Goal: Task Accomplishment & Management: Use online tool/utility

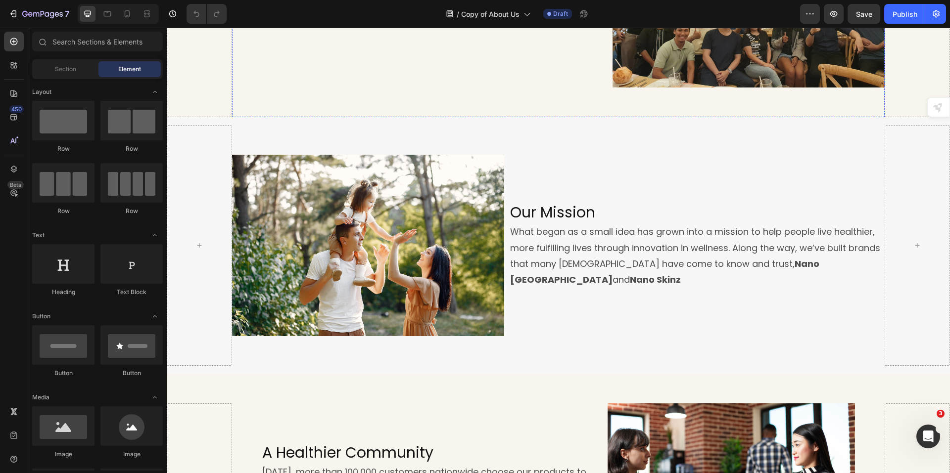
scroll to position [297, 0]
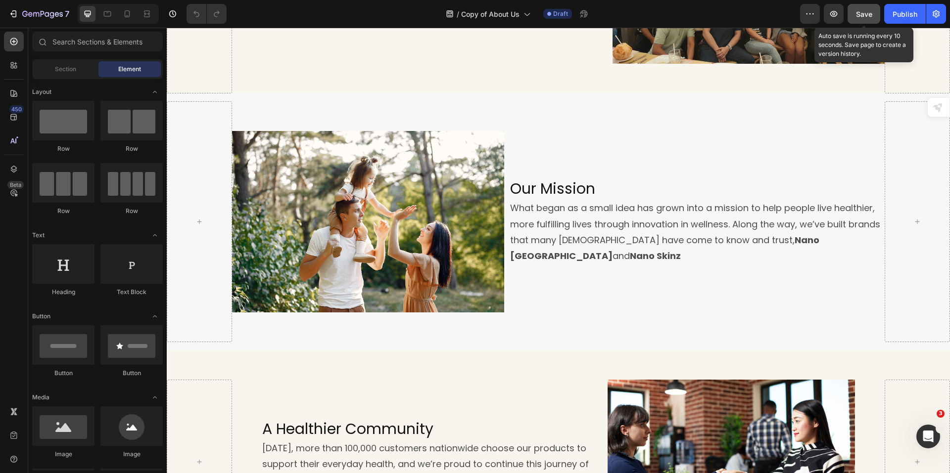
click at [866, 12] on span "Save" at bounding box center [864, 14] width 16 height 8
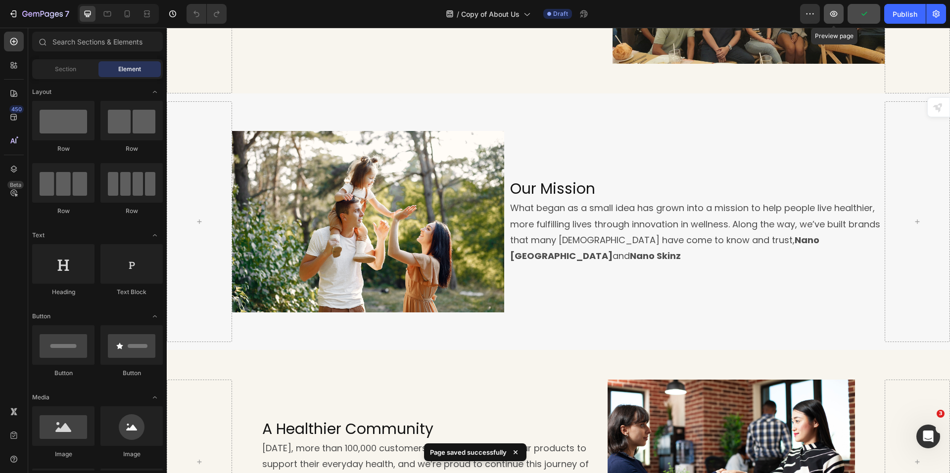
click at [831, 12] on icon "button" at bounding box center [834, 14] width 10 height 10
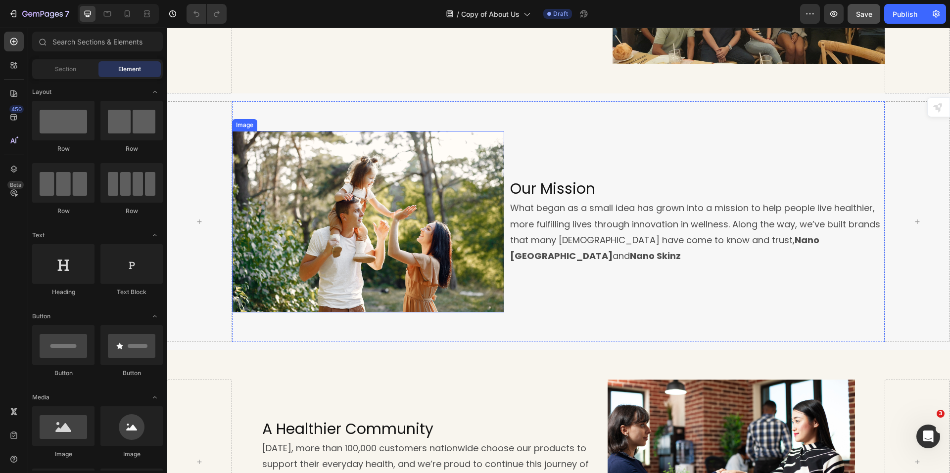
click at [425, 248] on img at bounding box center [368, 221] width 272 height 181
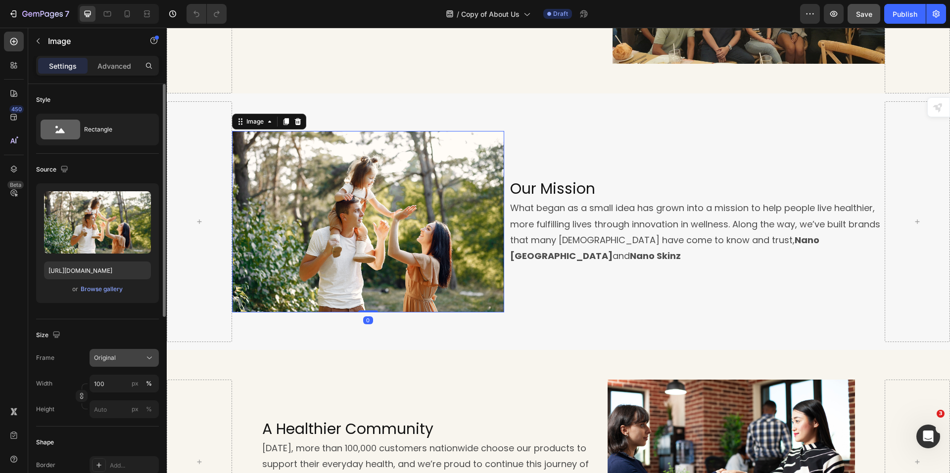
click at [147, 352] on button "Original" at bounding box center [124, 358] width 69 height 18
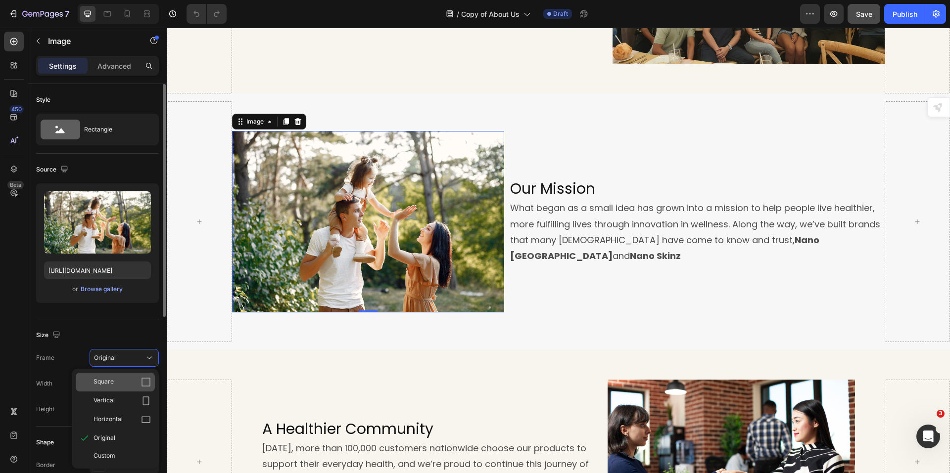
click at [143, 385] on icon at bounding box center [146, 382] width 10 height 10
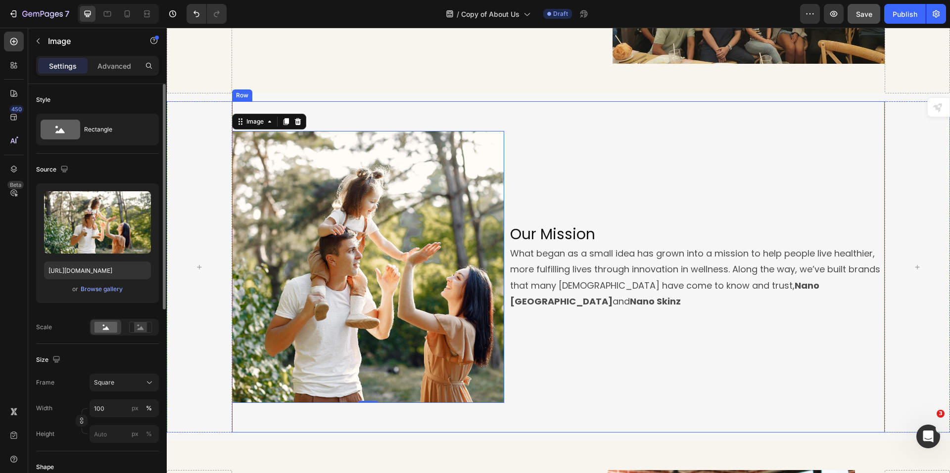
click at [567, 377] on div "Our Mission Heading What began as a small idea has grown into a mission to help…" at bounding box center [694, 267] width 381 height 272
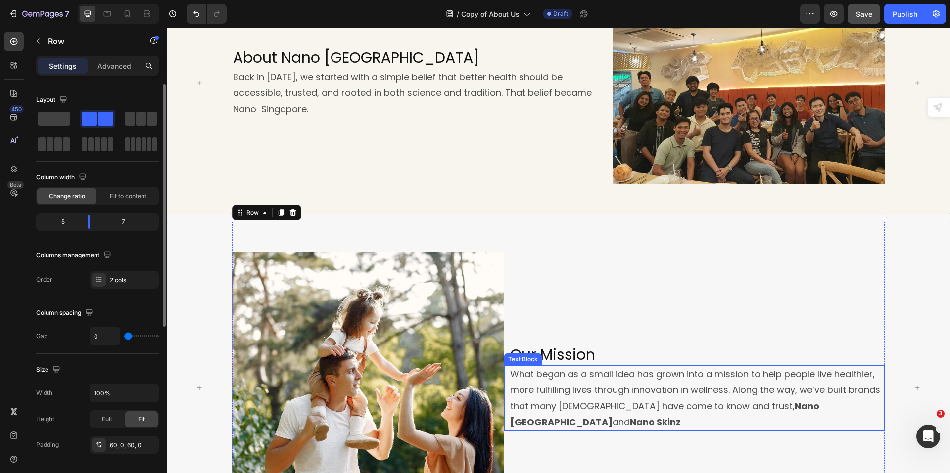
scroll to position [49, 0]
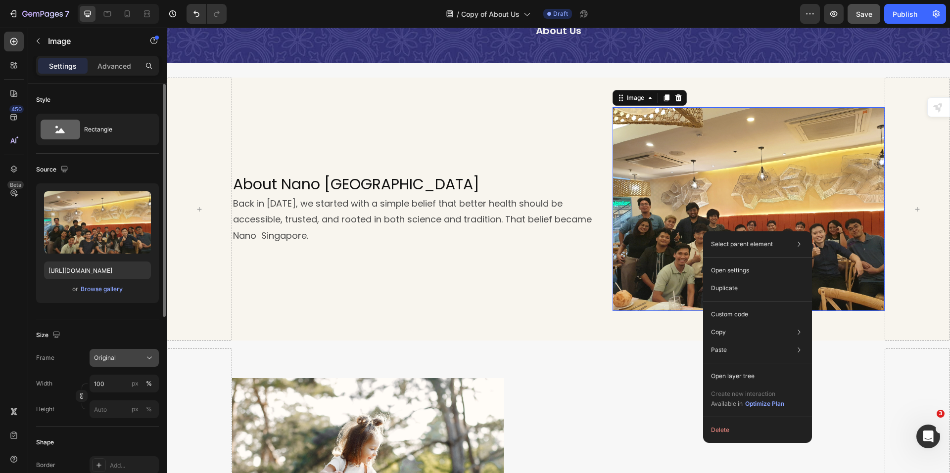
click at [141, 361] on div "Original" at bounding box center [118, 358] width 48 height 9
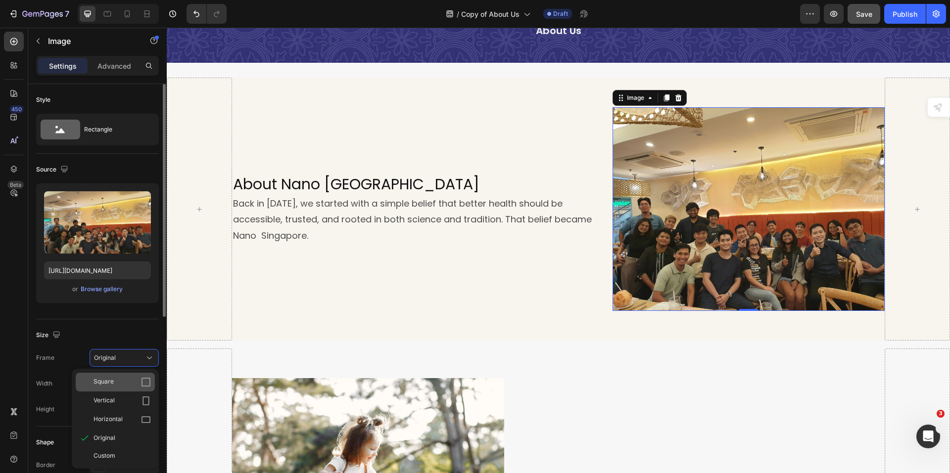
click at [141, 387] on icon at bounding box center [146, 382] width 10 height 10
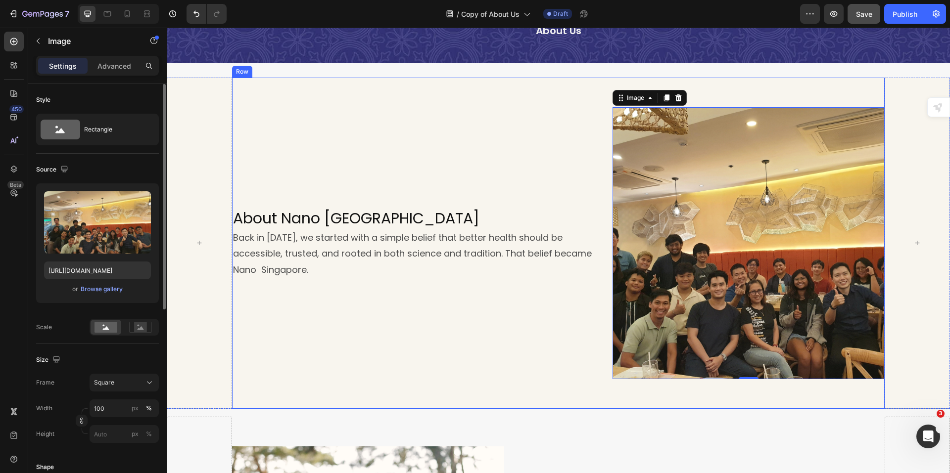
click at [486, 337] on div "About Nano Singapore Heading Back in [DATE], we started with a simple belief th…" at bounding box center [422, 243] width 381 height 272
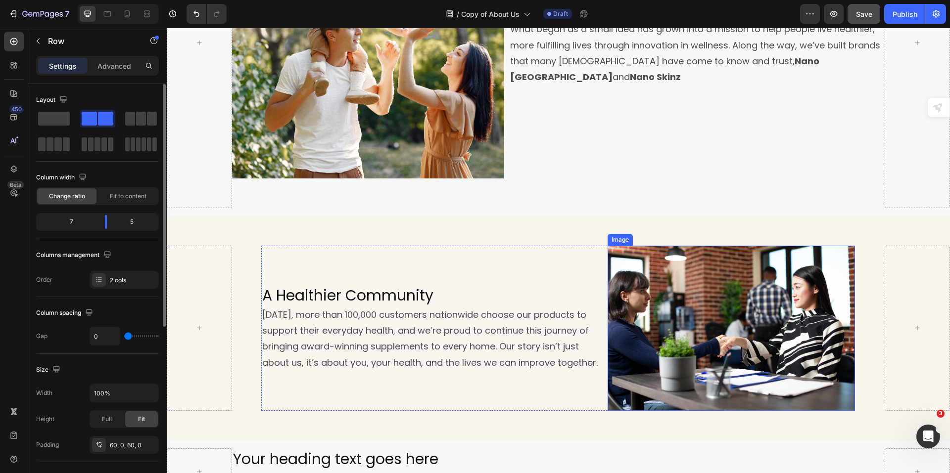
scroll to position [594, 0]
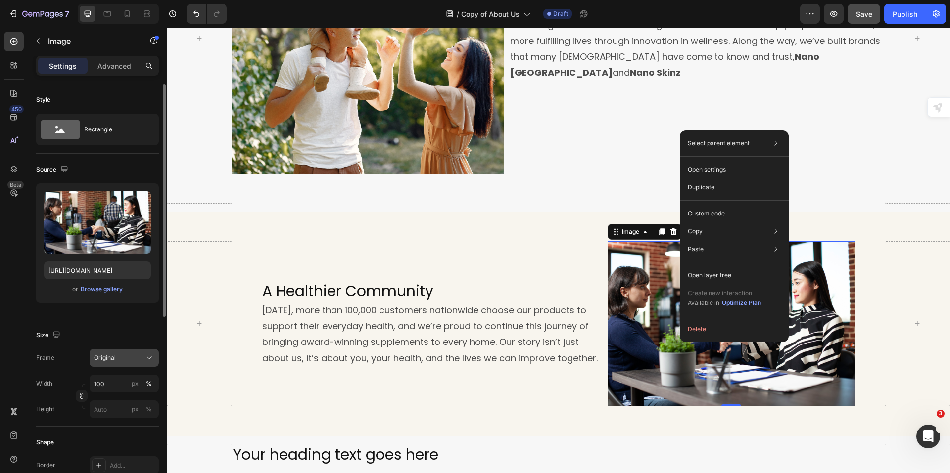
click at [139, 357] on div "Original" at bounding box center [118, 358] width 48 height 9
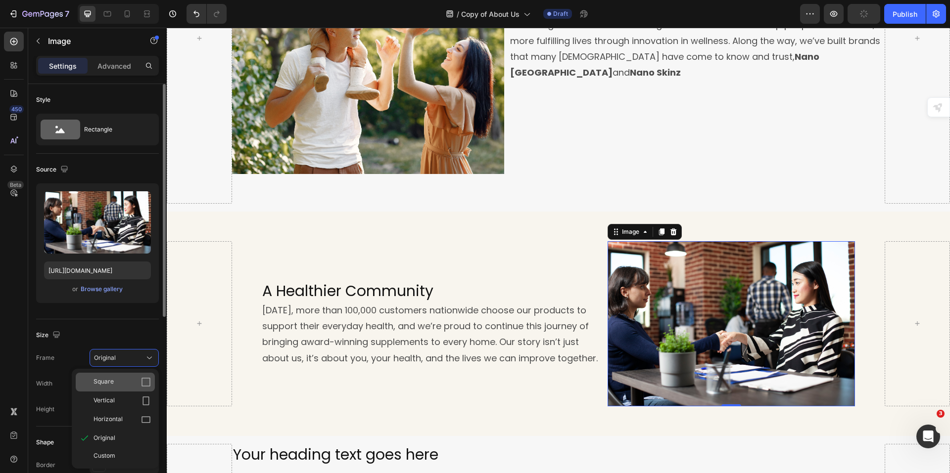
click at [134, 383] on div "Square" at bounding box center [121, 382] width 57 height 10
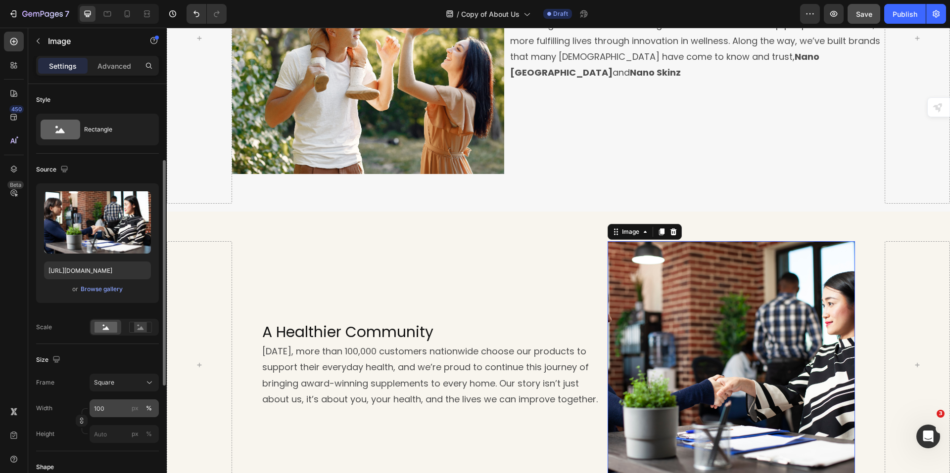
scroll to position [49, 0]
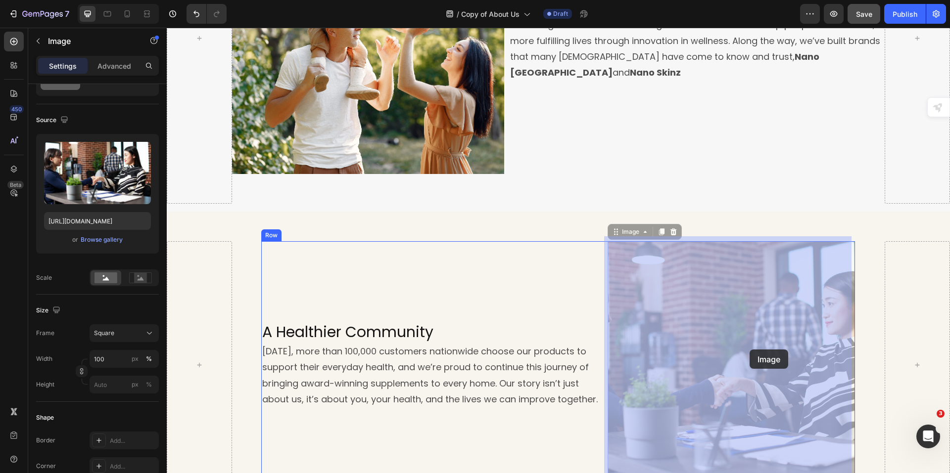
drag, startPoint x: 712, startPoint y: 350, endPoint x: 744, endPoint y: 350, distance: 31.7
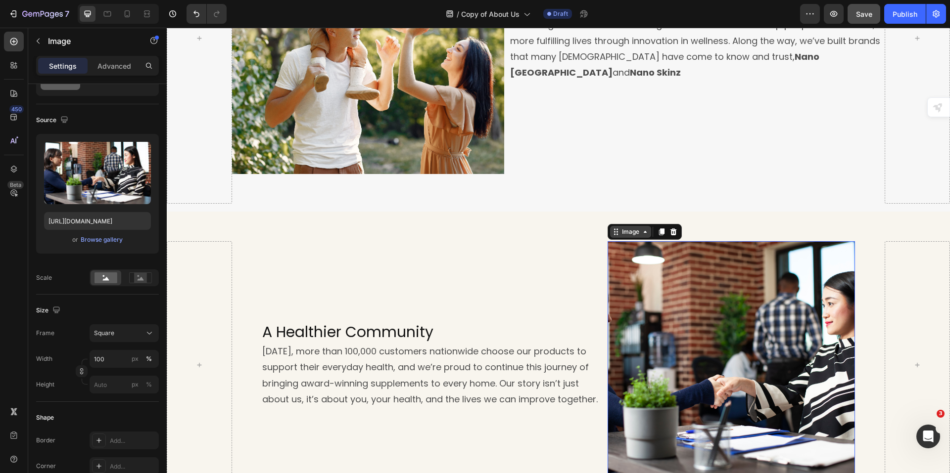
click at [634, 233] on div "Image" at bounding box center [630, 232] width 41 height 12
click at [635, 233] on div "Image" at bounding box center [630, 232] width 41 height 12
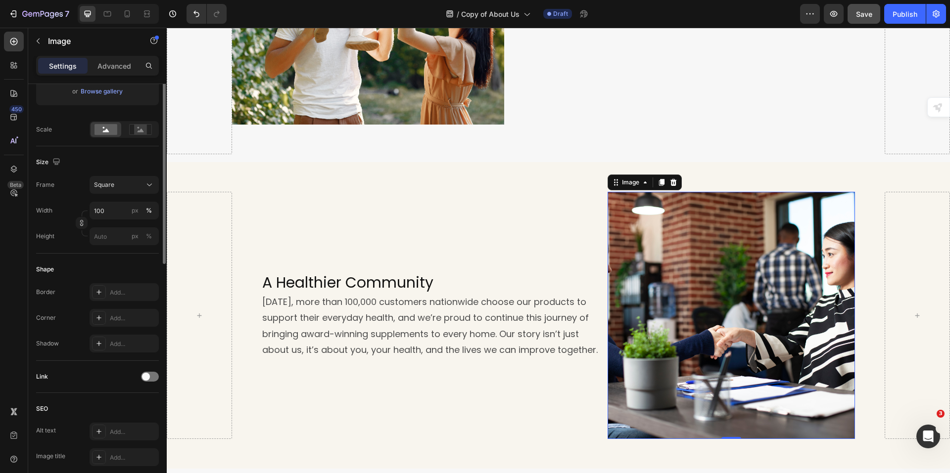
scroll to position [0, 0]
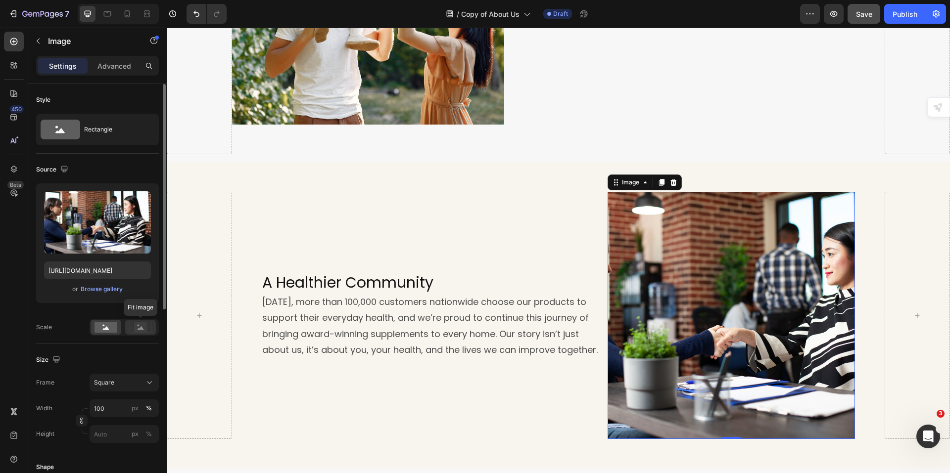
click at [134, 328] on icon at bounding box center [140, 327] width 23 height 11
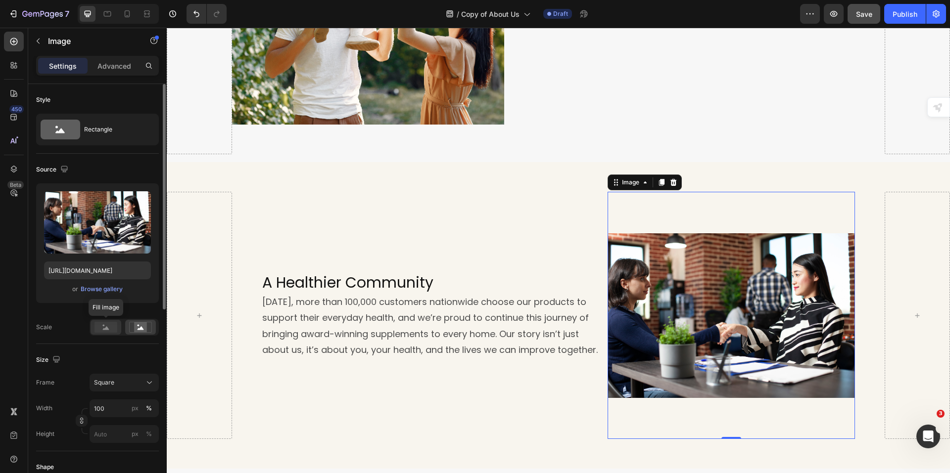
click at [110, 328] on rect at bounding box center [105, 327] width 23 height 11
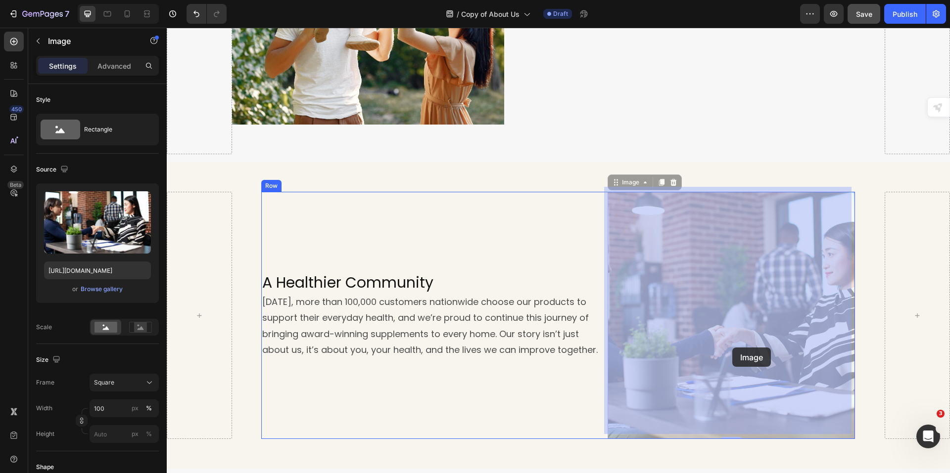
drag, startPoint x: 708, startPoint y: 348, endPoint x: 715, endPoint y: 348, distance: 7.4
drag, startPoint x: 718, startPoint y: 327, endPoint x: 740, endPoint y: 328, distance: 21.8
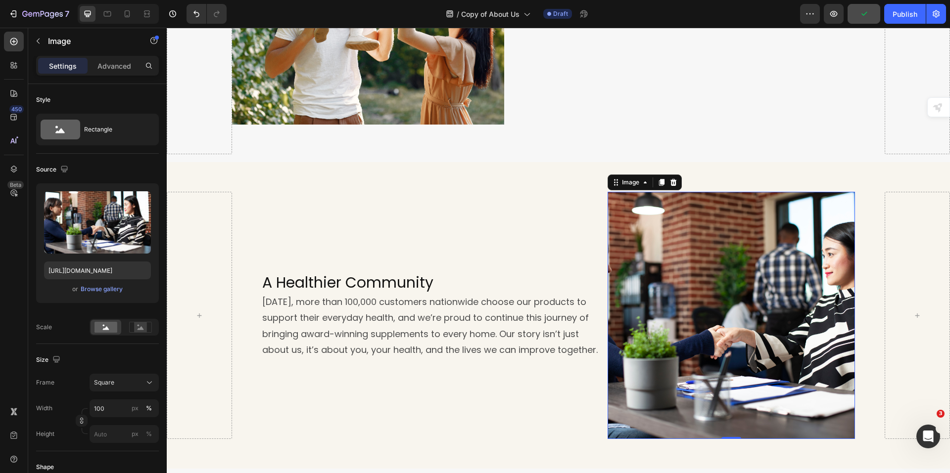
click at [697, 333] on img at bounding box center [730, 315] width 247 height 247
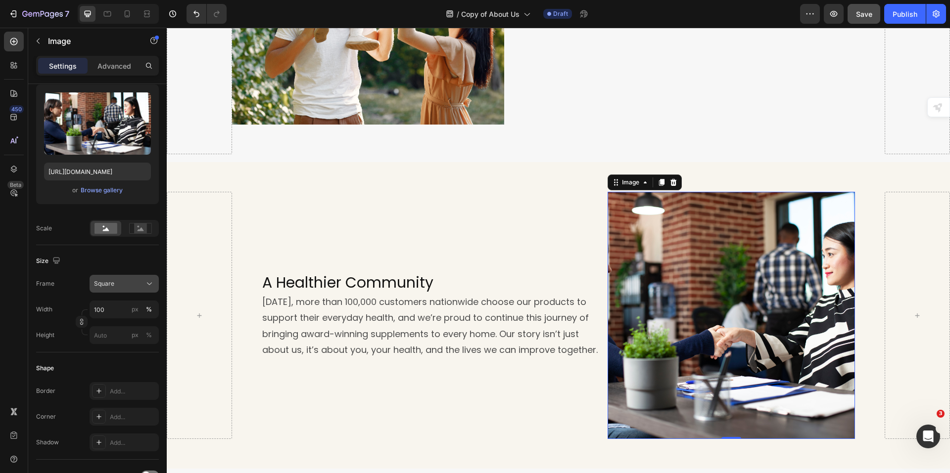
click at [152, 280] on icon at bounding box center [149, 284] width 10 height 10
click at [150, 280] on icon at bounding box center [149, 284] width 10 height 10
click at [146, 283] on icon at bounding box center [149, 284] width 10 height 10
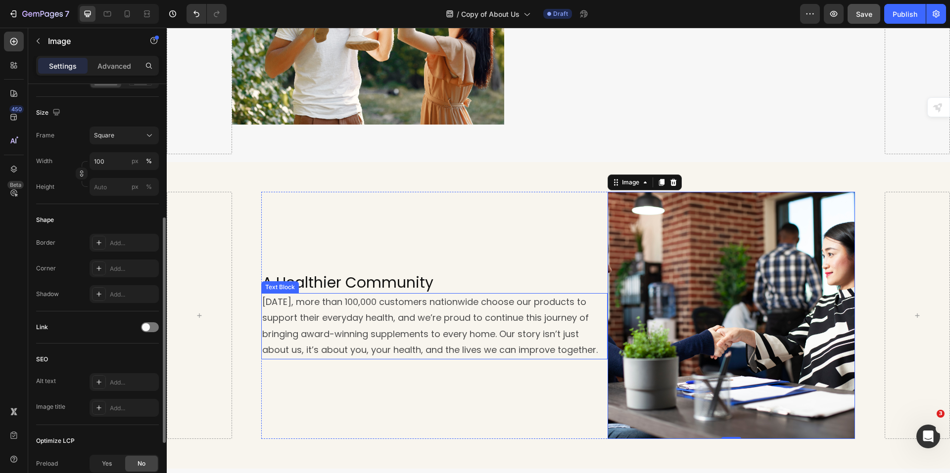
click at [496, 305] on p "[DATE], more than 100,000 customers nationwide choose our products to support t…" at bounding box center [431, 326] width 339 height 64
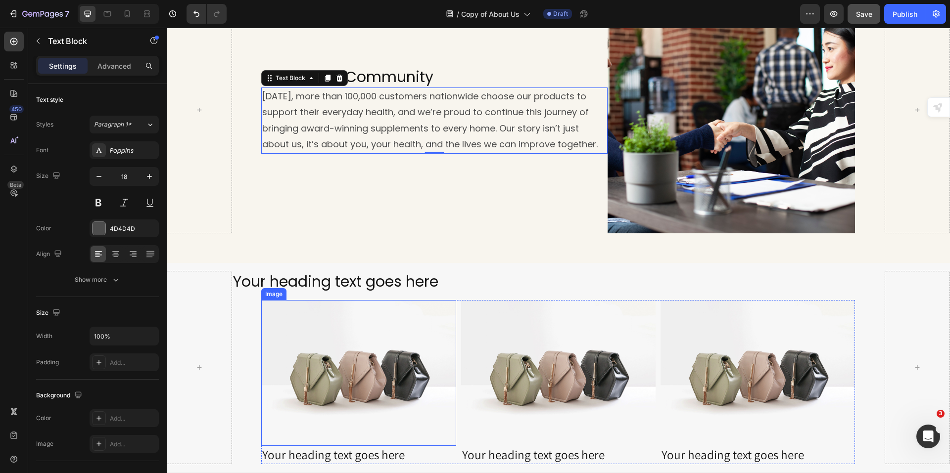
scroll to position [742, 0]
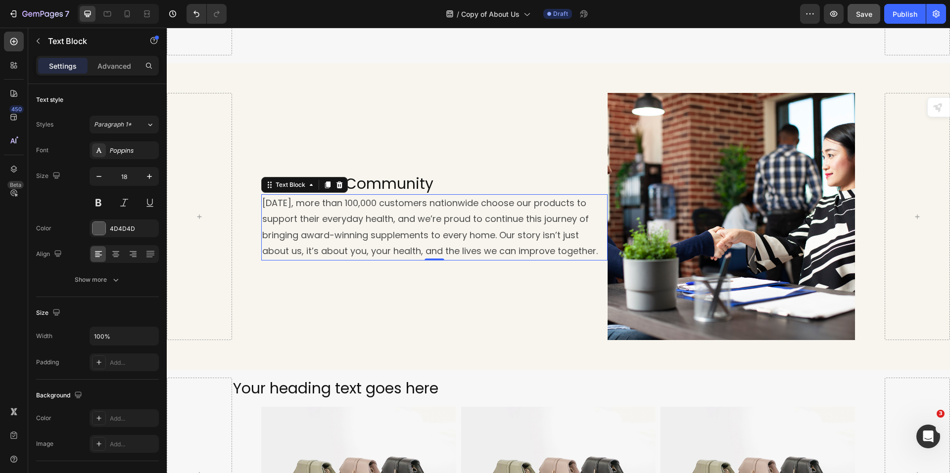
click at [523, 141] on div "A Healthier Community Heading [DATE], more than 100,000 customers nationwide ch…" at bounding box center [434, 216] width 346 height 247
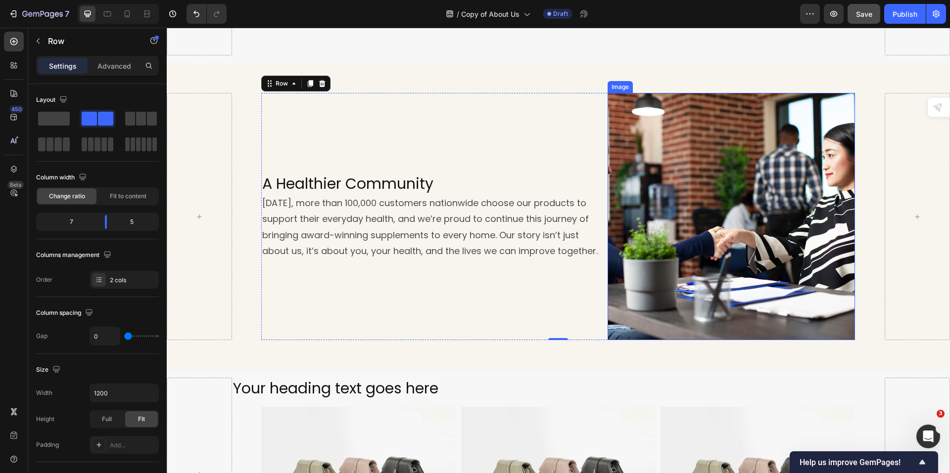
click at [780, 247] on img at bounding box center [730, 216] width 247 height 247
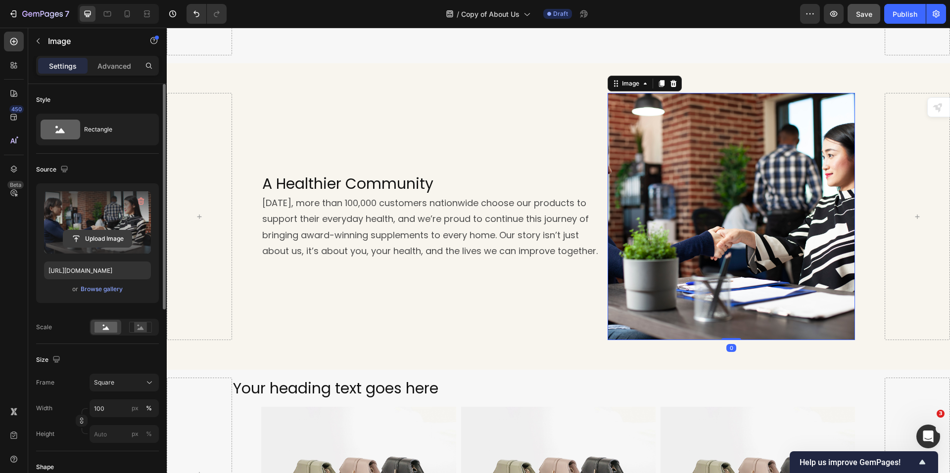
click at [101, 235] on input "file" at bounding box center [97, 239] width 68 height 17
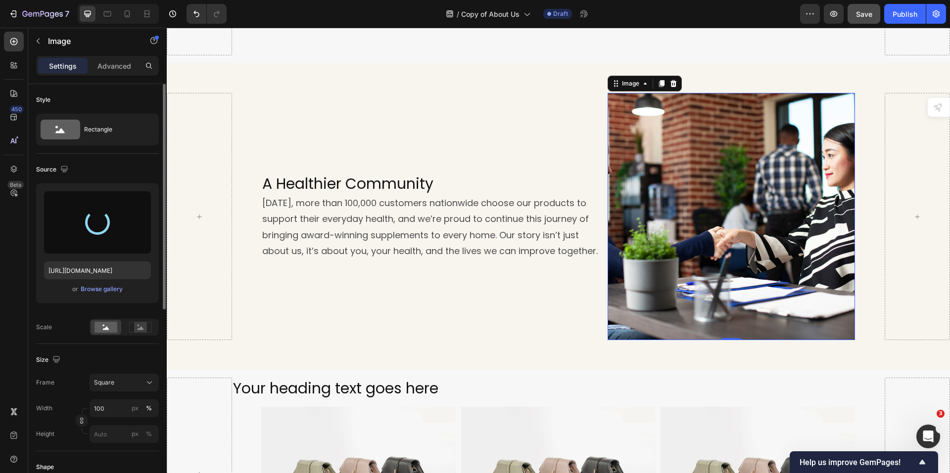
type input "[URL][DOMAIN_NAME]"
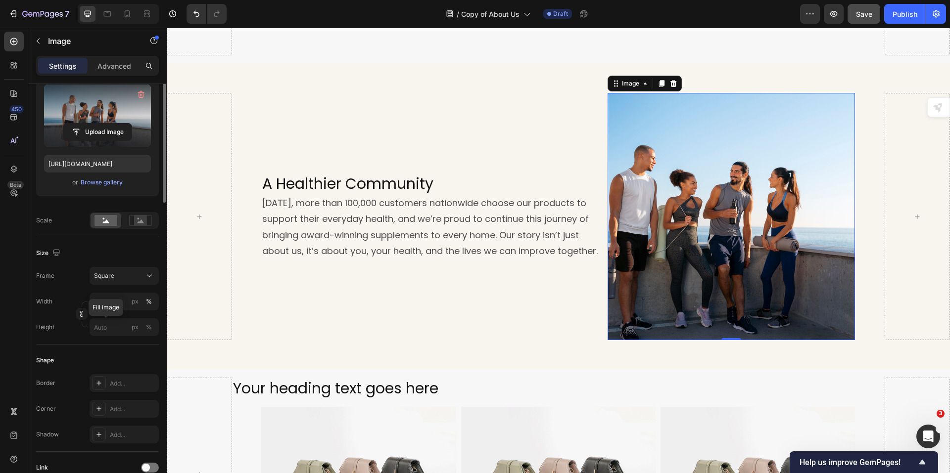
scroll to position [0, 0]
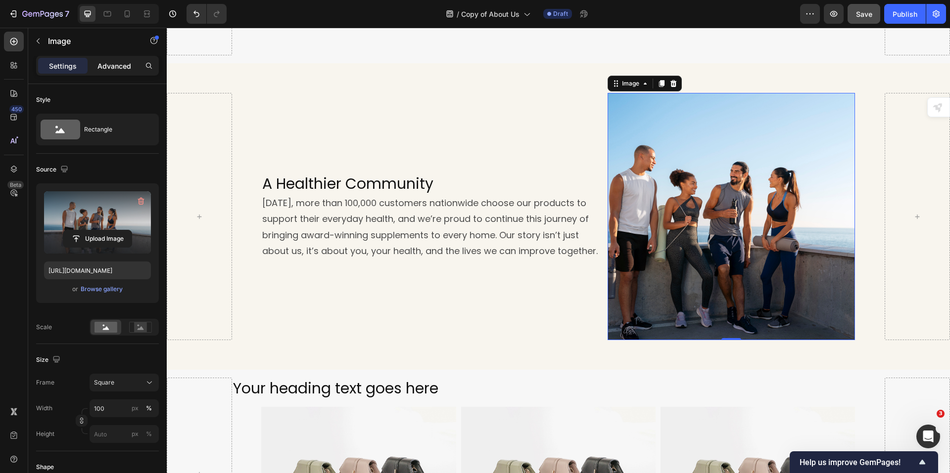
click at [118, 66] on p "Advanced" at bounding box center [114, 66] width 34 height 10
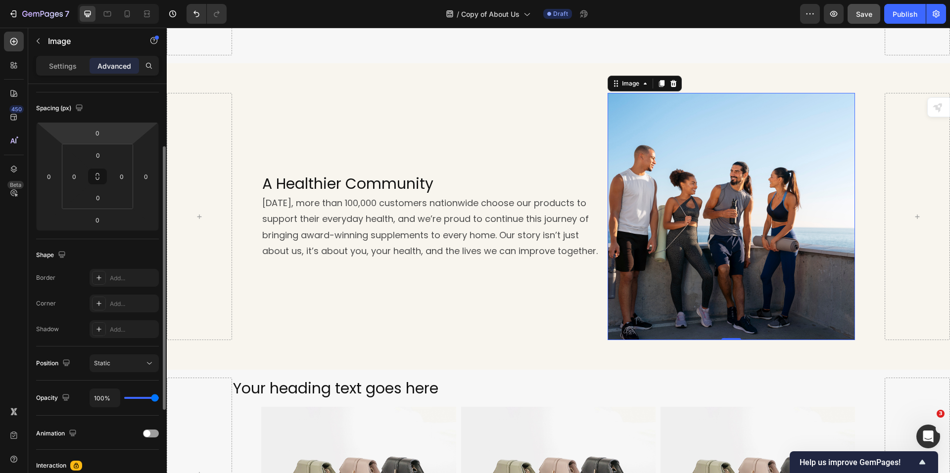
scroll to position [242, 0]
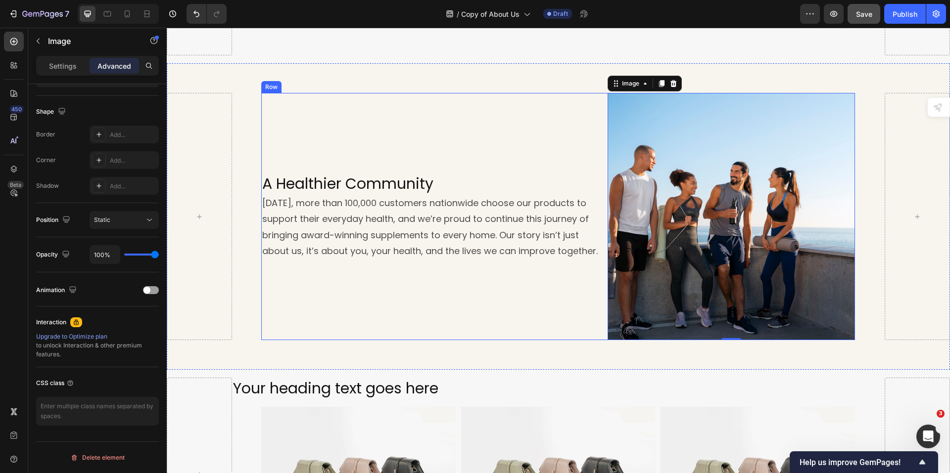
click at [467, 288] on div "A Healthier Community Heading [DATE], more than 100,000 customers nationwide ch…" at bounding box center [434, 216] width 346 height 247
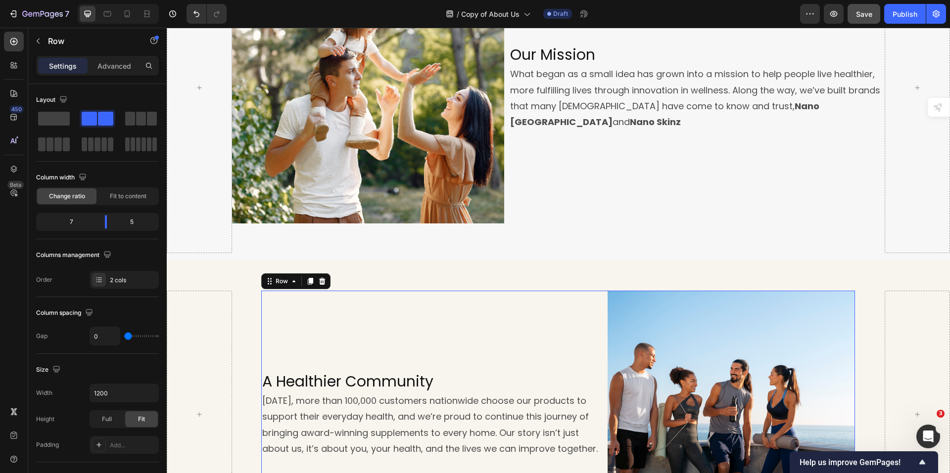
scroll to position [396, 0]
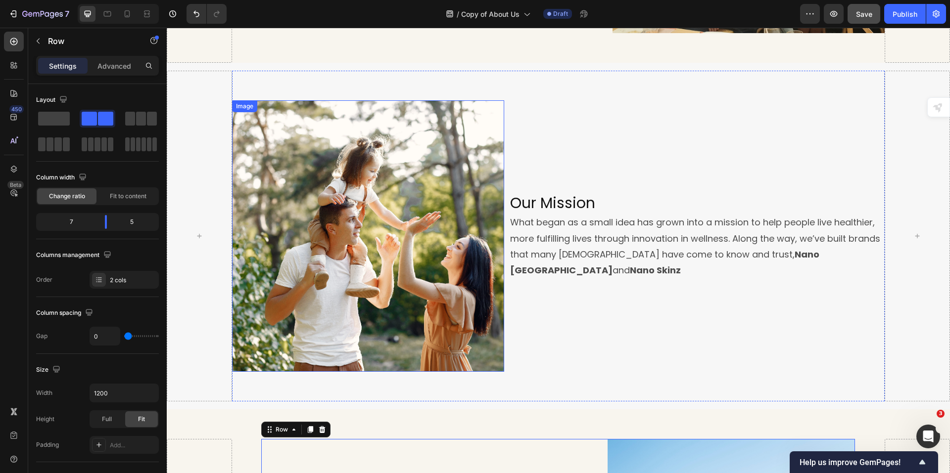
click at [458, 303] on img at bounding box center [368, 236] width 272 height 272
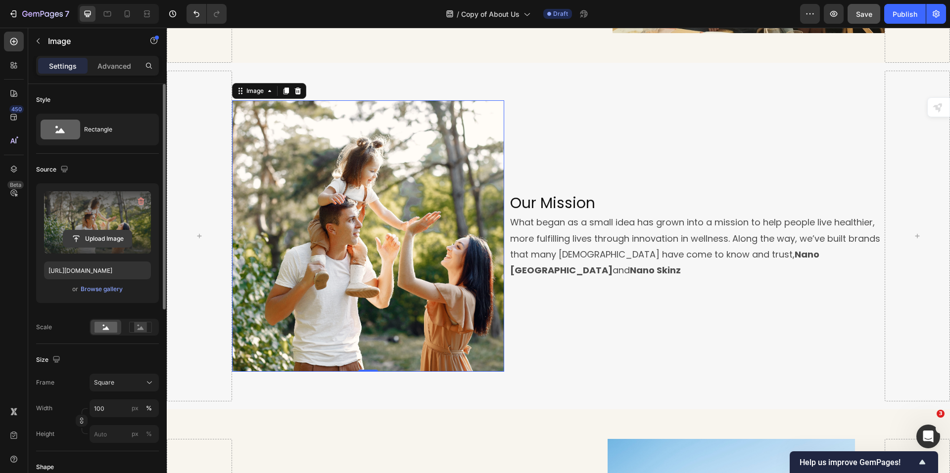
click at [103, 238] on input "file" at bounding box center [97, 239] width 68 height 17
click at [382, 255] on img at bounding box center [368, 236] width 272 height 272
click at [645, 257] on p "What began as a small idea has grown into a mission to help people live healthi…" at bounding box center [697, 247] width 374 height 64
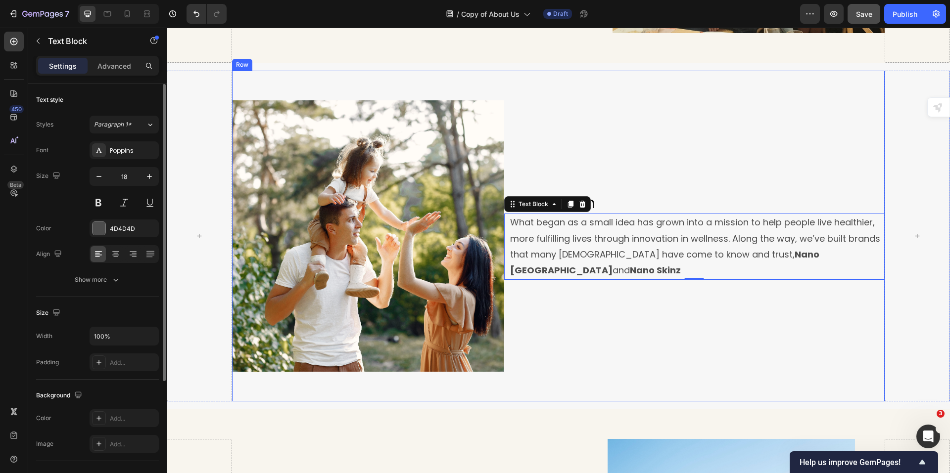
scroll to position [445, 0]
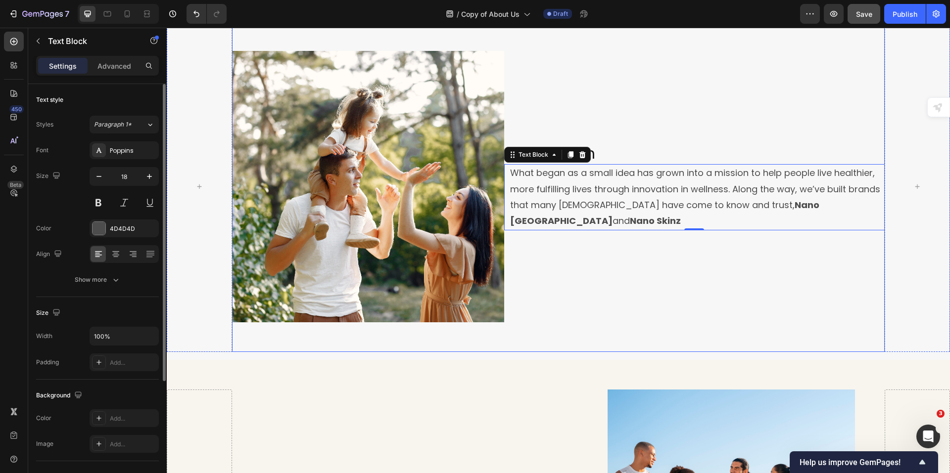
click at [582, 265] on div "Our Mission Heading What began as a small idea has grown into a mission to help…" at bounding box center [694, 187] width 381 height 272
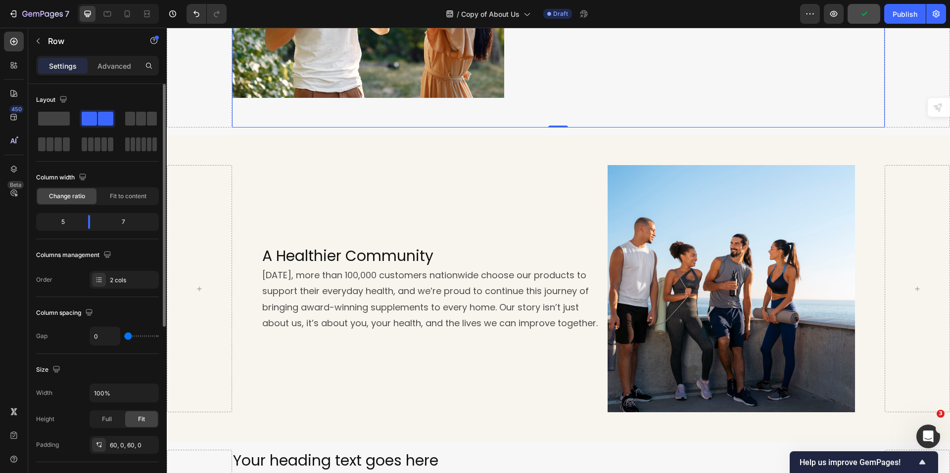
scroll to position [693, 0]
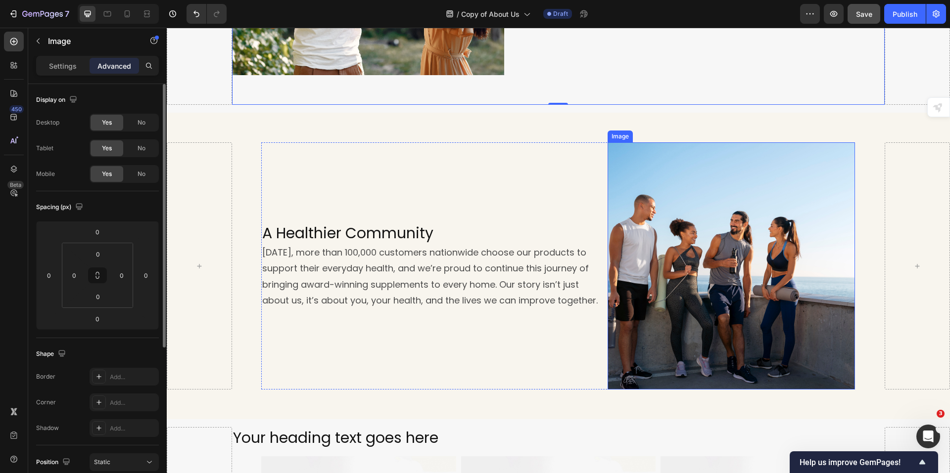
click at [681, 238] on img at bounding box center [730, 265] width 247 height 247
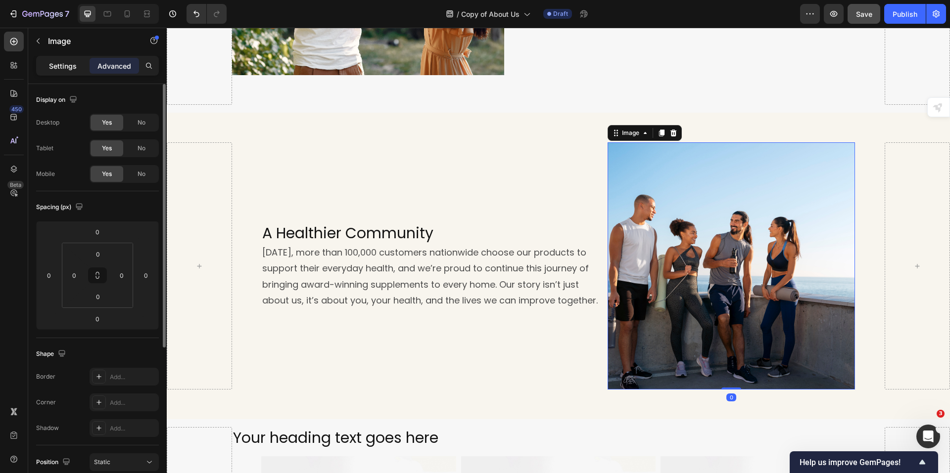
drag, startPoint x: 60, startPoint y: 64, endPoint x: 62, endPoint y: 75, distance: 11.2
click at [60, 65] on p "Settings" at bounding box center [63, 66] width 28 height 10
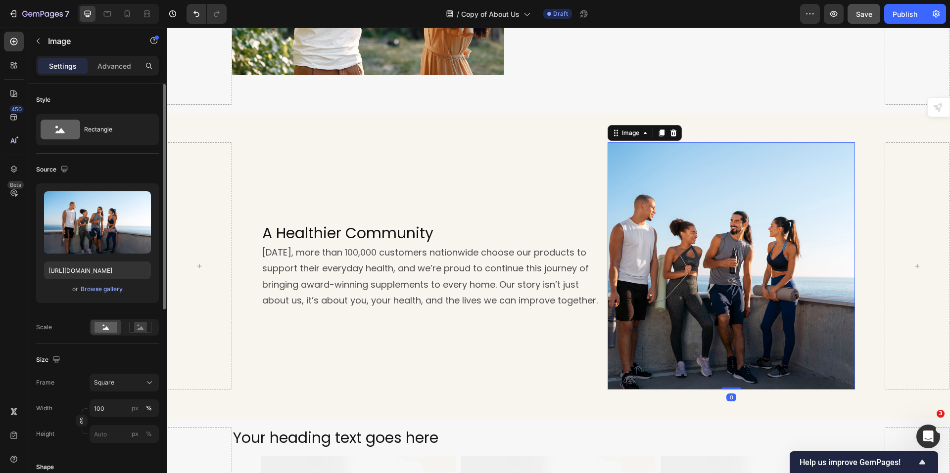
scroll to position [99, 0]
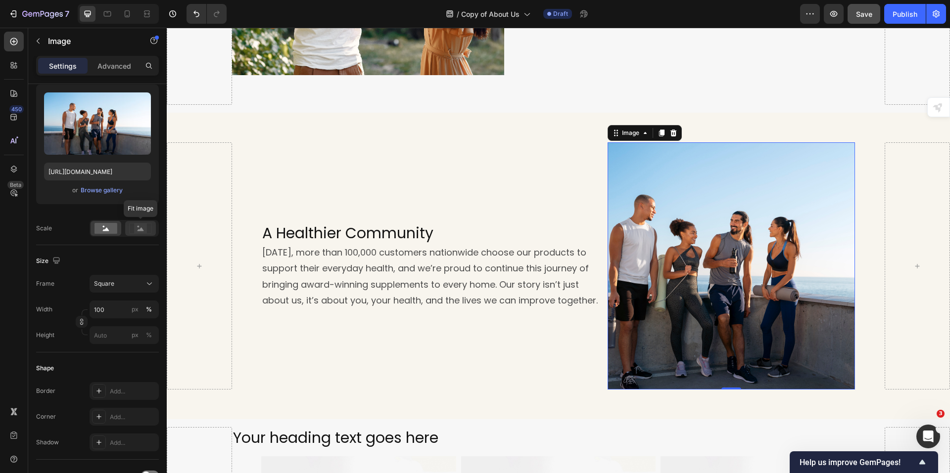
click at [139, 233] on rect at bounding box center [140, 229] width 13 height 10
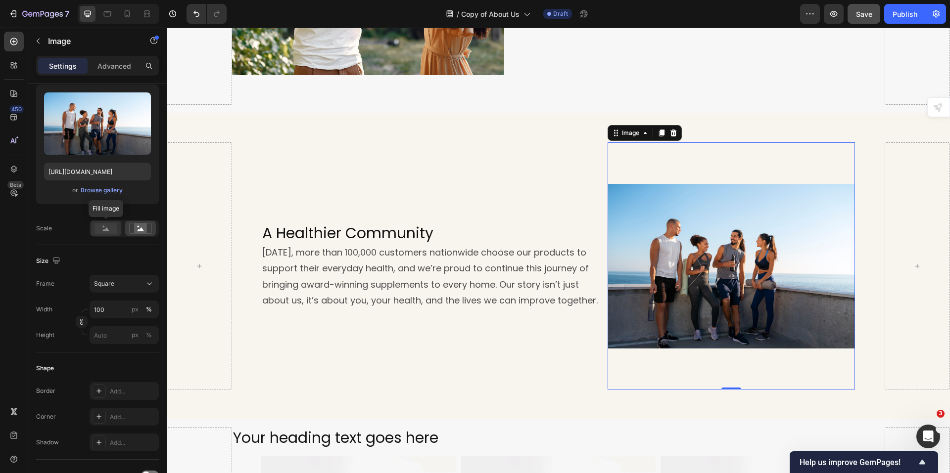
click at [102, 228] on rect at bounding box center [105, 228] width 23 height 11
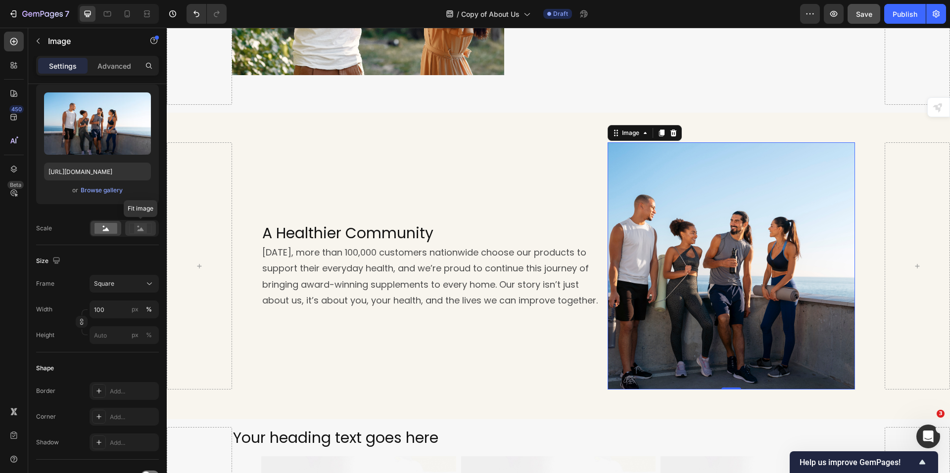
click at [133, 229] on icon at bounding box center [140, 228] width 23 height 11
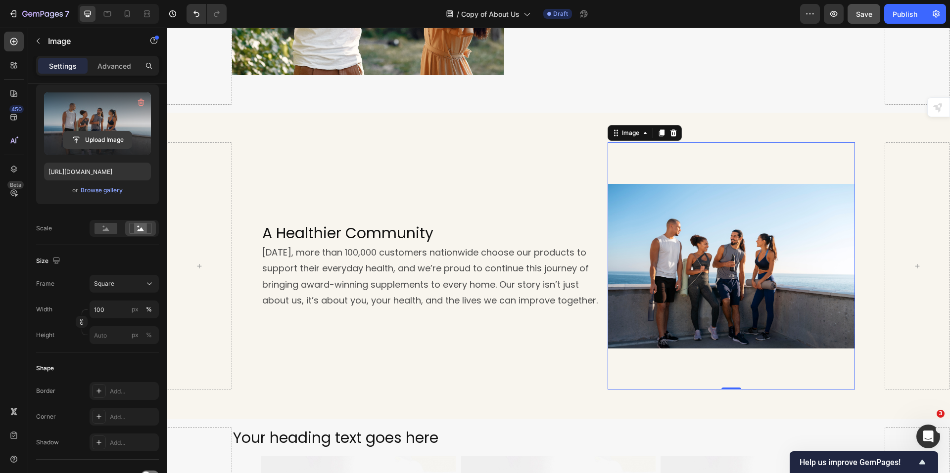
click at [100, 140] on input "file" at bounding box center [97, 140] width 68 height 17
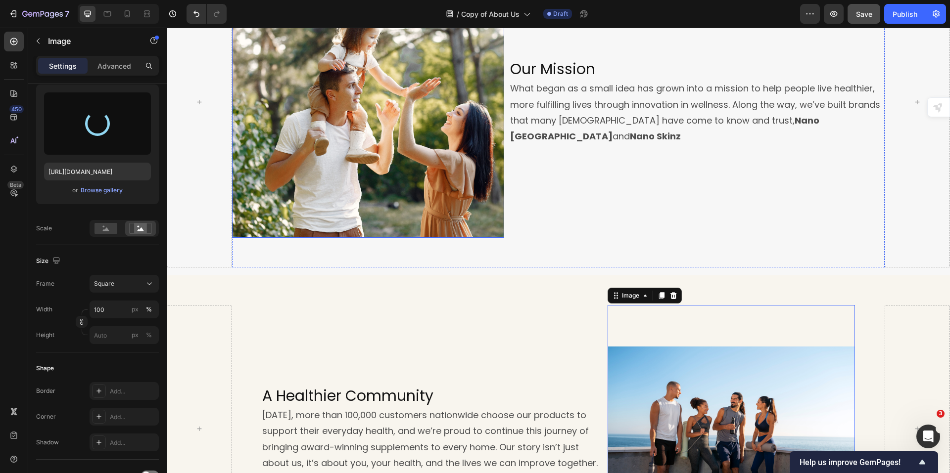
scroll to position [643, 0]
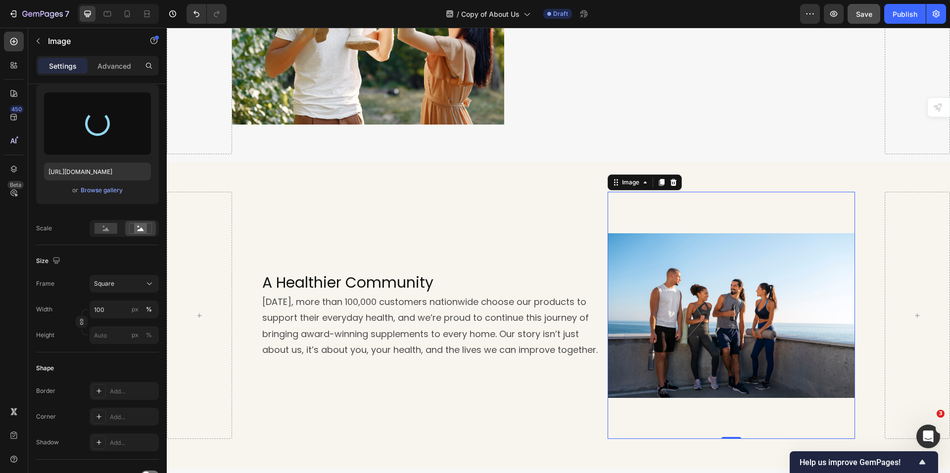
type input "[URL][DOMAIN_NAME]"
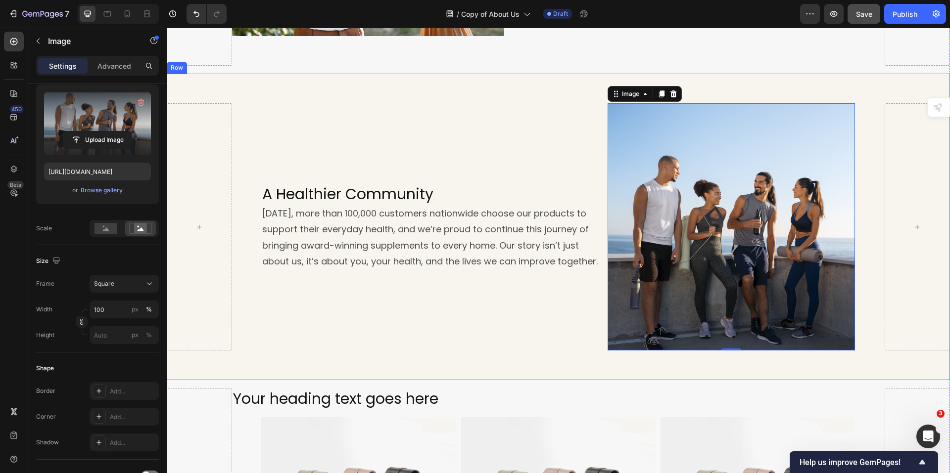
scroll to position [742, 0]
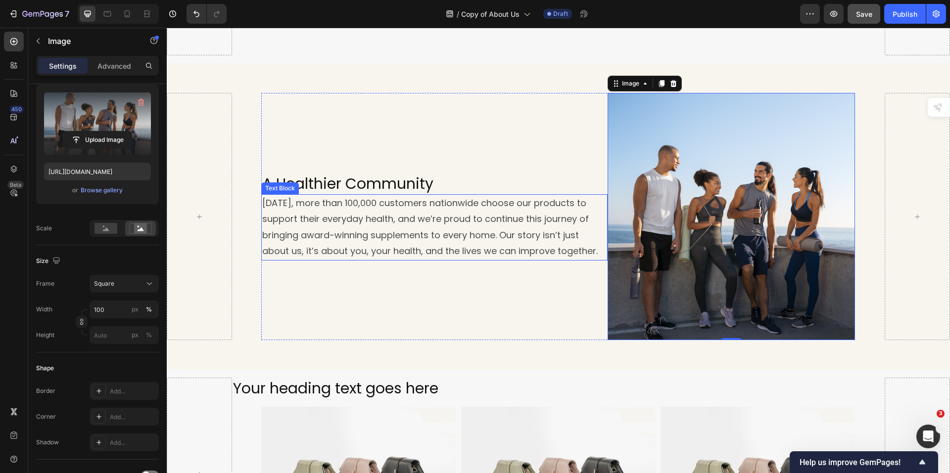
click at [509, 127] on div "A Healthier Community Heading [DATE], more than 100,000 customers nationwide ch…" at bounding box center [434, 216] width 346 height 247
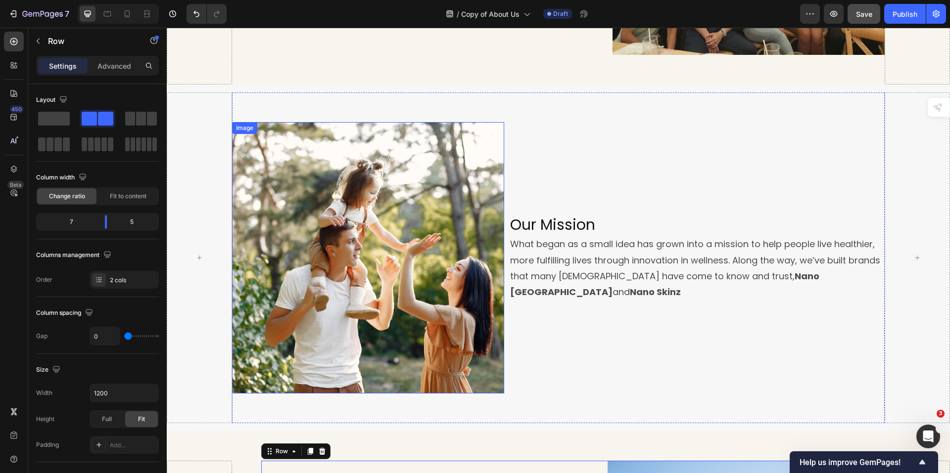
scroll to position [297, 0]
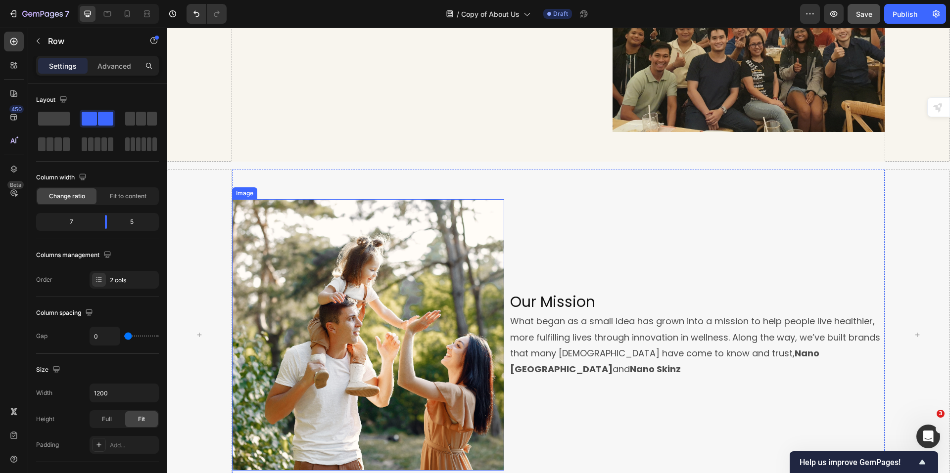
click at [291, 294] on img at bounding box center [368, 335] width 272 height 272
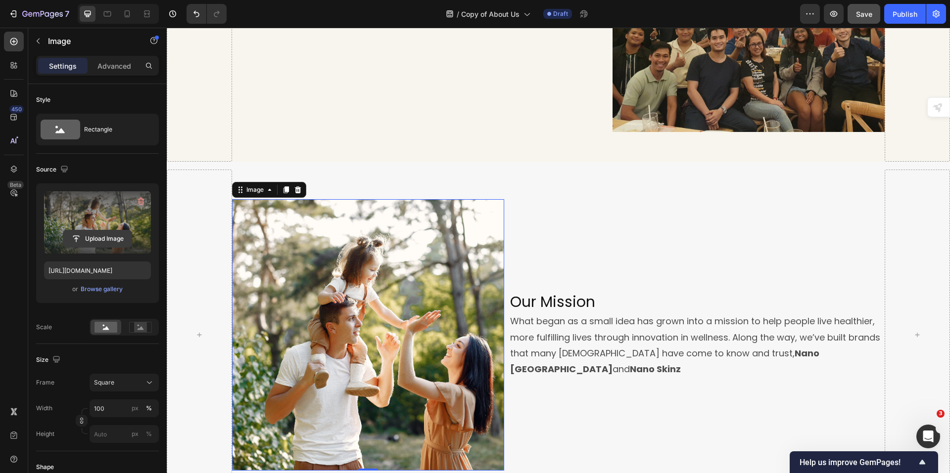
click at [102, 239] on input "file" at bounding box center [97, 239] width 68 height 17
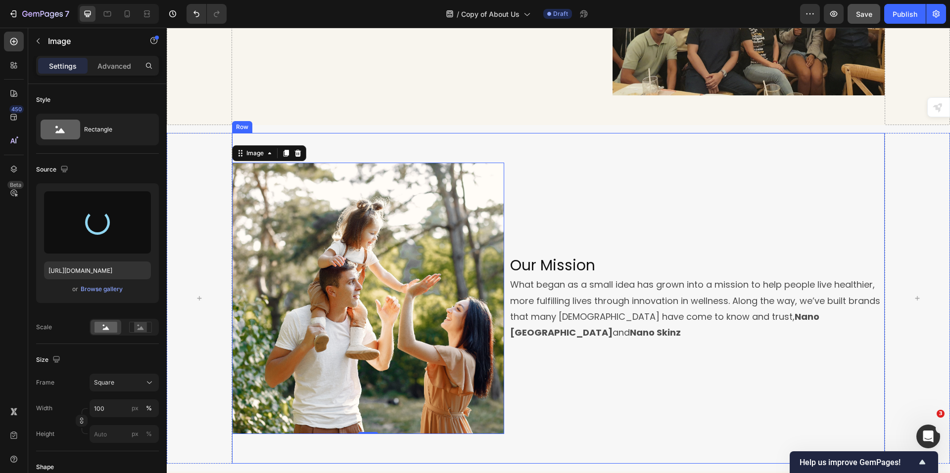
scroll to position [396, 0]
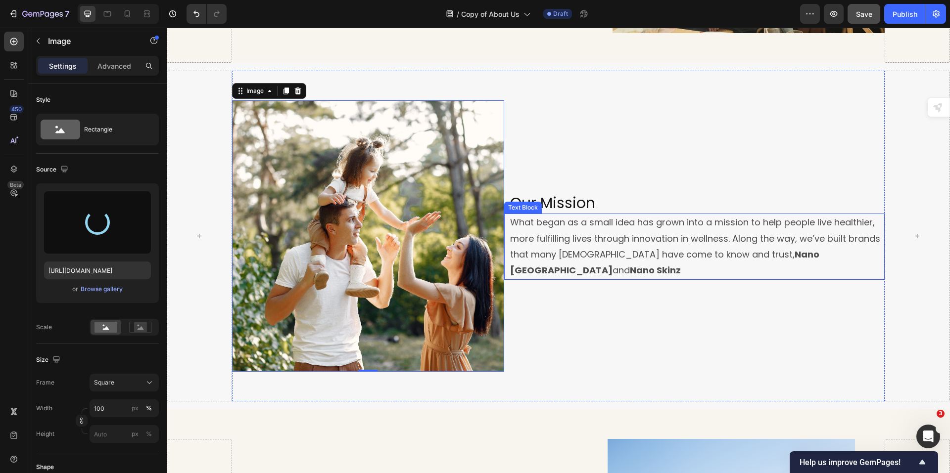
type input "[URL][DOMAIN_NAME]"
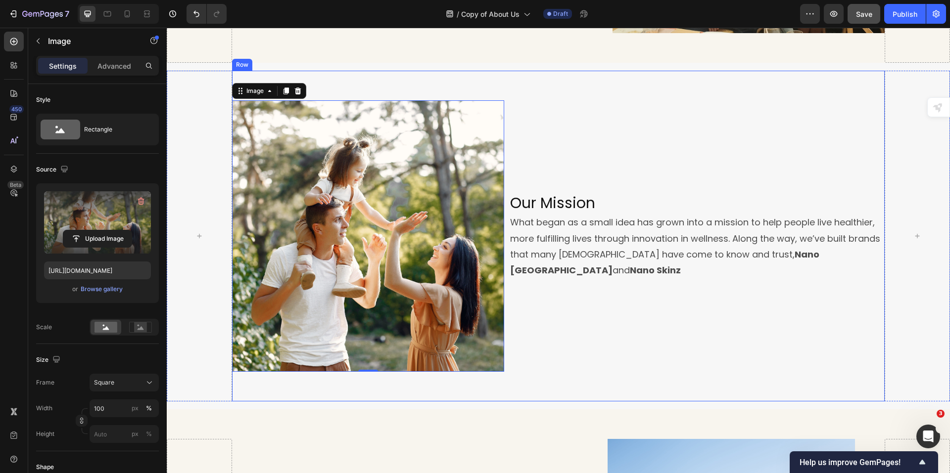
click at [580, 308] on div "Our Mission Heading What began as a small idea has grown into a mission to help…" at bounding box center [694, 236] width 381 height 272
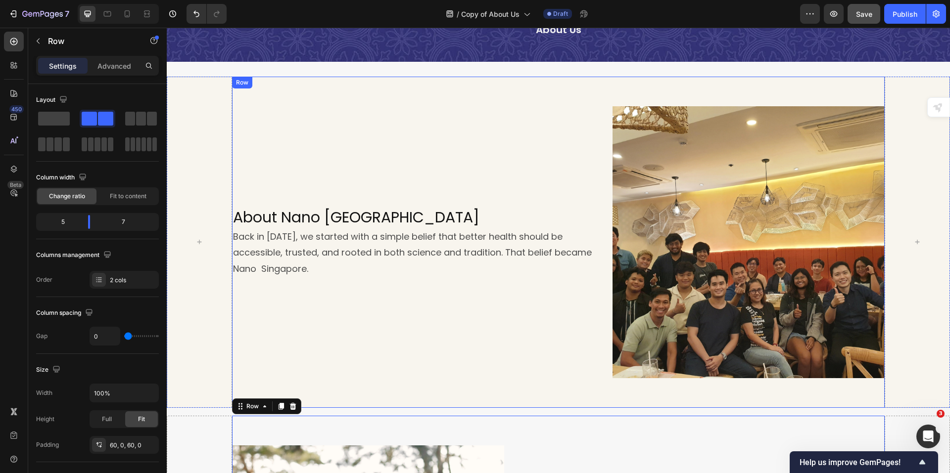
scroll to position [49, 0]
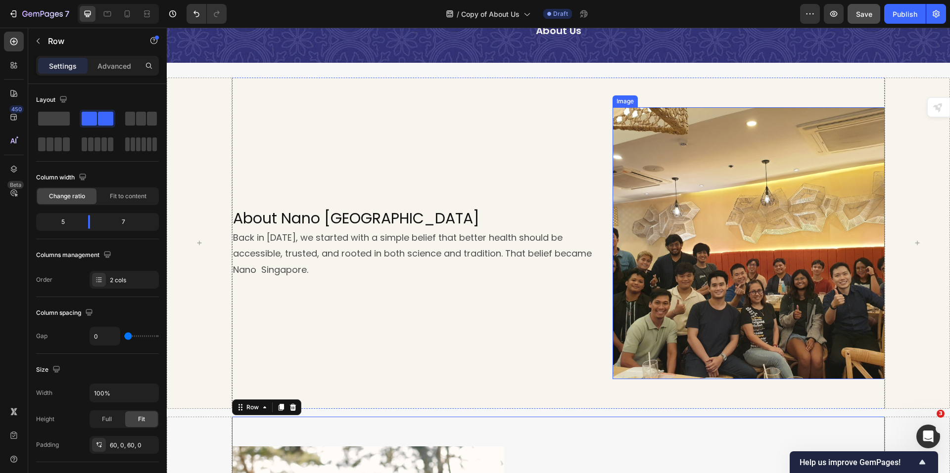
click at [689, 288] on img at bounding box center [748, 243] width 272 height 272
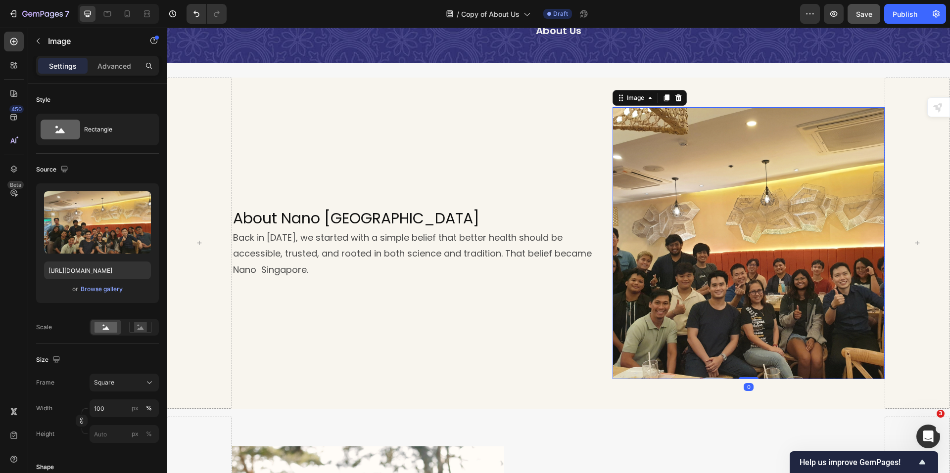
click at [492, 322] on div "About Nano Singapore Heading Back in [DATE], we started with a simple belief th…" at bounding box center [422, 243] width 381 height 272
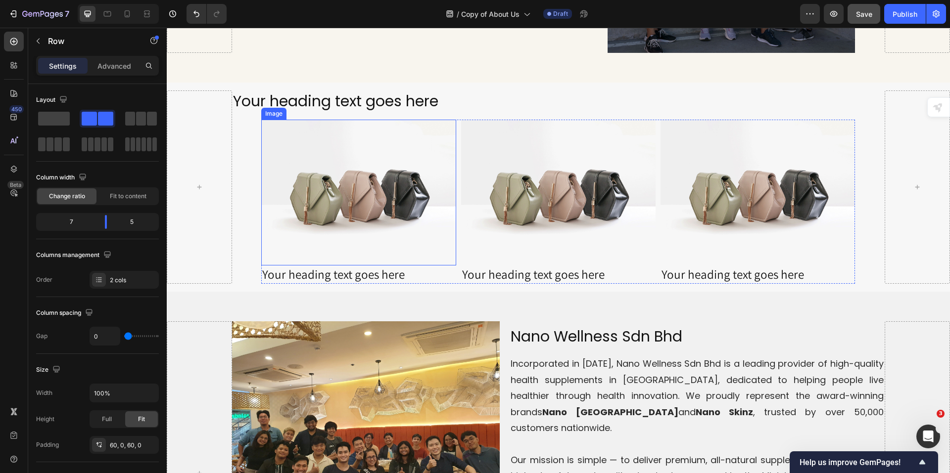
scroll to position [1039, 0]
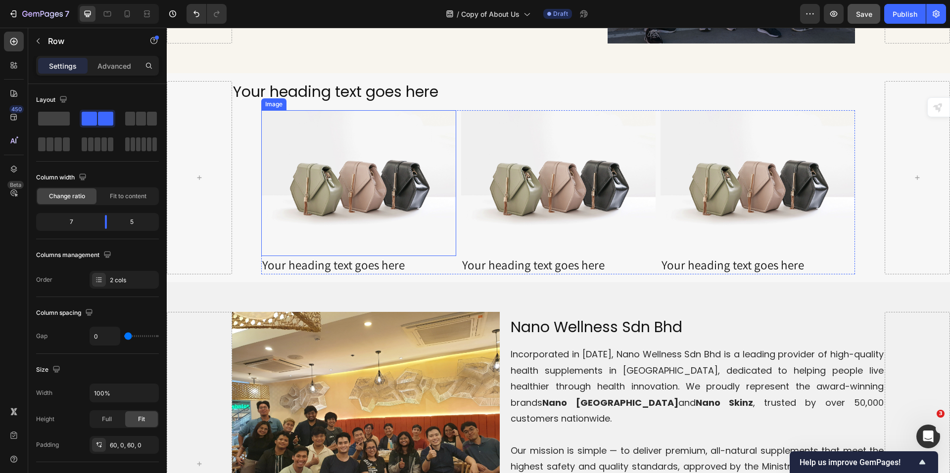
click at [337, 219] on img at bounding box center [358, 183] width 194 height 146
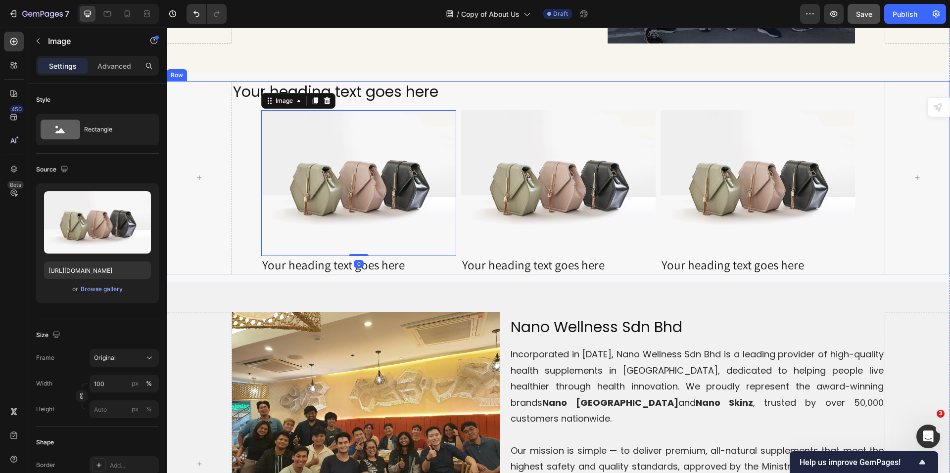
click at [249, 217] on div "Your heading text goes here Heading Image 0 Your heading text goes here Heading…" at bounding box center [558, 177] width 653 height 193
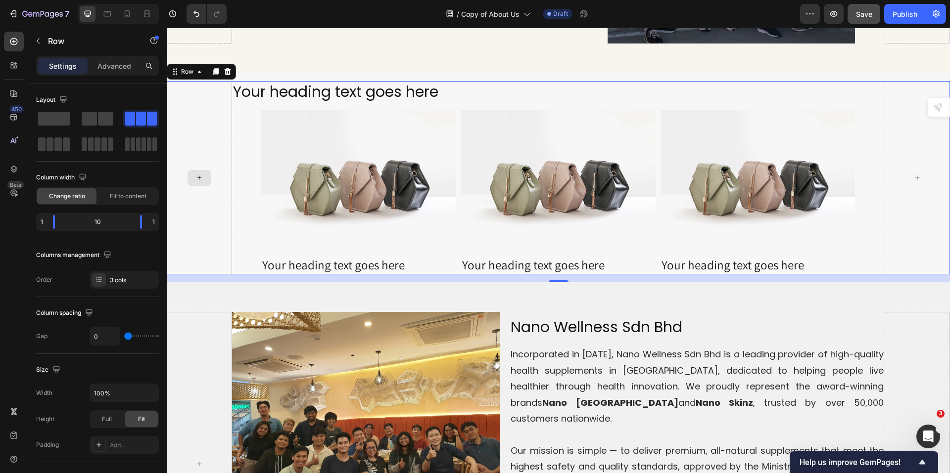
drag, startPoint x: 230, startPoint y: 218, endPoint x: 286, endPoint y: 216, distance: 56.9
click at [231, 219] on div at bounding box center [199, 177] width 65 height 193
click at [456, 193] on div "Image Your heading text goes here Heading Image Your heading text goes here Hea…" at bounding box center [558, 192] width 594 height 164
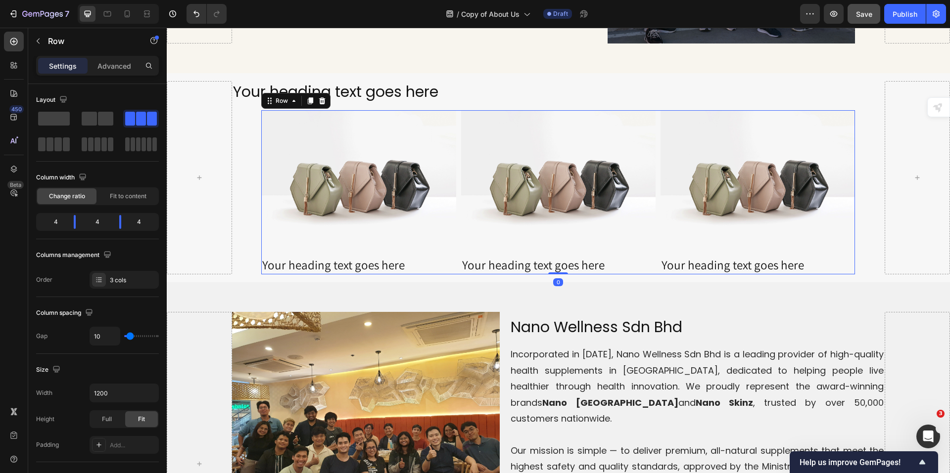
type input "0"
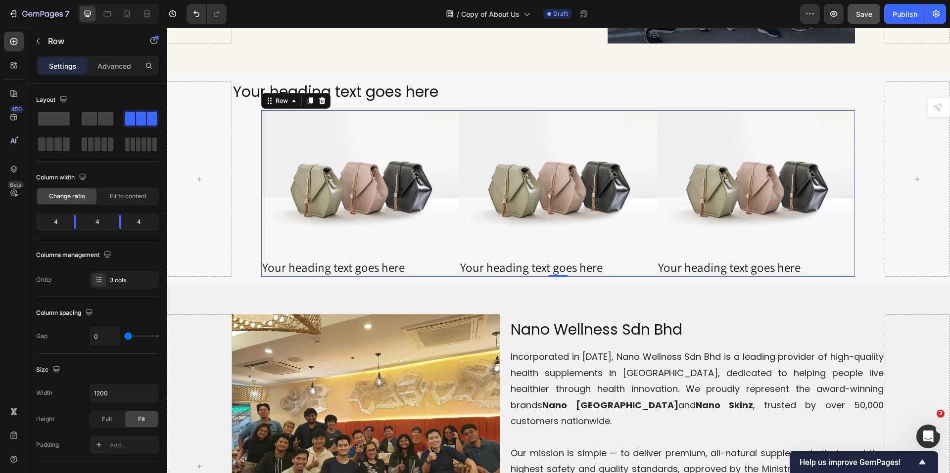
type input "7"
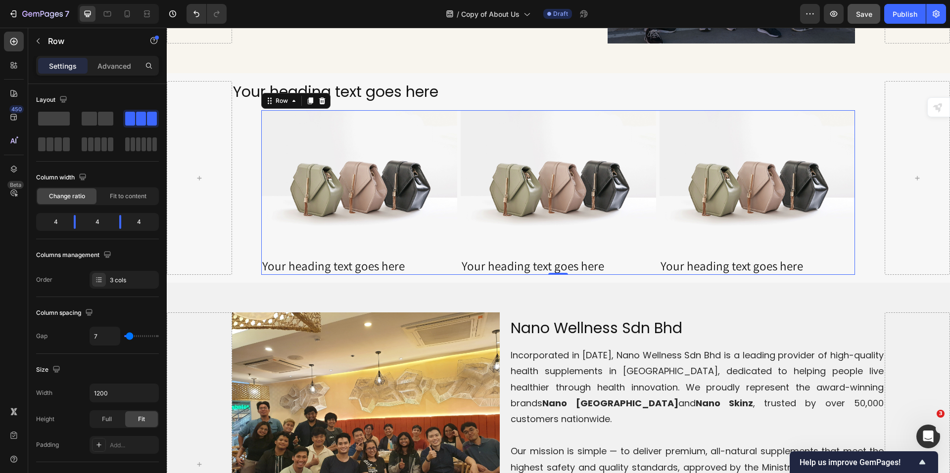
type input "11"
type input "9"
type input "7"
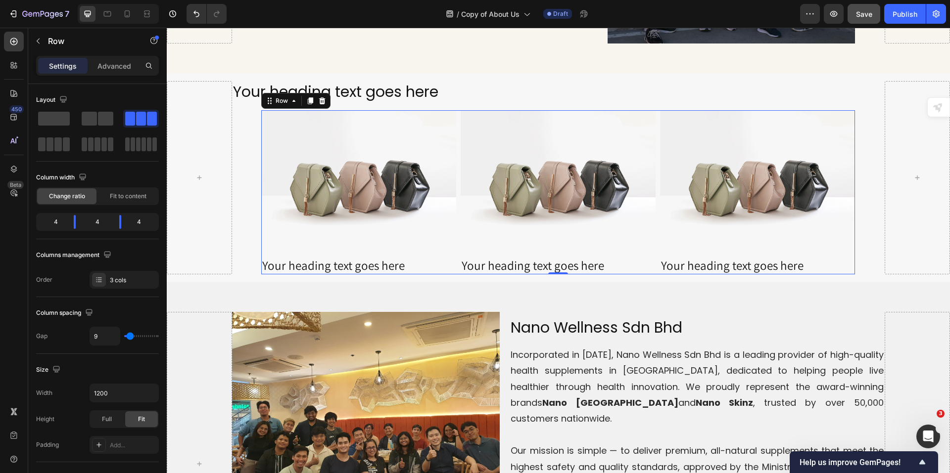
type input "7"
type input "2"
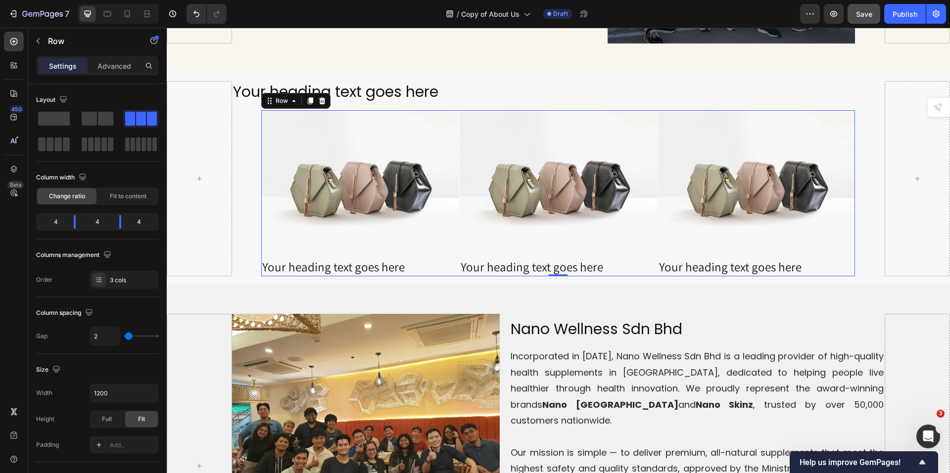
type input "4"
type input "7"
type input "11"
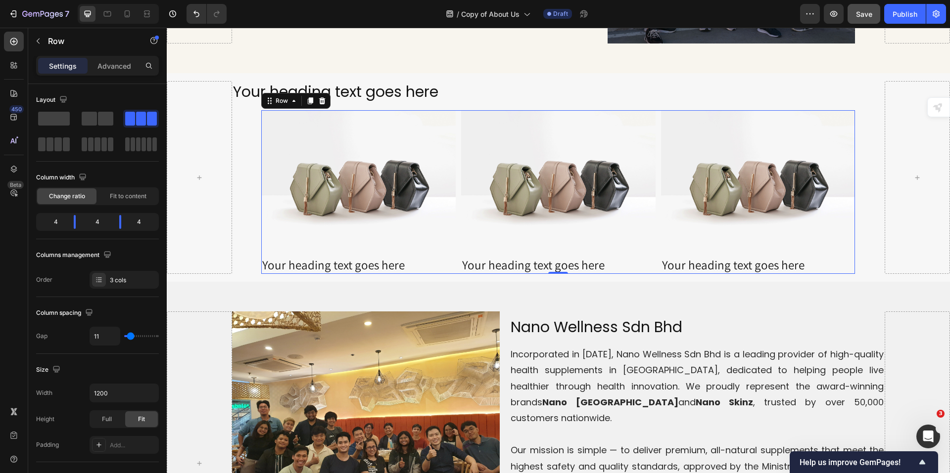
type input "11"
click at [131, 337] on input "range" at bounding box center [141, 336] width 35 height 2
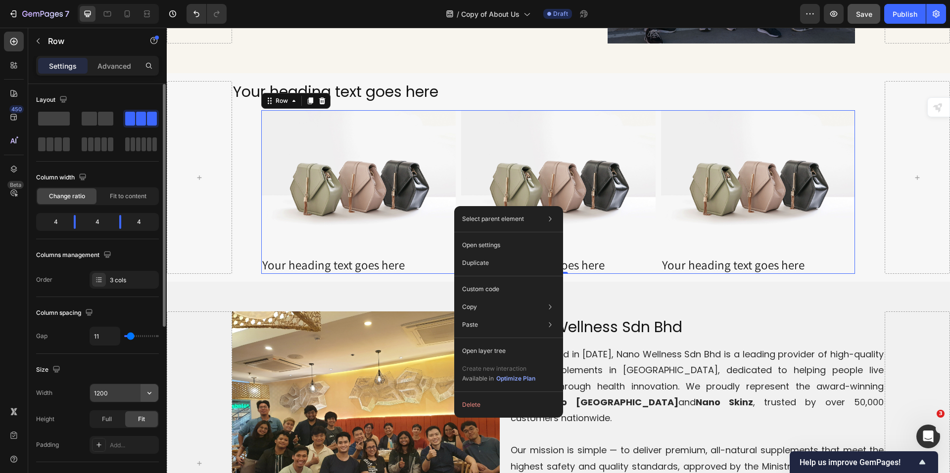
click at [148, 391] on icon "button" at bounding box center [149, 393] width 10 height 10
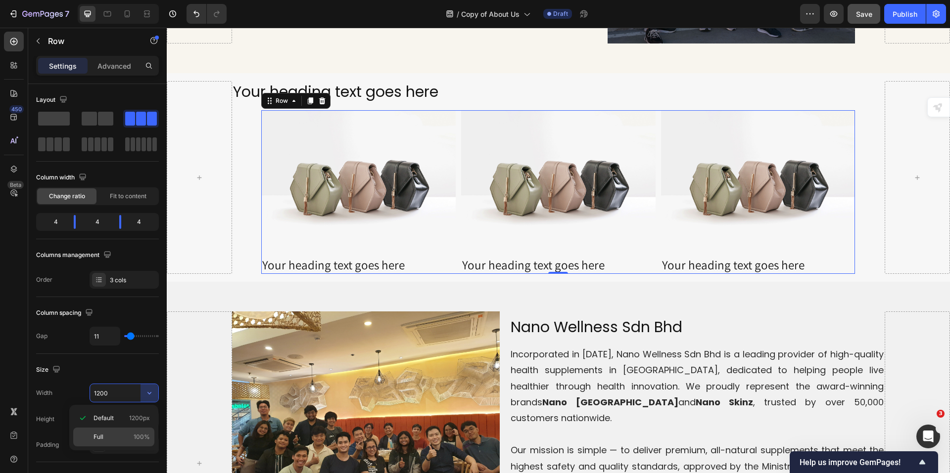
click at [127, 440] on p "Full 100%" at bounding box center [121, 437] width 56 height 9
type input "100%"
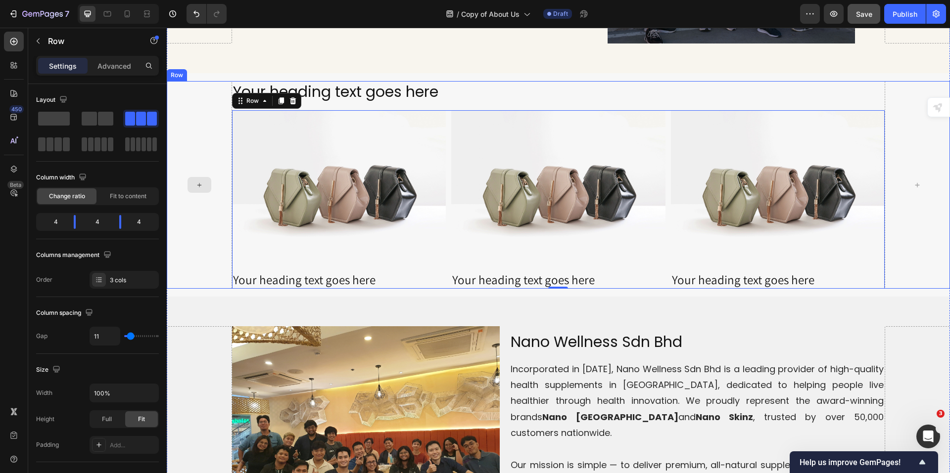
click at [203, 256] on div at bounding box center [199, 185] width 65 height 208
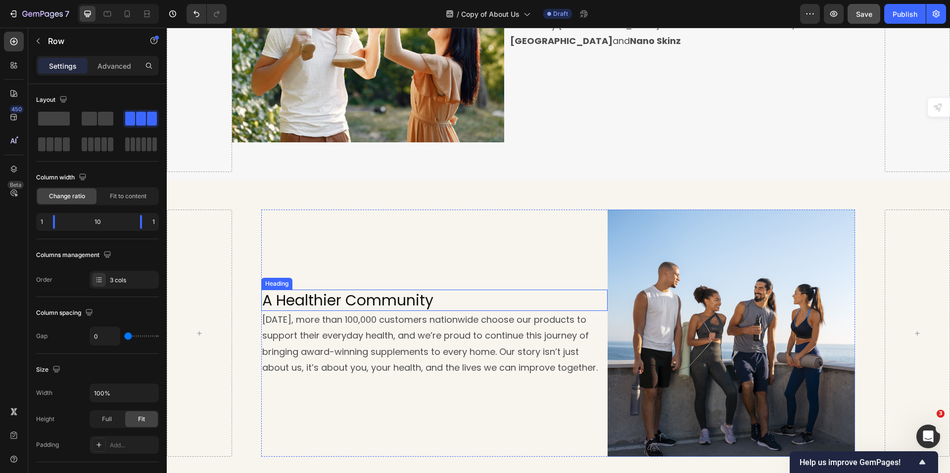
scroll to position [643, 0]
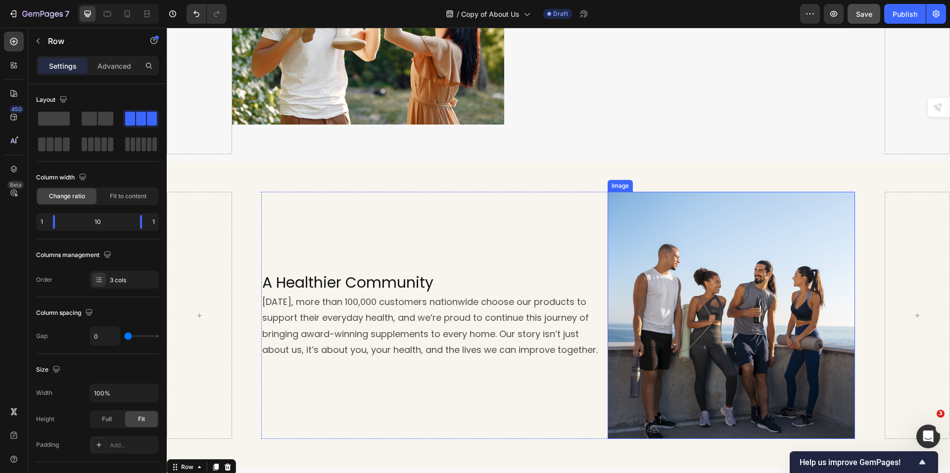
click at [647, 281] on img at bounding box center [730, 315] width 247 height 247
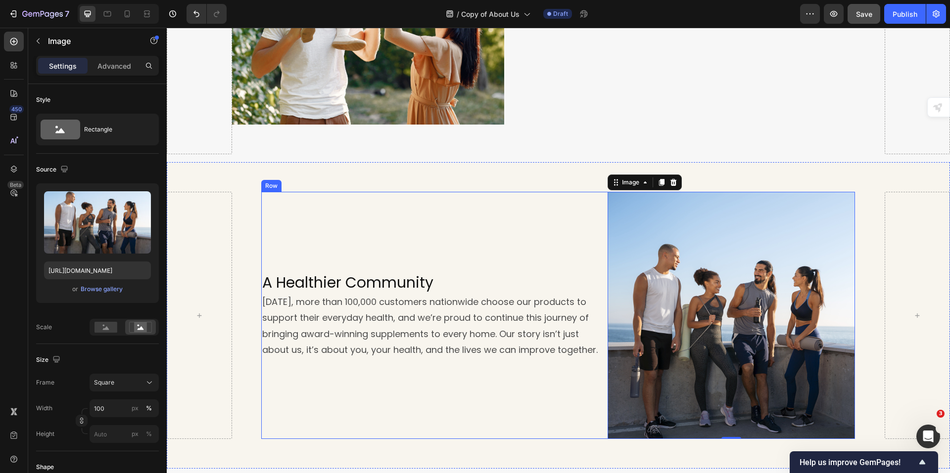
click at [517, 232] on div "A Healthier Community Heading [DATE], more than 100,000 customers nationwide ch…" at bounding box center [434, 315] width 346 height 247
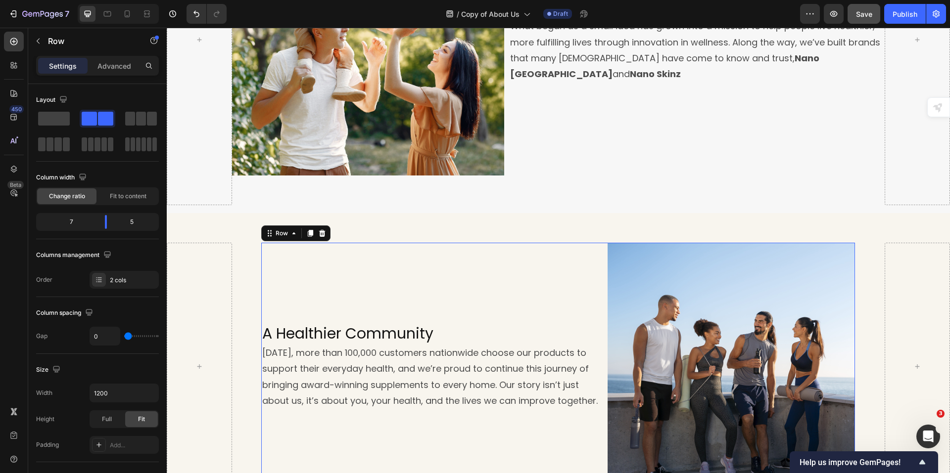
scroll to position [495, 0]
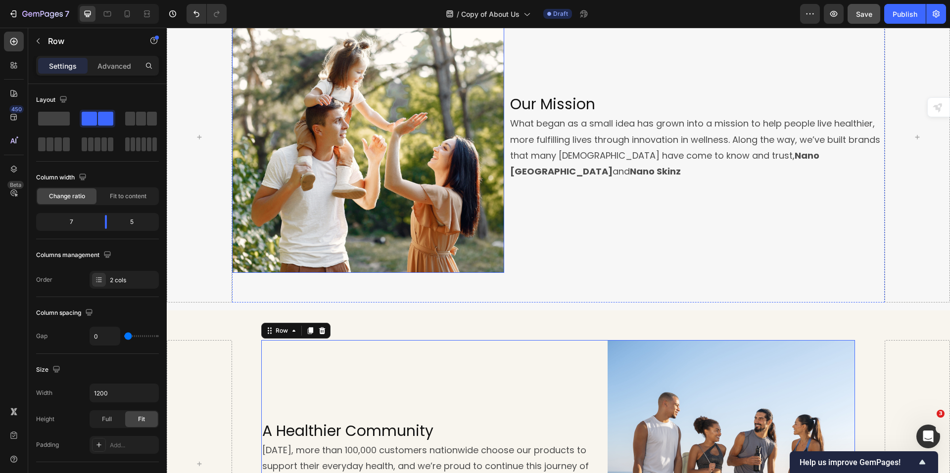
click at [434, 209] on img at bounding box center [368, 137] width 272 height 272
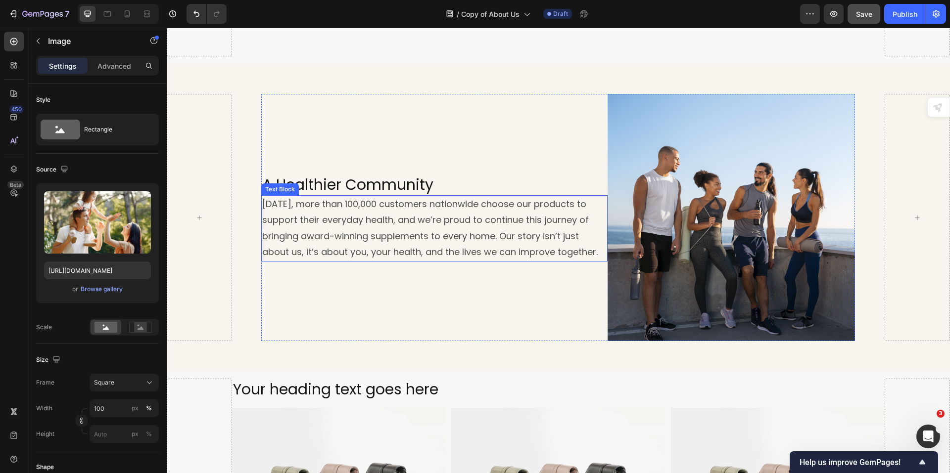
scroll to position [742, 0]
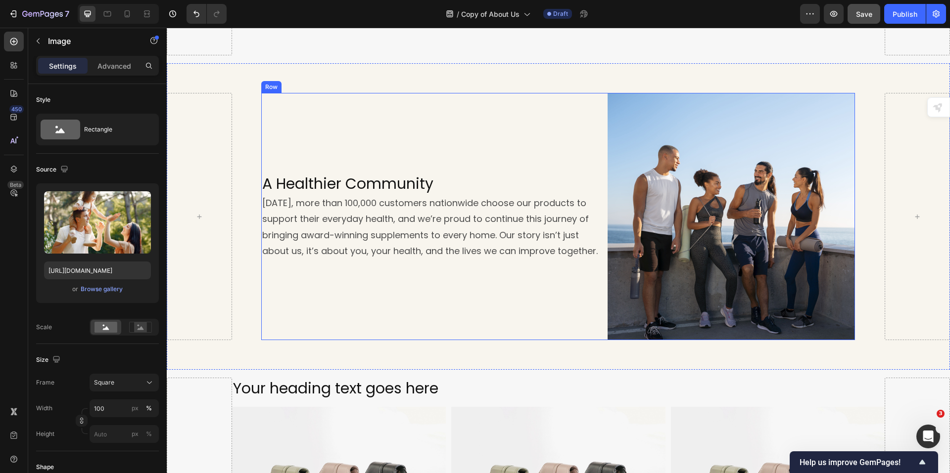
click at [468, 294] on div "A Healthier Community Heading [DATE], more than 100,000 customers nationwide ch…" at bounding box center [434, 216] width 346 height 247
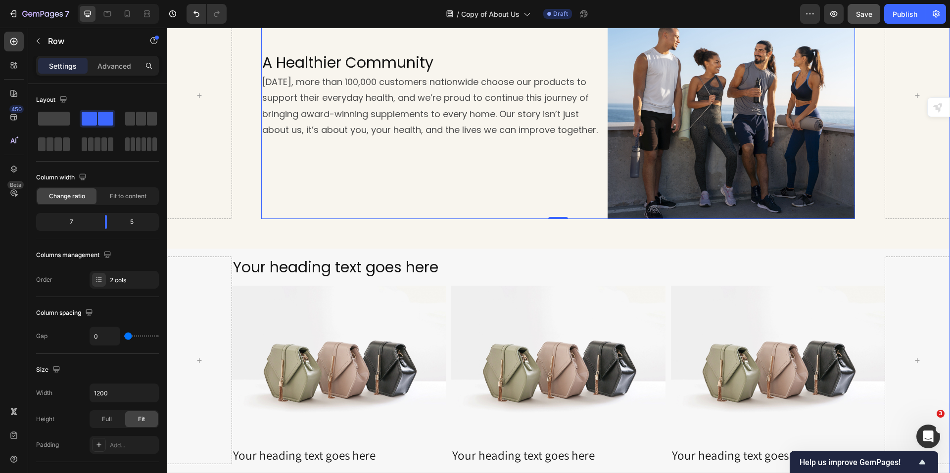
scroll to position [1039, 0]
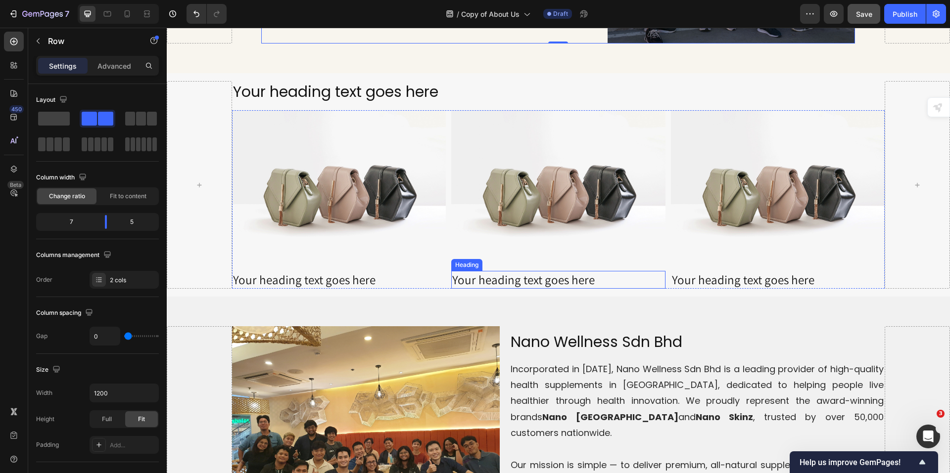
click at [478, 278] on h2 "Your heading text goes here" at bounding box center [558, 280] width 214 height 18
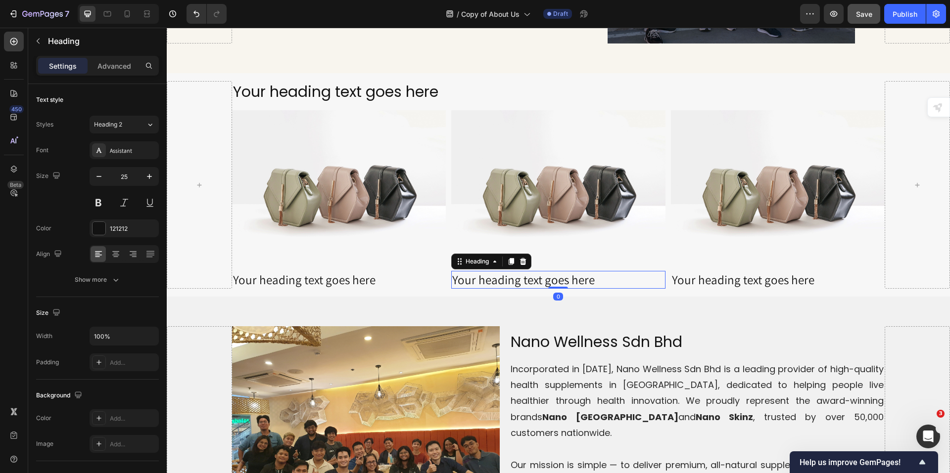
click at [478, 278] on h2 "Your heading text goes here" at bounding box center [558, 280] width 214 height 18
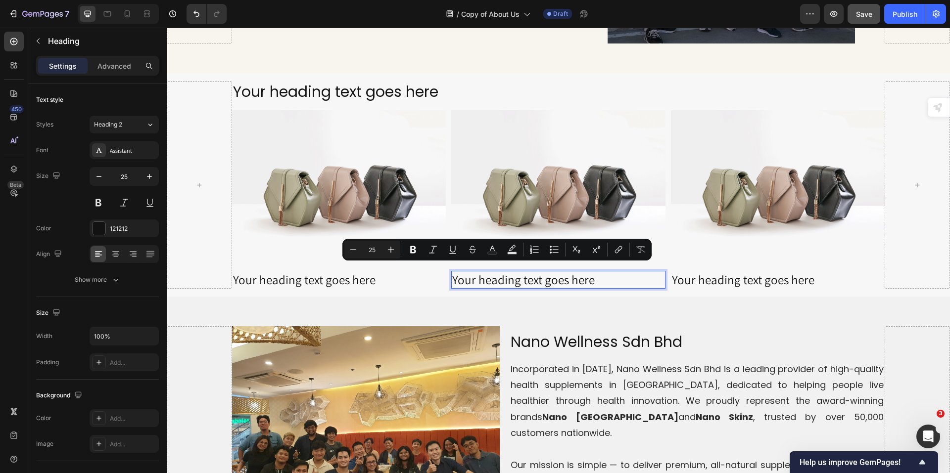
click at [479, 277] on p "Your heading text goes here" at bounding box center [558, 280] width 212 height 16
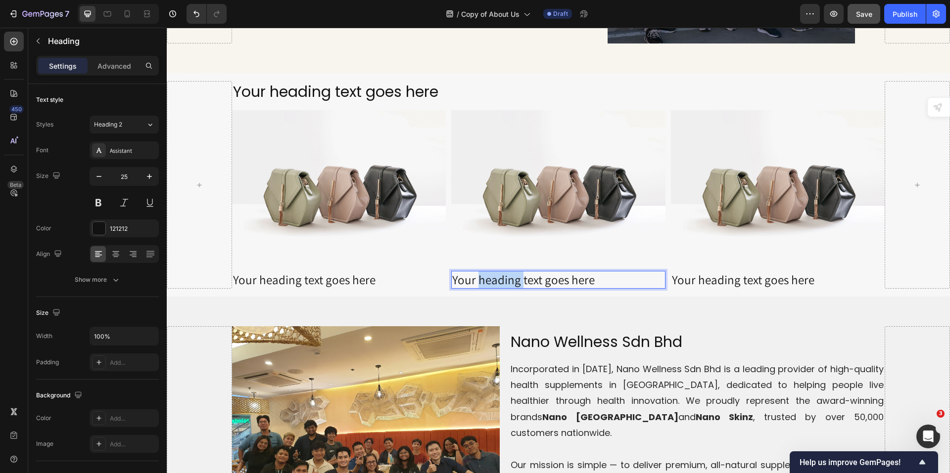
click at [480, 277] on p "Your heading text goes here" at bounding box center [558, 280] width 212 height 16
click at [501, 273] on p "More Than 2M Visitors" at bounding box center [558, 280] width 212 height 16
drag, startPoint x: 507, startPoint y: 272, endPoint x: 401, endPoint y: 271, distance: 105.4
click at [402, 272] on div "Image Your heading text goes here Heading Image More Than 2M Visitors Heading 0…" at bounding box center [558, 199] width 653 height 179
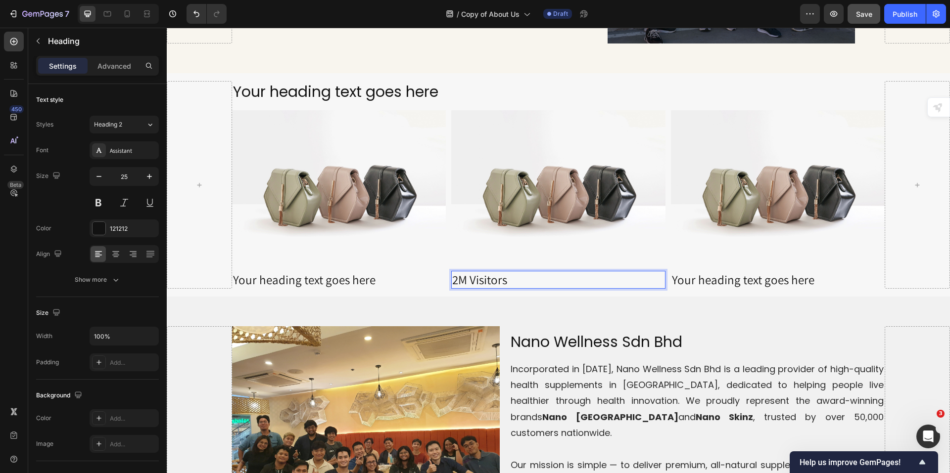
click at [465, 273] on p "2M Visitors" at bounding box center [558, 280] width 212 height 16
click at [522, 273] on p "2M+ Visitors" at bounding box center [558, 280] width 212 height 16
click at [138, 151] on div "Assistant" at bounding box center [133, 150] width 47 height 9
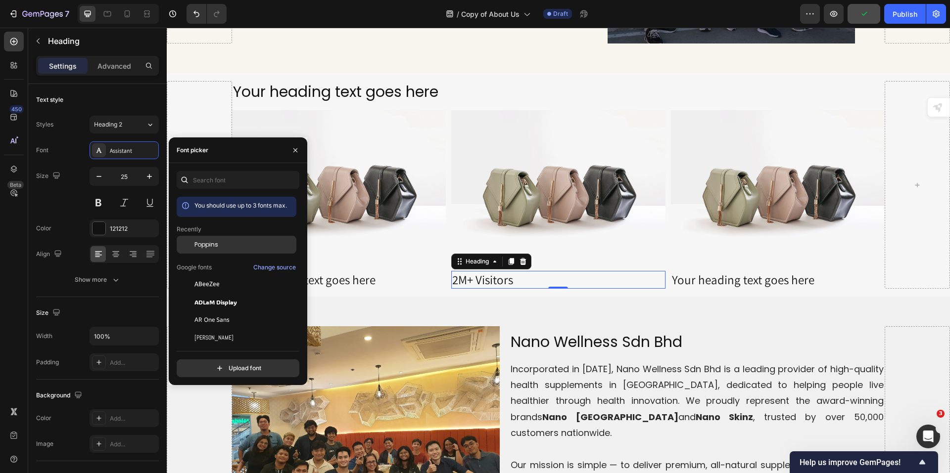
click at [232, 239] on div "Poppins" at bounding box center [237, 245] width 120 height 18
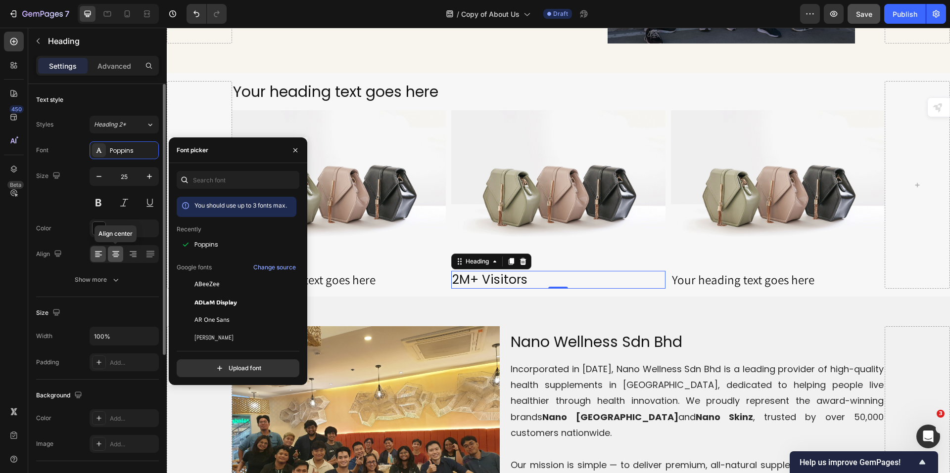
click at [113, 258] on icon at bounding box center [116, 254] width 10 height 10
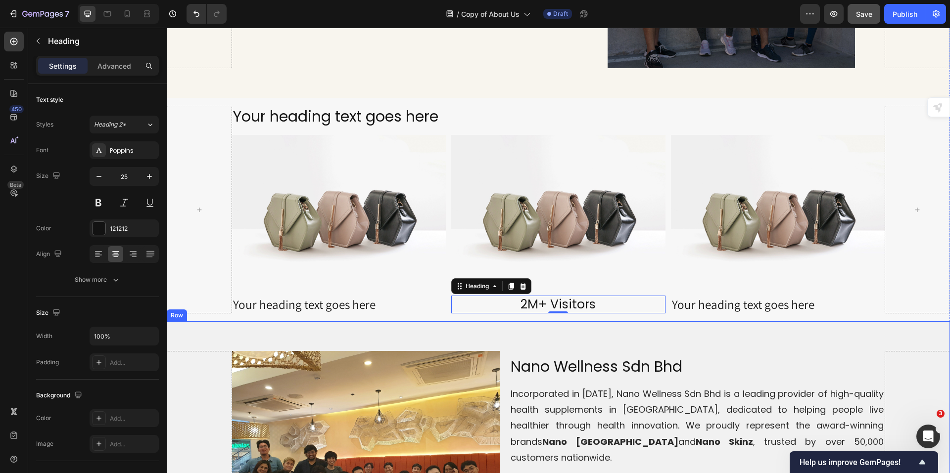
scroll to position [989, 0]
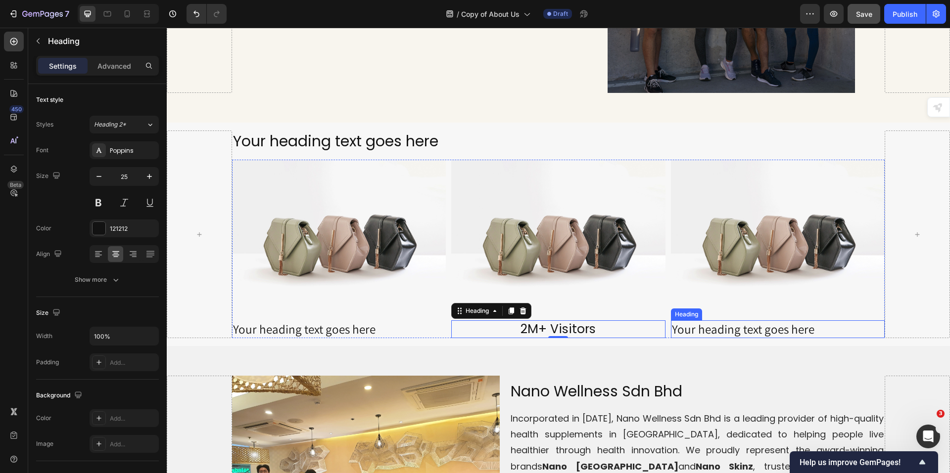
click at [760, 324] on h2 "Your heading text goes here" at bounding box center [778, 330] width 214 height 18
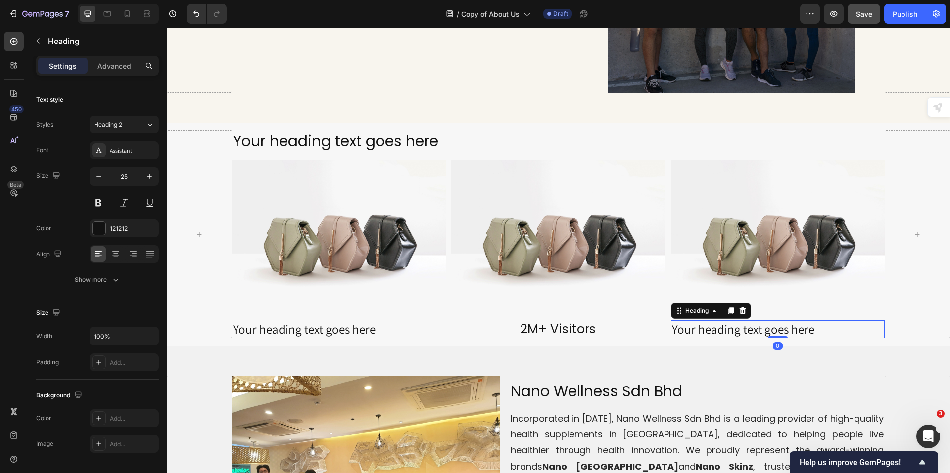
click at [760, 321] on h2 "Your heading text goes here" at bounding box center [778, 330] width 214 height 18
click at [760, 322] on p "Your heading text goes here" at bounding box center [778, 330] width 212 height 16
click at [700, 322] on p "100K+ Customers Worldwide" at bounding box center [778, 330] width 212 height 16
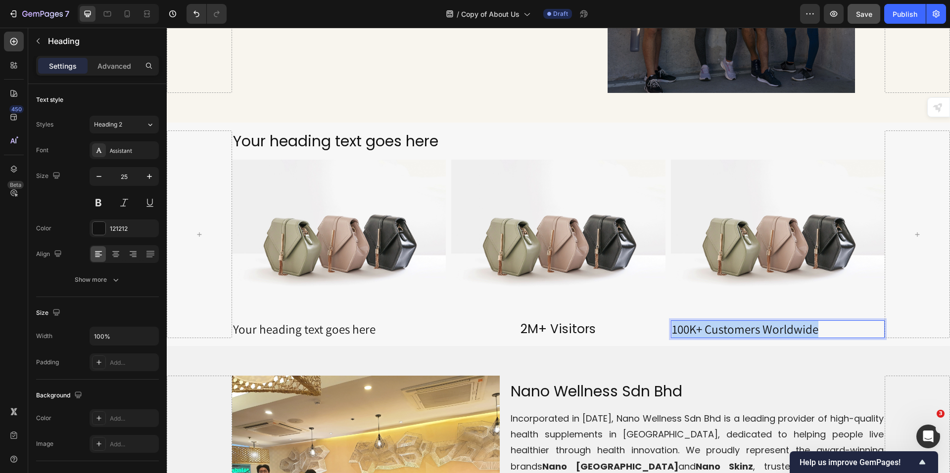
click at [700, 322] on p "100K+ Customers Worldwide" at bounding box center [778, 330] width 212 height 16
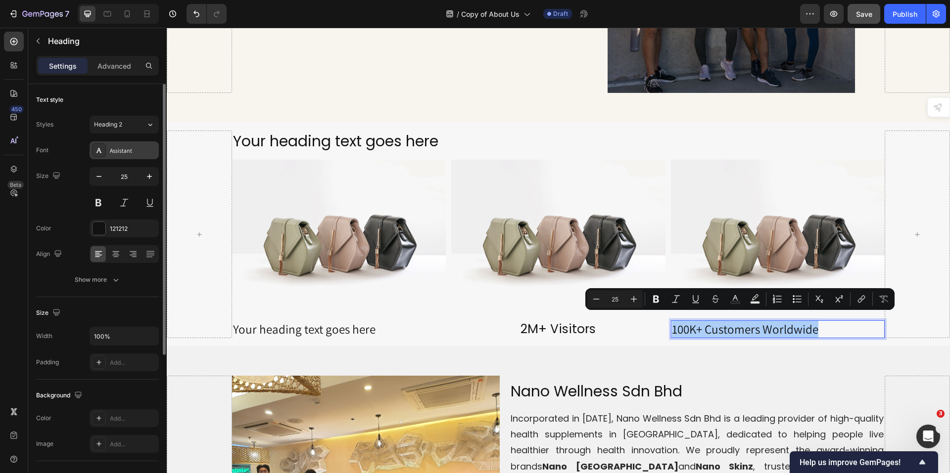
click at [132, 156] on div "Assistant" at bounding box center [124, 150] width 69 height 18
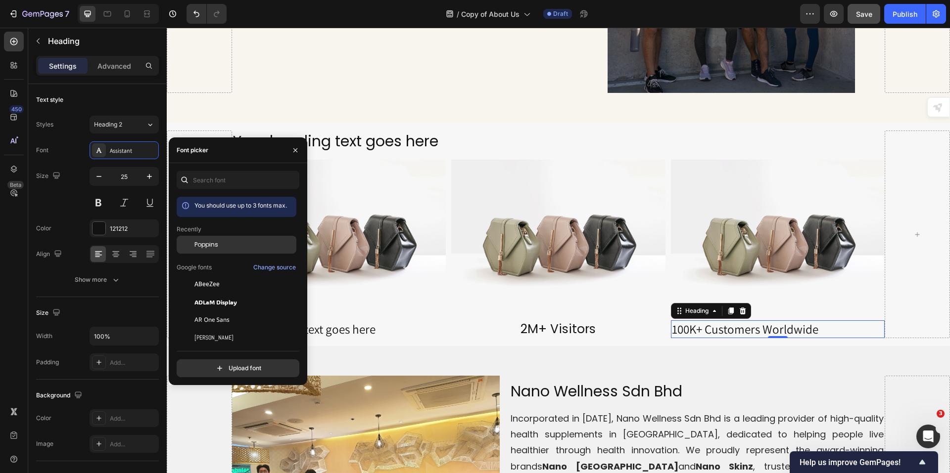
click at [225, 240] on div "Poppins" at bounding box center [237, 245] width 120 height 18
click at [568, 322] on p "2M+ Visitors" at bounding box center [558, 330] width 212 height 16
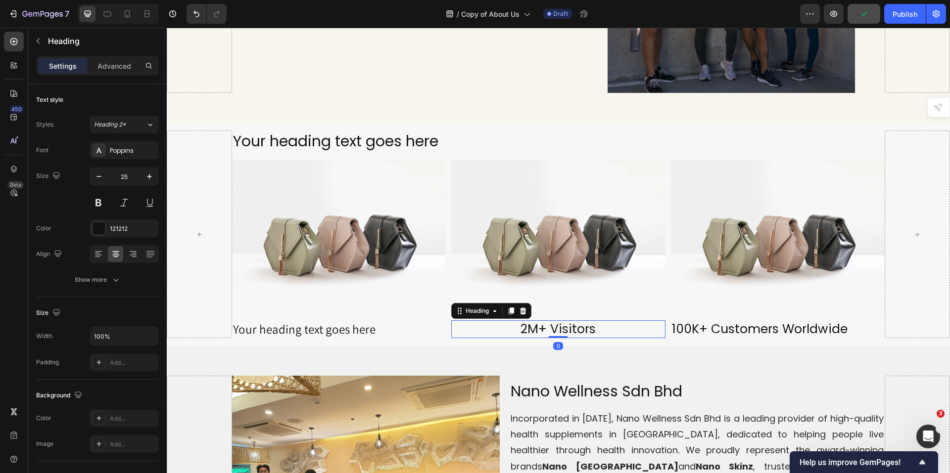
click at [689, 323] on p "100K+ Customers Worldwide" at bounding box center [778, 330] width 212 height 16
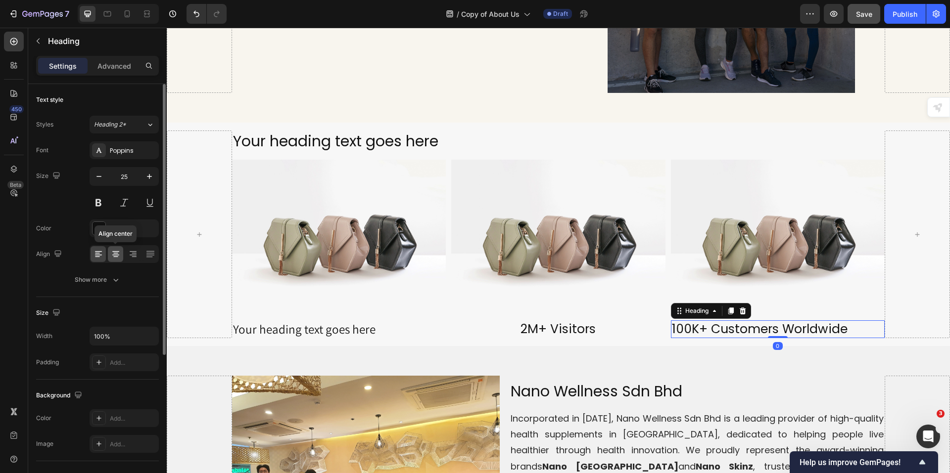
click at [116, 258] on icon at bounding box center [116, 254] width 10 height 10
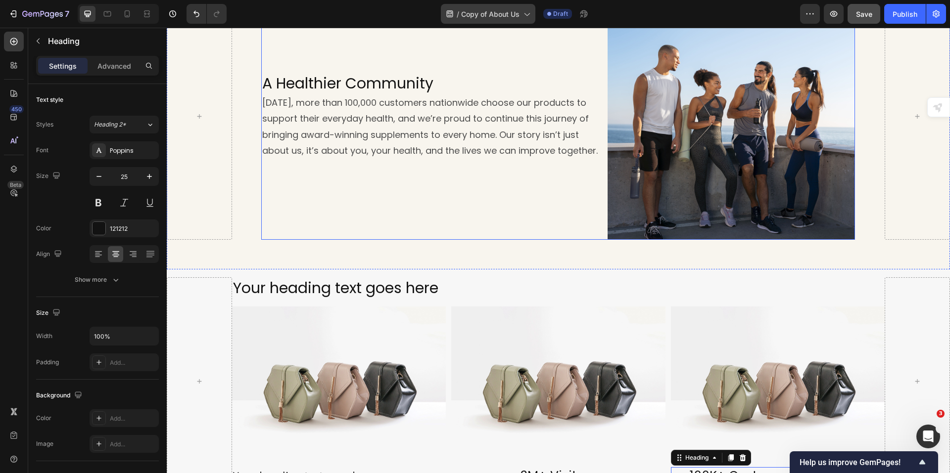
scroll to position [940, 0]
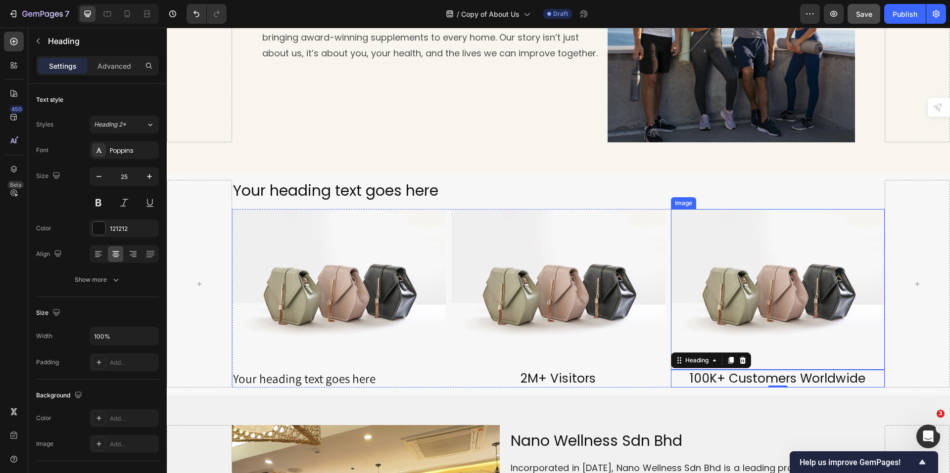
click at [754, 292] on img at bounding box center [778, 289] width 214 height 160
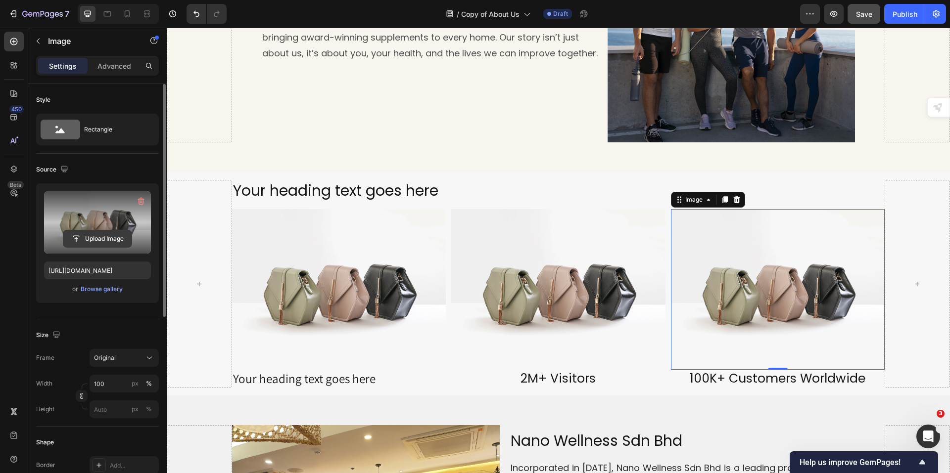
click at [103, 240] on input "file" at bounding box center [97, 239] width 68 height 17
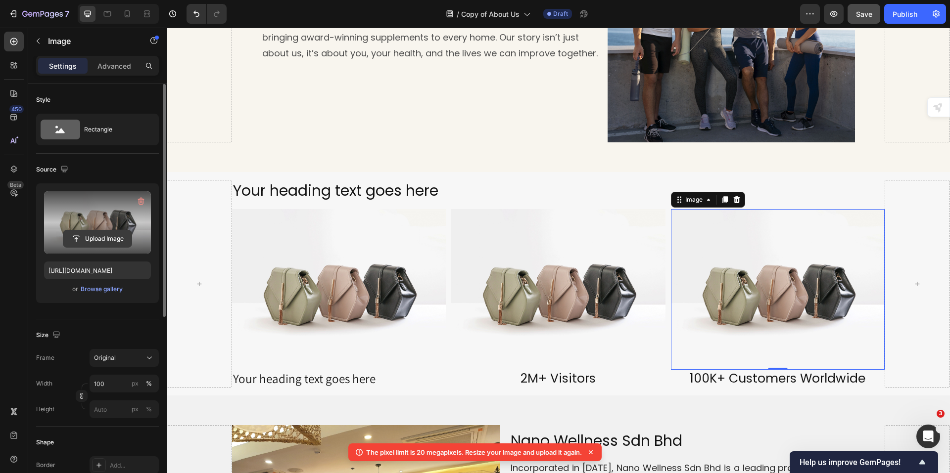
click at [103, 237] on input "file" at bounding box center [97, 239] width 68 height 17
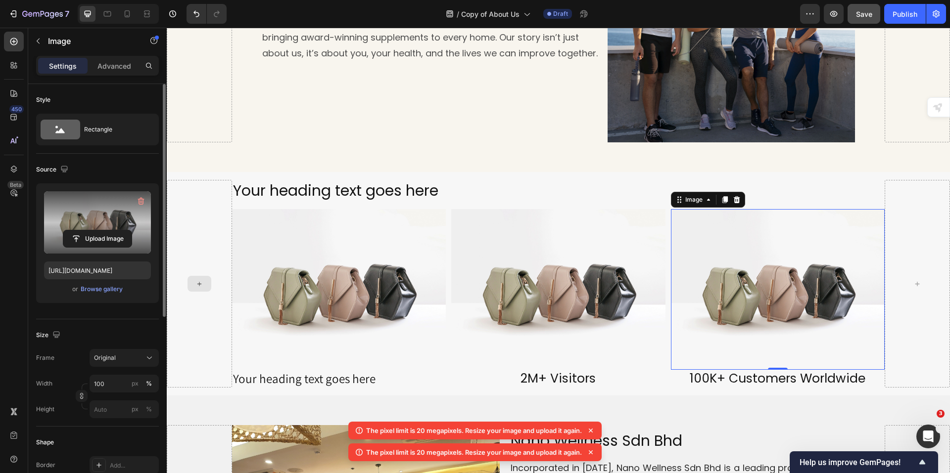
drag, startPoint x: 595, startPoint y: 429, endPoint x: 594, endPoint y: 439, distance: 10.4
click at [594, 429] on icon at bounding box center [591, 431] width 10 height 10
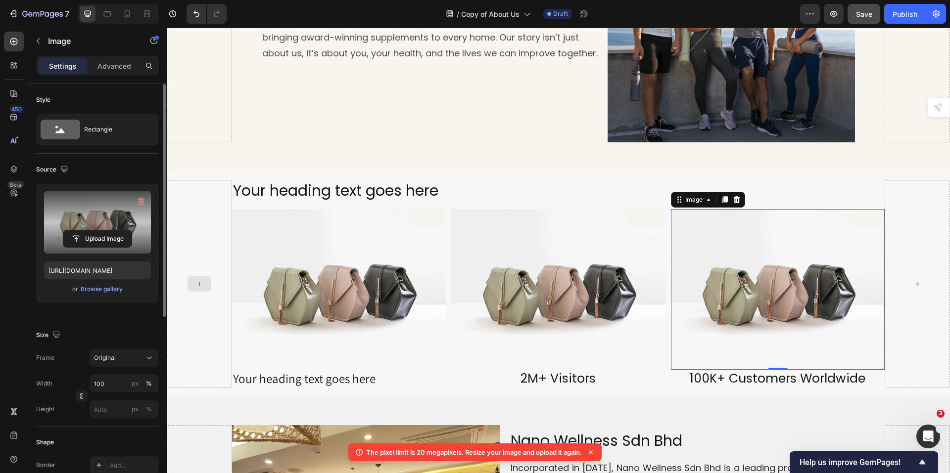
click at [594, 450] on icon at bounding box center [591, 453] width 10 height 10
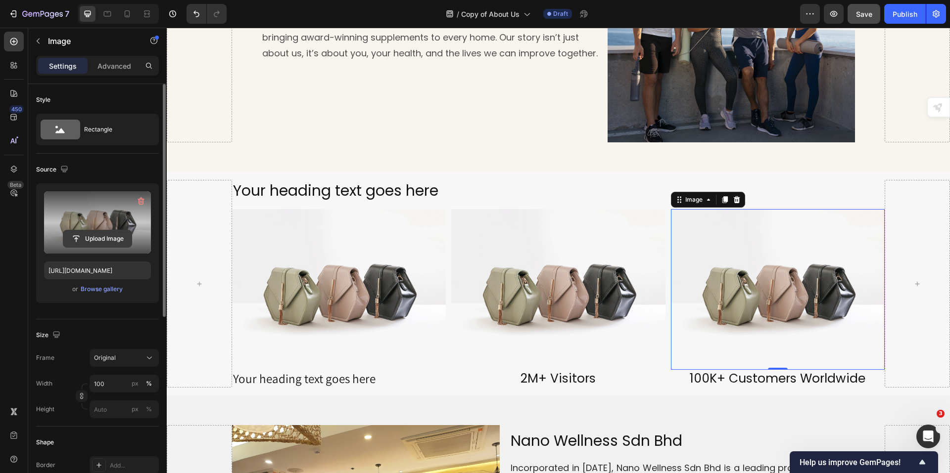
click at [92, 238] on input "file" at bounding box center [97, 239] width 68 height 17
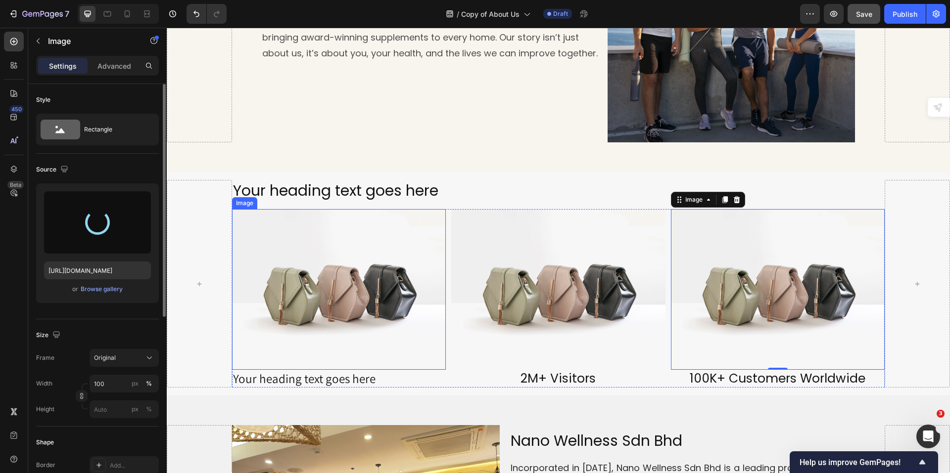
type input "[URL][DOMAIN_NAME]"
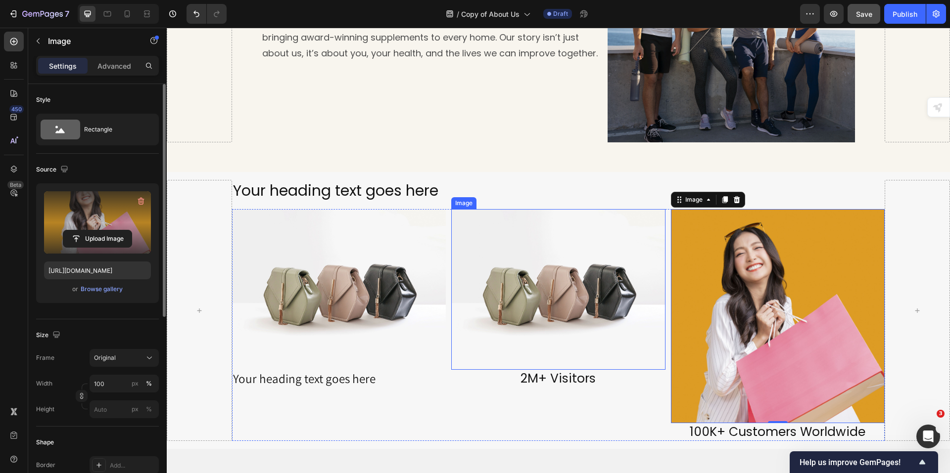
click at [572, 319] on img at bounding box center [558, 289] width 214 height 160
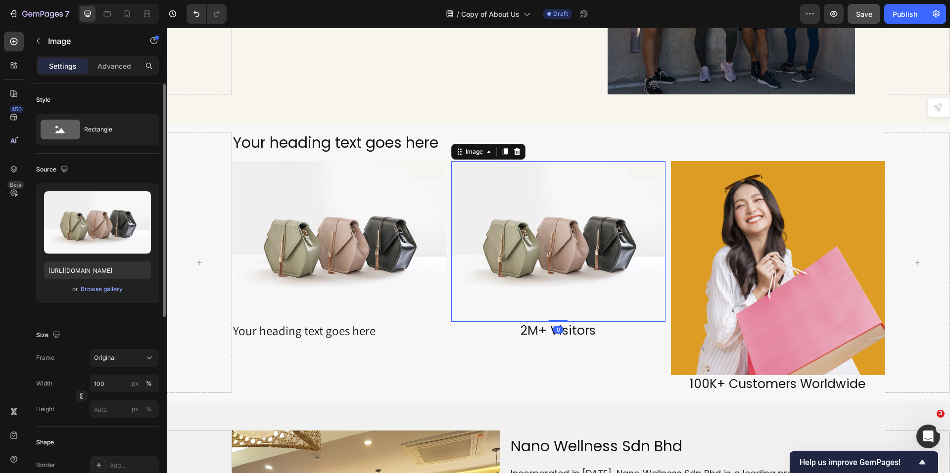
scroll to position [989, 0]
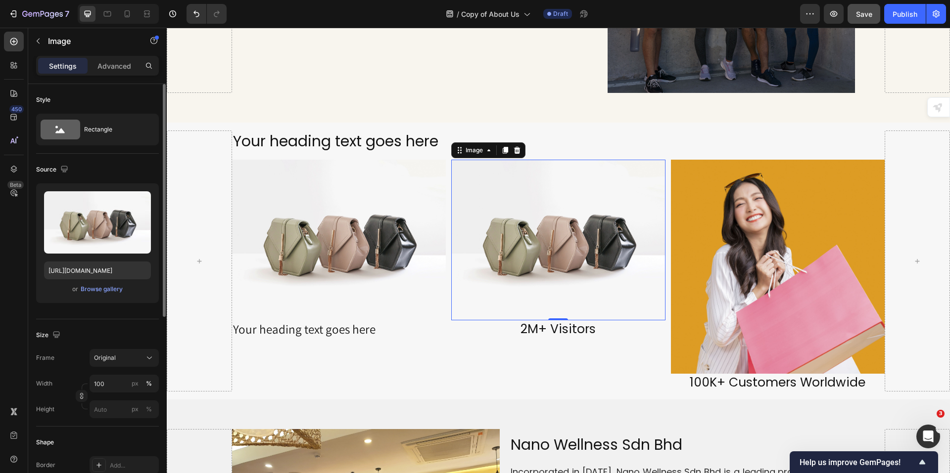
click at [573, 255] on img at bounding box center [558, 240] width 214 height 160
click at [605, 265] on img at bounding box center [558, 240] width 214 height 160
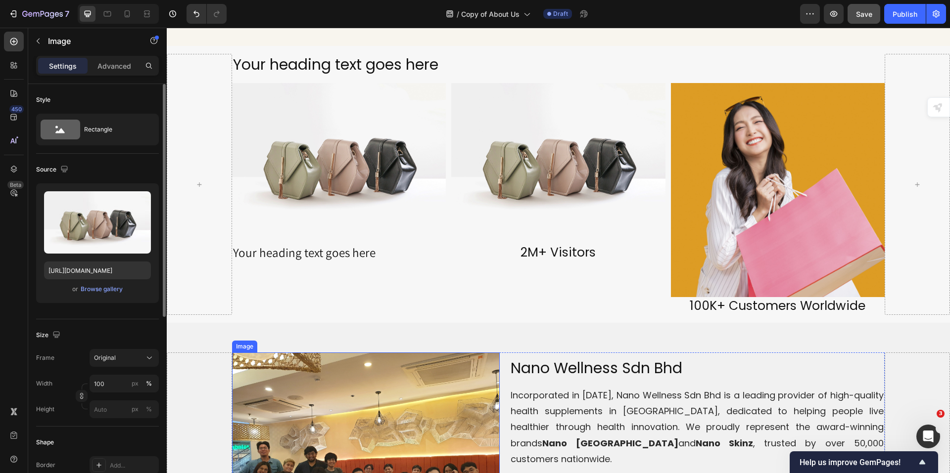
scroll to position [890, 0]
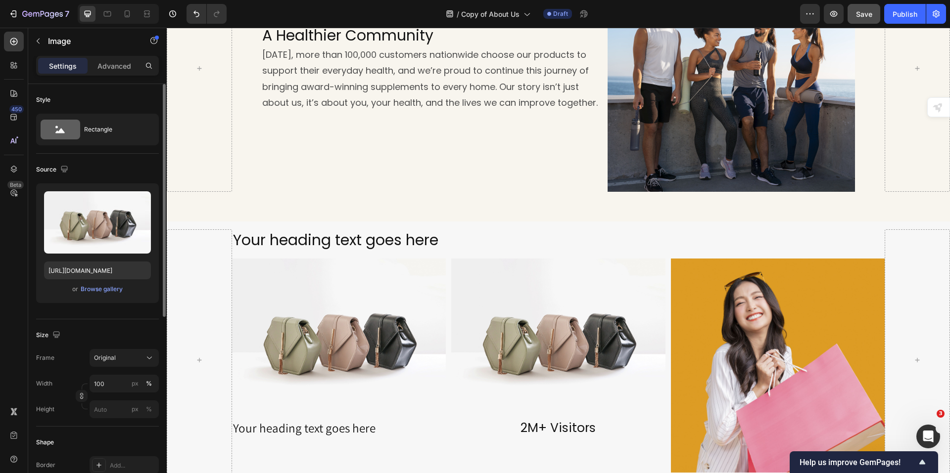
click at [542, 345] on img at bounding box center [558, 339] width 214 height 160
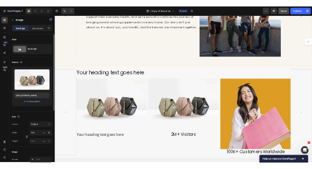
scroll to position [1039, 0]
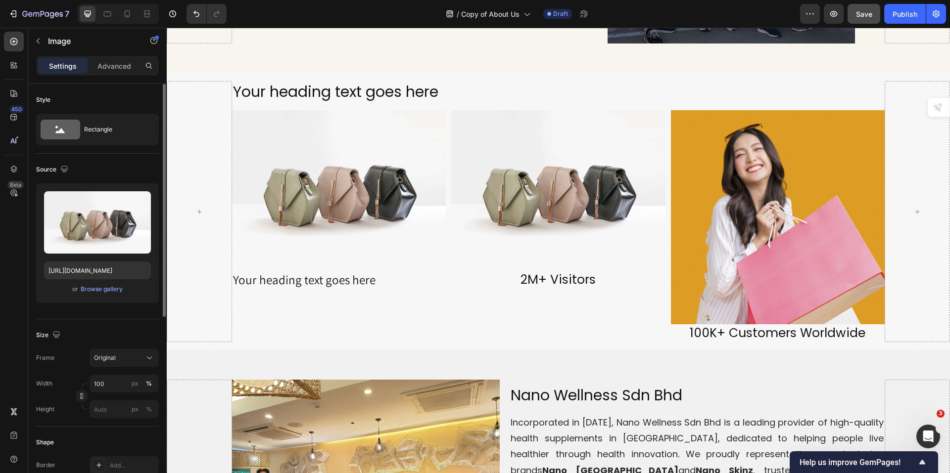
click at [530, 209] on img at bounding box center [558, 190] width 214 height 160
click at [580, 208] on img at bounding box center [558, 190] width 214 height 160
click at [558, 192] on img at bounding box center [558, 190] width 214 height 160
click at [763, 266] on img at bounding box center [778, 217] width 214 height 214
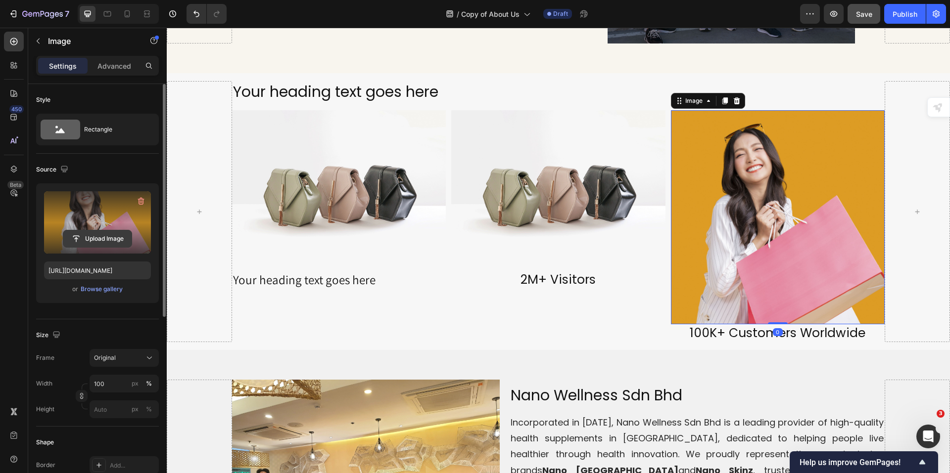
click at [102, 238] on input "file" at bounding box center [97, 239] width 68 height 17
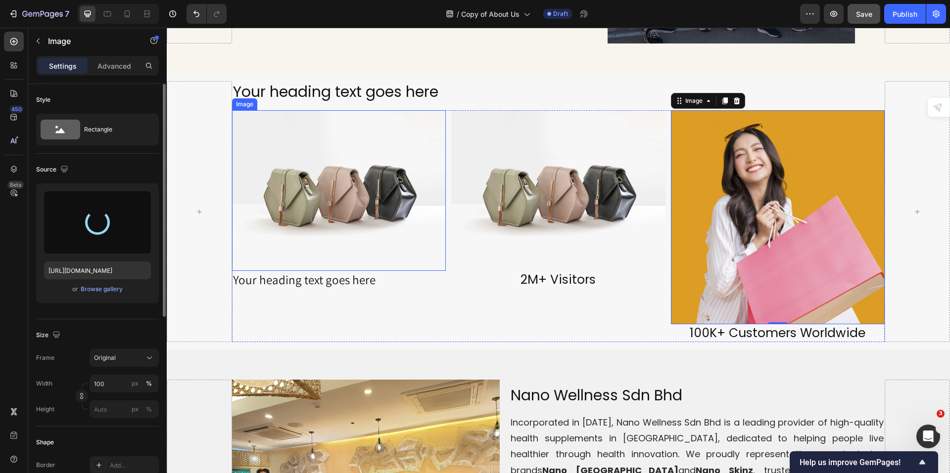
type input "[URL][DOMAIN_NAME]"
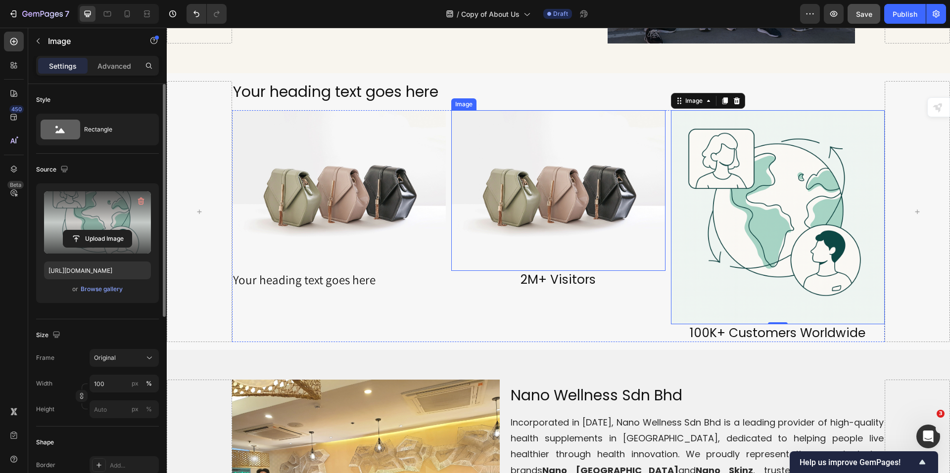
click at [526, 226] on img at bounding box center [558, 190] width 214 height 160
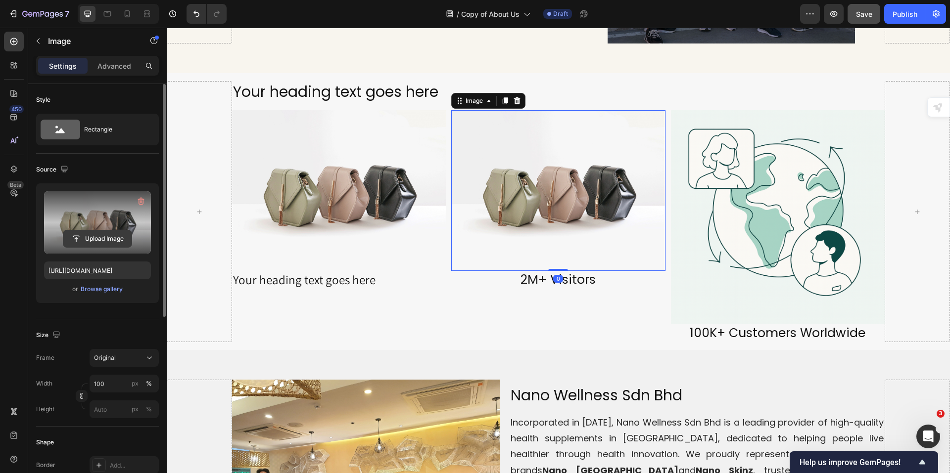
click at [92, 238] on input "file" at bounding box center [97, 239] width 68 height 17
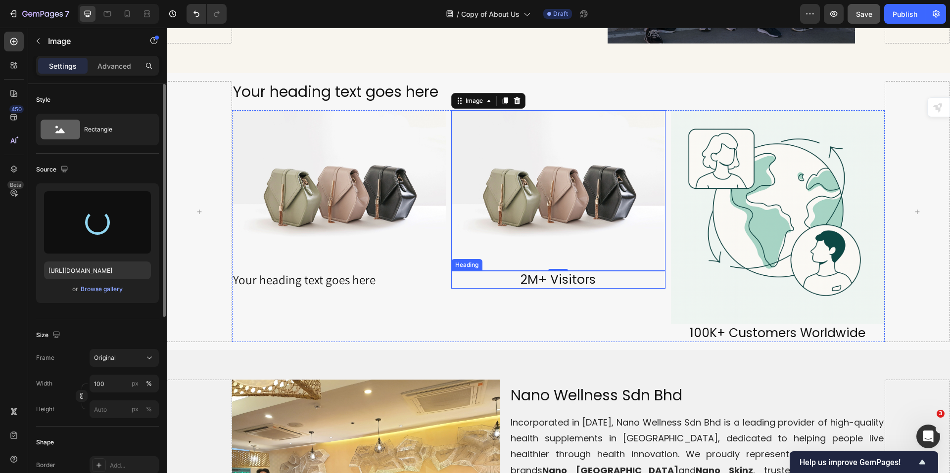
type input "[URL][DOMAIN_NAME]"
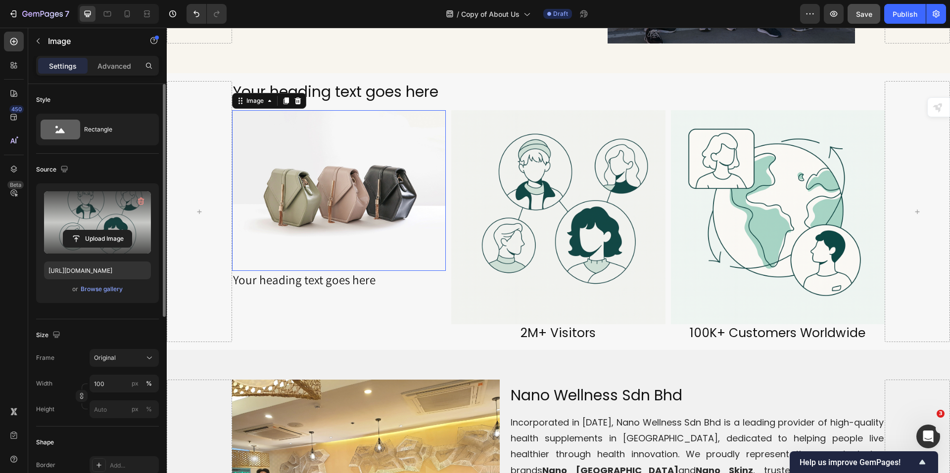
click at [336, 241] on img at bounding box center [339, 190] width 214 height 160
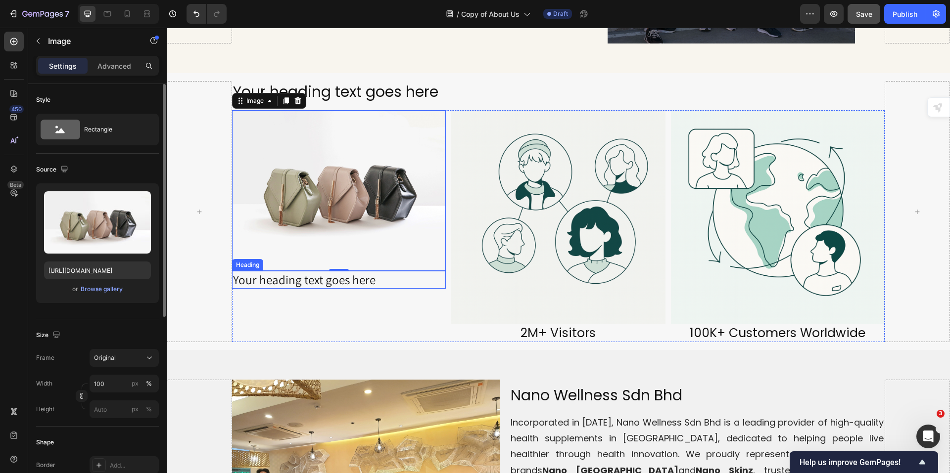
click at [362, 279] on h2 "Your heading text goes here" at bounding box center [339, 280] width 214 height 18
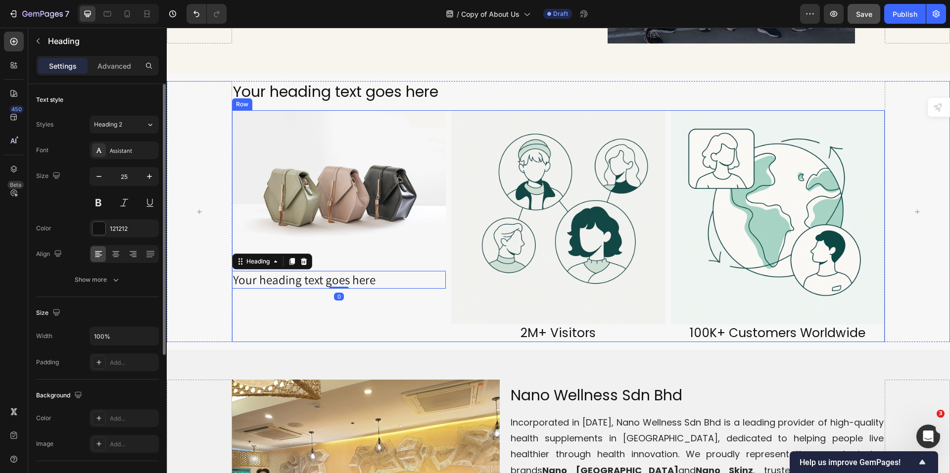
click at [415, 301] on div "Image Your heading text goes here Heading 0" at bounding box center [339, 226] width 214 height 232
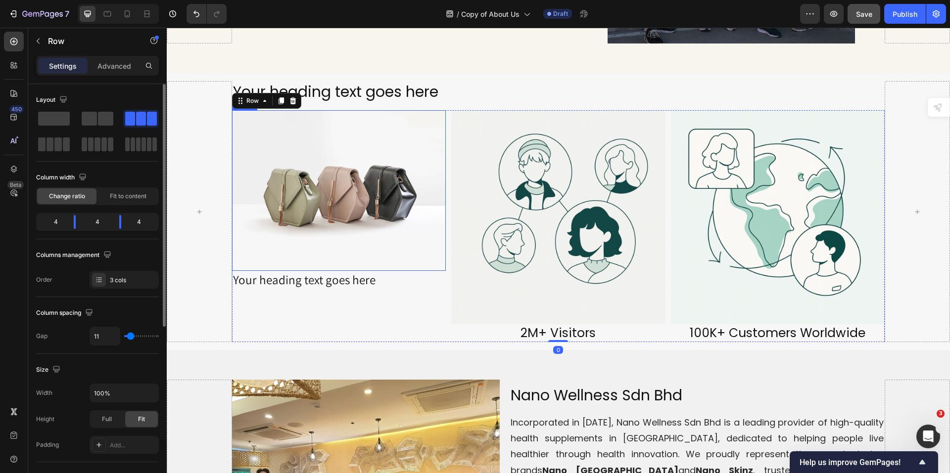
click at [407, 208] on img at bounding box center [339, 190] width 214 height 160
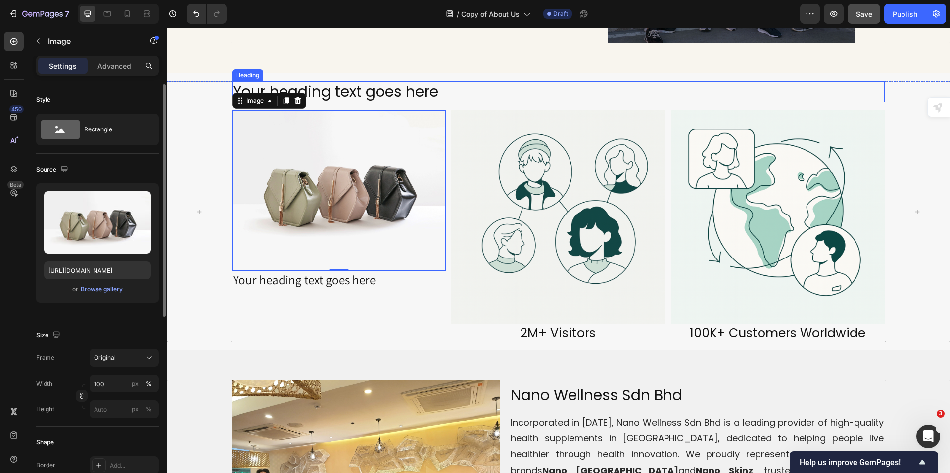
click at [406, 81] on h2 "Your heading text goes here" at bounding box center [558, 91] width 653 height 21
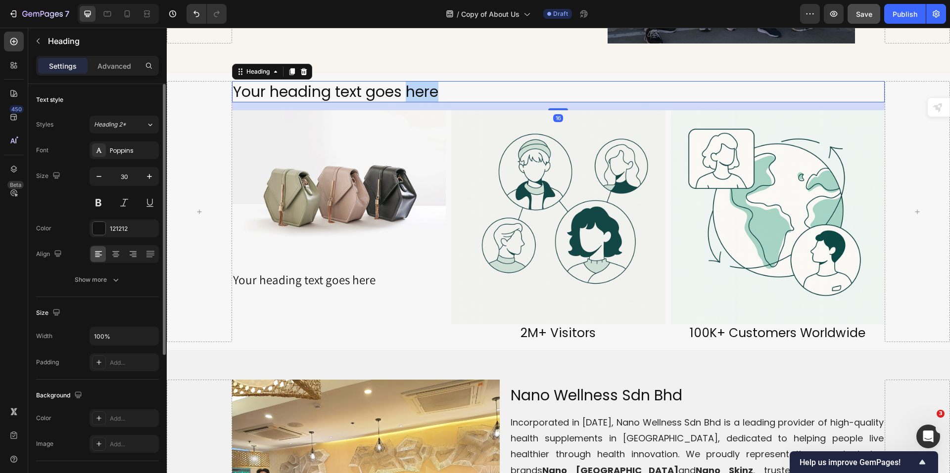
click at [406, 81] on h2 "Your heading text goes here" at bounding box center [558, 91] width 653 height 21
click at [406, 82] on p "Your heading text goes here" at bounding box center [558, 91] width 651 height 19
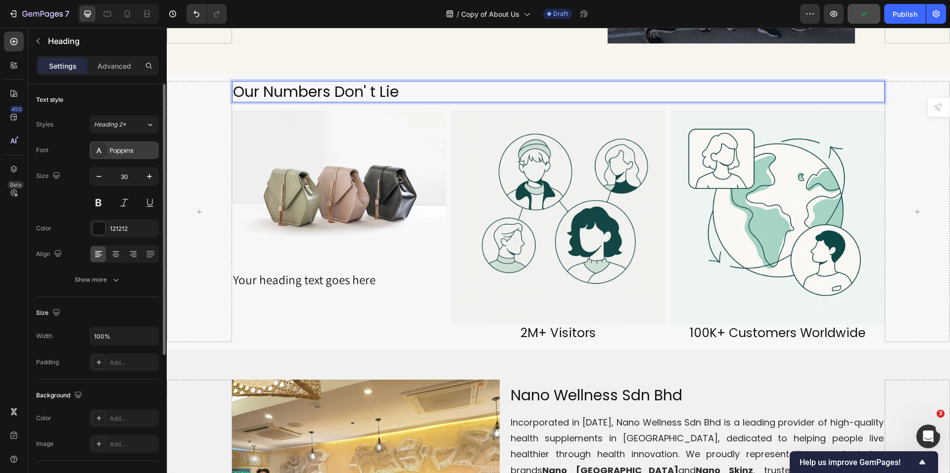
click at [121, 157] on div "Poppins" at bounding box center [124, 150] width 69 height 18
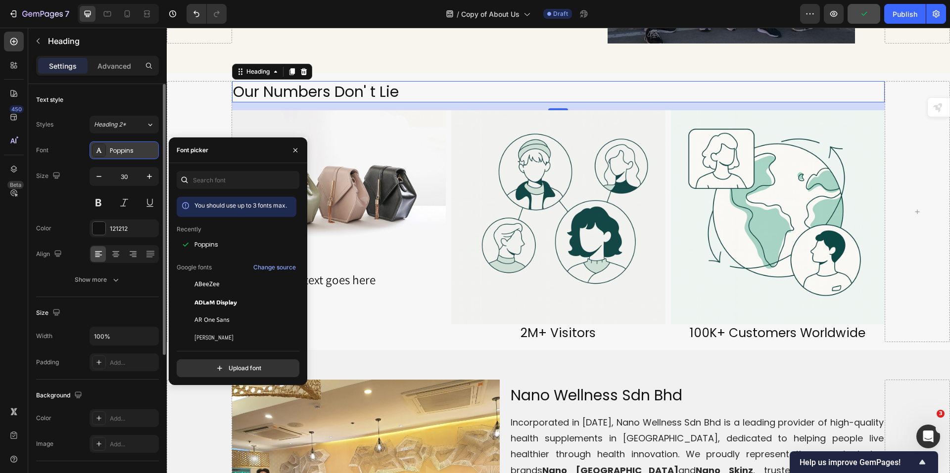
click at [121, 150] on div "Poppins" at bounding box center [133, 150] width 47 height 9
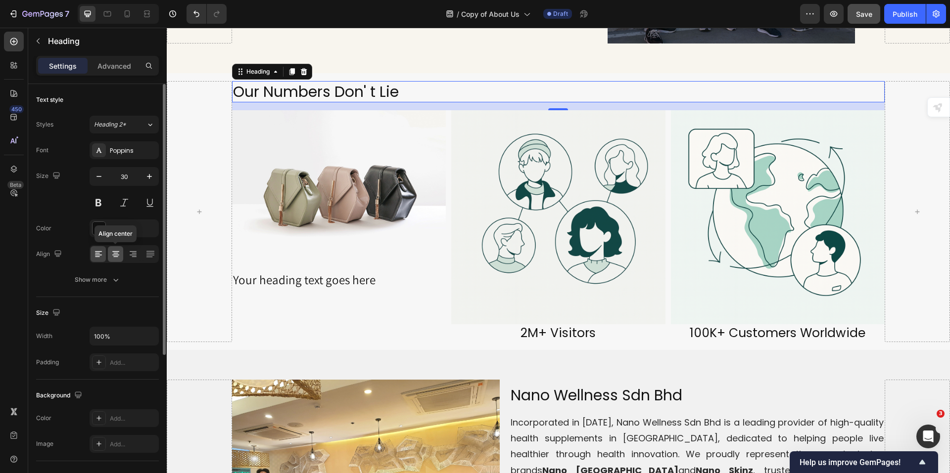
click at [115, 257] on icon at bounding box center [115, 257] width 5 height 1
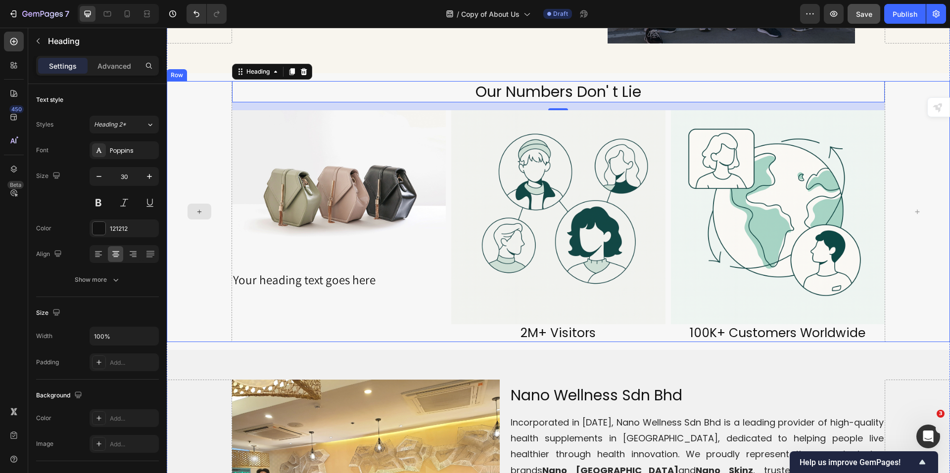
click at [209, 149] on div at bounding box center [199, 211] width 65 height 261
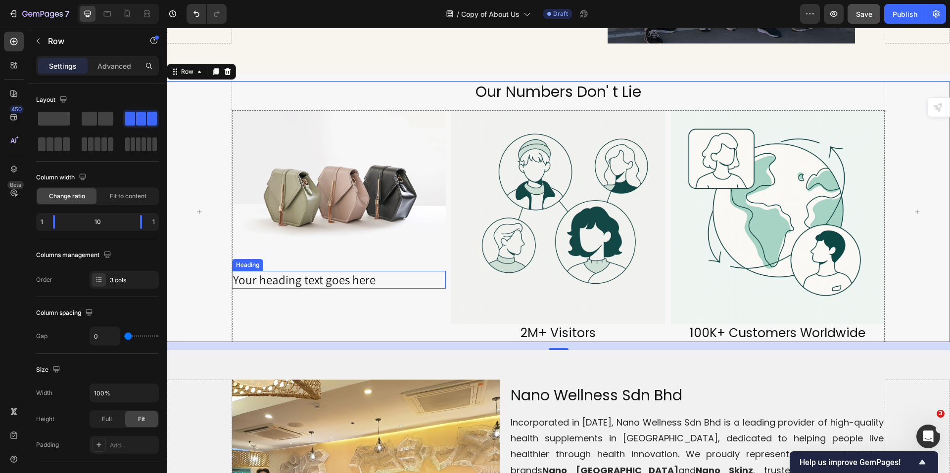
click at [308, 274] on h2 "Your heading text goes here" at bounding box center [339, 280] width 214 height 18
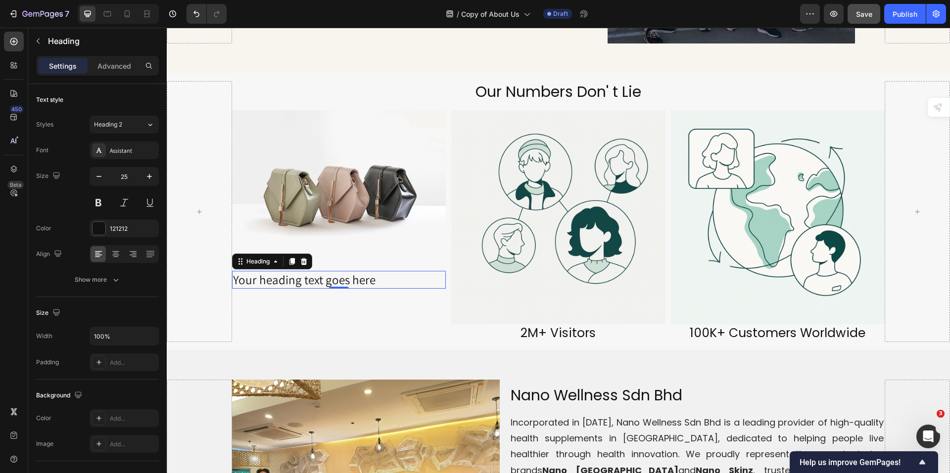
click at [377, 273] on h2 "Your heading text goes here" at bounding box center [339, 280] width 214 height 18
click at [377, 273] on p "Your heading text goes here" at bounding box center [339, 280] width 212 height 16
click at [377, 274] on p "5M+ Sales and Growing" at bounding box center [339, 280] width 212 height 16
click at [369, 272] on p "5M+ Sales and Growing" at bounding box center [339, 280] width 212 height 16
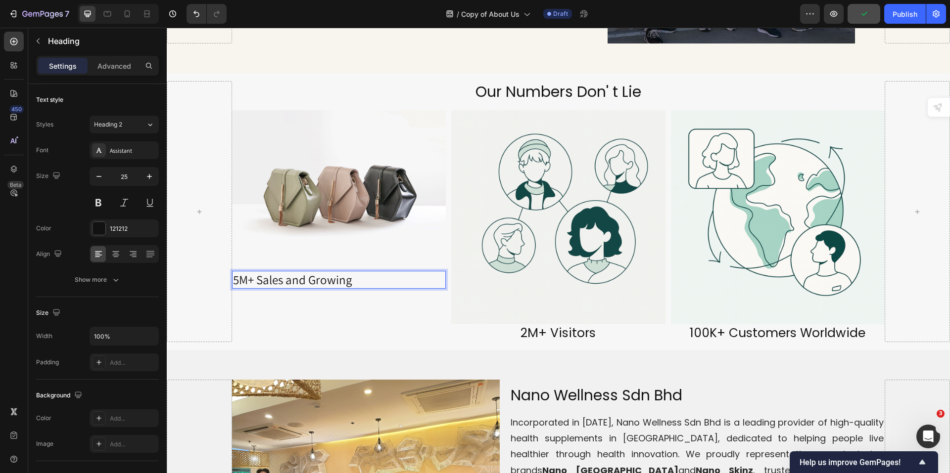
click at [369, 272] on p "5M+ Sales and Growing" at bounding box center [339, 280] width 212 height 16
click at [361, 272] on p "5M+ Sales and Growing" at bounding box center [339, 280] width 212 height 16
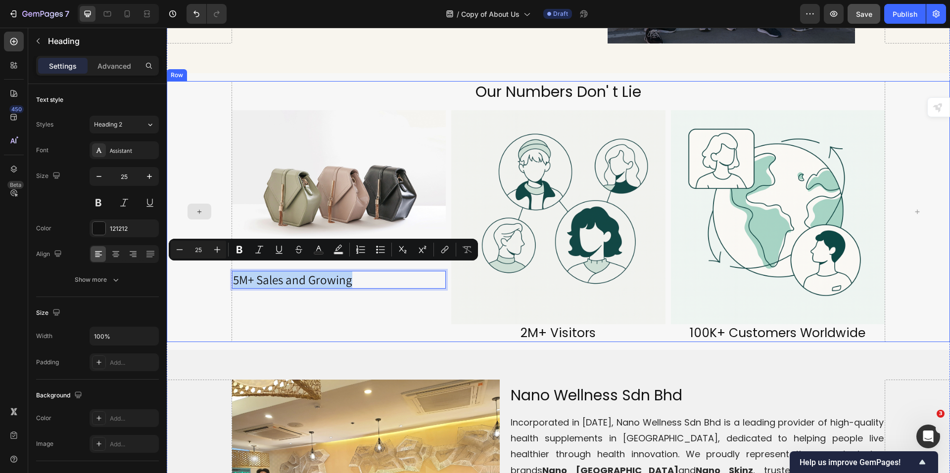
drag, startPoint x: 361, startPoint y: 270, endPoint x: 205, endPoint y: 278, distance: 156.5
click at [205, 278] on div "Our Numbers Don' t Lie Heading Image 5M+ Sales and Growing Heading 0 Image 2M+ …" at bounding box center [558, 211] width 783 height 261
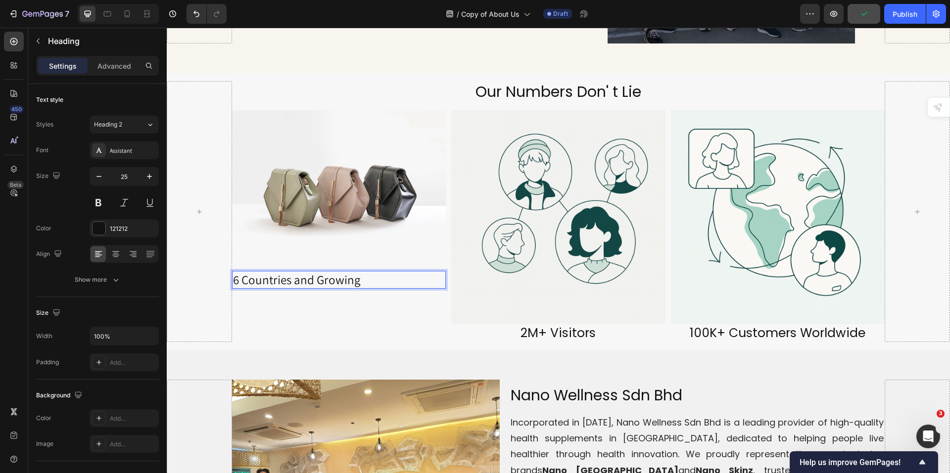
click at [341, 272] on p "6 Countries and Growing" at bounding box center [339, 280] width 212 height 16
click at [112, 255] on icon at bounding box center [115, 255] width 7 height 1
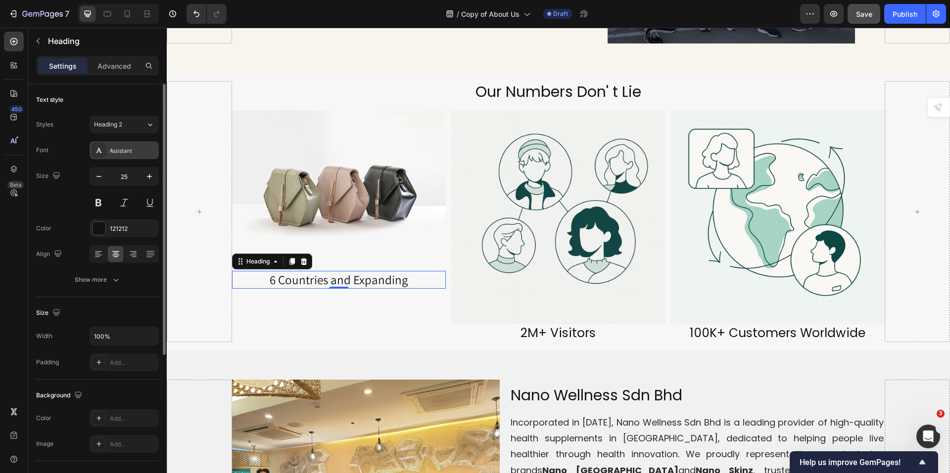
click at [125, 146] on div "Assistant" at bounding box center [133, 150] width 47 height 9
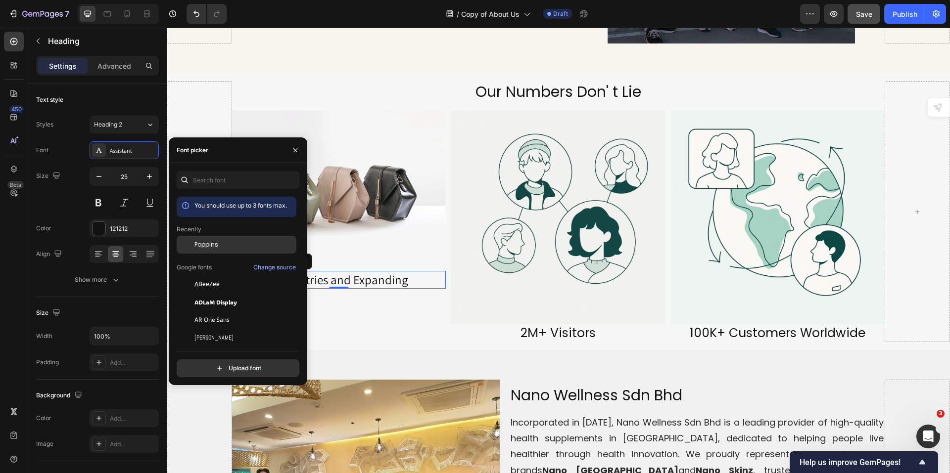
click at [233, 243] on div "Poppins" at bounding box center [244, 244] width 100 height 9
click at [451, 283] on img at bounding box center [558, 217] width 214 height 214
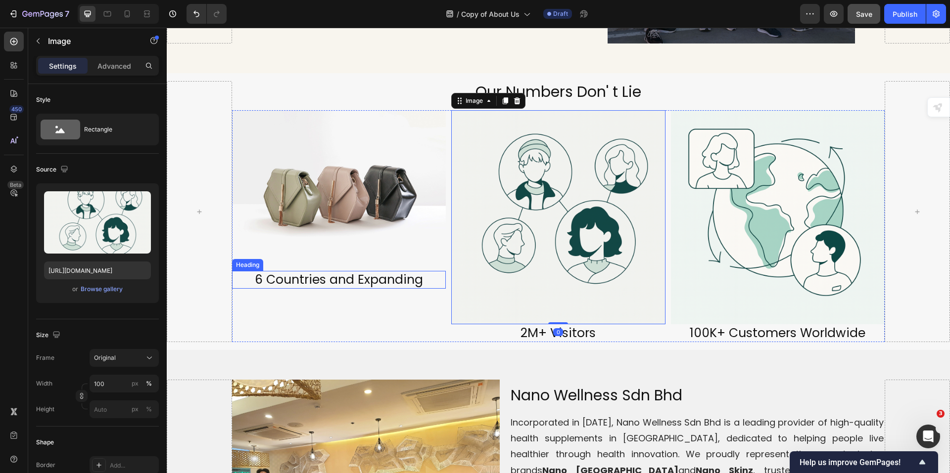
click at [383, 277] on p "6 Countries and Expanding" at bounding box center [339, 280] width 212 height 16
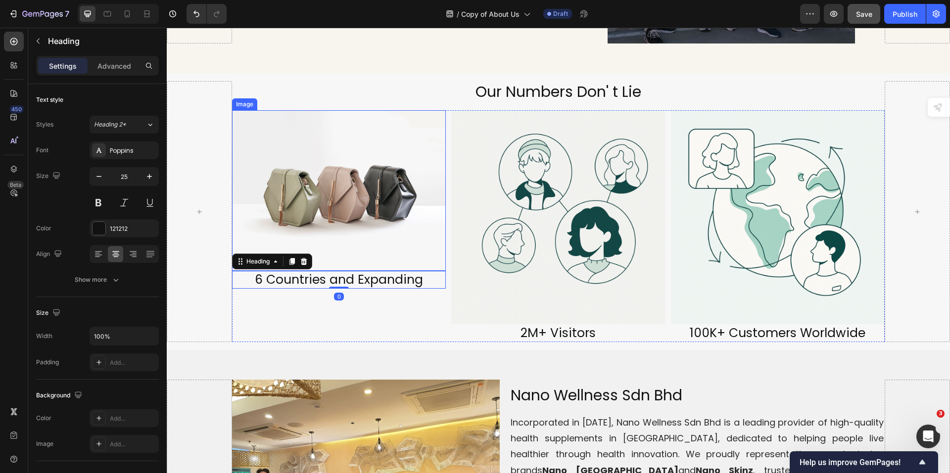
click at [357, 202] on img at bounding box center [339, 190] width 214 height 160
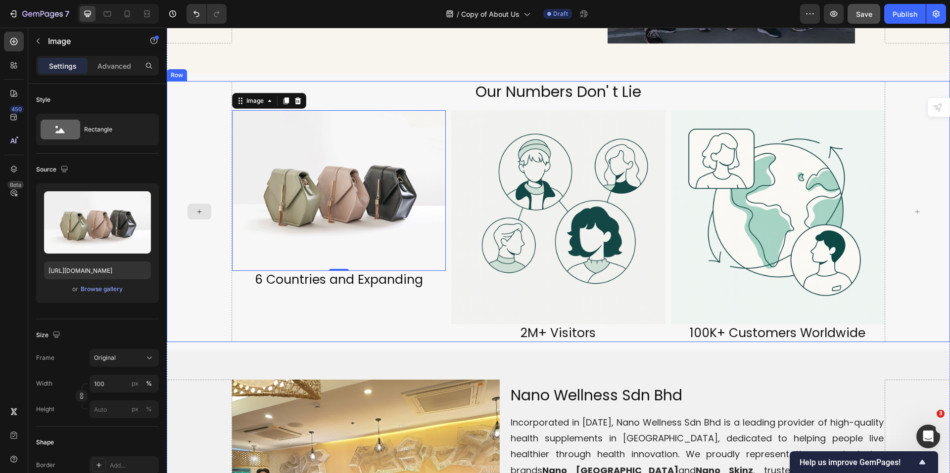
click at [206, 247] on div at bounding box center [199, 211] width 65 height 261
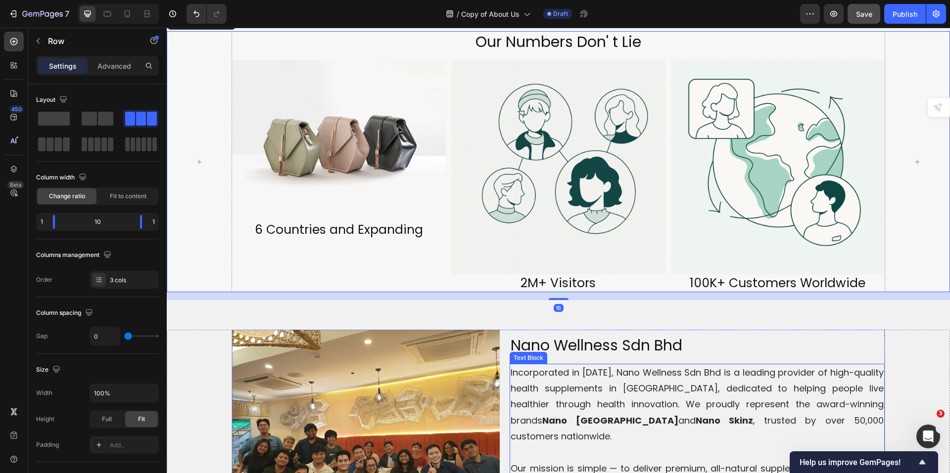
scroll to position [1088, 0]
click at [924, 255] on div at bounding box center [917, 162] width 65 height 261
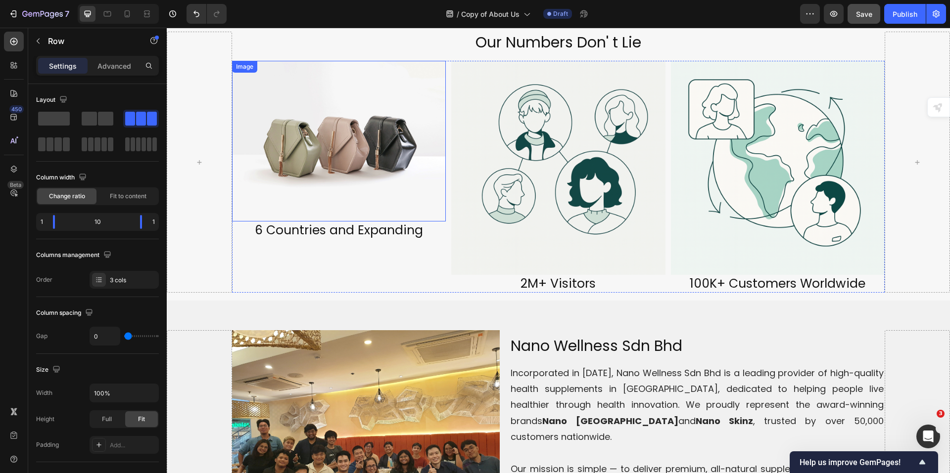
click at [371, 143] on img at bounding box center [339, 141] width 214 height 160
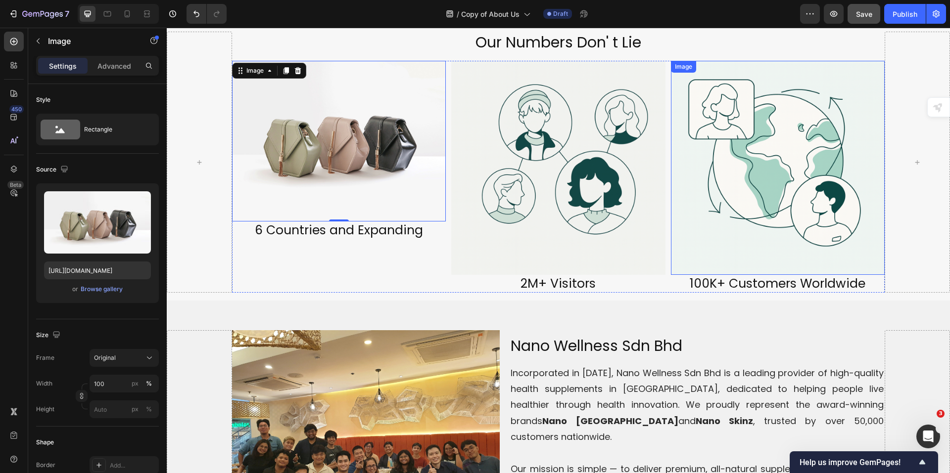
drag, startPoint x: 686, startPoint y: 162, endPoint x: 744, endPoint y: 170, distance: 58.0
click at [689, 162] on img at bounding box center [778, 168] width 214 height 214
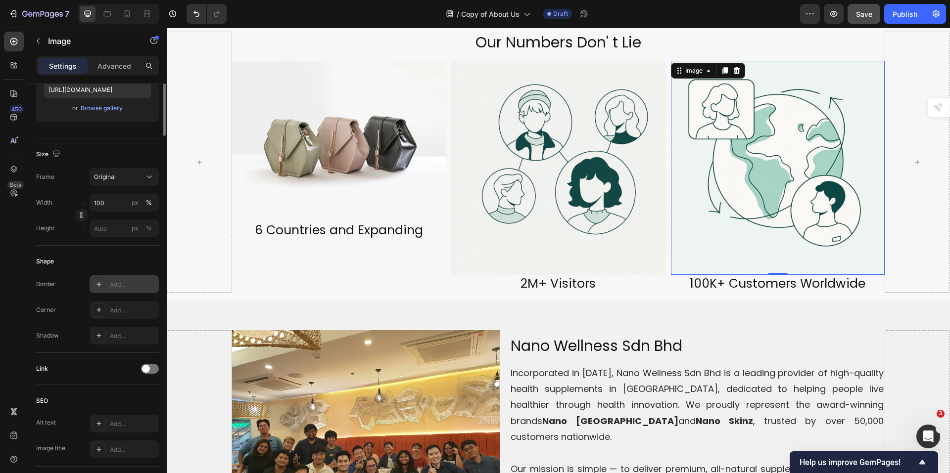
scroll to position [0, 0]
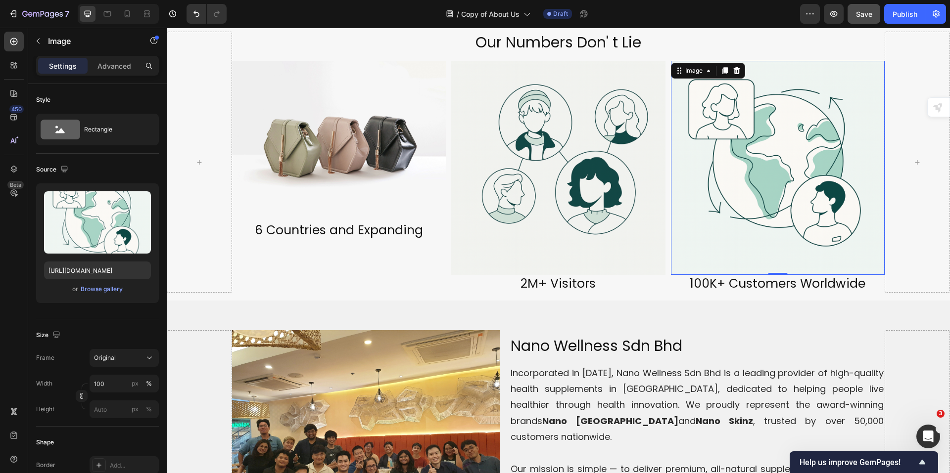
click at [729, 224] on img at bounding box center [778, 168] width 214 height 214
click at [594, 210] on img at bounding box center [558, 168] width 214 height 214
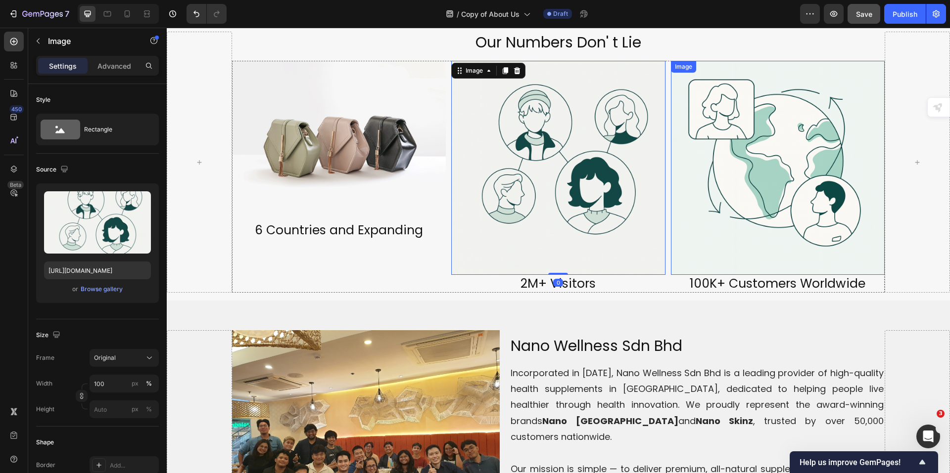
click at [775, 226] on img at bounding box center [778, 168] width 214 height 214
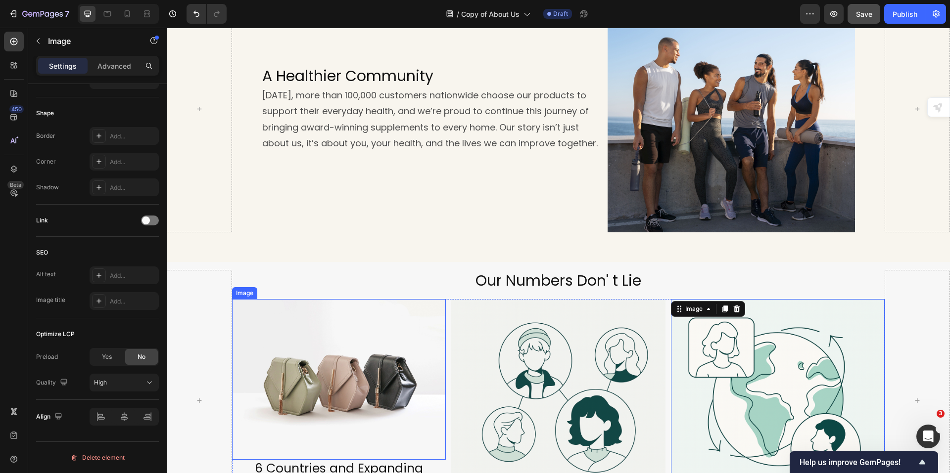
scroll to position [693, 0]
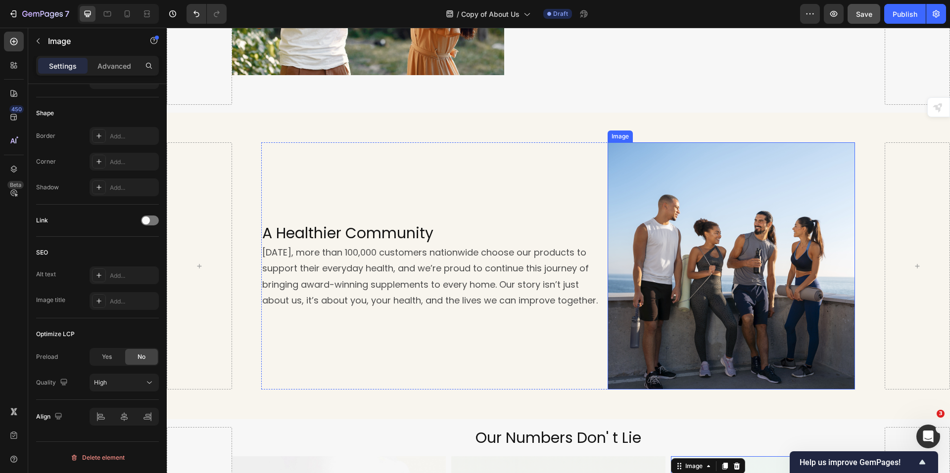
click at [738, 277] on img at bounding box center [730, 265] width 247 height 247
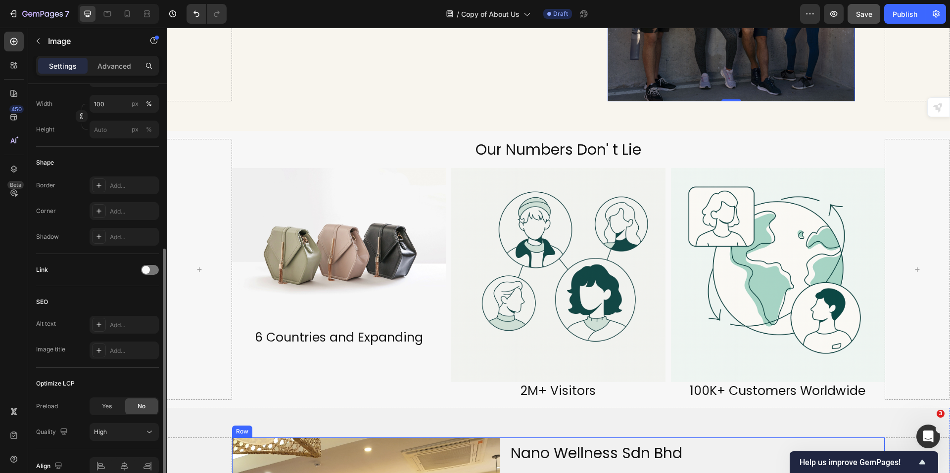
scroll to position [1039, 0]
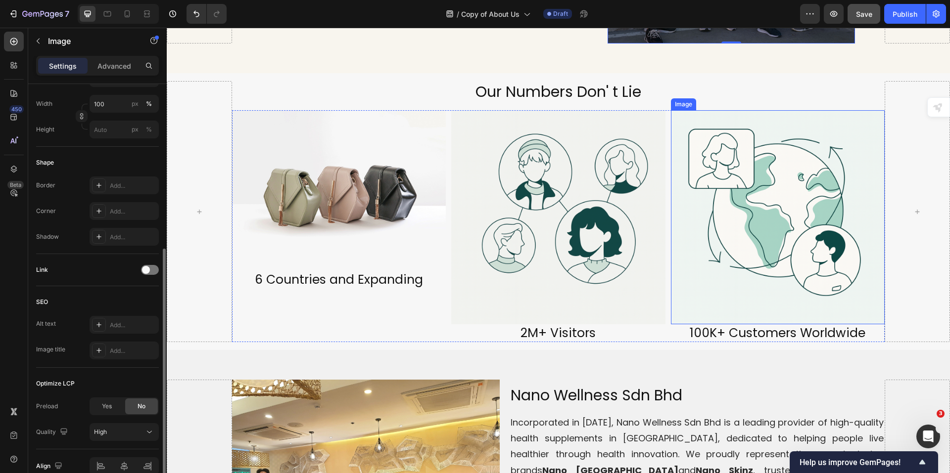
click at [772, 208] on img at bounding box center [778, 217] width 214 height 214
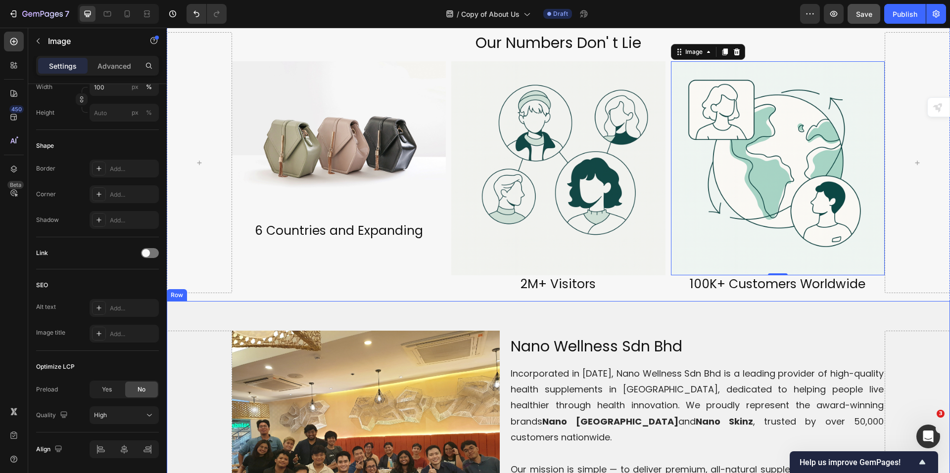
scroll to position [1088, 0]
click at [597, 275] on h2 "2M+ Visitors" at bounding box center [558, 284] width 214 height 18
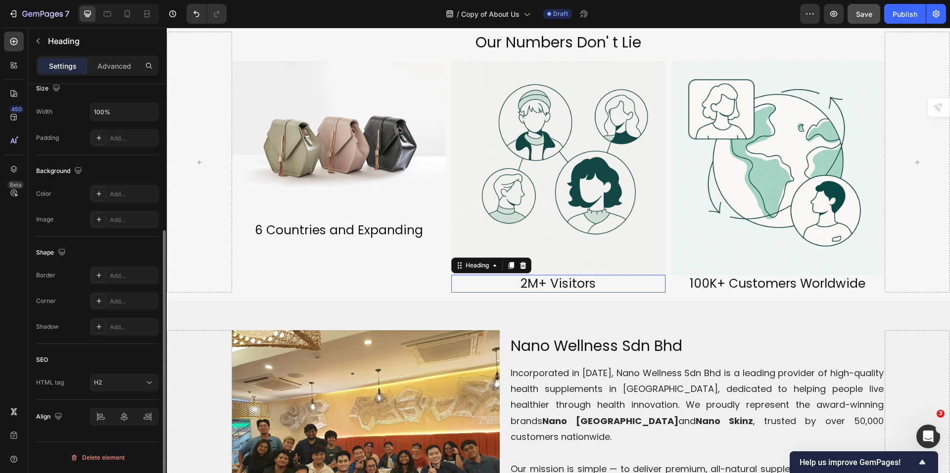
scroll to position [0, 0]
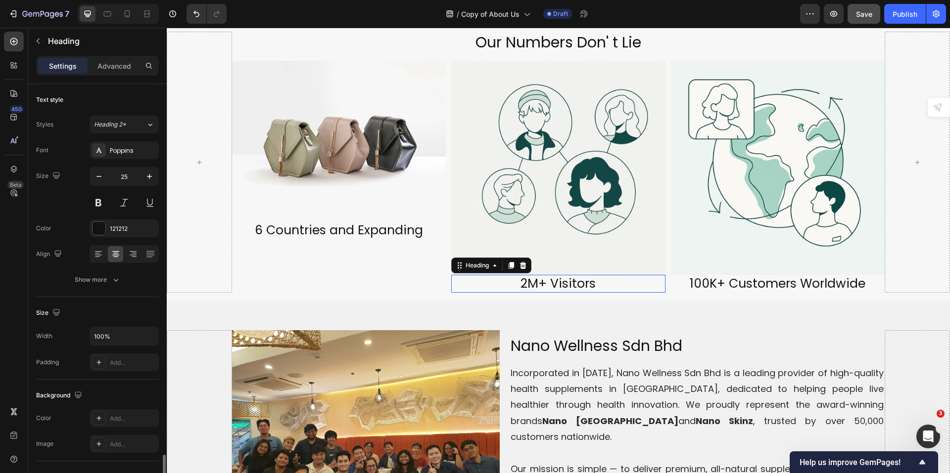
click at [597, 275] on h2 "2M+ Visitors" at bounding box center [558, 284] width 214 height 18
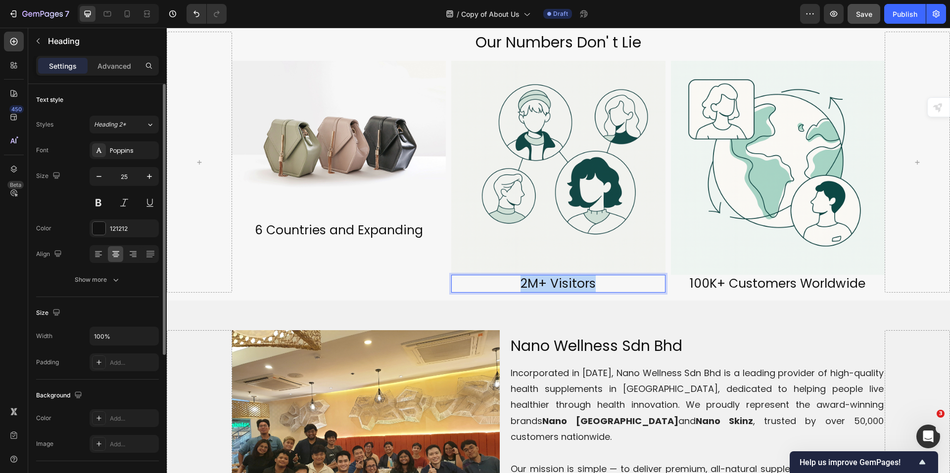
click at [597, 276] on p "2M+ Visitors" at bounding box center [558, 284] width 212 height 16
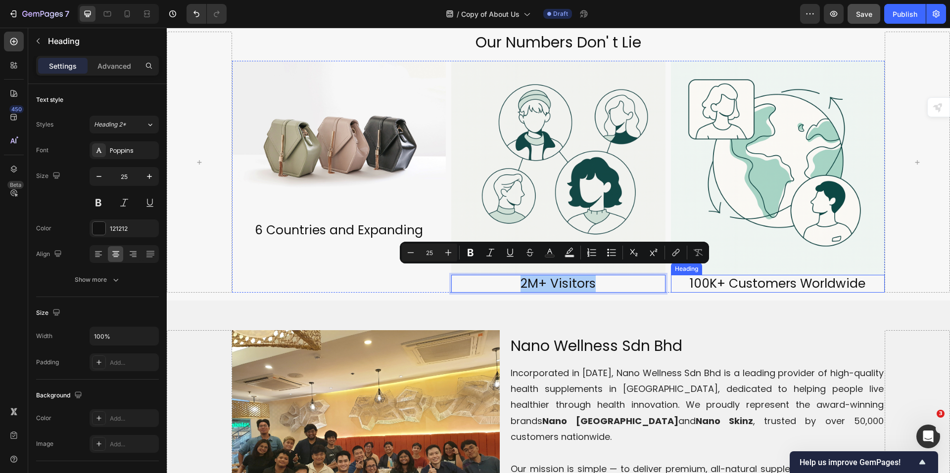
click at [746, 275] on h2 "100K+ Customers Worldwide" at bounding box center [778, 284] width 214 height 18
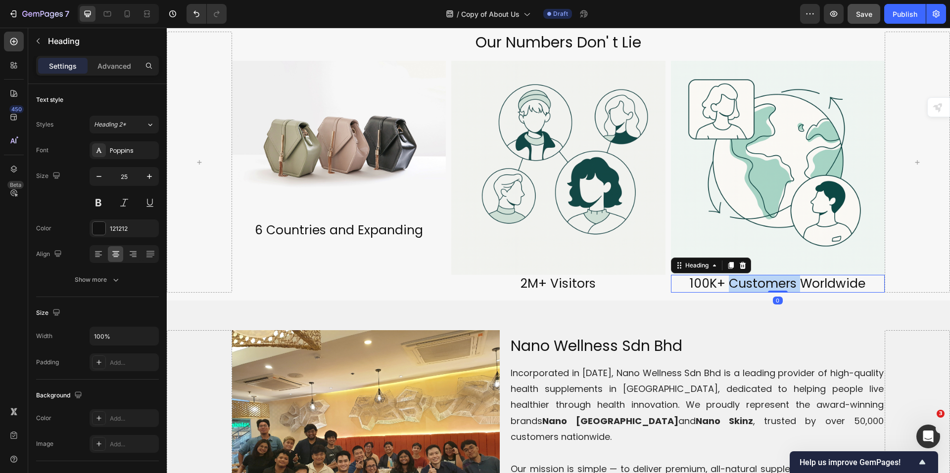
click at [746, 275] on h2 "100K+ Customers Worldwide" at bounding box center [778, 284] width 214 height 18
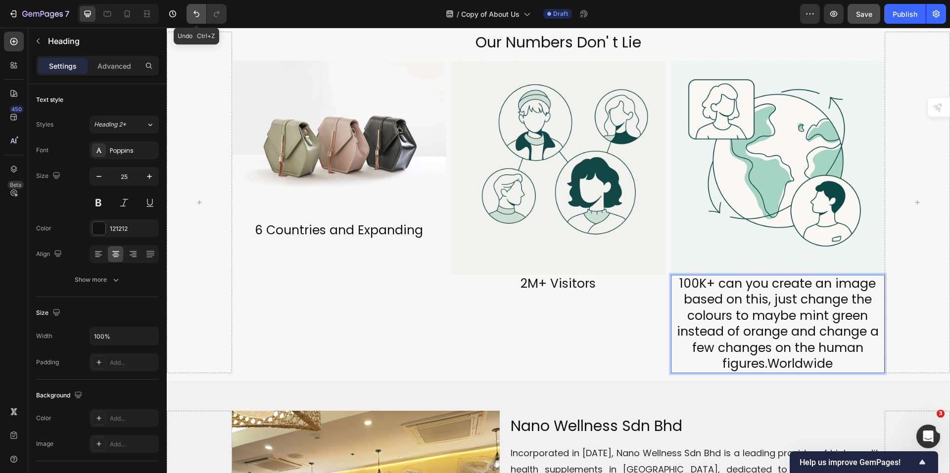
click at [196, 21] on button "Undo/Redo" at bounding box center [197, 14] width 20 height 20
click at [361, 249] on div "Image 6 Countries and Expanding Heading" at bounding box center [339, 217] width 214 height 312
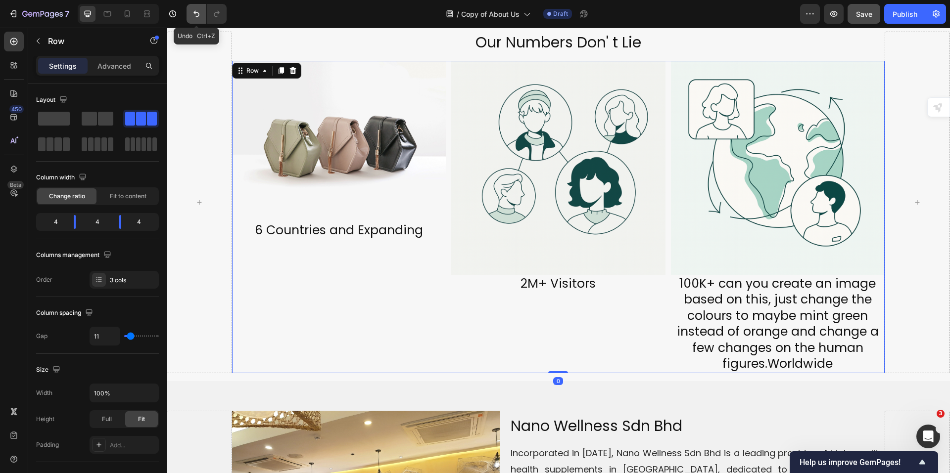
click at [192, 14] on icon "Undo/Redo" at bounding box center [196, 14] width 10 height 10
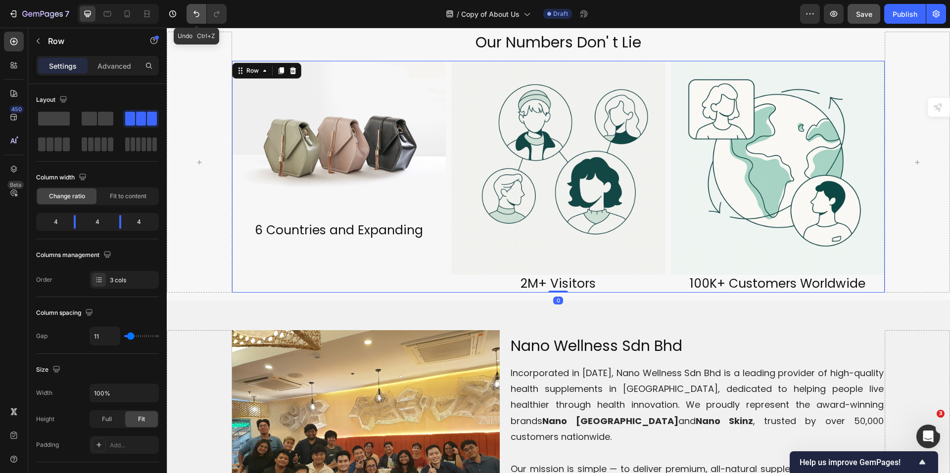
scroll to position [1048, 0]
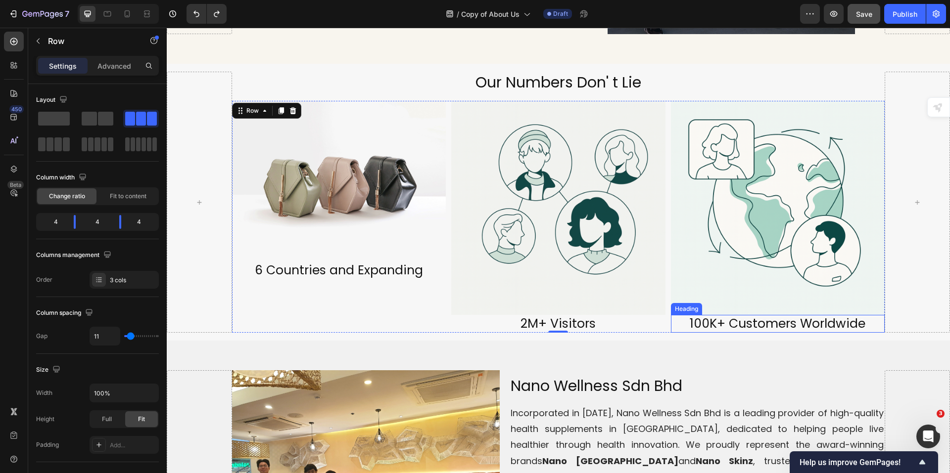
click at [718, 315] on h2 "100K+ Customers Worldwide" at bounding box center [778, 324] width 214 height 18
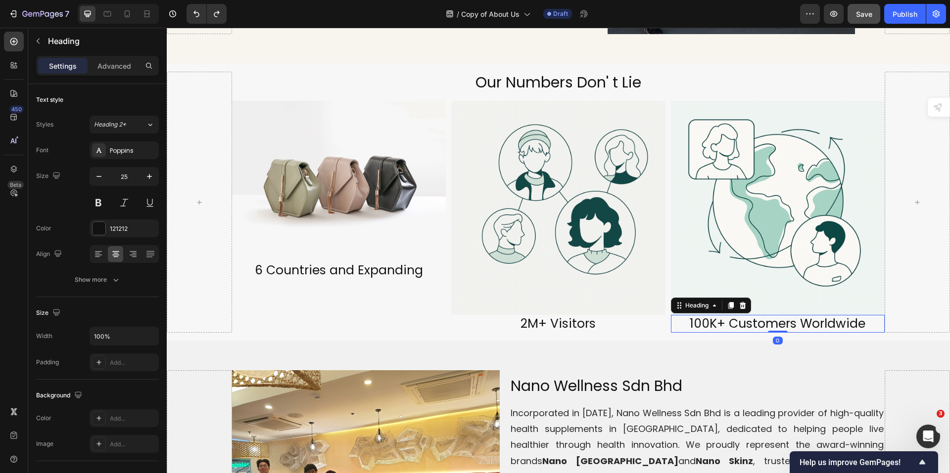
click at [717, 315] on h2 "100K+ Customers Worldwide" at bounding box center [778, 324] width 214 height 18
drag, startPoint x: 715, startPoint y: 314, endPoint x: 684, endPoint y: 319, distance: 31.1
click at [684, 319] on p "100K+ Customers Worldwide" at bounding box center [778, 324] width 212 height 16
click at [733, 317] on p "2M+ Customers Worldwide" at bounding box center [778, 324] width 212 height 16
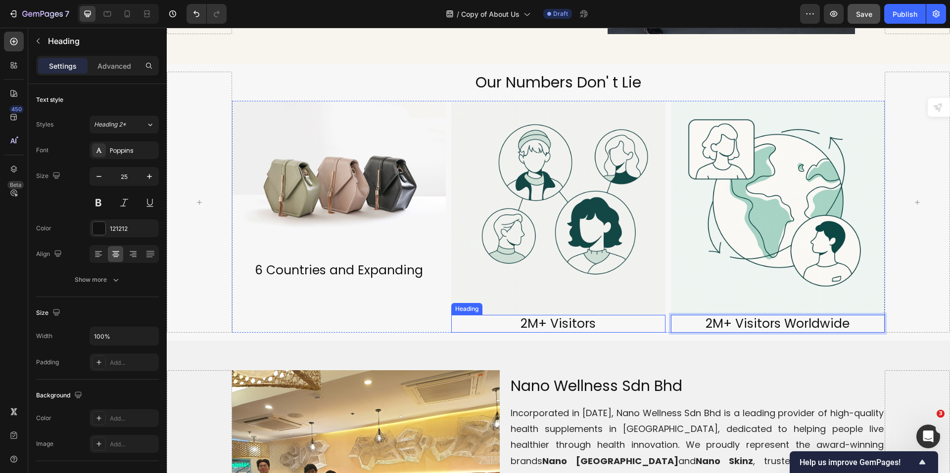
click at [521, 317] on p "2M+ Visitors" at bounding box center [558, 324] width 212 height 16
click at [523, 316] on p "2M+ Visitors" at bounding box center [558, 324] width 212 height 16
click at [569, 317] on p "5M+ Visitors" at bounding box center [558, 324] width 212 height 16
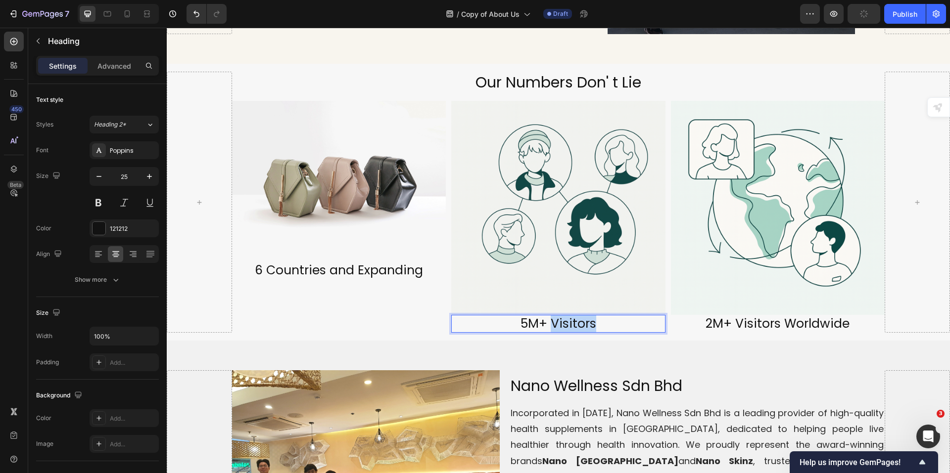
click at [569, 317] on p "5M+ Visitors" at bounding box center [558, 324] width 212 height 16
click at [486, 197] on img at bounding box center [558, 208] width 214 height 214
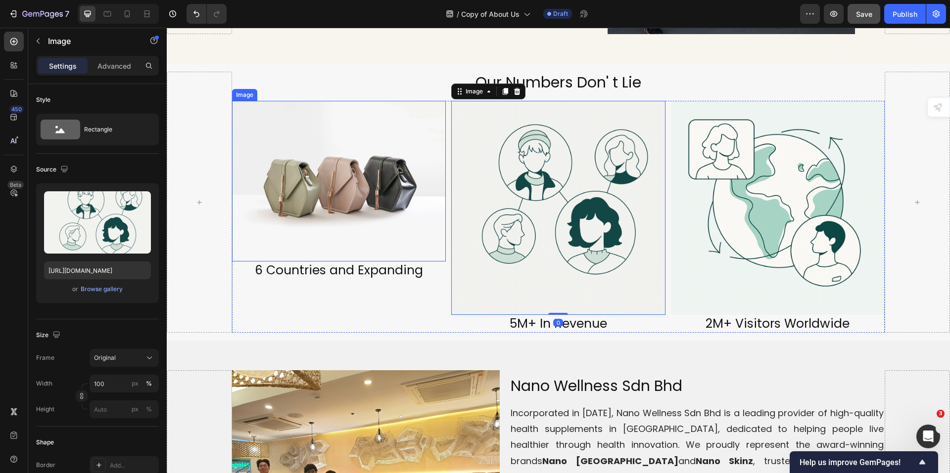
click at [361, 202] on img at bounding box center [339, 181] width 214 height 160
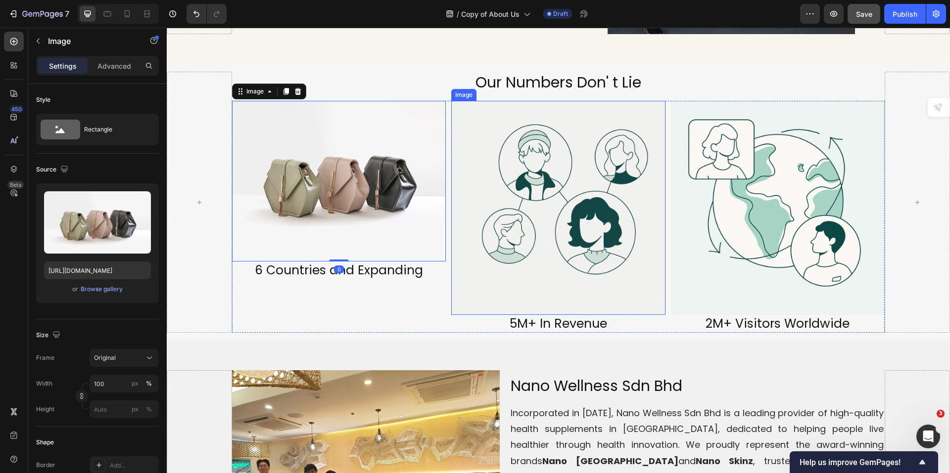
click at [589, 214] on img at bounding box center [558, 208] width 214 height 214
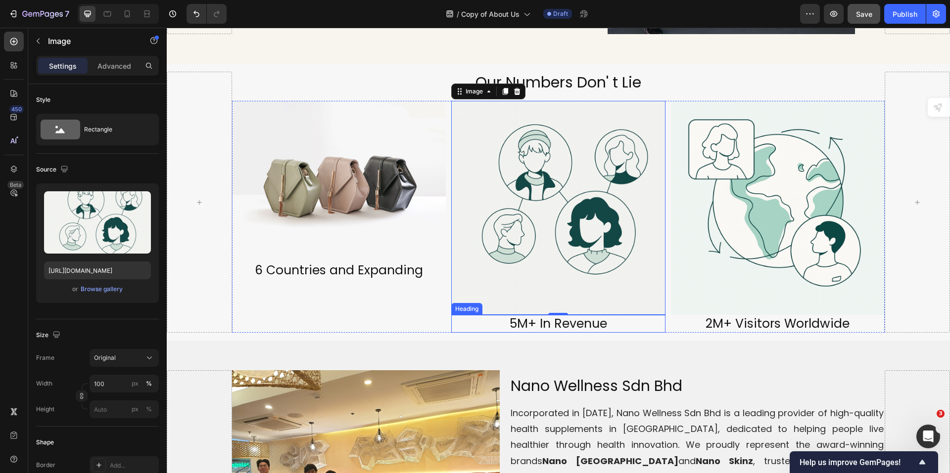
click at [538, 316] on p "5M+ In Revenue" at bounding box center [558, 324] width 212 height 16
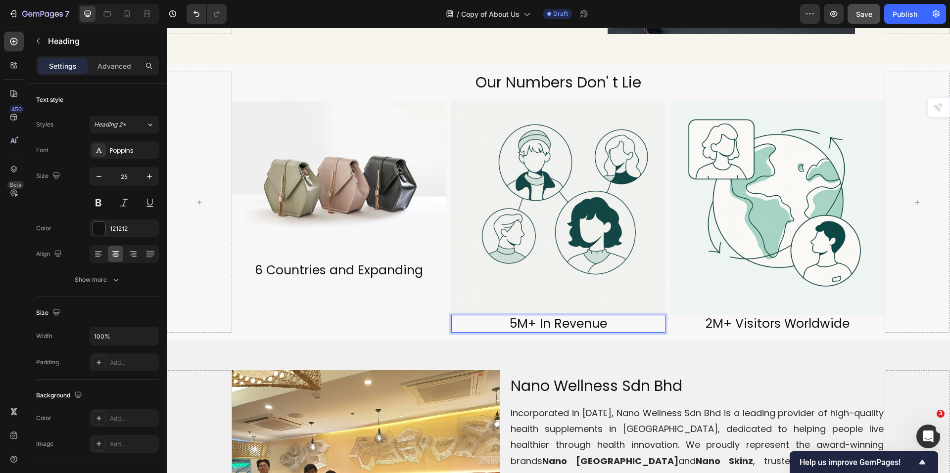
click at [538, 319] on p "5M+ In Revenue" at bounding box center [558, 324] width 212 height 16
click at [537, 317] on p "5M+ In Revenue" at bounding box center [558, 324] width 212 height 16
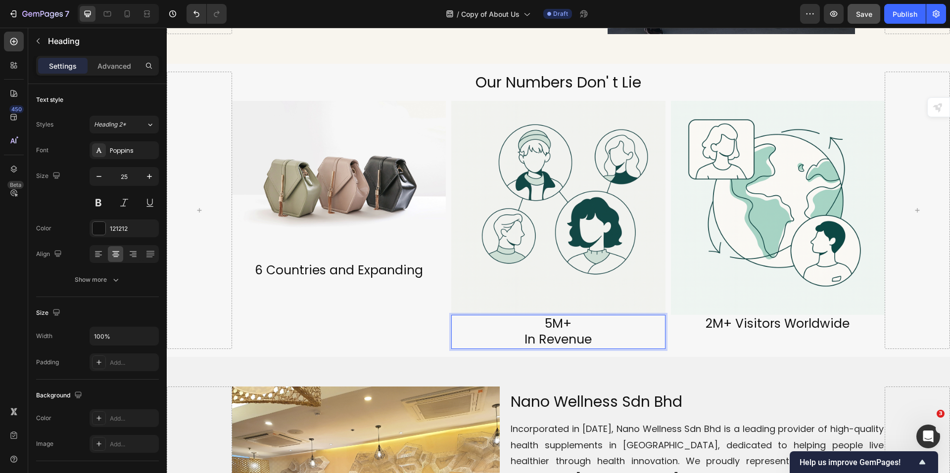
click at [566, 316] on p "5M+ In Revenue" at bounding box center [558, 332] width 212 height 32
click at [554, 317] on p "5M+ In Revenue" at bounding box center [558, 332] width 212 height 32
click at [152, 179] on icon "button" at bounding box center [149, 177] width 10 height 10
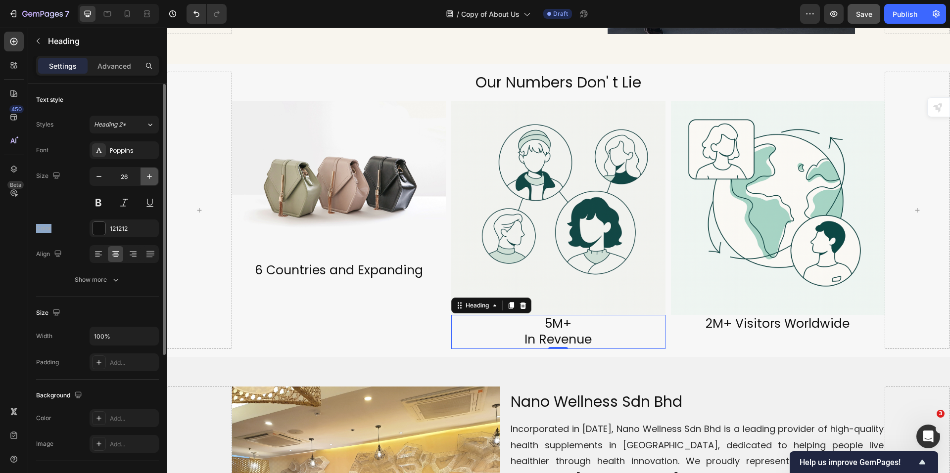
click at [152, 179] on icon "button" at bounding box center [149, 177] width 10 height 10
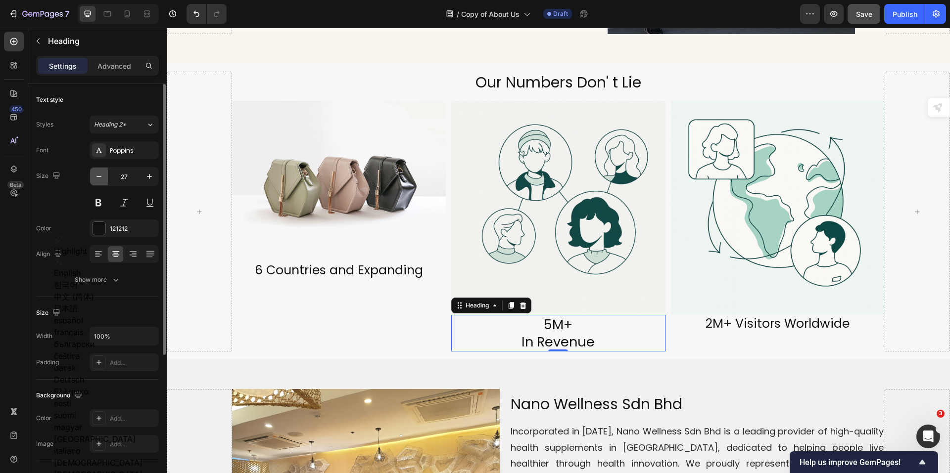
click at [103, 176] on icon "button" at bounding box center [99, 177] width 10 height 10
click at [102, 176] on icon "button" at bounding box center [99, 177] width 10 height 10
type input "25"
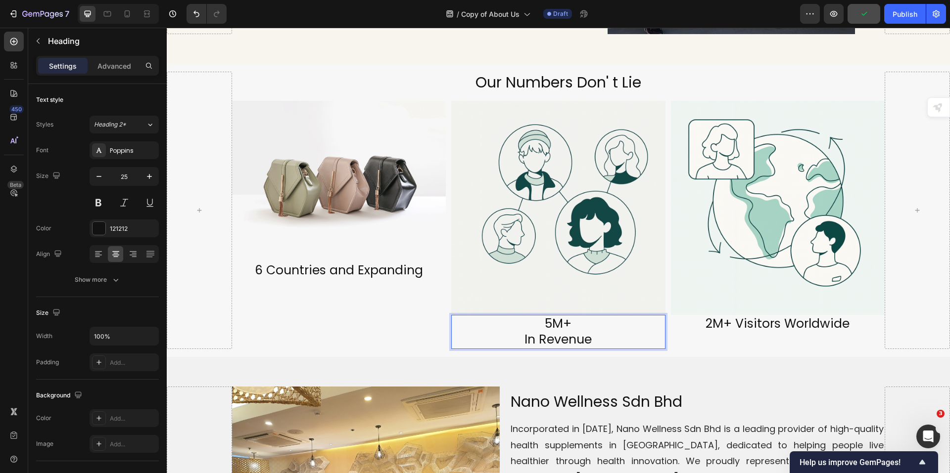
click at [540, 327] on p "5M+ In Revenue" at bounding box center [558, 332] width 212 height 32
click at [834, 332] on div "Image 2M+ Visitors Worldwide Heading" at bounding box center [778, 225] width 214 height 248
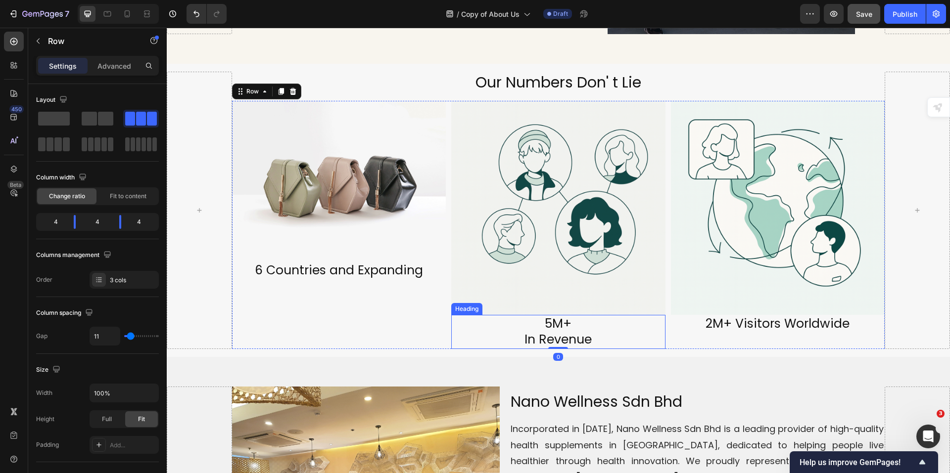
click at [557, 316] on p "5M+ In Revenue" at bounding box center [558, 332] width 212 height 32
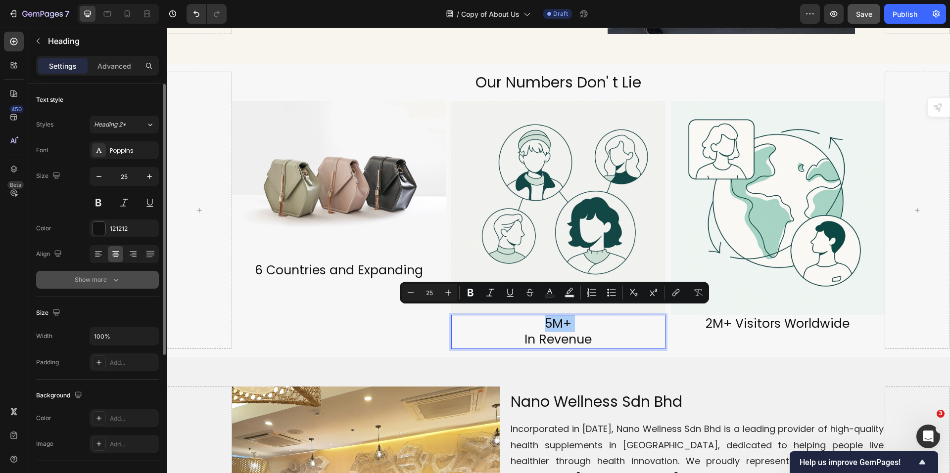
click at [88, 284] on div "Show more" at bounding box center [98, 280] width 46 height 10
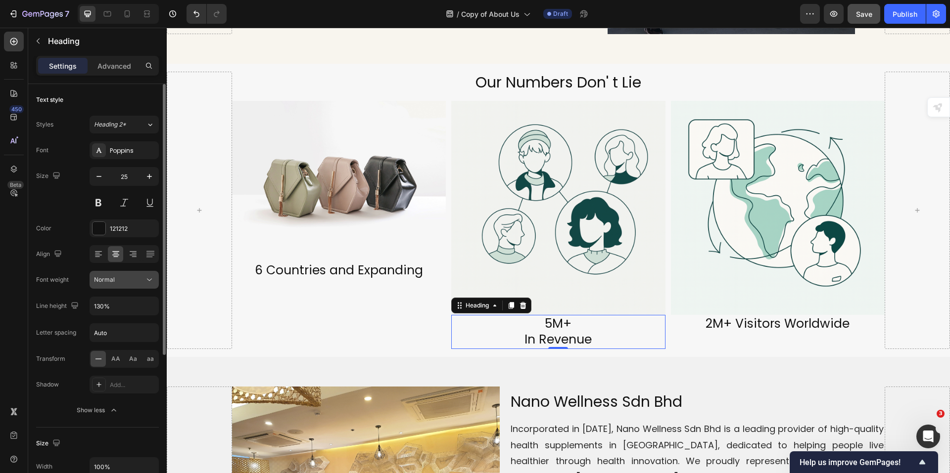
click at [148, 278] on icon at bounding box center [149, 280] width 10 height 10
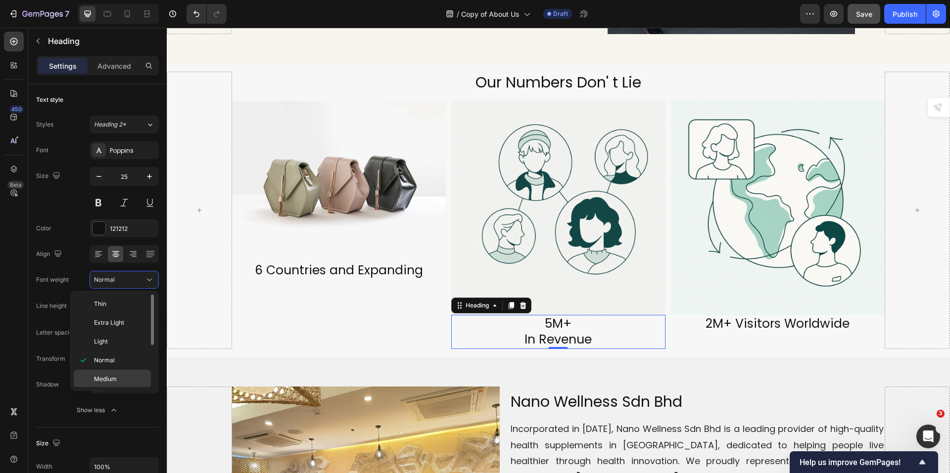
click at [121, 384] on div "Medium" at bounding box center [112, 379] width 77 height 19
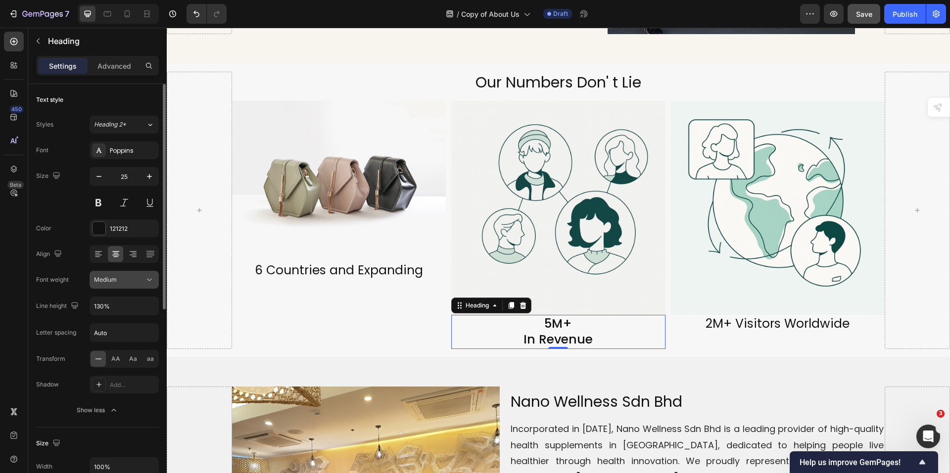
click at [154, 277] on button "Medium" at bounding box center [124, 280] width 69 height 18
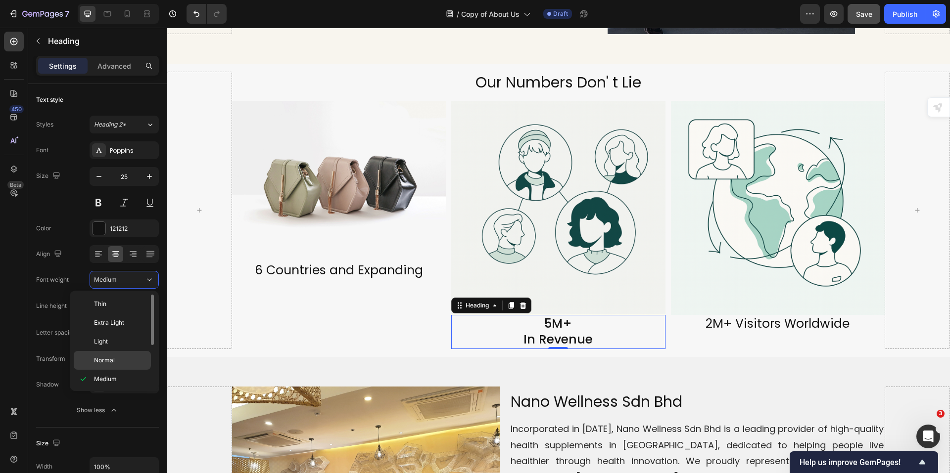
drag, startPoint x: 123, startPoint y: 357, endPoint x: 130, endPoint y: 358, distance: 7.0
click at [122, 357] on p "Normal" at bounding box center [120, 360] width 52 height 9
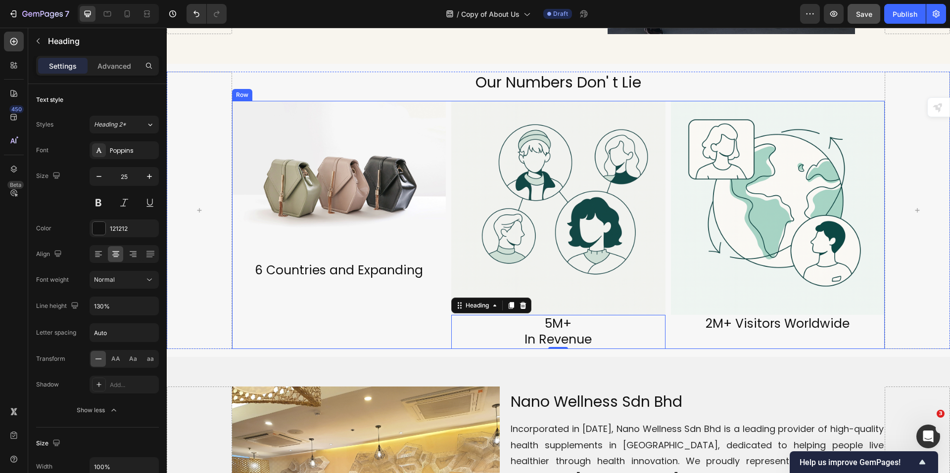
click at [687, 328] on div "Image 2M+ Visitors Worldwide Heading" at bounding box center [778, 225] width 214 height 248
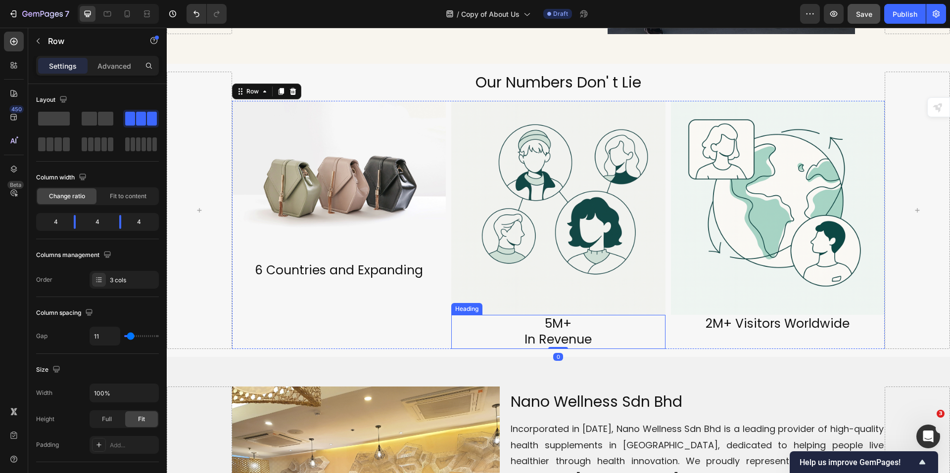
click at [519, 332] on p "5M+ In Revenue" at bounding box center [558, 332] width 212 height 32
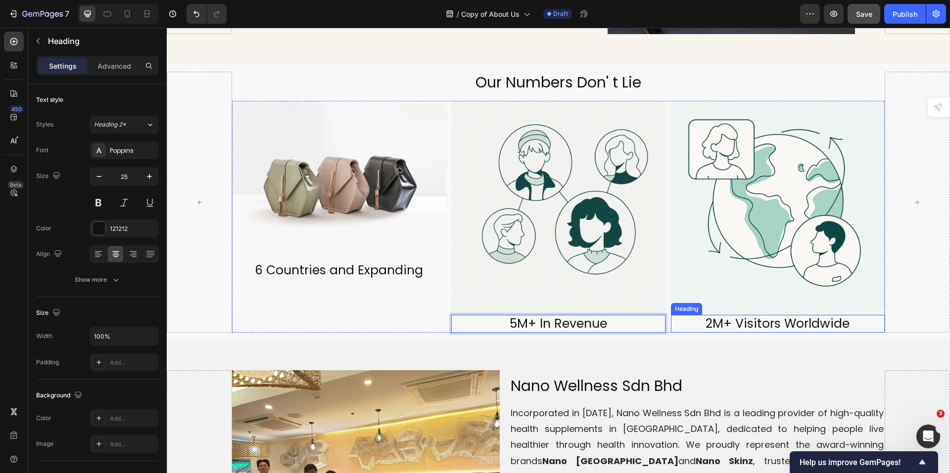
drag, startPoint x: 697, startPoint y: 312, endPoint x: 737, endPoint y: 327, distance: 42.4
click at [698, 316] on p "2M+ Visitors Worldwide" at bounding box center [778, 324] width 212 height 16
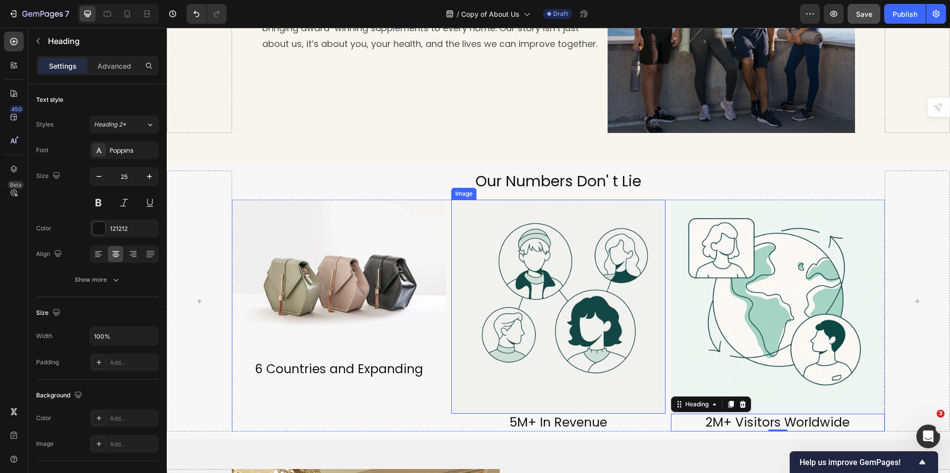
scroll to position [1098, 0]
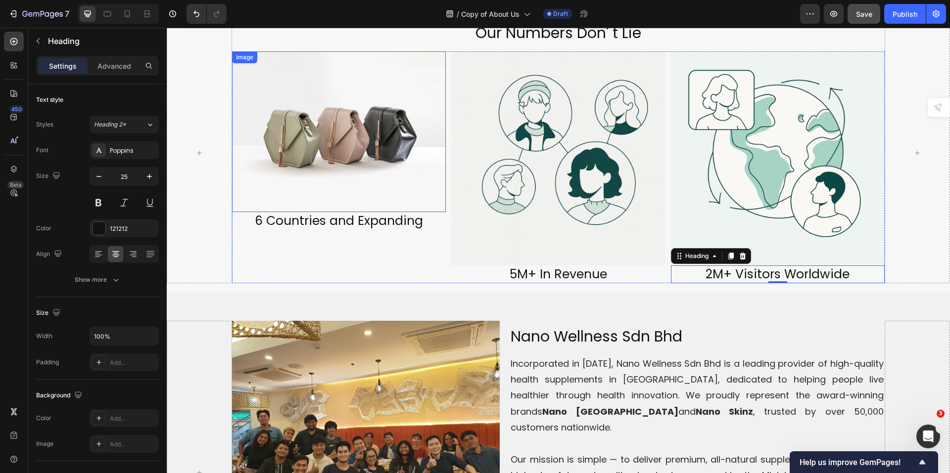
click at [361, 189] on img at bounding box center [339, 131] width 214 height 160
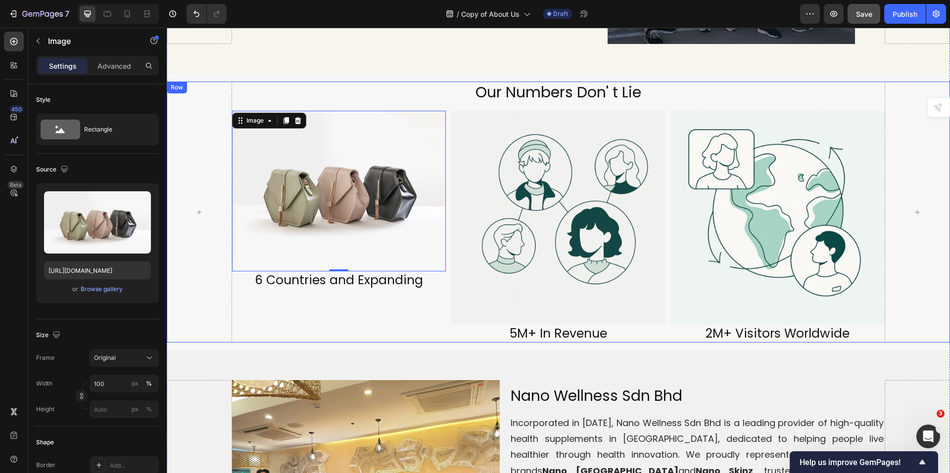
scroll to position [999, 0]
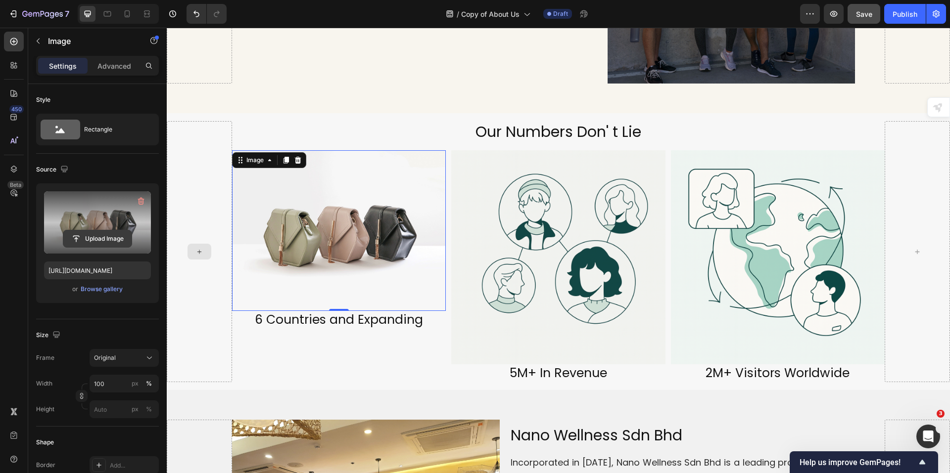
click at [79, 239] on input "file" at bounding box center [97, 239] width 68 height 17
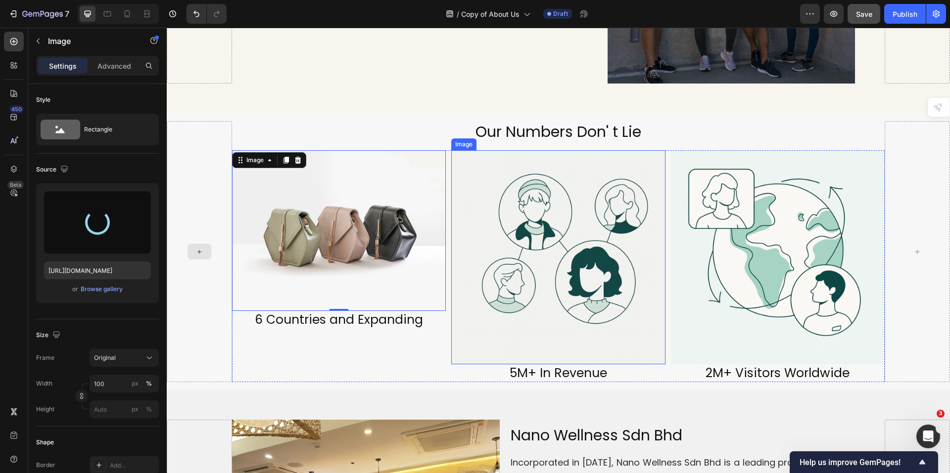
type input "[URL][DOMAIN_NAME]"
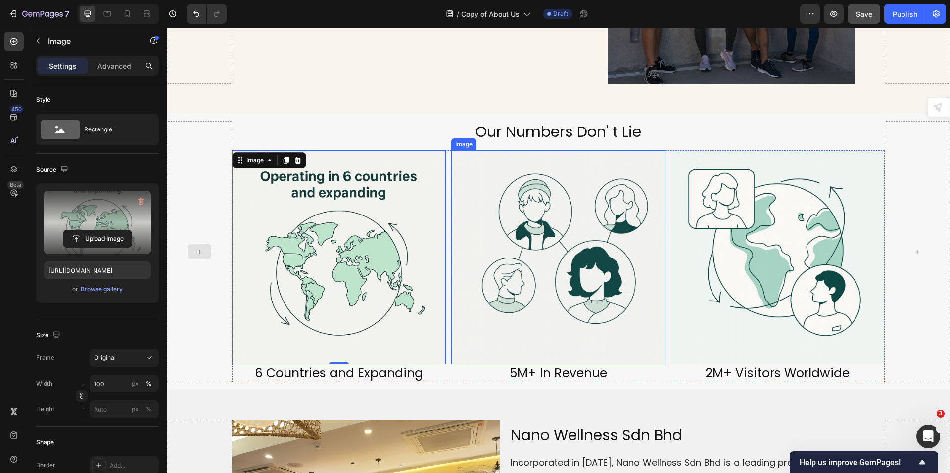
click at [505, 249] on img at bounding box center [558, 257] width 214 height 214
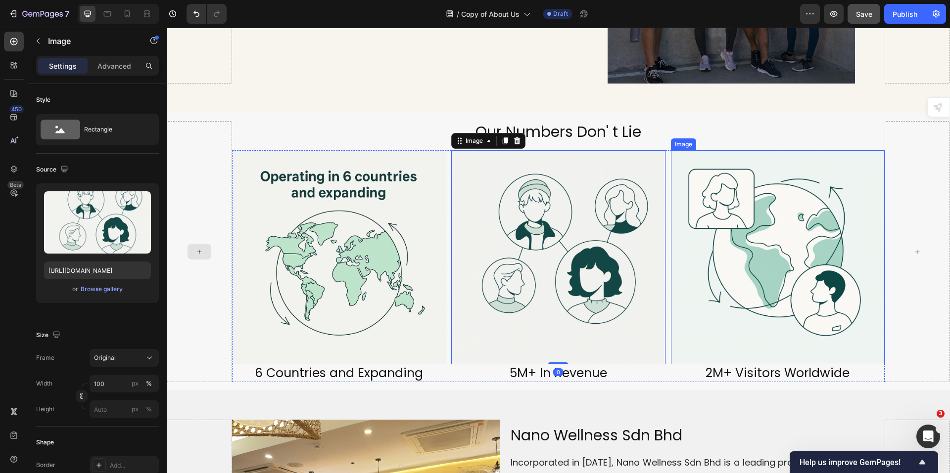
click at [768, 302] on img at bounding box center [778, 257] width 214 height 214
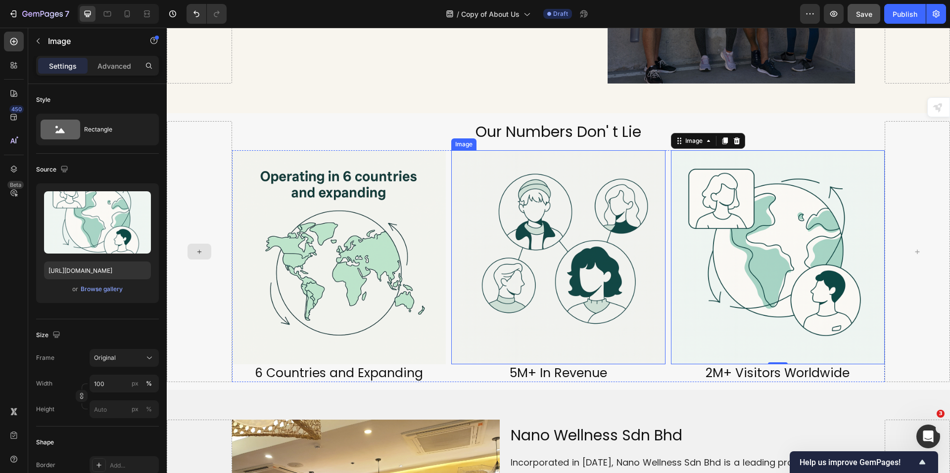
click at [653, 289] on img at bounding box center [558, 257] width 214 height 214
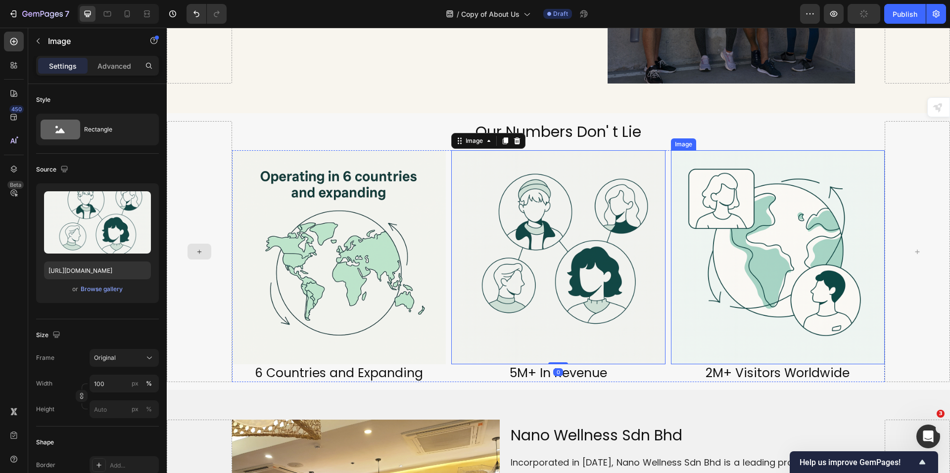
click at [796, 292] on img at bounding box center [778, 257] width 214 height 214
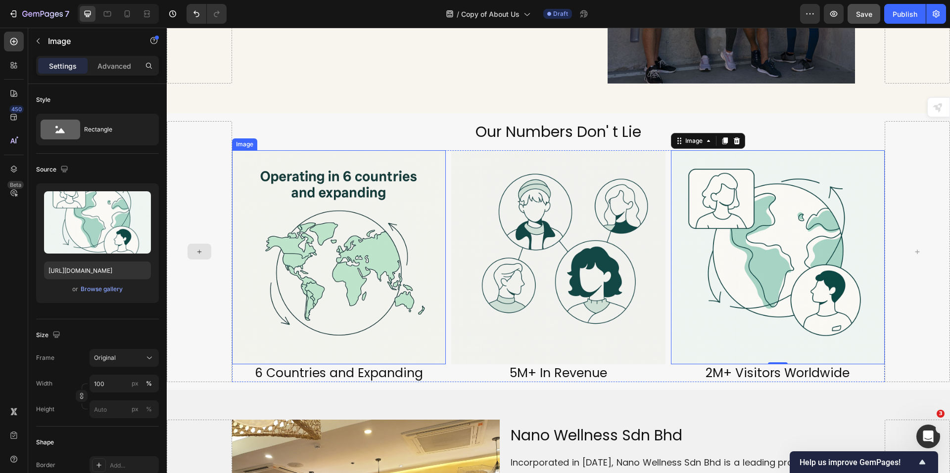
click at [356, 278] on img at bounding box center [339, 257] width 214 height 214
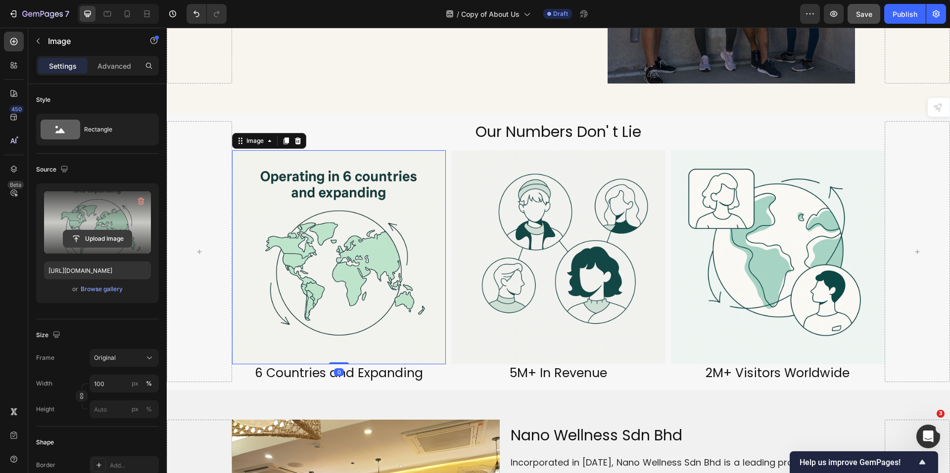
click at [95, 236] on input "file" at bounding box center [97, 239] width 68 height 17
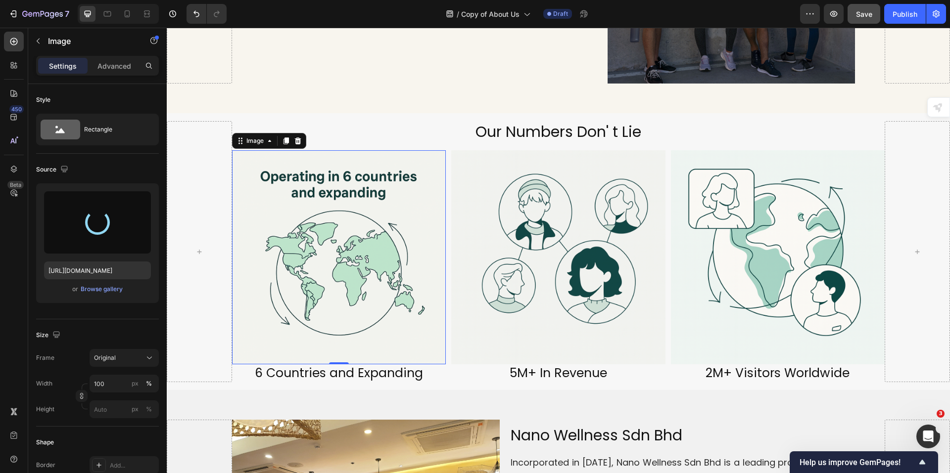
type input "[URL][DOMAIN_NAME]"
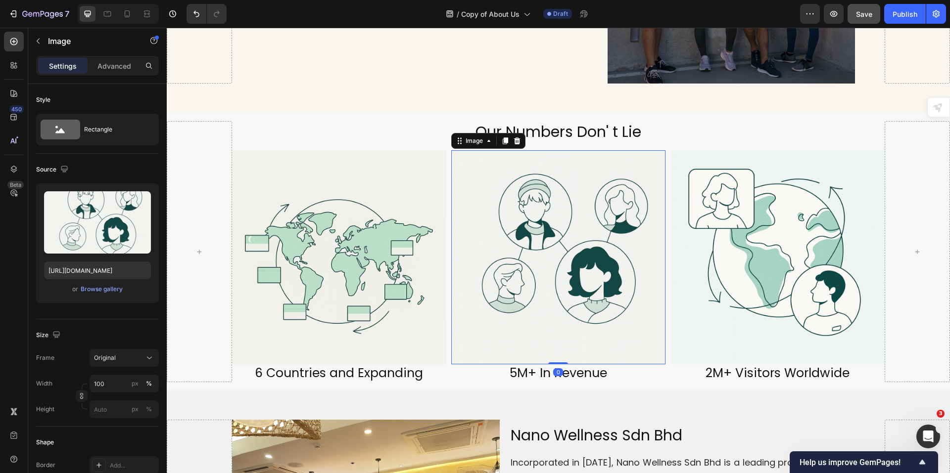
click at [567, 309] on img at bounding box center [558, 257] width 214 height 214
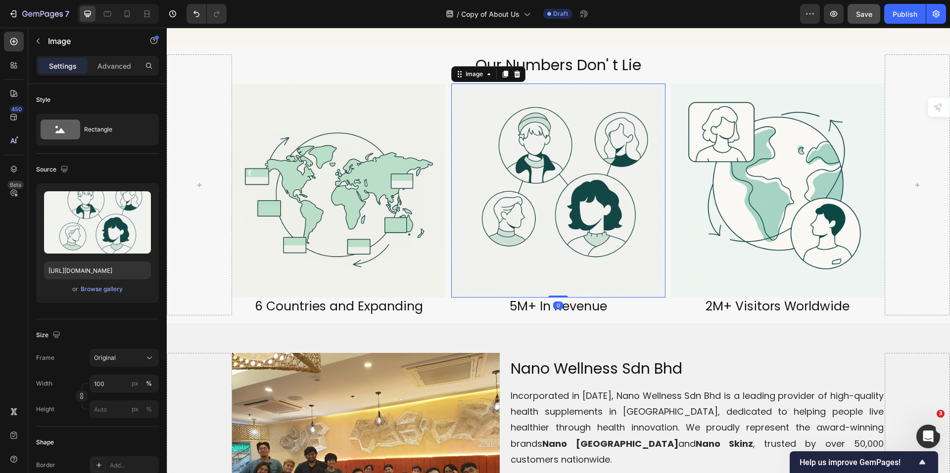
scroll to position [1048, 0]
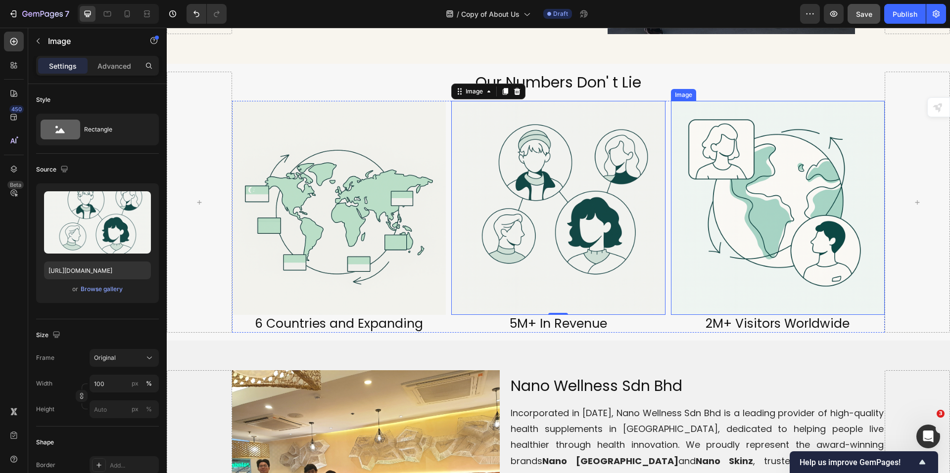
click at [729, 274] on img at bounding box center [778, 208] width 214 height 214
click at [487, 240] on img at bounding box center [558, 208] width 214 height 214
click at [691, 268] on img at bounding box center [778, 208] width 214 height 214
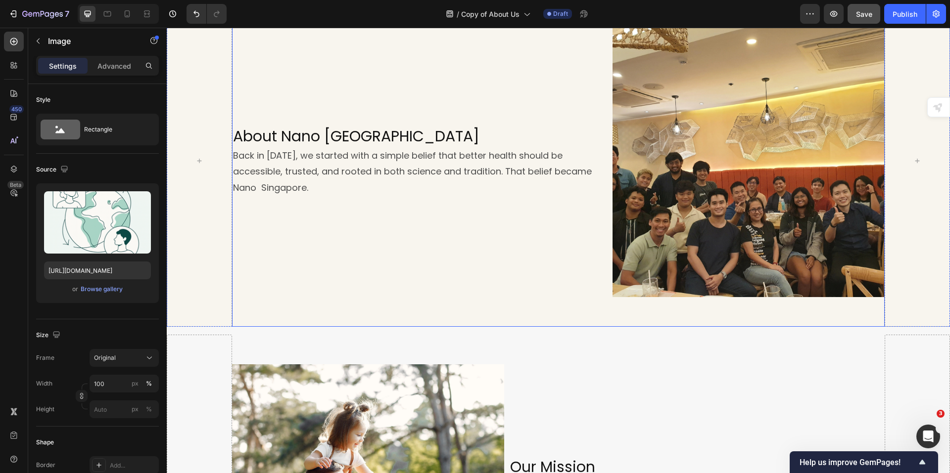
scroll to position [108, 0]
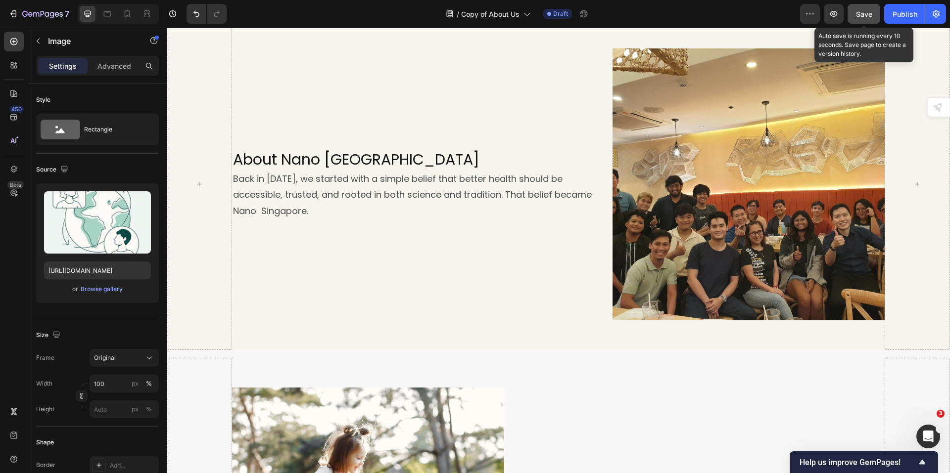
click at [863, 19] on div "Save" at bounding box center [864, 14] width 16 height 10
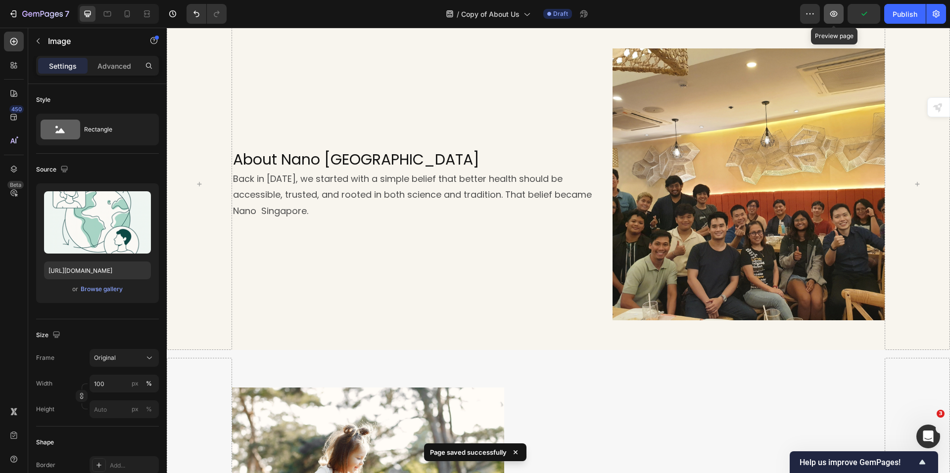
click at [831, 13] on icon "button" at bounding box center [833, 14] width 7 height 6
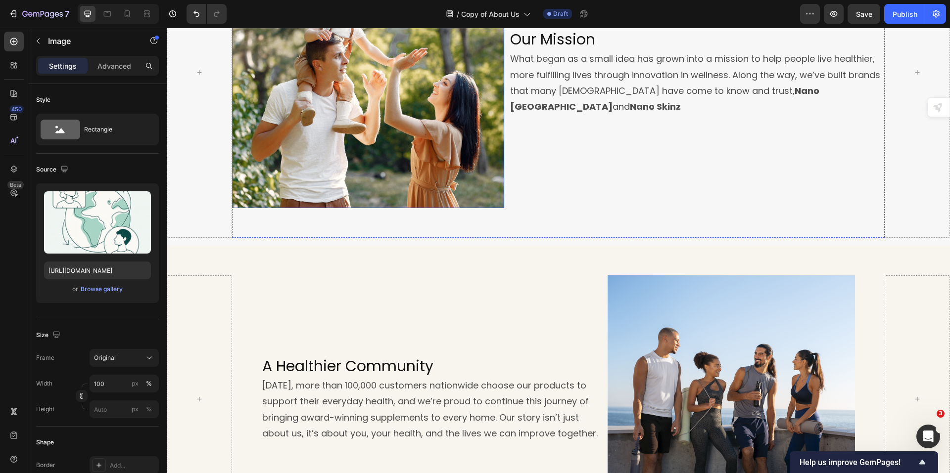
scroll to position [702, 0]
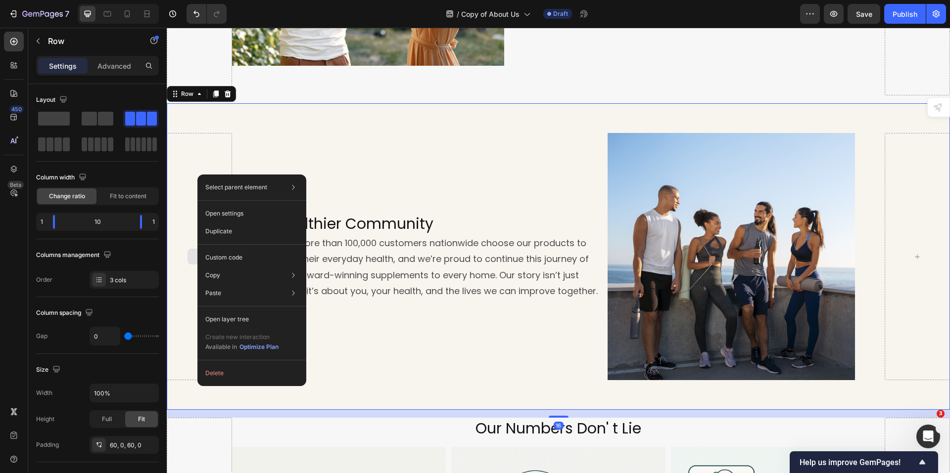
click at [192, 157] on div at bounding box center [199, 256] width 65 height 247
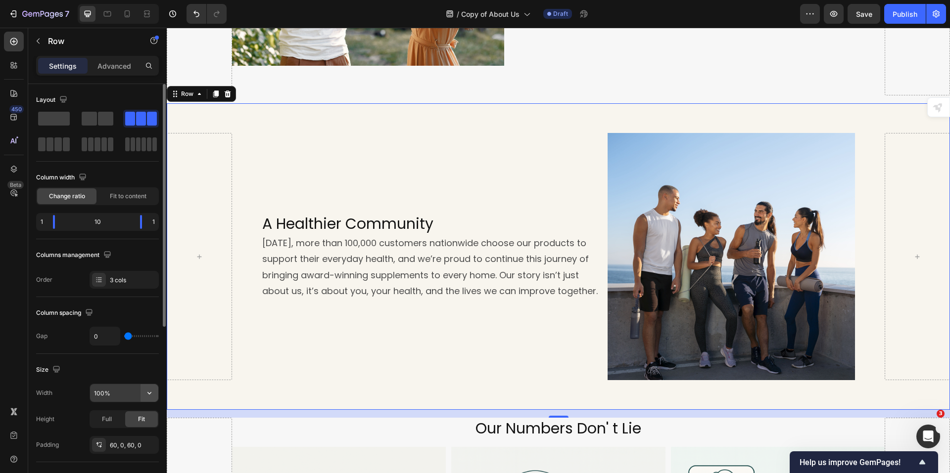
click at [154, 395] on icon "button" at bounding box center [149, 393] width 10 height 10
click at [119, 429] on div "Full 100%" at bounding box center [113, 437] width 81 height 19
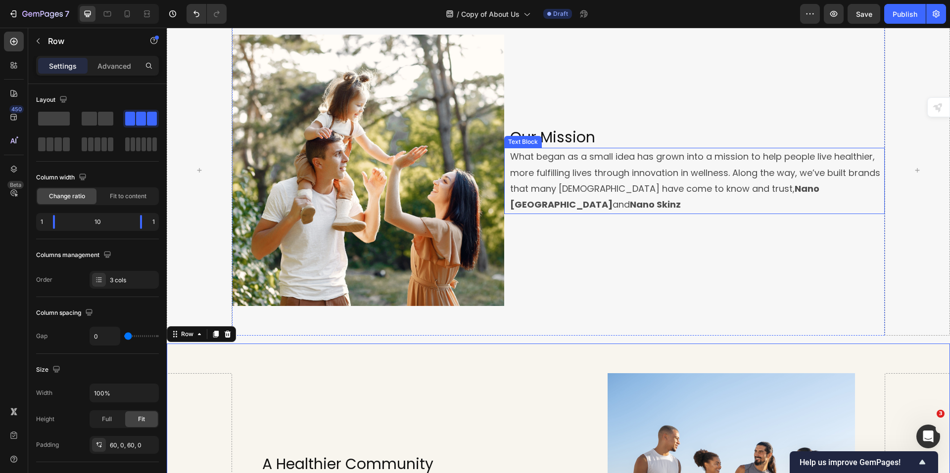
scroll to position [653, 0]
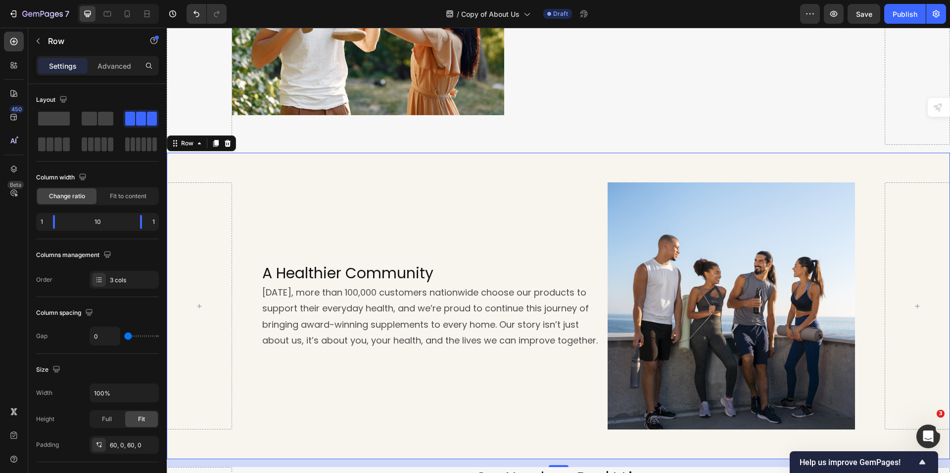
click at [865, 248] on div "A Healthier Community Heading [DATE], more than 100,000 customers nationwide ch…" at bounding box center [558, 306] width 653 height 247
type input "7"
type input "11"
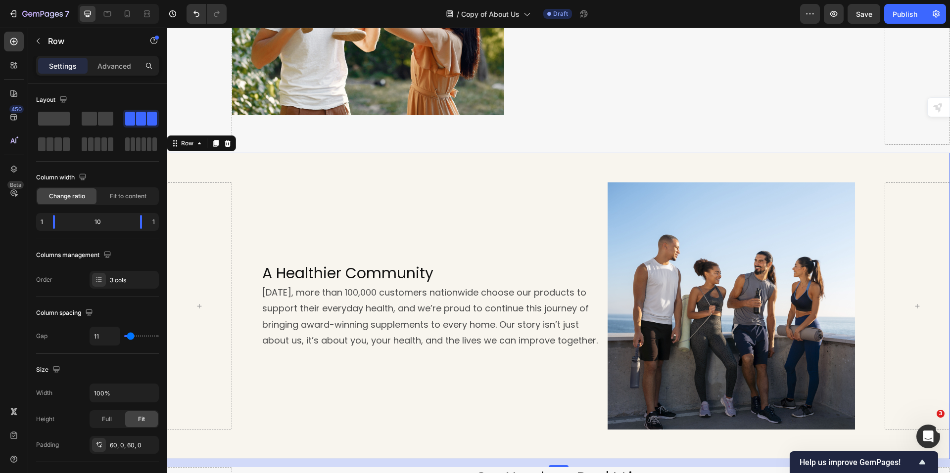
type input "18"
type input "24"
type input "31"
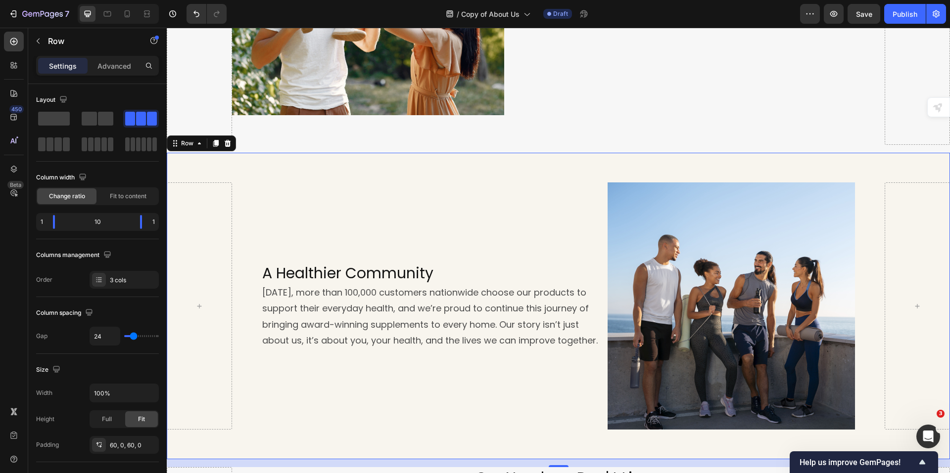
type input "31"
type input "36"
type input "38"
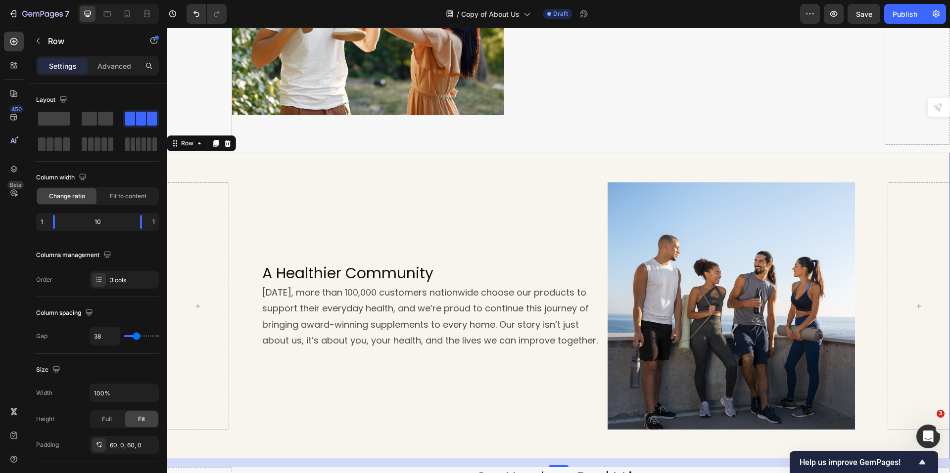
type input "40"
type input "42"
type input "44"
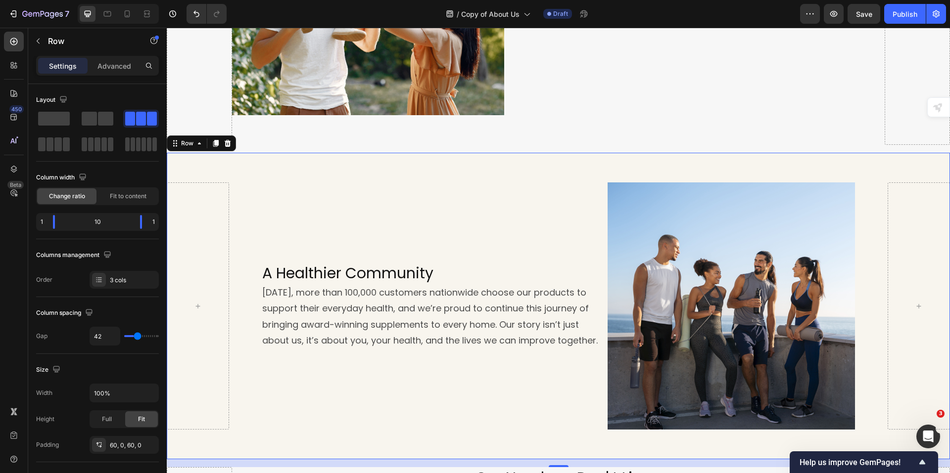
type input "44"
type input "49"
type input "51"
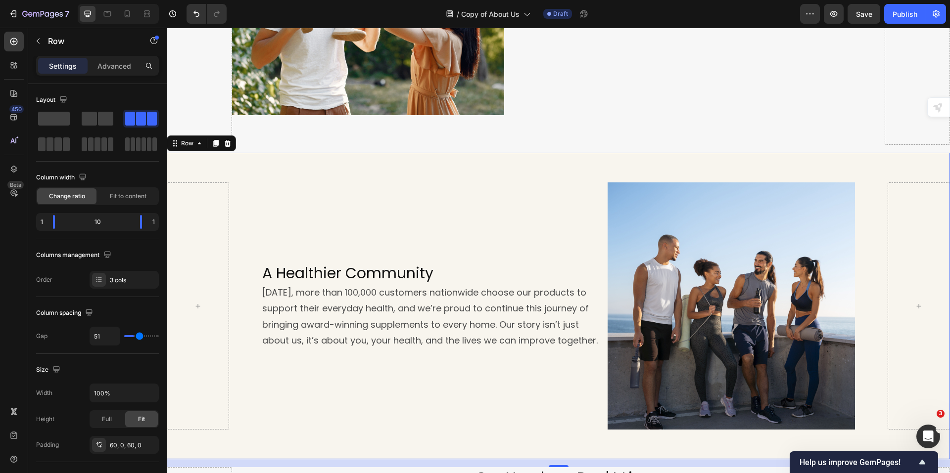
type input "58"
type input "64"
type input "73"
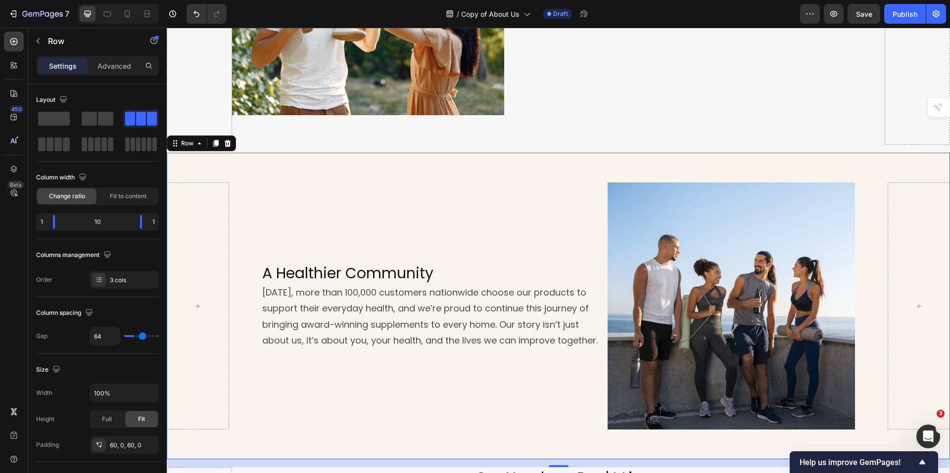
type input "73"
type input "80"
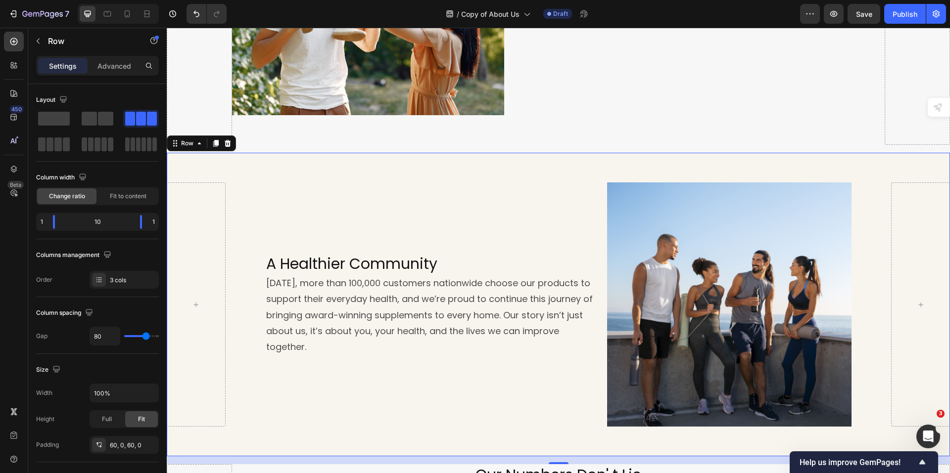
type input "64"
type input "22"
type input "0"
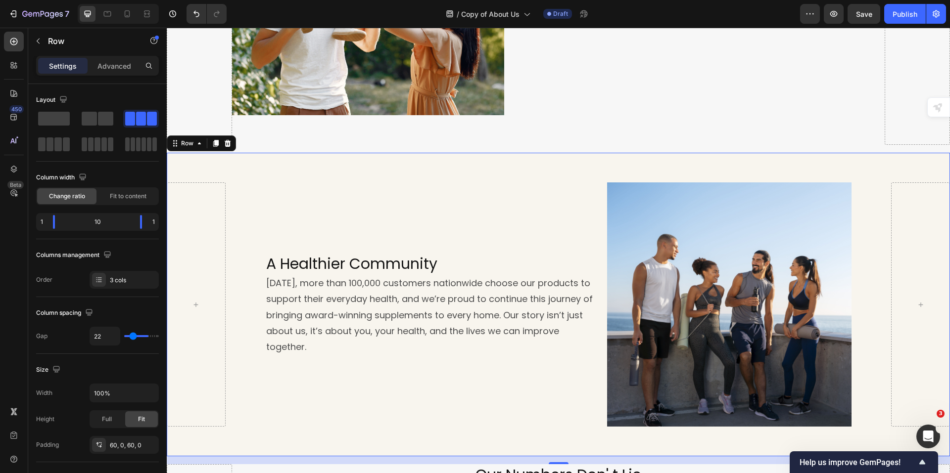
type input "0"
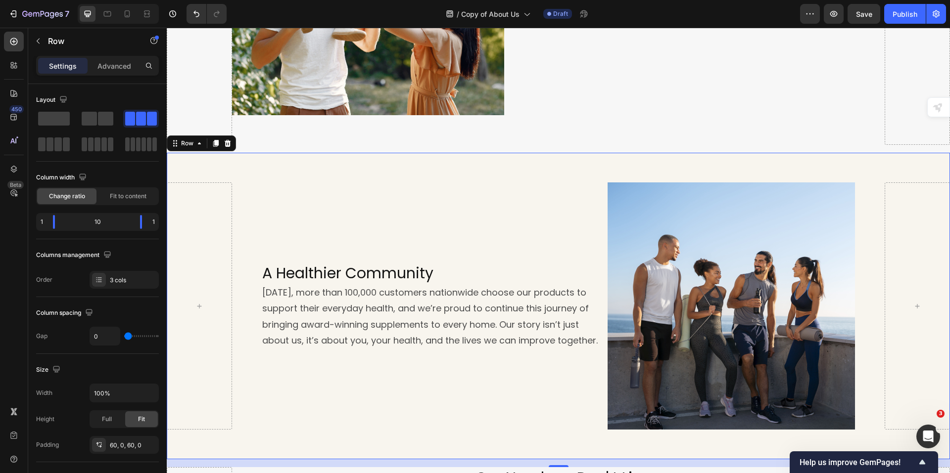
drag, startPoint x: 124, startPoint y: 336, endPoint x: 59, endPoint y: 339, distance: 64.9
click at [124, 337] on input "range" at bounding box center [141, 336] width 35 height 2
click at [276, 354] on div "A Healthier Community Heading [DATE], more than 100,000 customers nationwide ch…" at bounding box center [434, 306] width 346 height 247
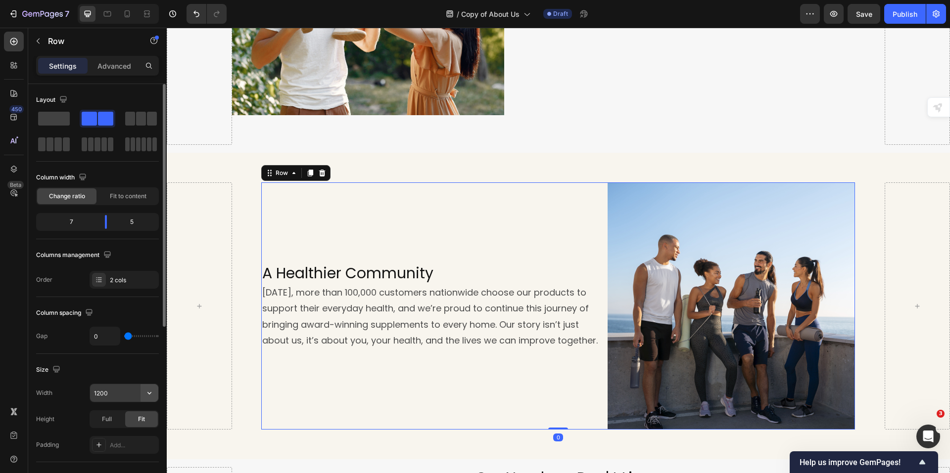
click at [141, 397] on button "button" at bounding box center [149, 393] width 18 height 18
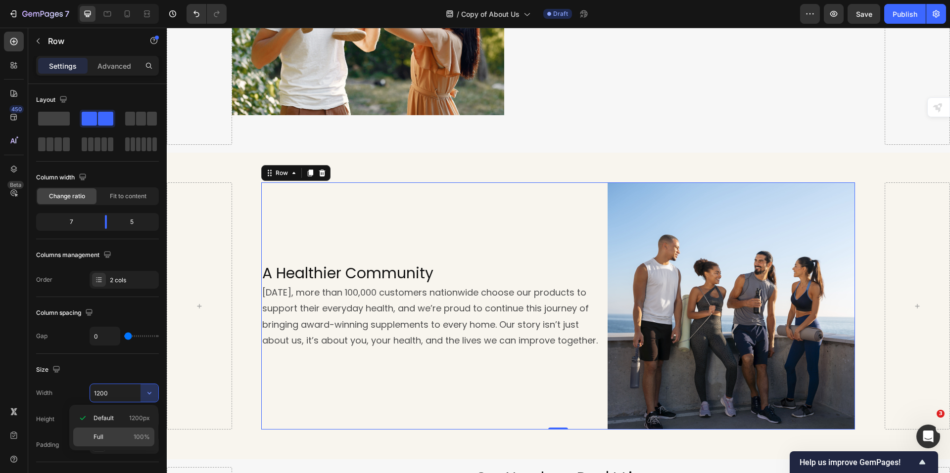
click at [122, 431] on div "Full 100%" at bounding box center [113, 437] width 81 height 19
type input "100%"
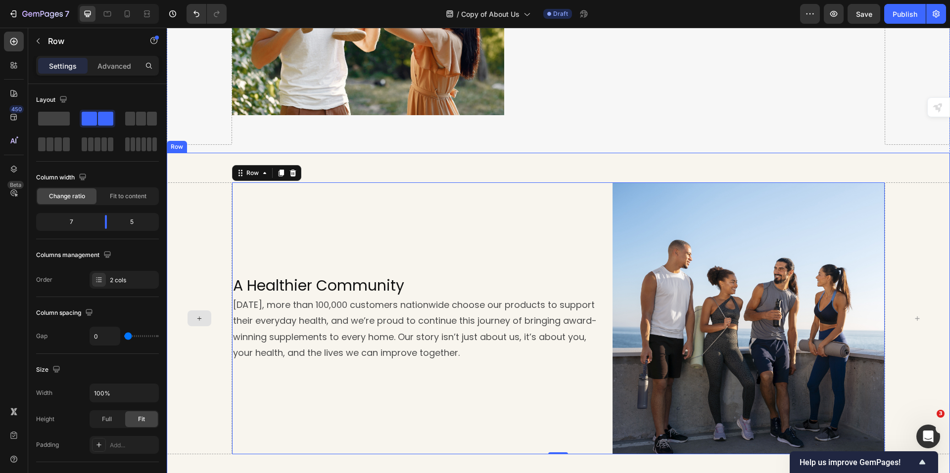
click at [201, 376] on div at bounding box center [199, 319] width 65 height 272
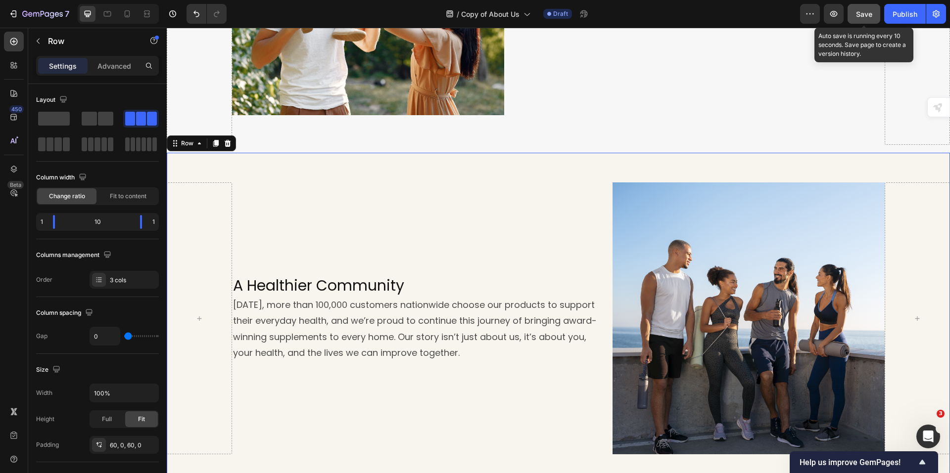
click at [872, 10] on span "Save" at bounding box center [864, 14] width 16 height 8
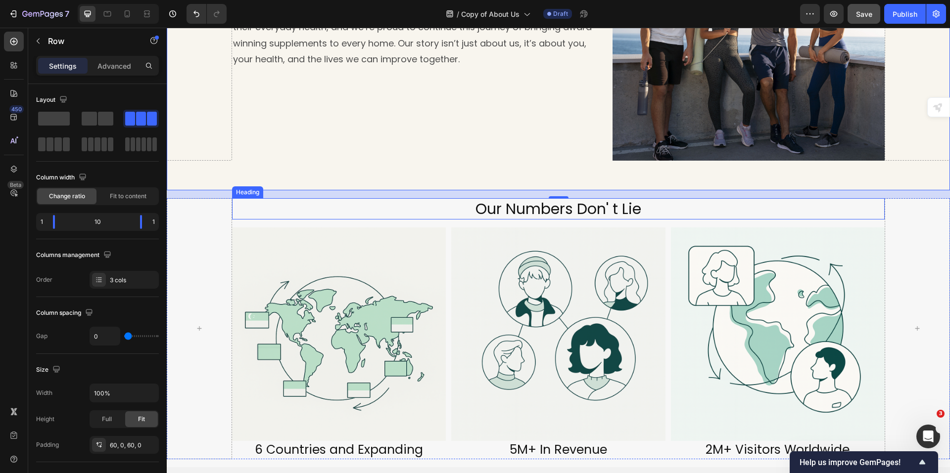
scroll to position [900, 0]
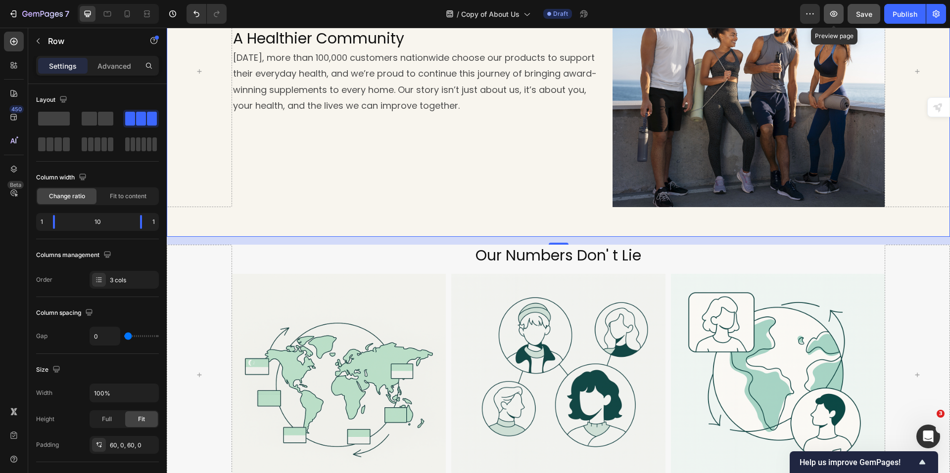
click at [832, 19] on button "button" at bounding box center [834, 14] width 20 height 20
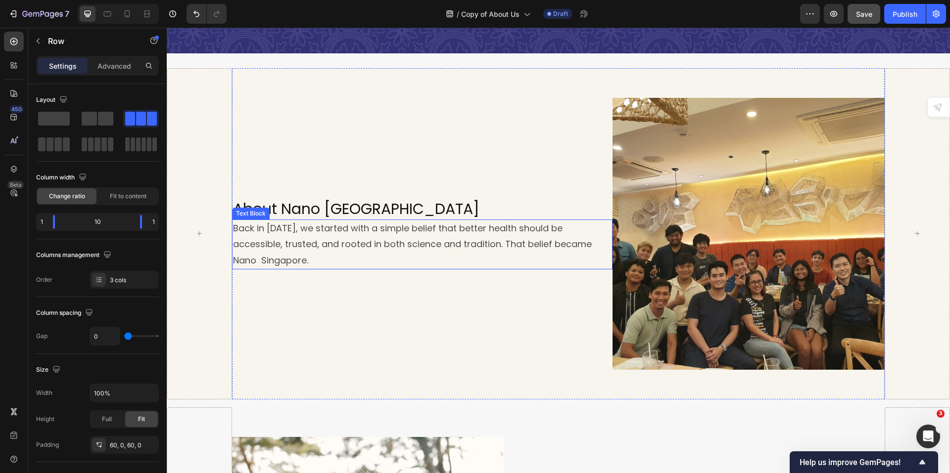
scroll to position [0, 0]
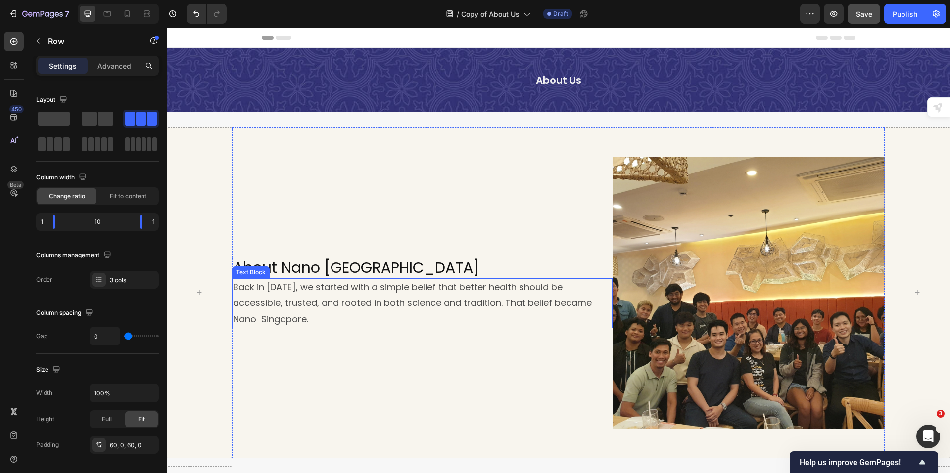
click at [254, 317] on p "Back in [DATE], we started with a simple belief that better health should be ac…" at bounding box center [420, 304] width 374 height 48
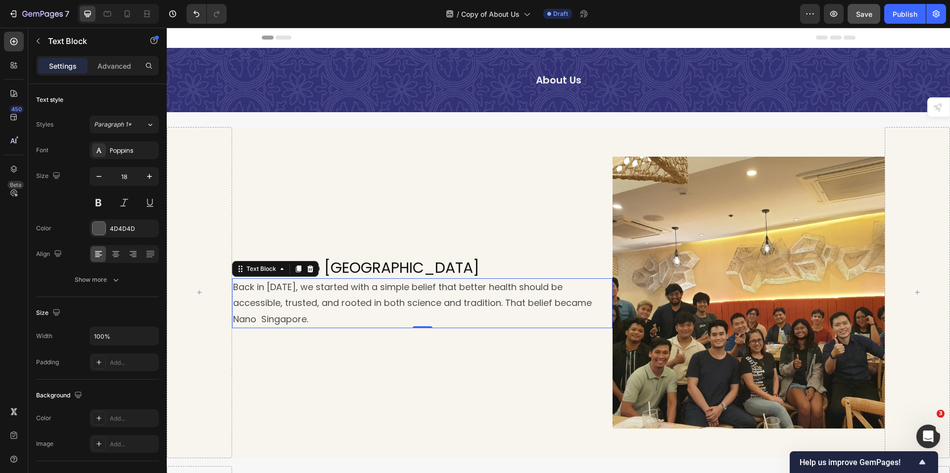
click at [260, 317] on p "Back in [DATE], we started with a simple belief that better health should be ac…" at bounding box center [420, 304] width 374 height 48
click at [389, 309] on p "Back in [DATE], we started with a simple belief that better health should be ac…" at bounding box center [420, 304] width 374 height 48
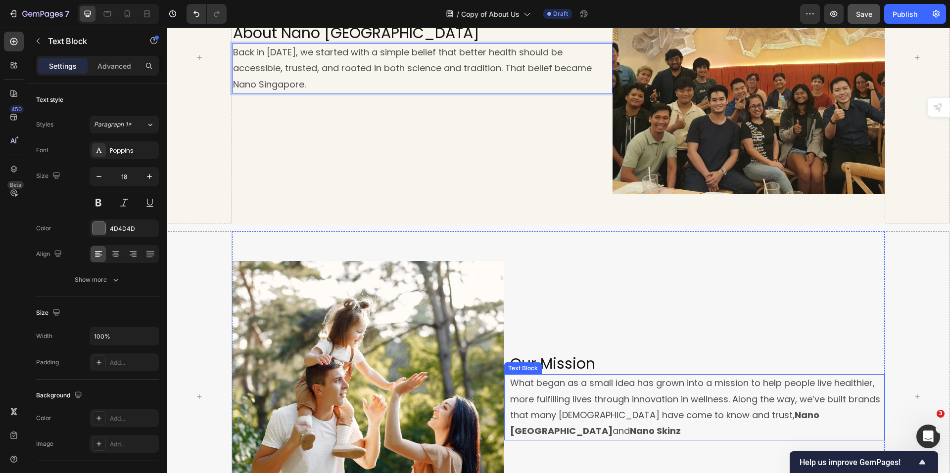
scroll to position [297, 0]
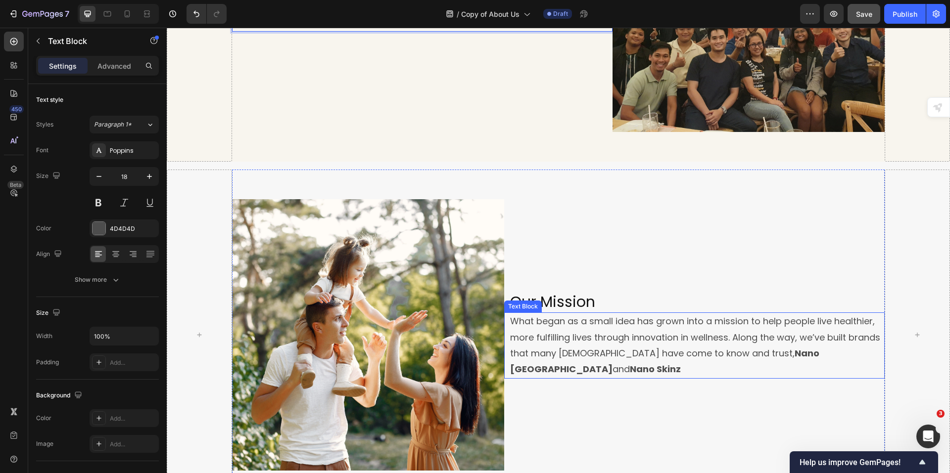
click at [696, 349] on p "What began as a small idea has grown into a mission to help people live healthi…" at bounding box center [697, 346] width 374 height 64
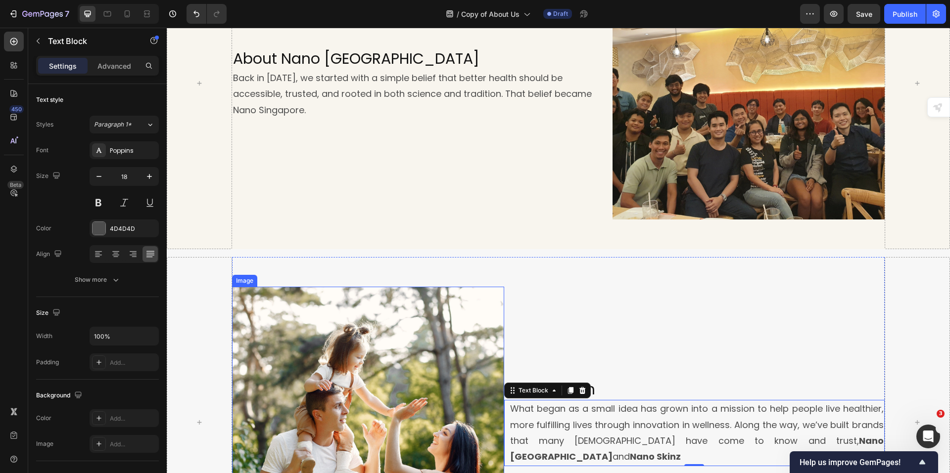
scroll to position [99, 0]
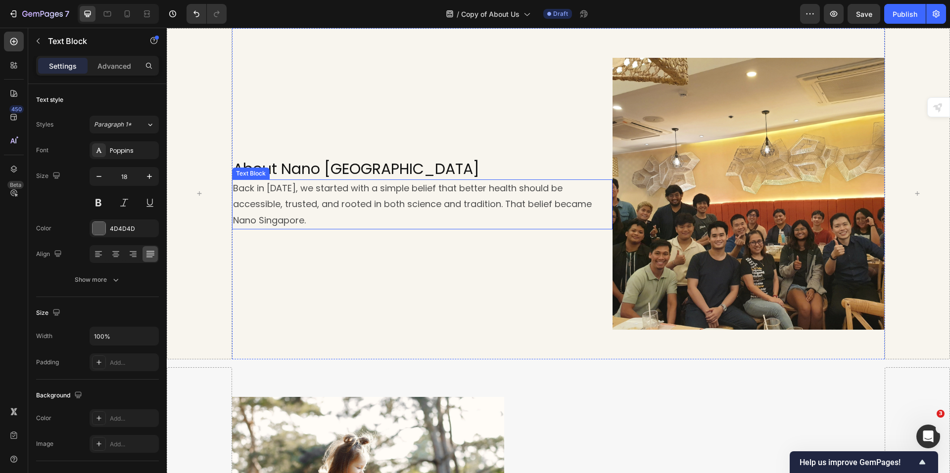
click at [349, 193] on p "Back in [DATE], we started with a simple belief that better health should be ac…" at bounding box center [420, 205] width 374 height 48
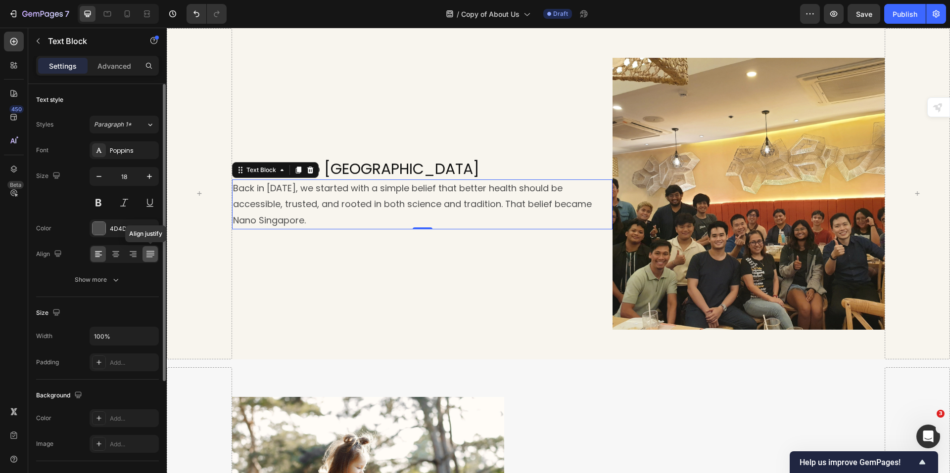
click at [153, 256] on icon at bounding box center [150, 254] width 10 height 10
click at [476, 293] on div "About Nano Singapore Heading Back in 2020, we started with a simple belief that…" at bounding box center [422, 194] width 381 height 272
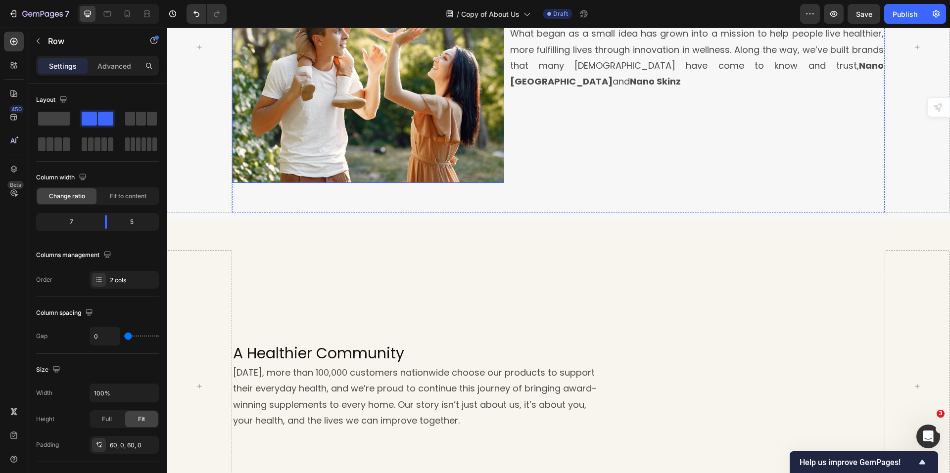
scroll to position [693, 0]
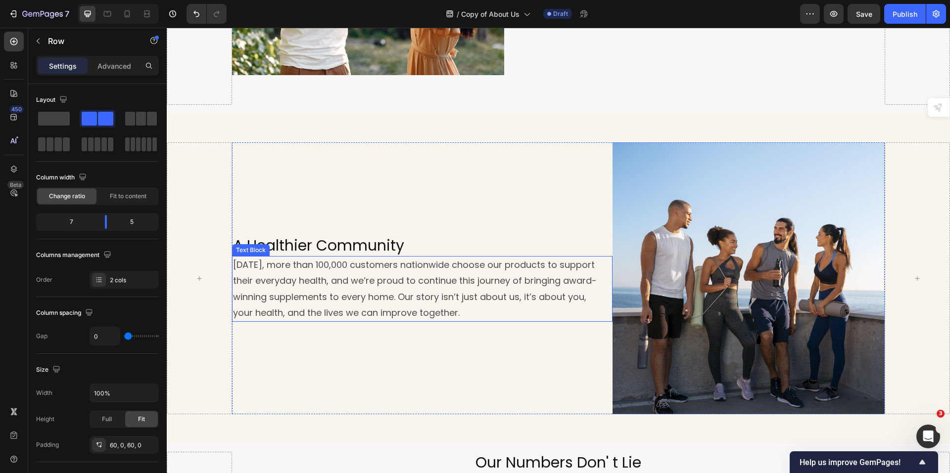
click at [475, 294] on p "[DATE], more than 100,000 customers nationwide choose our products to support t…" at bounding box center [420, 289] width 374 height 64
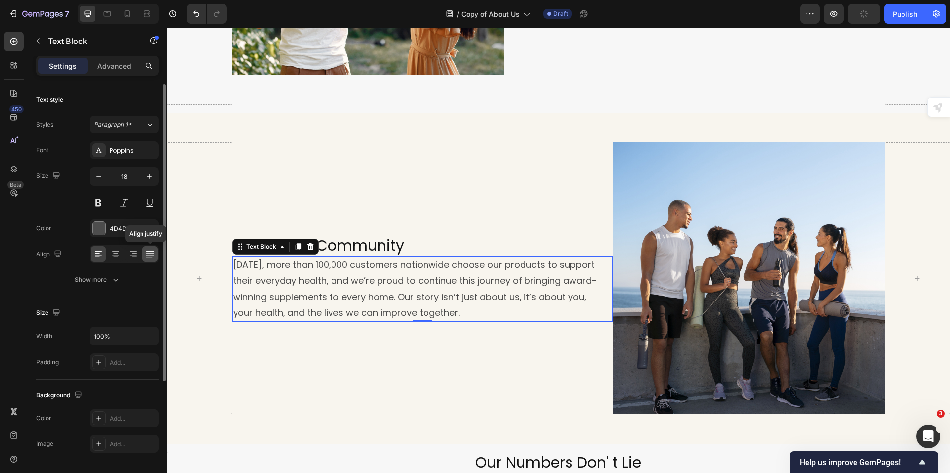
click at [148, 255] on icon at bounding box center [150, 254] width 10 height 10
click at [511, 187] on div "A Healthier Community Heading [DATE], more than 100,000 customers nationwide ch…" at bounding box center [422, 278] width 381 height 272
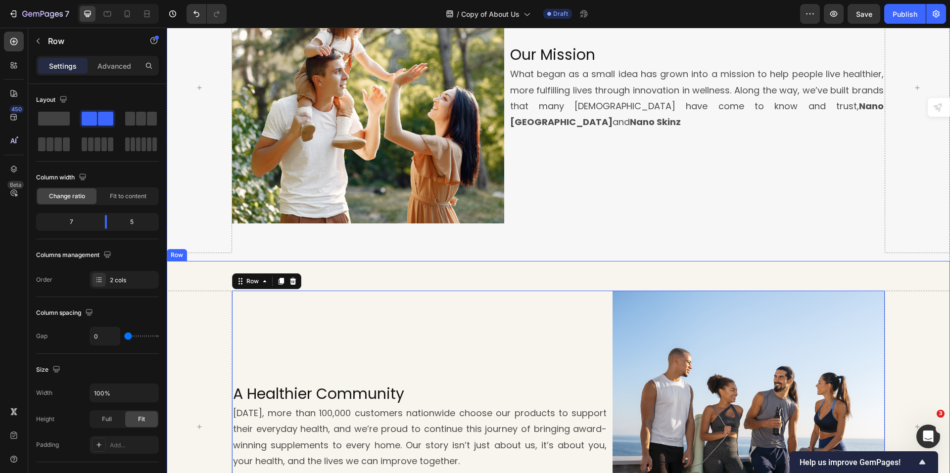
scroll to position [297, 0]
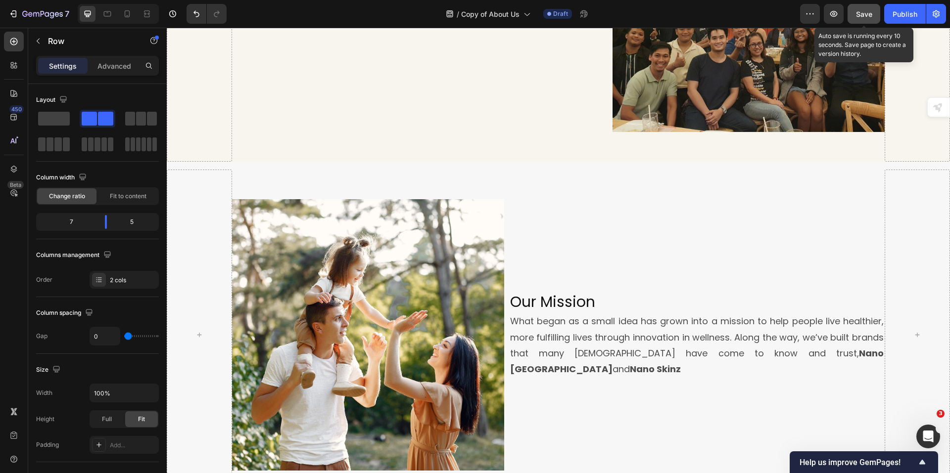
drag, startPoint x: 866, startPoint y: 19, endPoint x: 699, endPoint y: 4, distance: 167.3
click at [866, 19] on div "Save" at bounding box center [864, 14] width 16 height 10
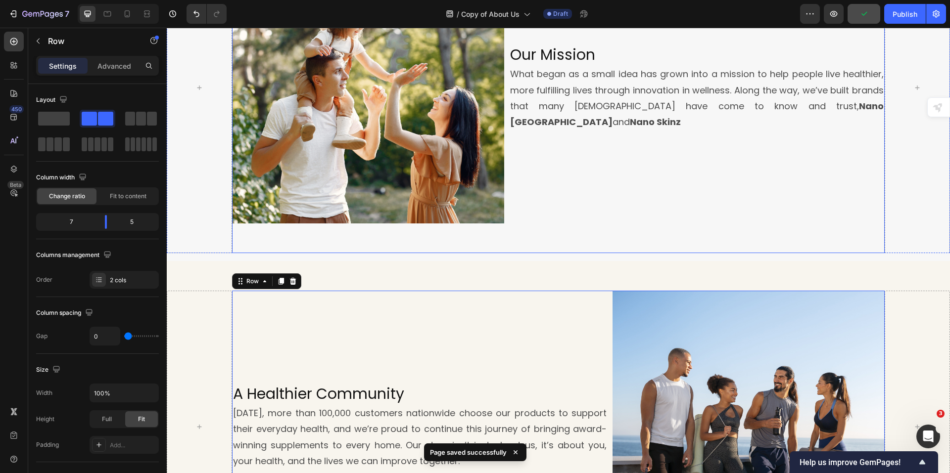
scroll to position [792, 0]
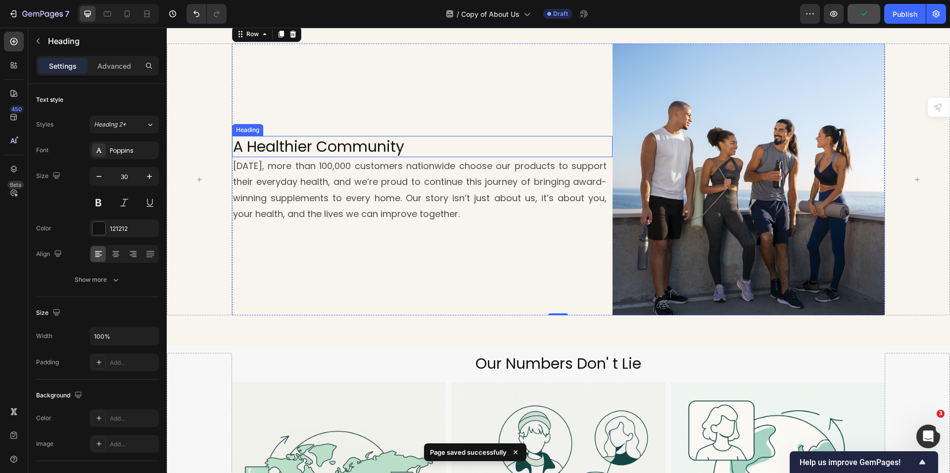
click at [367, 143] on h2 "A Healthier Community" at bounding box center [422, 146] width 381 height 21
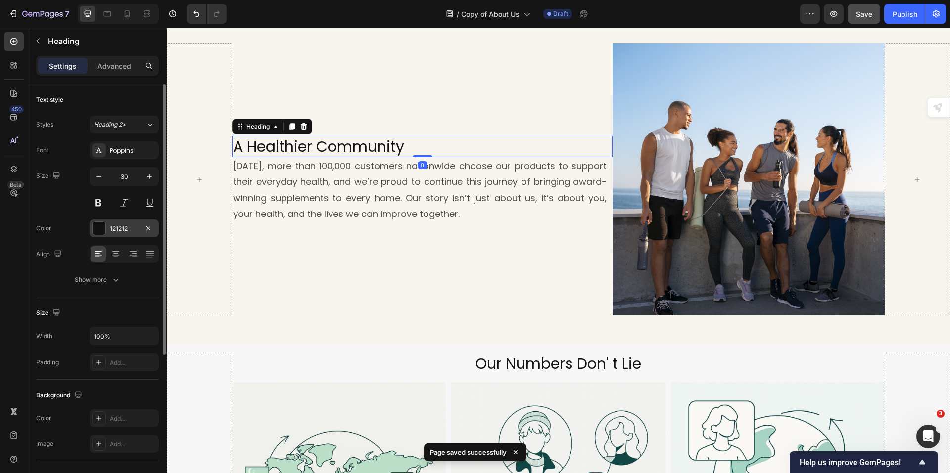
click at [115, 232] on div "121212" at bounding box center [124, 229] width 29 height 9
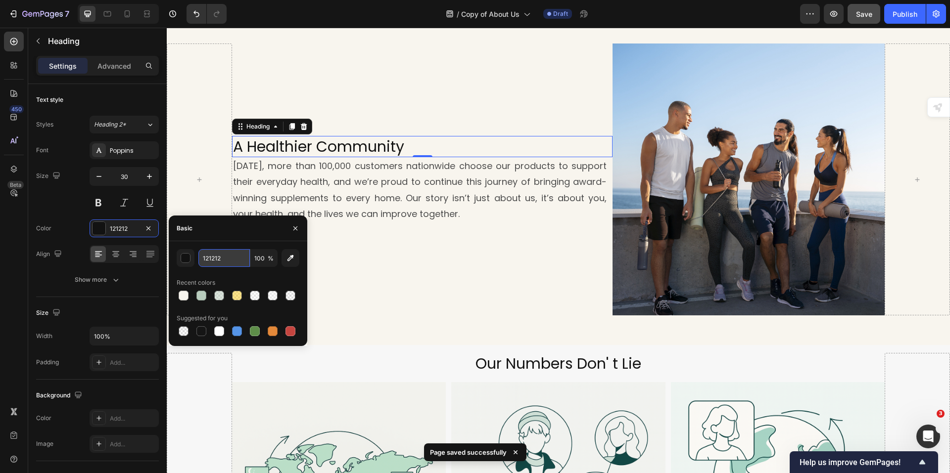
click at [214, 263] on input "121212" at bounding box center [223, 258] width 51 height 18
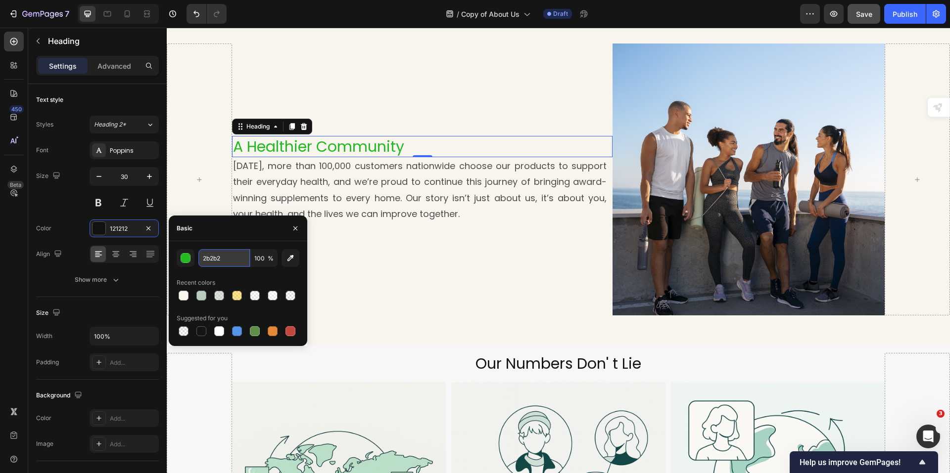
type input "2b2b2b"
click at [215, 259] on input "2b2b2b" at bounding box center [223, 258] width 51 height 18
click at [221, 198] on div at bounding box center [199, 180] width 65 height 272
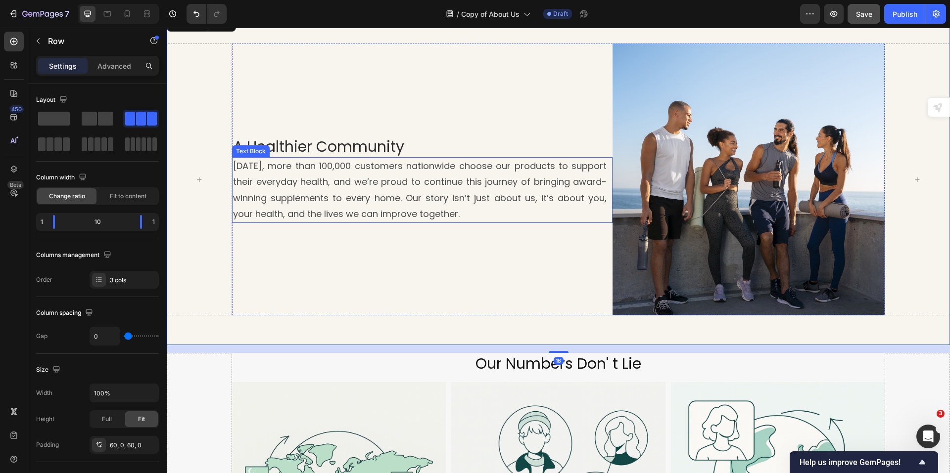
click at [321, 144] on h2 "A Healthier Community" at bounding box center [422, 146] width 381 height 21
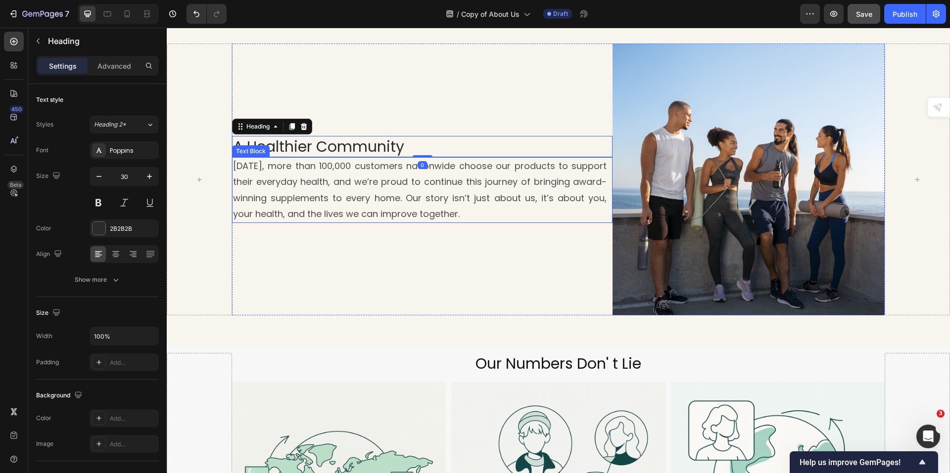
click at [315, 182] on p "[DATE], more than 100,000 customers nationwide choose our products to support t…" at bounding box center [420, 190] width 374 height 64
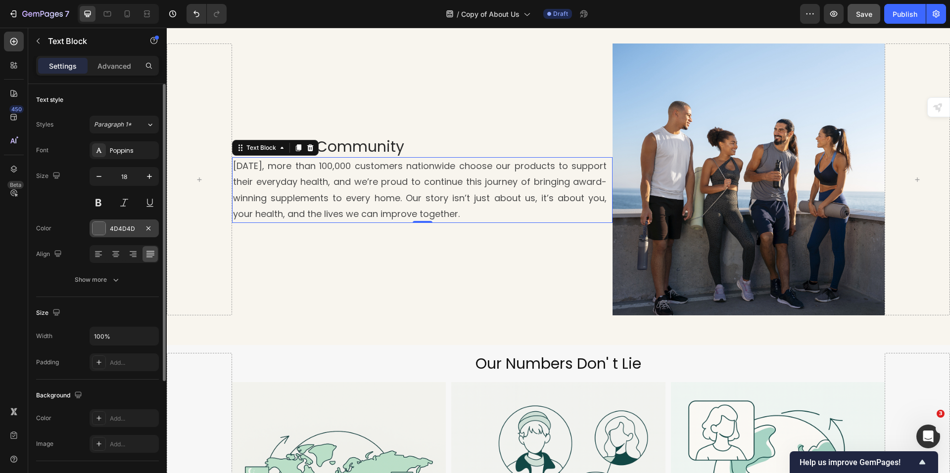
click at [129, 229] on div "4D4D4D" at bounding box center [124, 229] width 29 height 9
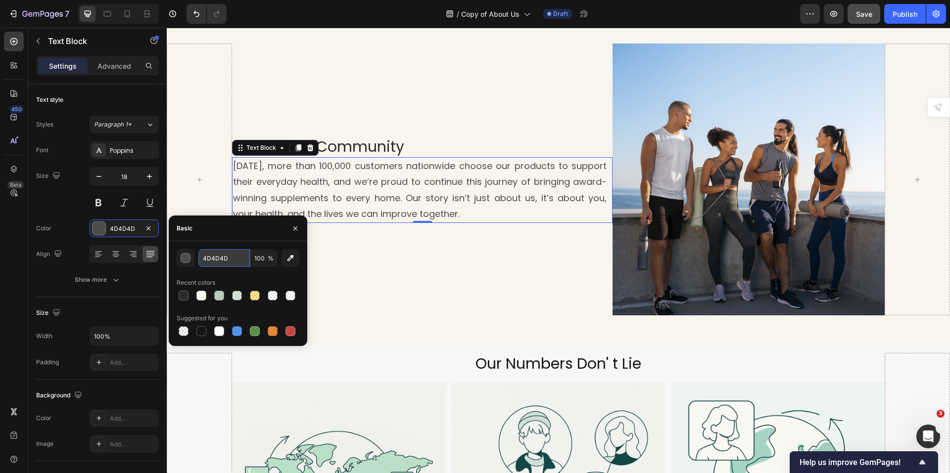
click at [206, 257] on input "4D4D4D" at bounding box center [223, 258] width 51 height 18
paste input "2b2b2b"
type input "2b2b2b"
click at [424, 253] on div "A Healthier Community Heading [DATE], more than 100,000 customers nationwide ch…" at bounding box center [422, 180] width 381 height 272
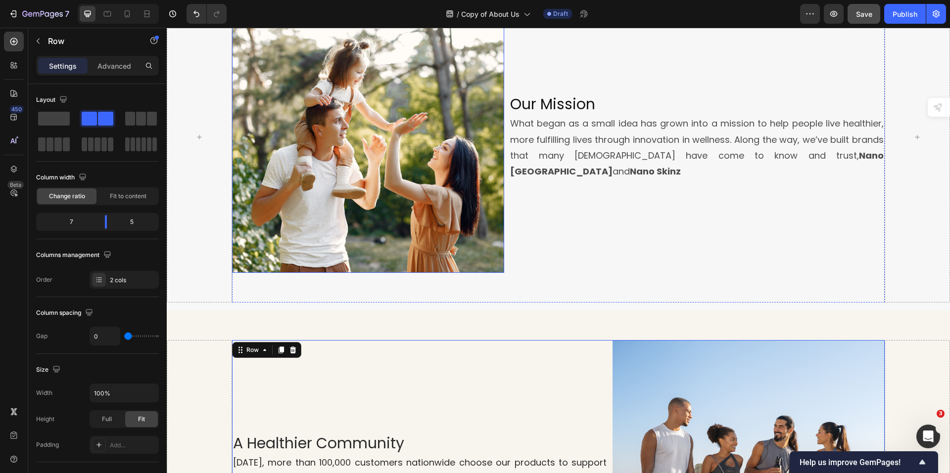
scroll to position [396, 0]
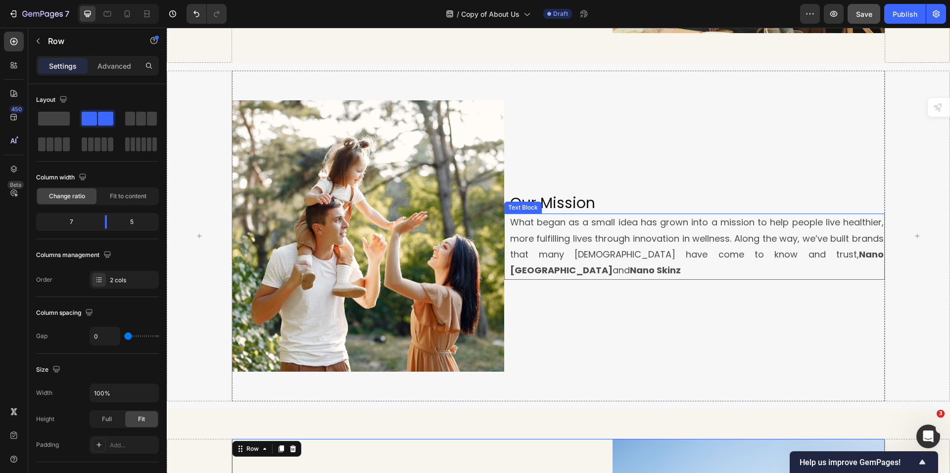
click at [621, 225] on p "What began as a small idea has grown into a mission to help people live healthi…" at bounding box center [697, 247] width 374 height 64
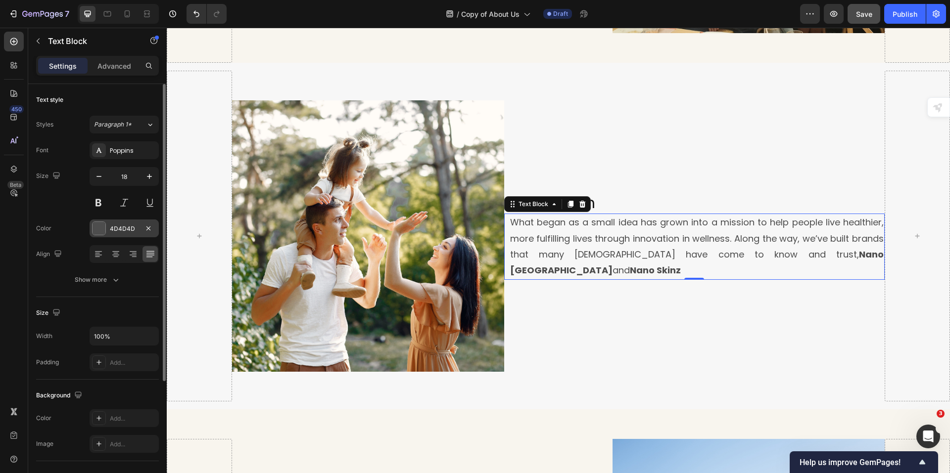
click at [117, 228] on div "4D4D4D" at bounding box center [124, 229] width 29 height 9
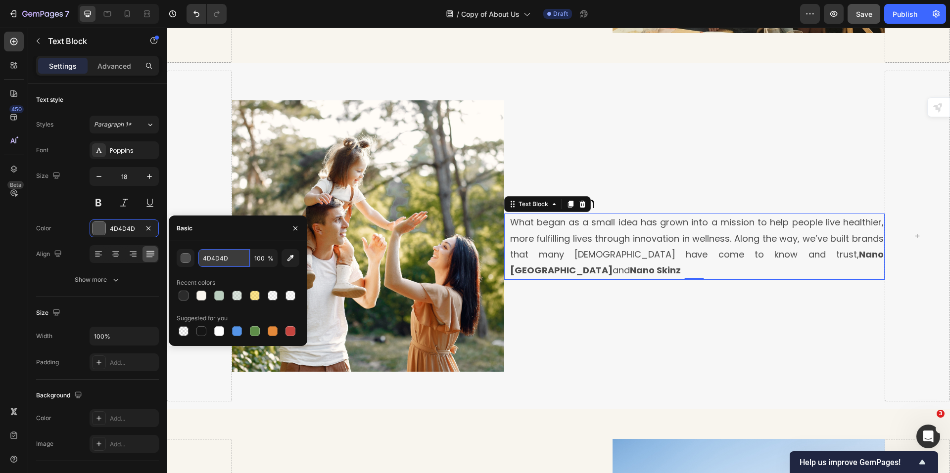
drag, startPoint x: 214, startPoint y: 254, endPoint x: 221, endPoint y: 254, distance: 7.4
click at [214, 254] on input "4D4D4D" at bounding box center [223, 258] width 51 height 18
paste input "2b2b2b"
type input "2b2b2b"
click at [301, 229] on button "button" at bounding box center [295, 229] width 16 height 16
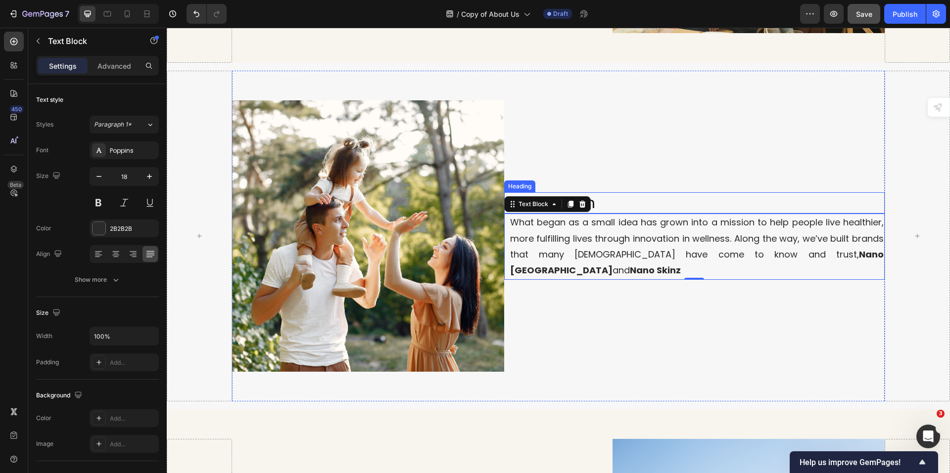
click at [638, 198] on h2 "Our Mission" at bounding box center [697, 202] width 376 height 21
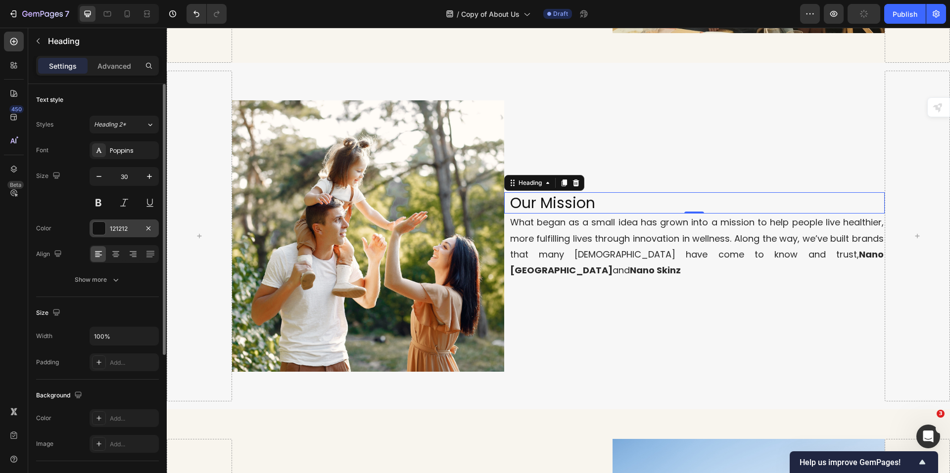
click at [131, 227] on div "121212" at bounding box center [124, 229] width 29 height 9
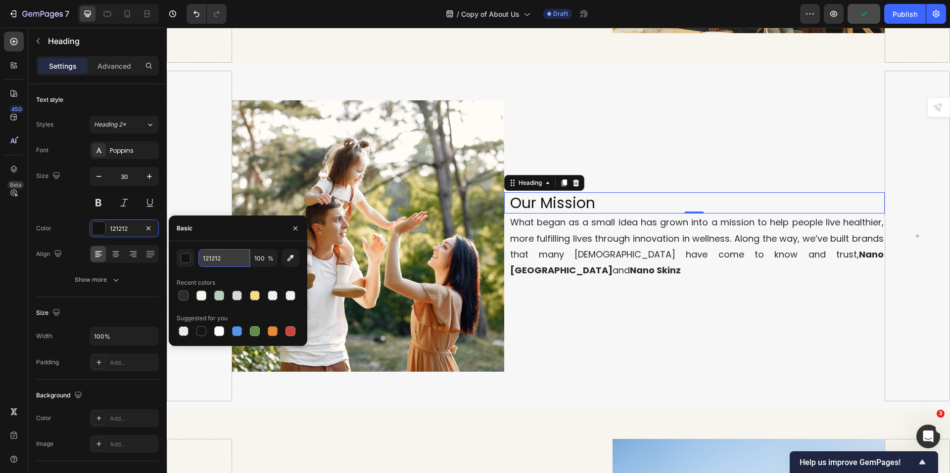
click at [225, 257] on input "121212" at bounding box center [223, 258] width 51 height 18
paste input "2b2b2b"
type input "2b2b2b"
click at [295, 230] on icon "button" at bounding box center [295, 229] width 8 height 8
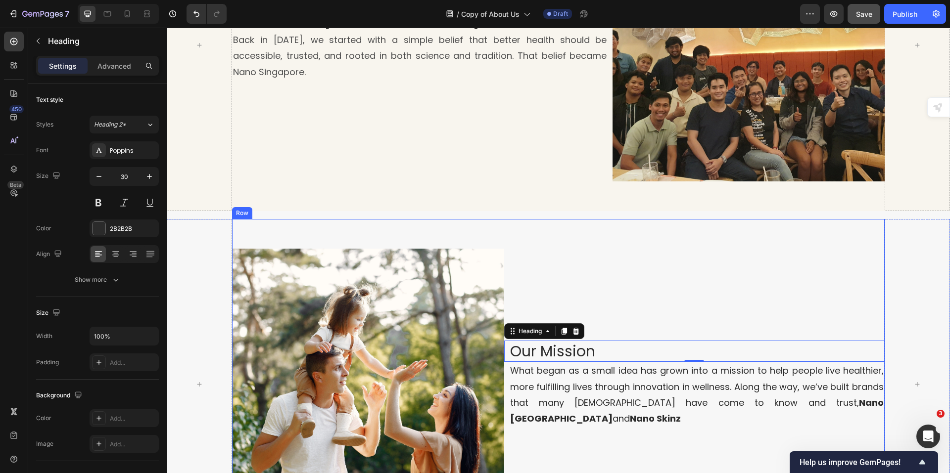
scroll to position [0, 0]
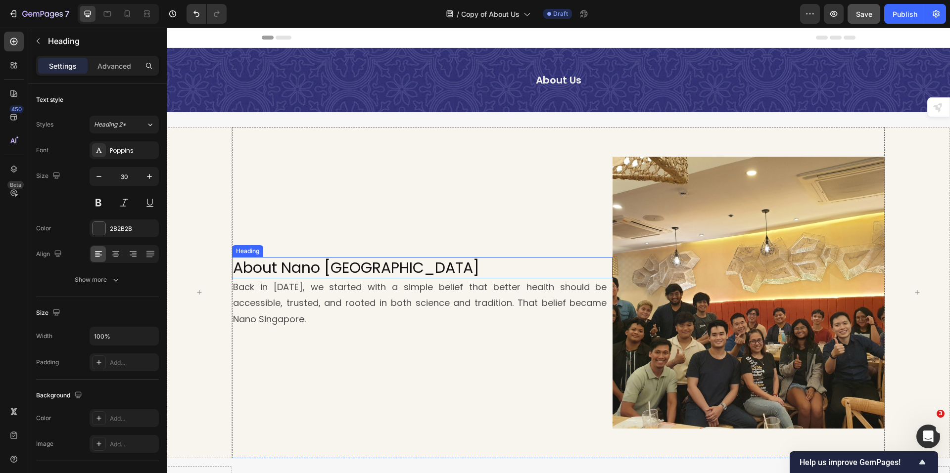
click at [360, 261] on h2 "About Nano [GEOGRAPHIC_DATA]" at bounding box center [422, 267] width 381 height 21
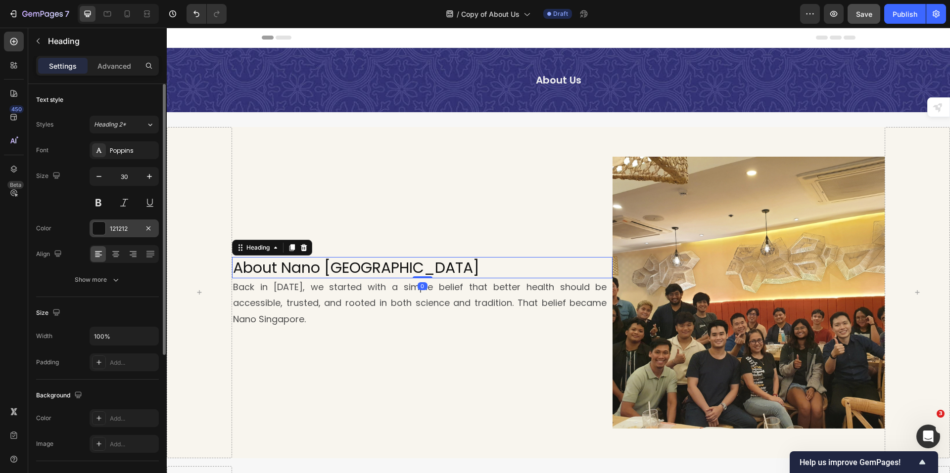
click at [140, 232] on div "121212" at bounding box center [124, 229] width 69 height 18
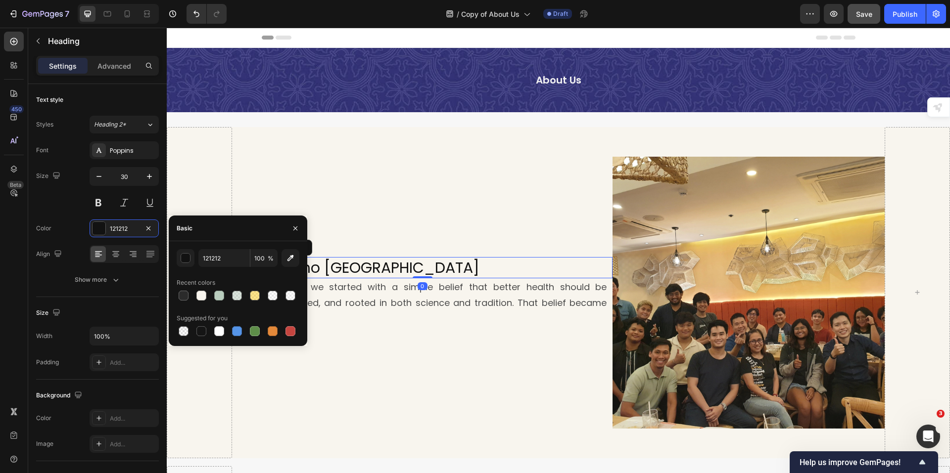
click at [232, 268] on div "121212 100 % Recent colors Suggested for you" at bounding box center [238, 293] width 123 height 89
click at [232, 262] on input "121212" at bounding box center [223, 258] width 51 height 18
paste input "2b2b2b"
type input "2b2b2b"
click at [434, 295] on p "Back in [DATE], we started with a simple belief that better health should be ac…" at bounding box center [420, 304] width 374 height 48
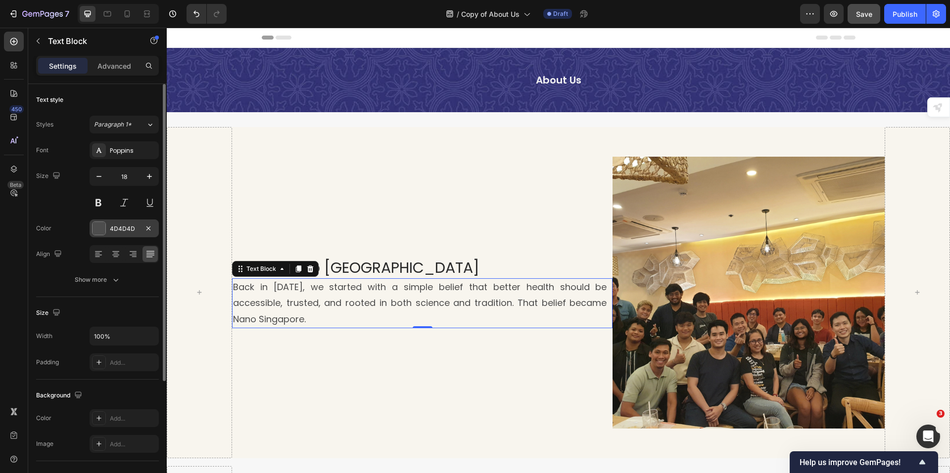
click at [110, 231] on div "4D4D4D" at bounding box center [124, 229] width 29 height 9
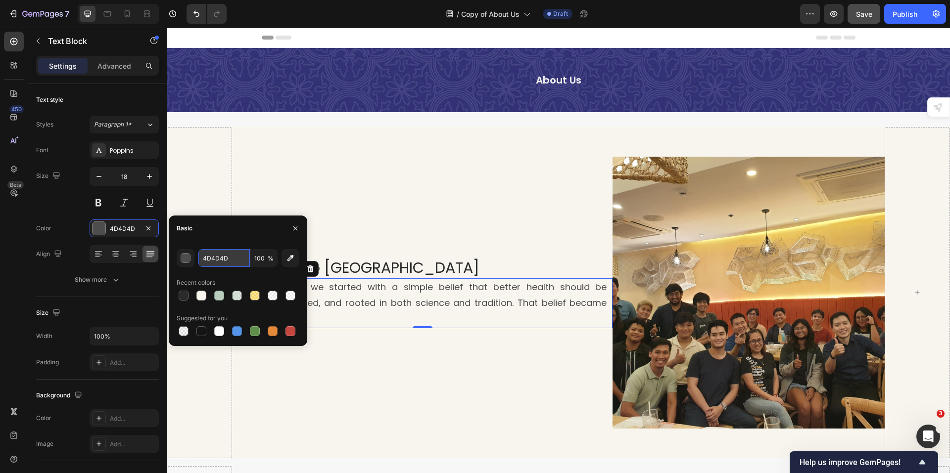
click at [224, 255] on input "4D4D4D" at bounding box center [223, 258] width 51 height 18
paste input "2b2b2b"
type input "2b2b2b"
click at [415, 241] on div "About Nano Singapore Heading Back in 2020, we started with a simple belief that…" at bounding box center [422, 293] width 381 height 272
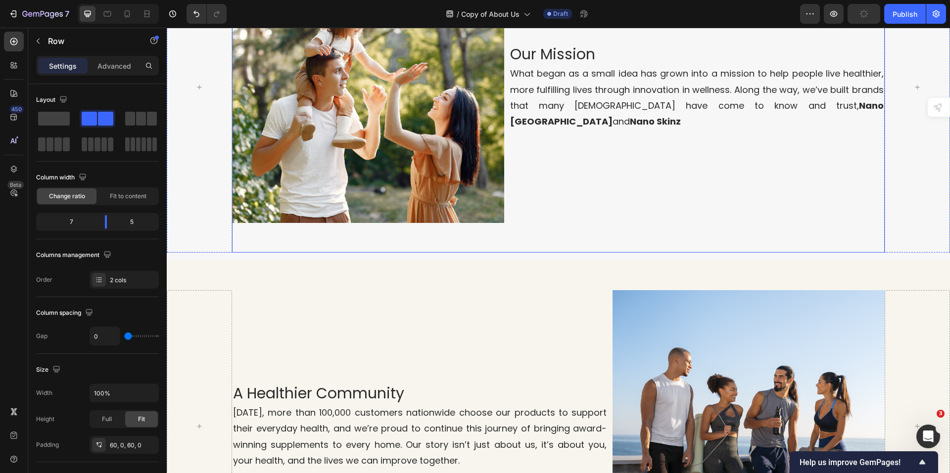
scroll to position [544, 0]
click at [607, 112] on p "What began as a small idea has grown into a mission to help people live healthi…" at bounding box center [697, 98] width 374 height 64
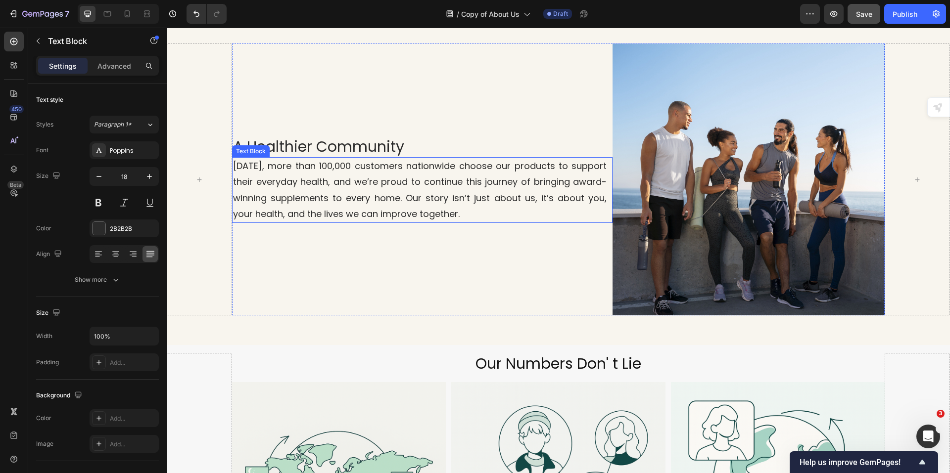
scroll to position [1088, 0]
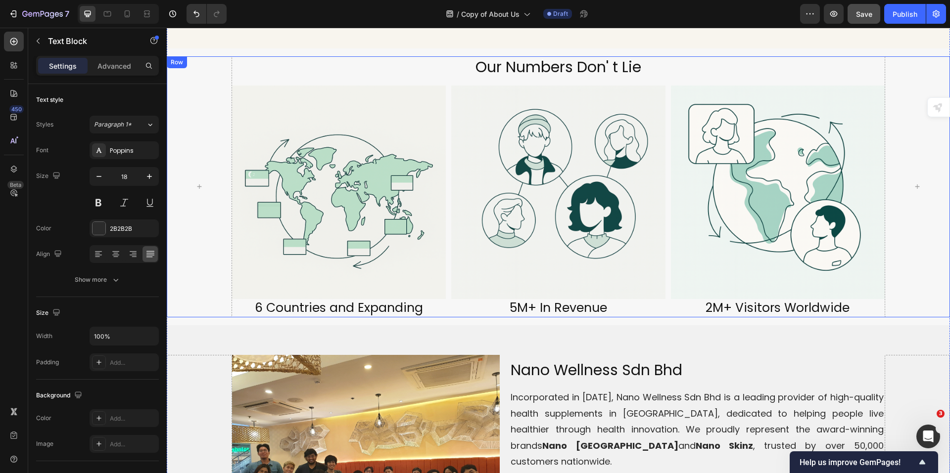
click at [560, 65] on h2 "Our Numbers Don' t Lie" at bounding box center [558, 66] width 653 height 21
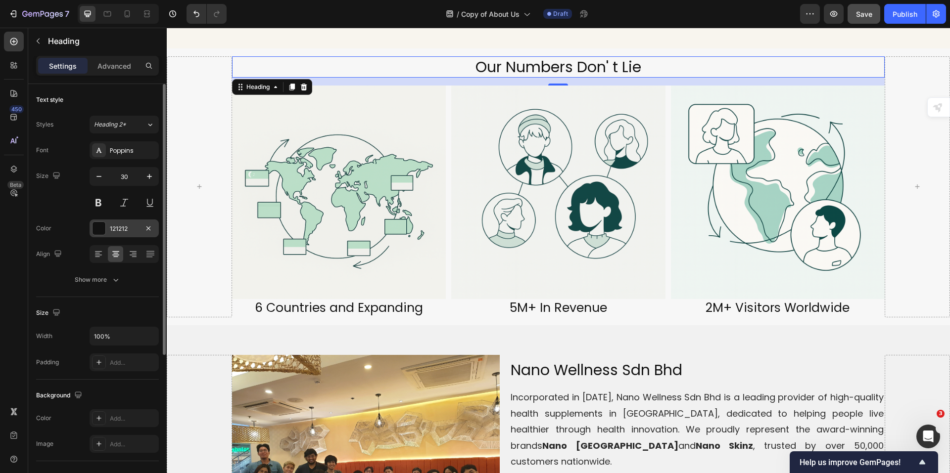
click at [134, 228] on div "121212" at bounding box center [124, 229] width 29 height 9
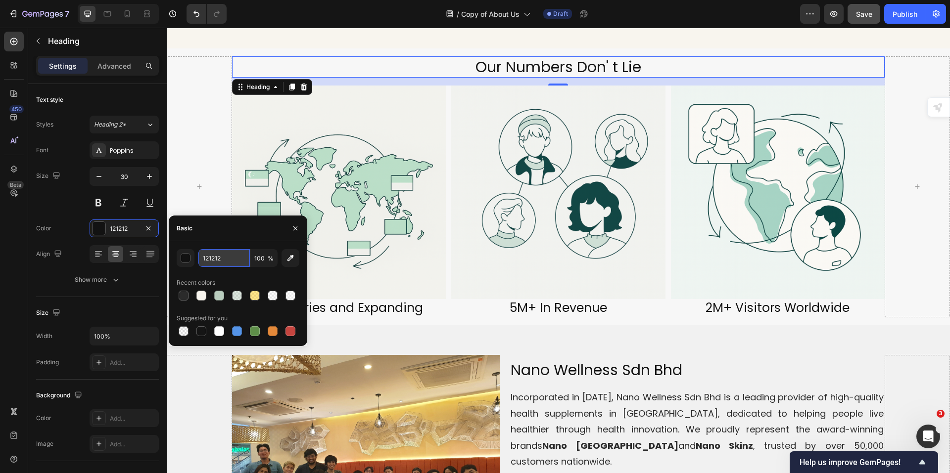
click at [226, 262] on input "121212" at bounding box center [223, 258] width 51 height 18
paste input "2b2b2b"
type input "2b2b2b"
click at [345, 303] on h2 "6 Countries and Expanding" at bounding box center [339, 308] width 214 height 18
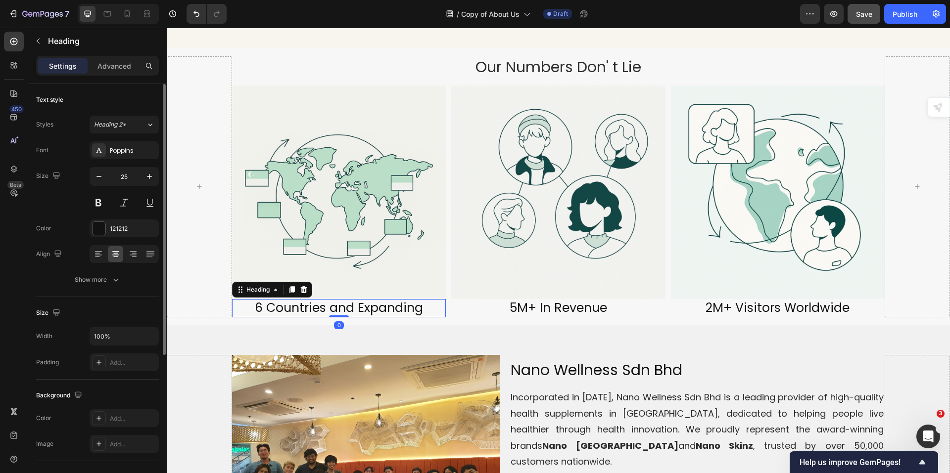
drag, startPoint x: 115, startPoint y: 232, endPoint x: 144, endPoint y: 267, distance: 46.4
click at [116, 232] on div "121212" at bounding box center [133, 229] width 47 height 9
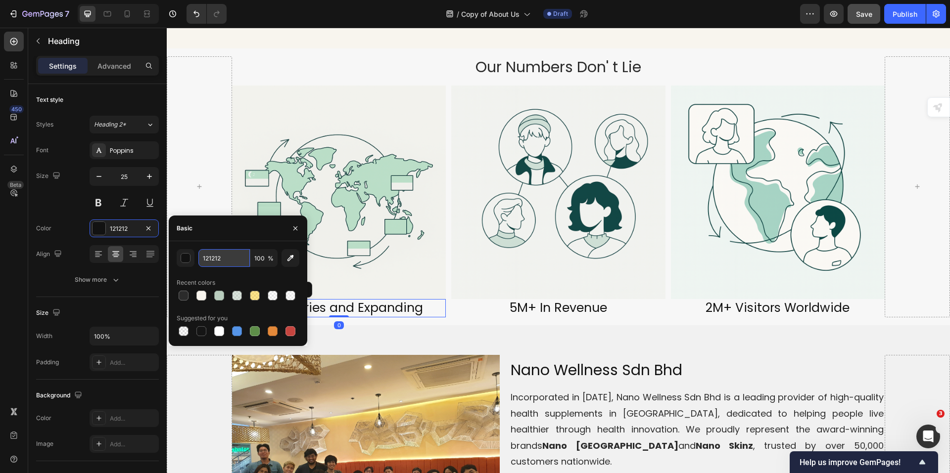
click at [219, 255] on input "121212" at bounding box center [223, 258] width 51 height 18
paste input "2b2b2b"
type input "2b2b2b"
click at [510, 301] on p "5M+ In Revenue" at bounding box center [558, 308] width 212 height 16
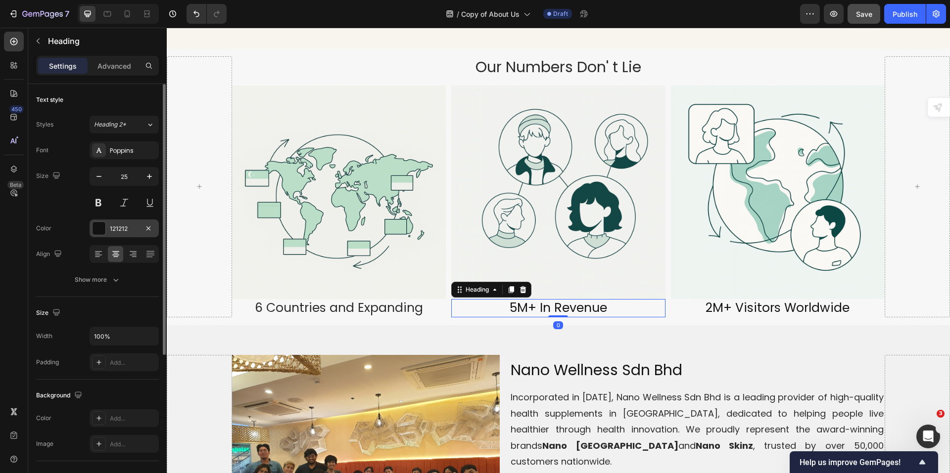
click at [117, 229] on div "121212" at bounding box center [124, 229] width 29 height 9
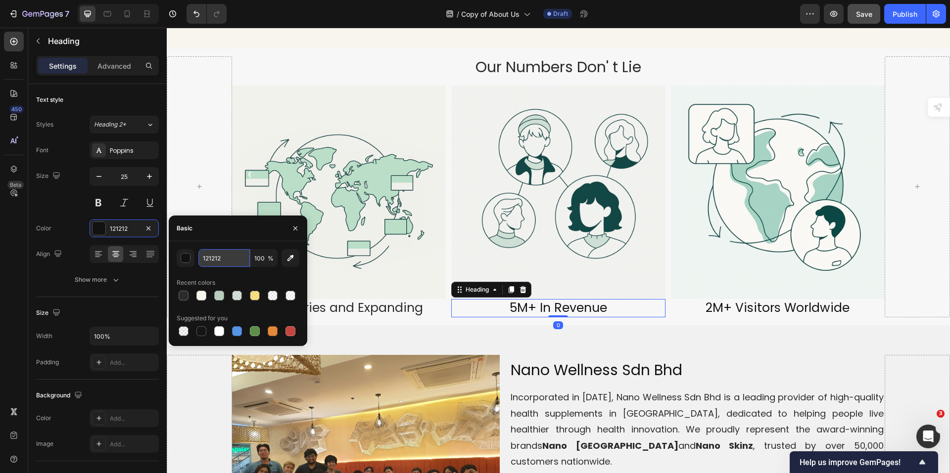
click at [218, 257] on input "121212" at bounding box center [223, 258] width 51 height 18
paste input "2b2b2b"
type input "2b2b2b"
click at [713, 300] on p "2M+ Visitors Worldwide" at bounding box center [778, 308] width 212 height 16
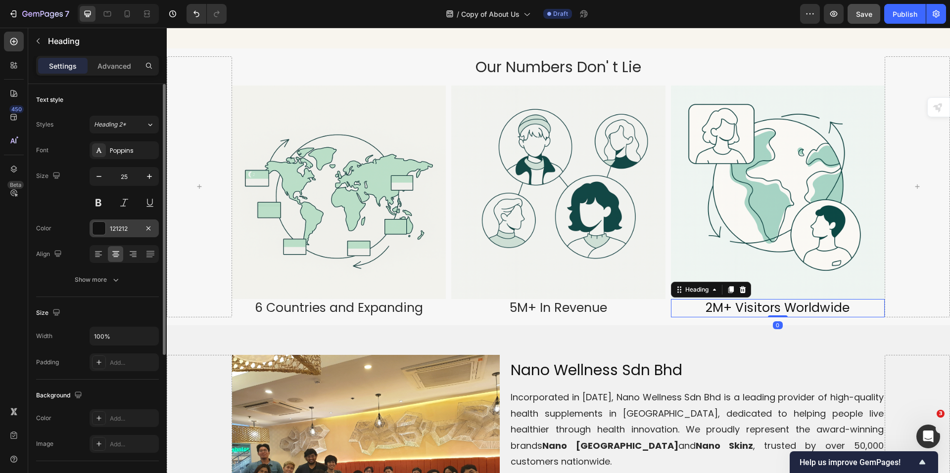
click at [120, 227] on div "121212" at bounding box center [124, 229] width 29 height 9
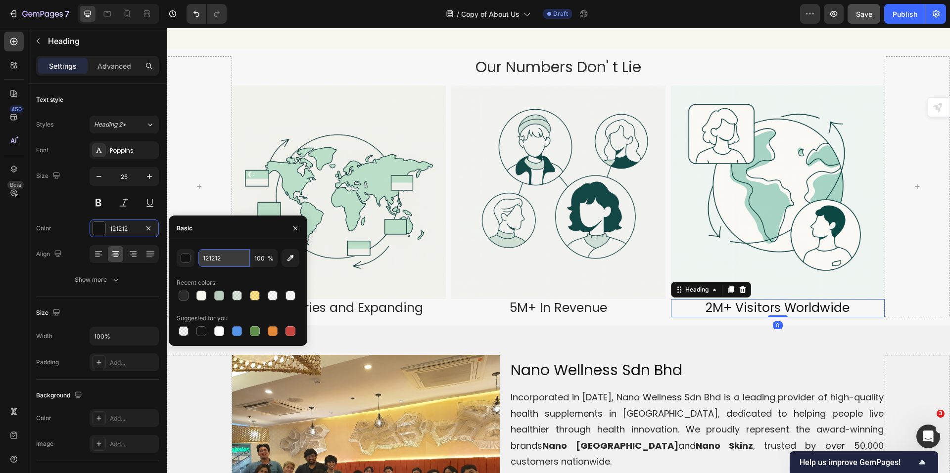
click at [233, 258] on input "121212" at bounding box center [223, 258] width 51 height 18
paste input "2b2b2b"
type input "2b2b2b"
click at [600, 306] on p "5M+ In Revenue" at bounding box center [558, 308] width 212 height 16
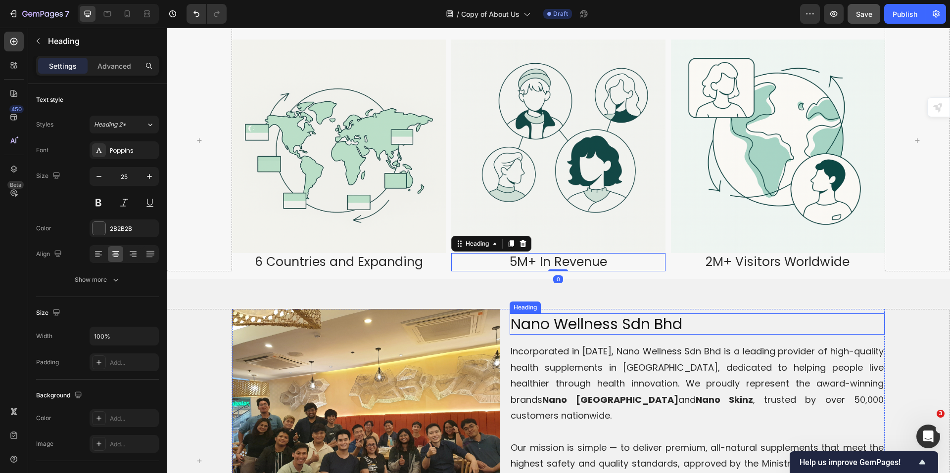
scroll to position [1286, 0]
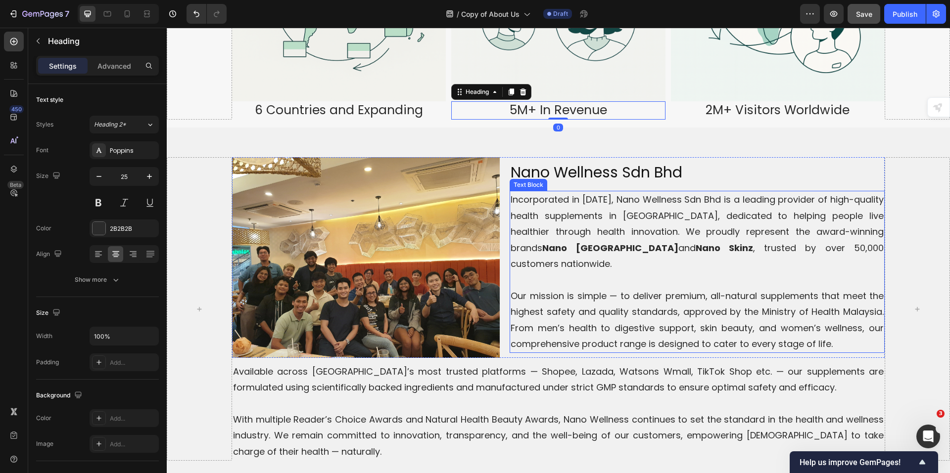
click at [661, 272] on p at bounding box center [697, 280] width 373 height 16
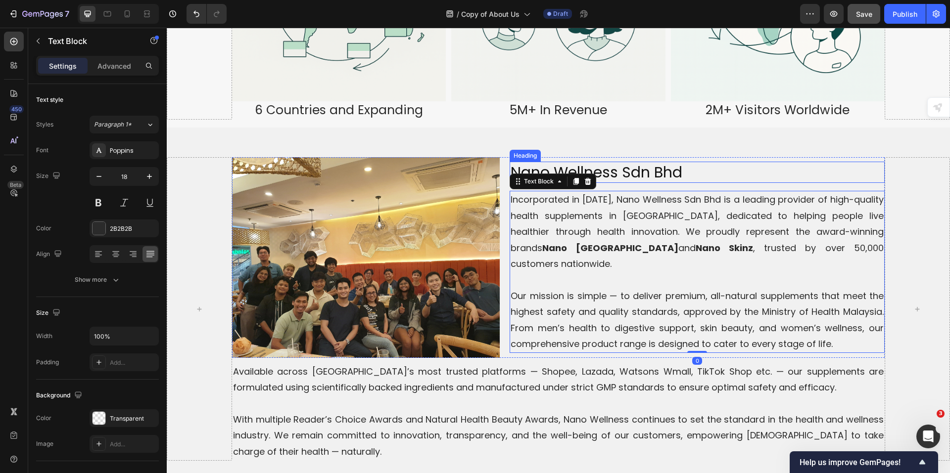
click at [663, 162] on h2 "Nano Wellness Sdn Bhd" at bounding box center [697, 172] width 375 height 21
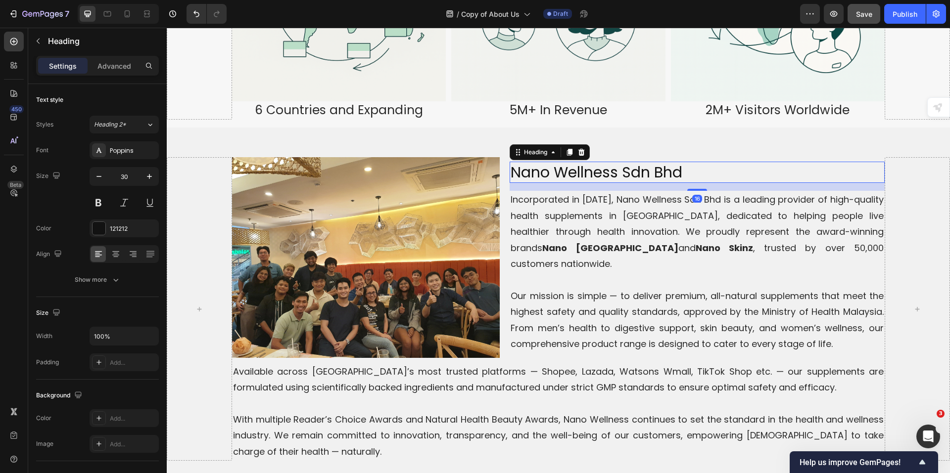
click at [643, 176] on h2 "Nano Wellness Sdn Bhd" at bounding box center [697, 172] width 375 height 21
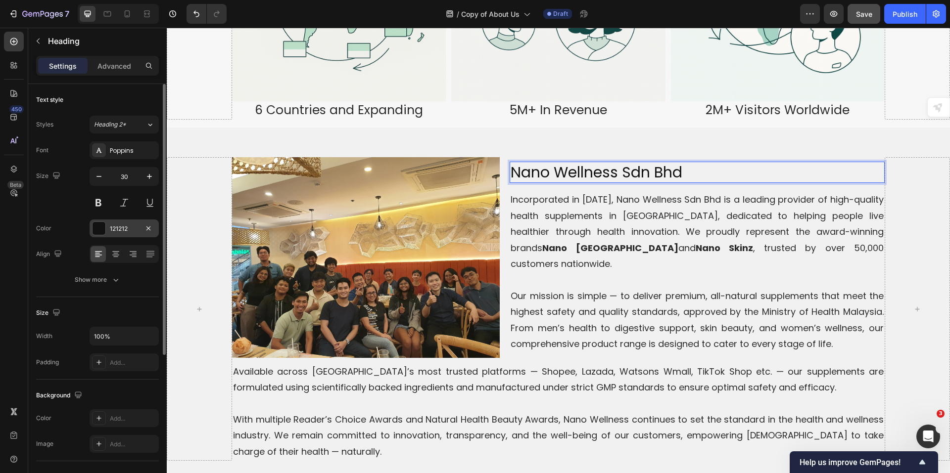
click at [123, 225] on div "121212" at bounding box center [124, 229] width 29 height 9
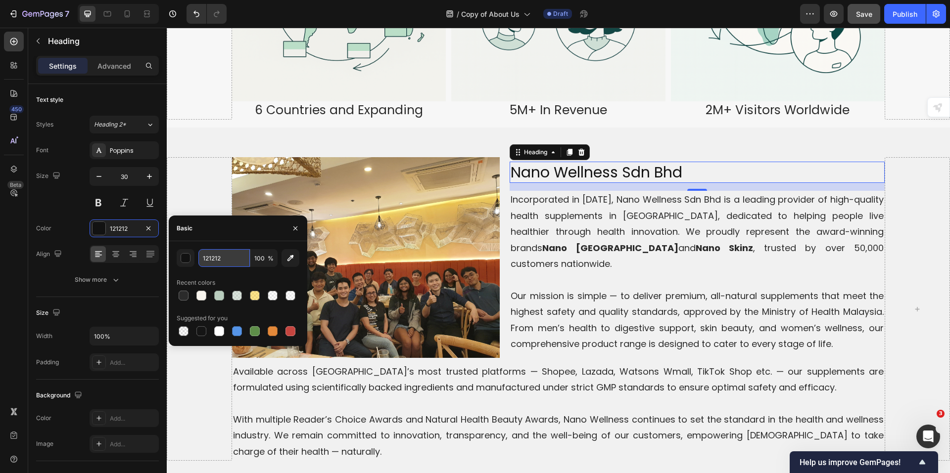
click at [228, 260] on input "121212" at bounding box center [223, 258] width 51 height 18
paste input "2b2b2b"
type input "2b2b2b"
click at [645, 288] on p "Our mission is simple — to deliver premium, all-natural supplements that meet t…" at bounding box center [697, 320] width 373 height 64
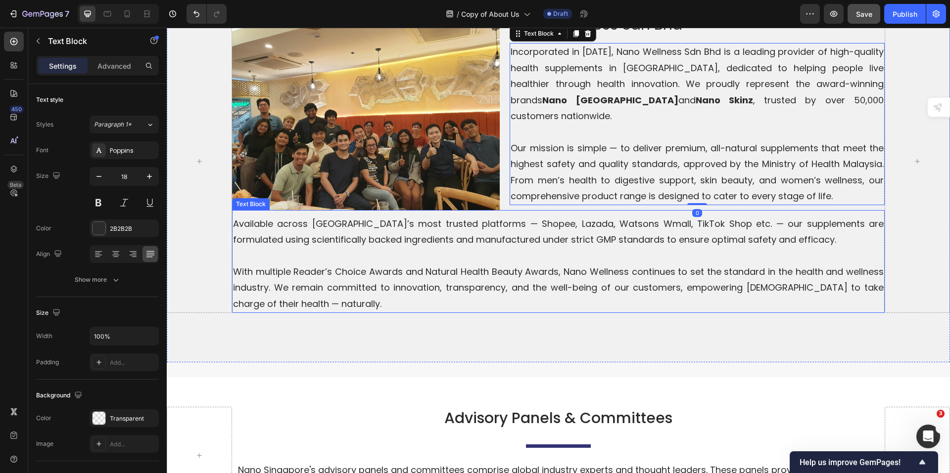
scroll to position [1435, 0]
click at [594, 278] on p "With multiple Reader’s Choice Awards and Natural Health Beauty Awards, Nano Wel…" at bounding box center [558, 288] width 651 height 48
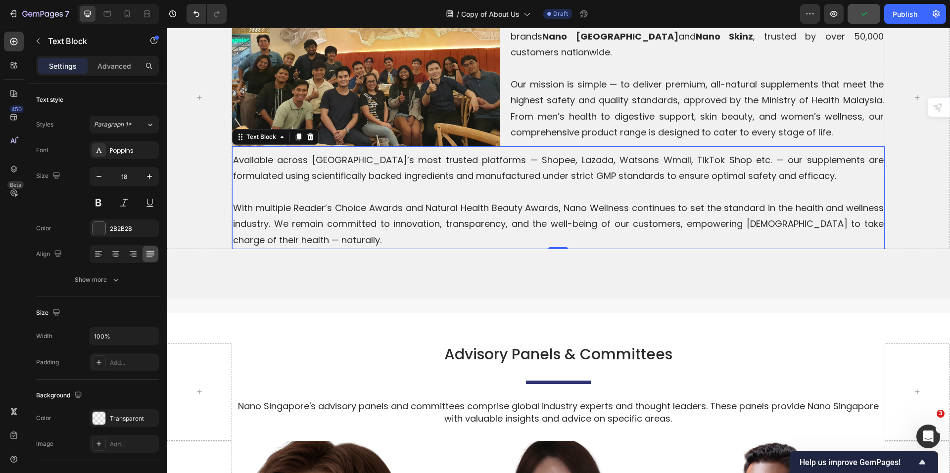
scroll to position [1682, 0]
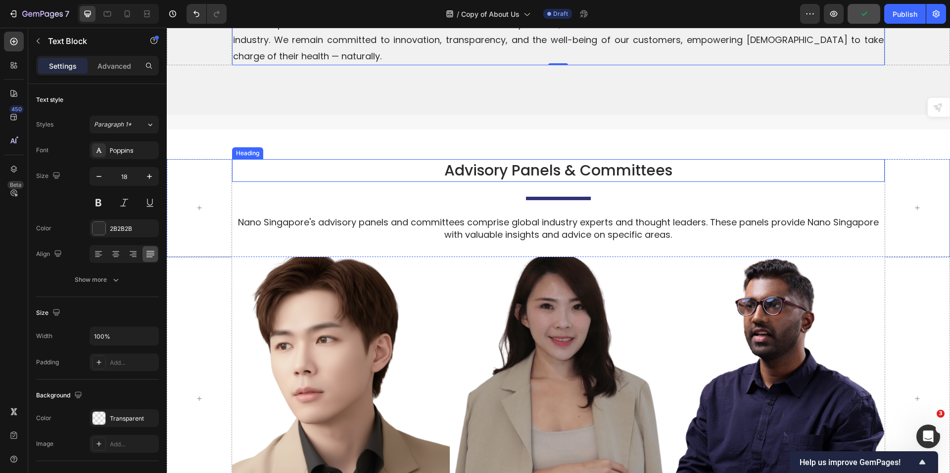
click at [455, 165] on h2 "Advisory Panels & Committees" at bounding box center [558, 170] width 653 height 23
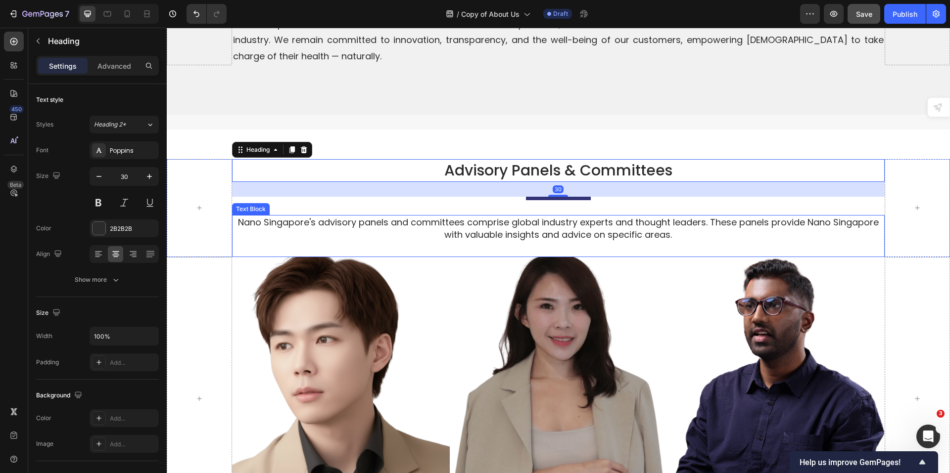
click at [417, 216] on p "Nano Singapore's advisory panels and committees comprise global industry expert…" at bounding box center [558, 228] width 651 height 25
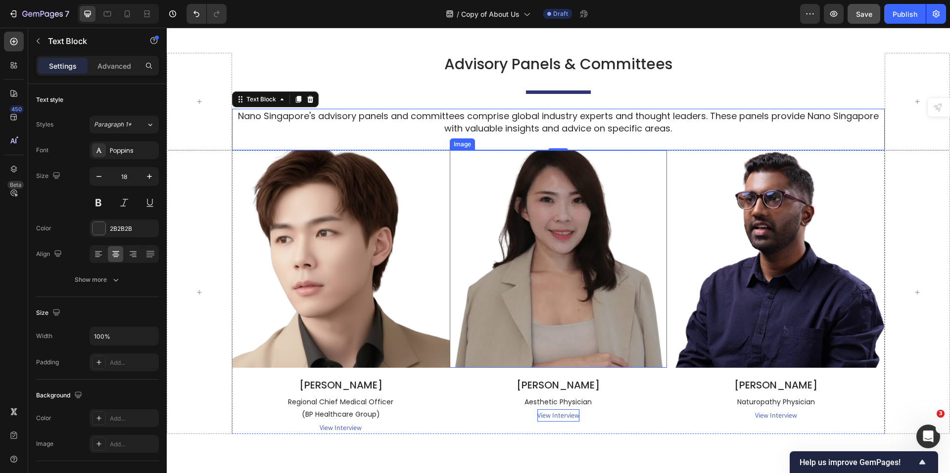
scroll to position [1929, 0]
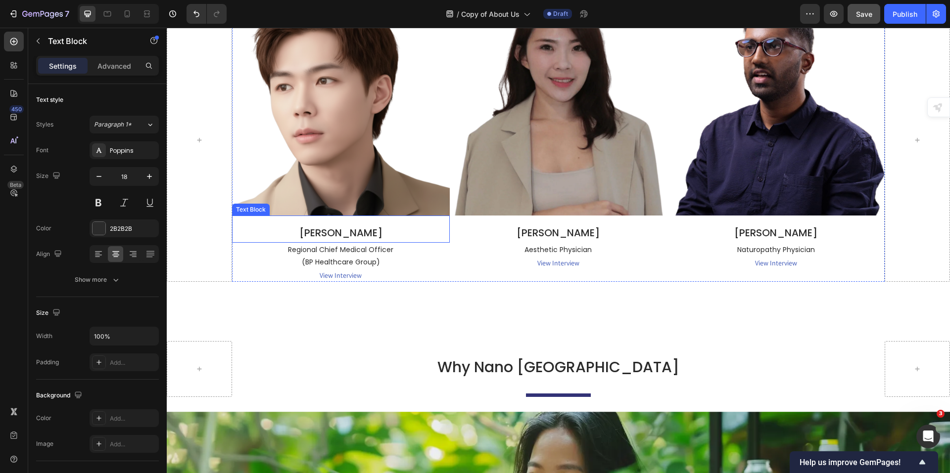
click at [384, 228] on p "[PERSON_NAME]" at bounding box center [341, 233] width 216 height 18
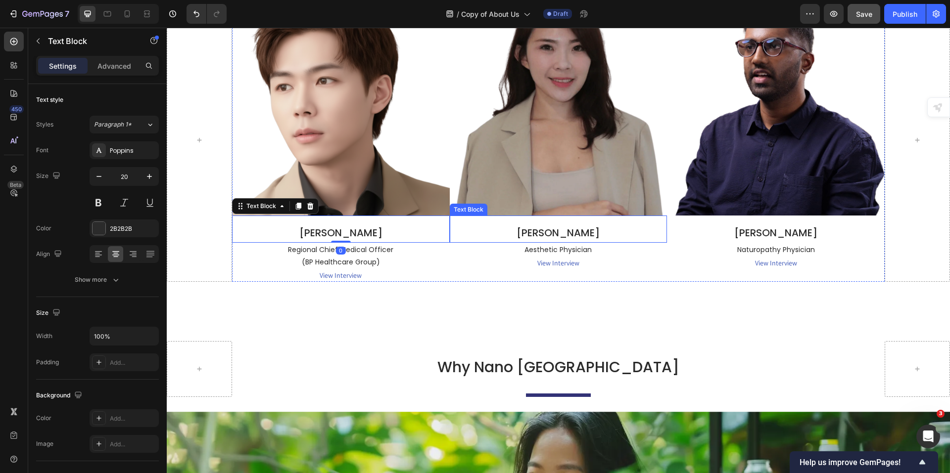
click at [503, 238] on p "[PERSON_NAME]" at bounding box center [559, 233] width 216 height 18
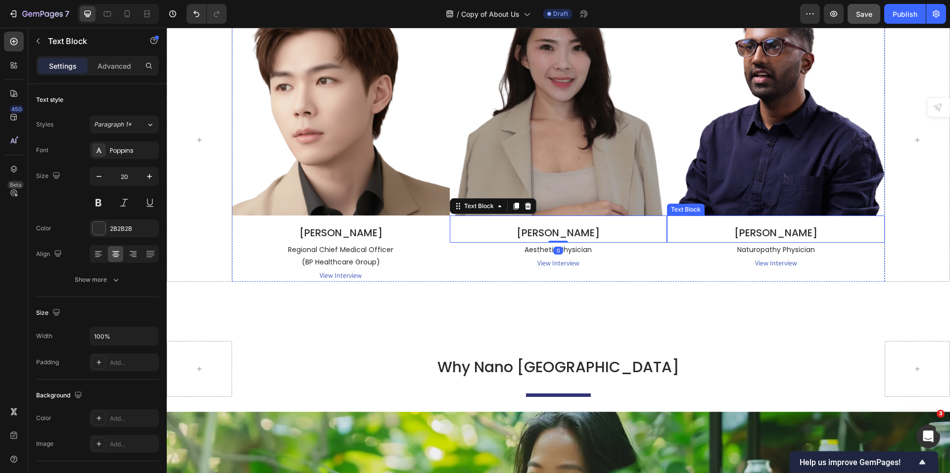
click at [728, 231] on p "[PERSON_NAME]" at bounding box center [776, 233] width 216 height 18
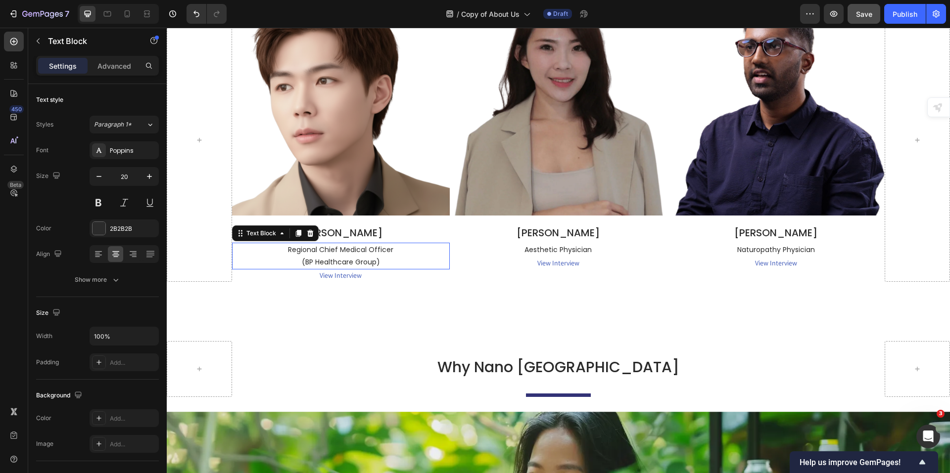
click at [333, 244] on p "Regional Chief Medical Officer" at bounding box center [341, 250] width 216 height 12
click at [569, 247] on p "Aesthetic Physician" at bounding box center [559, 250] width 216 height 12
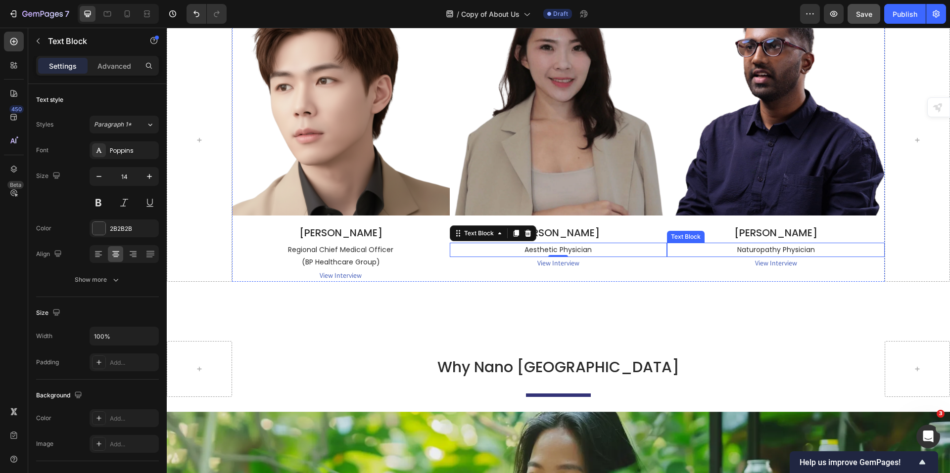
click at [749, 245] on p "Naturopathy Physician" at bounding box center [776, 250] width 216 height 12
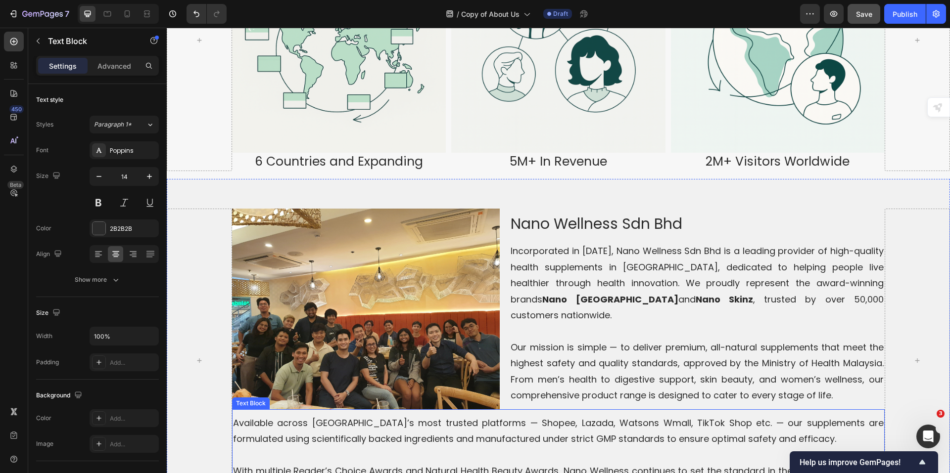
scroll to position [1385, 0]
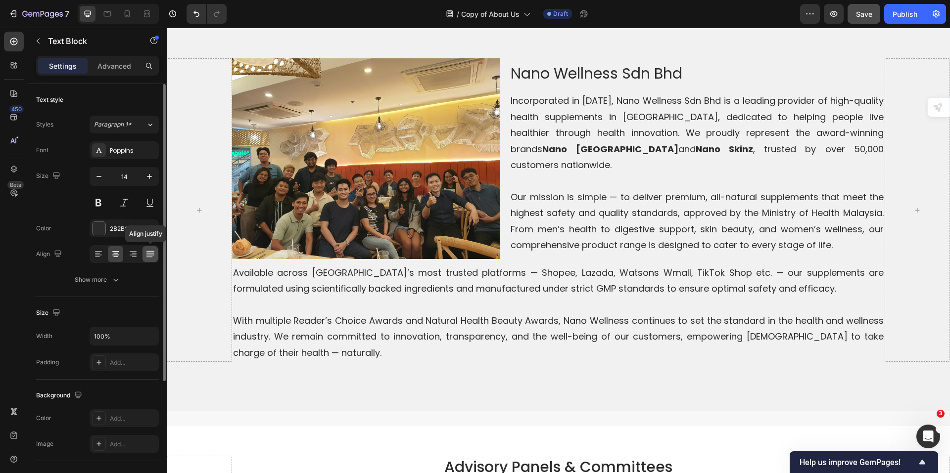
click at [149, 251] on icon at bounding box center [150, 254] width 10 height 10
click at [743, 299] on p at bounding box center [558, 305] width 651 height 16
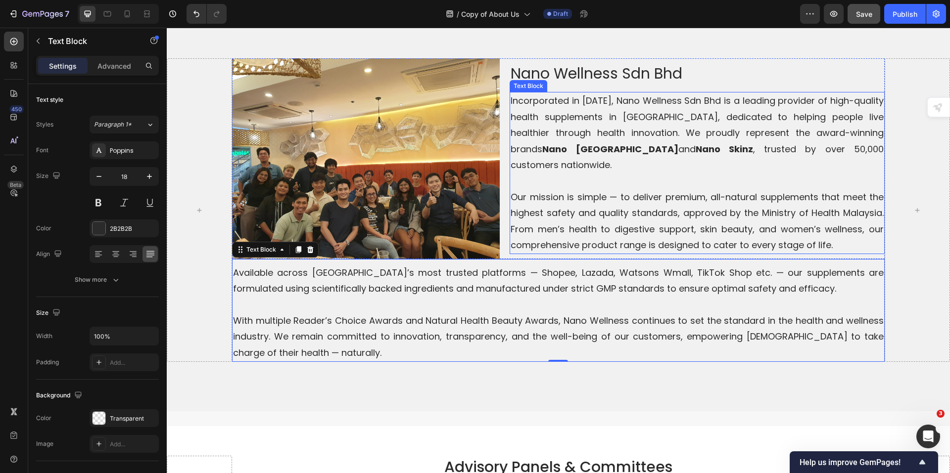
click at [825, 195] on p "Our mission is simple — to deliver premium, all-natural supplements that meet t…" at bounding box center [697, 221] width 373 height 64
drag, startPoint x: 659, startPoint y: 298, endPoint x: 653, endPoint y: 305, distance: 9.5
click at [659, 301] on p at bounding box center [558, 305] width 651 height 16
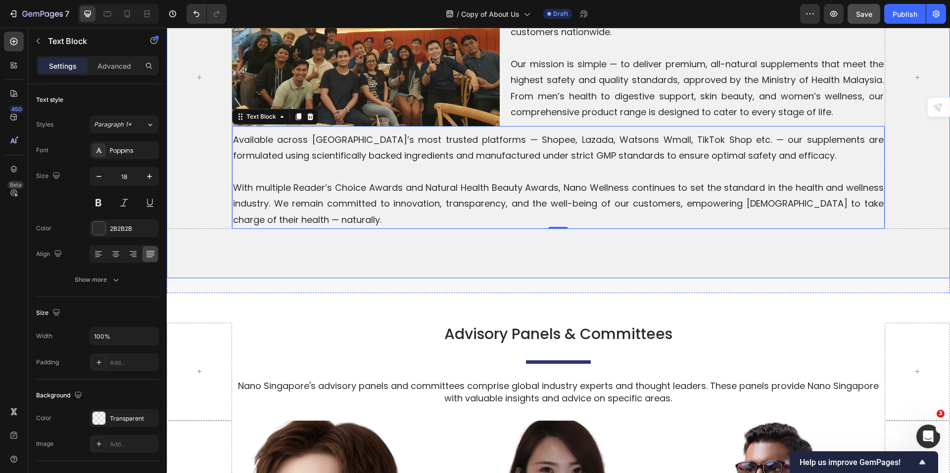
scroll to position [1682, 0]
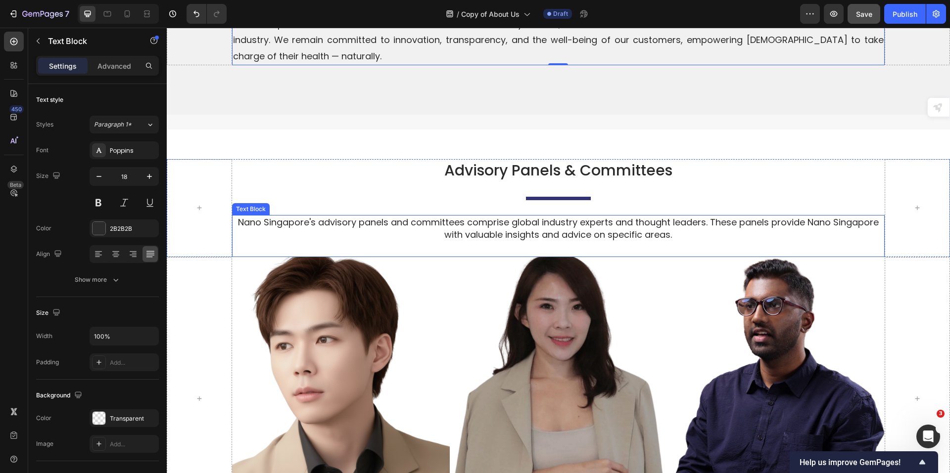
click at [567, 216] on p "Nano Singapore's advisory panels and committees comprise global industry expert…" at bounding box center [558, 228] width 651 height 25
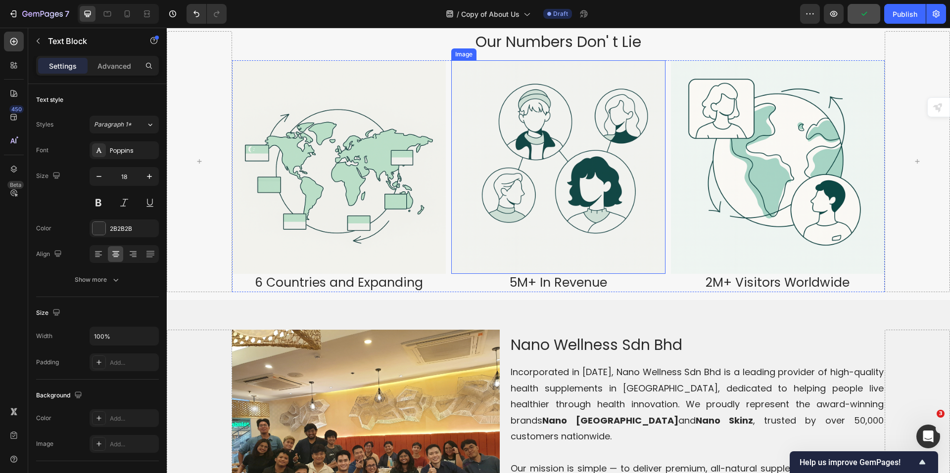
scroll to position [989, 0]
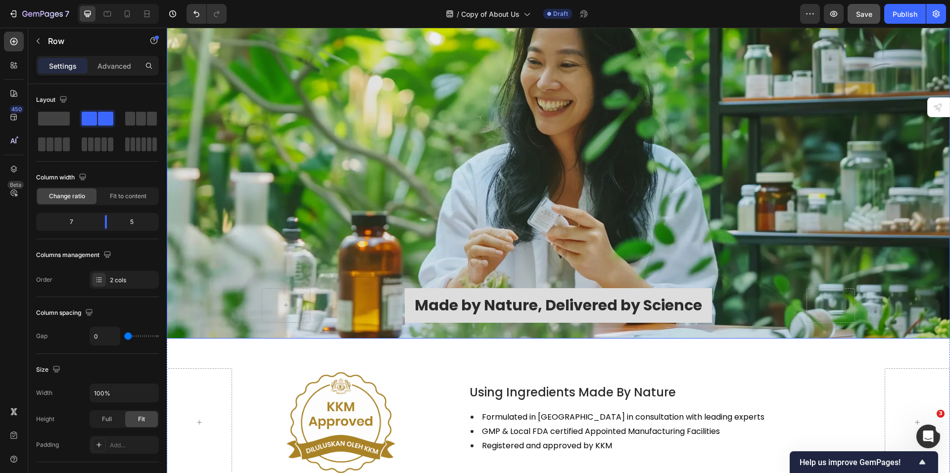
scroll to position [2226, 0]
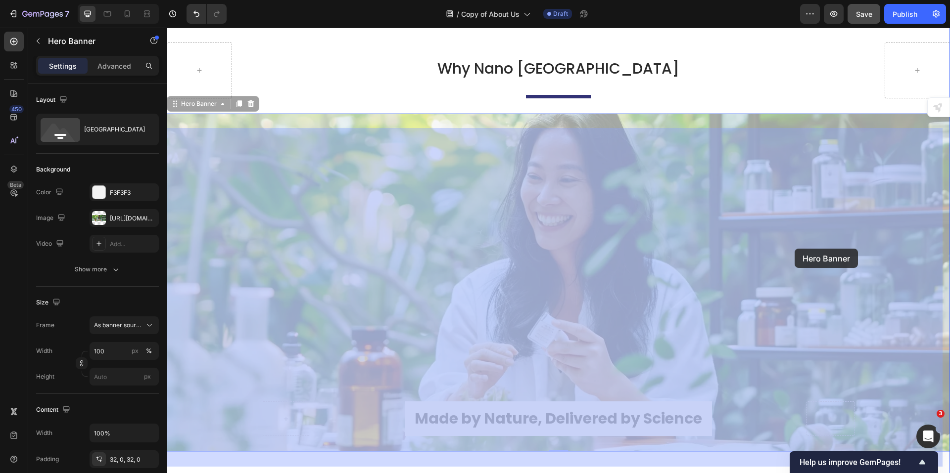
drag, startPoint x: 795, startPoint y: 313, endPoint x: 794, endPoint y: 249, distance: 63.8
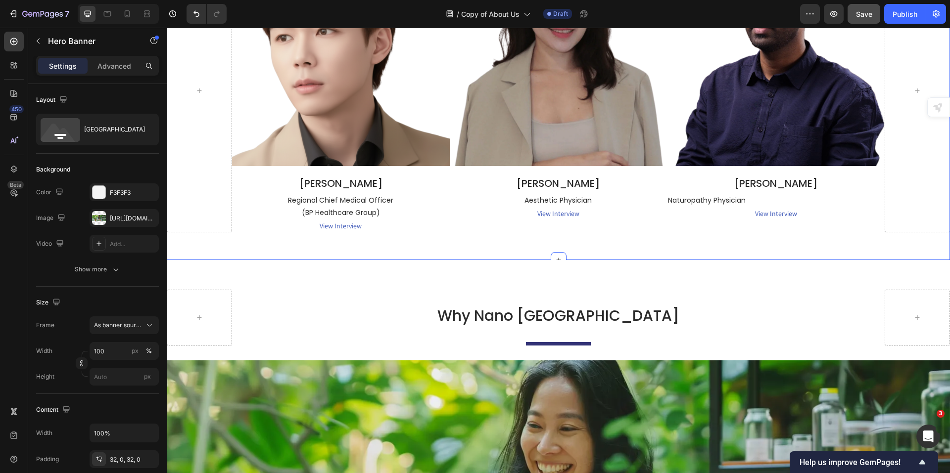
scroll to position [2276, 0]
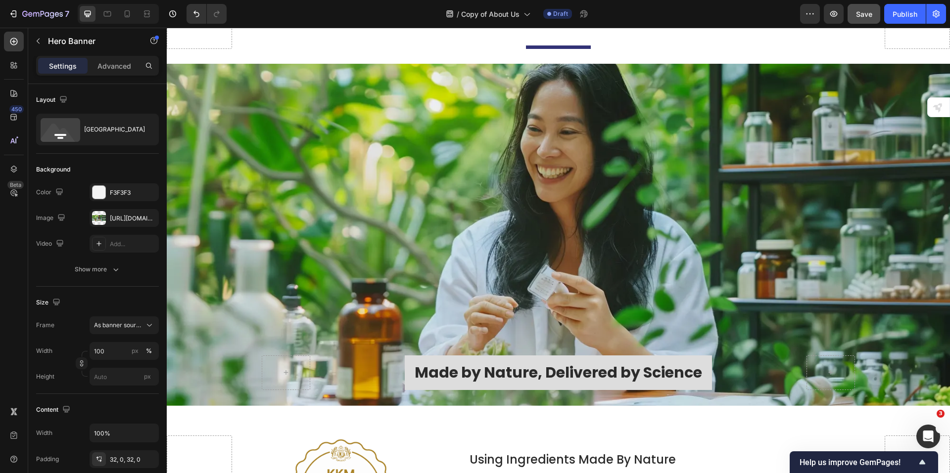
click at [607, 240] on div "Background Image" at bounding box center [558, 235] width 783 height 342
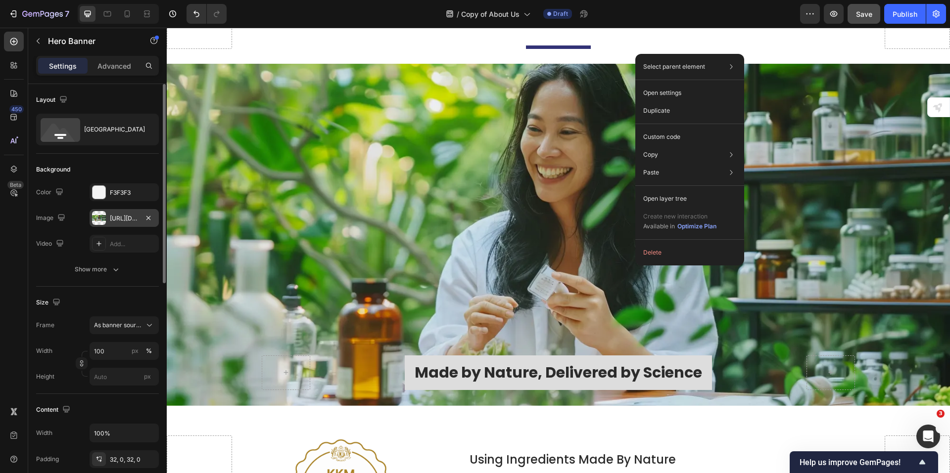
click at [113, 219] on div "https://cdn.shopify.com/s/files/1/0515/0487/3641/files/gempages_484490412615009…" at bounding box center [124, 218] width 29 height 9
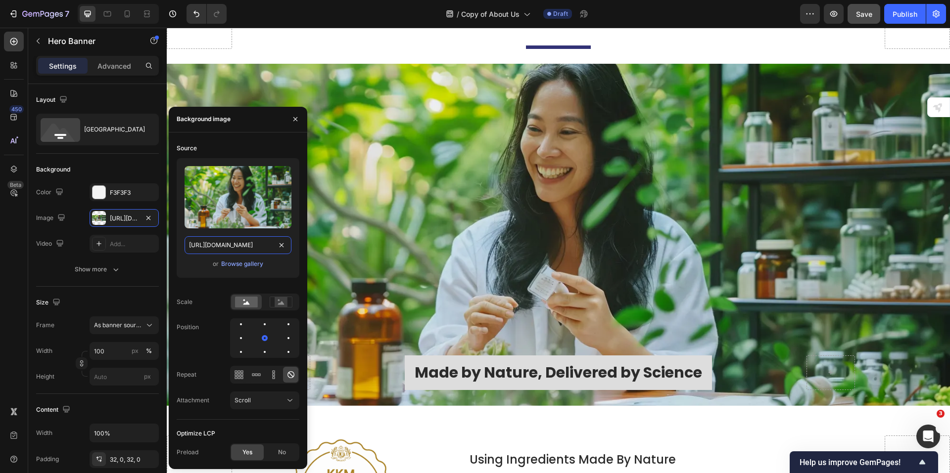
click at [257, 243] on input "https://cdn.shopify.com/s/files/1/0515/0487/3641/files/gempages_484490412615009…" at bounding box center [238, 245] width 107 height 18
click at [359, 183] on div "Background Image" at bounding box center [558, 235] width 783 height 342
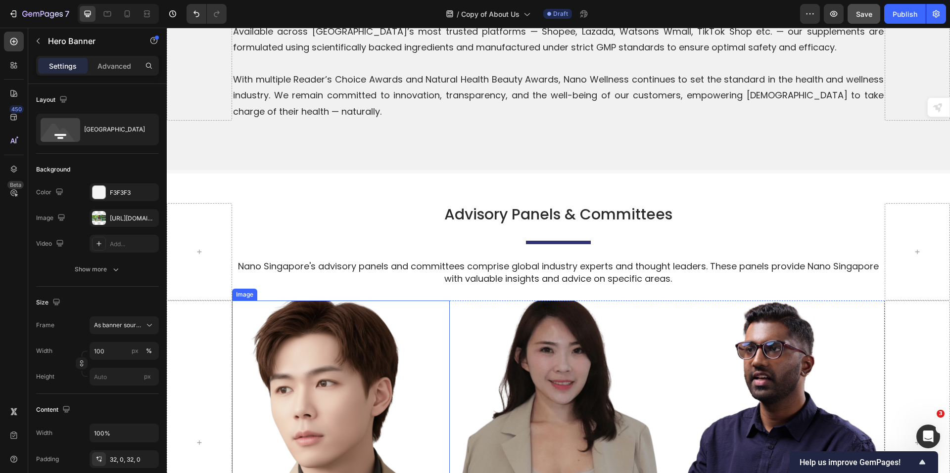
scroll to position [1534, 0]
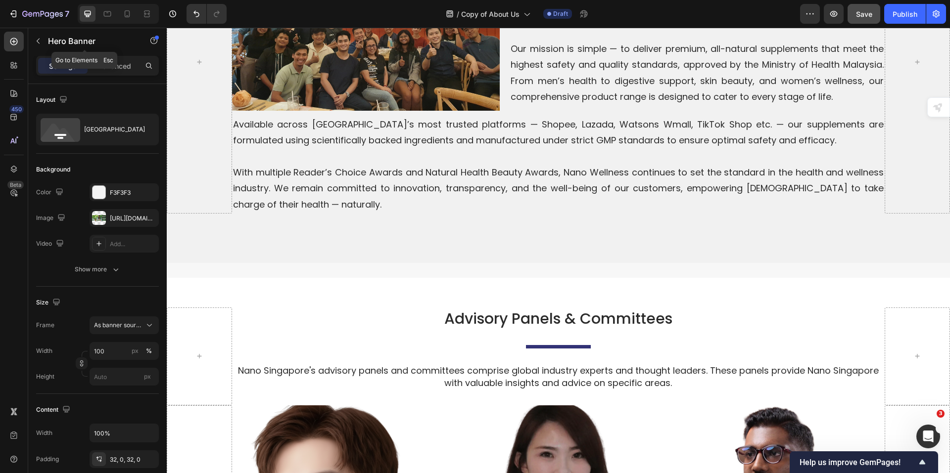
click at [43, 36] on button "button" at bounding box center [38, 41] width 16 height 16
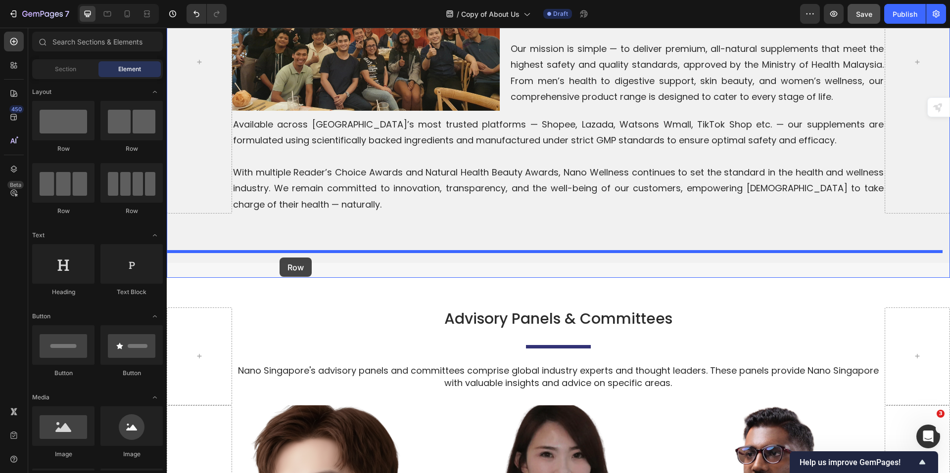
drag, startPoint x: 233, startPoint y: 225, endPoint x: 280, endPoint y: 258, distance: 57.1
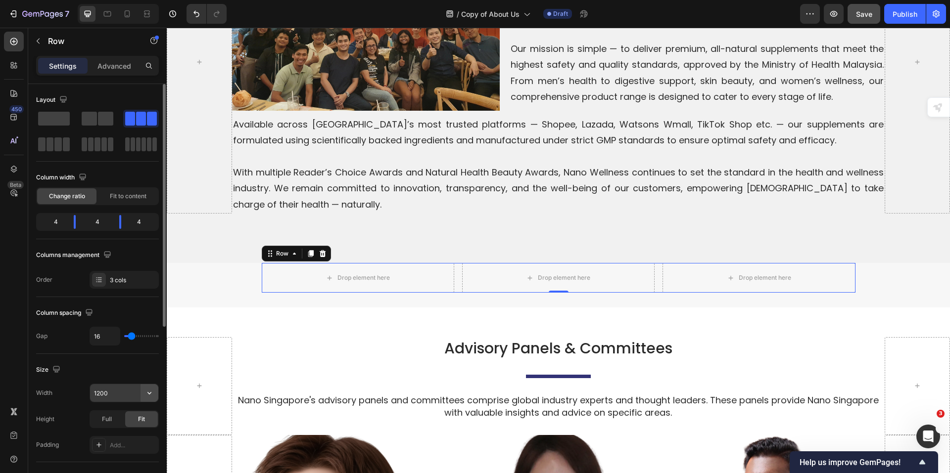
click at [153, 391] on icon "button" at bounding box center [149, 393] width 10 height 10
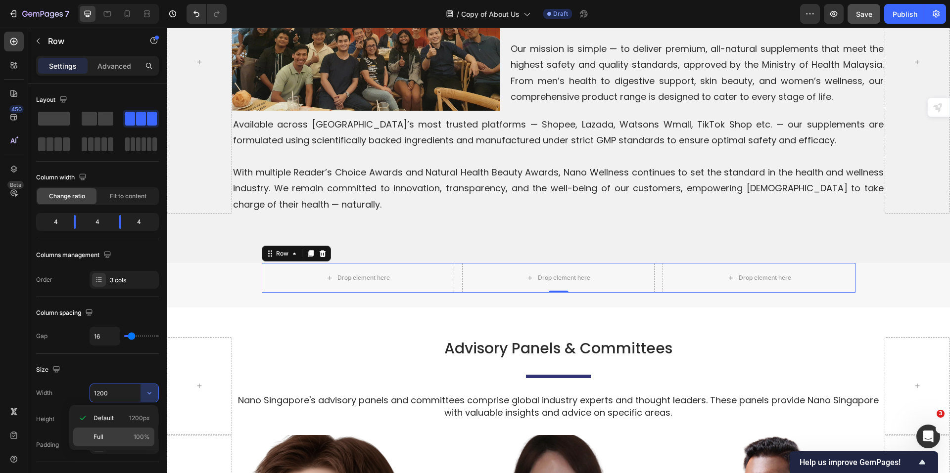
click at [124, 432] on div "Full 100%" at bounding box center [113, 437] width 81 height 19
type input "100%"
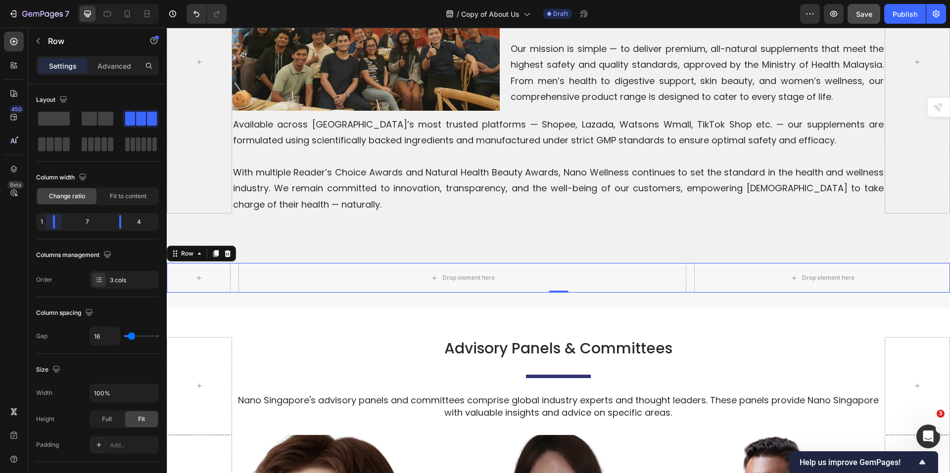
drag, startPoint x: 75, startPoint y: 225, endPoint x: 47, endPoint y: 233, distance: 28.8
click at [47, 0] on body "7 Version history / Copy of About Us Draft Preview Save Publish 450 Beta Sectio…" at bounding box center [475, 0] width 950 height 0
drag, startPoint x: 123, startPoint y: 220, endPoint x: 146, endPoint y: 224, distance: 23.0
click at [146, 0] on body "7 Version history / Copy of About Us Draft Preview Save Publish 450 Beta Sectio…" at bounding box center [475, 0] width 950 height 0
type input "7"
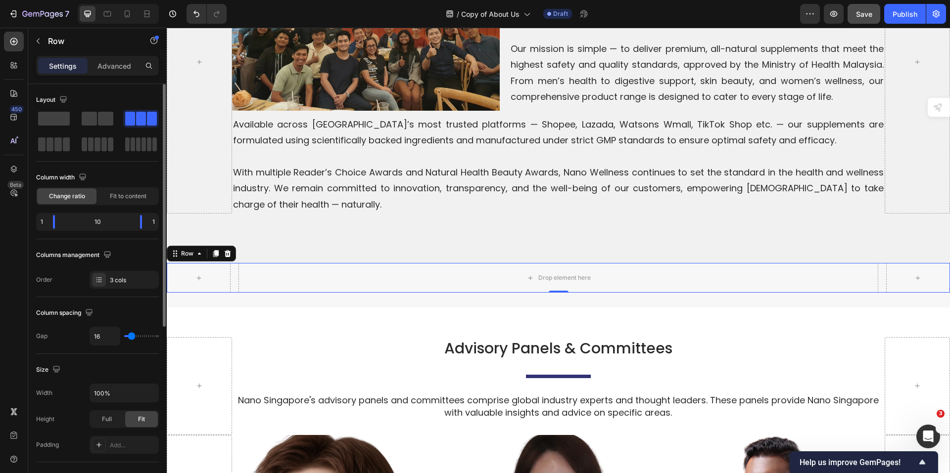
type input "7"
type input "0"
drag, startPoint x: 134, startPoint y: 336, endPoint x: 108, endPoint y: 330, distance: 26.5
type input "0"
click at [124, 335] on input "range" at bounding box center [141, 336] width 35 height 2
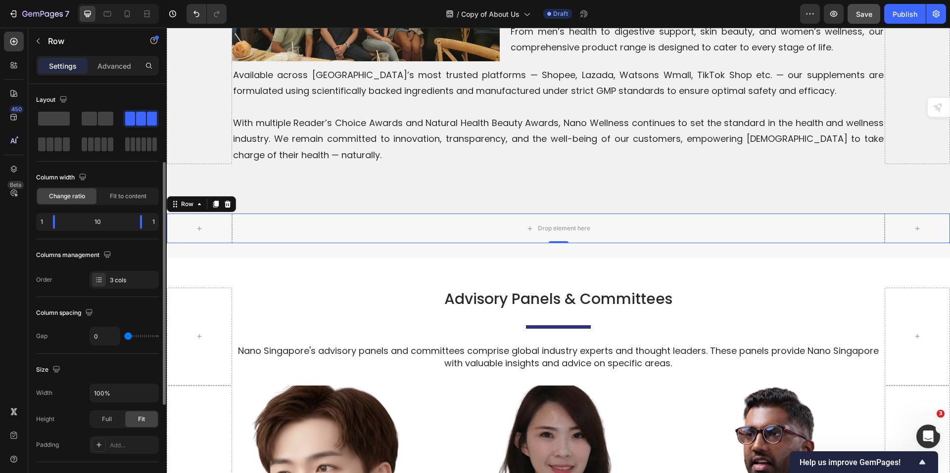
scroll to position [198, 0]
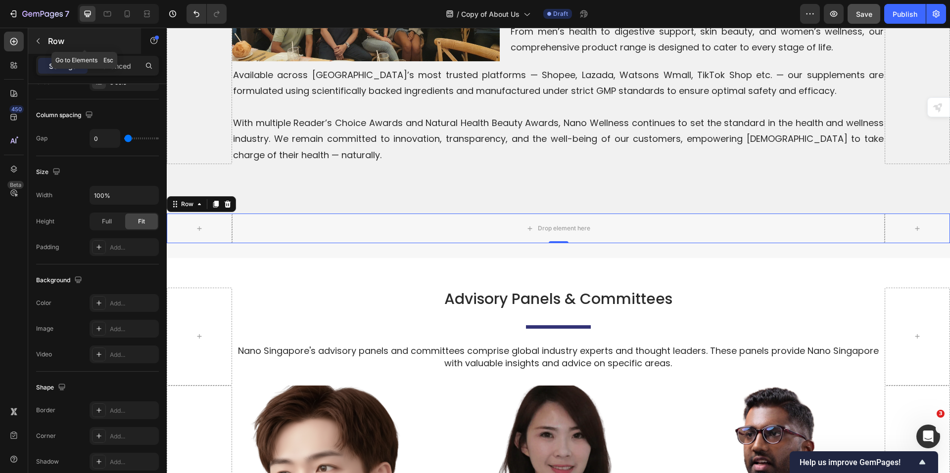
click at [42, 36] on button "button" at bounding box center [38, 41] width 16 height 16
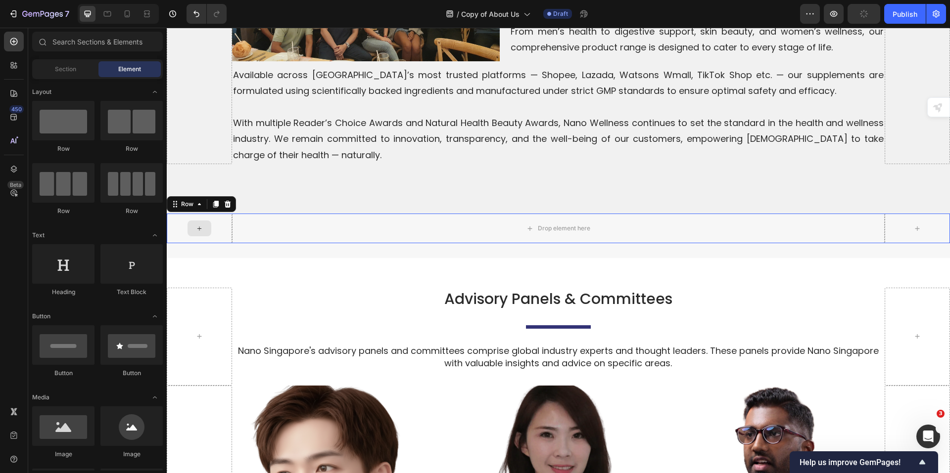
click at [225, 214] on div at bounding box center [199, 229] width 65 height 30
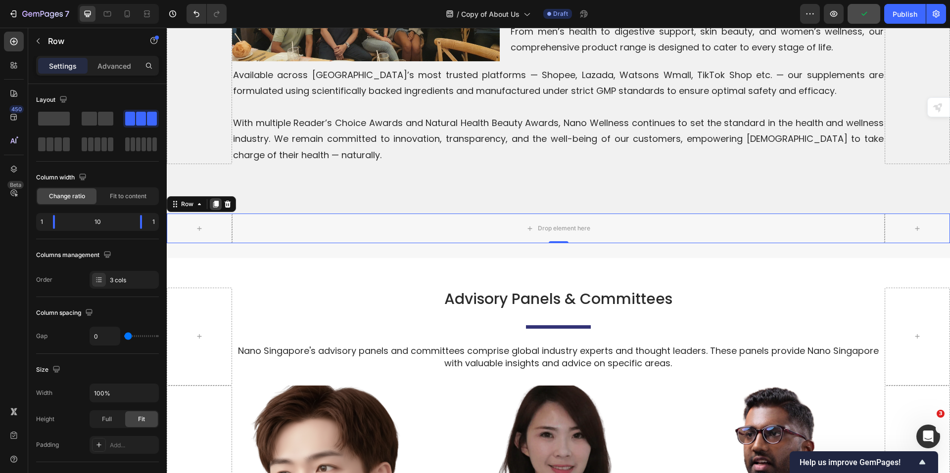
click at [214, 200] on icon at bounding box center [216, 204] width 8 height 8
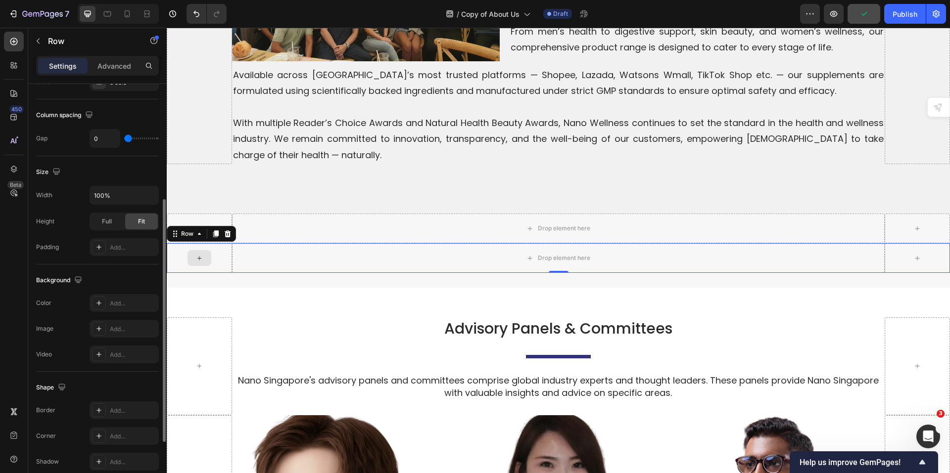
click at [220, 257] on div at bounding box center [199, 258] width 65 height 30
click at [131, 331] on div "Add..." at bounding box center [133, 329] width 47 height 9
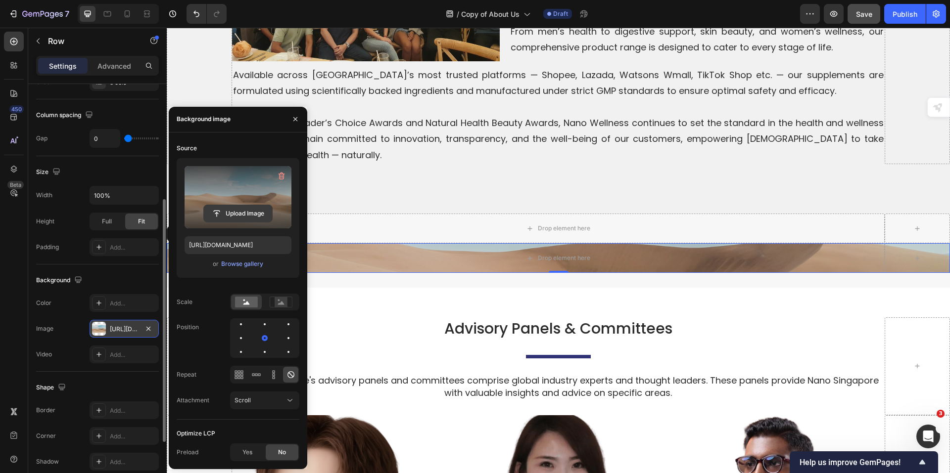
click at [222, 209] on input "file" at bounding box center [238, 213] width 68 height 17
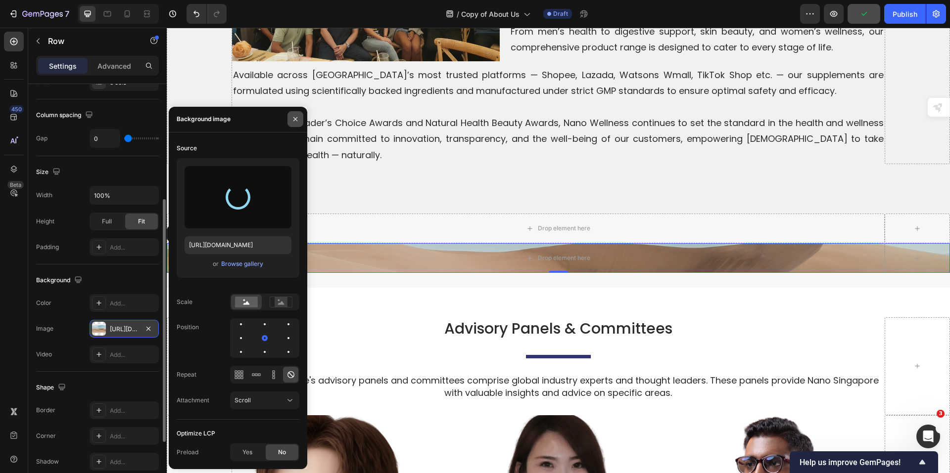
type input "https://cdn.shopify.com/s/files/1/0515/0487/3641/files/gempages_484490412615009…"
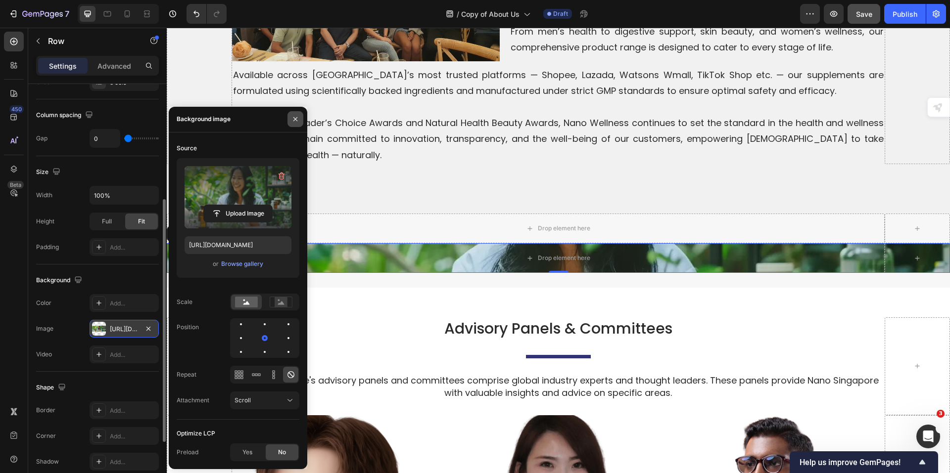
click at [292, 119] on icon "button" at bounding box center [295, 119] width 8 height 8
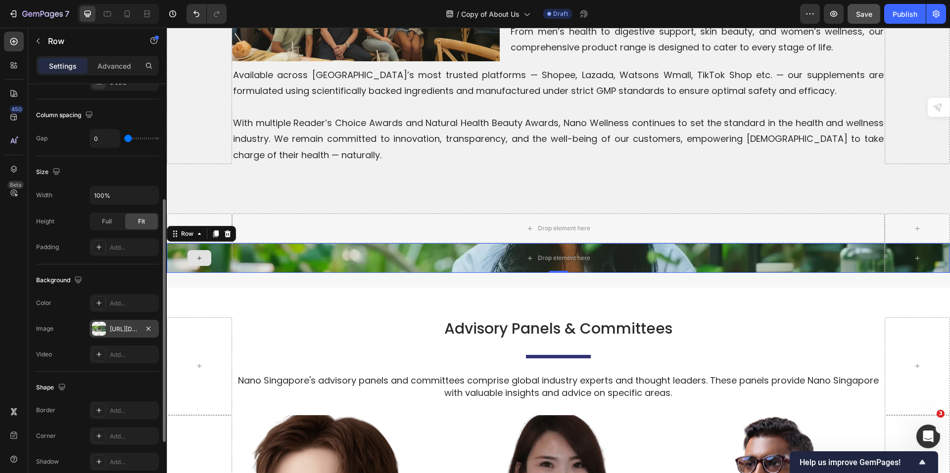
drag, startPoint x: 219, startPoint y: 250, endPoint x: 223, endPoint y: 243, distance: 7.7
click at [220, 250] on div at bounding box center [199, 258] width 65 height 30
click at [222, 249] on div at bounding box center [199, 258] width 65 height 30
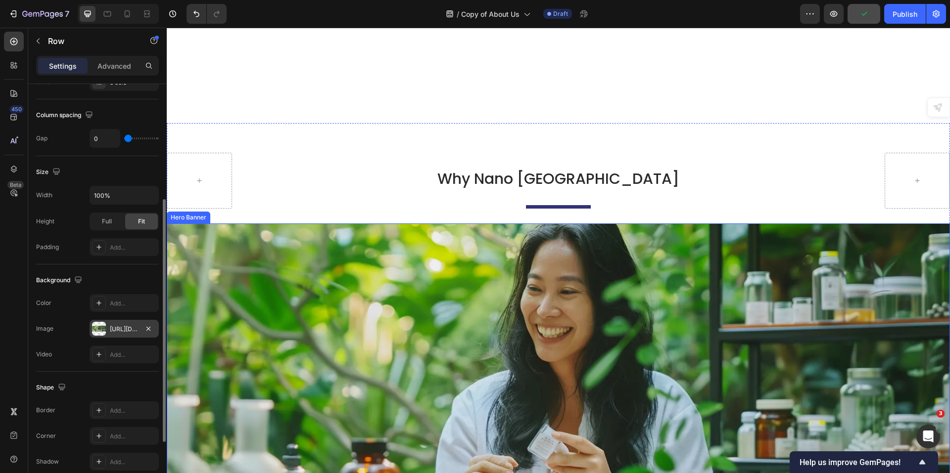
scroll to position [2325, 0]
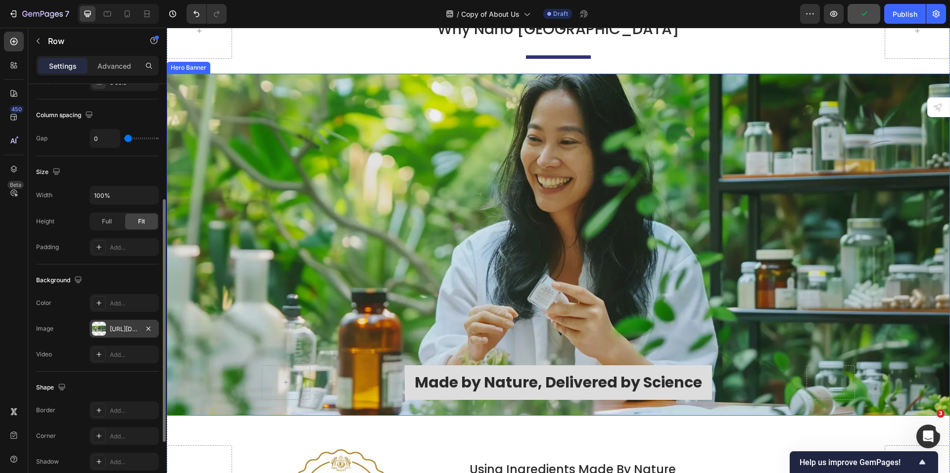
click at [212, 290] on div "Background Image" at bounding box center [558, 245] width 783 height 342
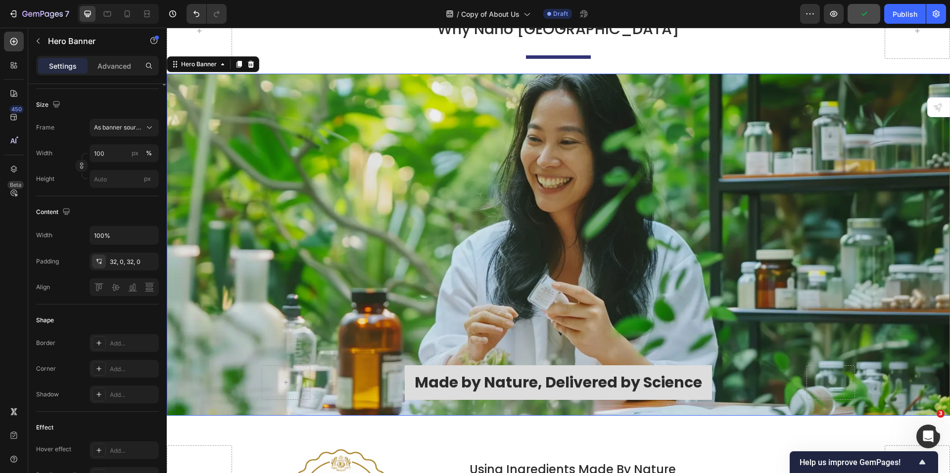
scroll to position [0, 0]
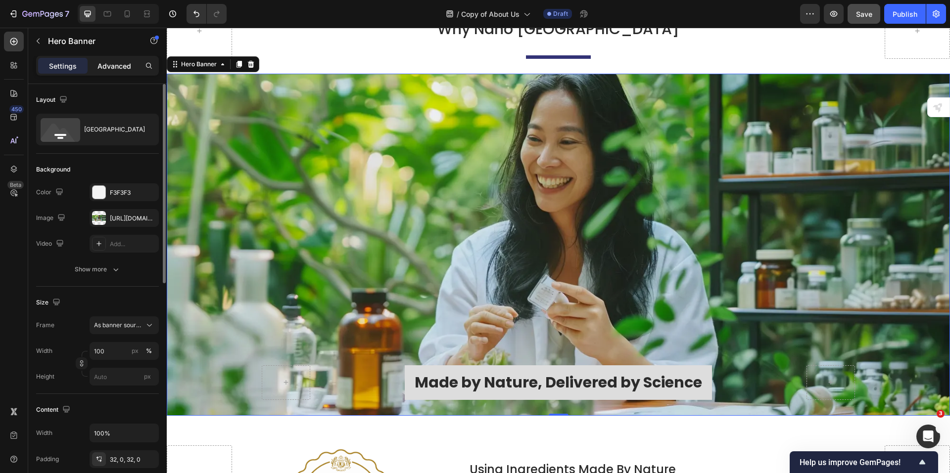
click at [111, 64] on p "Advanced" at bounding box center [114, 66] width 34 height 10
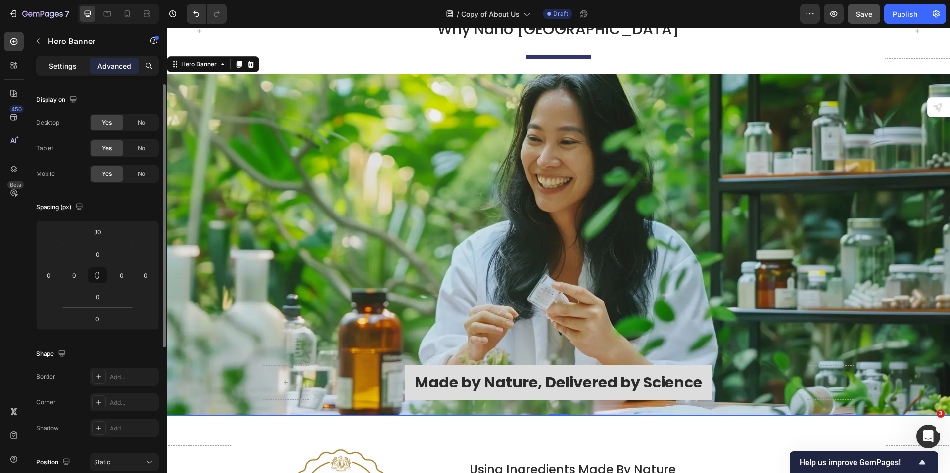
click at [53, 62] on p "Settings" at bounding box center [63, 66] width 28 height 10
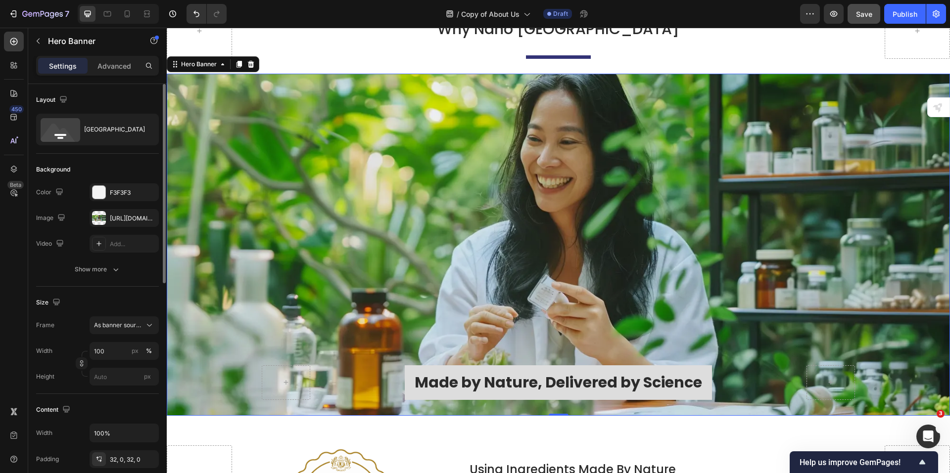
scroll to position [49, 0]
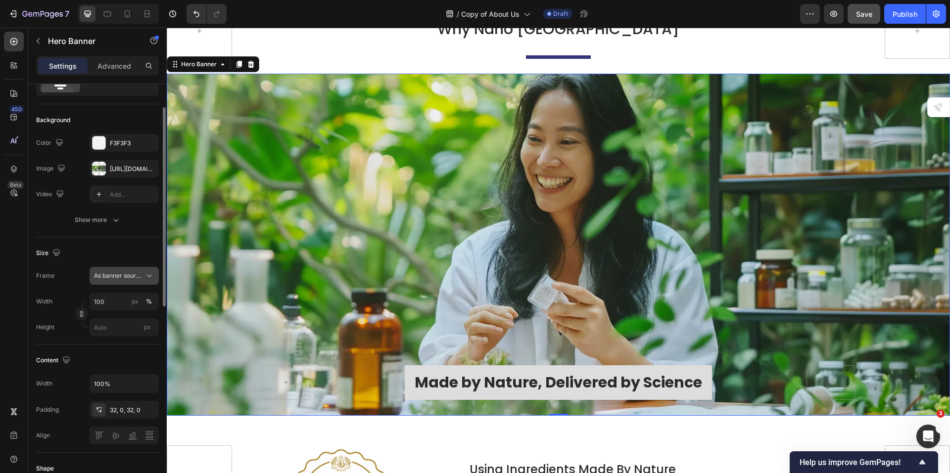
click at [144, 276] on div "As banner source" at bounding box center [124, 276] width 60 height 10
click at [148, 277] on icon at bounding box center [149, 276] width 10 height 10
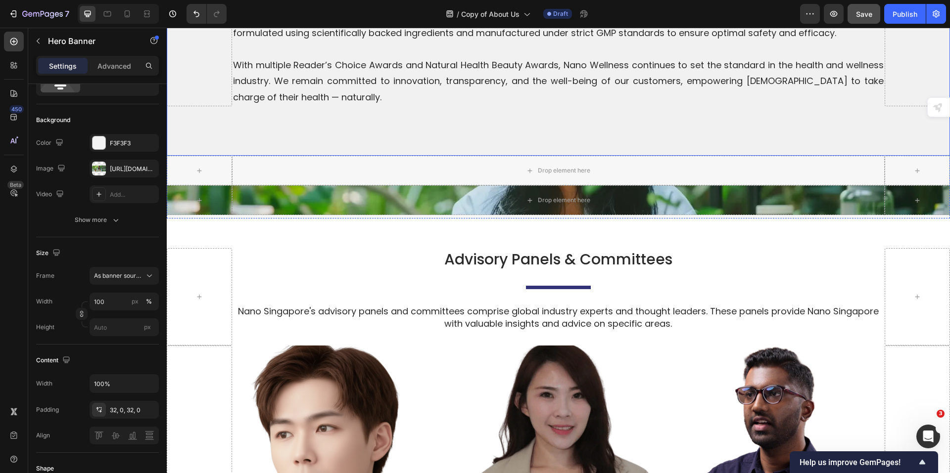
scroll to position [1534, 0]
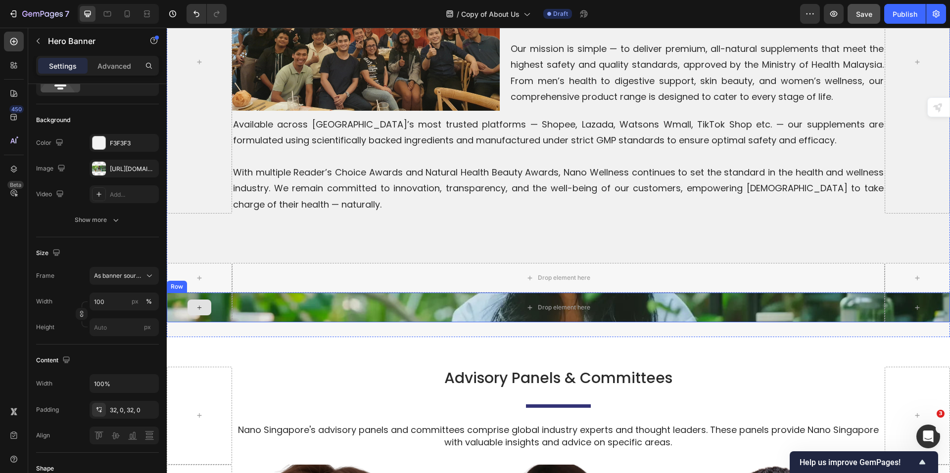
click at [222, 294] on div at bounding box center [199, 308] width 65 height 30
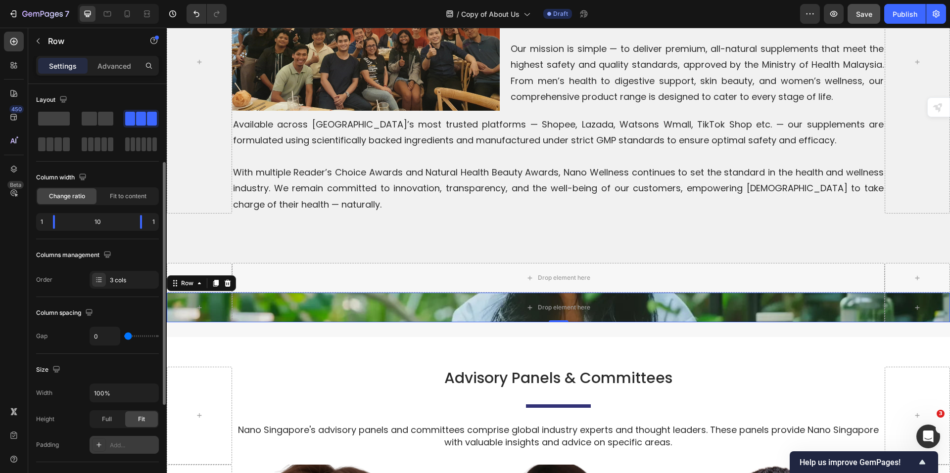
scroll to position [148, 0]
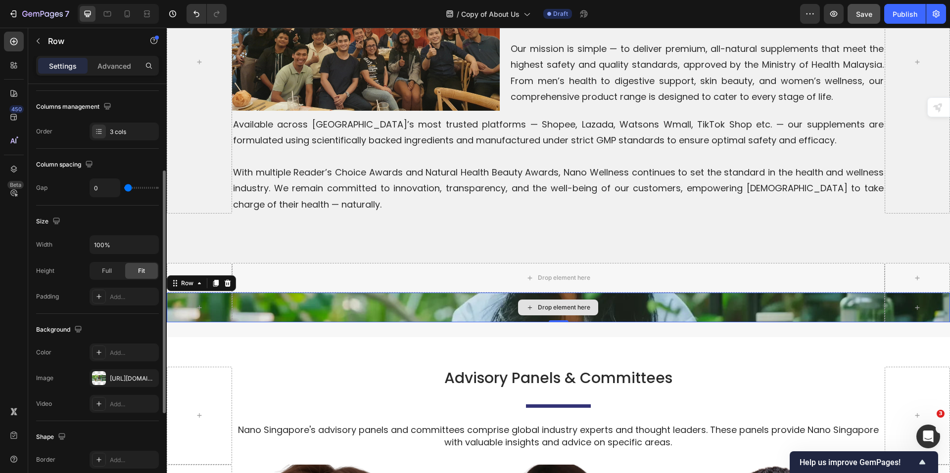
click at [311, 296] on div "Drop element here" at bounding box center [558, 308] width 653 height 30
click at [150, 244] on icon "button" at bounding box center [149, 245] width 10 height 10
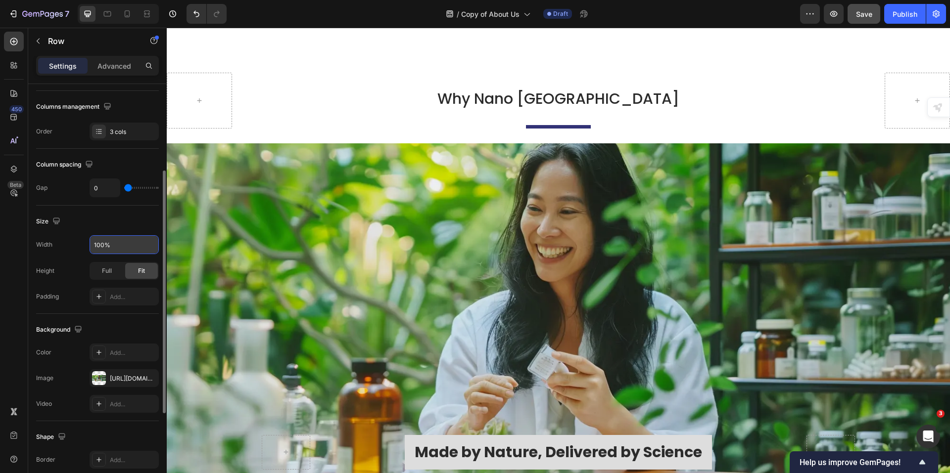
scroll to position [2424, 0]
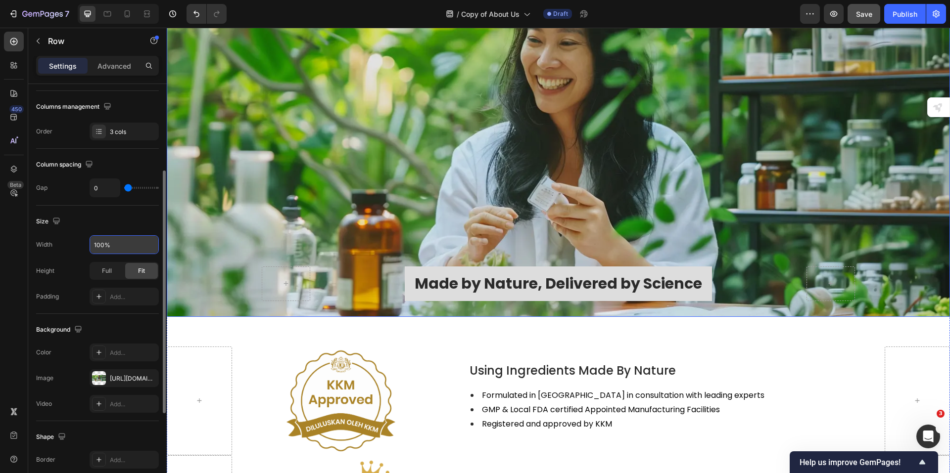
click at [226, 198] on div "Background Image" at bounding box center [558, 146] width 783 height 342
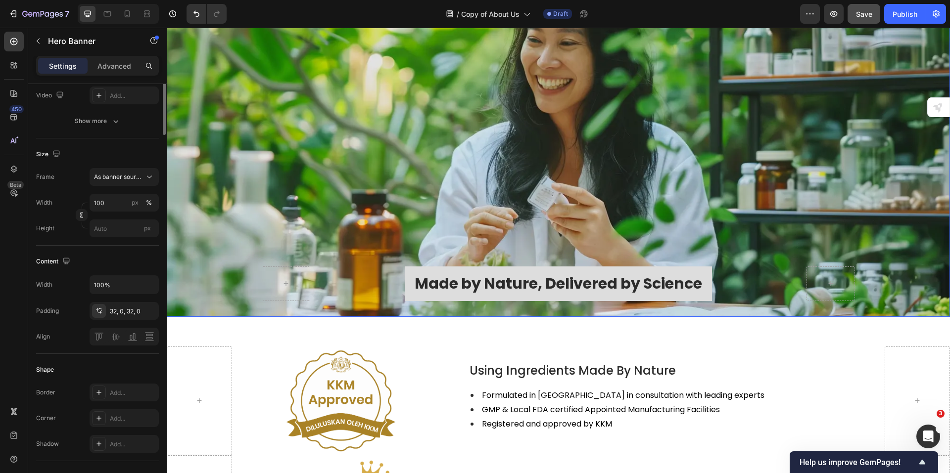
scroll to position [0, 0]
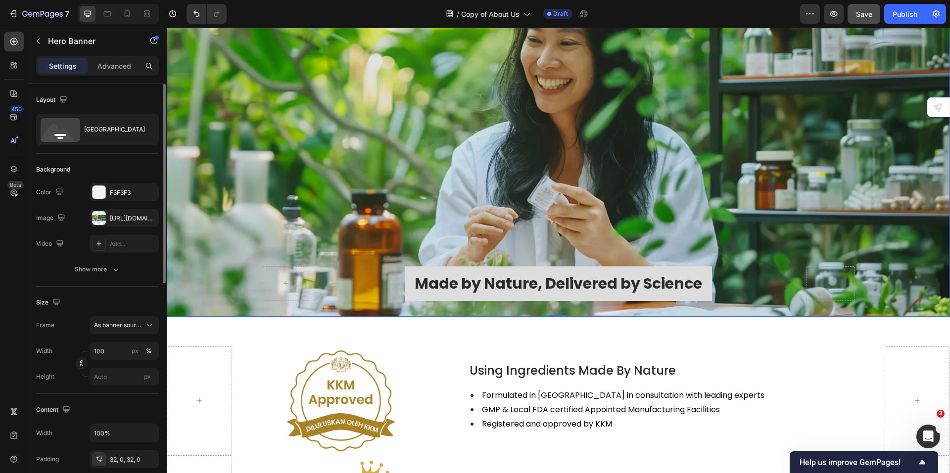
click at [325, 221] on div "Background Image" at bounding box center [558, 146] width 783 height 342
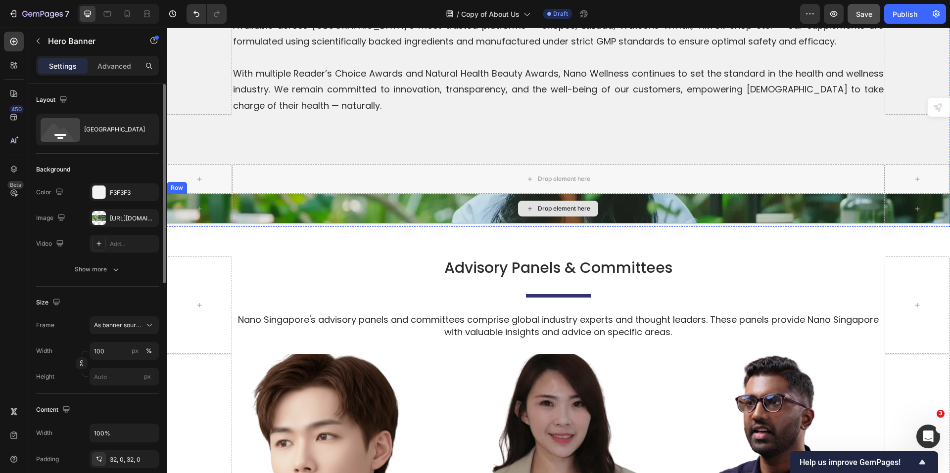
scroll to position [1484, 0]
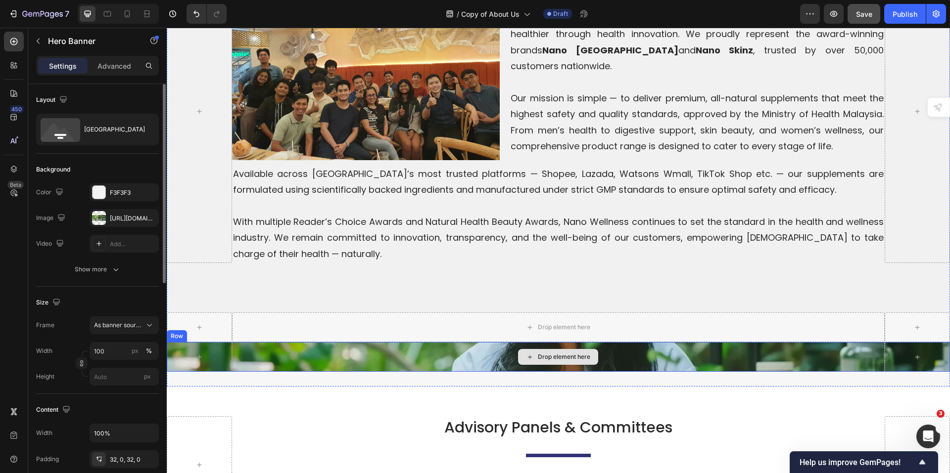
click at [240, 345] on div "Drop element here" at bounding box center [558, 357] width 653 height 30
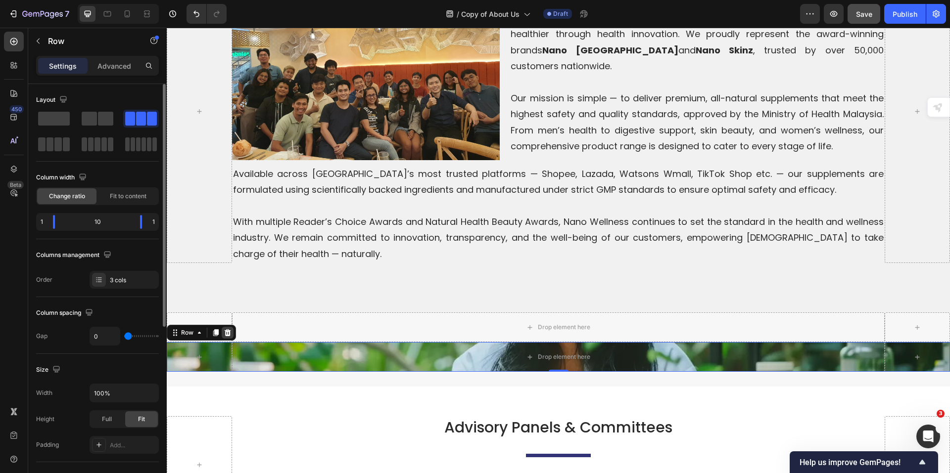
click at [227, 329] on icon at bounding box center [228, 332] width 6 height 7
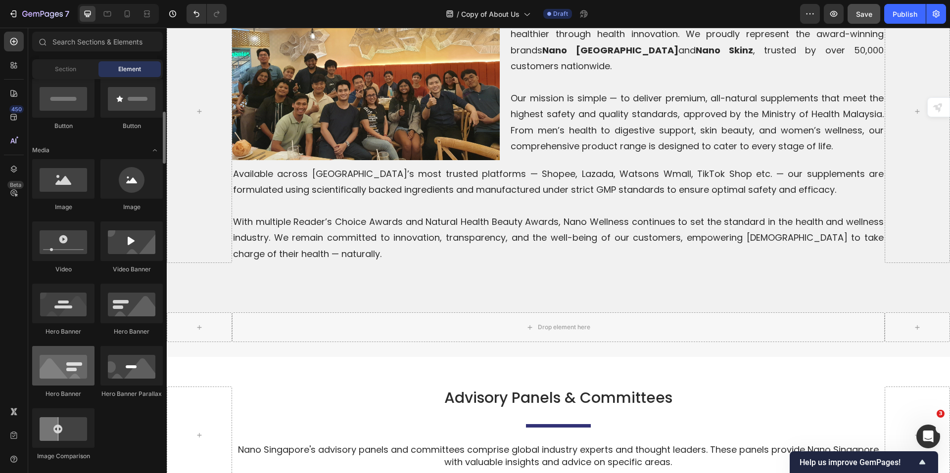
scroll to position [297, 0]
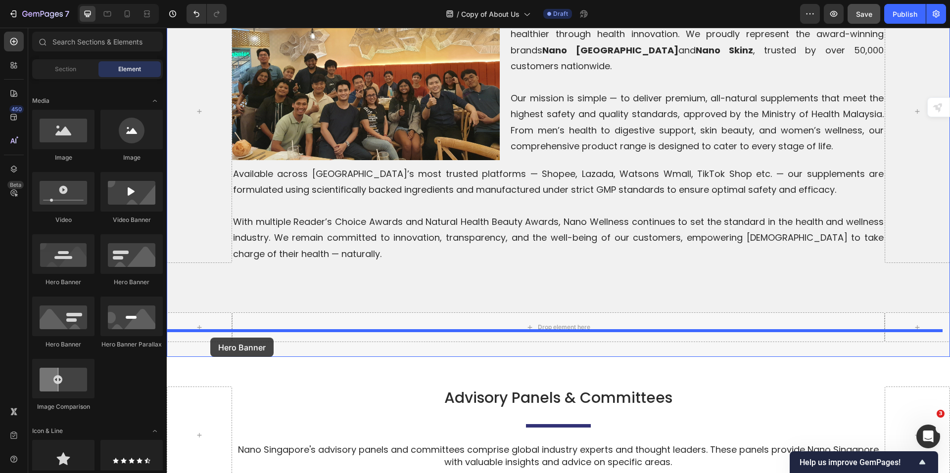
drag, startPoint x: 236, startPoint y: 284, endPoint x: 210, endPoint y: 338, distance: 60.0
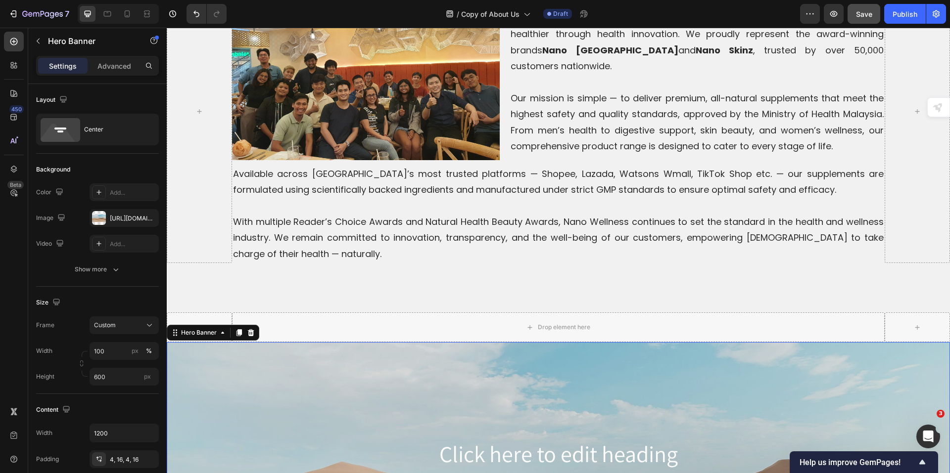
scroll to position [1682, 0]
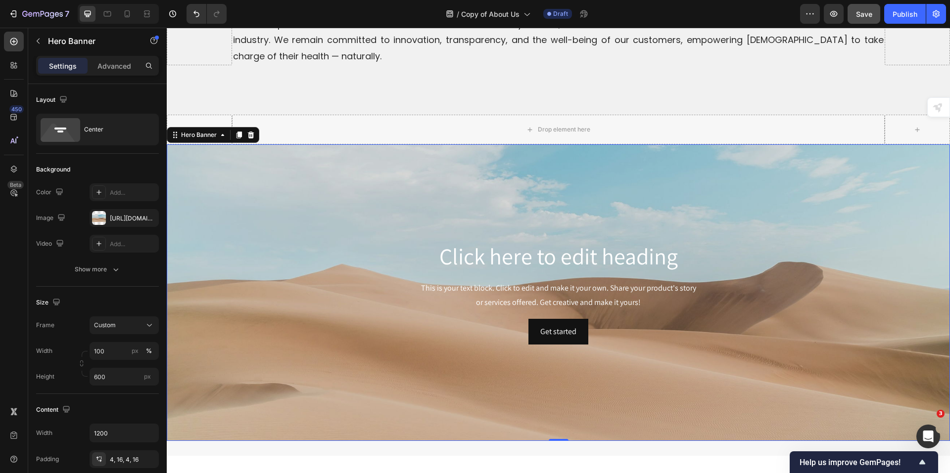
drag, startPoint x: 261, startPoint y: 228, endPoint x: 307, endPoint y: 238, distance: 47.6
click at [262, 239] on div "Click here to edit heading Heading This is your text block. Click to edit and m…" at bounding box center [559, 293] width 594 height 108
click at [215, 234] on div "Background Image" at bounding box center [558, 292] width 783 height 297
click at [146, 215] on icon "button" at bounding box center [148, 218] width 8 height 8
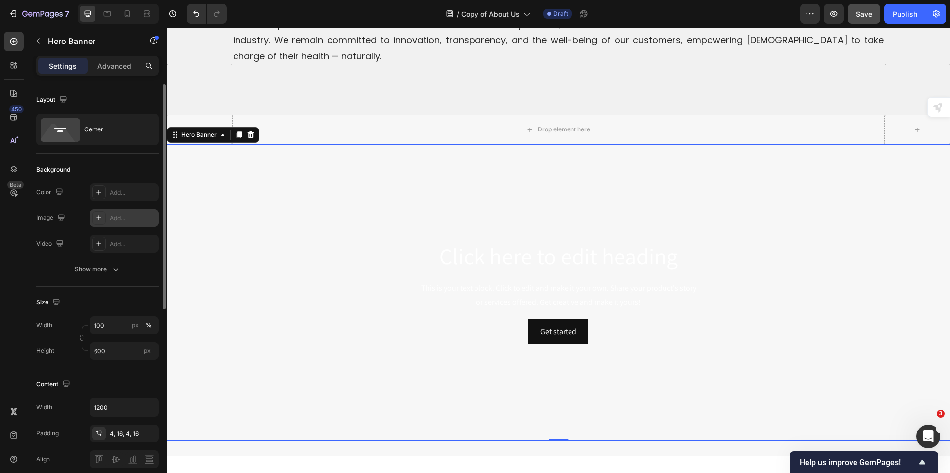
click at [121, 220] on div "Add..." at bounding box center [133, 218] width 47 height 9
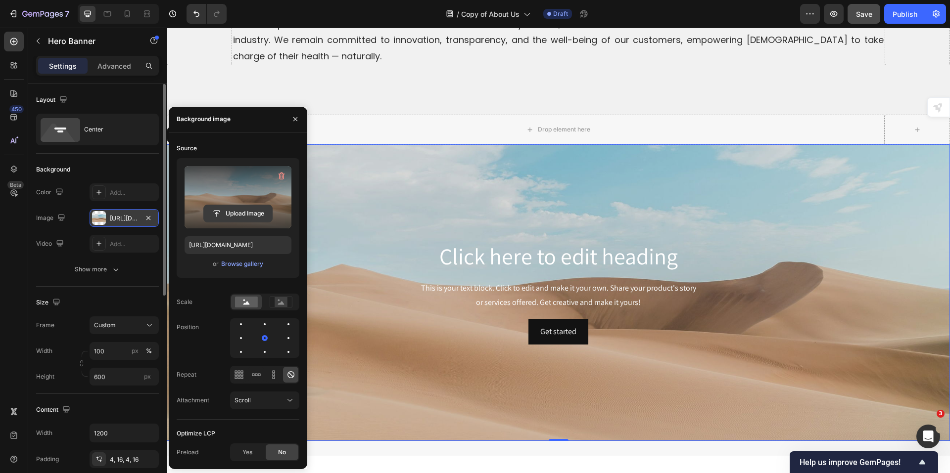
click at [238, 211] on input "file" at bounding box center [238, 213] width 68 height 17
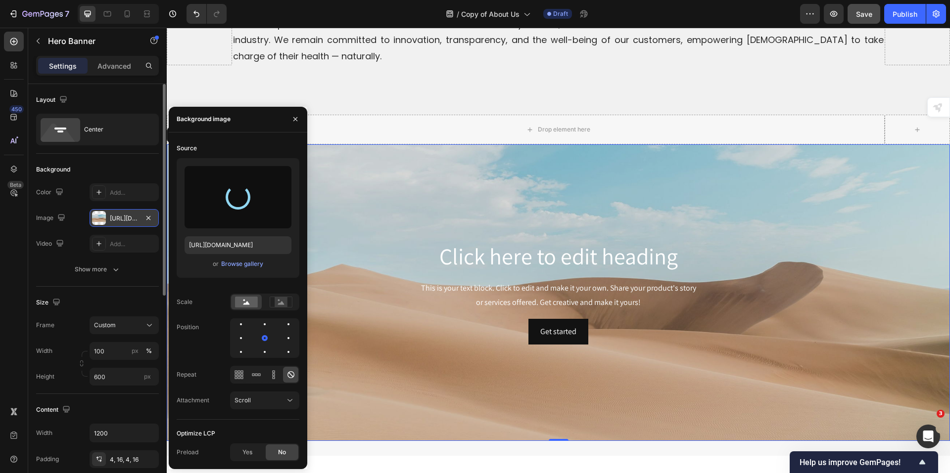
type input "https://cdn.shopify.com/s/files/1/0515/0487/3641/files/gempages_484490412615009…"
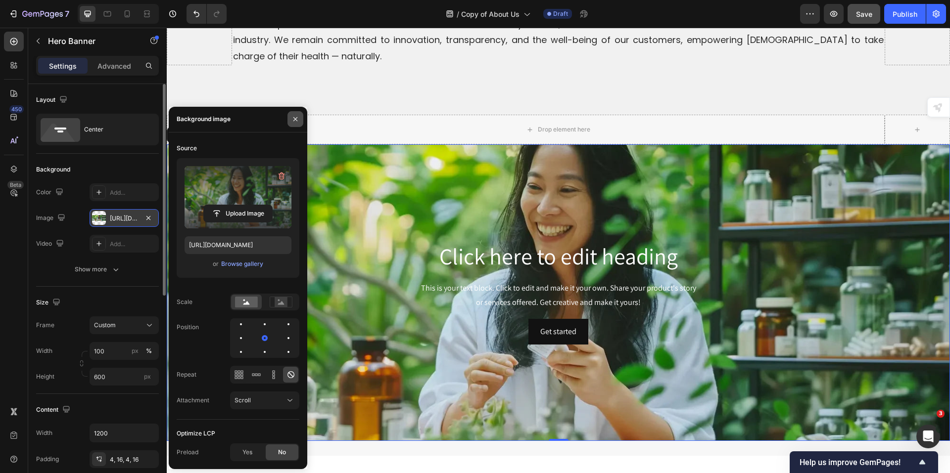
click at [297, 119] on icon "button" at bounding box center [295, 119] width 8 height 8
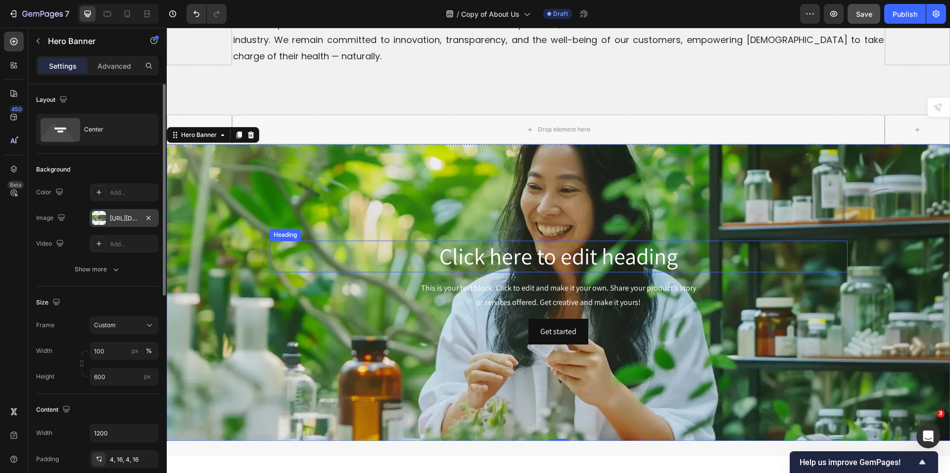
click at [262, 251] on div "Click here to edit heading Heading This is your text block. Click to edit and m…" at bounding box center [559, 293] width 594 height 108
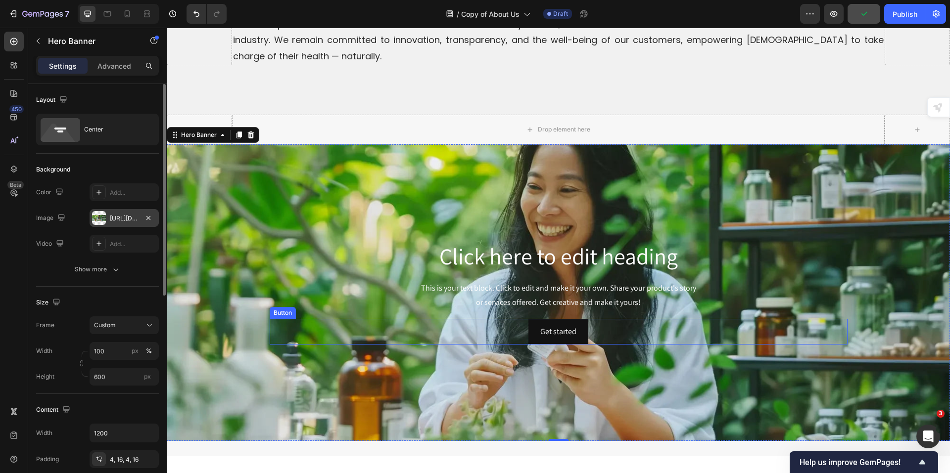
click at [319, 319] on div "Get started Button" at bounding box center [559, 332] width 578 height 26
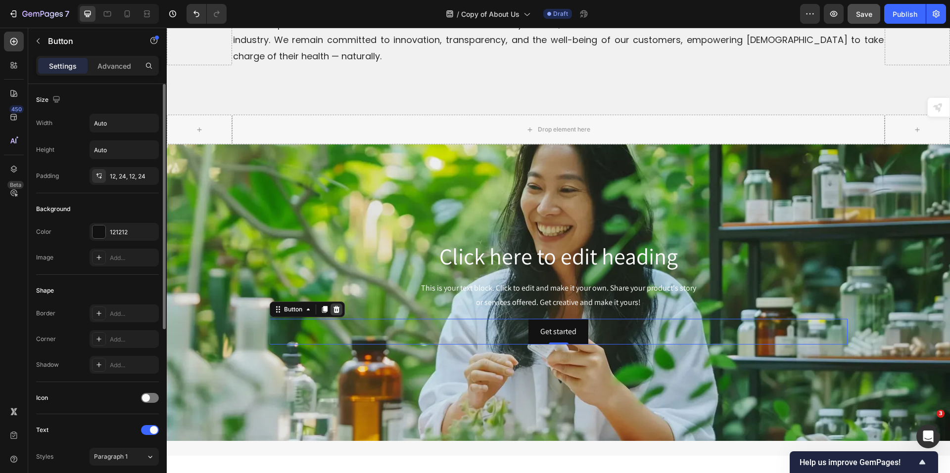
click at [334, 306] on icon at bounding box center [336, 310] width 8 height 8
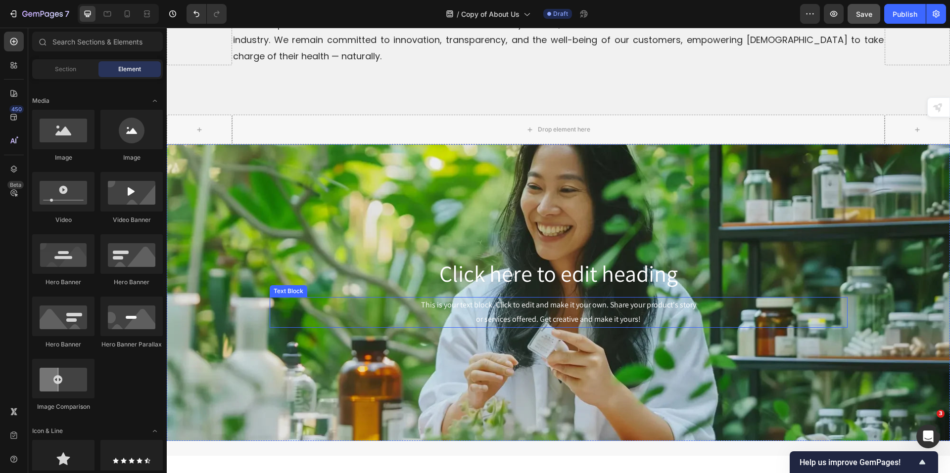
click at [481, 297] on div "This is your text block. Click to edit and make it your own. Share your product…" at bounding box center [559, 312] width 578 height 31
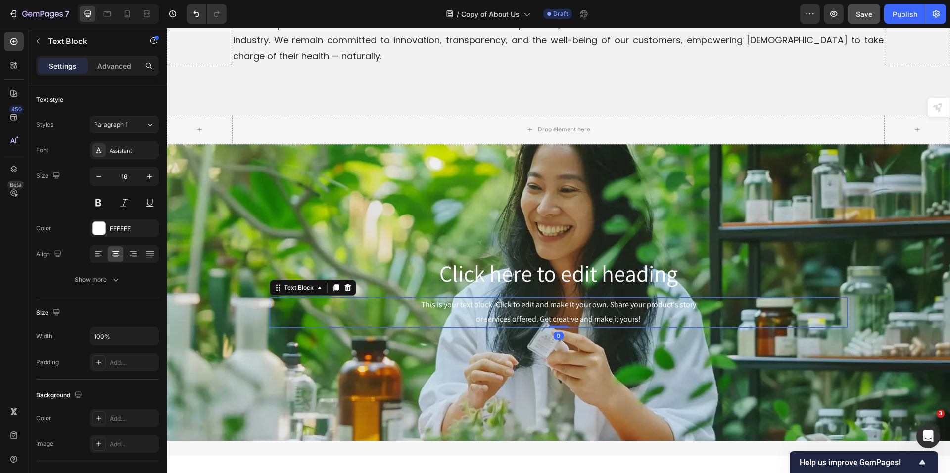
drag, startPoint x: 342, startPoint y: 273, endPoint x: 361, endPoint y: 280, distance: 20.0
click at [344, 284] on icon at bounding box center [348, 288] width 8 height 8
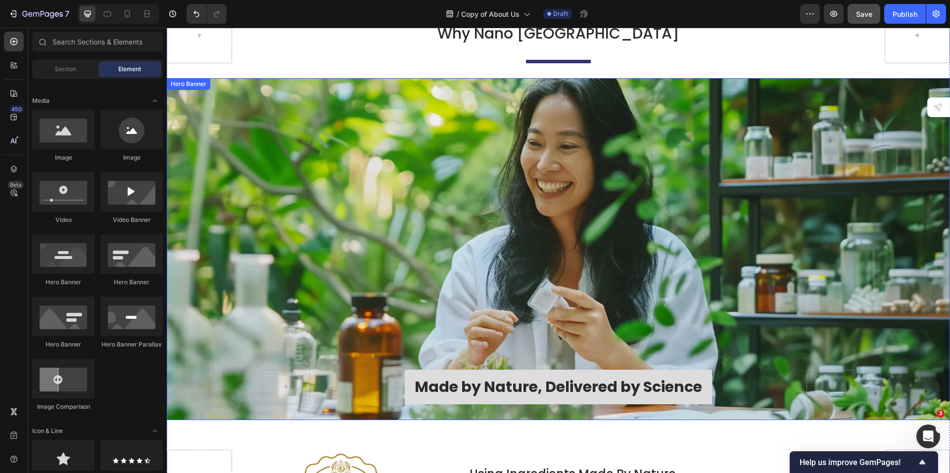
scroll to position [2424, 0]
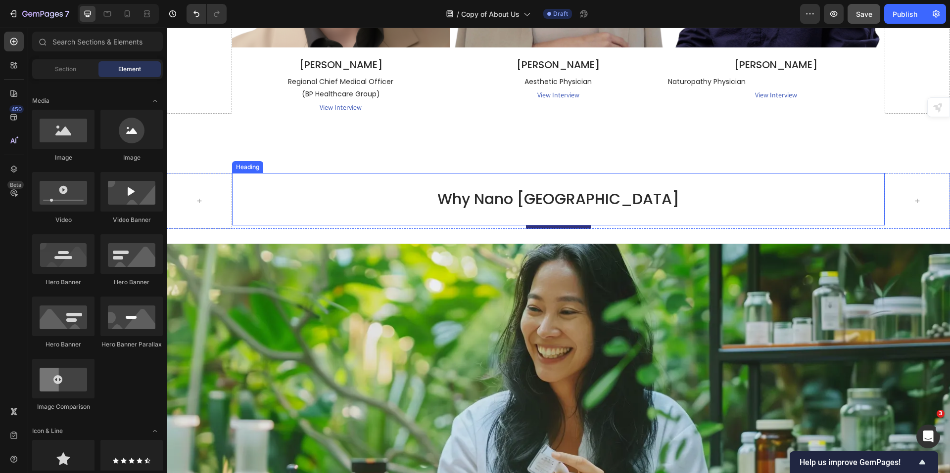
click at [507, 205] on h2 "Why Nano [GEOGRAPHIC_DATA]" at bounding box center [558, 199] width 653 height 23
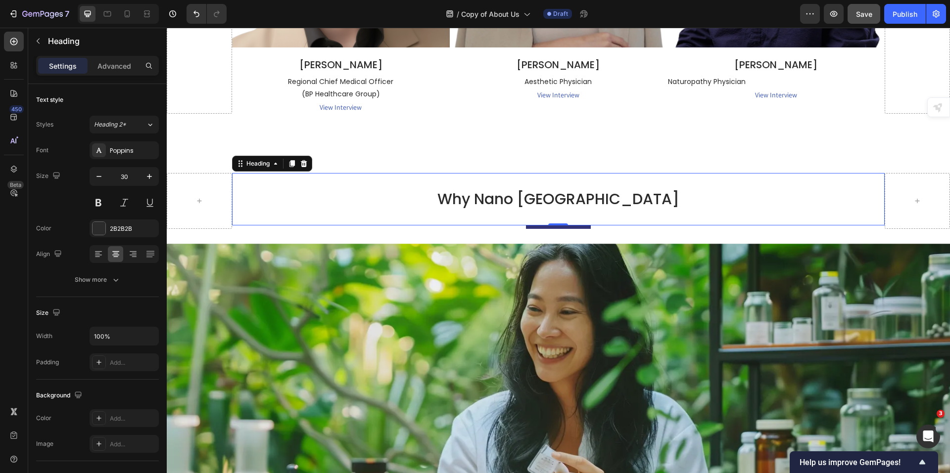
click at [507, 205] on h2 "Why Nano [GEOGRAPHIC_DATA]" at bounding box center [558, 199] width 653 height 23
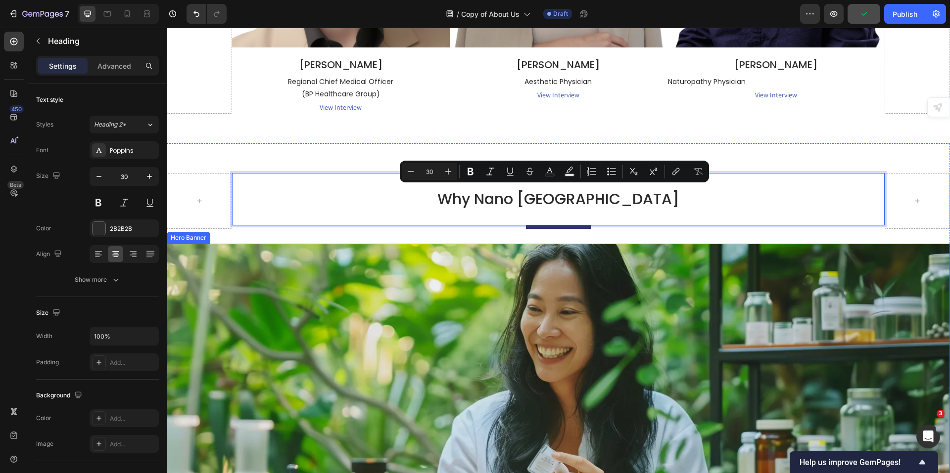
click at [516, 313] on div "Background Image" at bounding box center [558, 415] width 783 height 342
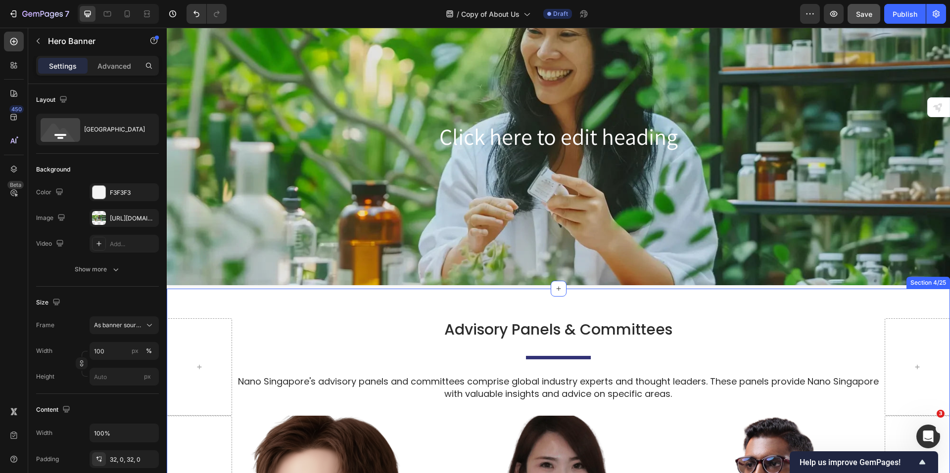
scroll to position [1696, 0]
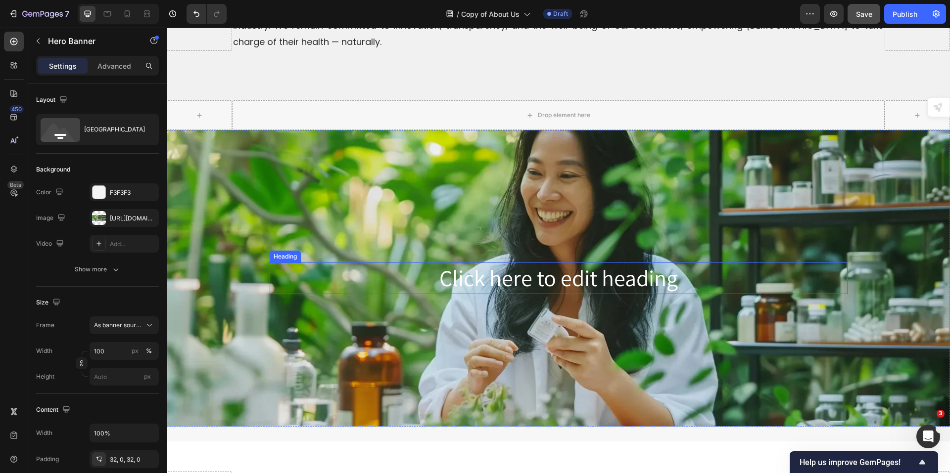
click at [504, 269] on h2 "Click here to edit heading" at bounding box center [559, 279] width 578 height 32
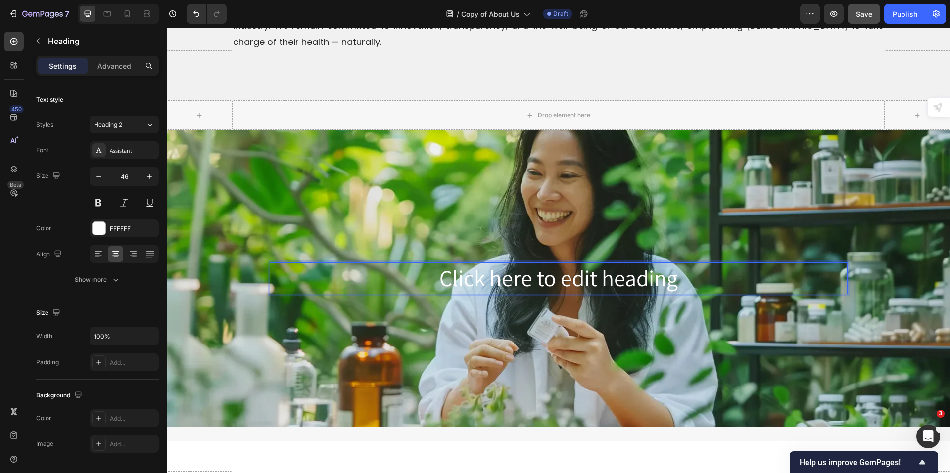
click at [504, 269] on h2 "Click here to edit heading" at bounding box center [559, 279] width 578 height 32
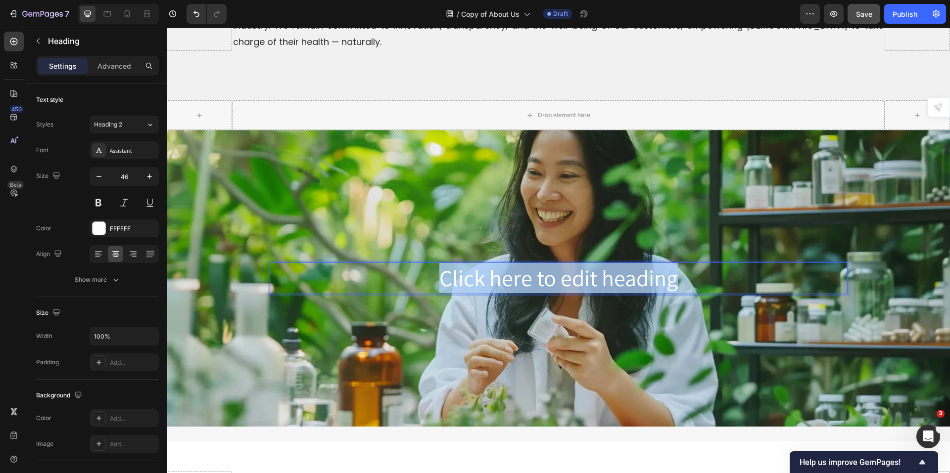
click at [504, 269] on p "Click here to edit heading" at bounding box center [559, 279] width 576 height 30
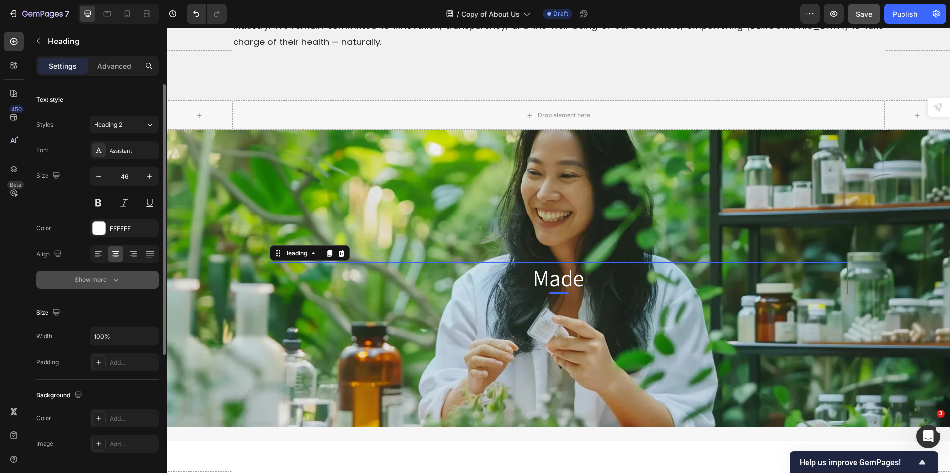
click at [79, 279] on div "Show more" at bounding box center [98, 280] width 46 height 10
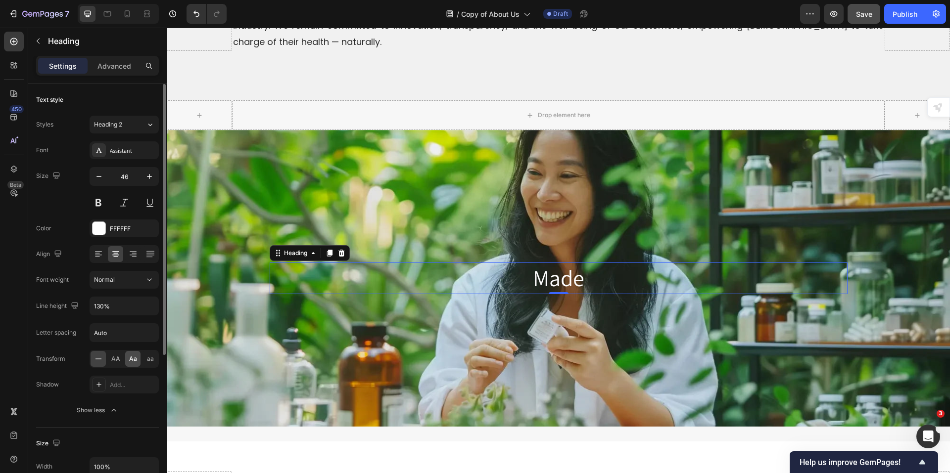
click at [132, 359] on span "Aa" at bounding box center [133, 359] width 8 height 9
click at [604, 269] on h2 "made" at bounding box center [559, 279] width 578 height 32
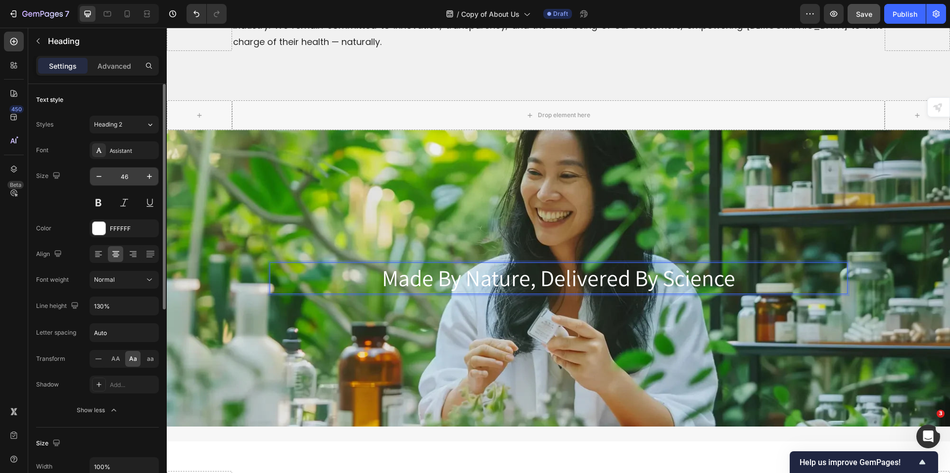
click at [125, 176] on input "46" at bounding box center [124, 177] width 33 height 18
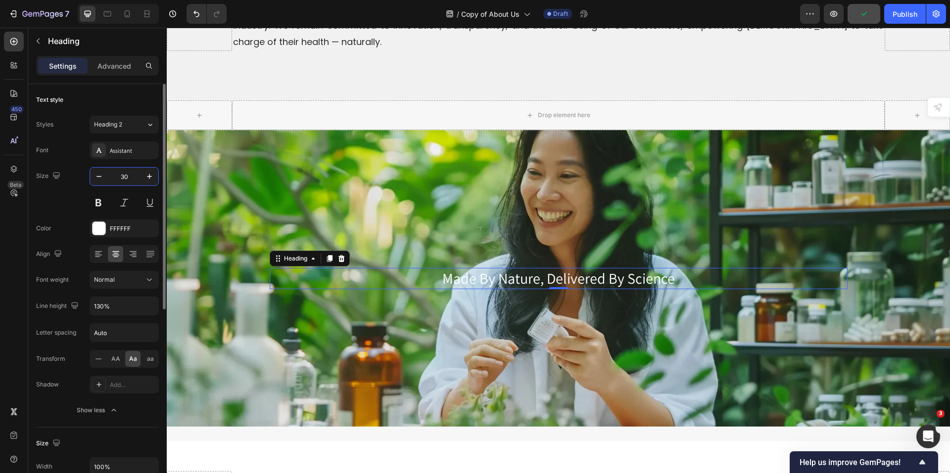
type input "30"
click at [118, 149] on div "Assistant" at bounding box center [133, 150] width 47 height 9
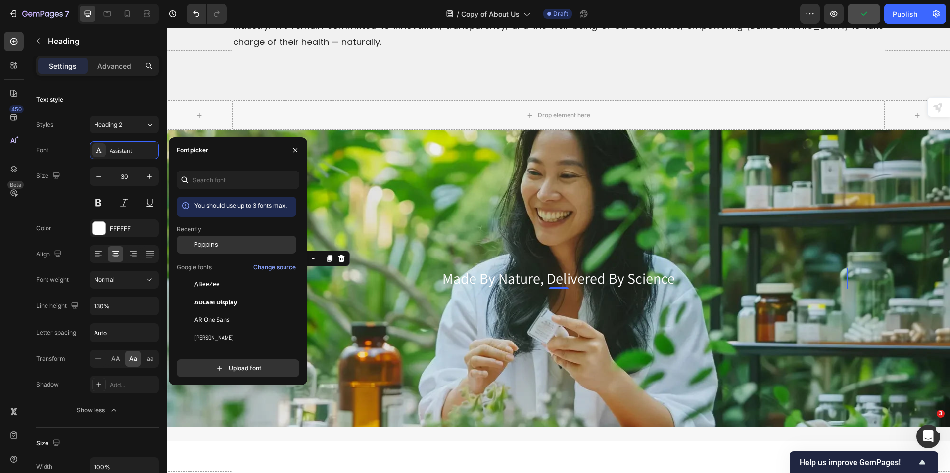
click at [210, 245] on span "Poppins" at bounding box center [206, 244] width 24 height 9
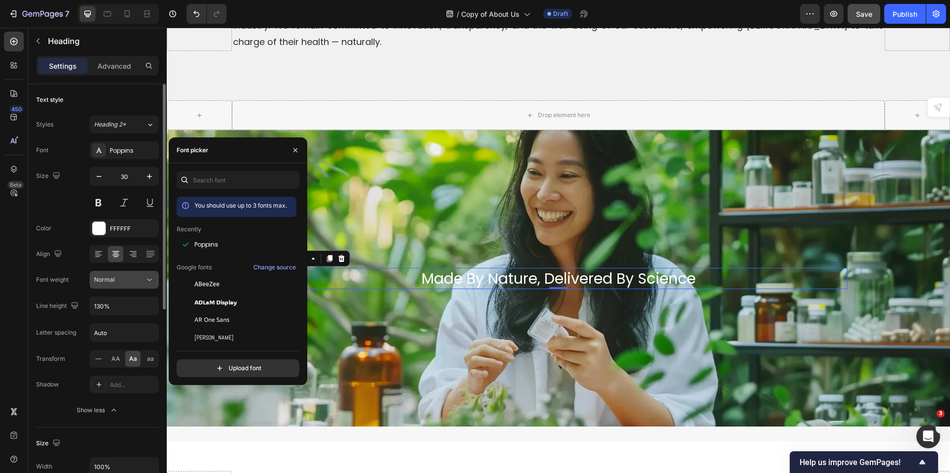
click at [139, 283] on div "Normal" at bounding box center [119, 280] width 50 height 9
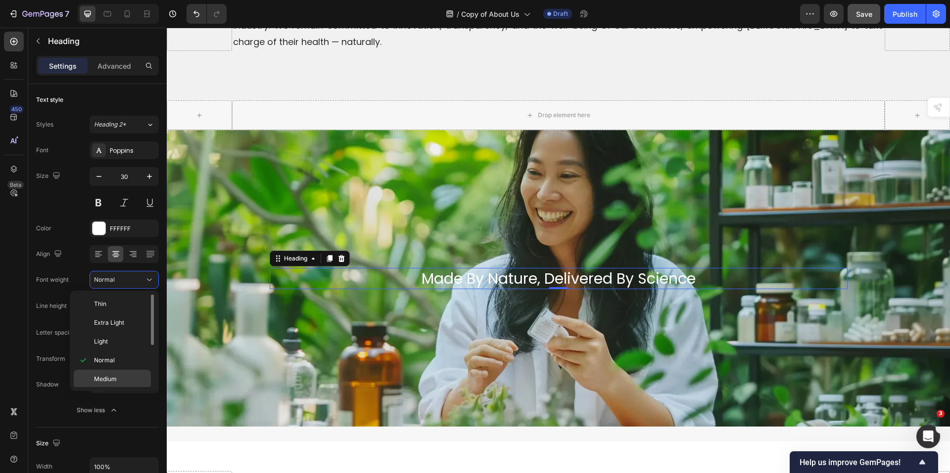
click at [106, 376] on span "Medium" at bounding box center [105, 379] width 23 height 9
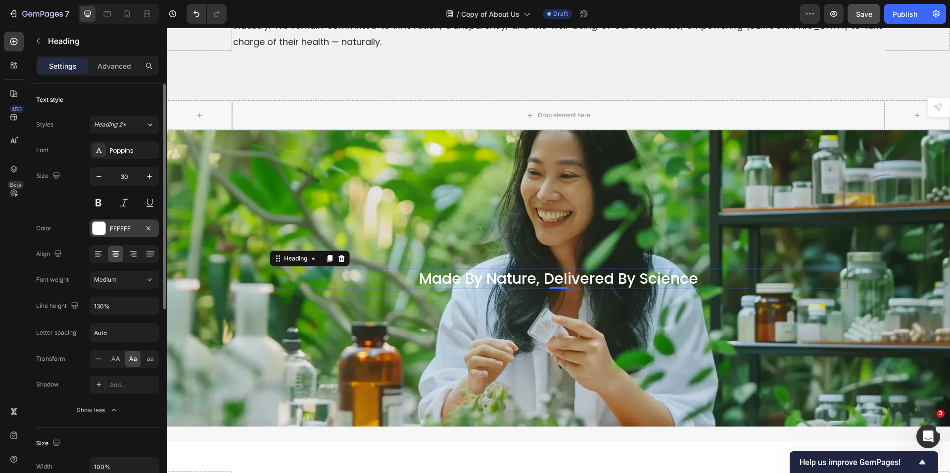
click at [129, 230] on div "FFFFFF" at bounding box center [124, 229] width 29 height 9
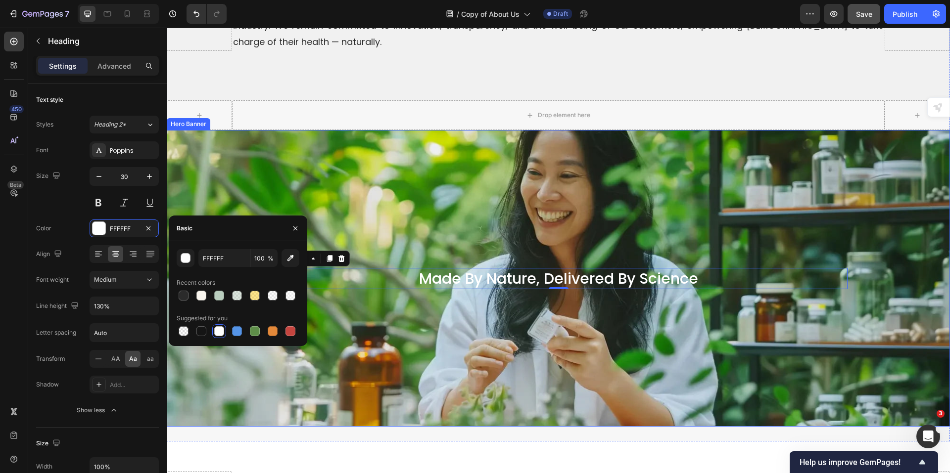
click at [530, 349] on div "Background Image" at bounding box center [558, 278] width 783 height 297
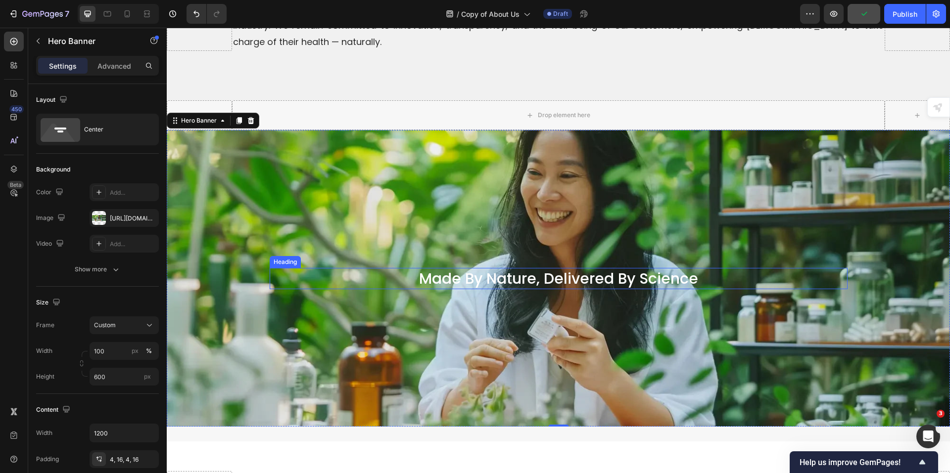
click at [457, 269] on p "made by nature, delivered by science" at bounding box center [559, 278] width 576 height 19
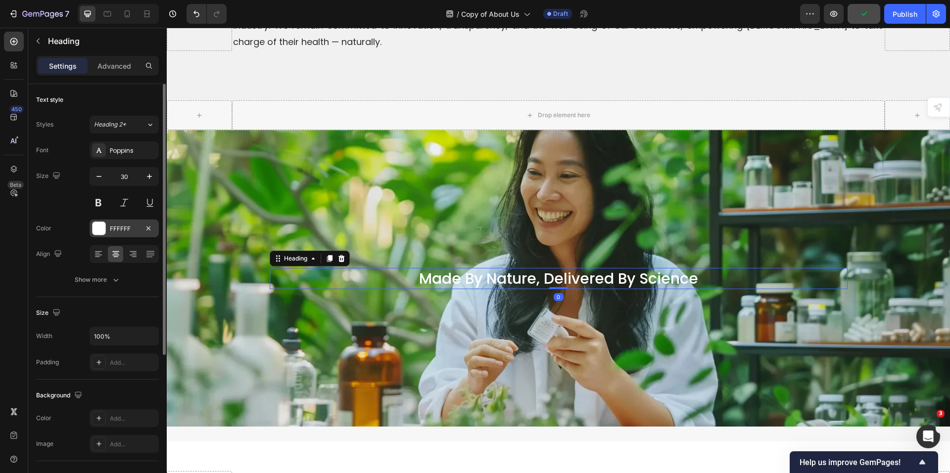
click at [128, 226] on div "FFFFFF" at bounding box center [124, 229] width 29 height 9
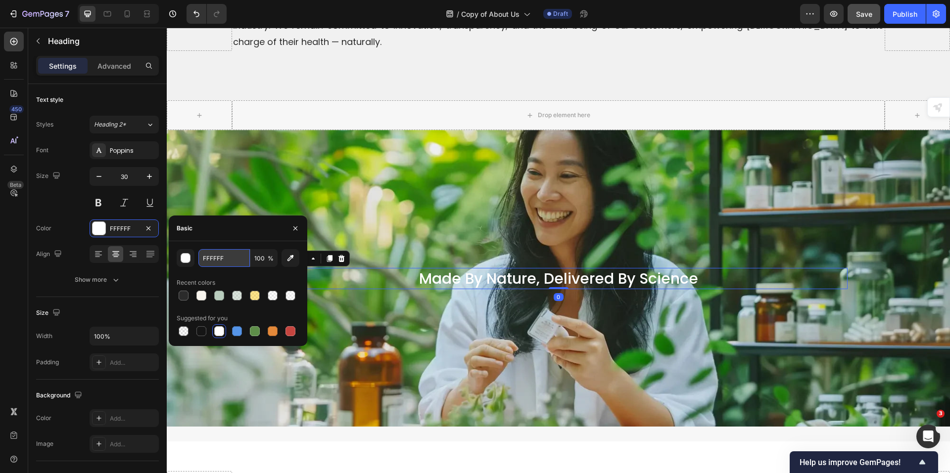
click at [213, 257] on input "FFFFFF" at bounding box center [223, 258] width 51 height 18
paste input "https://cdn.shopify.com/s/files/1/0515/0487/3641/files/gempages_484490412615009…"
type input "https://cdn.shopify.com/s/files/1/0515/0487/3641/files/gempages_484490412615009…"
click at [226, 257] on input "https://cdn.shopify.com/s/files/1/0515/0487/3641/files/gempages_484490412615009…" at bounding box center [223, 258] width 51 height 18
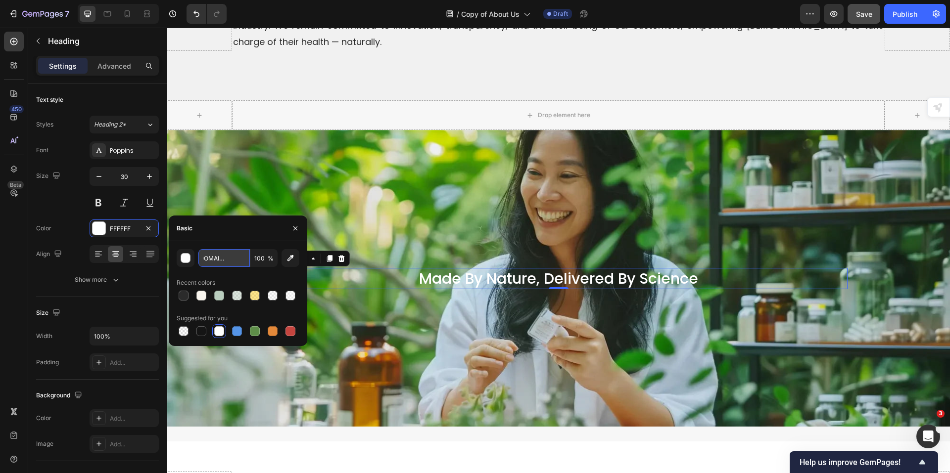
click at [226, 257] on input "https://cdn.shopify.com/s/files/1/0515/0487/3641/files/gempages_484490412615009…" at bounding box center [223, 258] width 51 height 18
type input "2b2b2b"
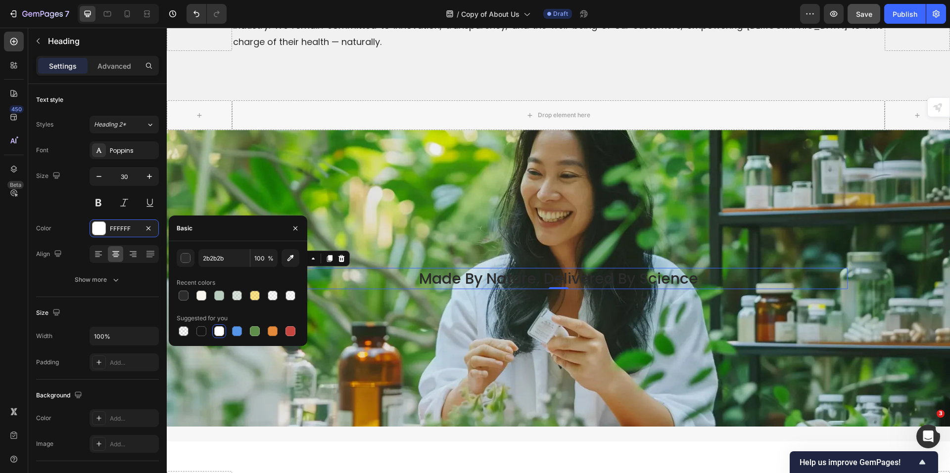
drag, startPoint x: 424, startPoint y: 278, endPoint x: 426, endPoint y: 286, distance: 8.8
click at [424, 279] on div "made by nature, delivered by science Heading 0" at bounding box center [559, 278] width 594 height 25
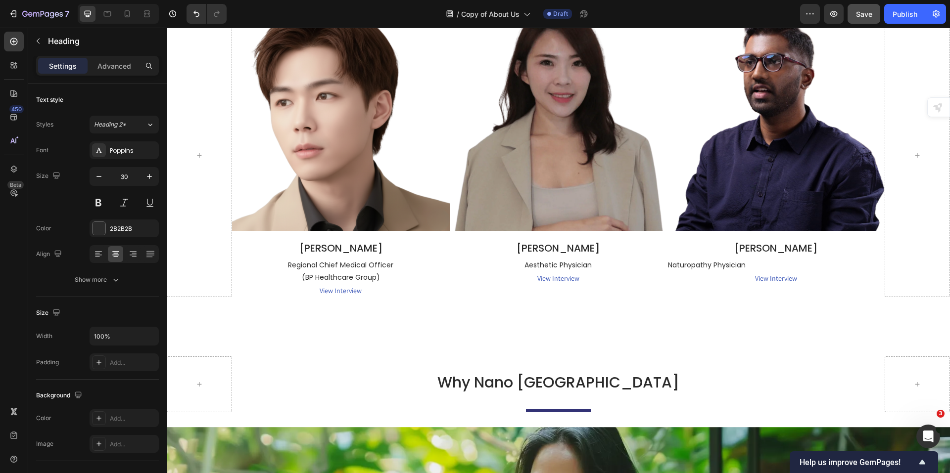
scroll to position [2537, 0]
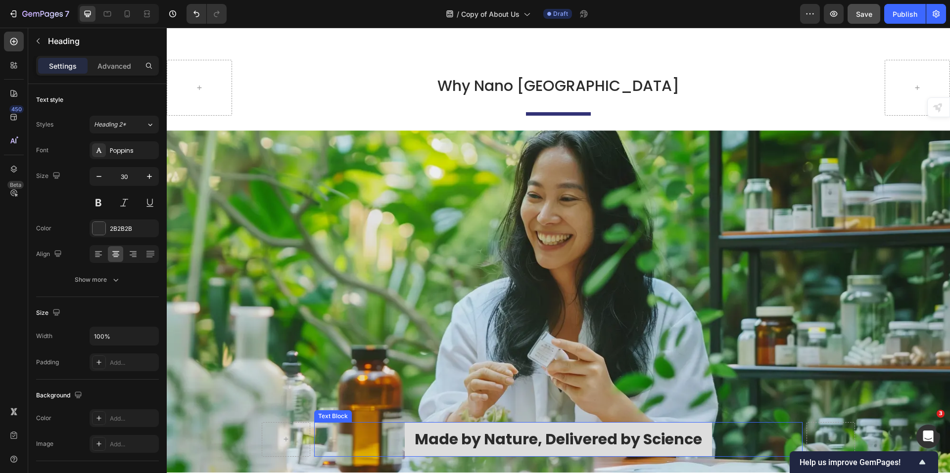
click at [464, 436] on p "Made by Nature, Delivered by Science" at bounding box center [558, 439] width 287 height 27
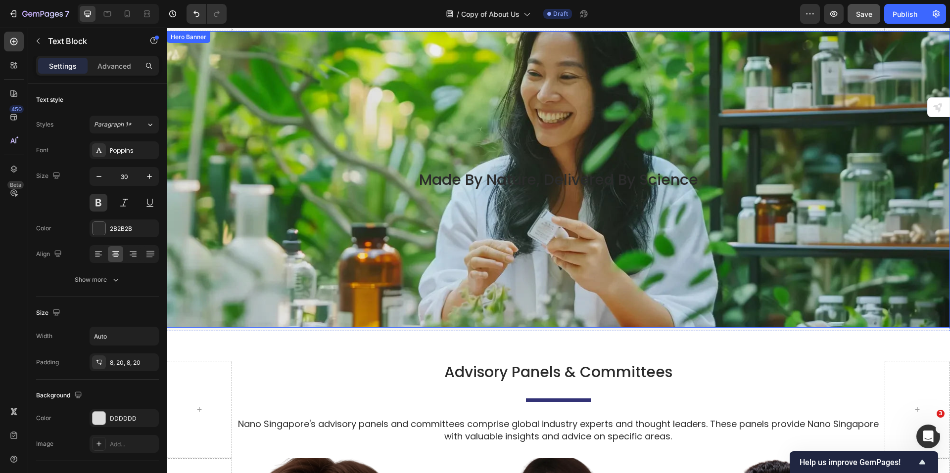
scroll to position [1647, 0]
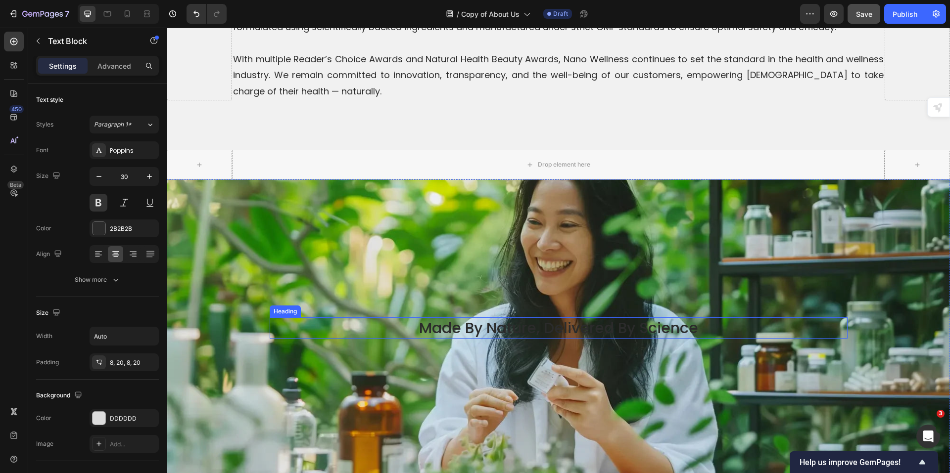
click at [480, 318] on h2 "made by nature, delivered by science" at bounding box center [559, 328] width 578 height 21
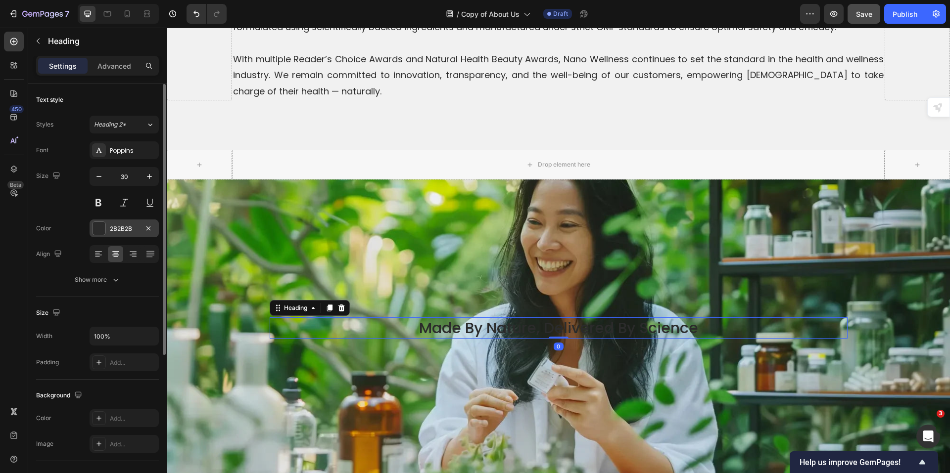
click at [121, 228] on div "2B2B2B" at bounding box center [124, 229] width 29 height 9
click at [120, 318] on div "Size" at bounding box center [97, 313] width 123 height 16
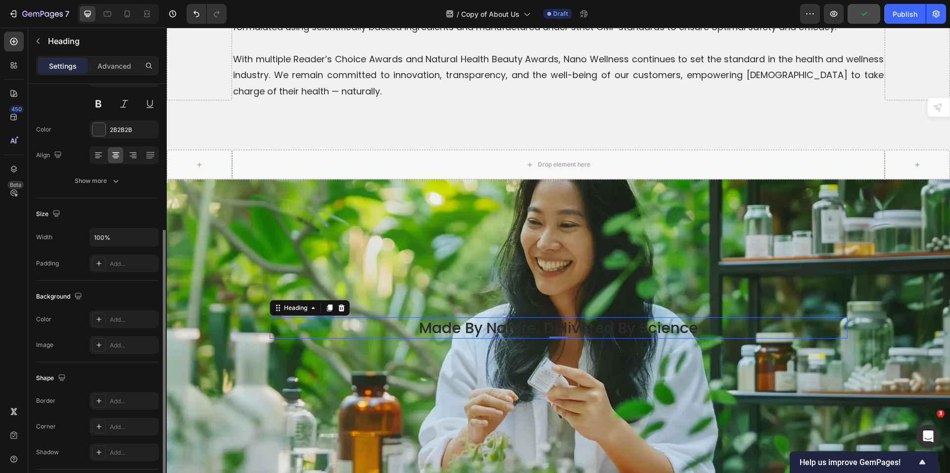
scroll to position [148, 0]
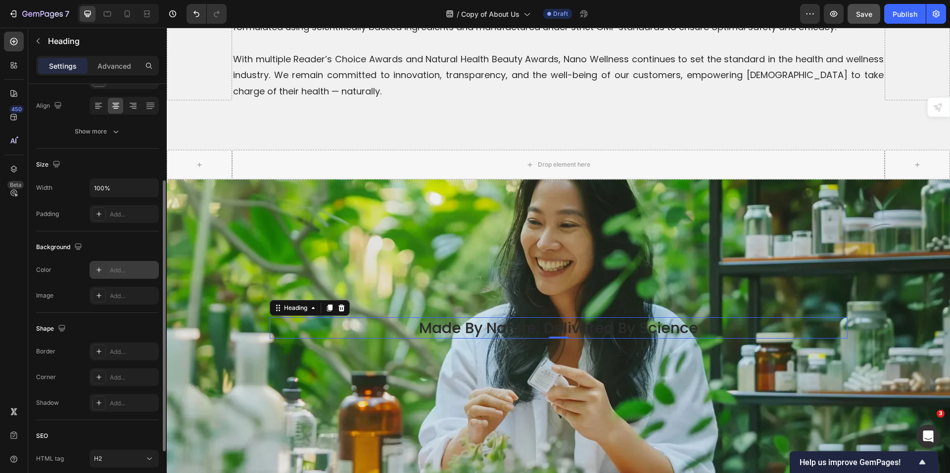
click at [122, 263] on div "Add..." at bounding box center [124, 270] width 69 height 18
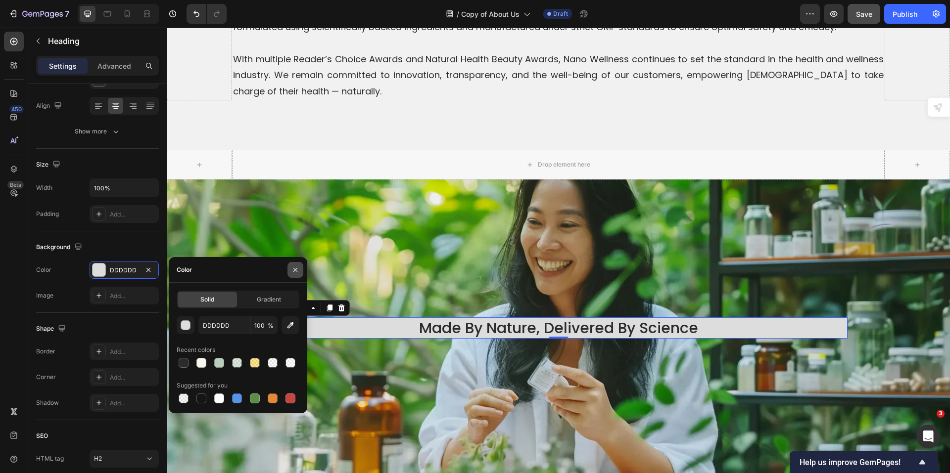
click at [296, 272] on icon "button" at bounding box center [295, 270] width 8 height 8
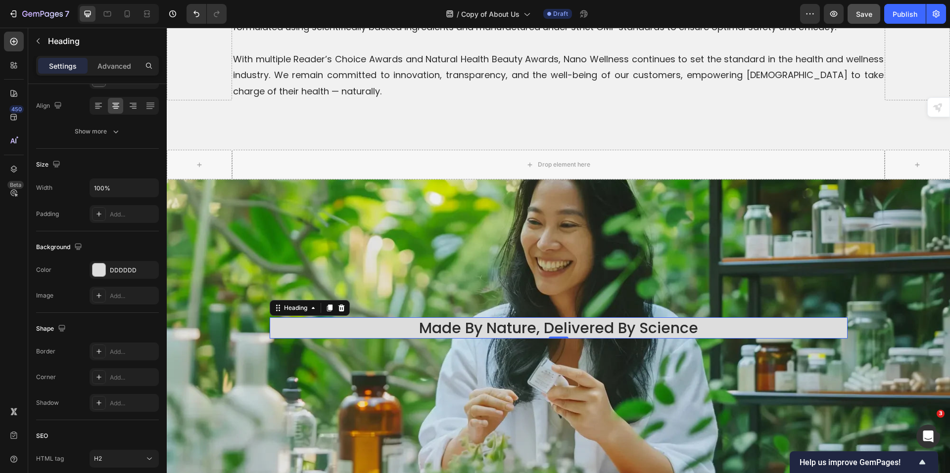
click at [281, 318] on h2 "made by nature, delivered by science" at bounding box center [559, 328] width 578 height 21
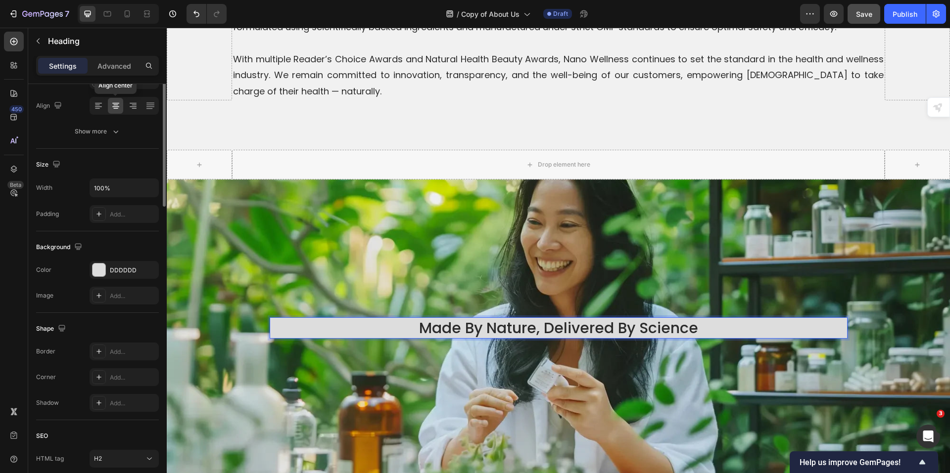
scroll to position [0, 0]
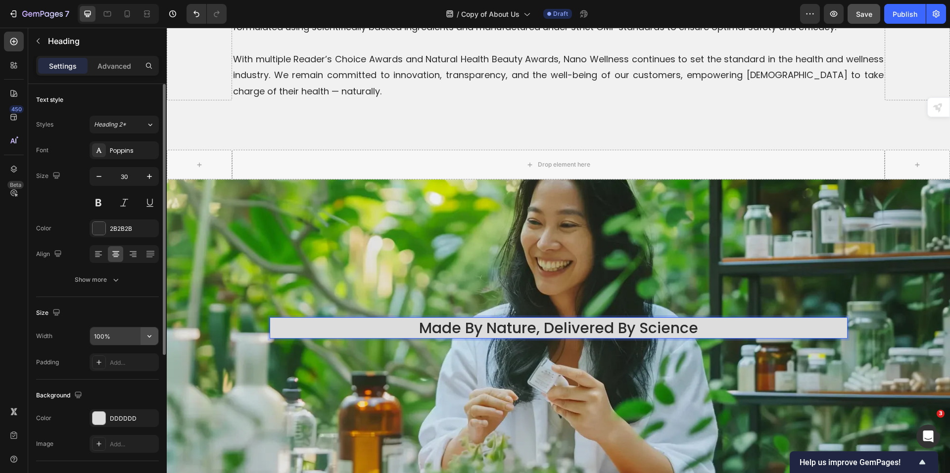
click at [147, 340] on icon "button" at bounding box center [149, 336] width 10 height 10
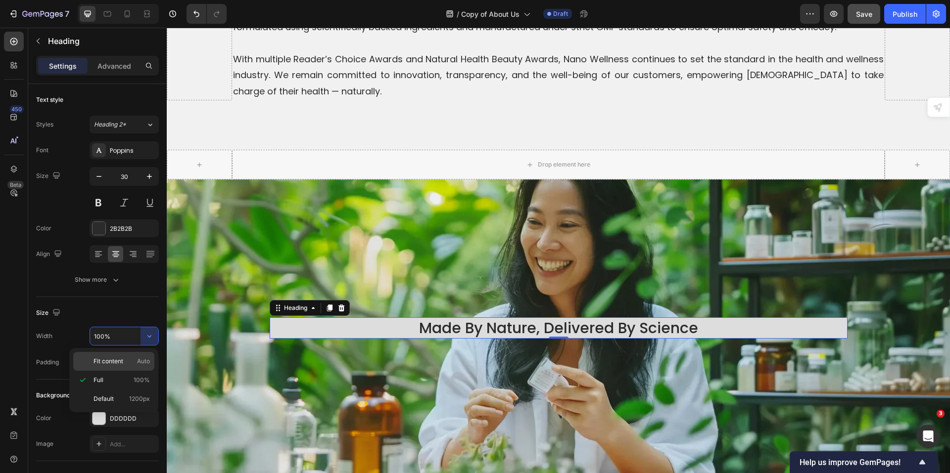
click at [134, 367] on div "Fit content Auto" at bounding box center [113, 361] width 81 height 19
type input "Auto"
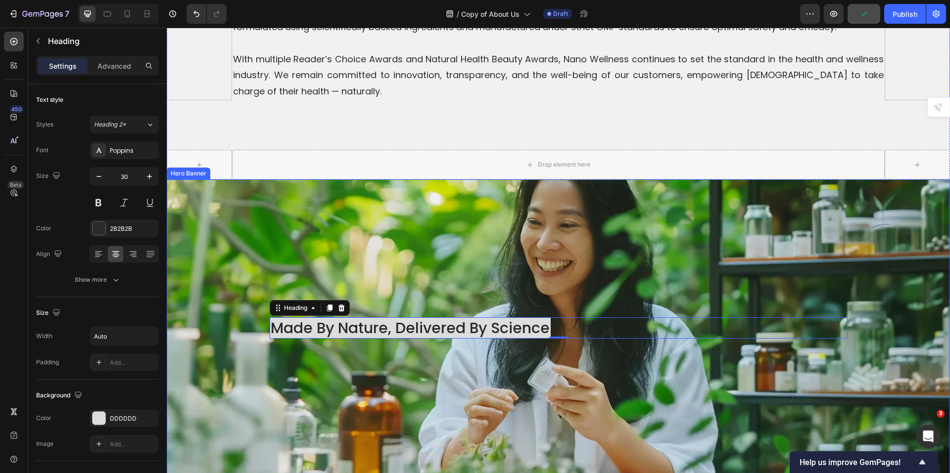
click at [540, 354] on div "Background Image" at bounding box center [558, 328] width 783 height 297
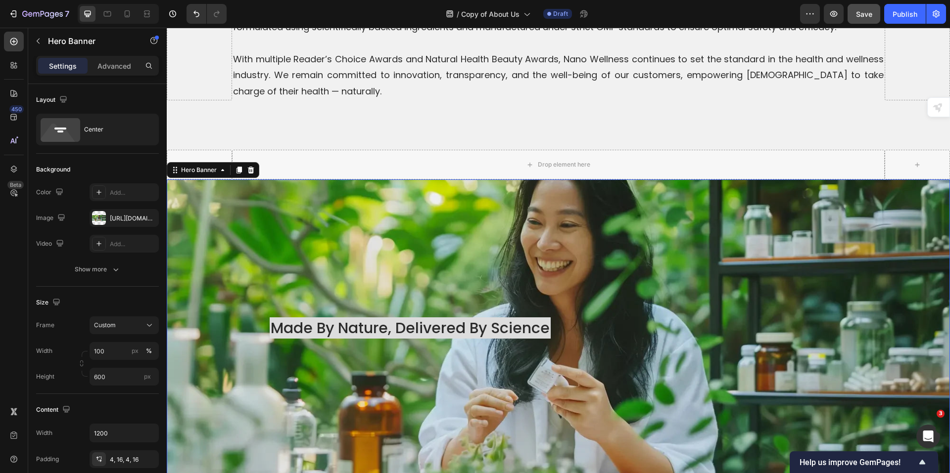
click at [487, 330] on div "Background Image" at bounding box center [558, 328] width 783 height 297
click at [482, 319] on p "made by nature, delivered by science" at bounding box center [410, 328] width 279 height 19
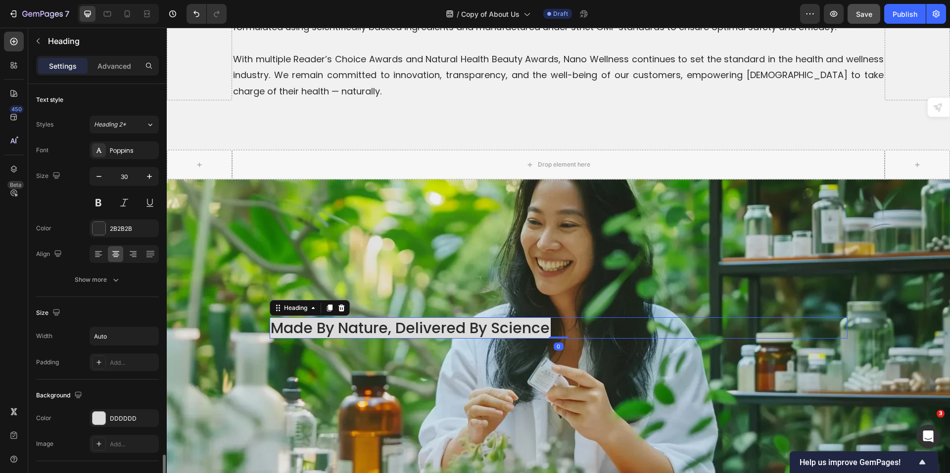
scroll to position [225, 0]
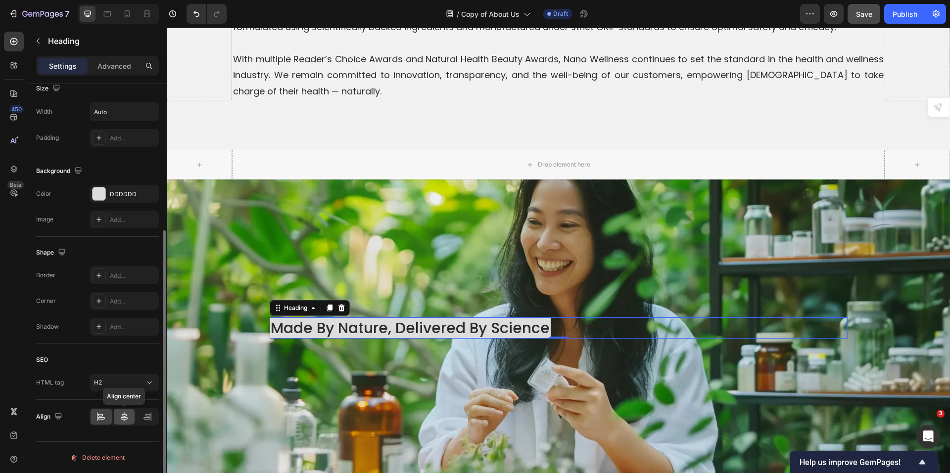
click at [124, 417] on icon at bounding box center [124, 417] width 10 height 10
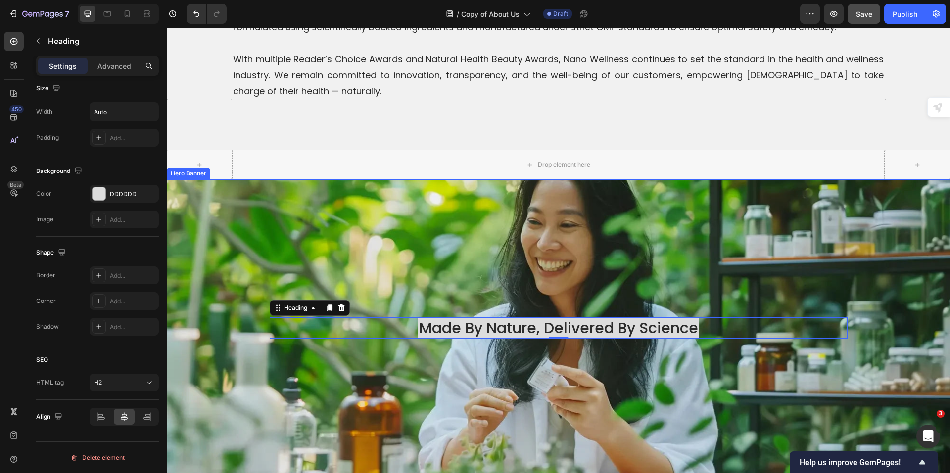
click at [386, 393] on div "Background Image" at bounding box center [558, 328] width 783 height 297
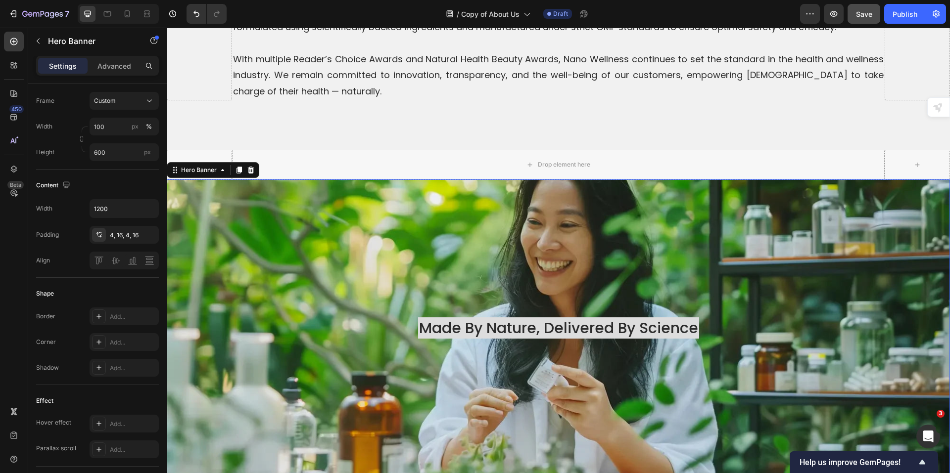
scroll to position [0, 0]
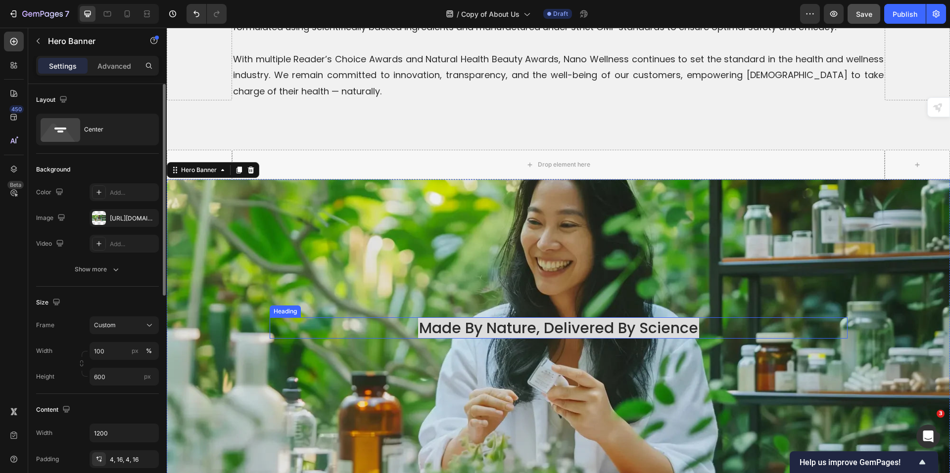
click at [419, 320] on p "made by nature, delivered by science" at bounding box center [558, 328] width 279 height 19
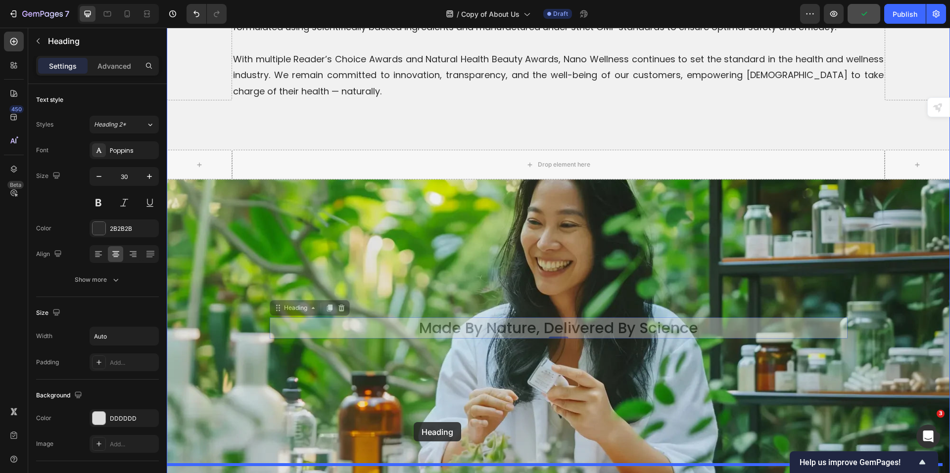
drag, startPoint x: 291, startPoint y: 299, endPoint x: 414, endPoint y: 422, distance: 173.5
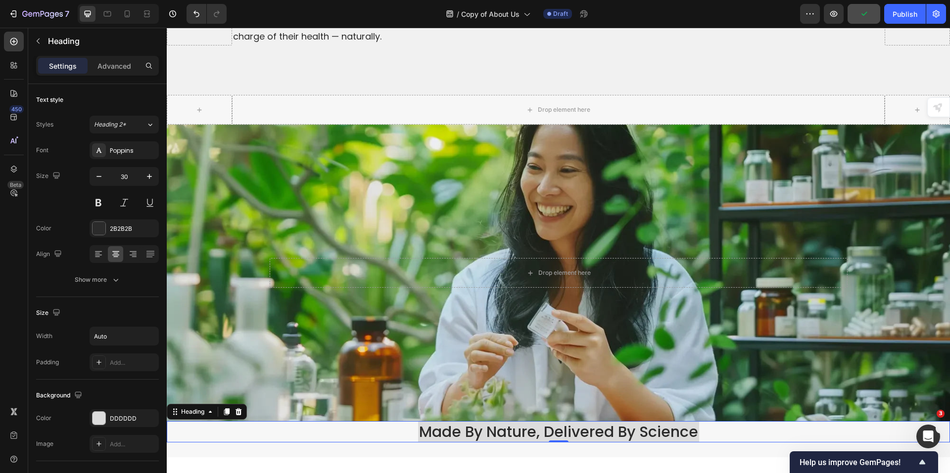
scroll to position [1845, 0]
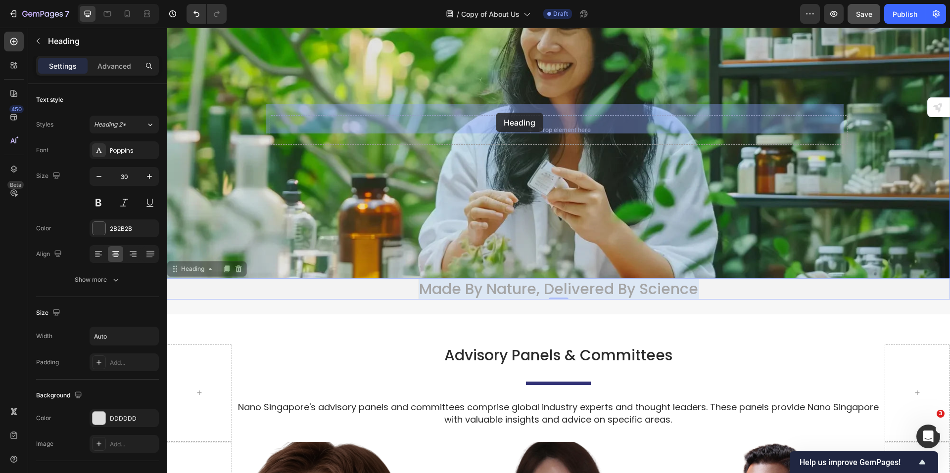
drag, startPoint x: 473, startPoint y: 280, endPoint x: 495, endPoint y: 115, distance: 165.7
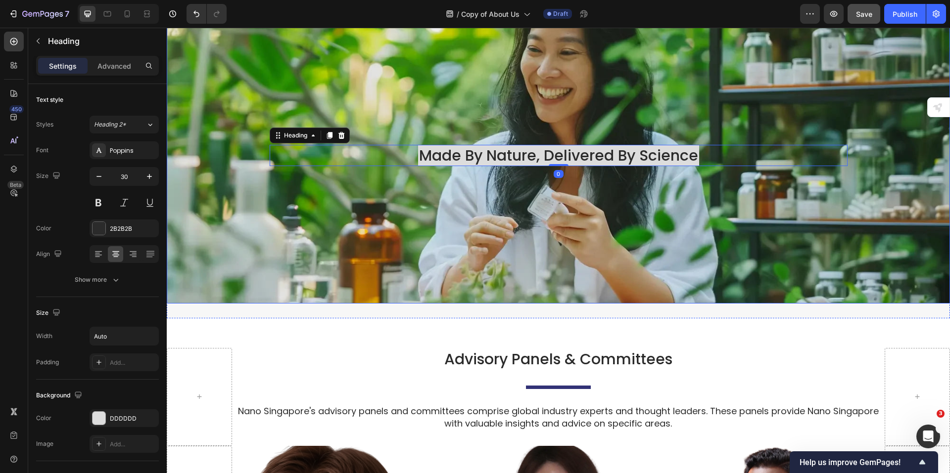
scroll to position [1795, 0]
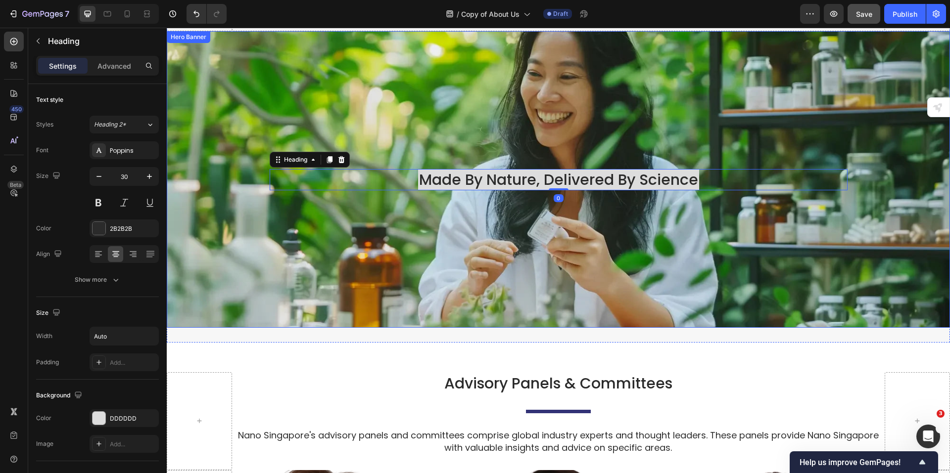
click at [363, 183] on div "Background Image" at bounding box center [558, 179] width 783 height 297
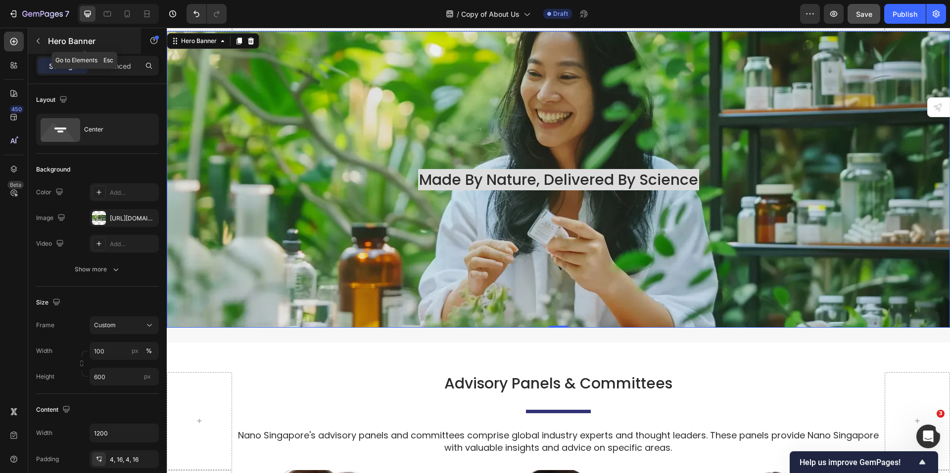
click at [37, 37] on button "button" at bounding box center [38, 41] width 16 height 16
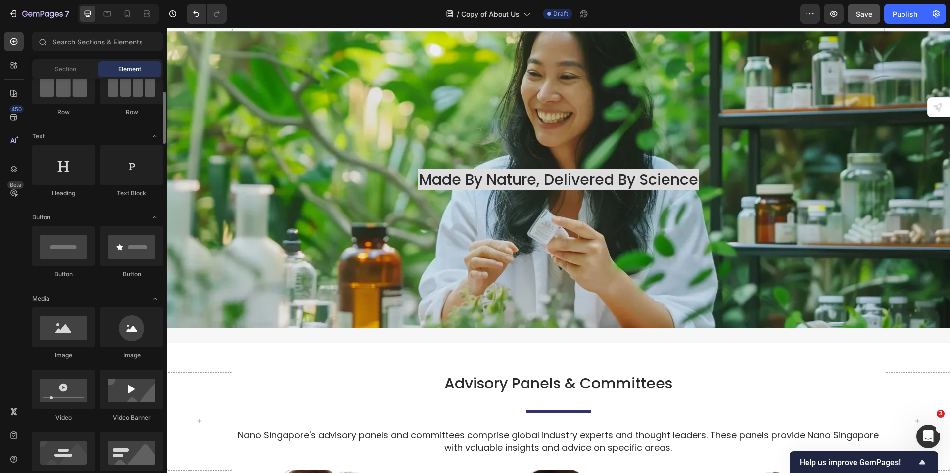
scroll to position [0, 0]
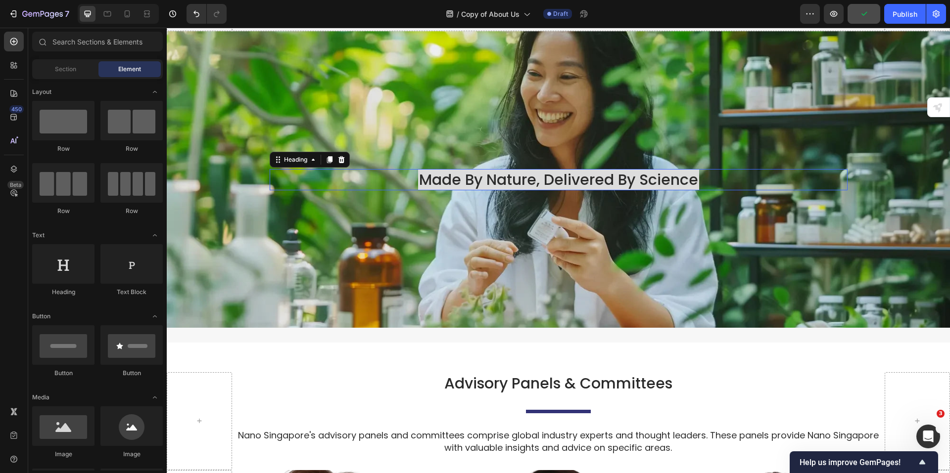
click at [339, 171] on div "made by nature, delivered by science" at bounding box center [559, 179] width 578 height 21
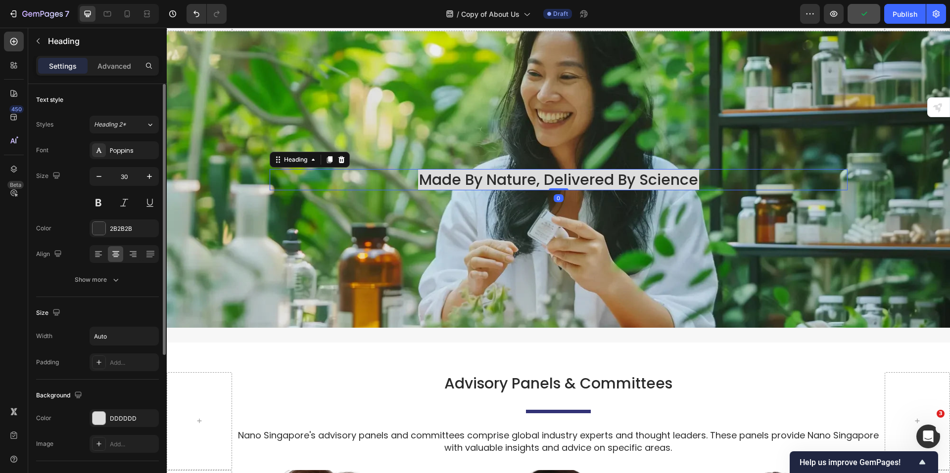
scroll to position [225, 0]
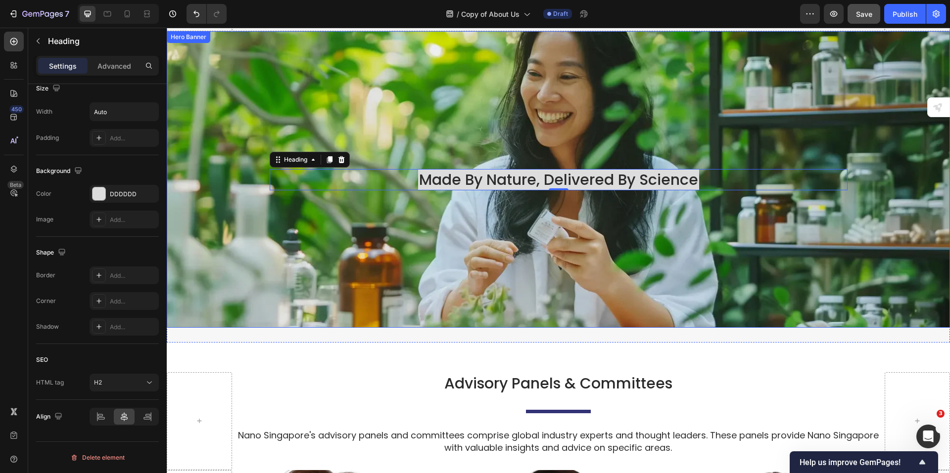
click at [228, 261] on div "Background Image" at bounding box center [558, 179] width 783 height 297
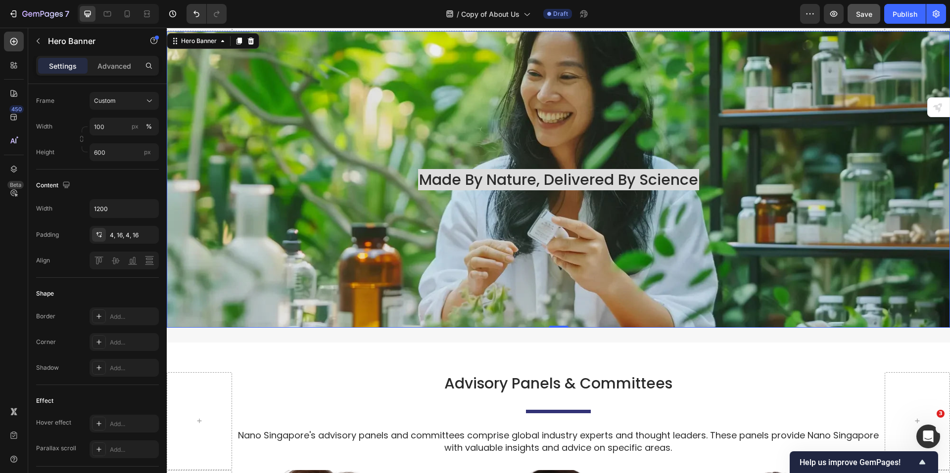
scroll to position [0, 0]
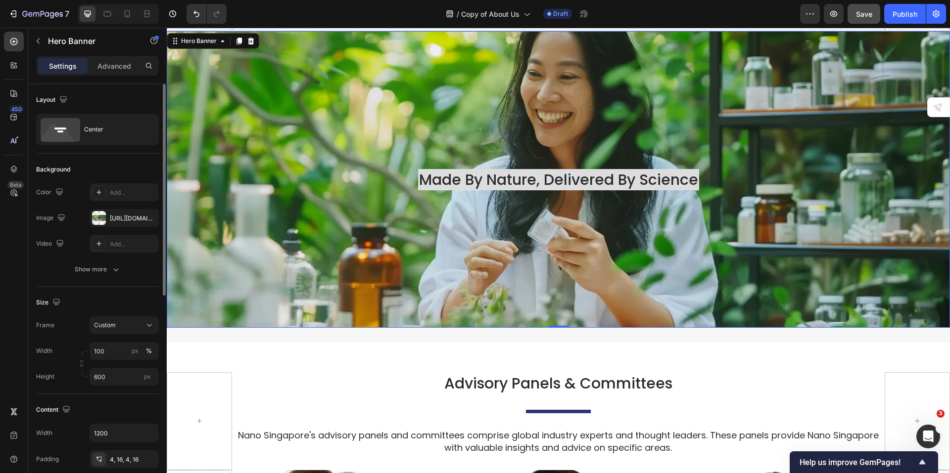
click at [306, 235] on div "Background Image" at bounding box center [558, 179] width 783 height 297
click at [453, 219] on div "Background Image" at bounding box center [558, 179] width 783 height 297
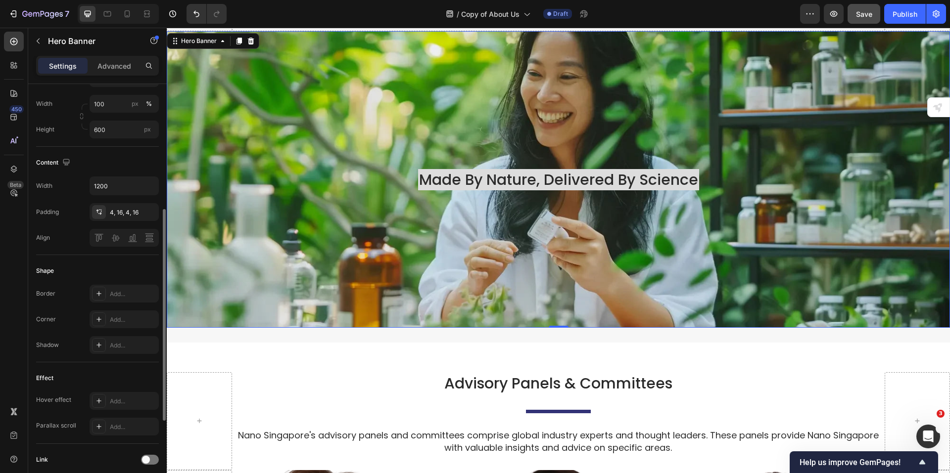
scroll to position [405, 0]
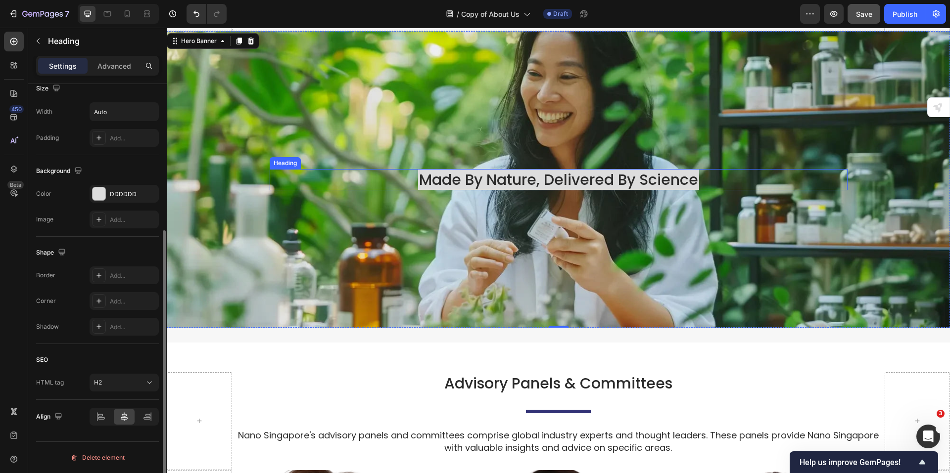
click at [555, 174] on h2 "made by nature, delivered by science" at bounding box center [558, 179] width 281 height 21
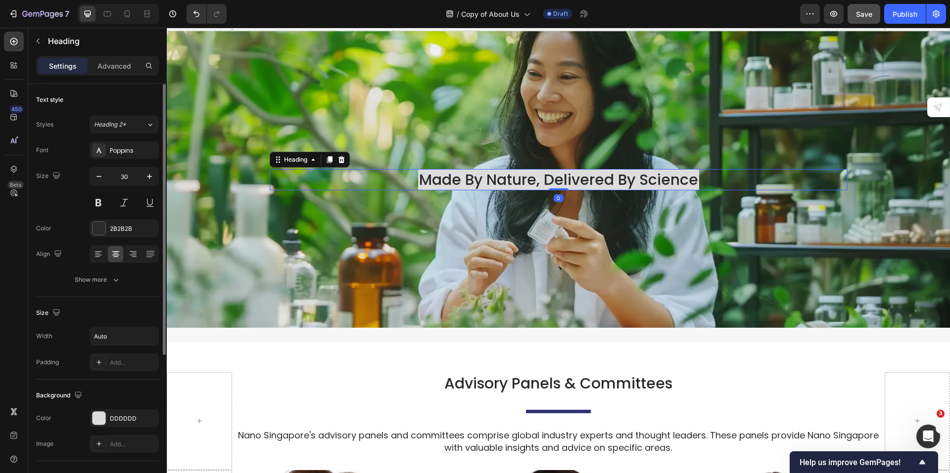
click at [325, 167] on div "made by nature, delivered by science Heading 0" at bounding box center [559, 179] width 594 height 25
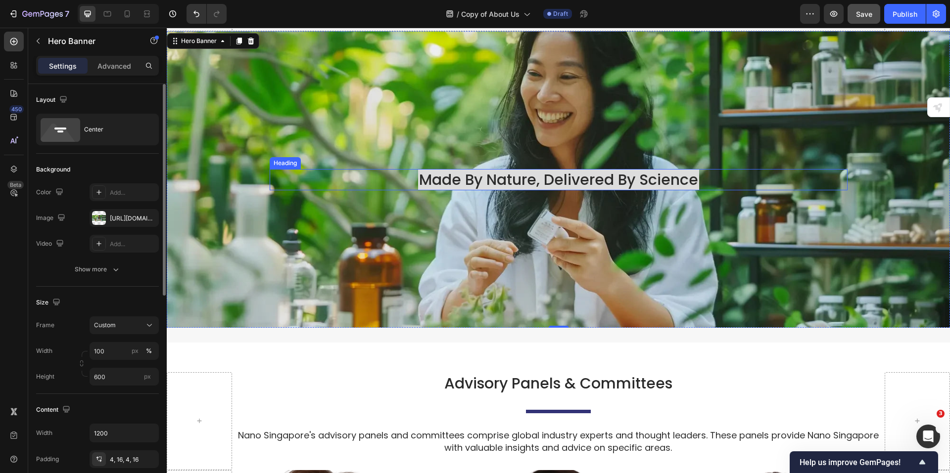
click at [340, 172] on div "made by nature, delivered by science" at bounding box center [559, 179] width 578 height 21
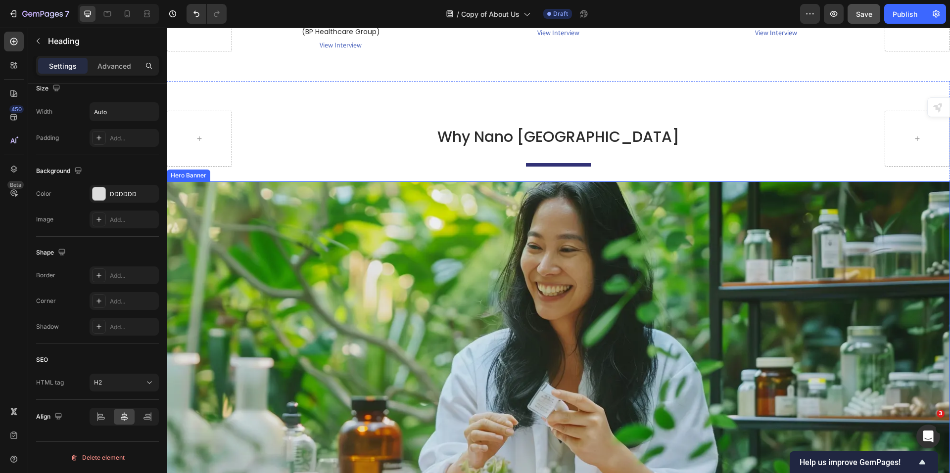
scroll to position [2686, 0]
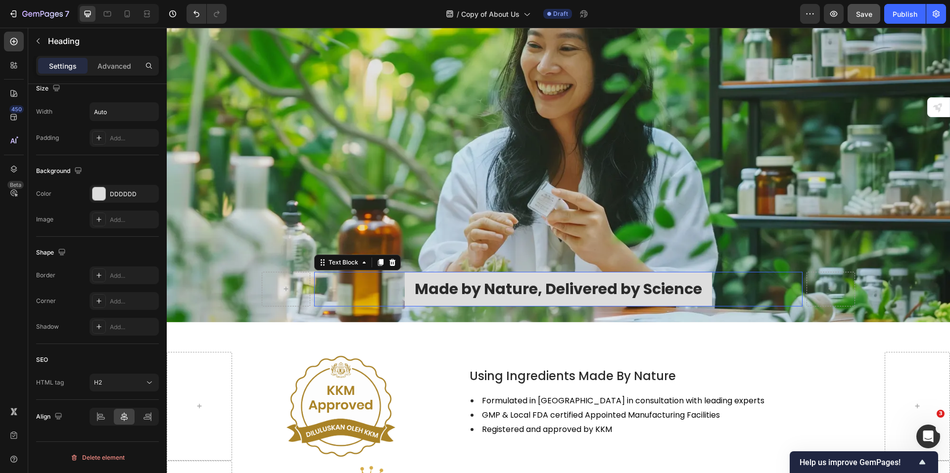
click at [757, 290] on div "Made by Nature, Delivered by Science" at bounding box center [558, 289] width 488 height 35
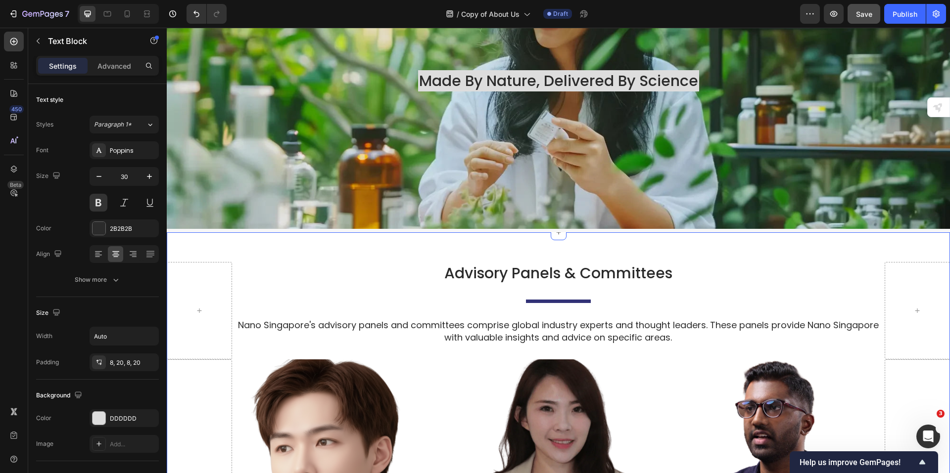
scroll to position [1647, 0]
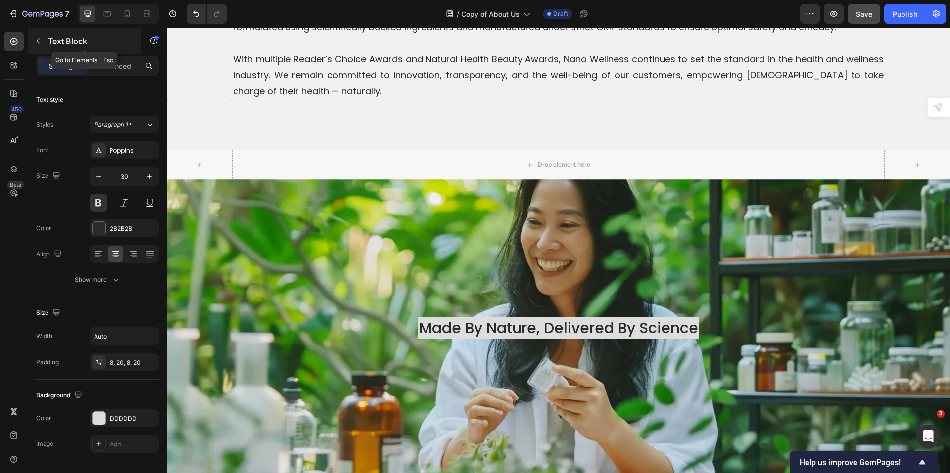
click at [41, 38] on icon "button" at bounding box center [38, 41] width 8 height 8
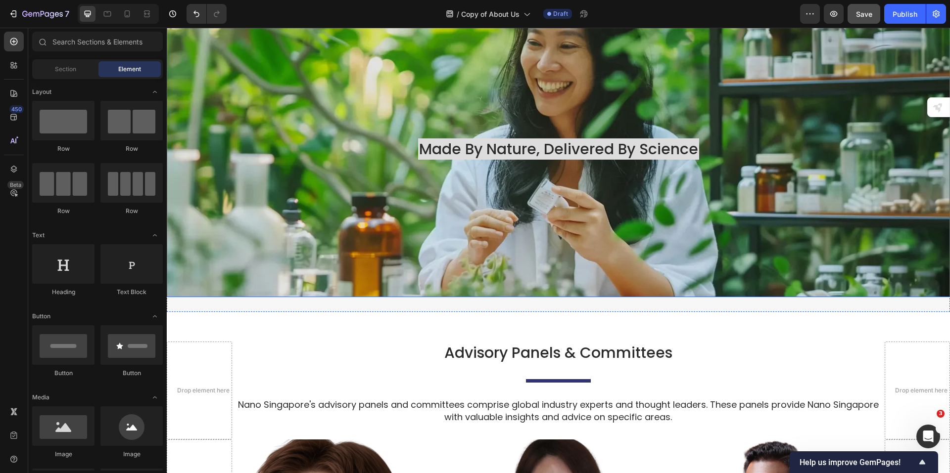
scroll to position [1845, 0]
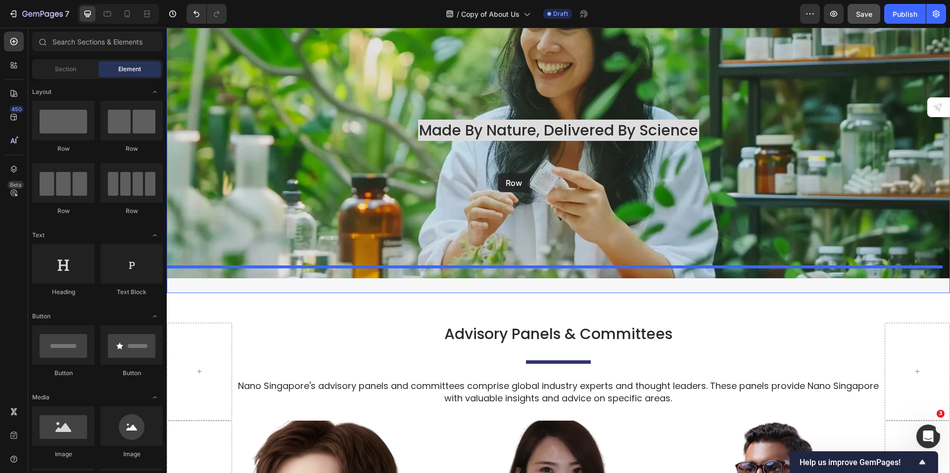
drag, startPoint x: 227, startPoint y: 218, endPoint x: 500, endPoint y: 182, distance: 275.5
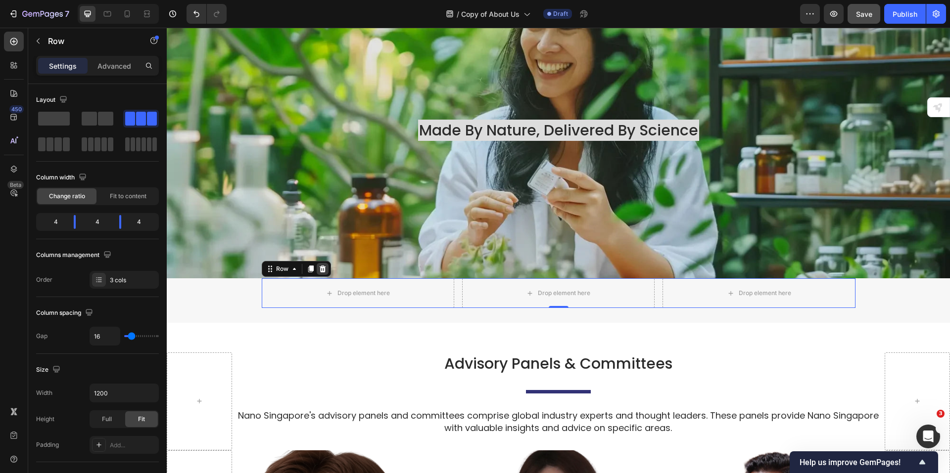
click at [319, 265] on icon at bounding box center [323, 269] width 8 height 8
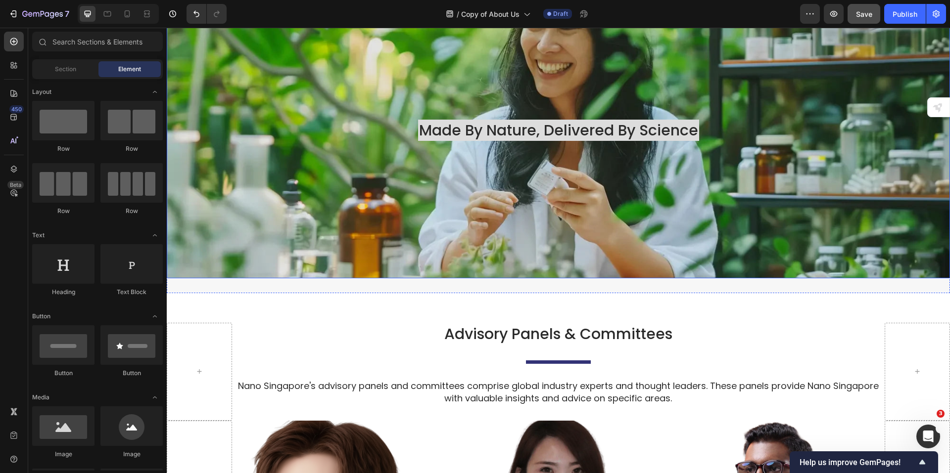
scroll to position [1696, 0]
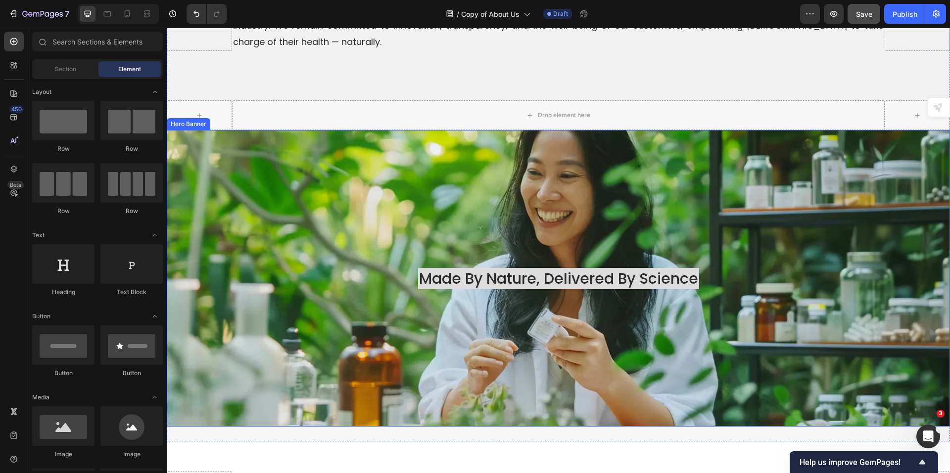
click at [733, 322] on div "Background Image" at bounding box center [558, 278] width 783 height 297
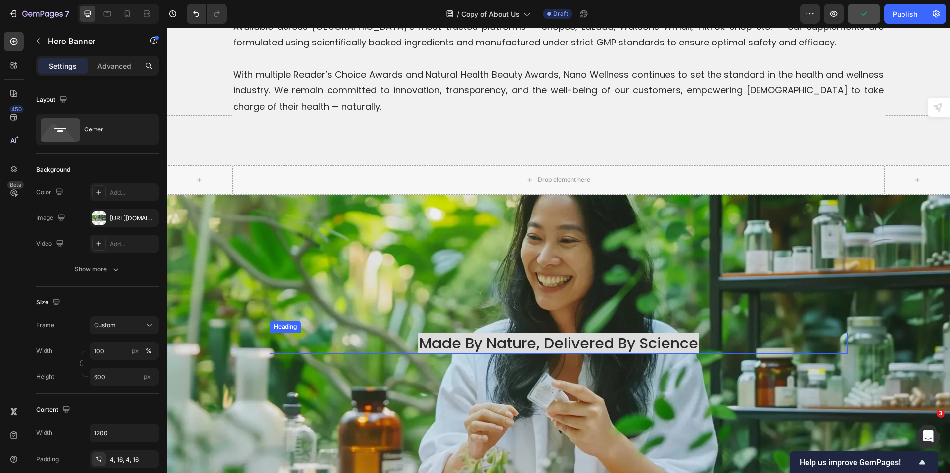
scroll to position [1597, 0]
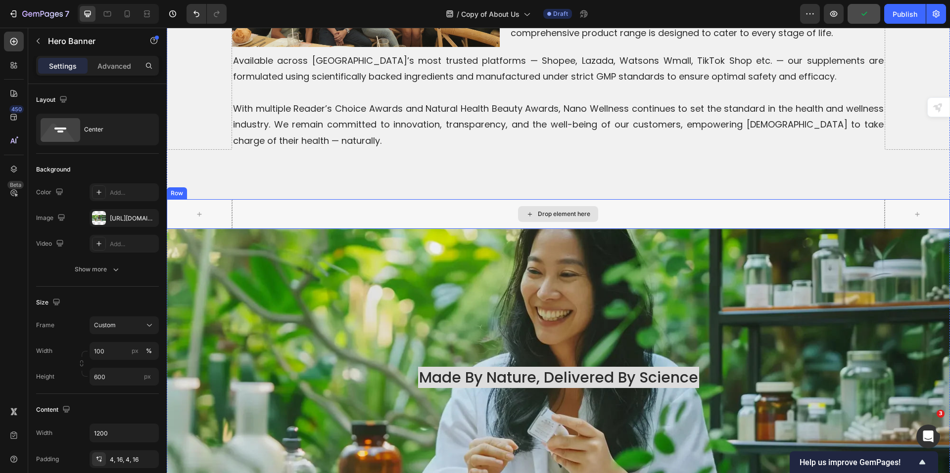
click at [339, 203] on div "Drop element here" at bounding box center [558, 214] width 653 height 30
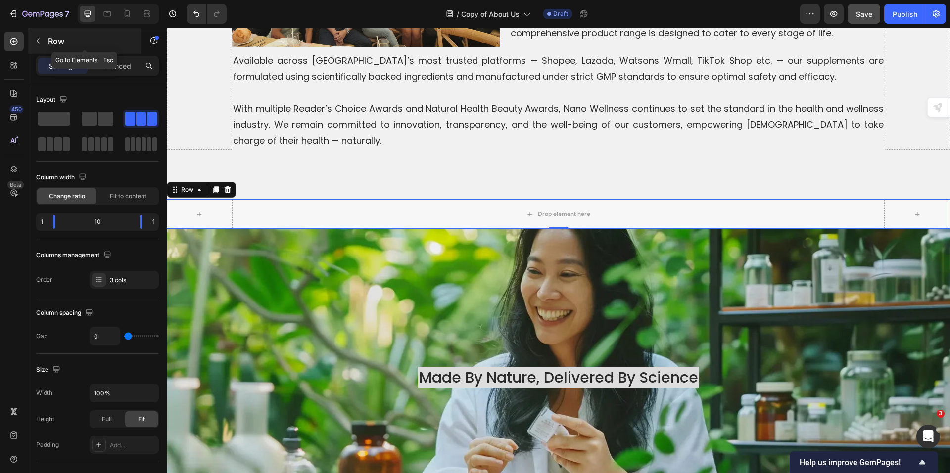
click at [42, 40] on button "button" at bounding box center [38, 41] width 16 height 16
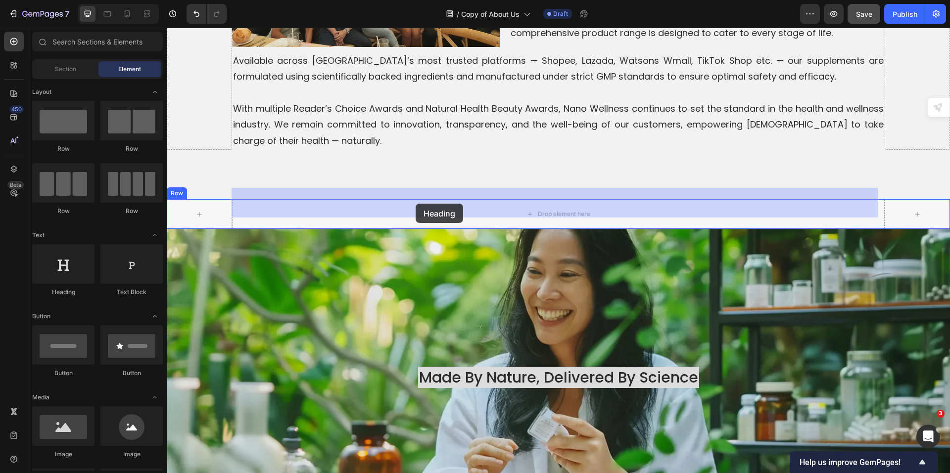
drag, startPoint x: 233, startPoint y: 294, endPoint x: 416, endPoint y: 204, distance: 204.2
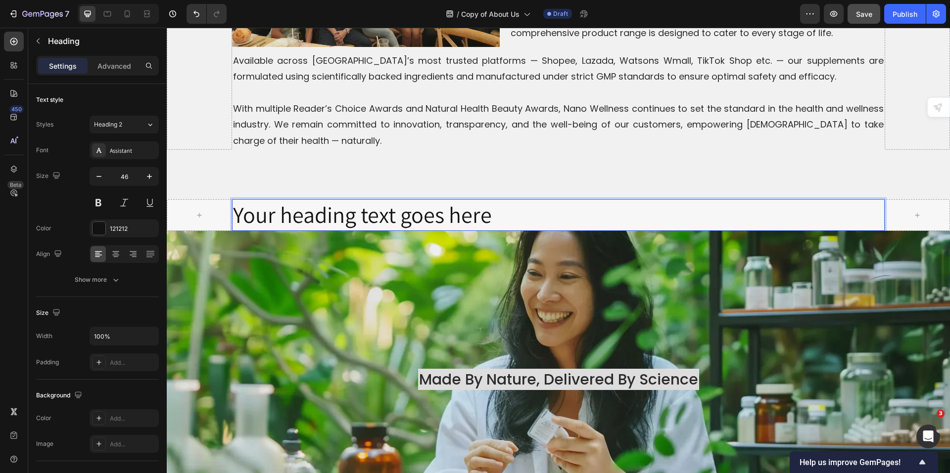
click at [396, 199] on h2 "Your heading text goes here" at bounding box center [558, 215] width 653 height 32
click at [396, 200] on p "Your heading text goes here" at bounding box center [558, 215] width 651 height 30
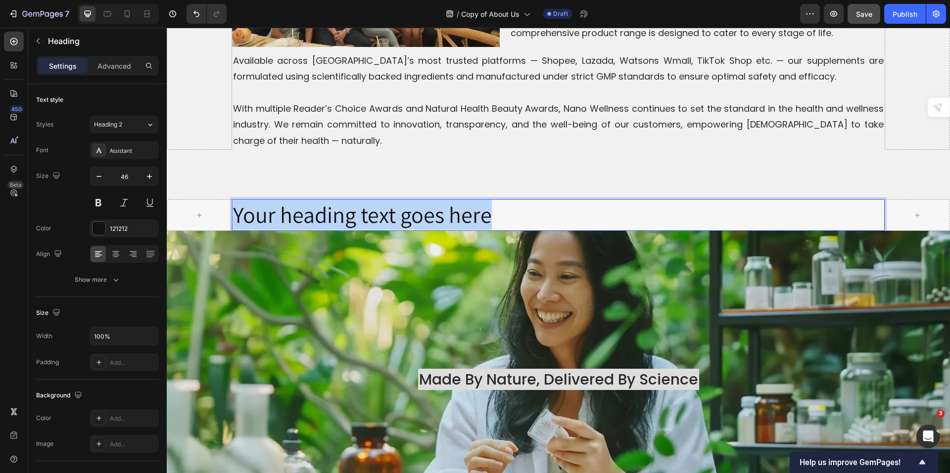
click at [396, 200] on p "Your heading text goes here" at bounding box center [558, 215] width 651 height 30
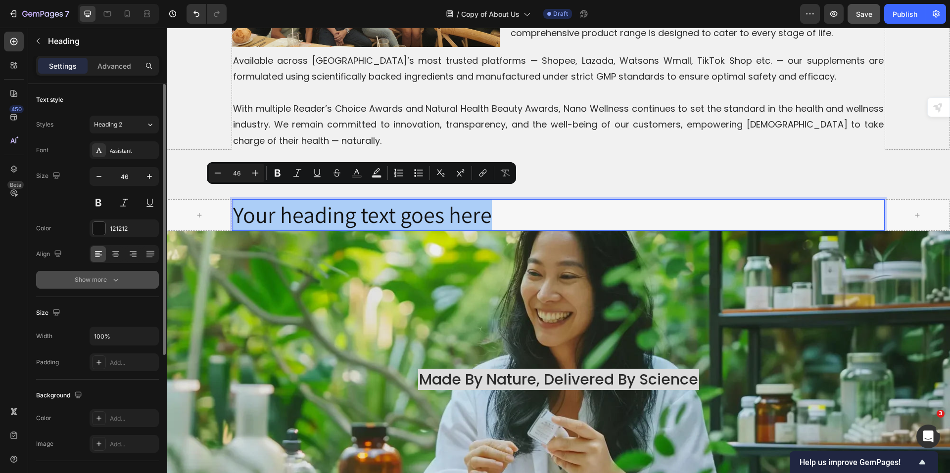
click at [105, 283] on div "Show more" at bounding box center [98, 280] width 46 height 10
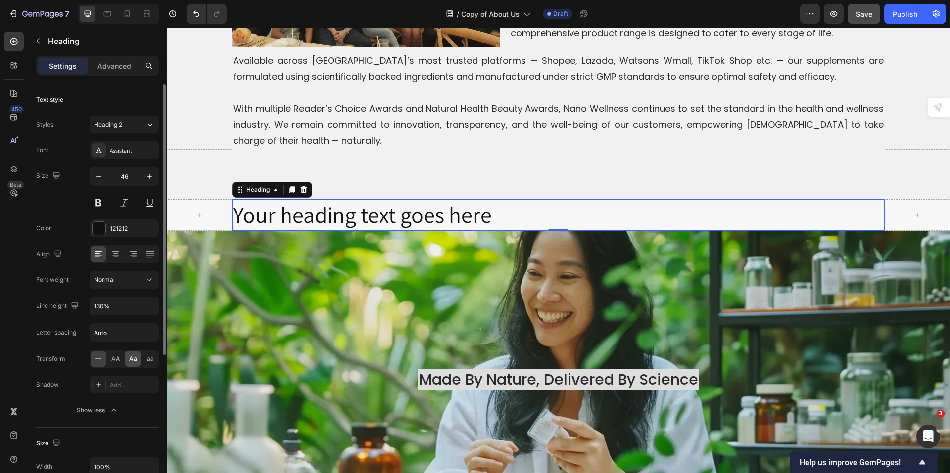
click at [131, 361] on span "Aa" at bounding box center [133, 359] width 8 height 9
click at [382, 209] on h2 "your heading text goes here" at bounding box center [558, 215] width 653 height 32
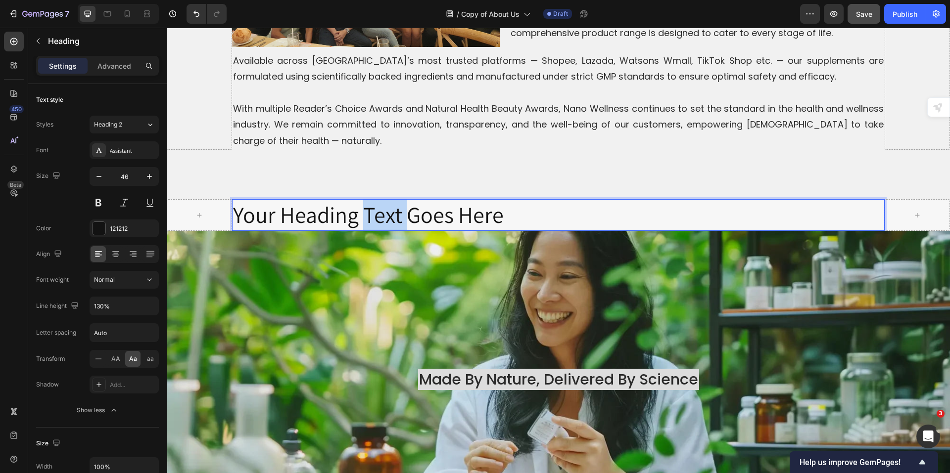
click at [382, 209] on p "your heading text goes here" at bounding box center [558, 215] width 651 height 30
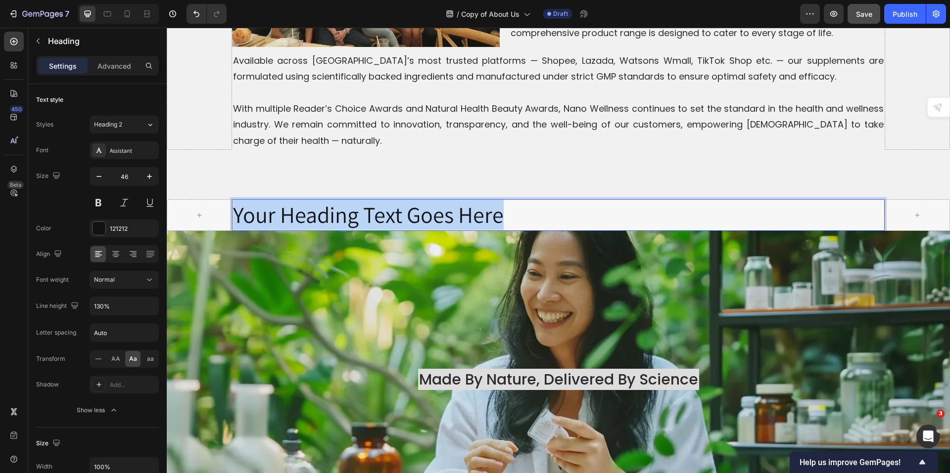
click at [382, 209] on p "your heading text goes here" at bounding box center [558, 215] width 651 height 30
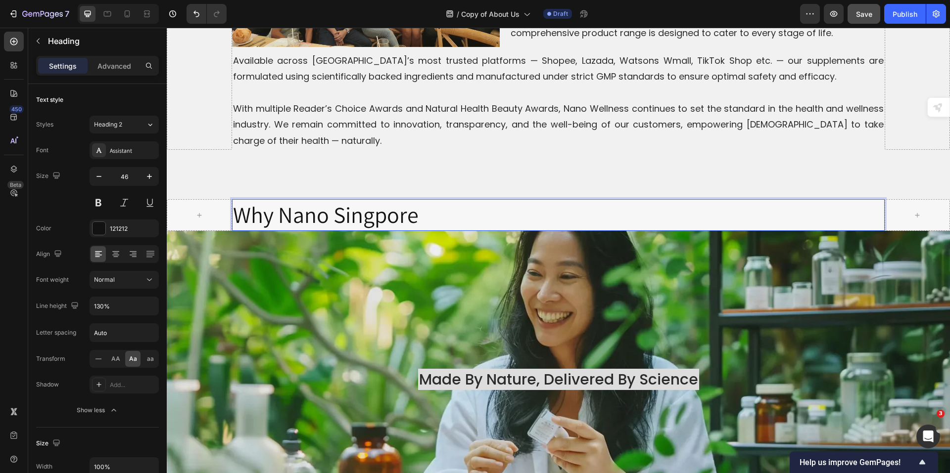
click at [376, 204] on p "why nano singpore" at bounding box center [558, 215] width 651 height 30
click at [440, 206] on p "why nano singpore" at bounding box center [558, 215] width 651 height 30
click at [373, 201] on p "why nano singpore" at bounding box center [558, 215] width 651 height 30
click at [468, 200] on p "why nano singapore" at bounding box center [558, 215] width 651 height 30
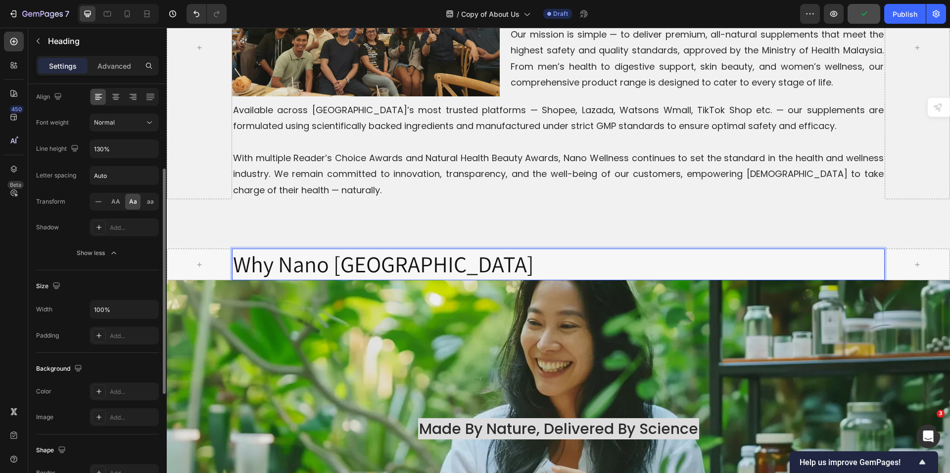
scroll to position [0, 0]
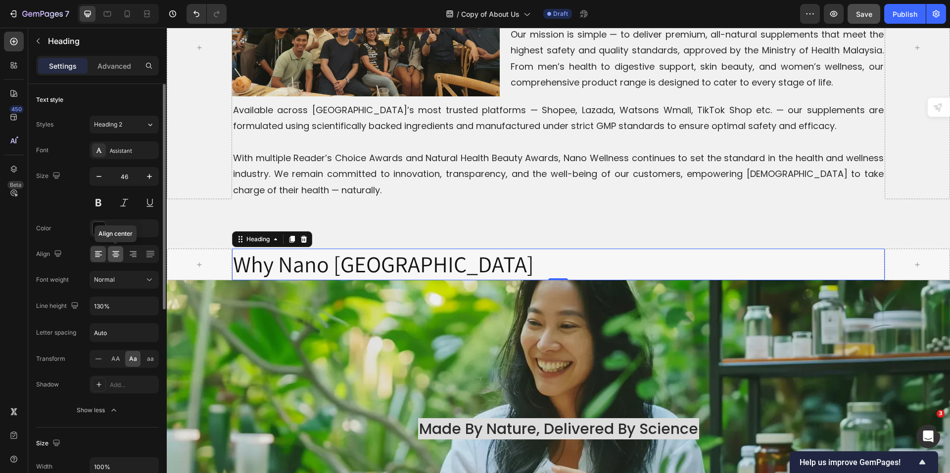
click at [118, 253] on icon at bounding box center [115, 253] width 5 height 1
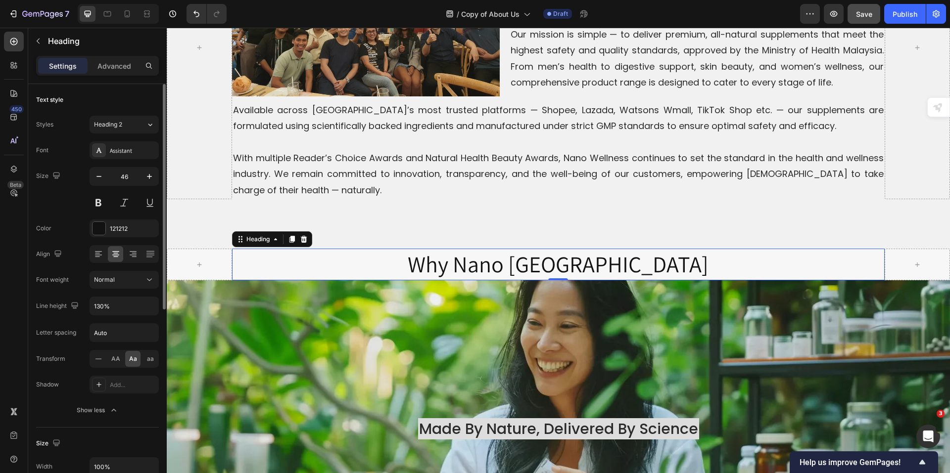
click at [139, 160] on div "Font Assistant Size 46 Color 121212 Align Font weight Normal Line height 130% L…" at bounding box center [97, 280] width 123 height 278
click at [137, 149] on div "Assistant" at bounding box center [133, 150] width 47 height 9
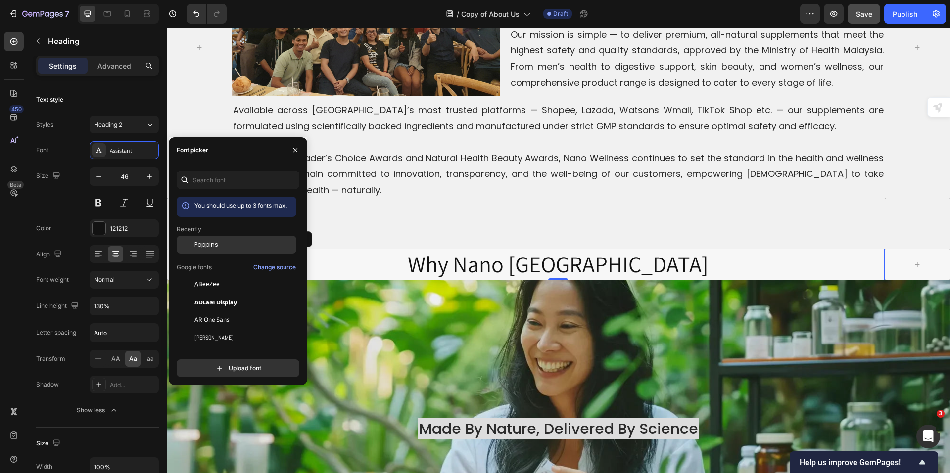
click at [200, 244] on span "Poppins" at bounding box center [206, 244] width 24 height 9
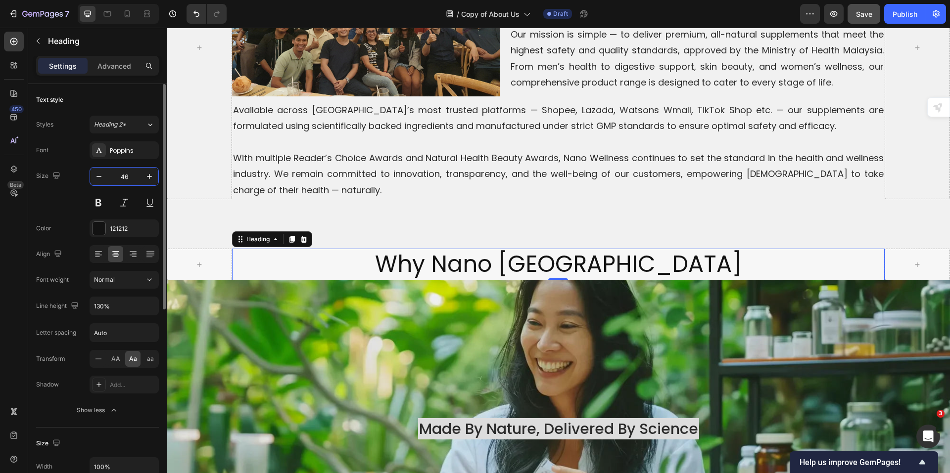
click at [127, 173] on input "46" at bounding box center [124, 177] width 33 height 18
type input "30"
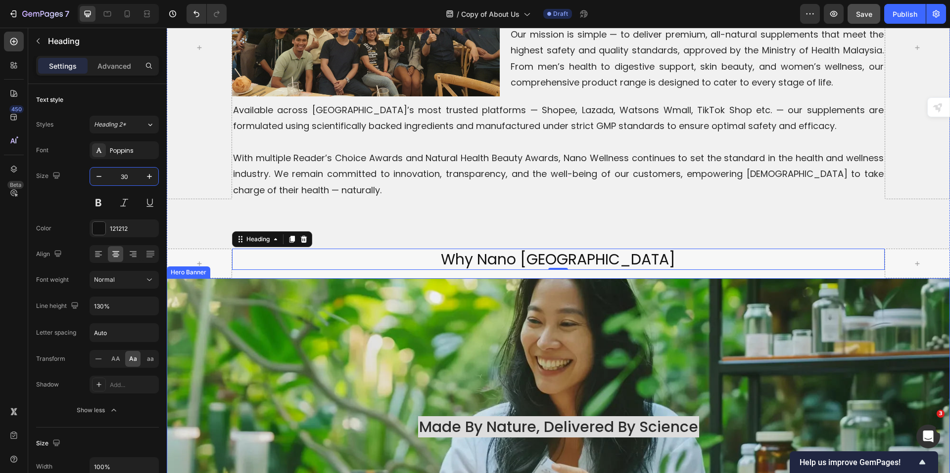
click at [522, 284] on div "Background Image" at bounding box center [558, 427] width 783 height 297
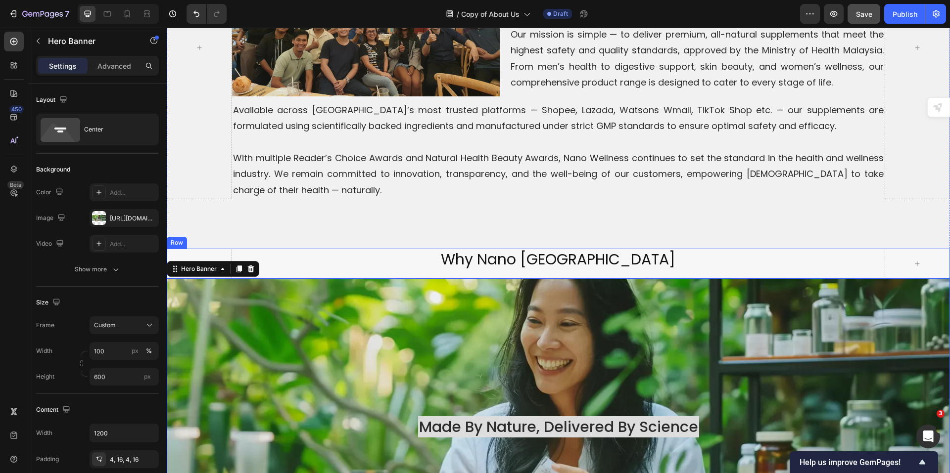
click at [668, 260] on div "why nano singapore Heading" at bounding box center [558, 264] width 653 height 30
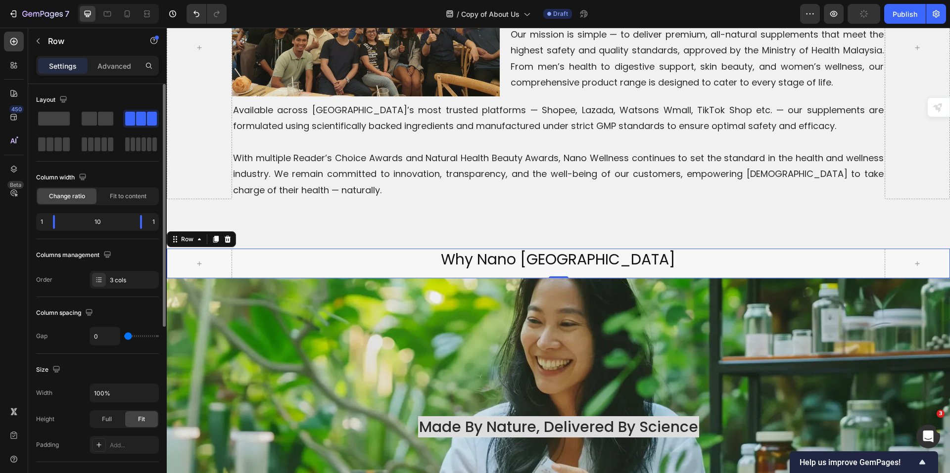
drag, startPoint x: 117, startPoint y: 69, endPoint x: 125, endPoint y: 85, distance: 17.9
click at [118, 69] on p "Advanced" at bounding box center [114, 66] width 34 height 10
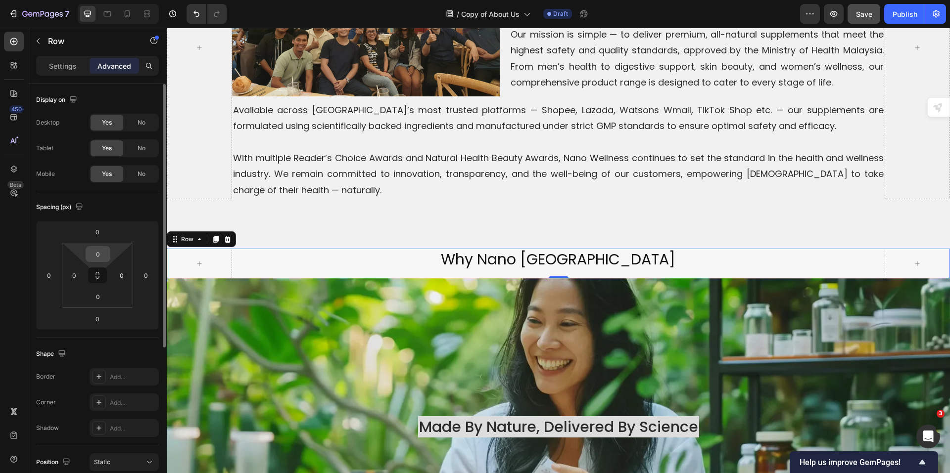
click at [101, 255] on input "0" at bounding box center [98, 254] width 20 height 15
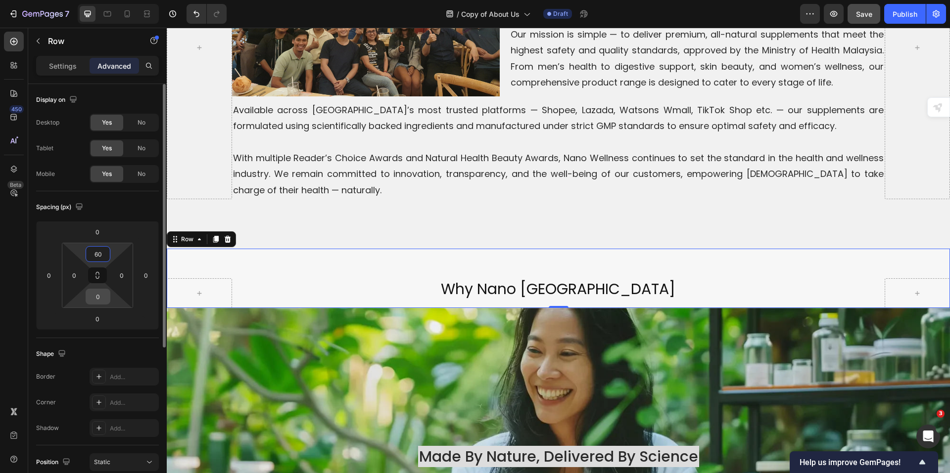
type input "60"
click at [101, 296] on input "0" at bounding box center [98, 296] width 20 height 15
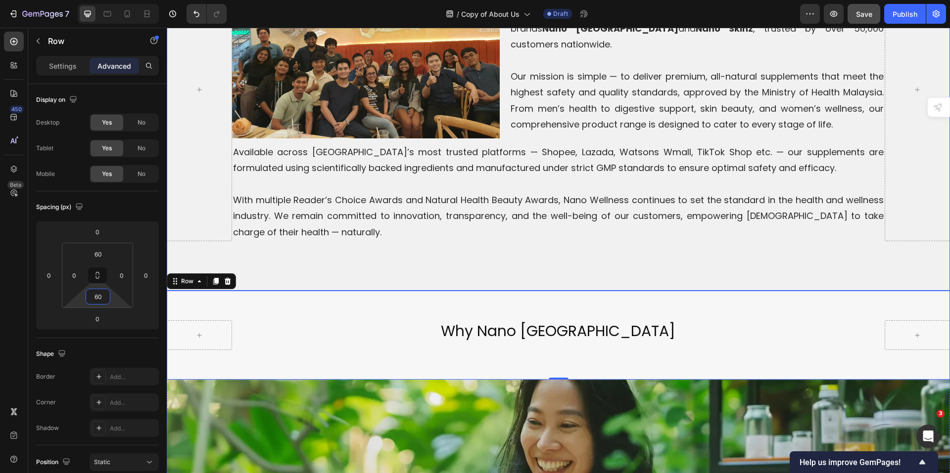
scroll to position [1498, 0]
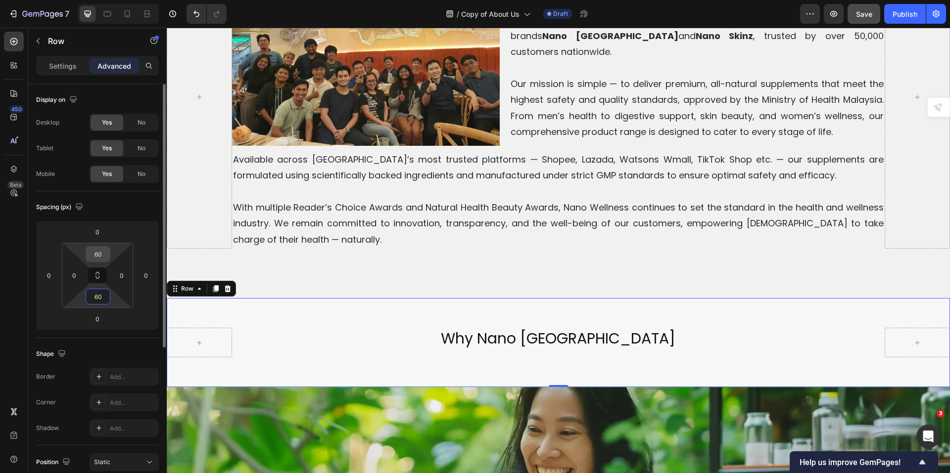
type input "60"
click at [102, 250] on input "60" at bounding box center [98, 254] width 20 height 15
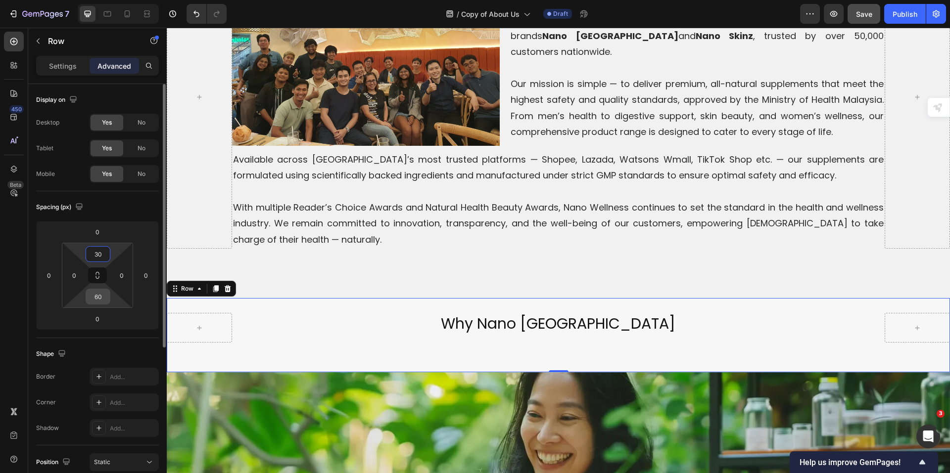
type input "30"
click at [98, 293] on input "60" at bounding box center [98, 296] width 20 height 15
type input "30"
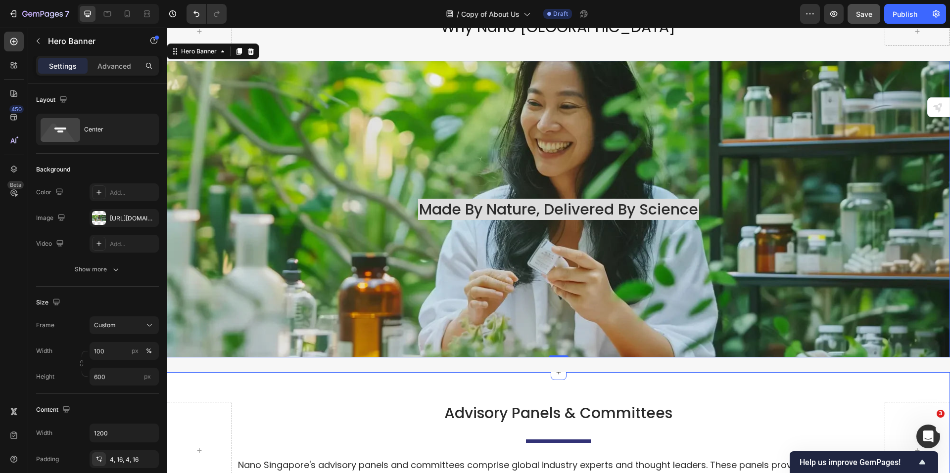
scroll to position [2043, 0]
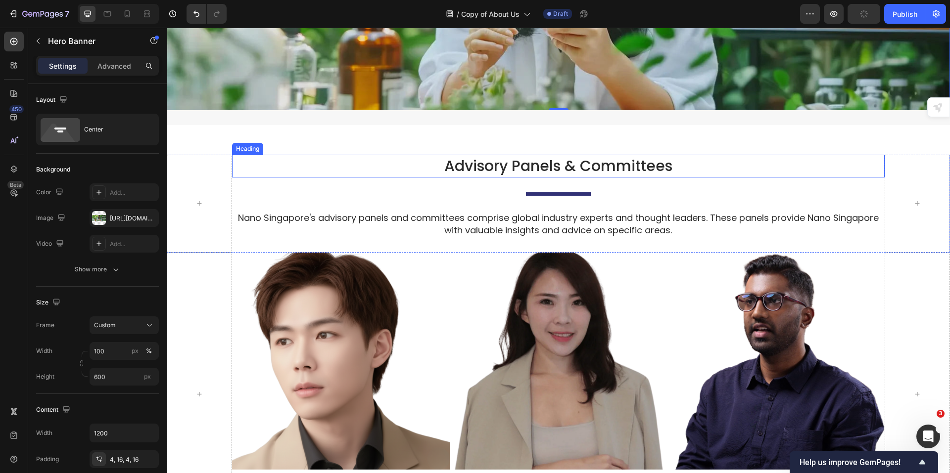
click at [660, 155] on h2 "Advisory Panels & Committees" at bounding box center [558, 166] width 653 height 23
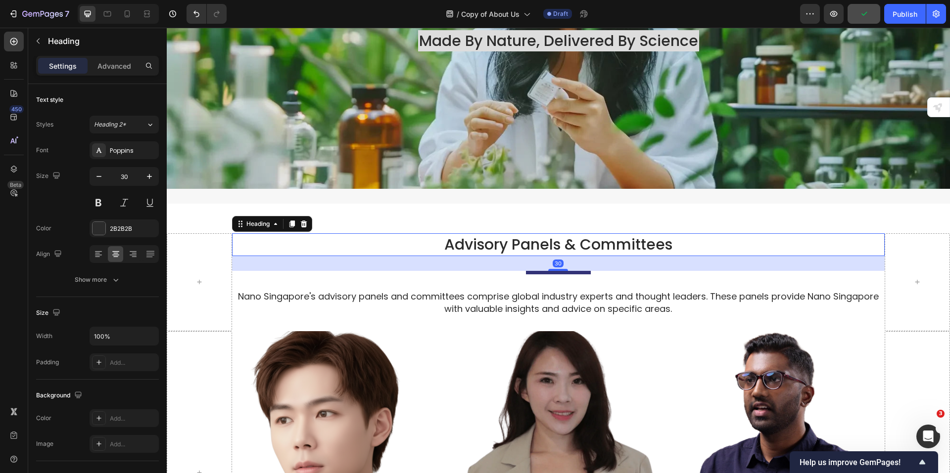
scroll to position [1894, 0]
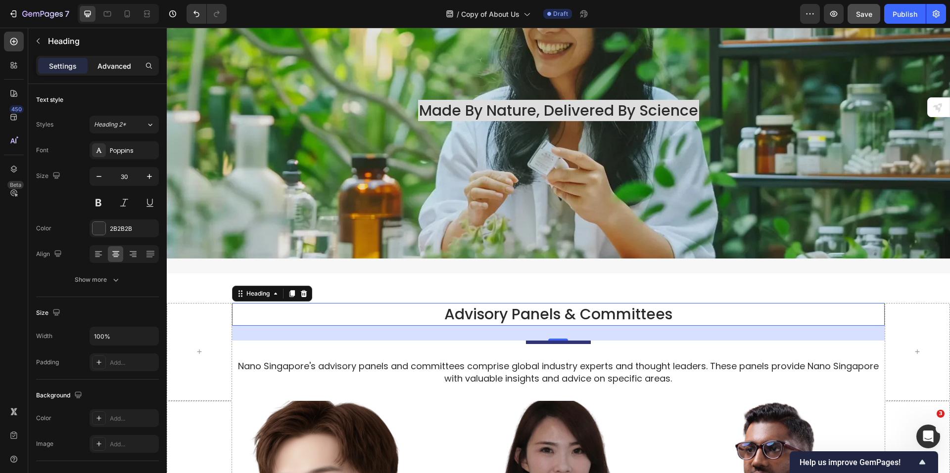
click at [110, 65] on p "Advanced" at bounding box center [114, 66] width 34 height 10
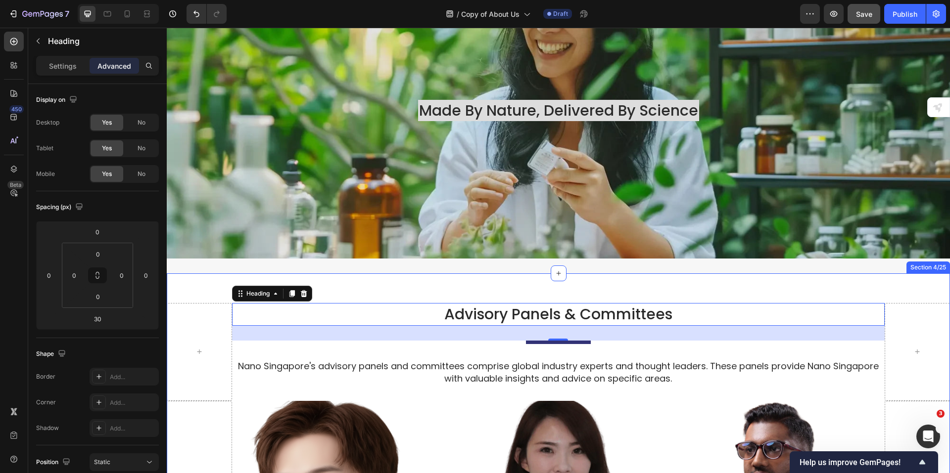
drag, startPoint x: 707, startPoint y: 285, endPoint x: 716, endPoint y: 290, distance: 10.4
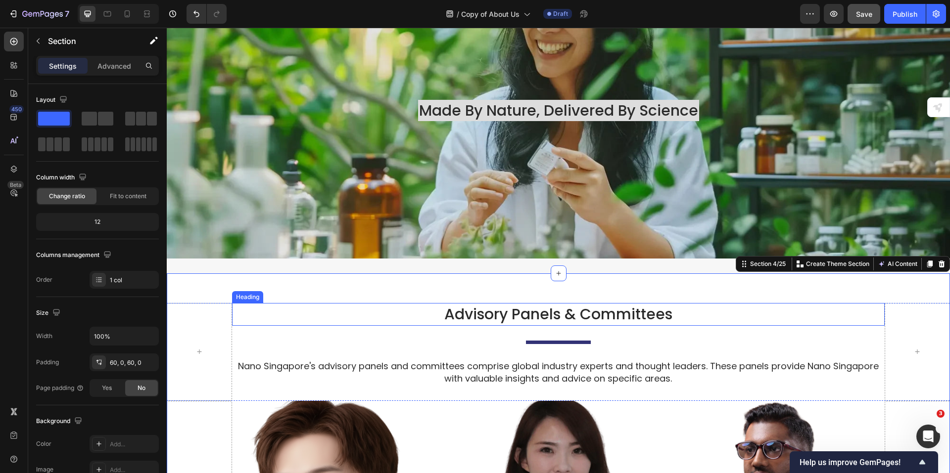
click at [739, 312] on h2 "Advisory Panels & Committees" at bounding box center [558, 314] width 653 height 23
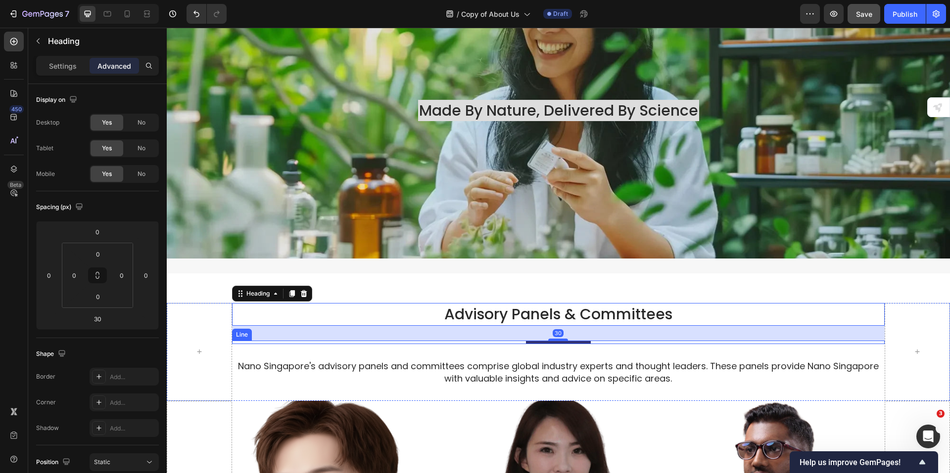
click at [725, 341] on div "Title" at bounding box center [558, 342] width 653 height 3
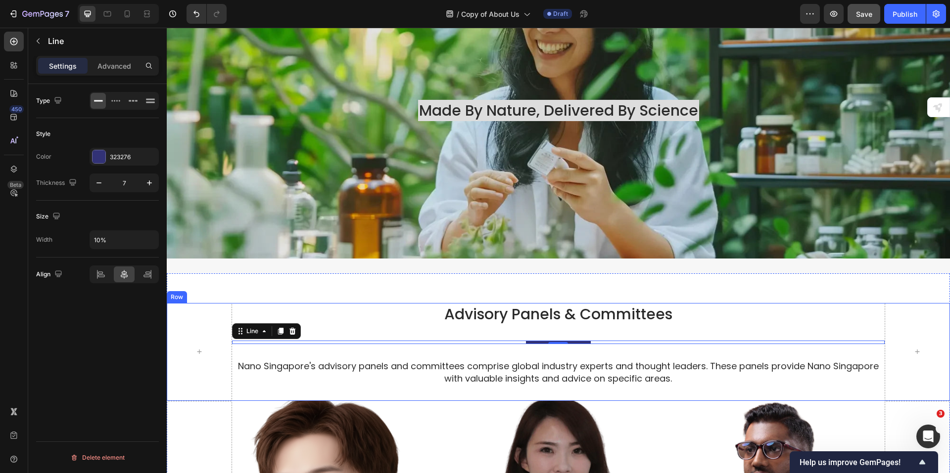
click at [723, 321] on div "Advisory Panels & Committees Heading Title Line 0 Nano Singapore's advisory pan…" at bounding box center [558, 351] width 653 height 97
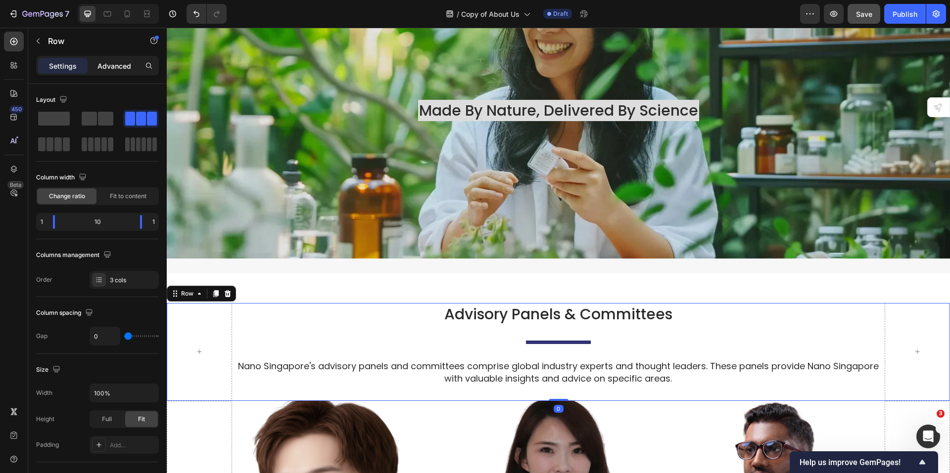
click at [110, 65] on p "Advanced" at bounding box center [114, 66] width 34 height 10
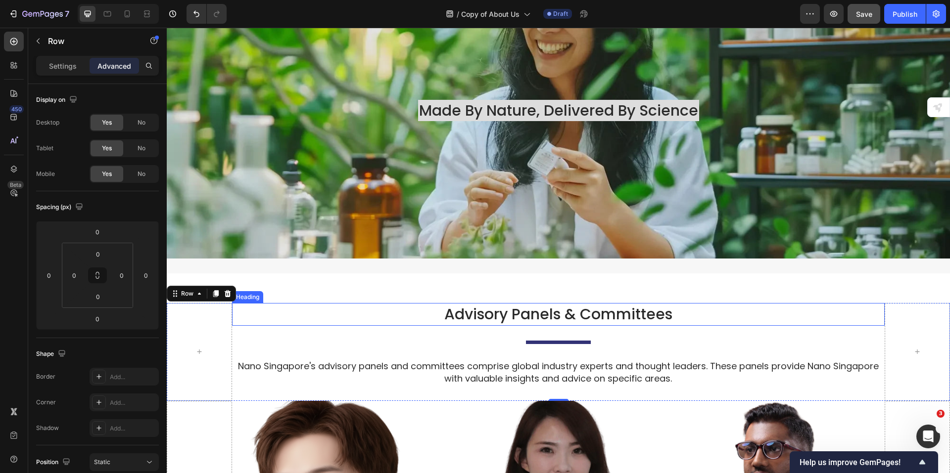
click at [561, 303] on h2 "Advisory Panels & Committees" at bounding box center [558, 314] width 653 height 23
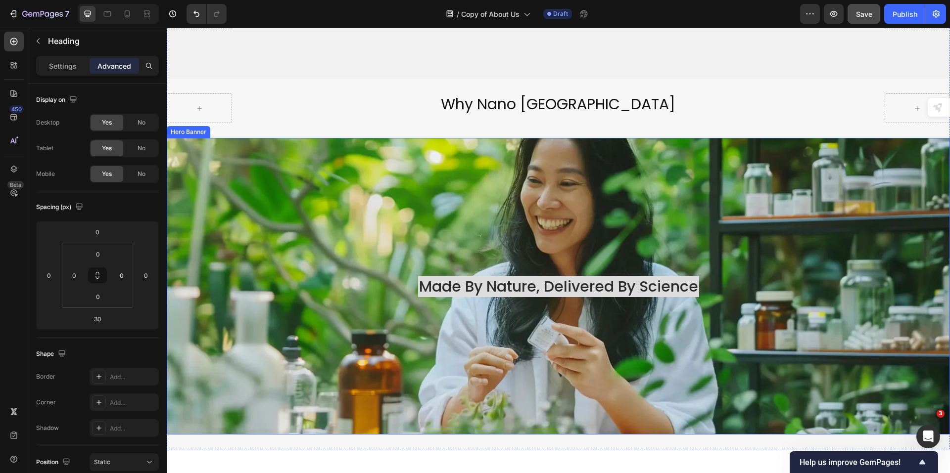
scroll to position [1597, 0]
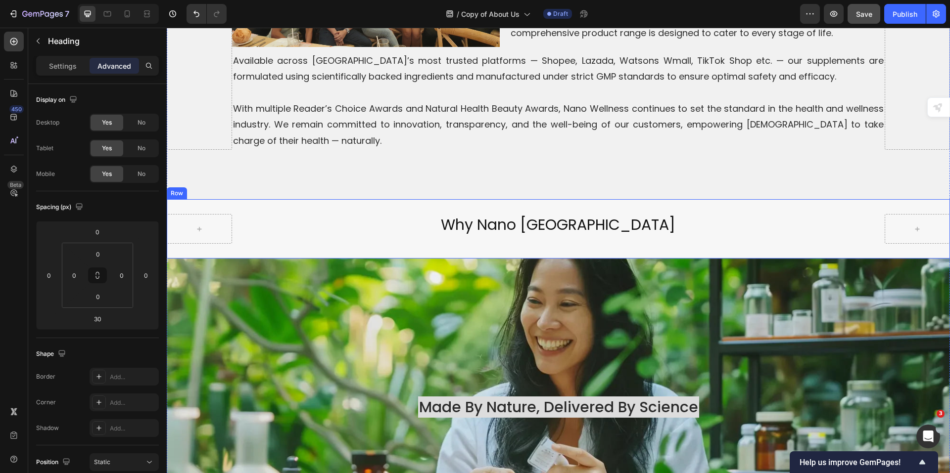
click at [673, 216] on p "why nano singapore" at bounding box center [558, 224] width 651 height 19
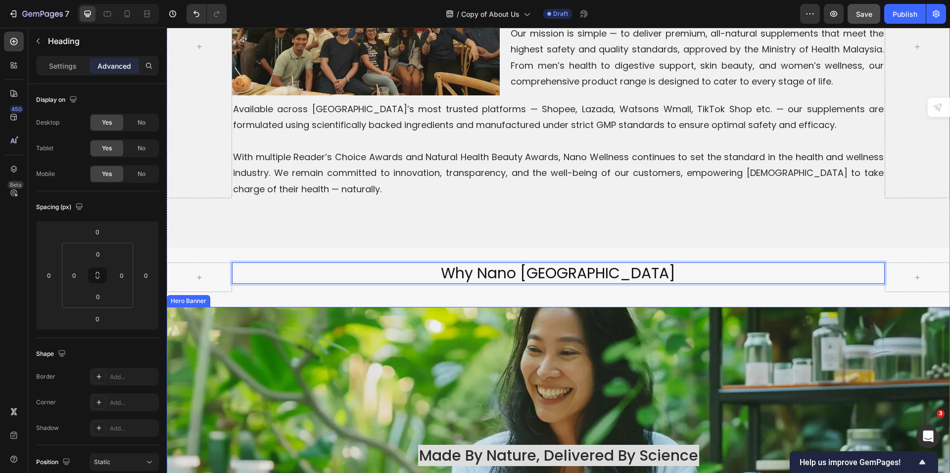
scroll to position [1548, 0]
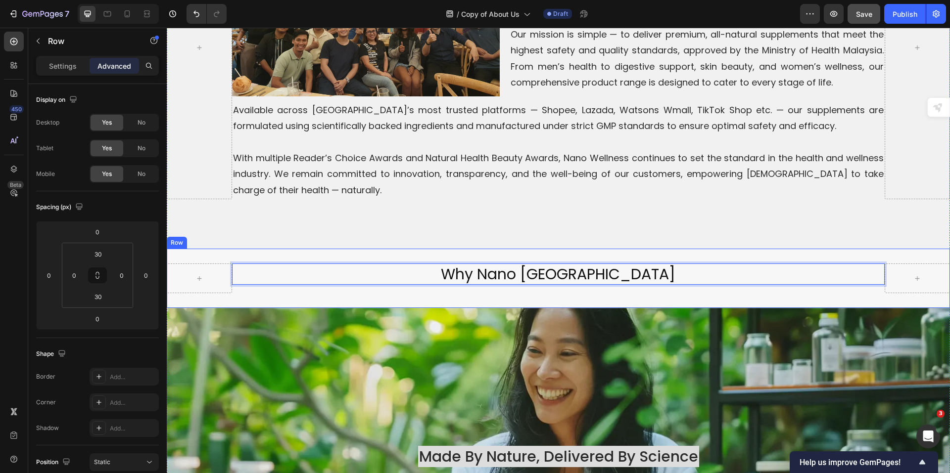
click at [561, 283] on div "why nano singapore Heading 0 Row" at bounding box center [558, 278] width 783 height 59
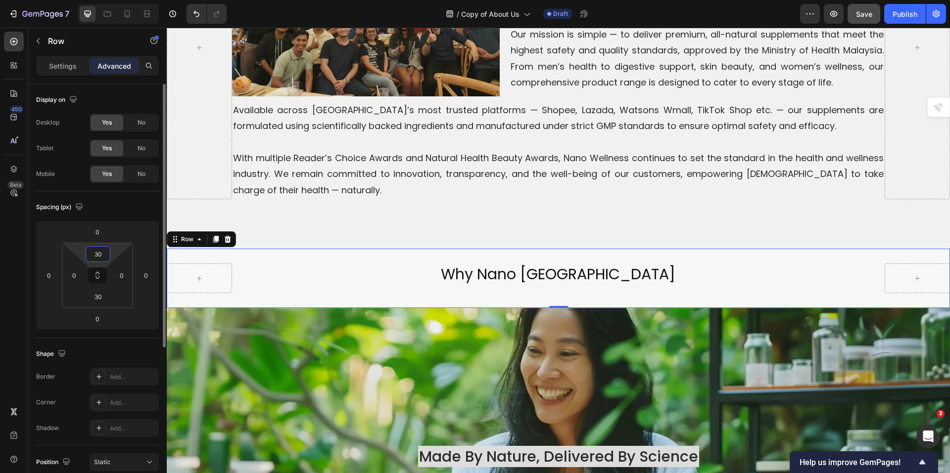
click at [96, 254] on input "30" at bounding box center [98, 254] width 20 height 15
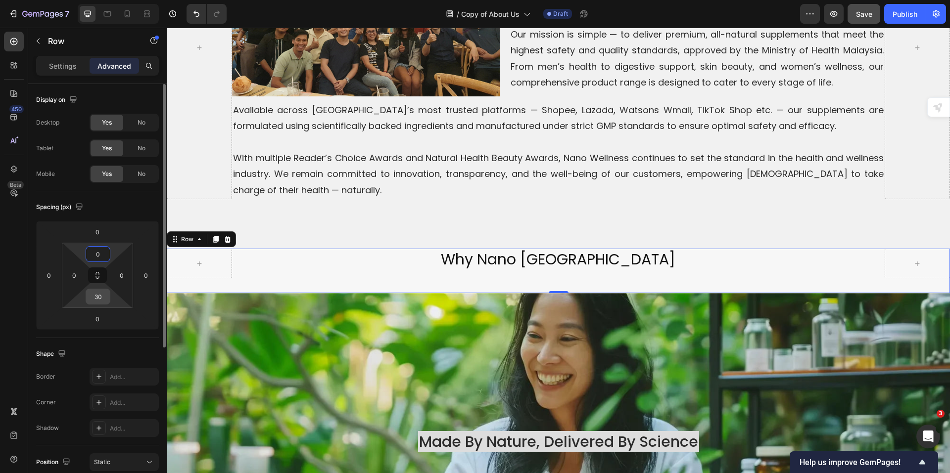
type input "0"
click at [100, 292] on input "30" at bounding box center [98, 296] width 20 height 15
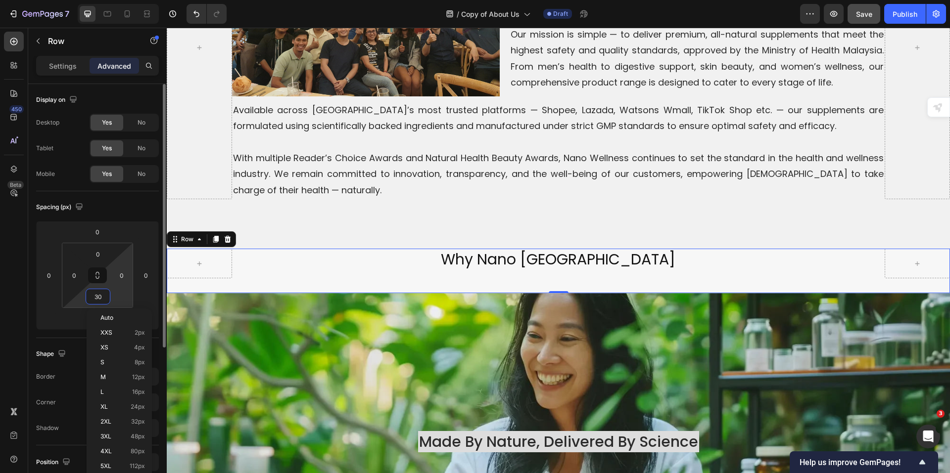
type input "0"
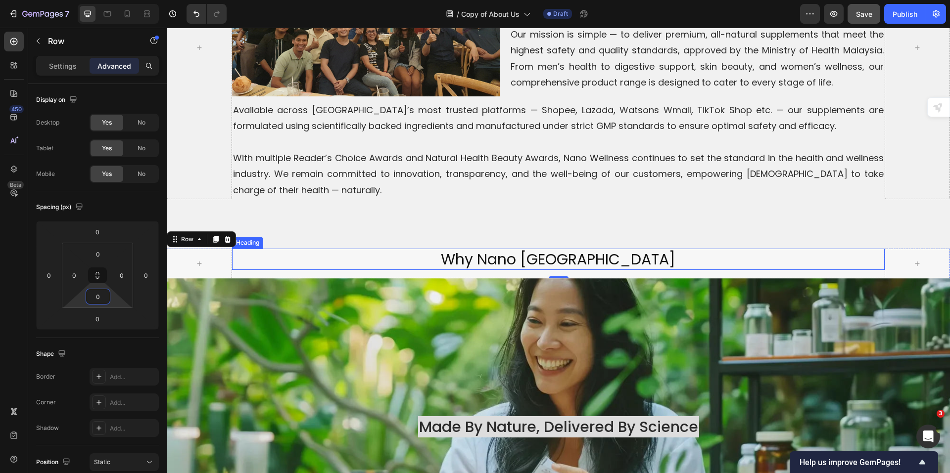
click at [604, 255] on p "why nano singapore" at bounding box center [558, 259] width 651 height 19
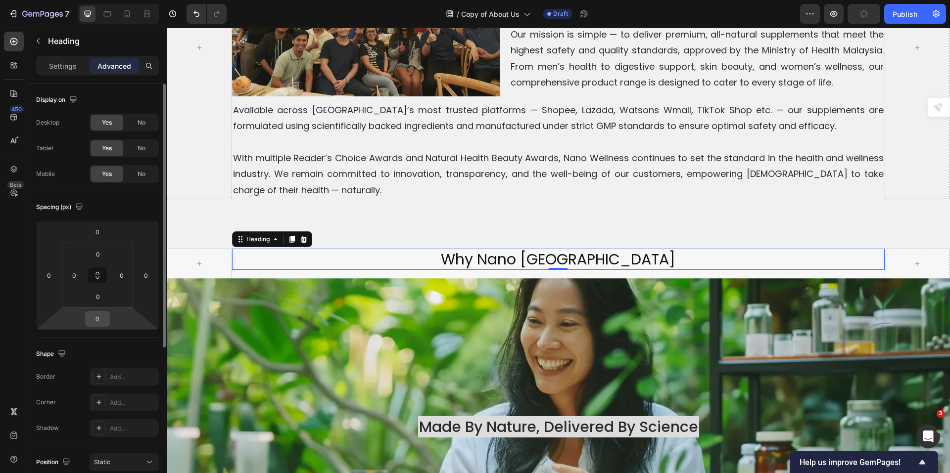
click at [104, 321] on input "0" at bounding box center [98, 319] width 20 height 15
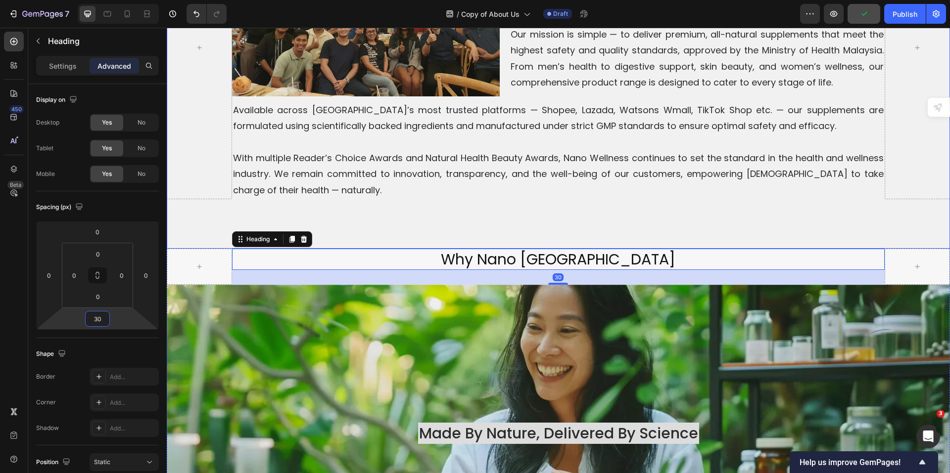
type input "30"
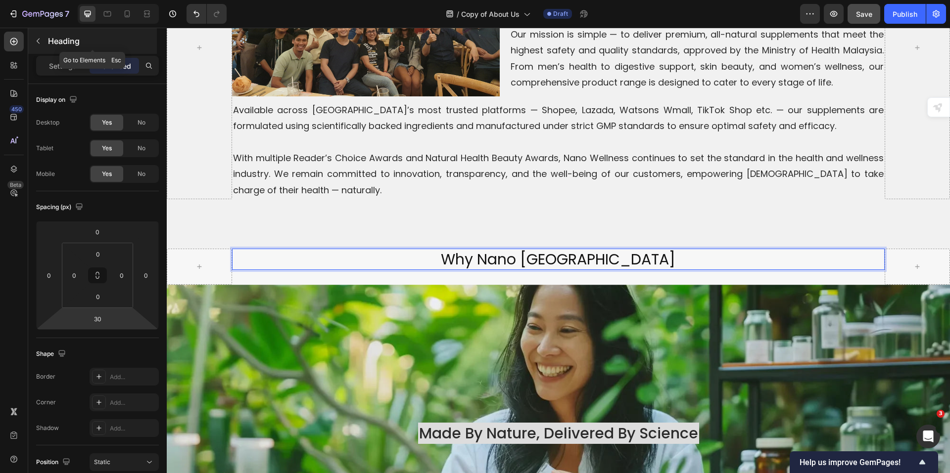
click at [40, 44] on icon "button" at bounding box center [38, 41] width 8 height 8
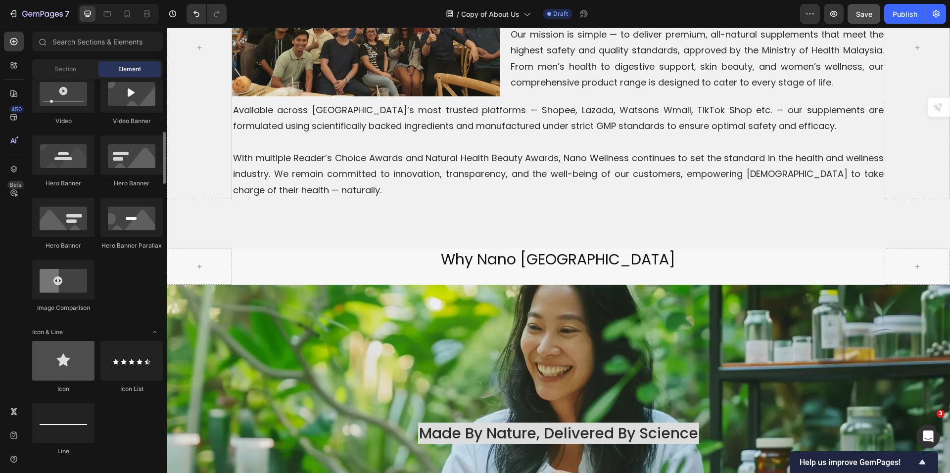
scroll to position [594, 0]
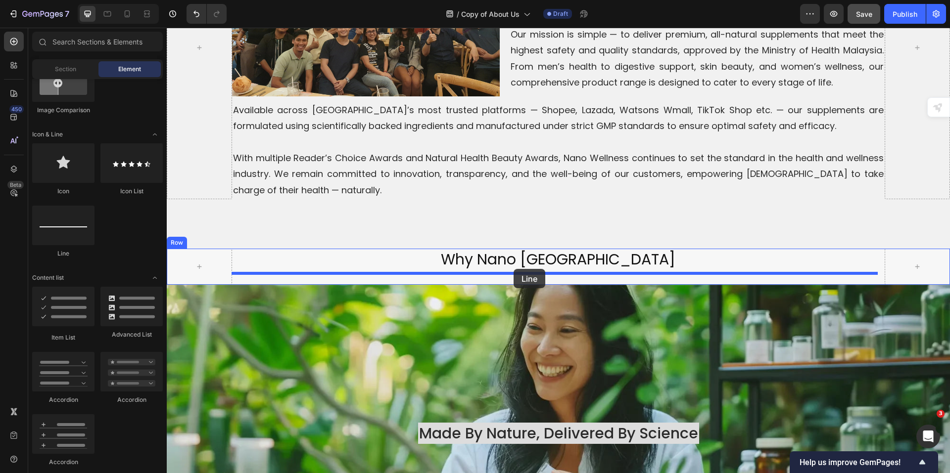
drag, startPoint x: 232, startPoint y: 257, endPoint x: 514, endPoint y: 269, distance: 282.2
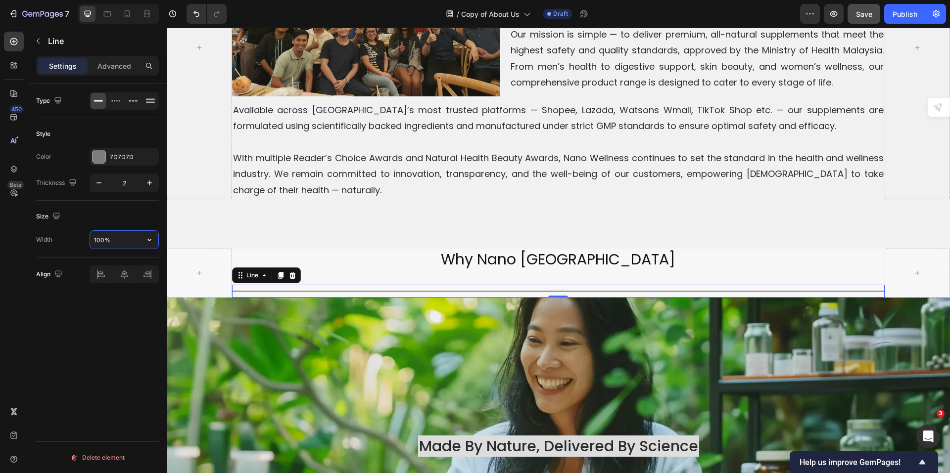
click at [97, 242] on input "100%" at bounding box center [124, 240] width 68 height 18
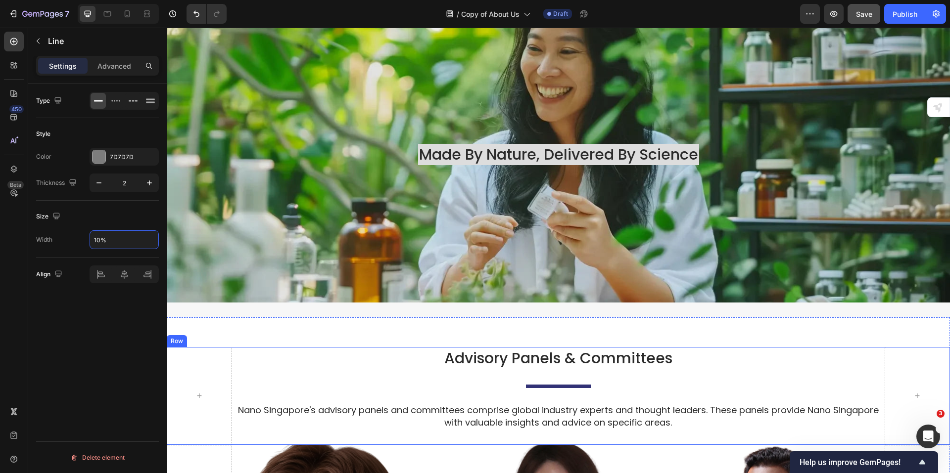
scroll to position [1597, 0]
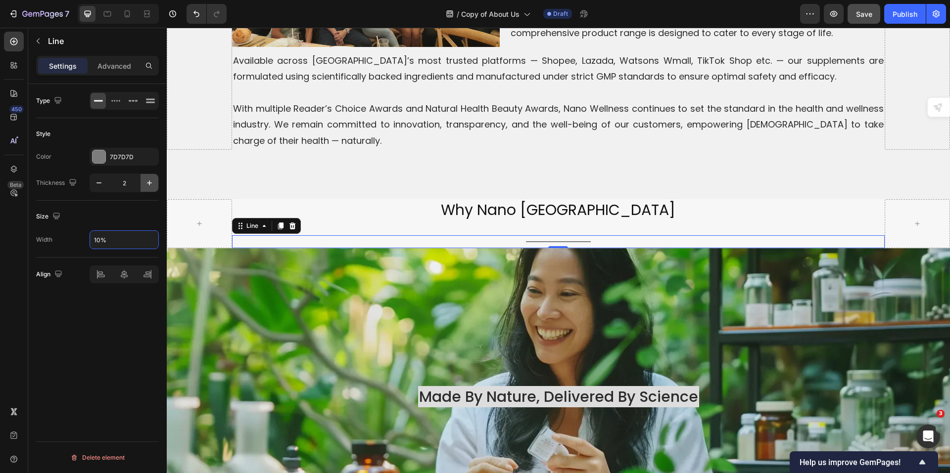
type input "10%"
click at [149, 184] on icon "button" at bounding box center [149, 183] width 5 height 5
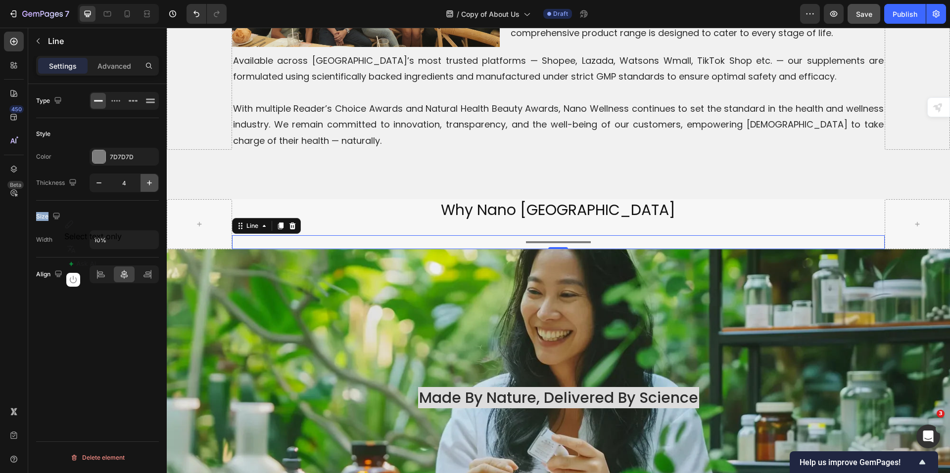
click at [149, 184] on icon "button" at bounding box center [149, 183] width 5 height 5
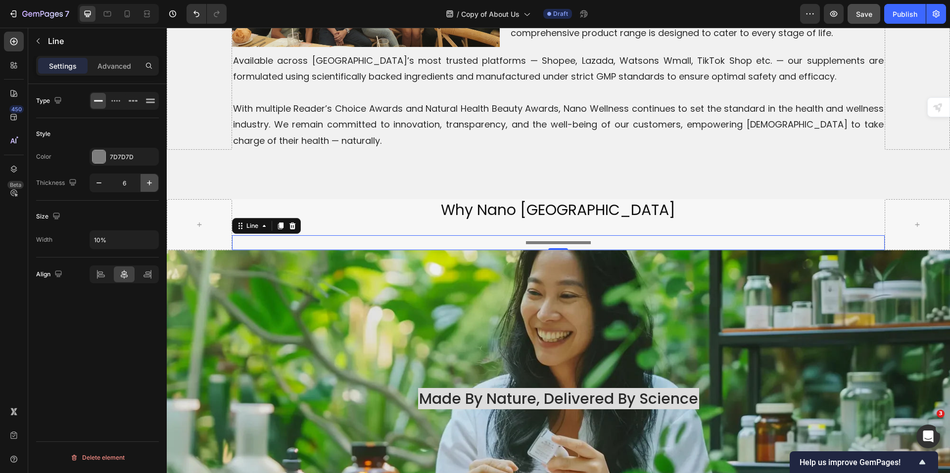
click at [149, 184] on icon "button" at bounding box center [149, 183] width 5 height 5
type input "7"
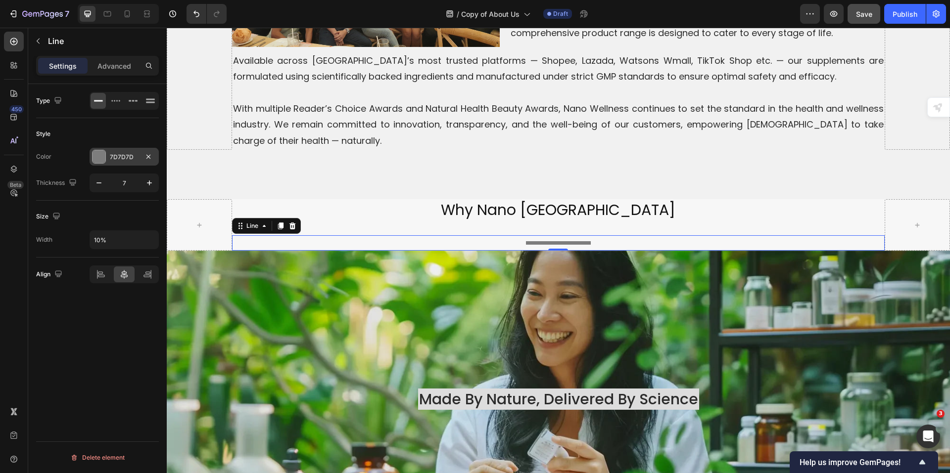
click at [117, 156] on div "7D7D7D" at bounding box center [124, 157] width 29 height 9
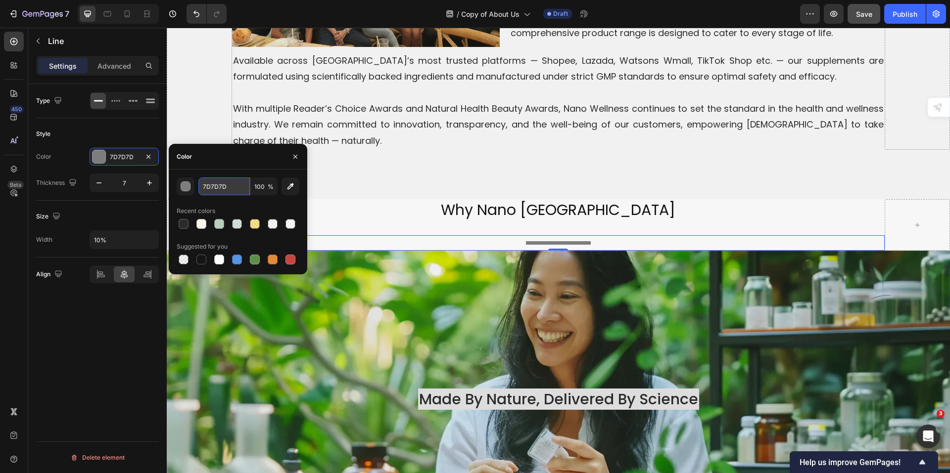
click at [230, 184] on input "7D7D7D" at bounding box center [223, 187] width 51 height 18
type input "323276"
click at [293, 162] on button "button" at bounding box center [295, 157] width 16 height 16
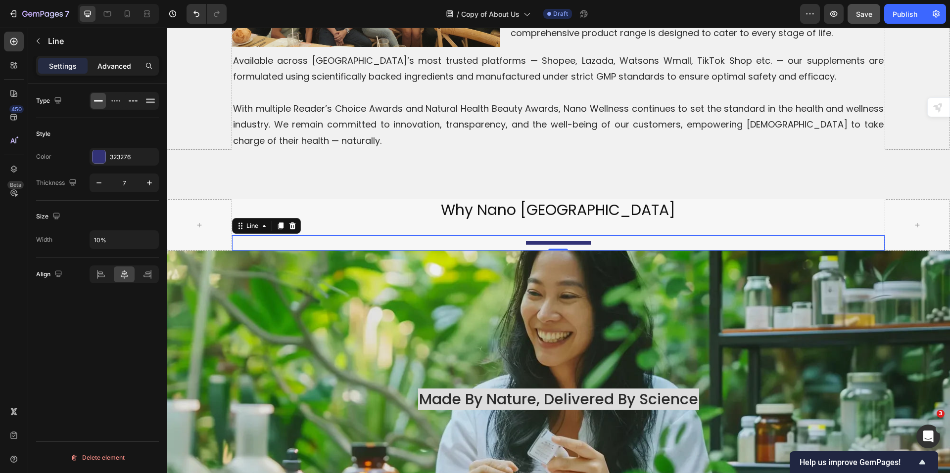
click at [129, 70] on p "Advanced" at bounding box center [114, 66] width 34 height 10
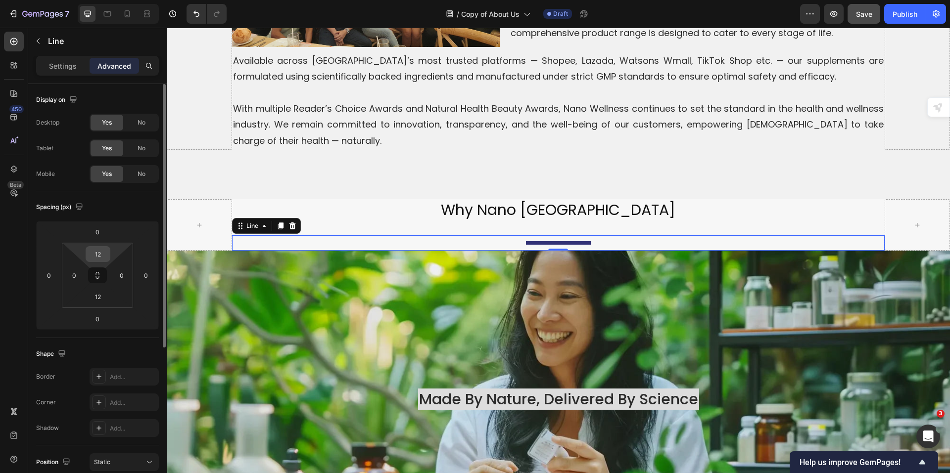
click at [99, 257] on input "12" at bounding box center [98, 254] width 20 height 15
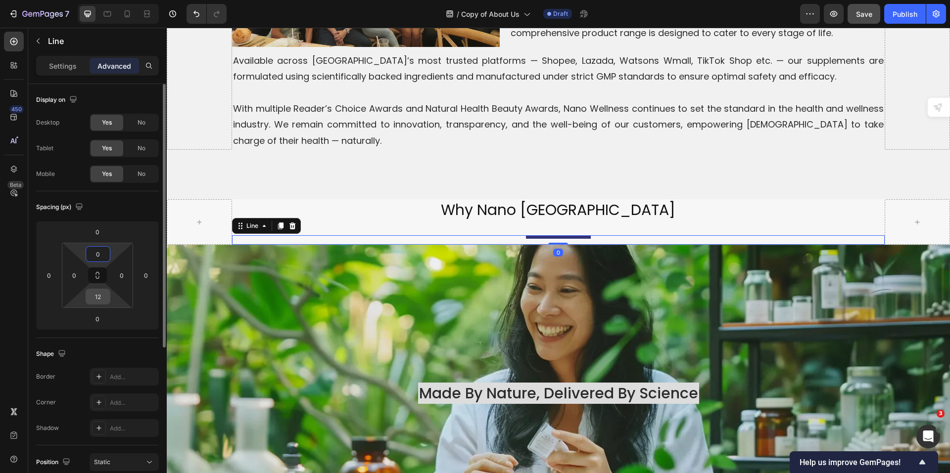
type input "0"
click at [98, 301] on input "12" at bounding box center [98, 296] width 20 height 15
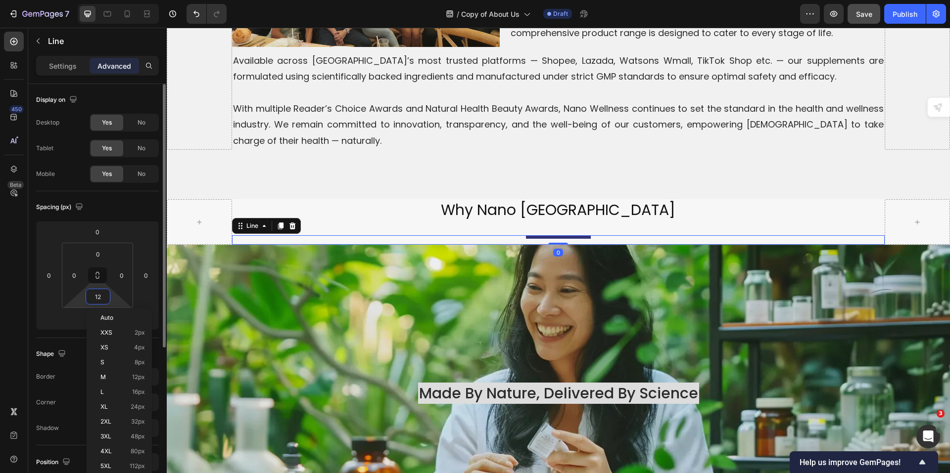
type input "0"
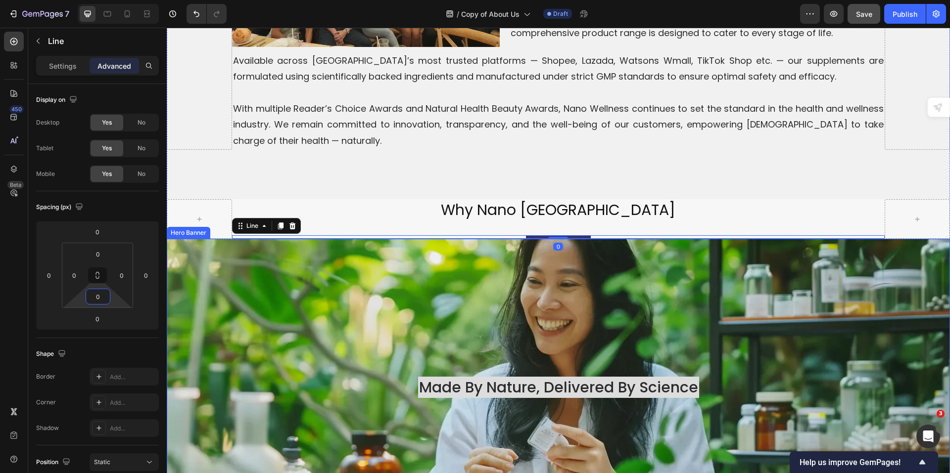
click at [321, 296] on div "Background Image" at bounding box center [558, 387] width 783 height 297
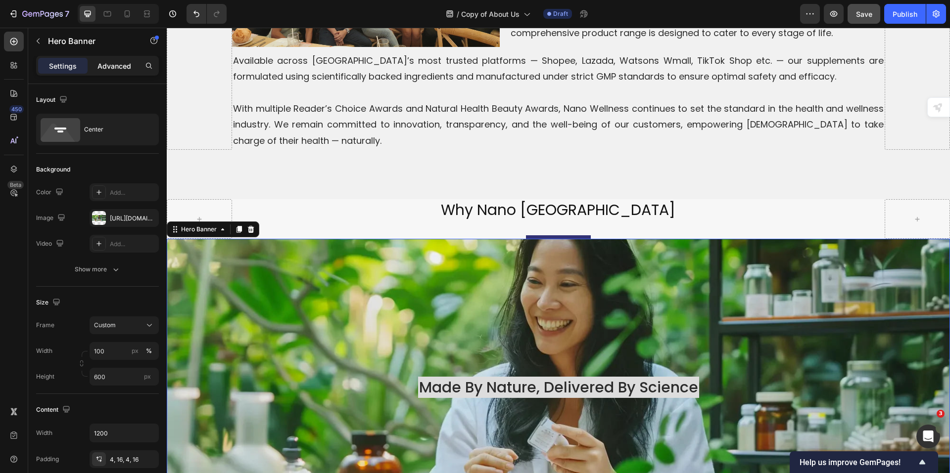
click at [109, 66] on p "Advanced" at bounding box center [114, 66] width 34 height 10
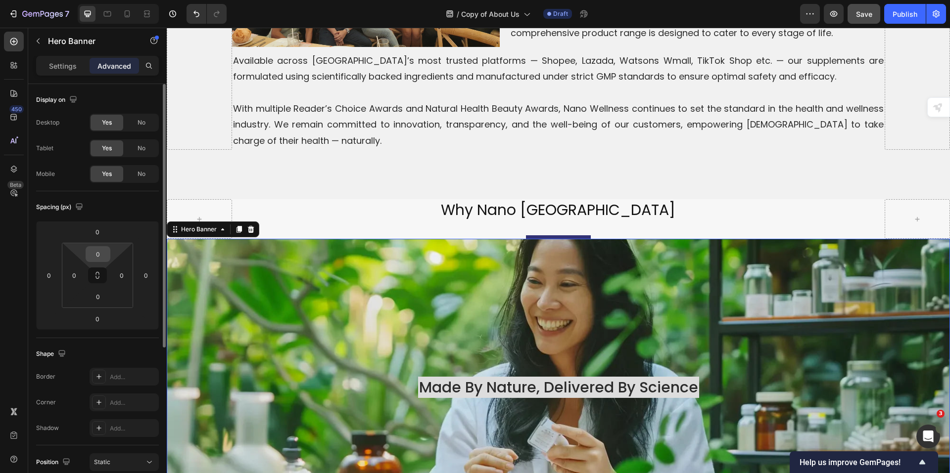
click at [94, 252] on input "0" at bounding box center [98, 254] width 20 height 15
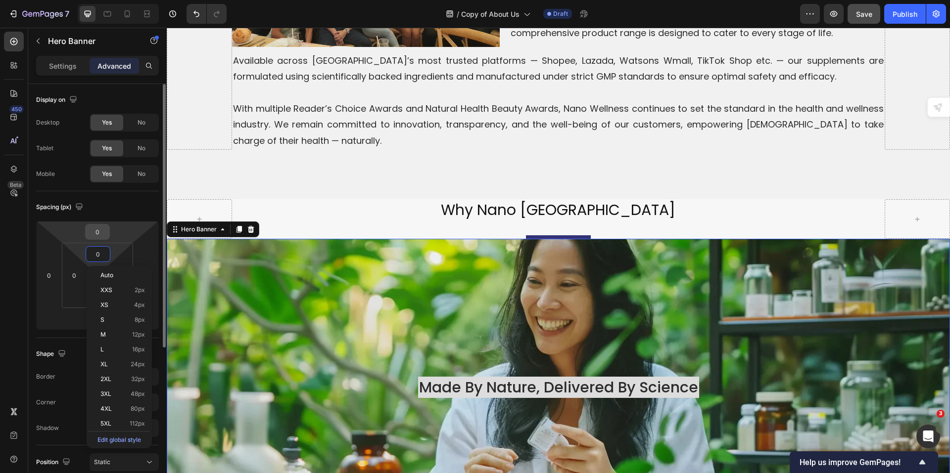
click at [100, 229] on input "0" at bounding box center [98, 232] width 20 height 15
type input "30"
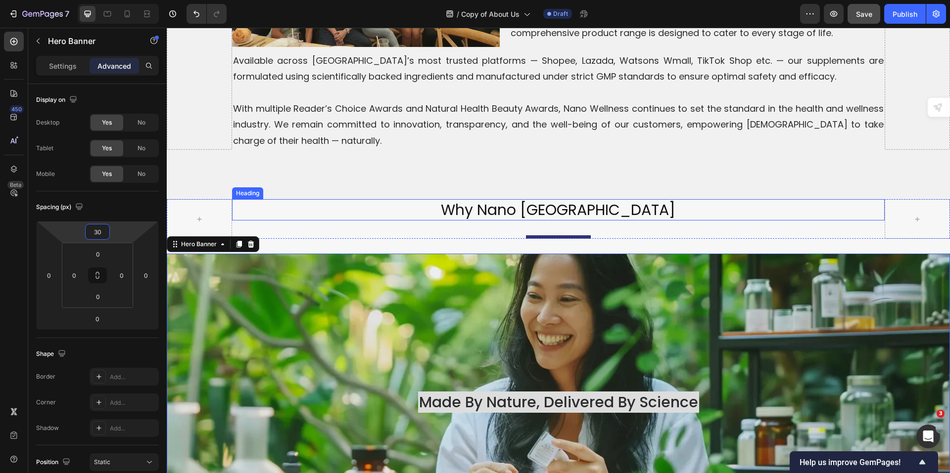
click at [382, 207] on p "why nano singapore" at bounding box center [558, 209] width 651 height 19
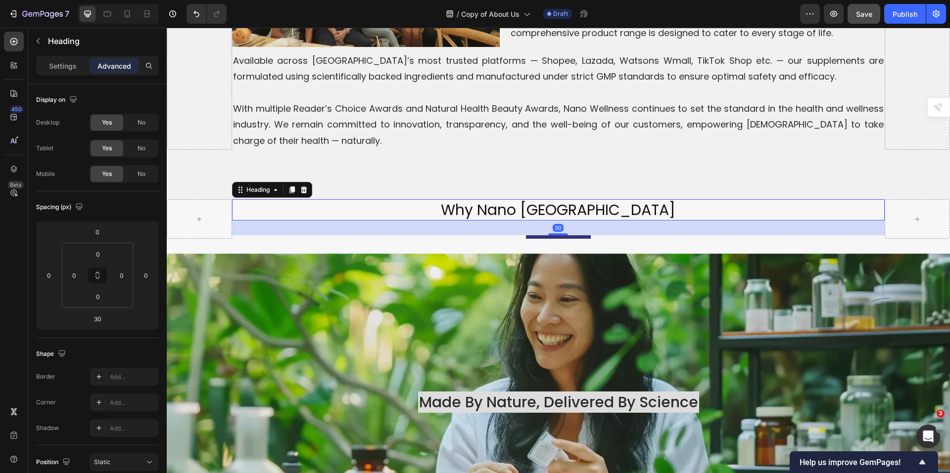
click at [752, 222] on div "30" at bounding box center [558, 228] width 653 height 15
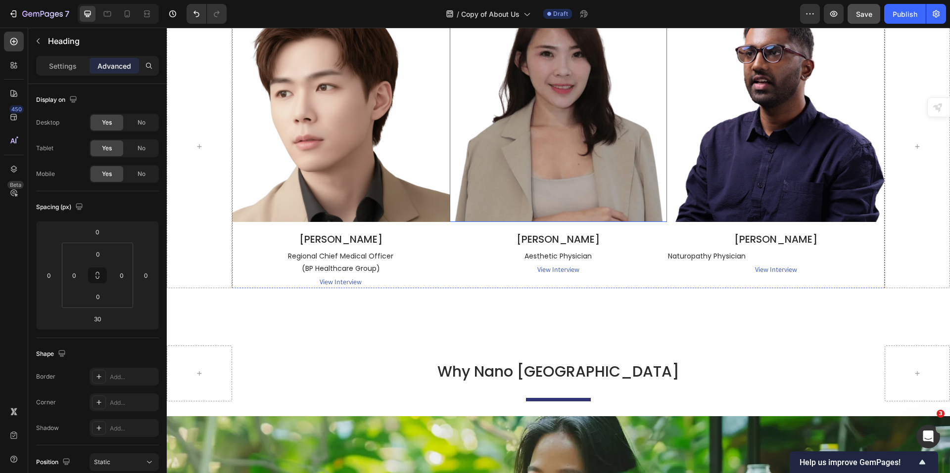
scroll to position [2389, 0]
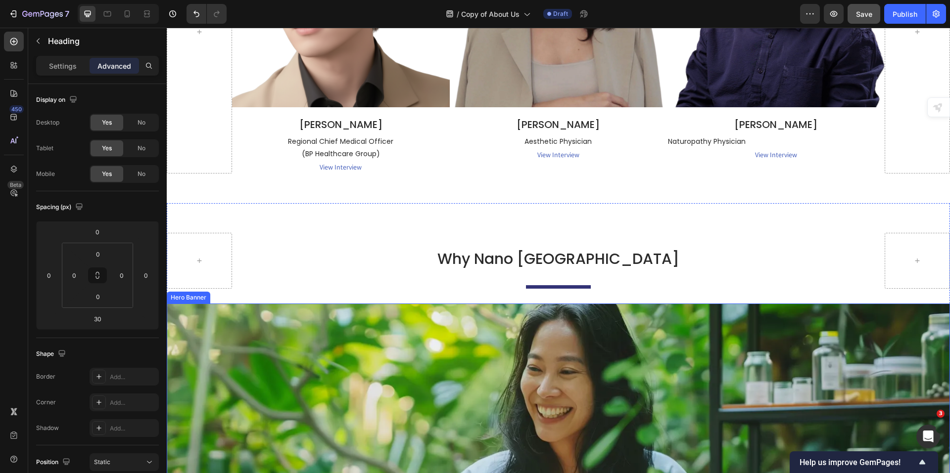
click at [596, 326] on div "Background Image" at bounding box center [558, 475] width 783 height 342
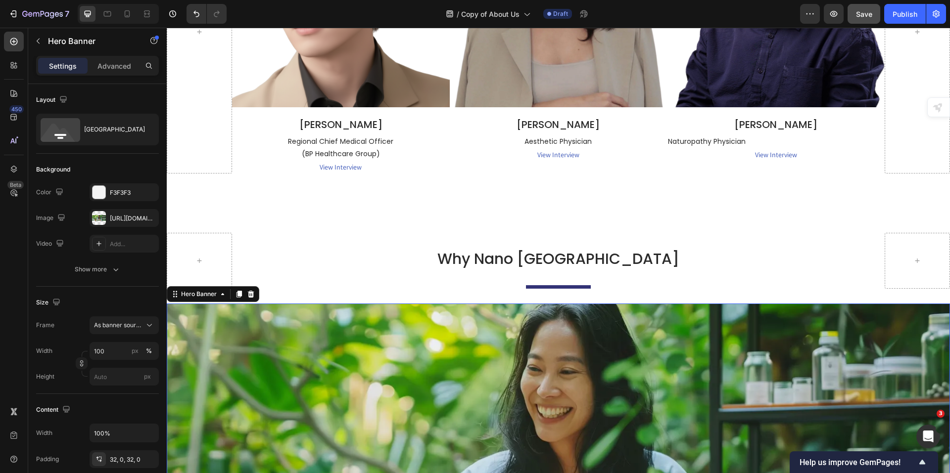
click at [110, 57] on div "Settings Advanced" at bounding box center [97, 66] width 123 height 20
click at [109, 64] on p "Advanced" at bounding box center [114, 66] width 34 height 10
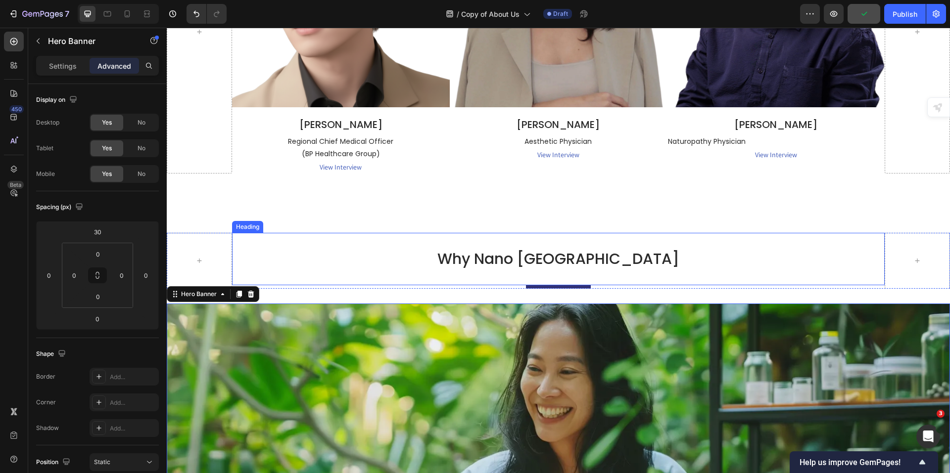
click at [600, 257] on h2 "Why Nano [GEOGRAPHIC_DATA]" at bounding box center [558, 259] width 653 height 23
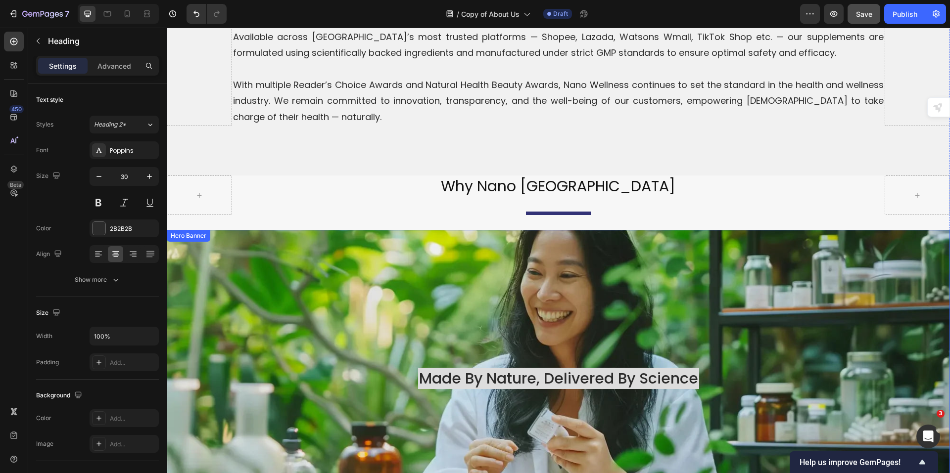
scroll to position [1597, 0]
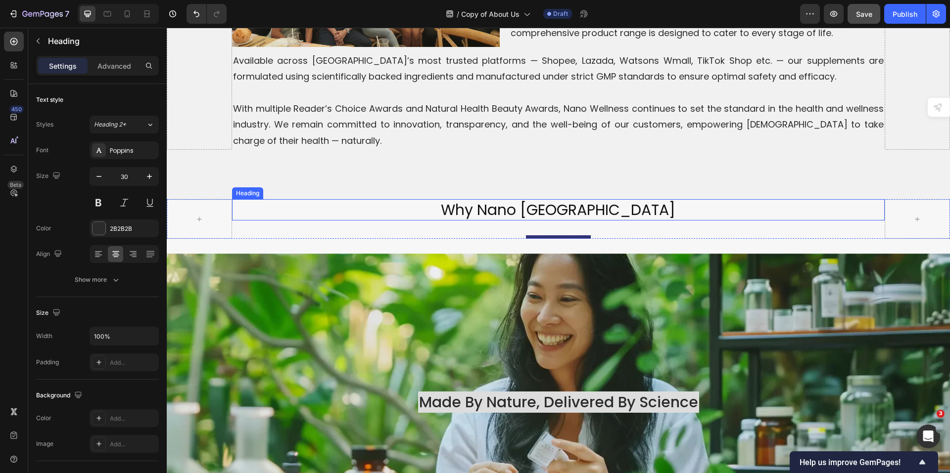
click at [642, 235] on div "Title" at bounding box center [558, 236] width 653 height 3
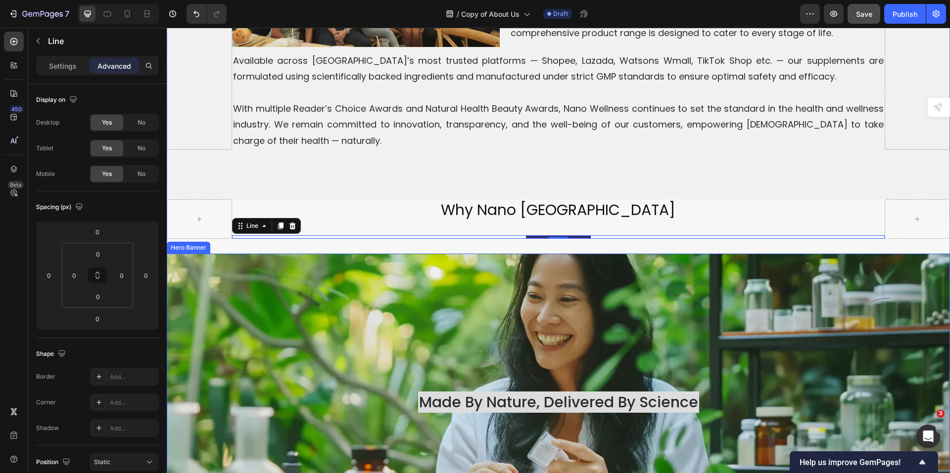
click at [528, 269] on div "Background Image" at bounding box center [558, 402] width 783 height 297
click at [602, 235] on div "Title" at bounding box center [558, 236] width 653 height 3
click at [617, 213] on div "why nano singapore Heading Title Line 0" at bounding box center [558, 219] width 653 height 40
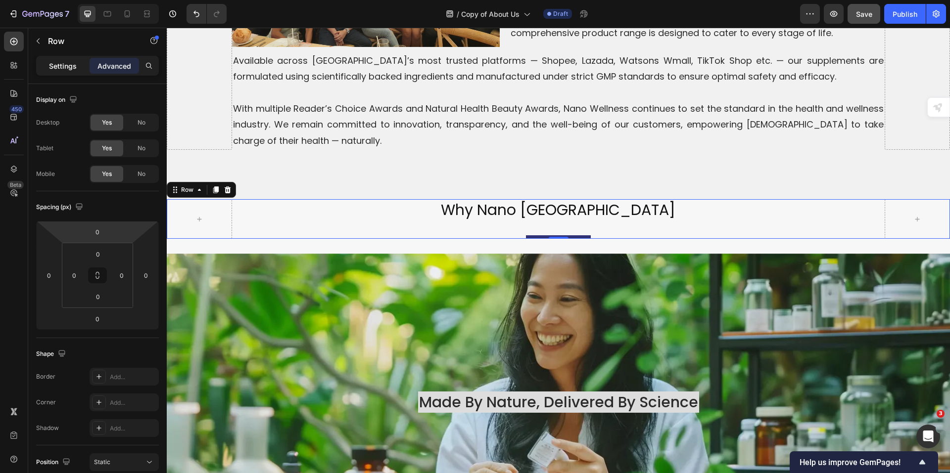
click at [66, 63] on p "Settings" at bounding box center [63, 66] width 28 height 10
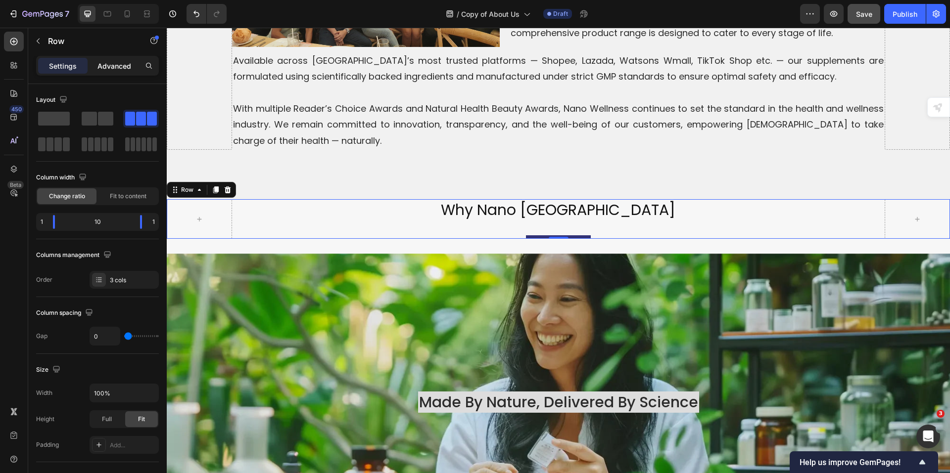
click at [98, 64] on div "Advanced" at bounding box center [114, 66] width 49 height 16
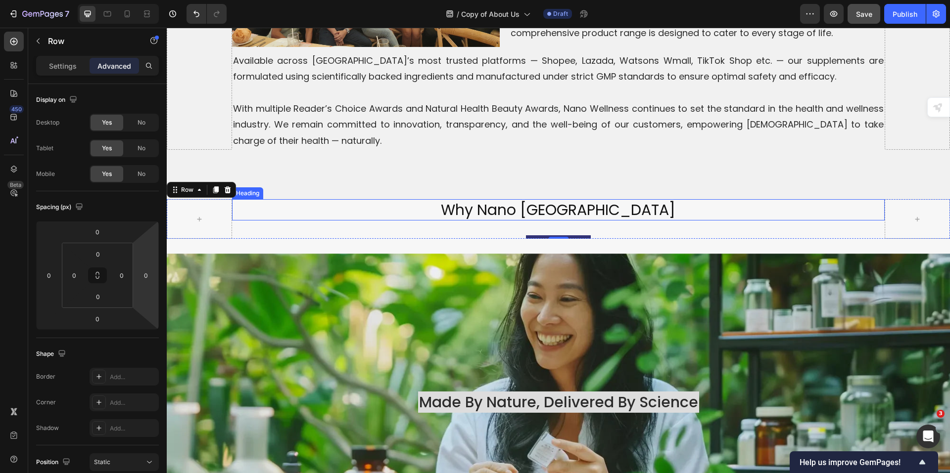
click at [611, 200] on h2 "why nano singapore" at bounding box center [558, 209] width 653 height 21
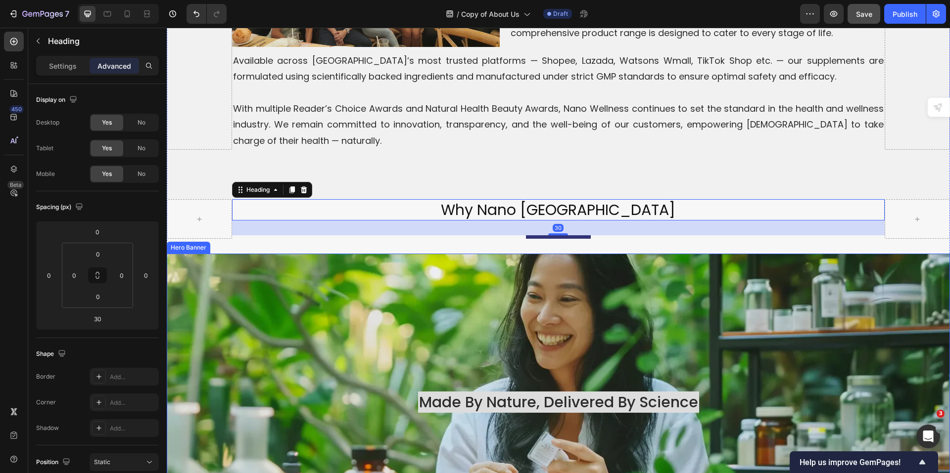
click at [685, 288] on div "Background Image" at bounding box center [558, 402] width 783 height 297
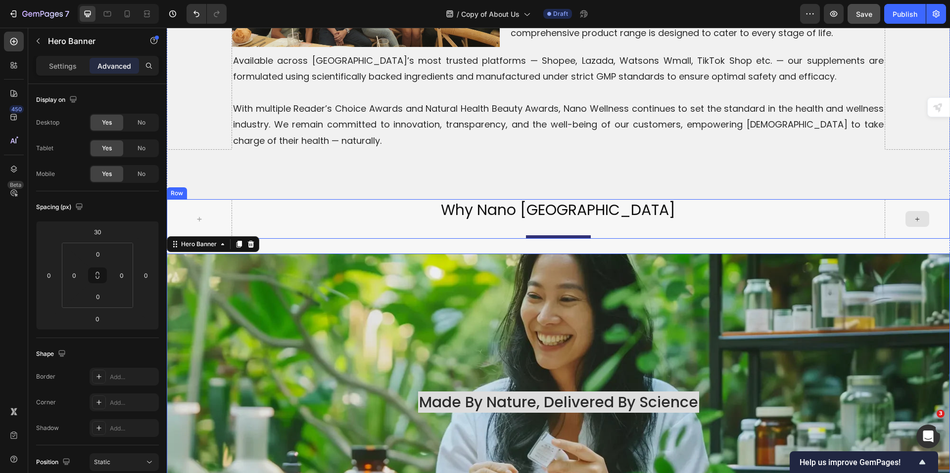
click at [885, 214] on div at bounding box center [917, 219] width 65 height 40
click at [661, 254] on div "Background Image" at bounding box center [558, 402] width 783 height 297
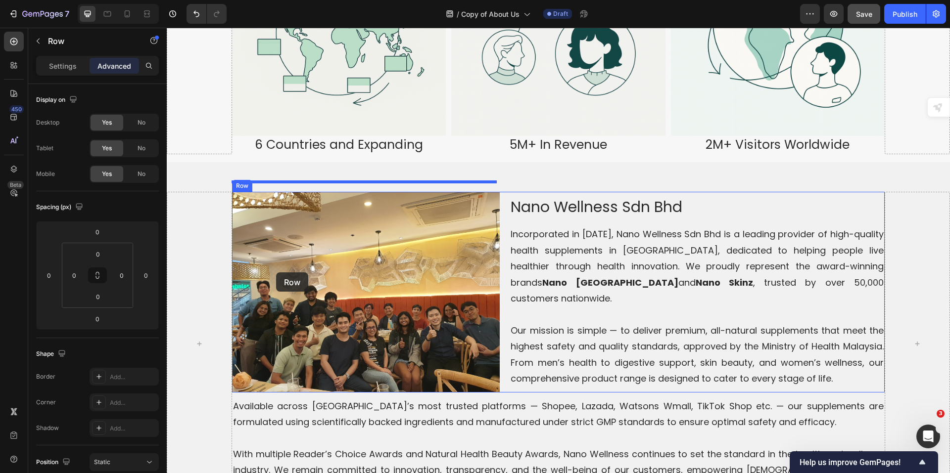
scroll to position [1251, 0]
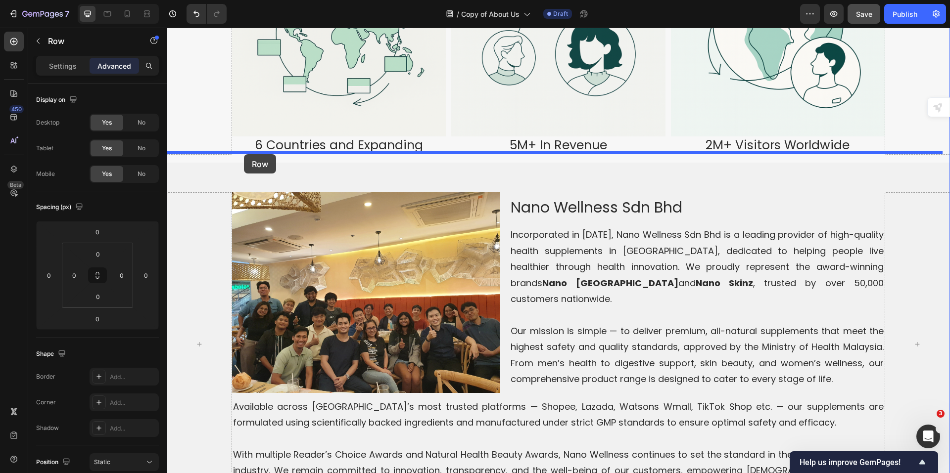
drag, startPoint x: 219, startPoint y: 171, endPoint x: 244, endPoint y: 154, distance: 29.6
type input "16"
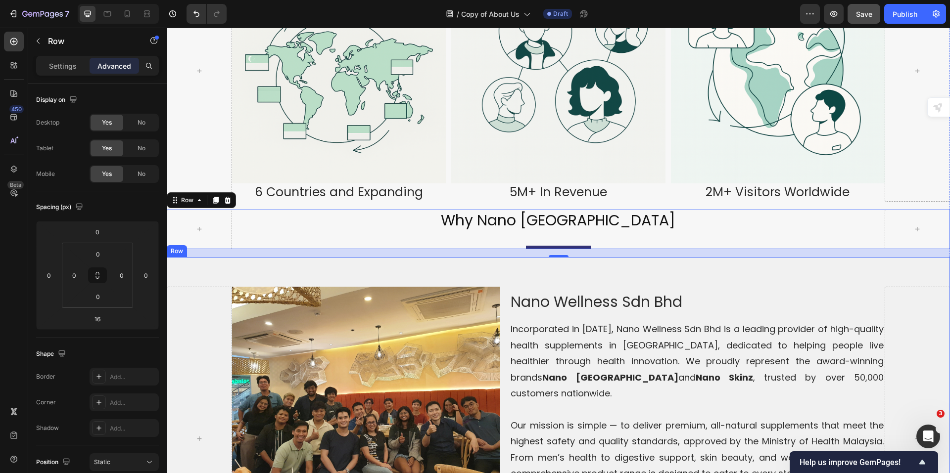
scroll to position [1202, 0]
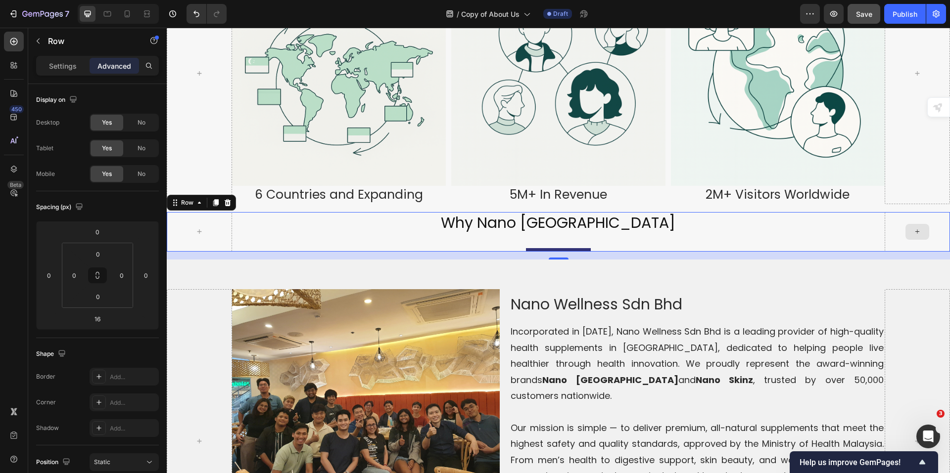
click at [935, 212] on div at bounding box center [917, 232] width 65 height 40
click at [54, 60] on div "Settings" at bounding box center [62, 66] width 49 height 16
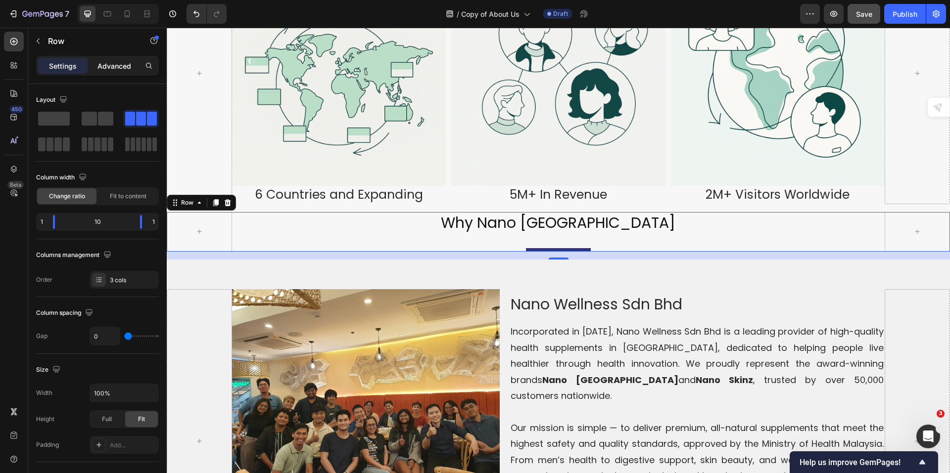
click at [113, 69] on p "Advanced" at bounding box center [114, 66] width 34 height 10
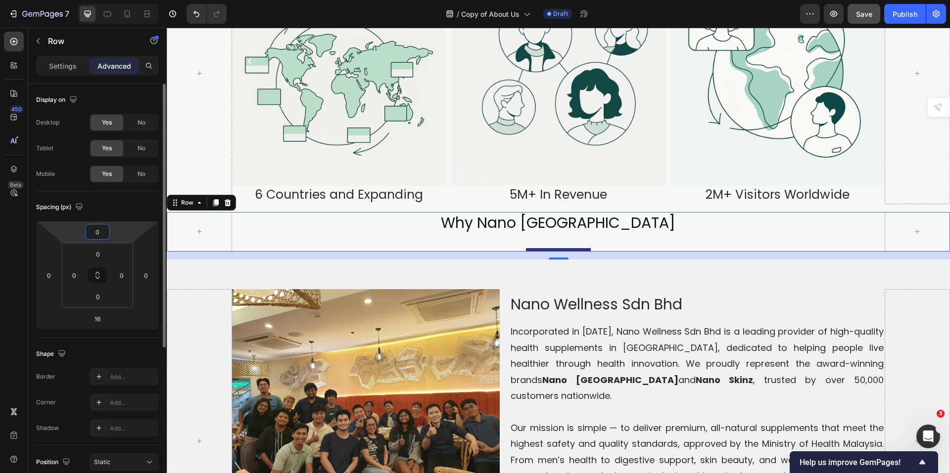
click at [101, 232] on input "0" at bounding box center [98, 232] width 20 height 15
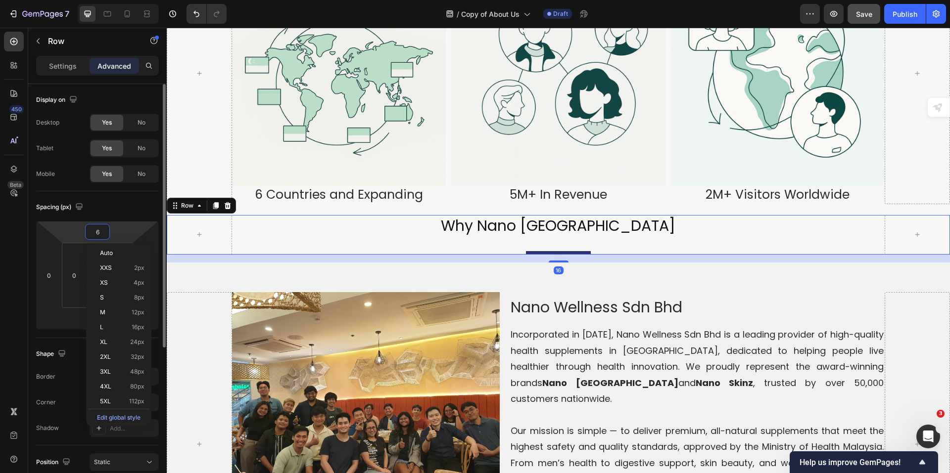
type input "60"
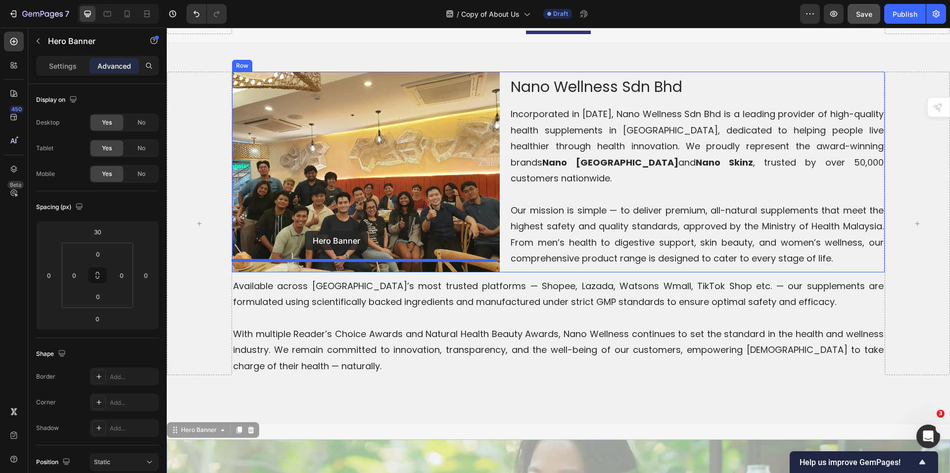
scroll to position [1301, 0]
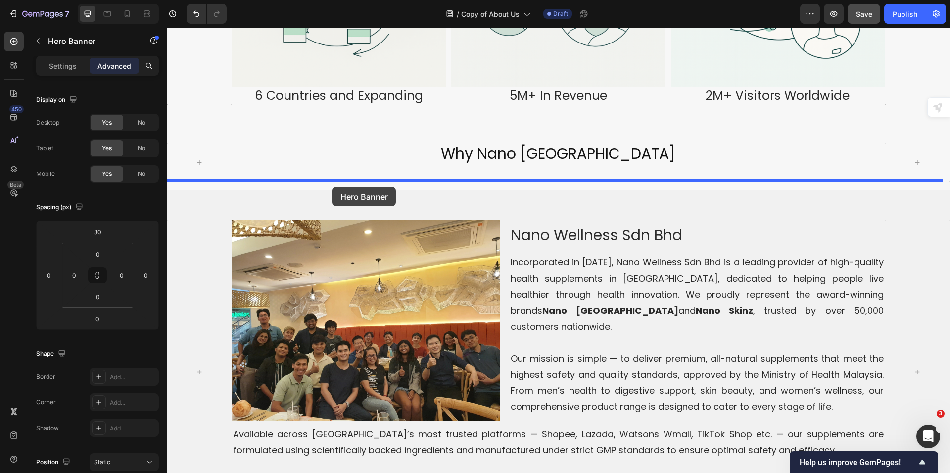
drag, startPoint x: 234, startPoint y: 225, endPoint x: 331, endPoint y: 186, distance: 105.6
type input "16"
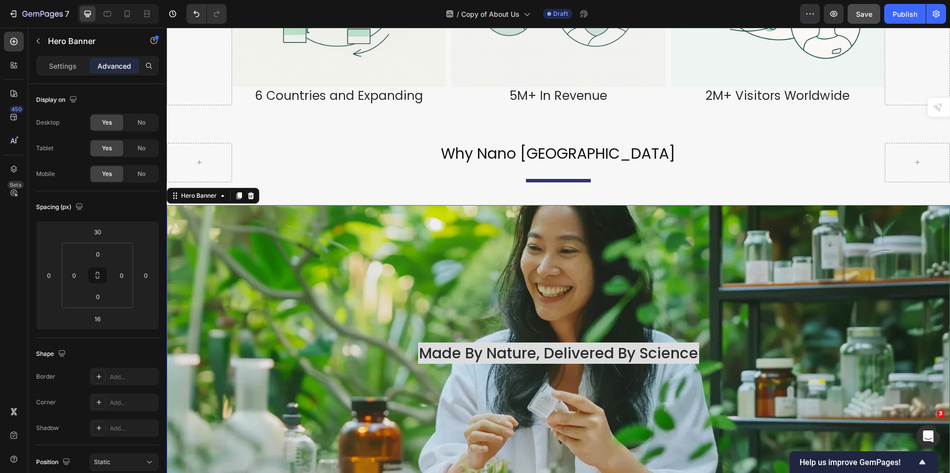
click at [580, 234] on div "Background Image" at bounding box center [558, 353] width 783 height 297
click at [625, 280] on div "Background Image" at bounding box center [558, 353] width 783 height 297
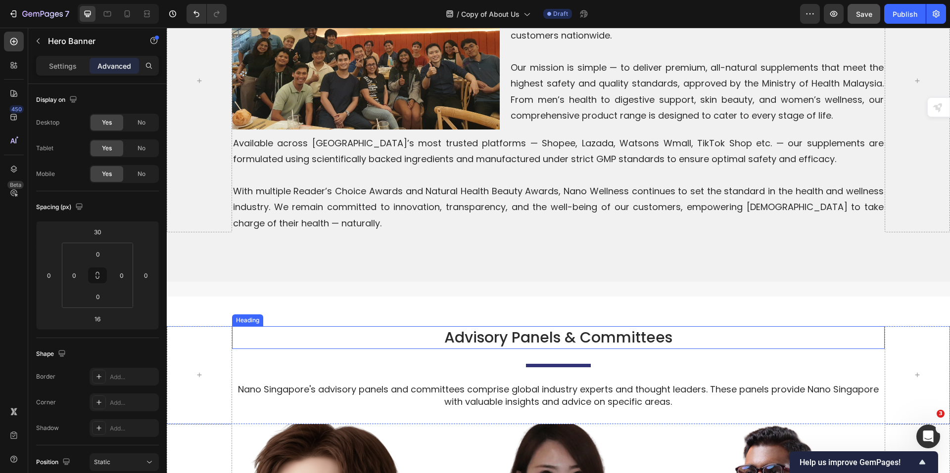
scroll to position [1894, 0]
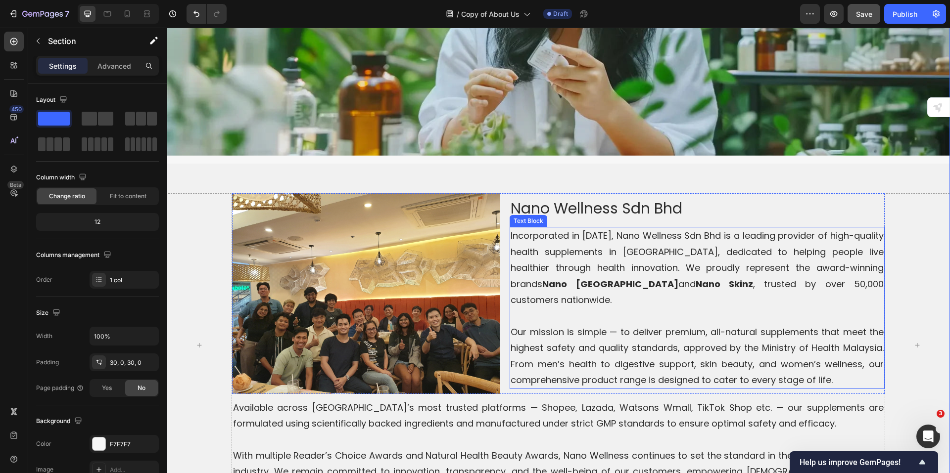
scroll to position [1400, 0]
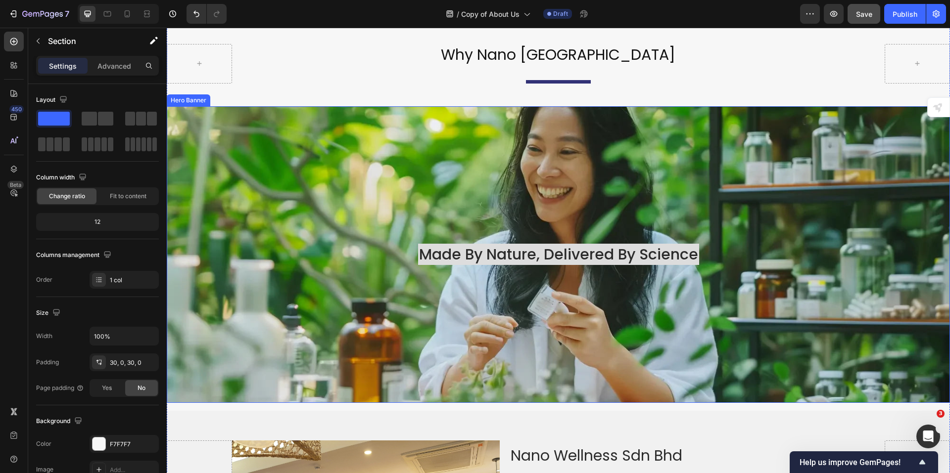
click at [782, 307] on div "Background Image" at bounding box center [558, 254] width 783 height 297
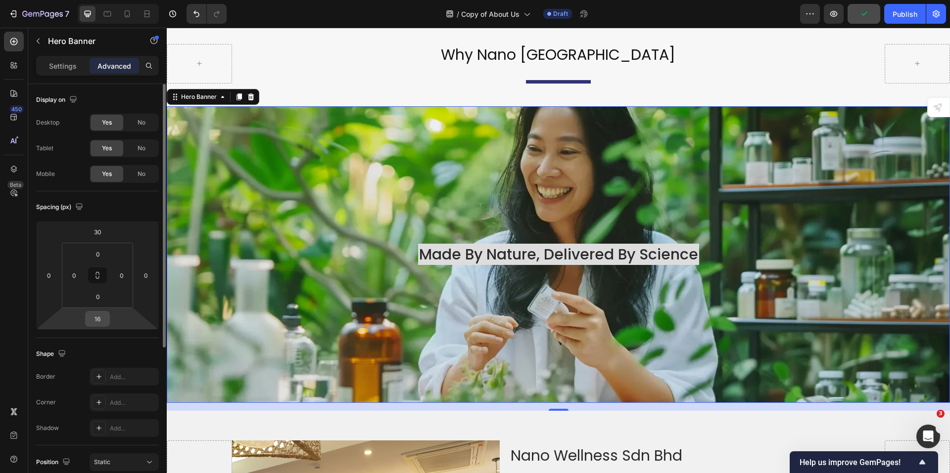
click at [95, 316] on input "16" at bounding box center [98, 319] width 20 height 15
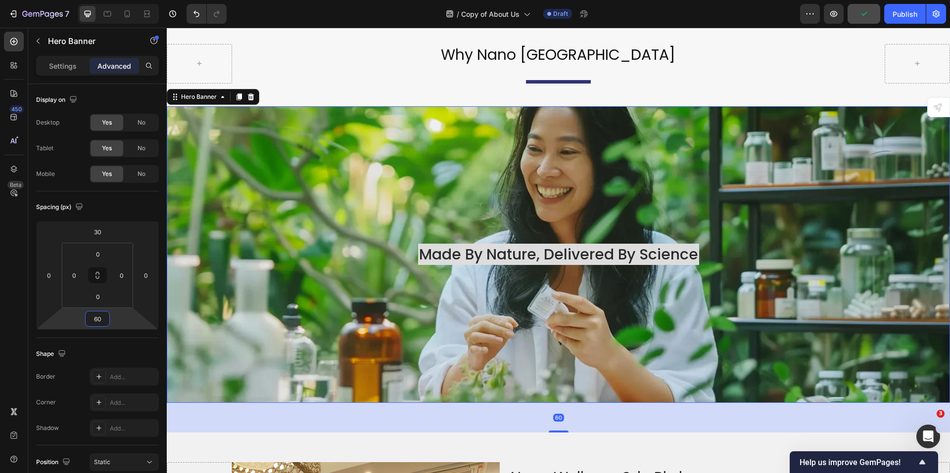
type input "60"
click at [434, 344] on div "Background Image" at bounding box center [558, 254] width 783 height 297
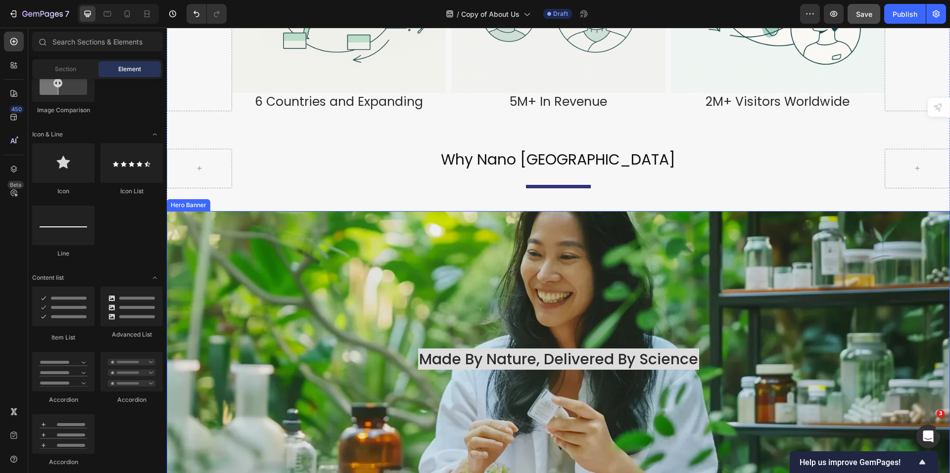
click at [848, 348] on div "made by nature, delivered by science Heading" at bounding box center [559, 359] width 594 height 25
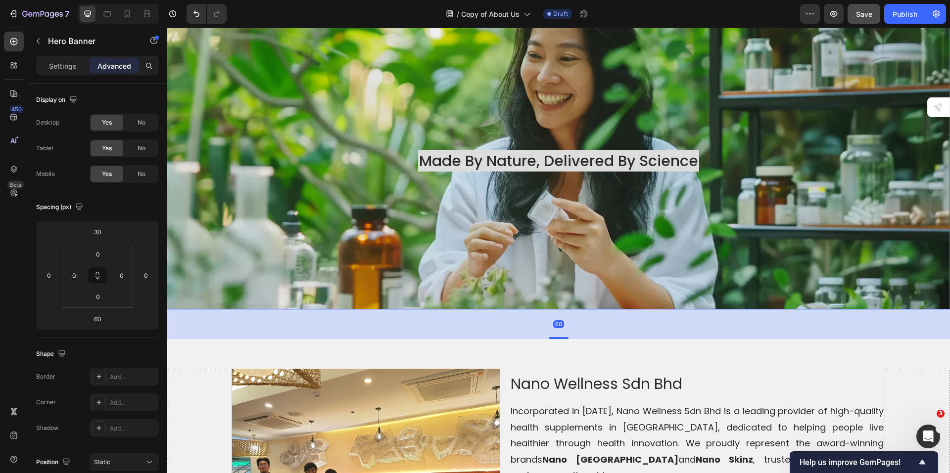
scroll to position [1493, 0]
click at [682, 316] on div "60" at bounding box center [558, 325] width 783 height 30
click at [400, 278] on div "Background Image" at bounding box center [558, 161] width 783 height 297
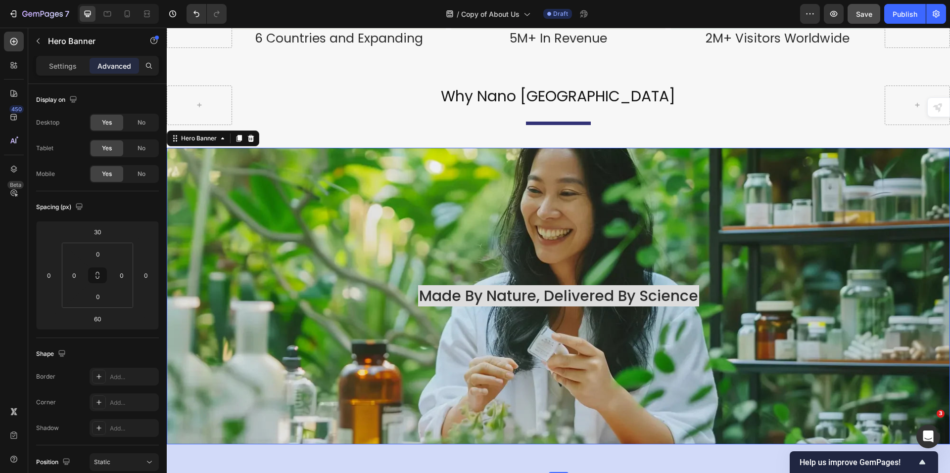
scroll to position [1344, 0]
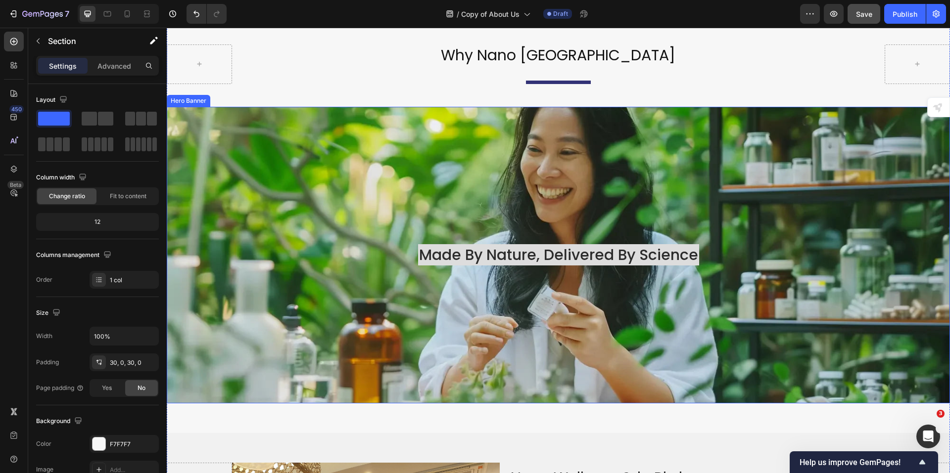
scroll to position [1542, 0]
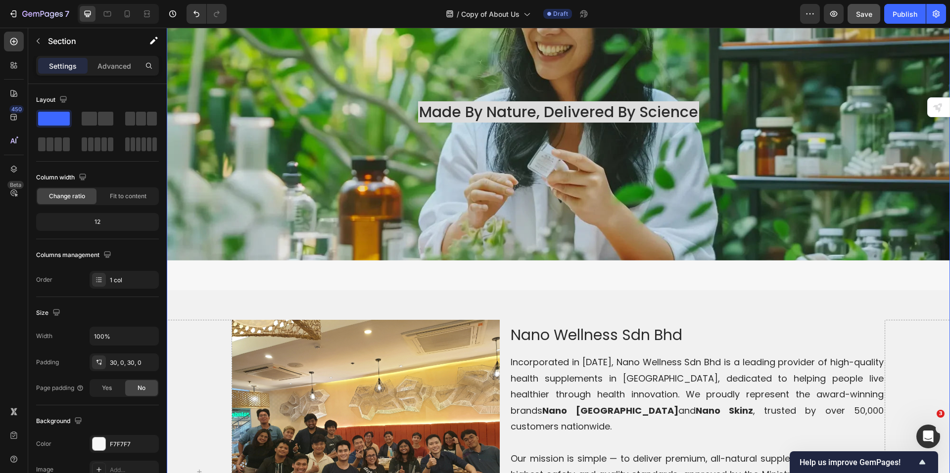
click at [295, 205] on div "Background Image" at bounding box center [558, 112] width 783 height 297
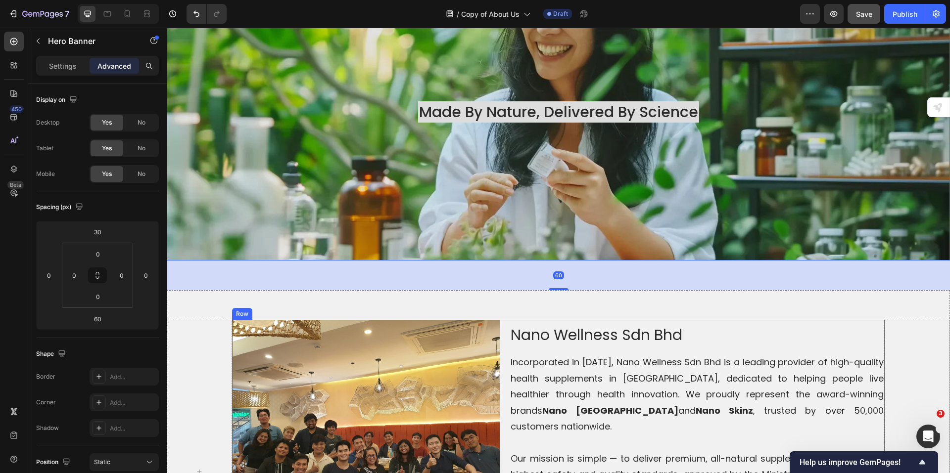
click at [523, 325] on h2 "Nano Wellness Sdn Bhd" at bounding box center [697, 335] width 375 height 21
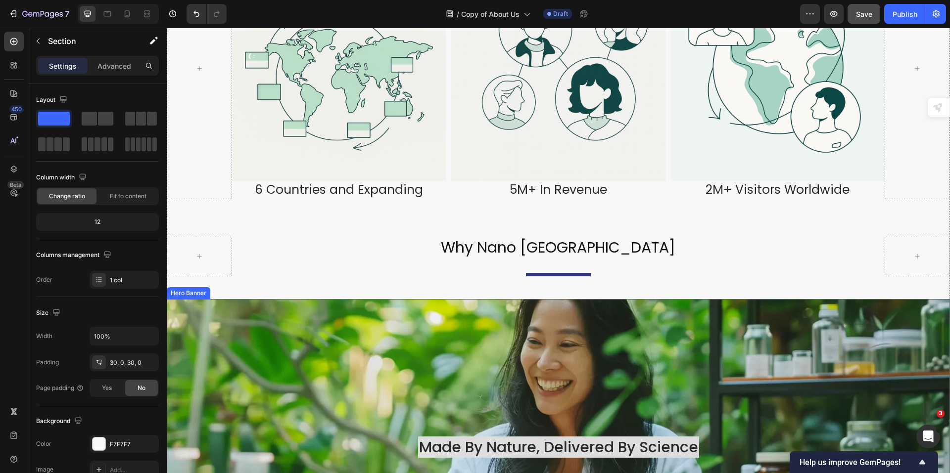
scroll to position [1047, 0]
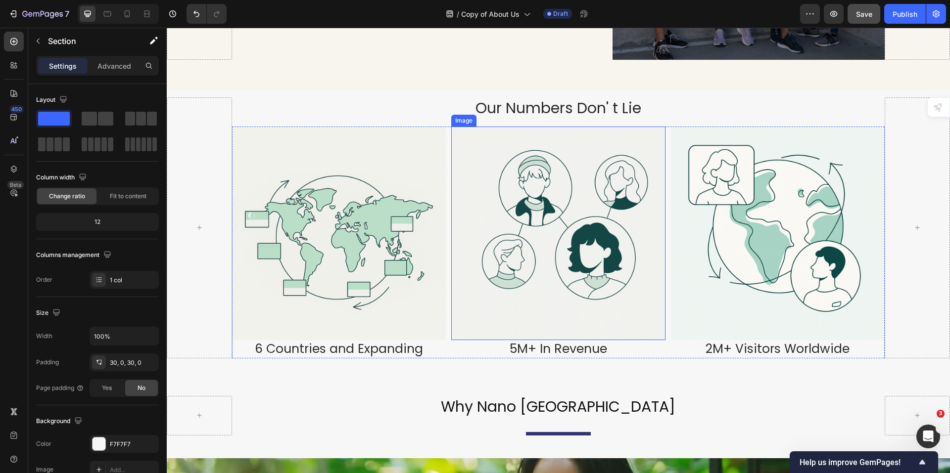
click at [325, 227] on img at bounding box center [339, 234] width 214 height 214
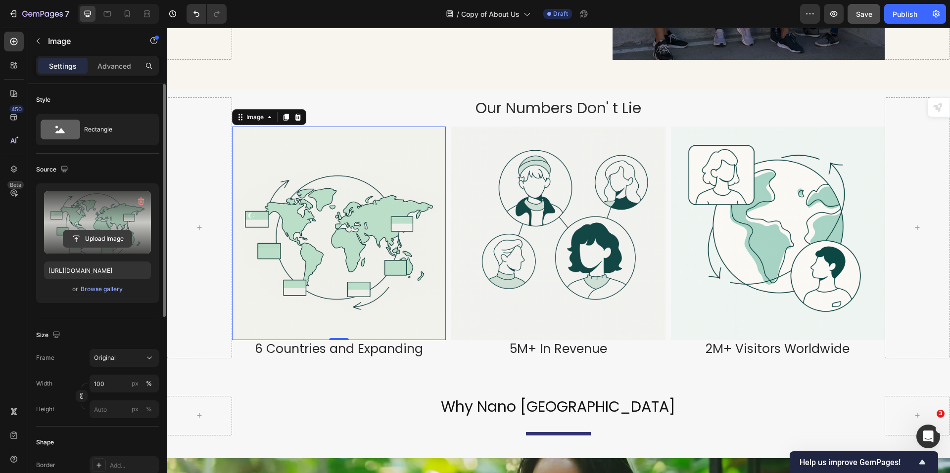
click at [108, 236] on input "file" at bounding box center [97, 239] width 68 height 17
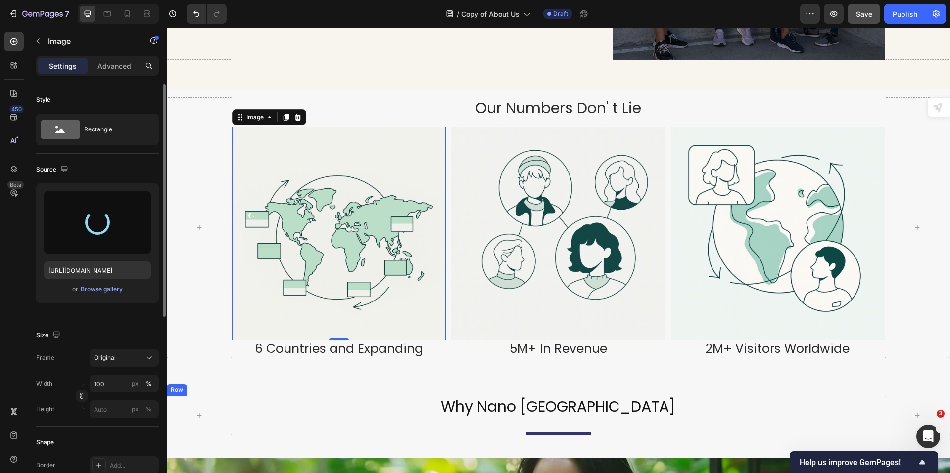
type input "https://cdn.shopify.com/s/files/1/0515/0487/3641/files/gempages_484490412615009…"
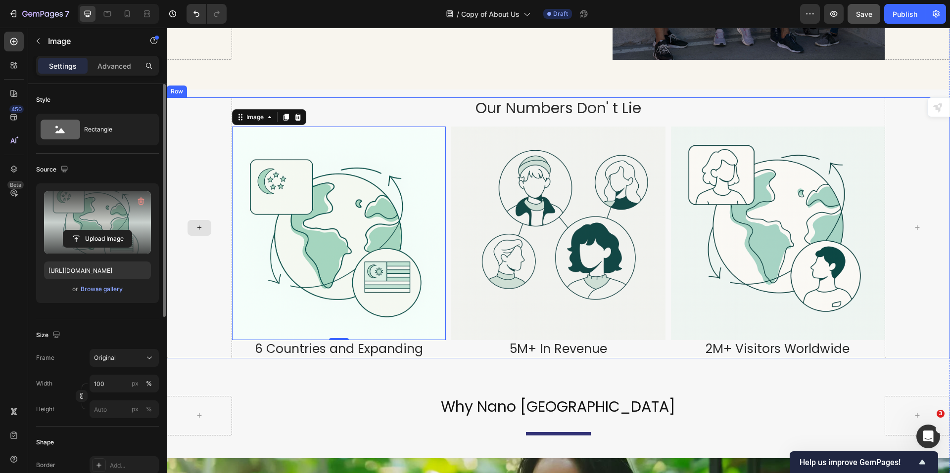
click at [205, 284] on div at bounding box center [199, 227] width 65 height 261
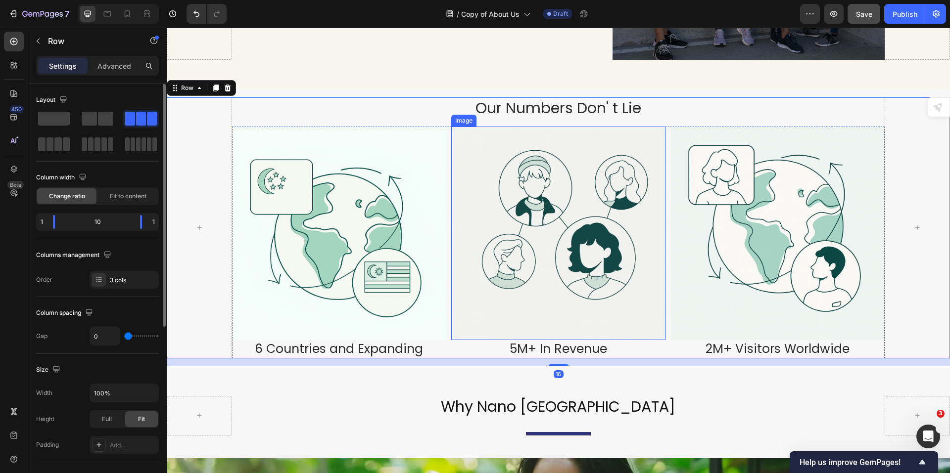
click at [605, 255] on img at bounding box center [558, 234] width 214 height 214
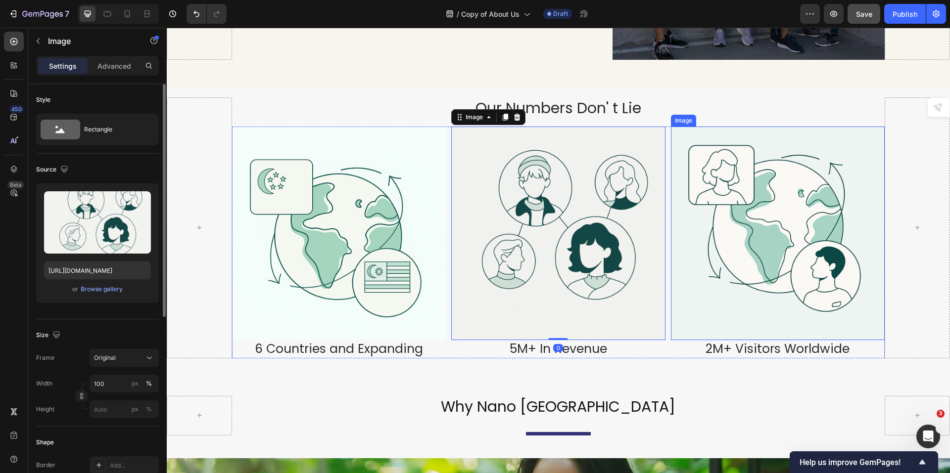
click at [762, 283] on img at bounding box center [778, 234] width 214 height 214
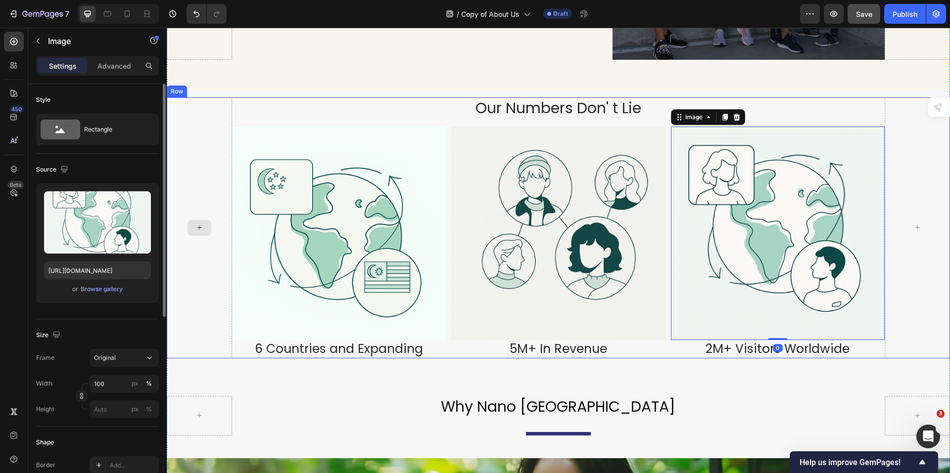
click at [220, 286] on div at bounding box center [199, 227] width 65 height 261
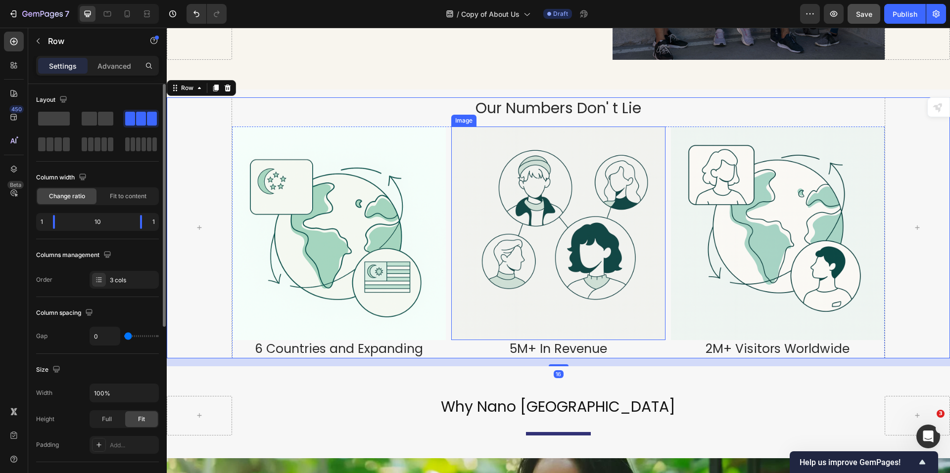
scroll to position [1245, 0]
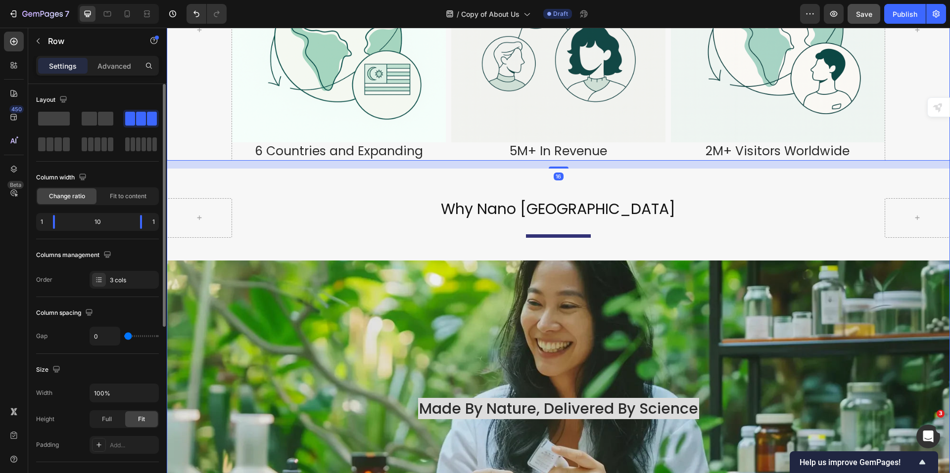
click at [316, 215] on div "why nano singapore Heading Title Line" at bounding box center [558, 218] width 653 height 40
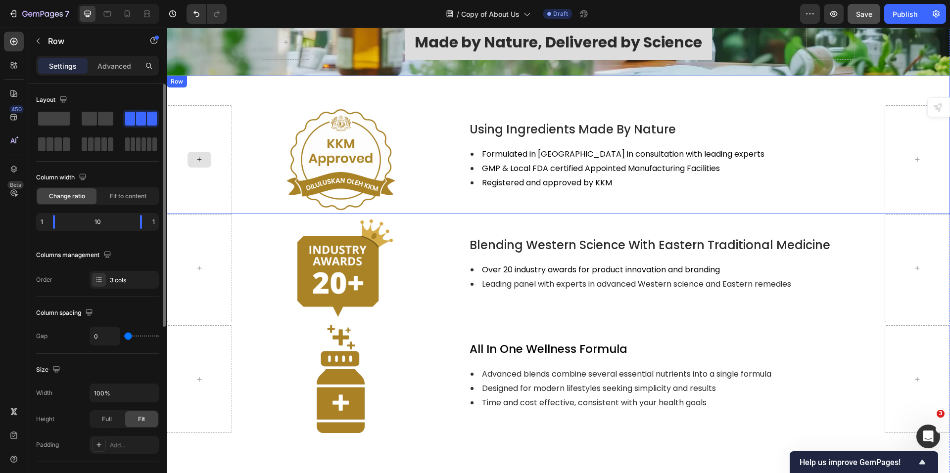
scroll to position [2974, 0]
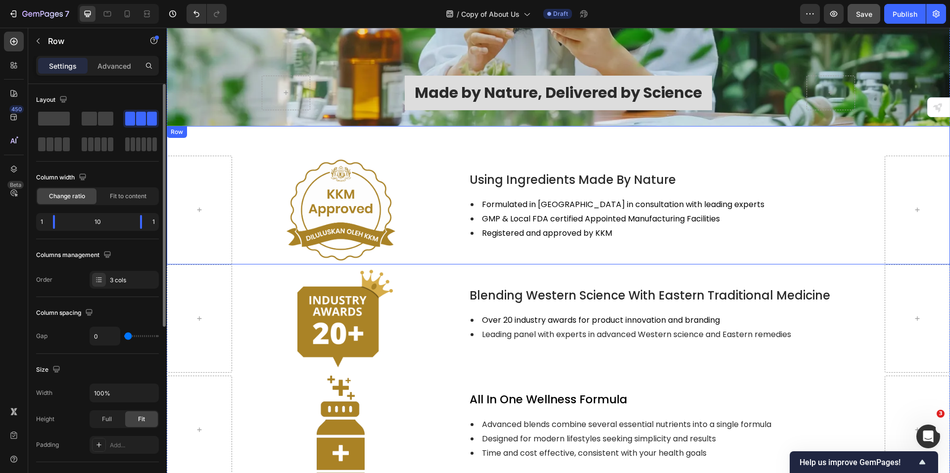
click at [211, 142] on div "Image Using Ingredients Made By Nature Text Block Formulated in Singapore in co…" at bounding box center [558, 195] width 783 height 139
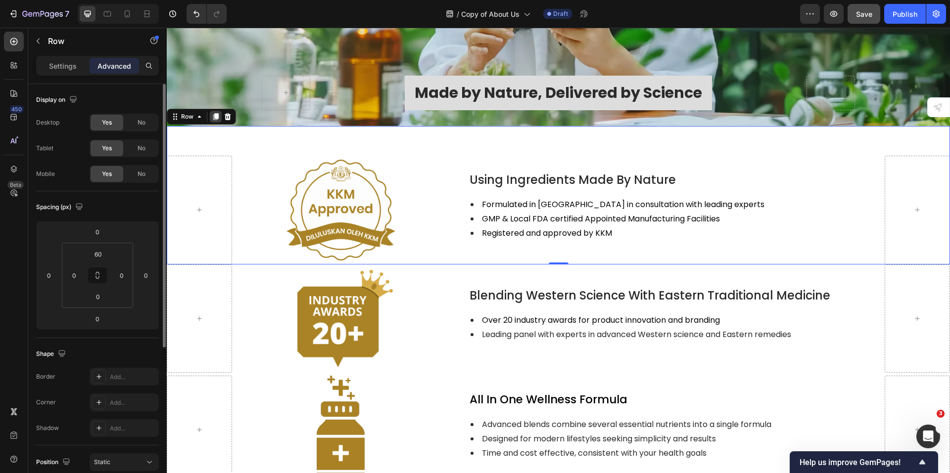
click at [215, 114] on icon at bounding box center [215, 116] width 5 height 7
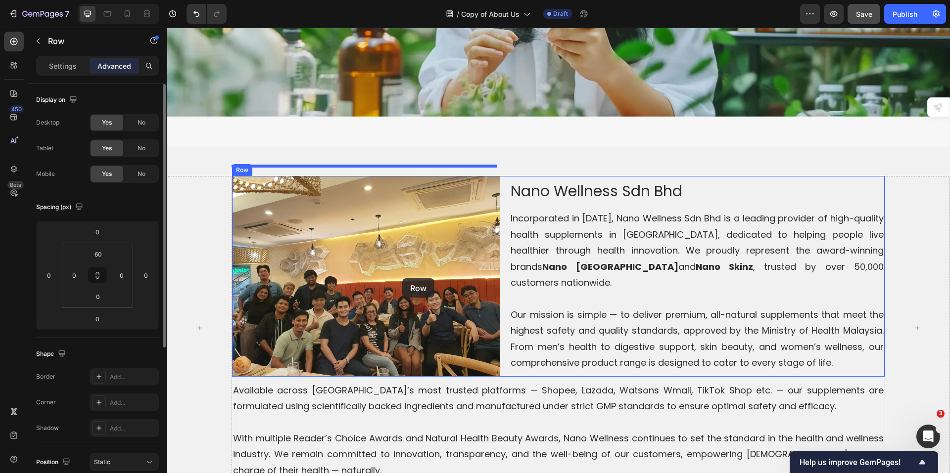
scroll to position [1589, 0]
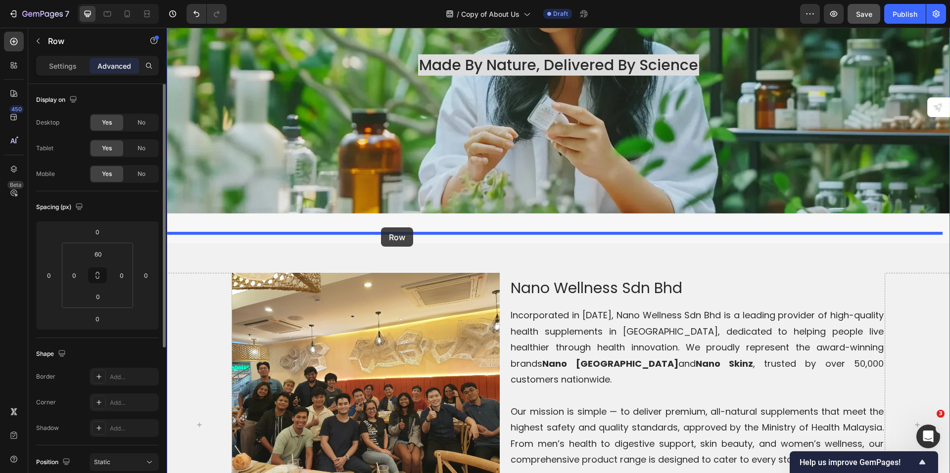
drag, startPoint x: 216, startPoint y: 274, endPoint x: 381, endPoint y: 228, distance: 171.0
type input "60"
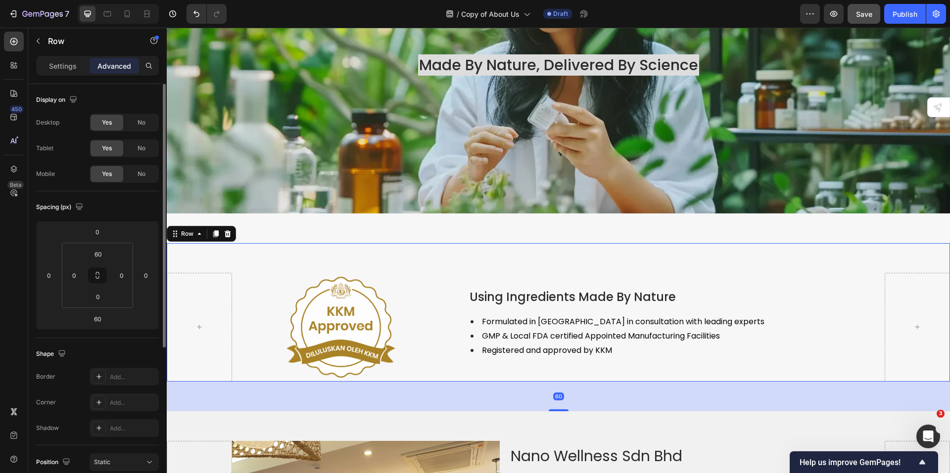
click at [547, 249] on div "Image Using Ingredients Made By Nature Text Block Formulated in Singapore in co…" at bounding box center [558, 312] width 783 height 139
click at [207, 282] on div at bounding box center [199, 327] width 65 height 109
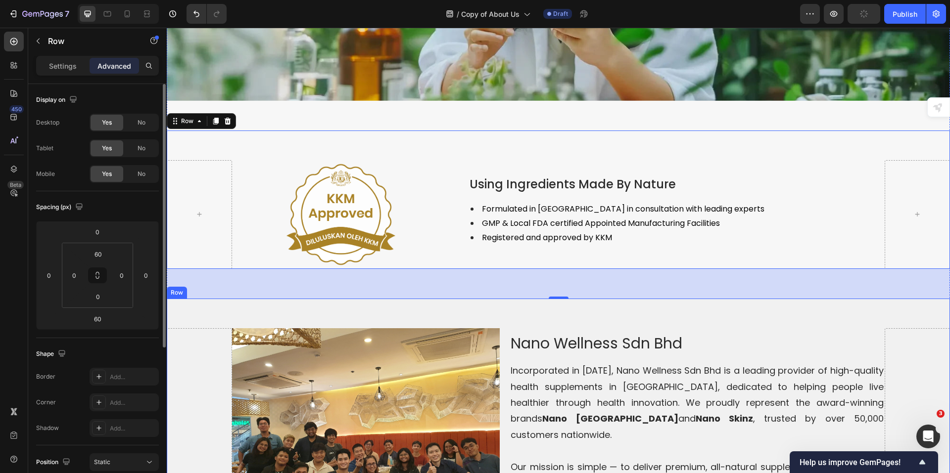
scroll to position [1638, 0]
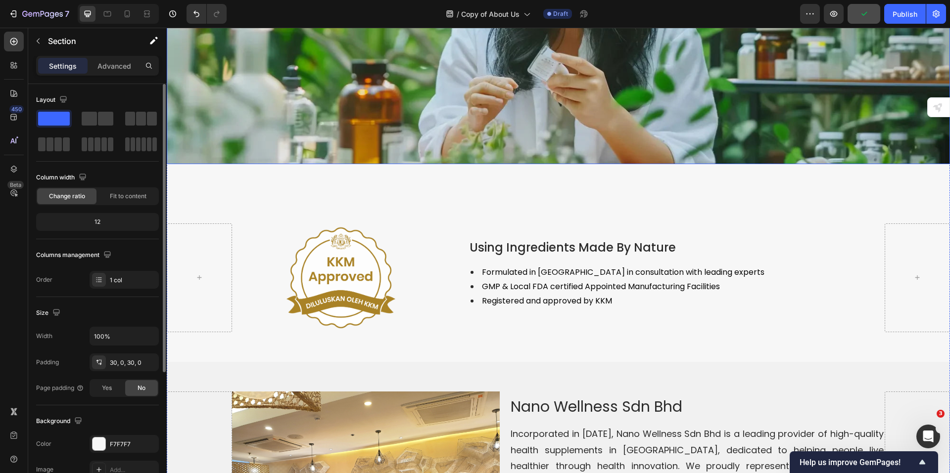
click at [380, 117] on div "Background Image" at bounding box center [558, 15] width 783 height 297
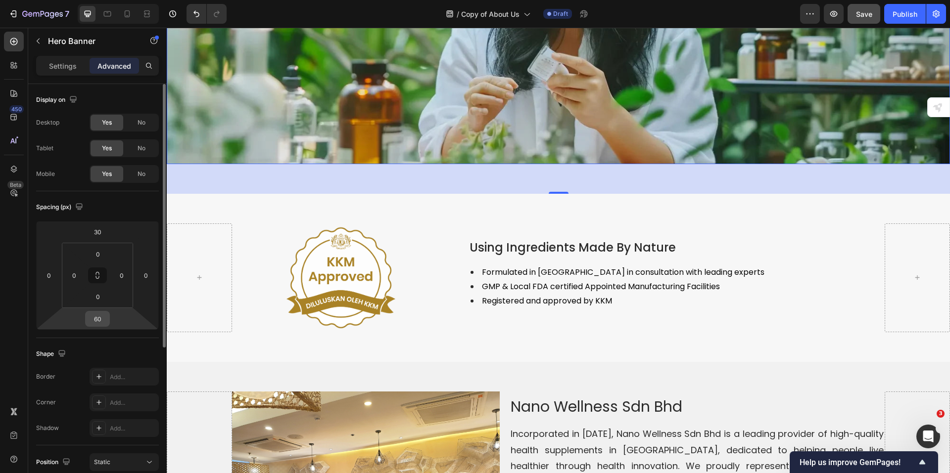
click at [100, 318] on input "60" at bounding box center [98, 319] width 20 height 15
type input "0"
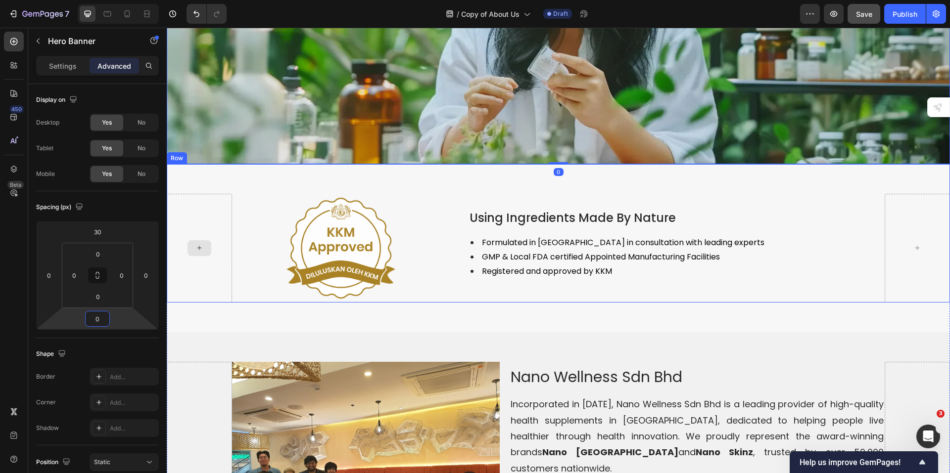
click at [228, 210] on div at bounding box center [199, 248] width 65 height 109
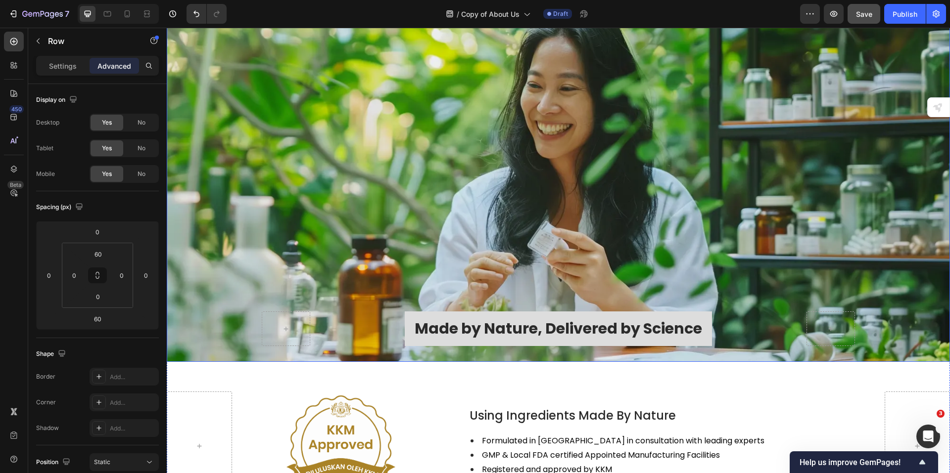
scroll to position [3172, 0]
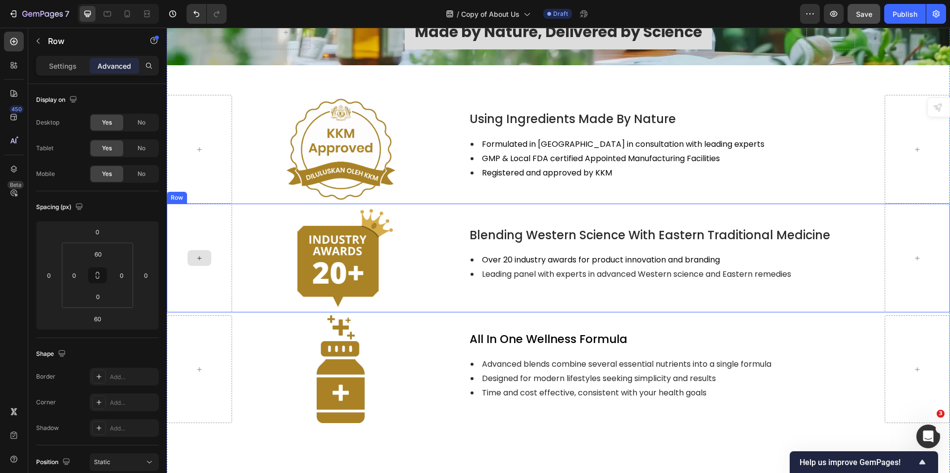
click at [209, 213] on div at bounding box center [199, 258] width 65 height 109
click at [217, 191] on icon at bounding box center [215, 194] width 5 height 7
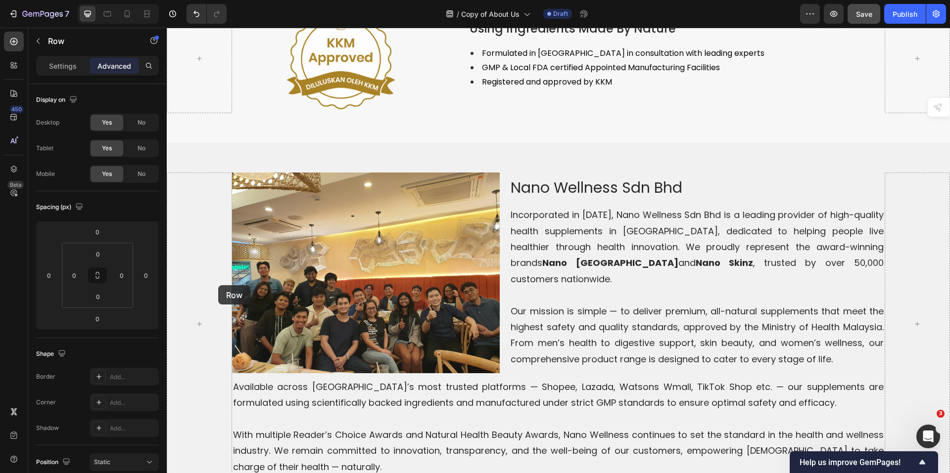
scroll to position [1688, 0]
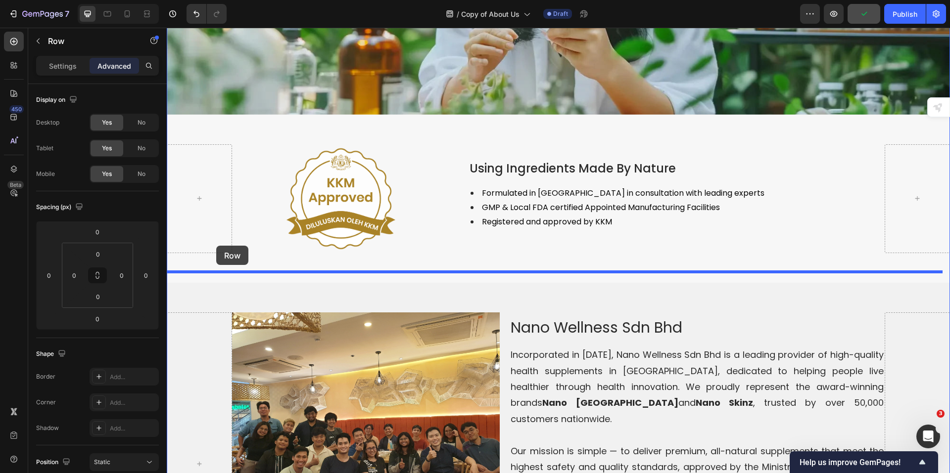
drag, startPoint x: 212, startPoint y: 337, endPoint x: 216, endPoint y: 246, distance: 91.1
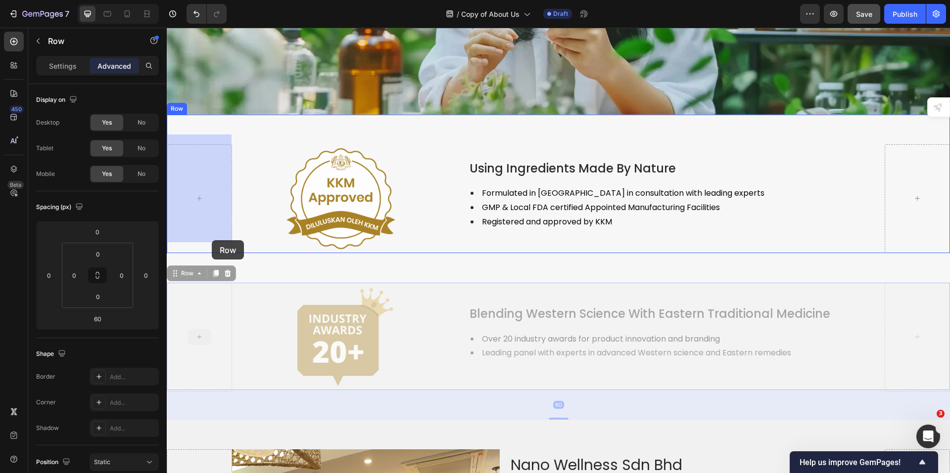
drag, startPoint x: 210, startPoint y: 297, endPoint x: 212, endPoint y: 240, distance: 56.9
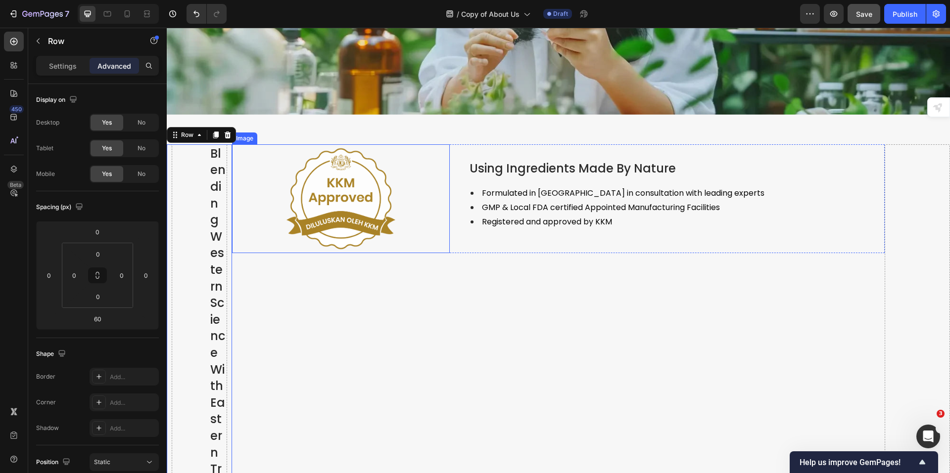
click at [267, 212] on div at bounding box center [341, 198] width 218 height 109
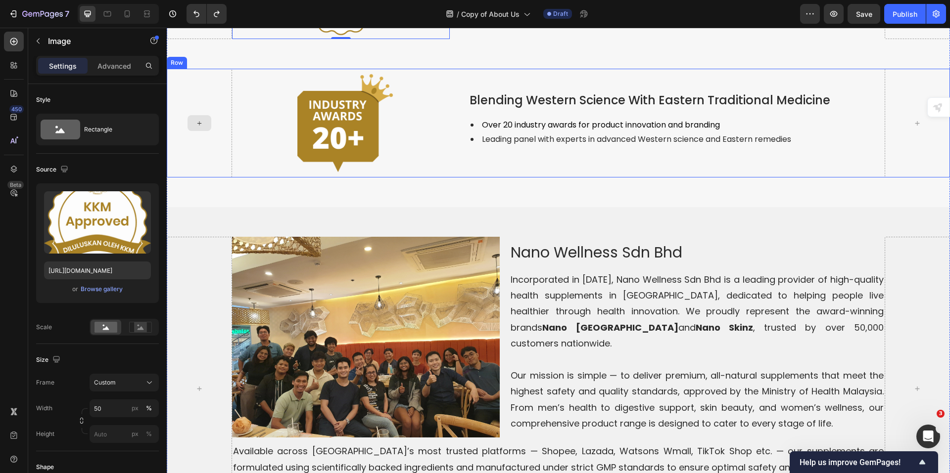
click at [210, 178] on div at bounding box center [199, 123] width 65 height 109
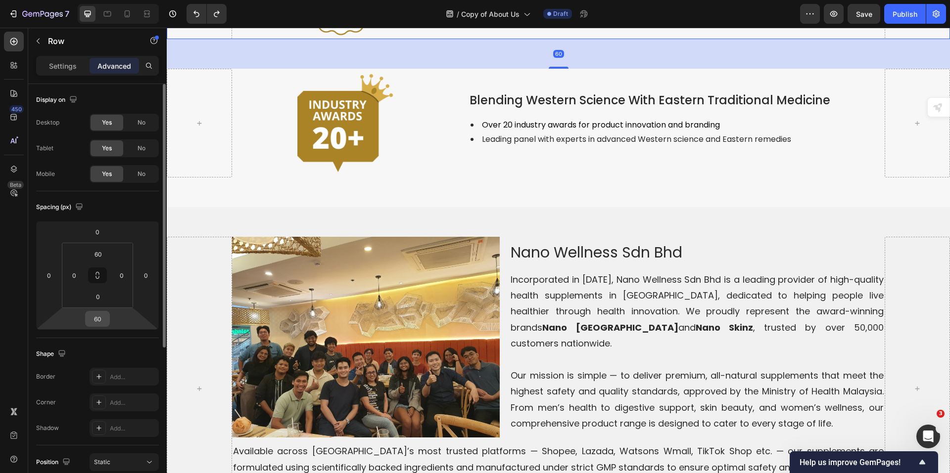
click at [100, 318] on input "60" at bounding box center [98, 319] width 20 height 15
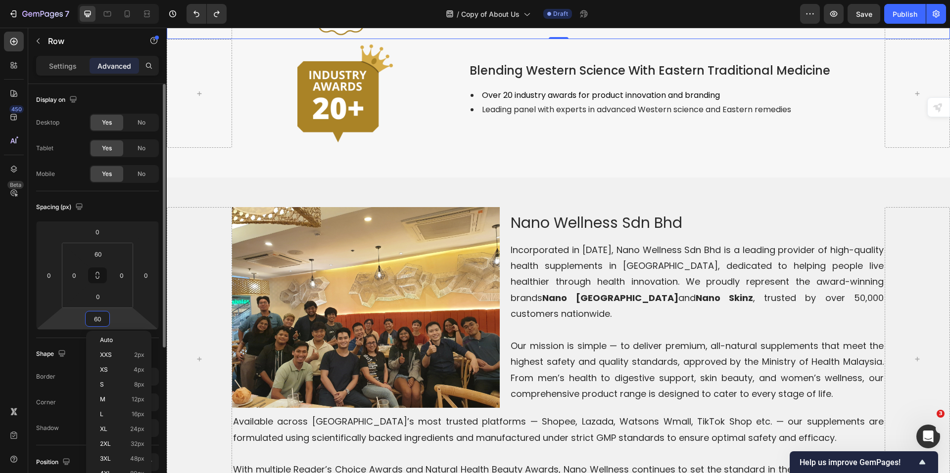
type input "0"
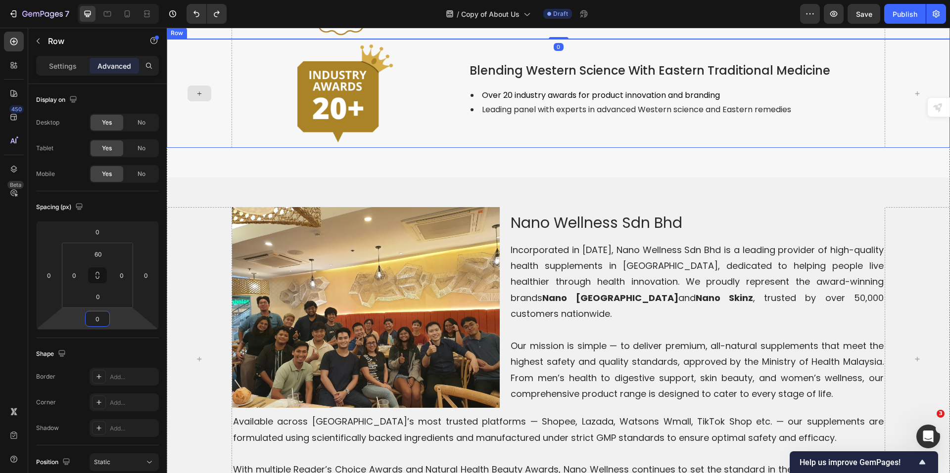
click at [204, 148] on div at bounding box center [199, 93] width 65 height 109
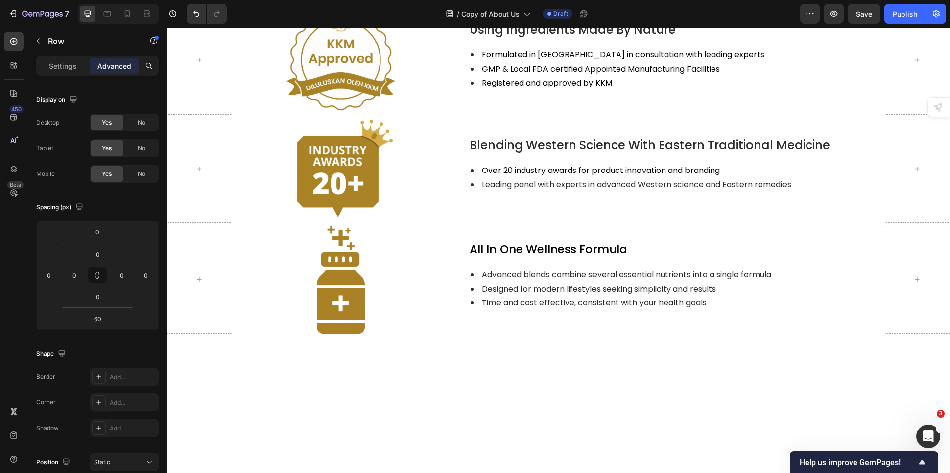
scroll to position [3370, 0]
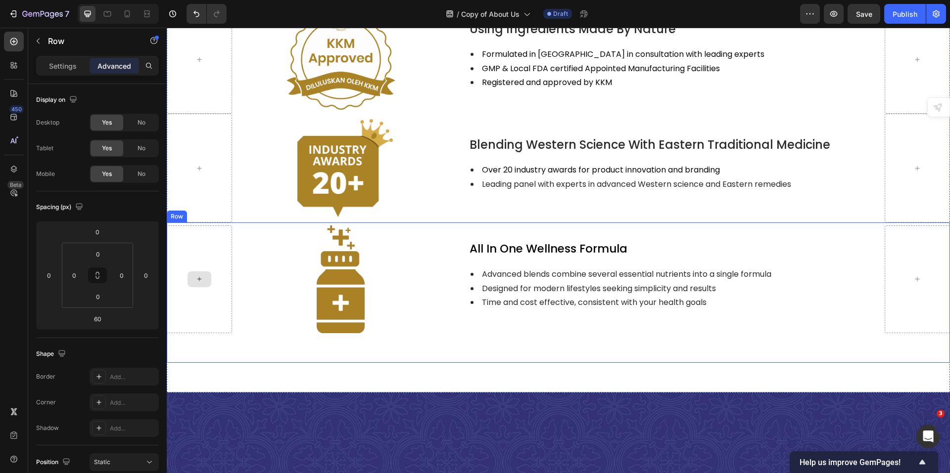
click at [220, 265] on div at bounding box center [199, 280] width 65 height 108
click at [219, 209] on icon at bounding box center [216, 213] width 8 height 8
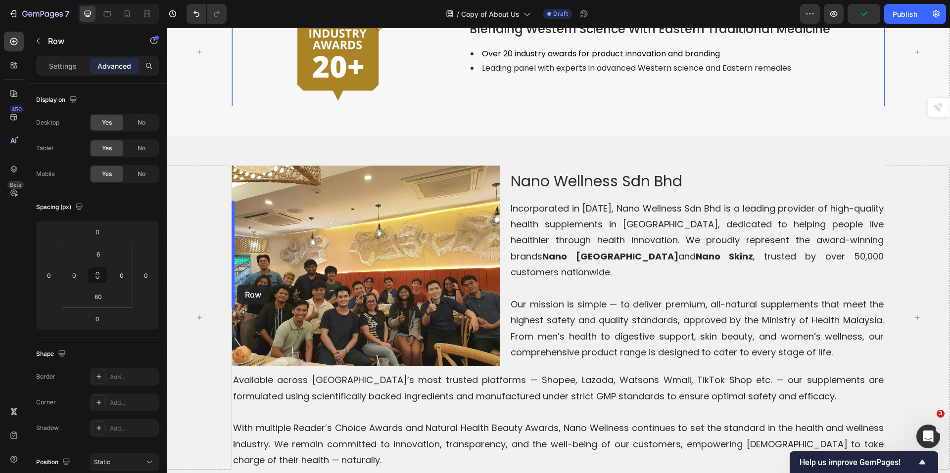
scroll to position [1787, 0]
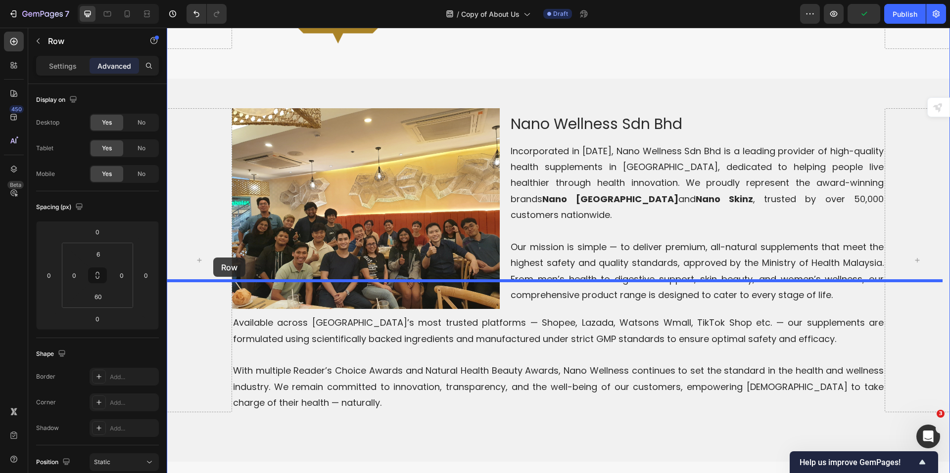
drag, startPoint x: 221, startPoint y: 390, endPoint x: 213, endPoint y: 258, distance: 132.8
type input "60"
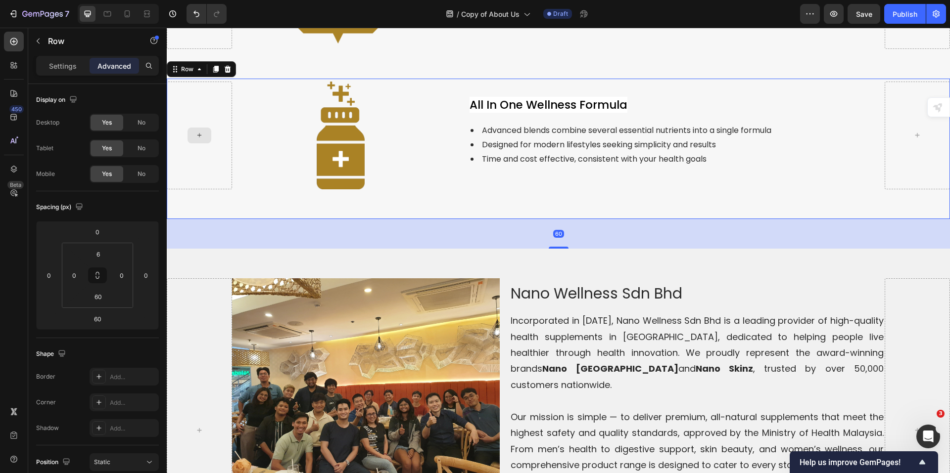
click at [206, 189] on div at bounding box center [199, 136] width 65 height 108
click at [98, 255] on input "6" at bounding box center [98, 254] width 20 height 15
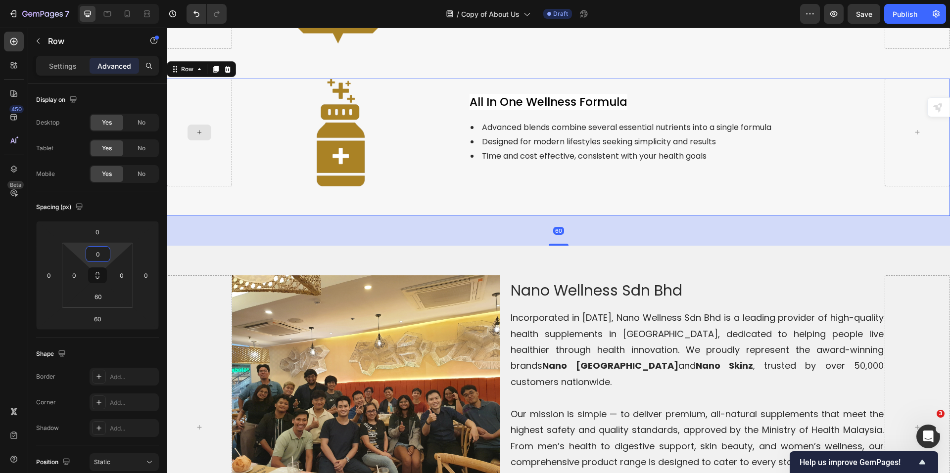
type input "0"
click at [213, 187] on div at bounding box center [199, 133] width 65 height 108
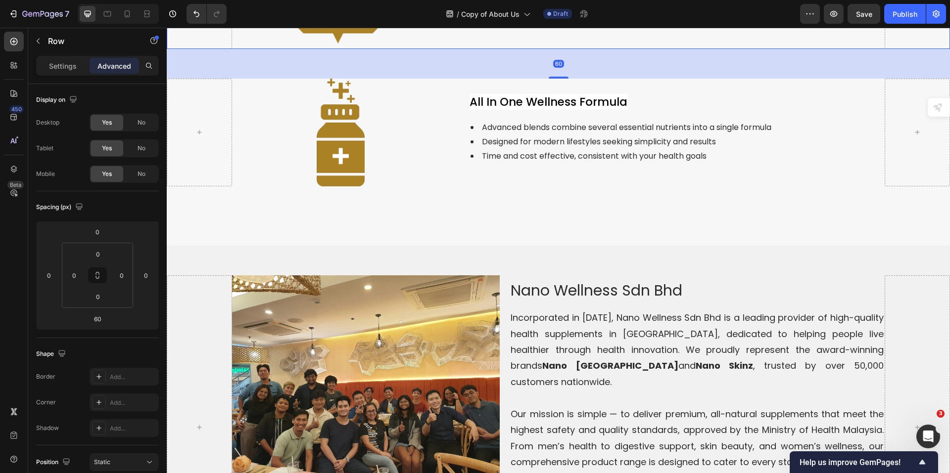
click at [102, 326] on input "60" at bounding box center [98, 319] width 20 height 15
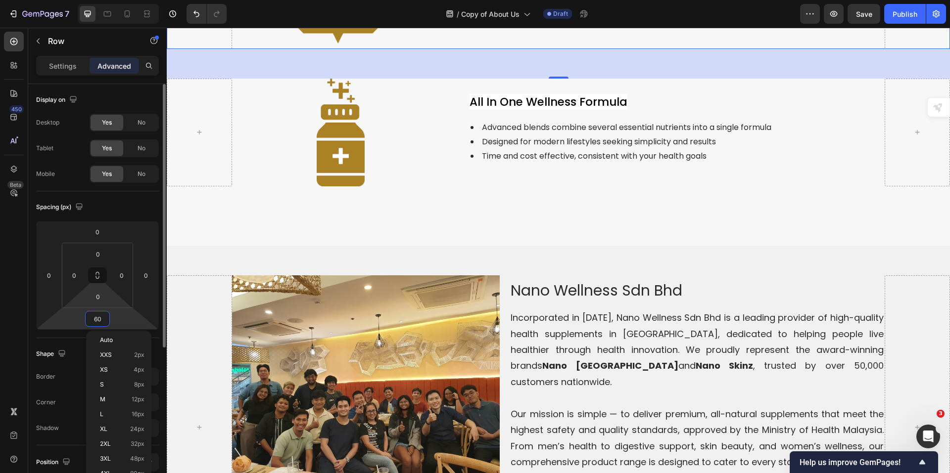
type input "0"
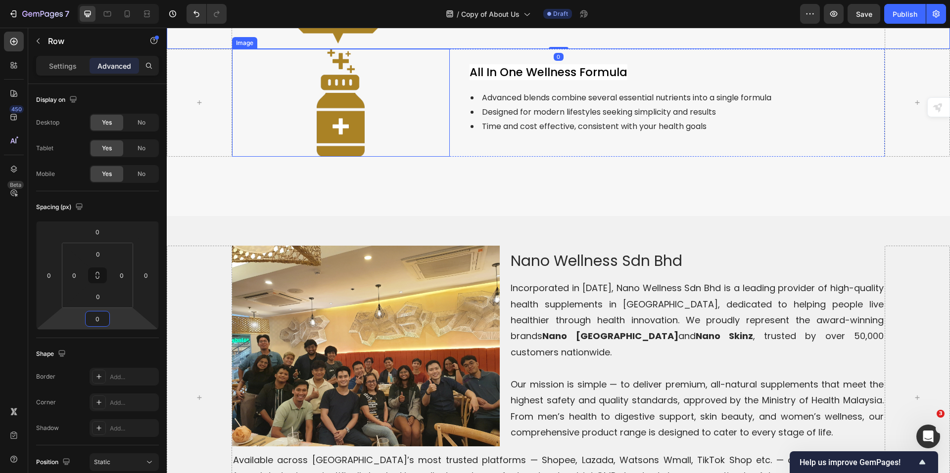
click at [235, 157] on div at bounding box center [341, 103] width 218 height 108
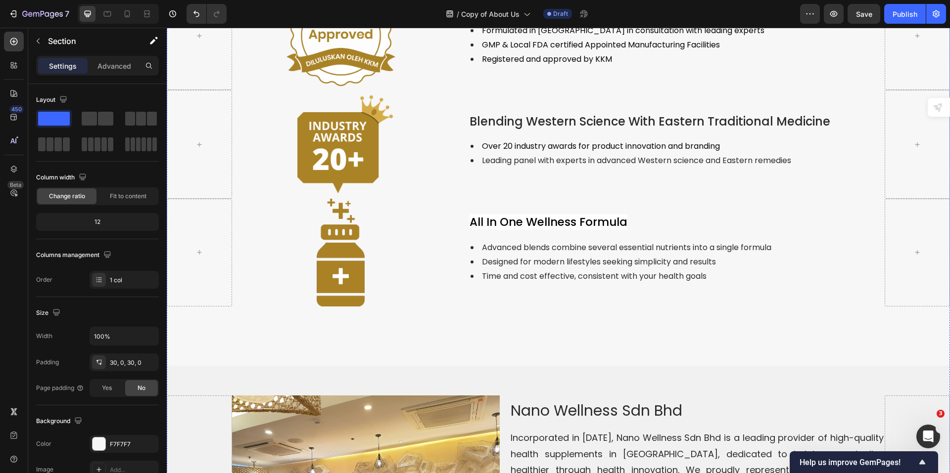
scroll to position [1737, 0]
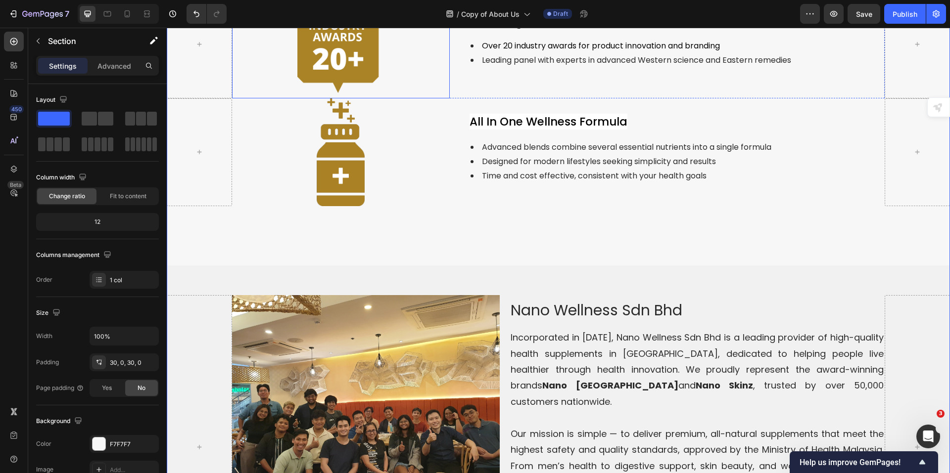
click at [345, 98] on img at bounding box center [340, 44] width 109 height 109
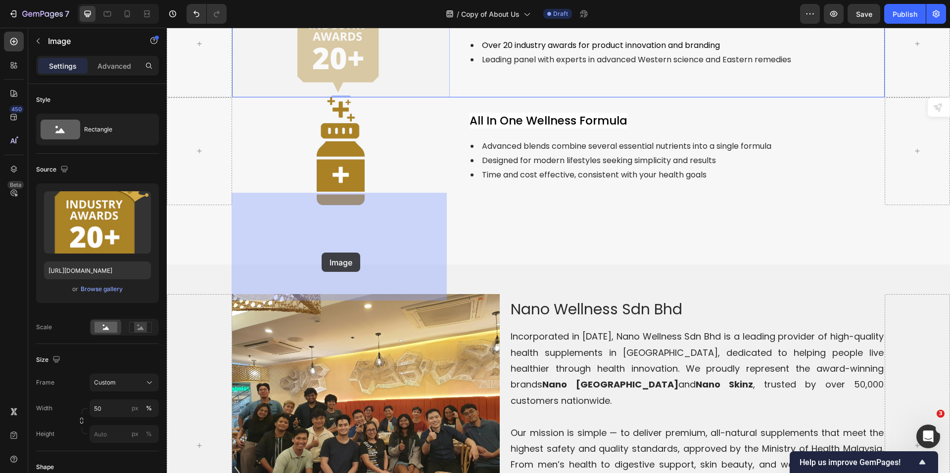
drag, startPoint x: 417, startPoint y: 258, endPoint x: 322, endPoint y: 253, distance: 95.6
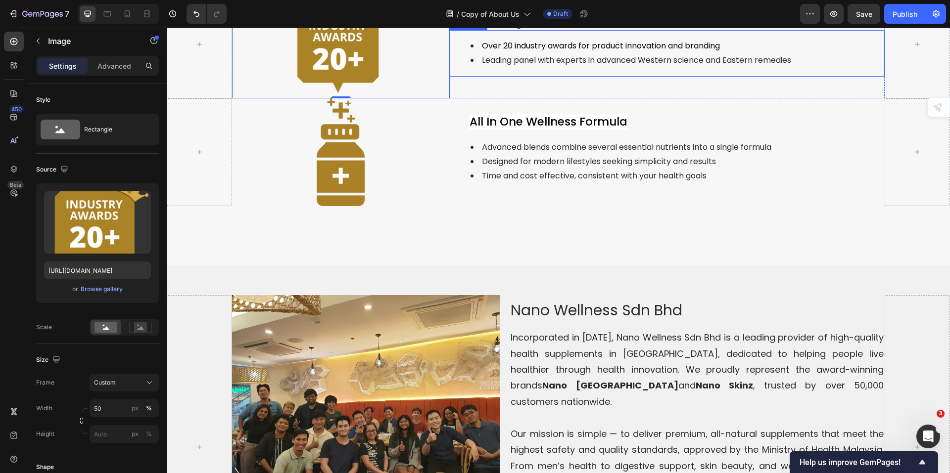
click at [494, 77] on div "Over 20 industry awards for product innovation and branding Leading panel with …" at bounding box center [667, 53] width 435 height 47
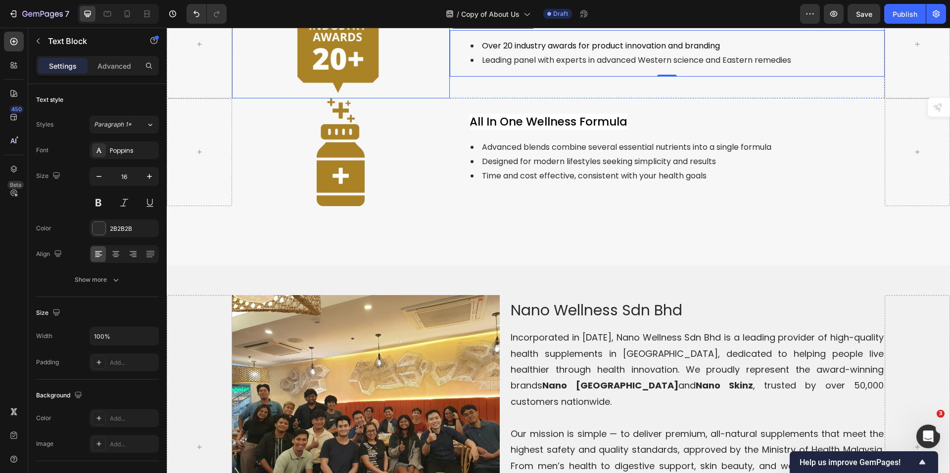
scroll to position [1688, 0]
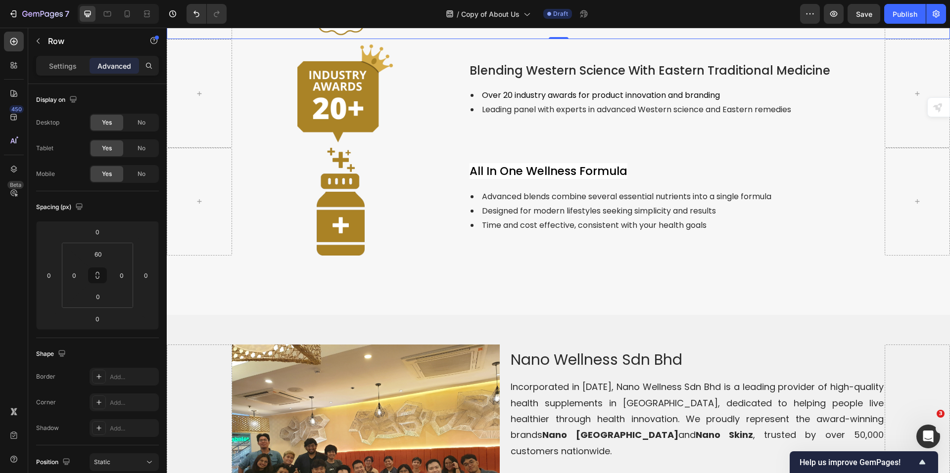
scroll to position [1787, 0]
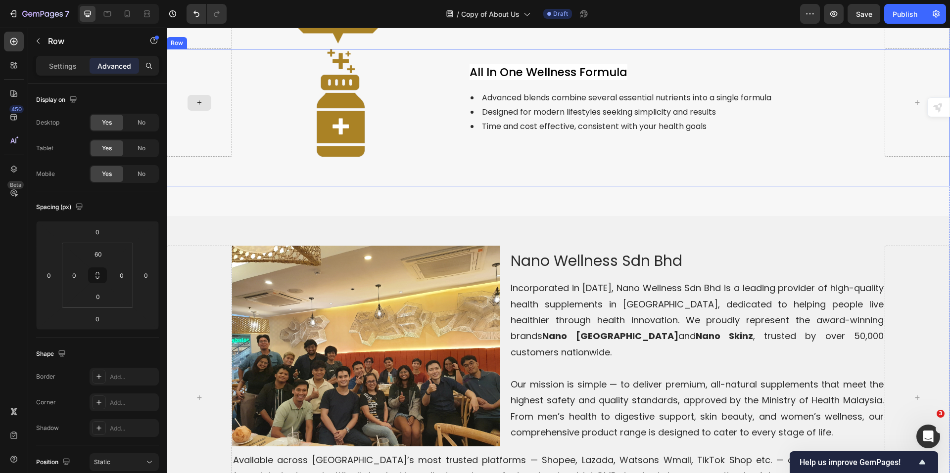
click at [219, 157] on div at bounding box center [199, 103] width 65 height 108
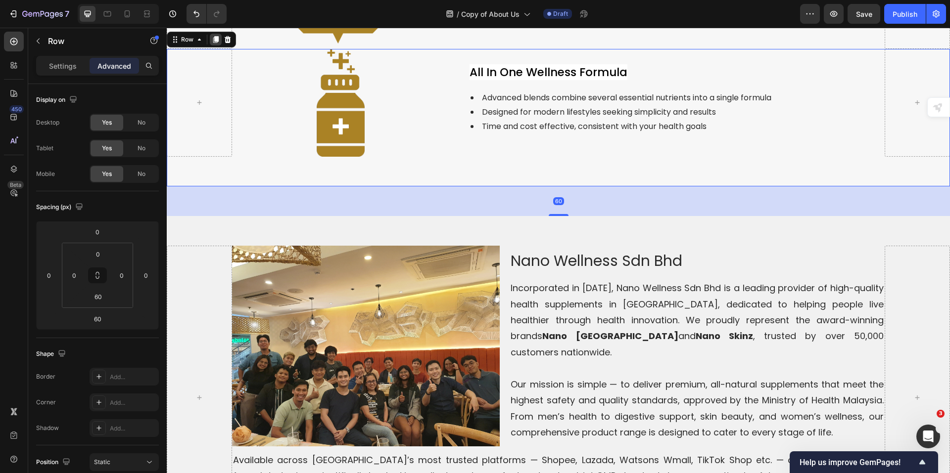
click at [219, 44] on icon at bounding box center [216, 40] width 8 height 8
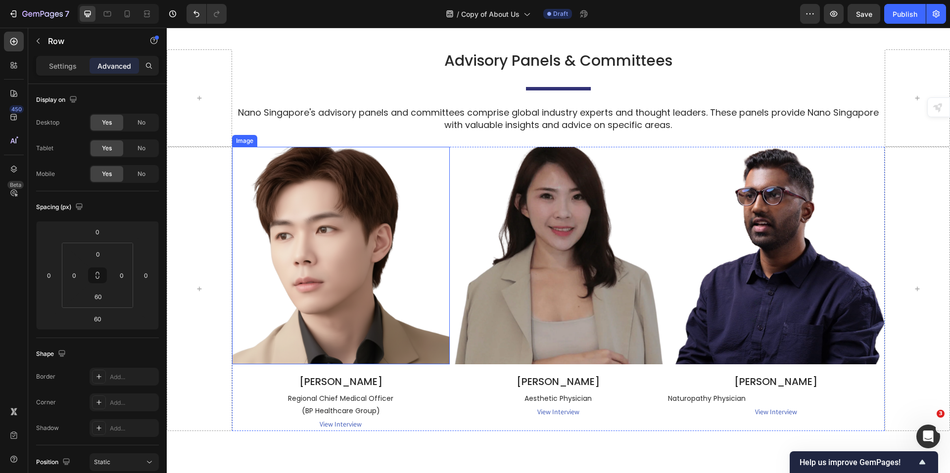
scroll to position [2438, 0]
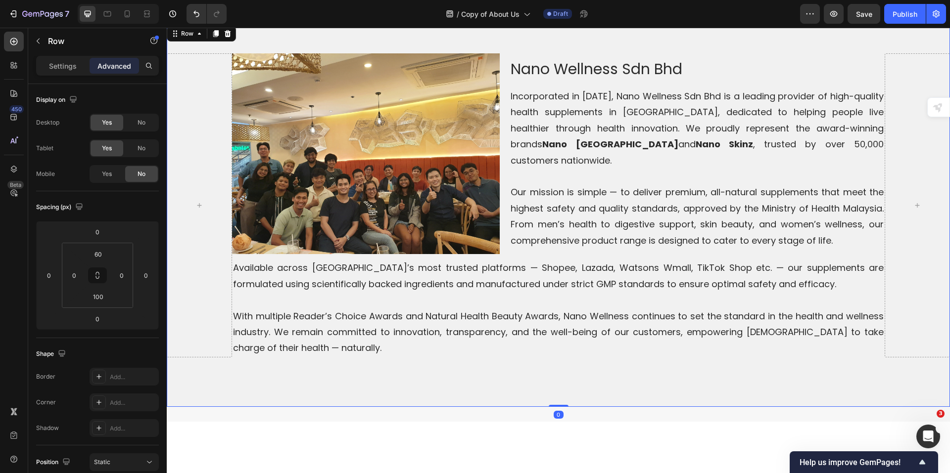
scroll to position [2142, 0]
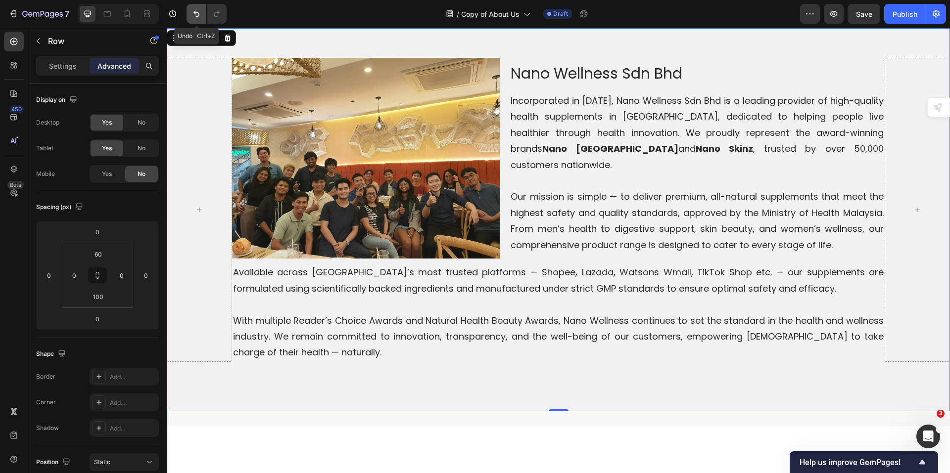
click at [194, 11] on icon "Undo/Redo" at bounding box center [196, 14] width 10 height 10
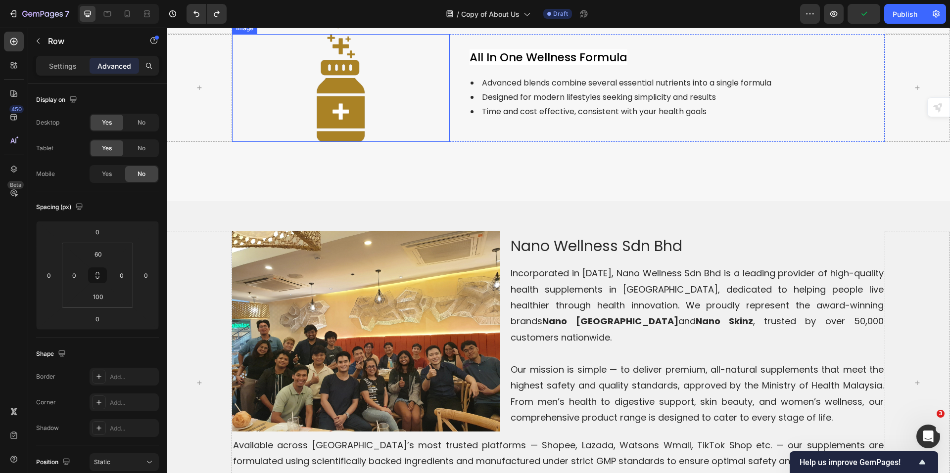
scroll to position [1795, 0]
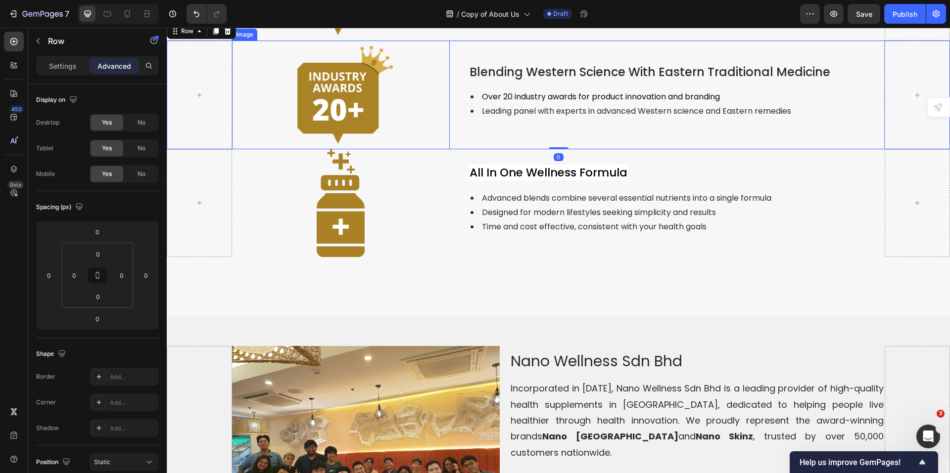
drag, startPoint x: 371, startPoint y: 308, endPoint x: 372, endPoint y: 317, distance: 9.0
click at [371, 149] on img at bounding box center [340, 95] width 109 height 109
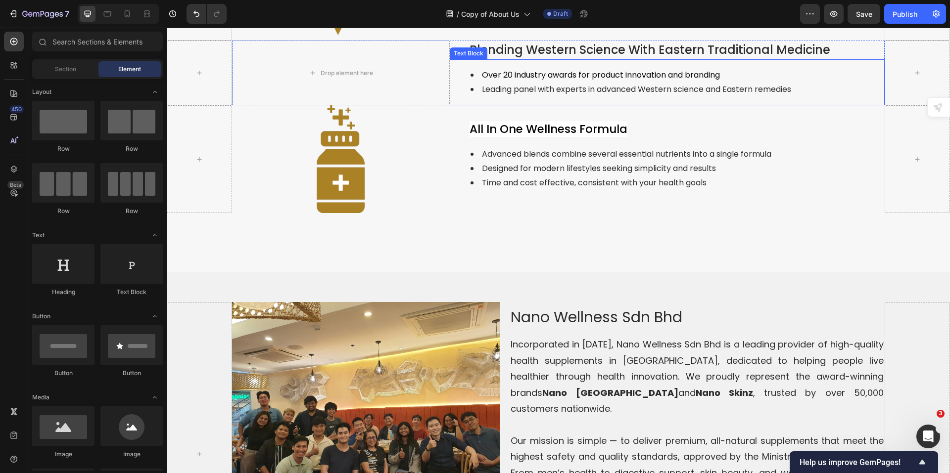
click at [532, 106] on div "Over 20 industry awards for product innovation and branding Leading panel with …" at bounding box center [667, 82] width 435 height 47
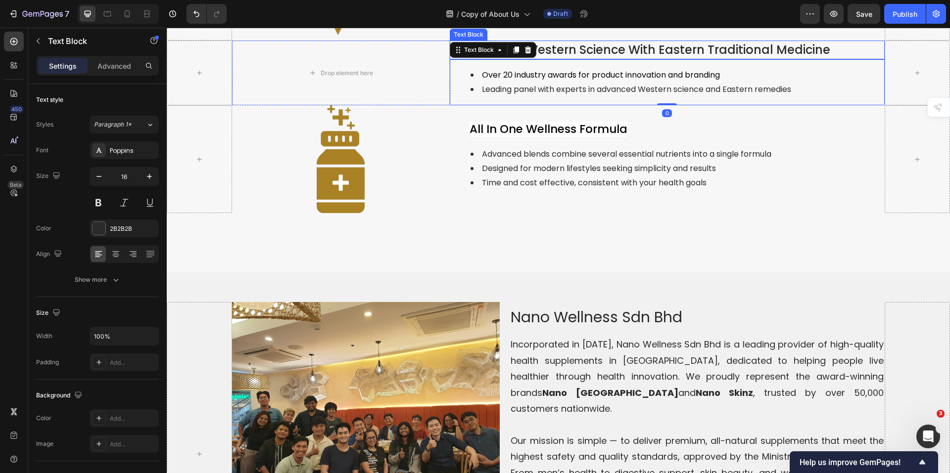
click at [569, 58] on p "Blending Western Science With Eastern Traditional Medicine" at bounding box center [676, 50] width 414 height 17
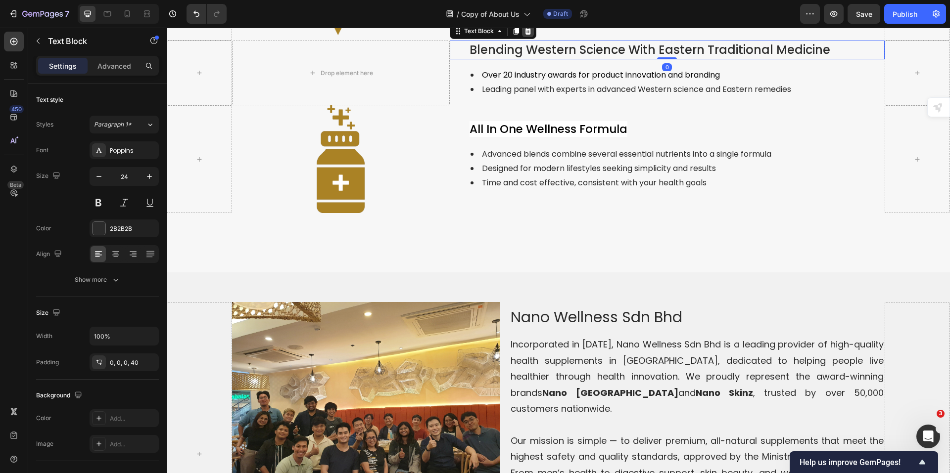
click at [525, 35] on icon at bounding box center [527, 31] width 6 height 7
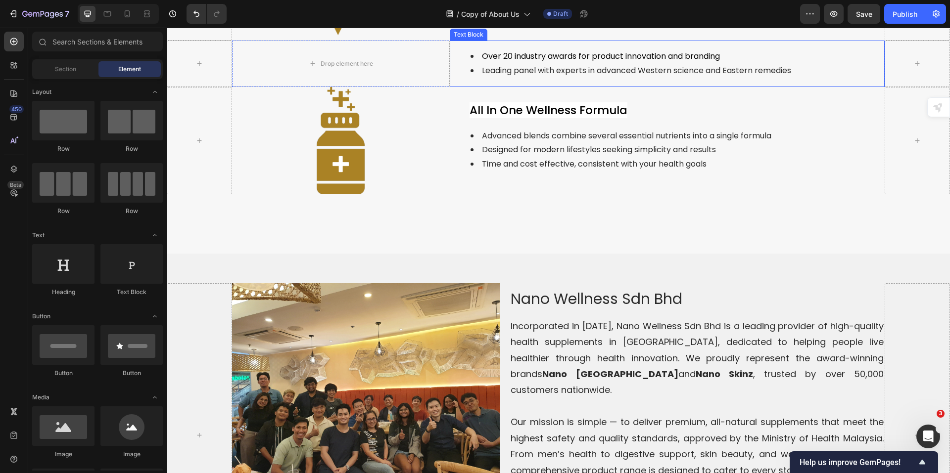
click at [514, 62] on span "Over 20 industry awards for product innovation and branding" at bounding box center [601, 55] width 238 height 11
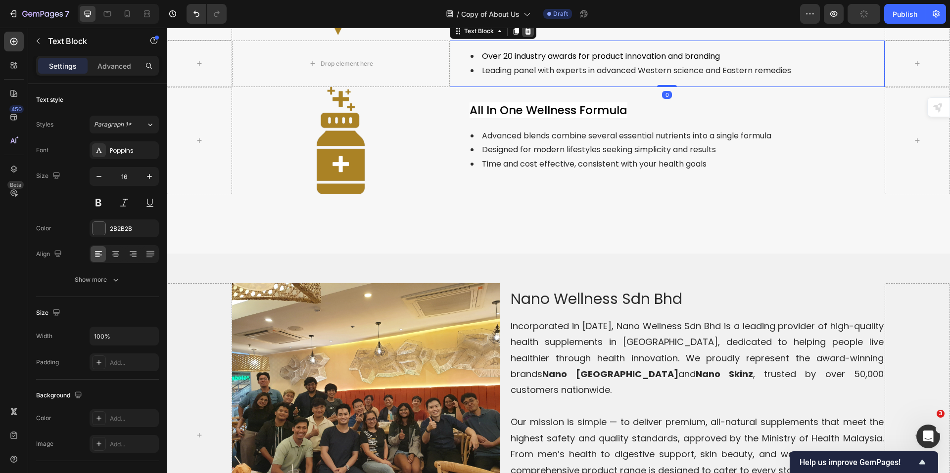
click at [528, 35] on icon at bounding box center [528, 31] width 8 height 8
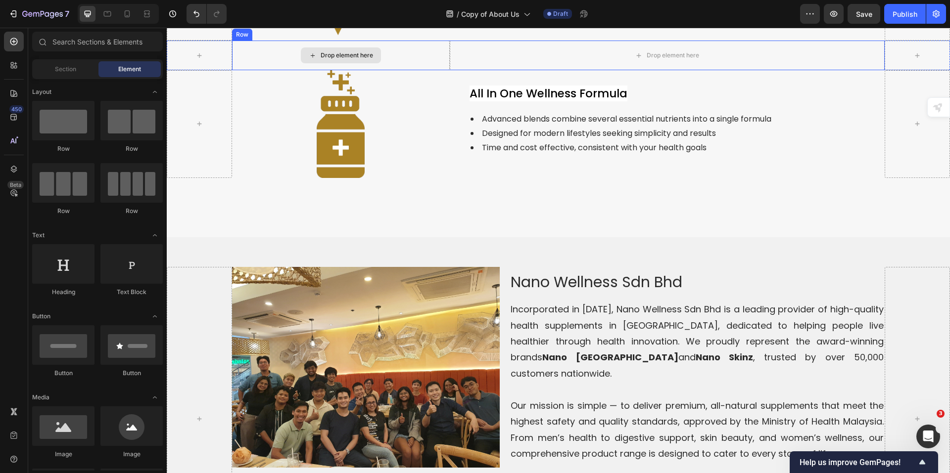
click at [406, 70] on div "Drop element here" at bounding box center [341, 56] width 218 height 30
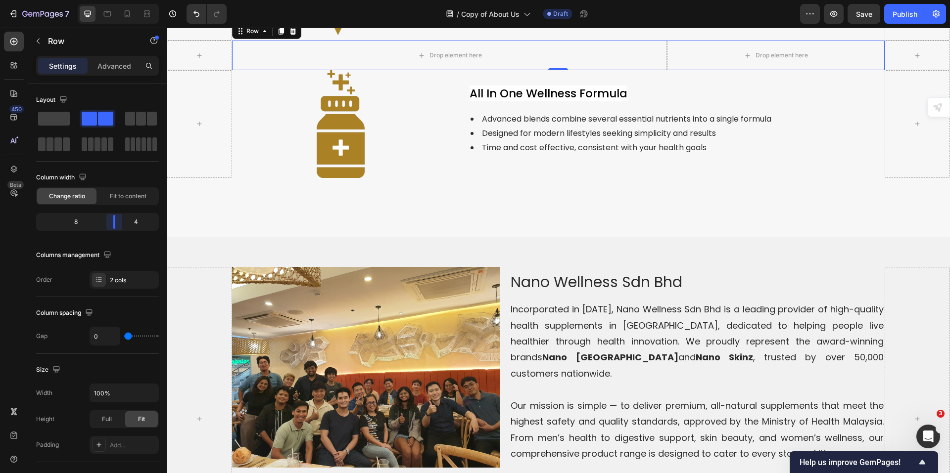
drag, startPoint x: 82, startPoint y: 222, endPoint x: 119, endPoint y: 226, distance: 37.8
click at [119, 0] on body "7 Version history / Copy of About Us Draft Preview Save Publish 450 Beta Sectio…" at bounding box center [475, 0] width 950 height 0
drag, startPoint x: 578, startPoint y: 262, endPoint x: 600, endPoint y: 271, distance: 23.5
click at [578, 70] on div "Drop element here" at bounding box center [449, 56] width 435 height 30
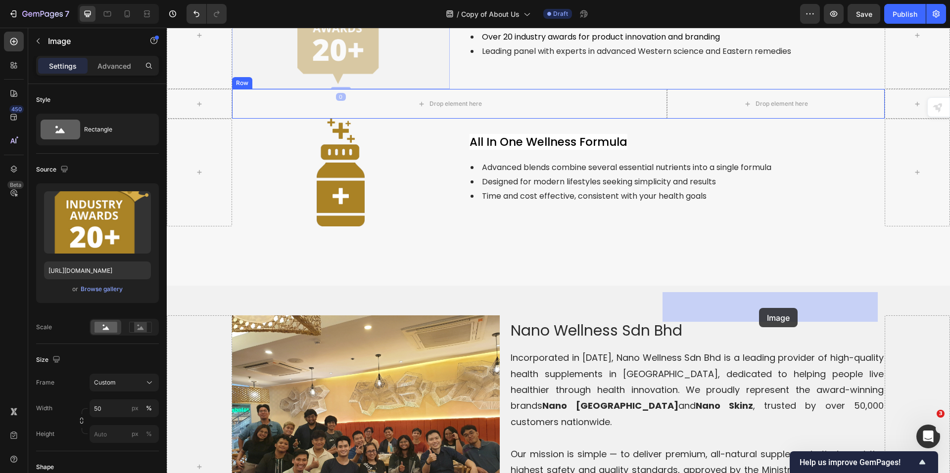
drag, startPoint x: 353, startPoint y: 248, endPoint x: 758, endPoint y: 306, distance: 409.8
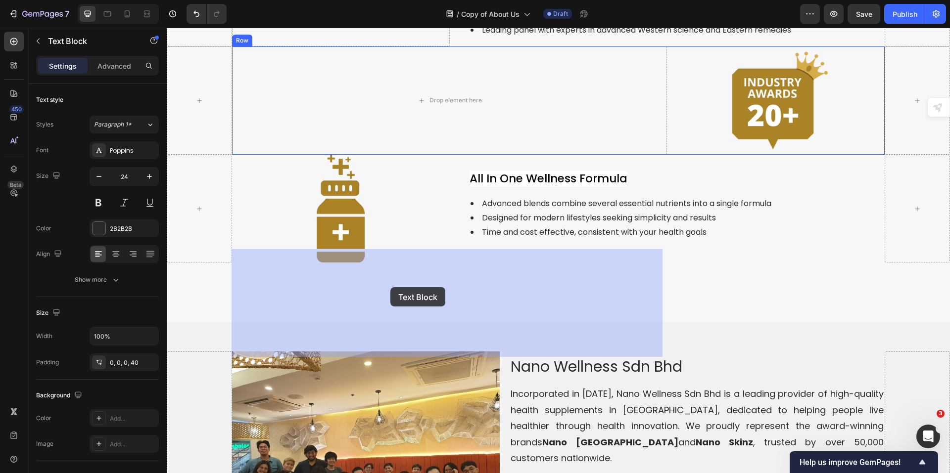
drag, startPoint x: 534, startPoint y: 192, endPoint x: 389, endPoint y: 281, distance: 170.3
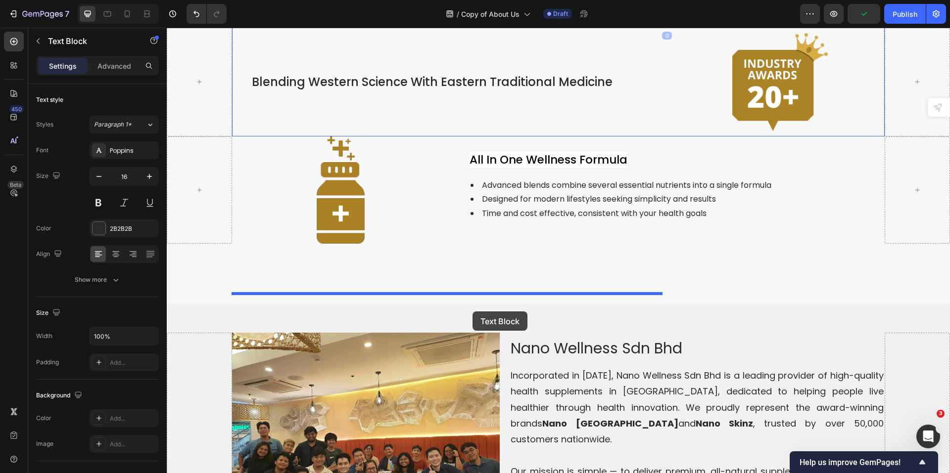
drag, startPoint x: 555, startPoint y: 205, endPoint x: 475, endPoint y: 304, distance: 126.9
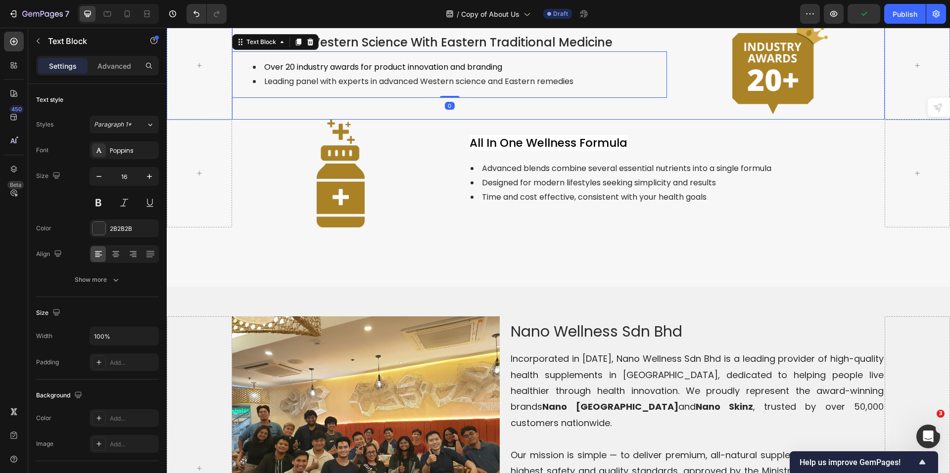
click at [499, 120] on div "Blending Western Science With Eastern Traditional Medicine Text Block Over 20 i…" at bounding box center [449, 65] width 435 height 109
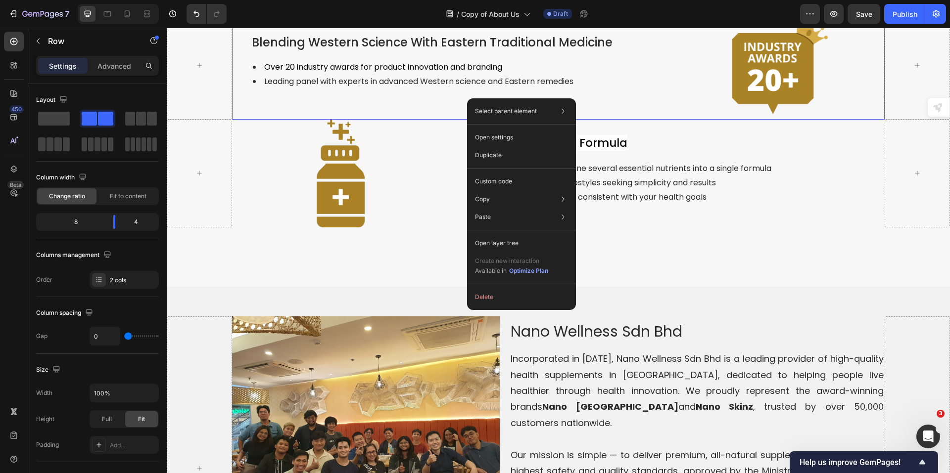
drag, startPoint x: 376, startPoint y: 312, endPoint x: 252, endPoint y: 315, distance: 124.2
click at [376, 120] on div "Blending Western Science With Eastern Traditional Medicine Text Block Over 20 i…" at bounding box center [449, 65] width 435 height 109
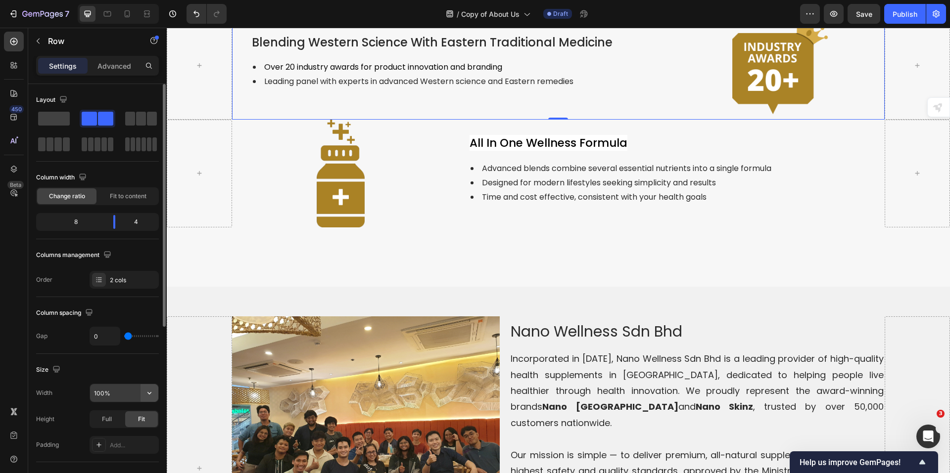
click at [149, 393] on icon "button" at bounding box center [149, 393] width 10 height 10
click at [112, 64] on p "Advanced" at bounding box center [114, 66] width 34 height 10
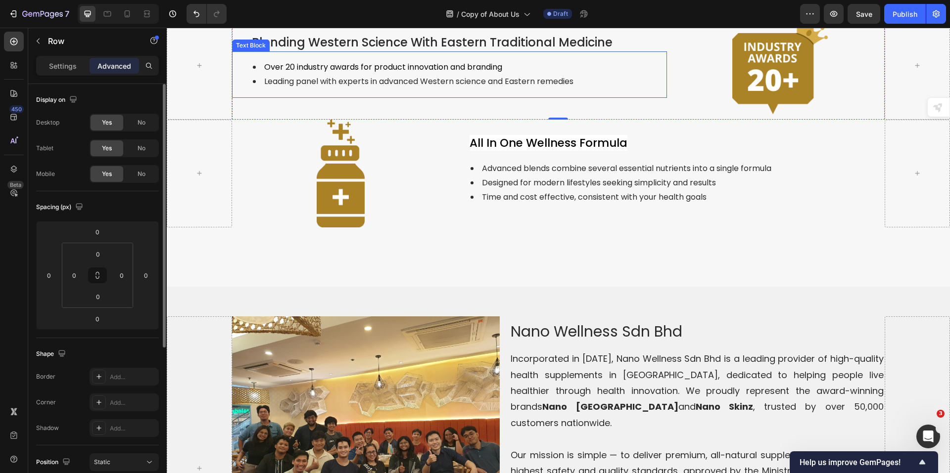
click at [289, 120] on div "Blending Western Science With Eastern Traditional Medicine Text Block Over 20 i…" at bounding box center [449, 65] width 435 height 109
click at [290, 5] on icon at bounding box center [292, 1] width 6 height 7
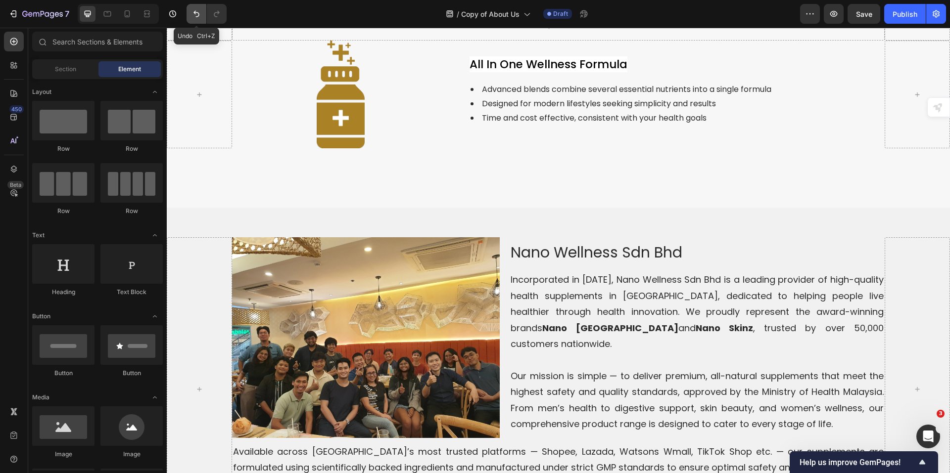
click at [198, 14] on icon "Undo/Redo" at bounding box center [196, 14] width 10 height 10
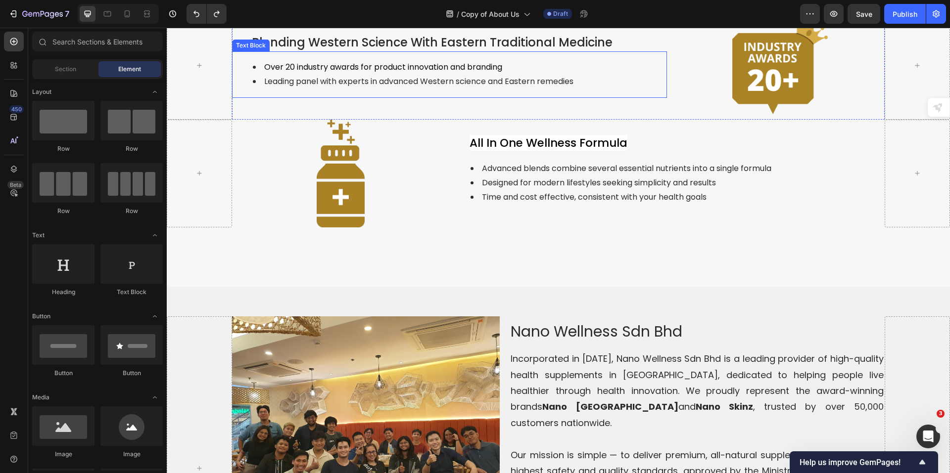
click at [482, 89] on li "Leading panel with experts in advanced Western science and Eastern remedies" at bounding box center [459, 82] width 413 height 14
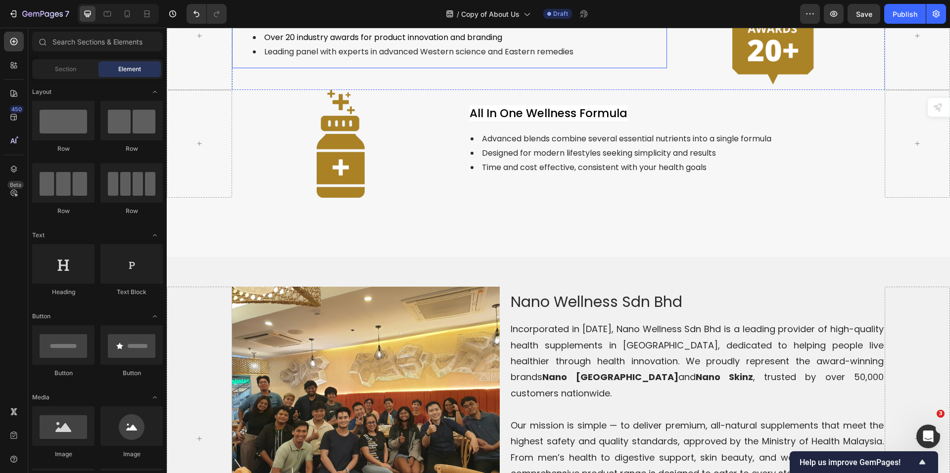
click at [587, 45] on li "Over 20 industry awards for product innovation and branding" at bounding box center [459, 38] width 413 height 14
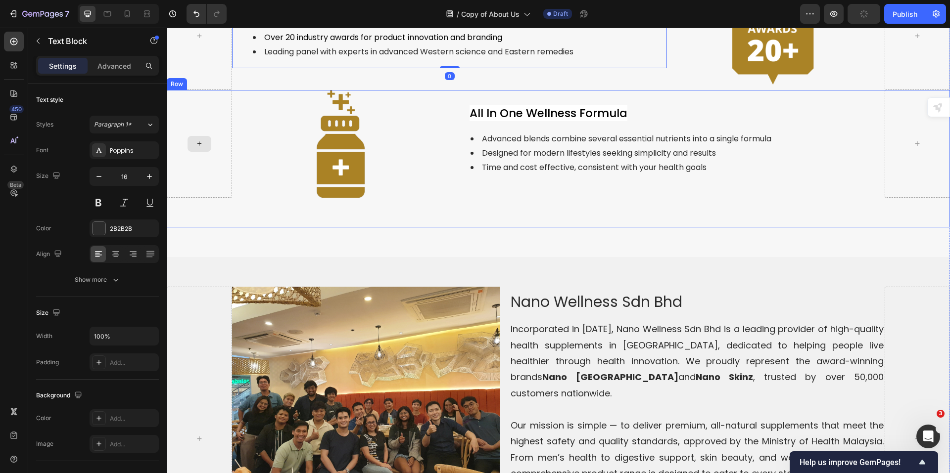
click at [204, 198] on div at bounding box center [199, 144] width 65 height 108
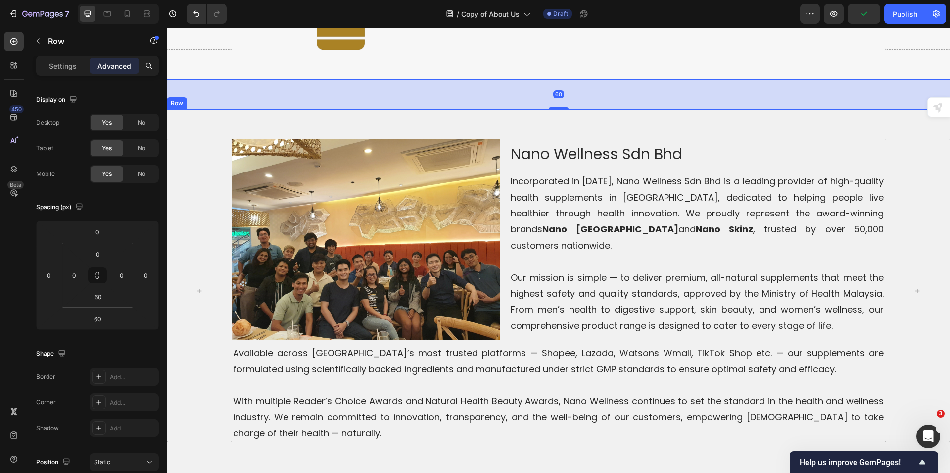
scroll to position [1894, 0]
click at [754, 109] on div "60" at bounding box center [558, 94] width 783 height 30
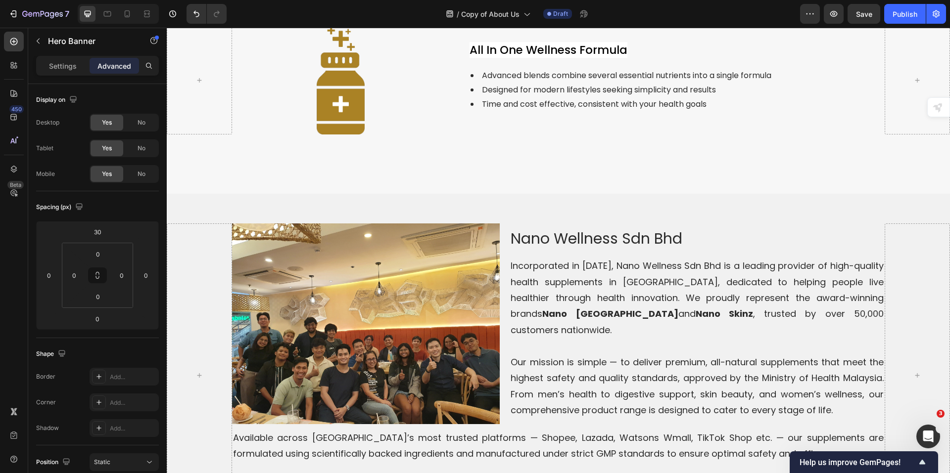
scroll to position [1731, 0]
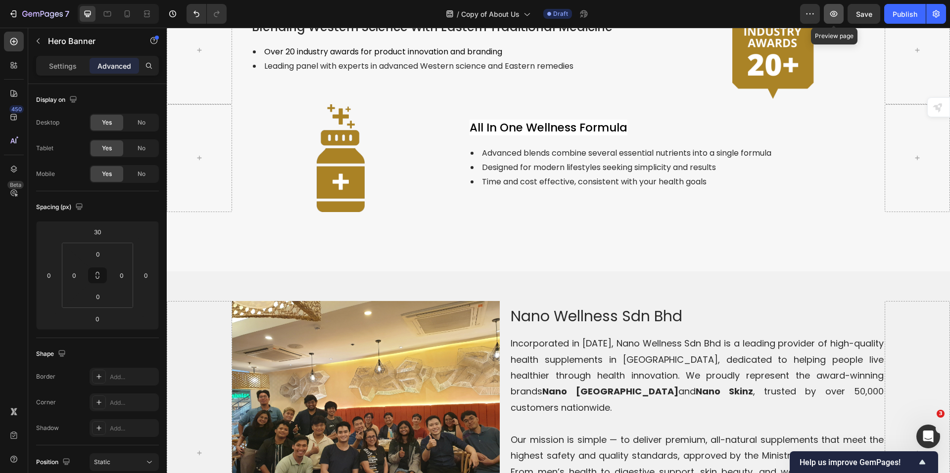
click at [834, 9] on icon "button" at bounding box center [834, 14] width 10 height 10
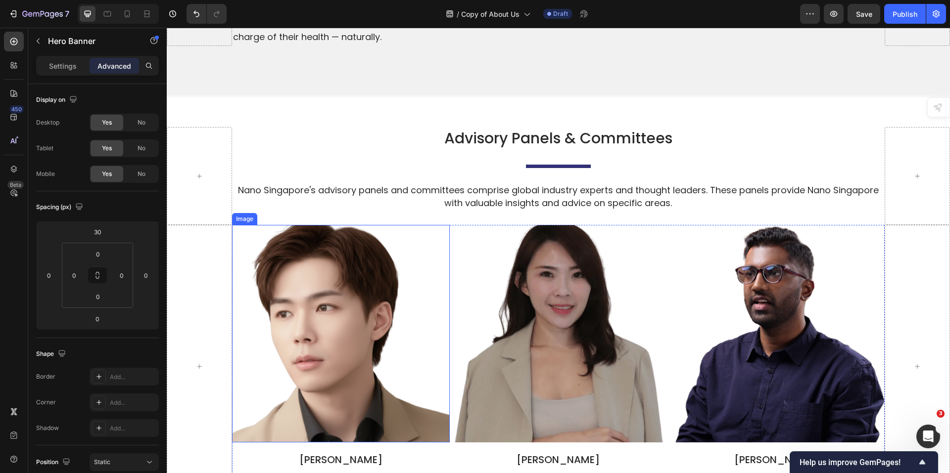
scroll to position [2290, 0]
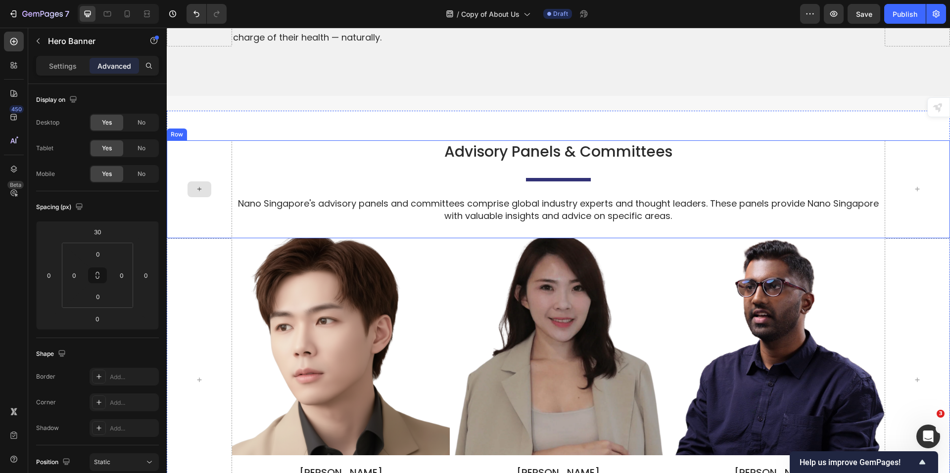
click at [225, 146] on div at bounding box center [199, 188] width 65 height 97
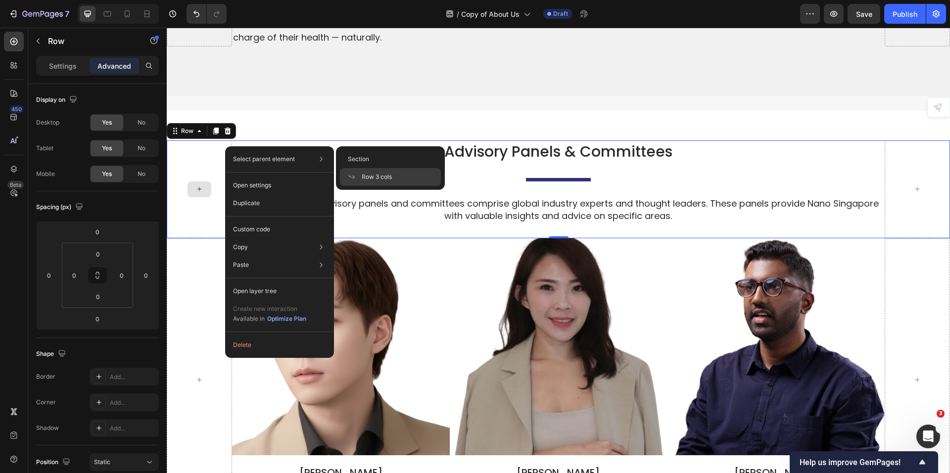
click at [206, 142] on div at bounding box center [199, 188] width 65 height 97
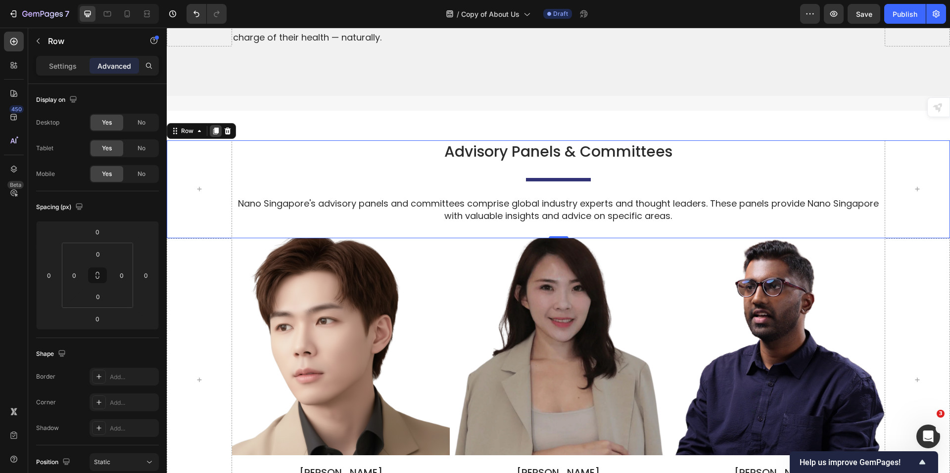
click at [215, 128] on icon at bounding box center [215, 131] width 5 height 7
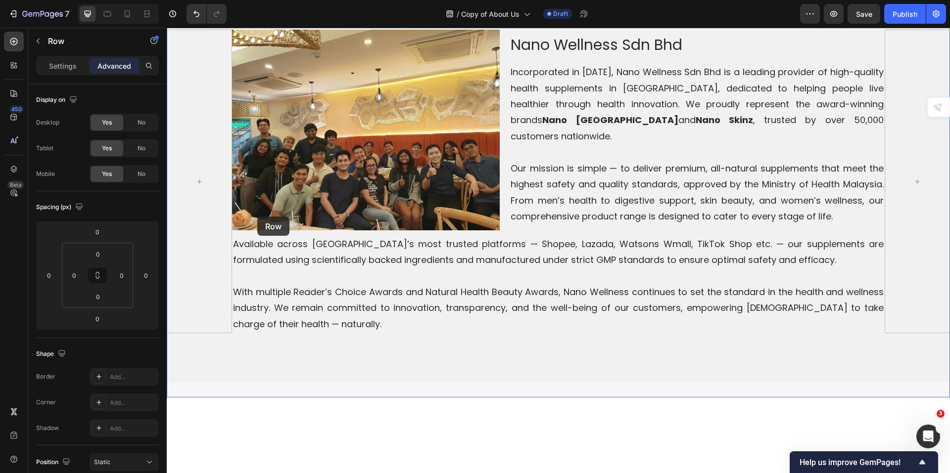
scroll to position [2008, 0]
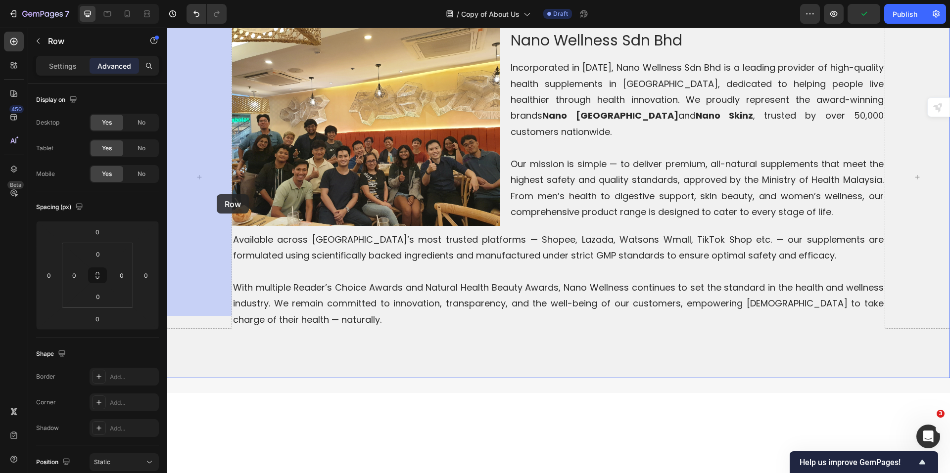
drag, startPoint x: 215, startPoint y: 348, endPoint x: 217, endPoint y: 194, distance: 153.4
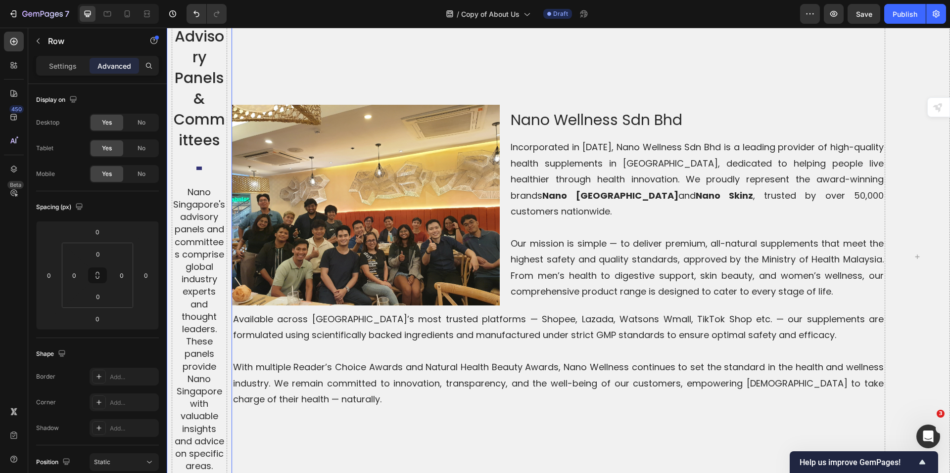
click at [197, 12] on icon "Undo/Redo" at bounding box center [196, 14] width 10 height 10
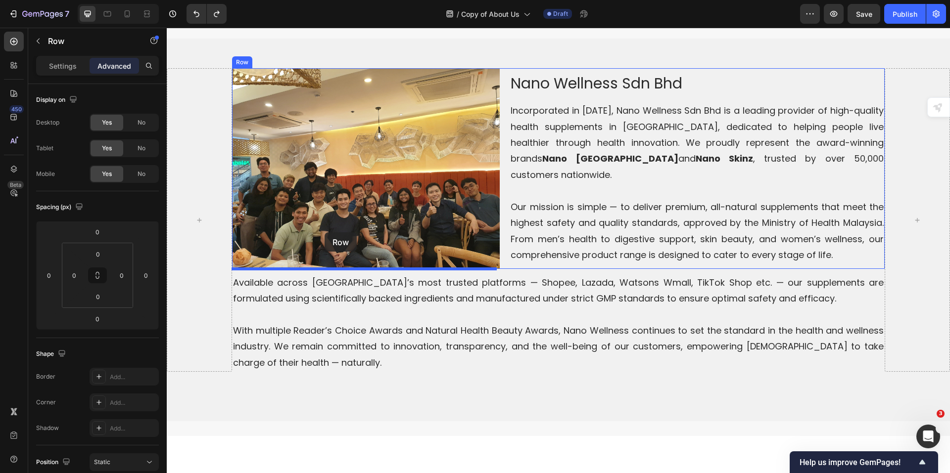
scroll to position [1958, 0]
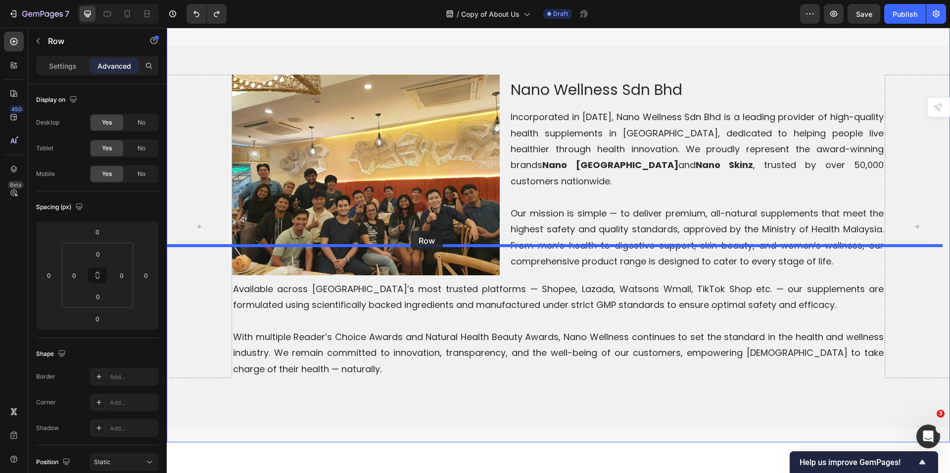
drag, startPoint x: 215, startPoint y: 202, endPoint x: 411, endPoint y: 235, distance: 198.6
type input "60"
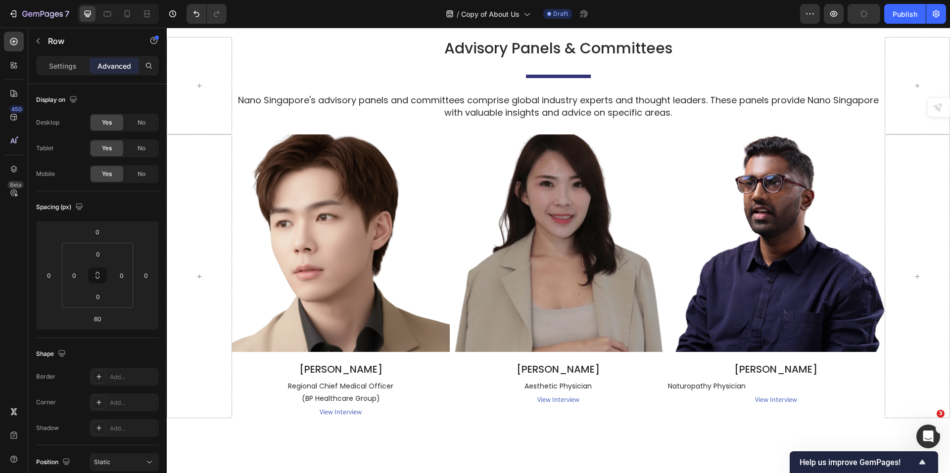
scroll to position [2651, 0]
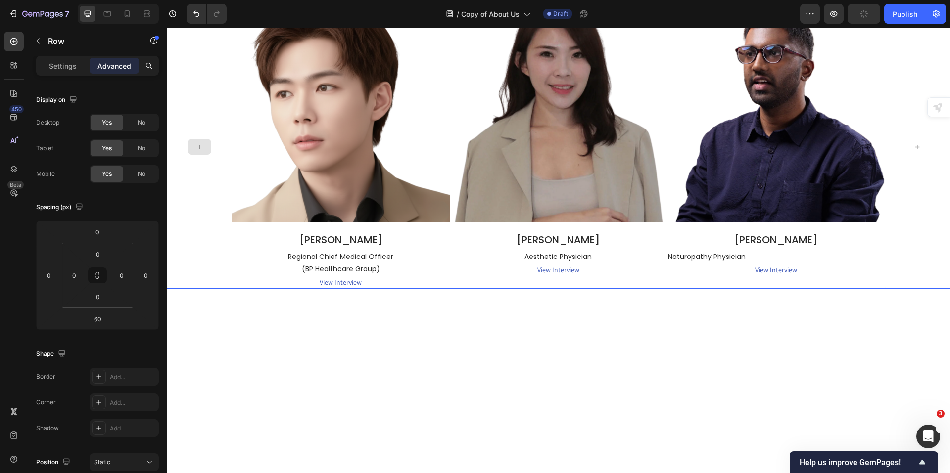
click at [210, 225] on div at bounding box center [199, 147] width 65 height 284
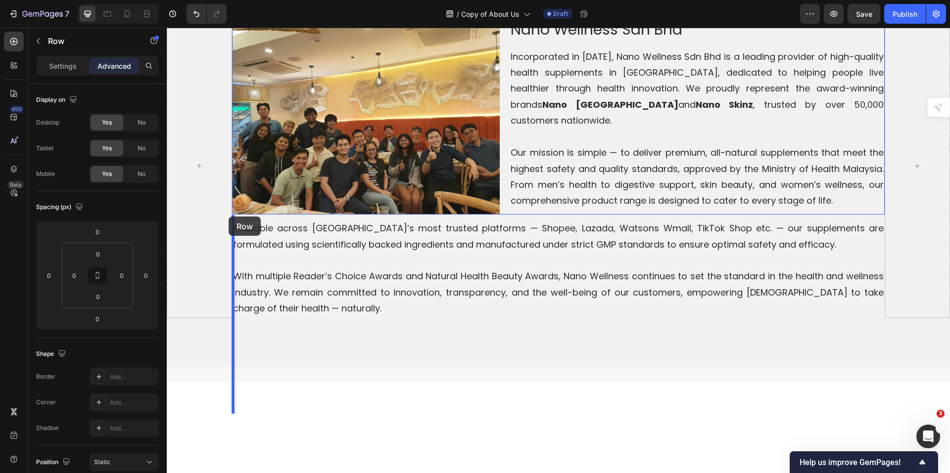
scroll to position [2055, 0]
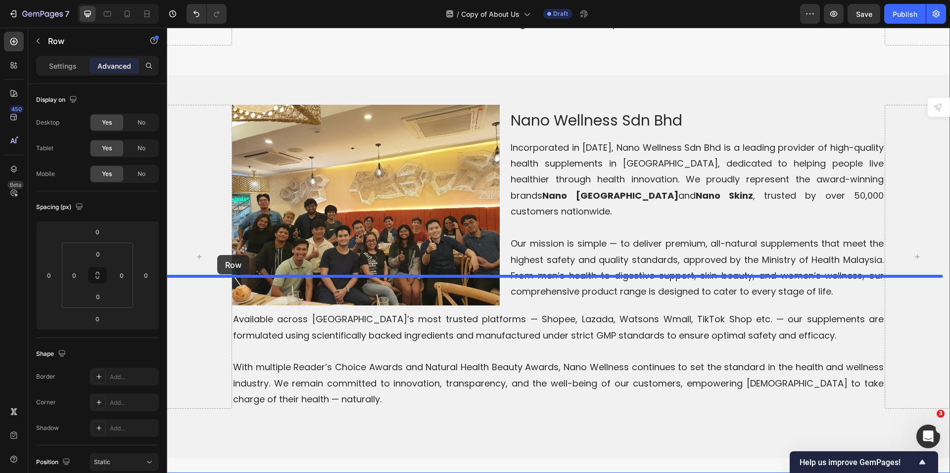
drag, startPoint x: 209, startPoint y: 168, endPoint x: 217, endPoint y: 255, distance: 88.0
type input "60"
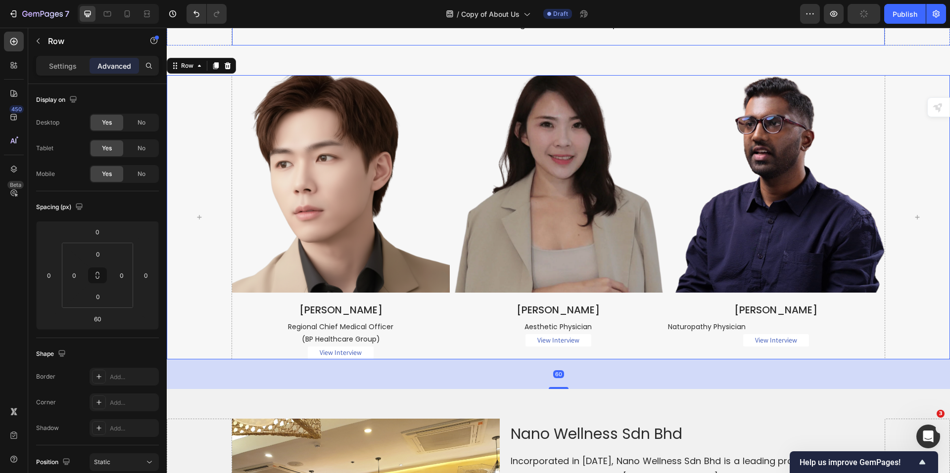
click at [290, 46] on div "Nano Singapore's advisory panels and committees comprise global industry expert…" at bounding box center [558, 25] width 653 height 42
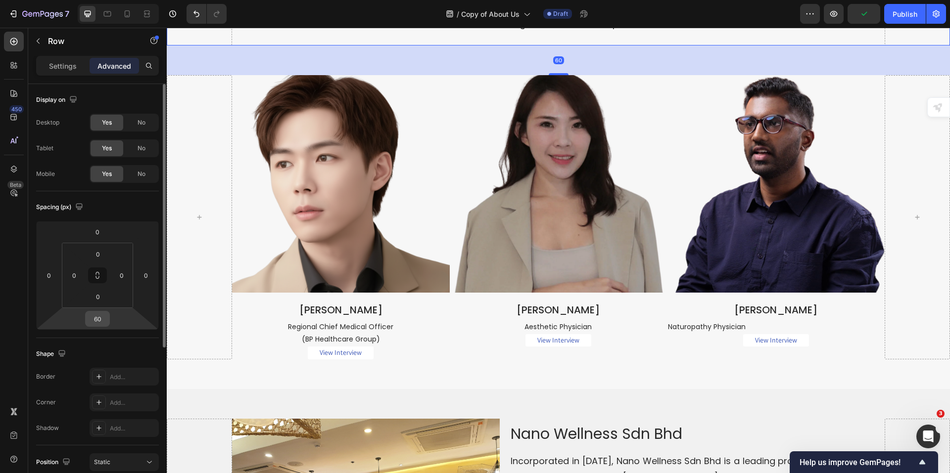
click at [100, 326] on input "60" at bounding box center [98, 319] width 20 height 15
type input "0"
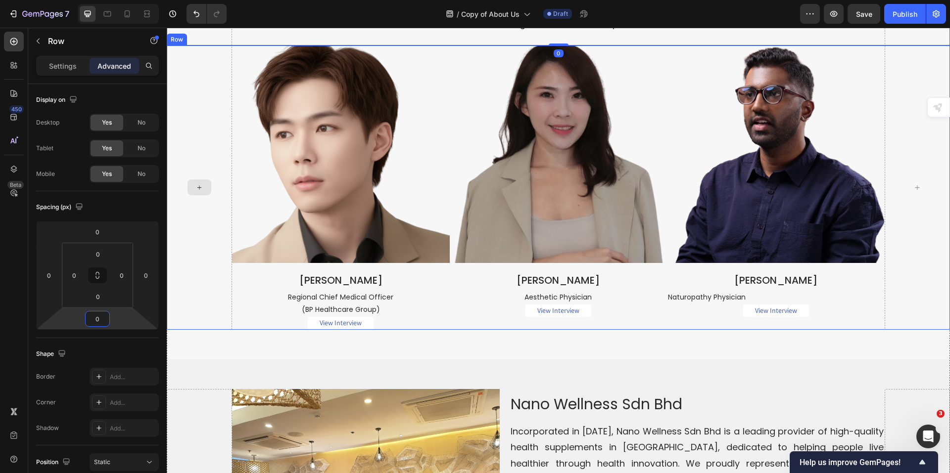
drag, startPoint x: 221, startPoint y: 268, endPoint x: 253, endPoint y: 277, distance: 34.0
click at [221, 267] on div at bounding box center [199, 188] width 65 height 284
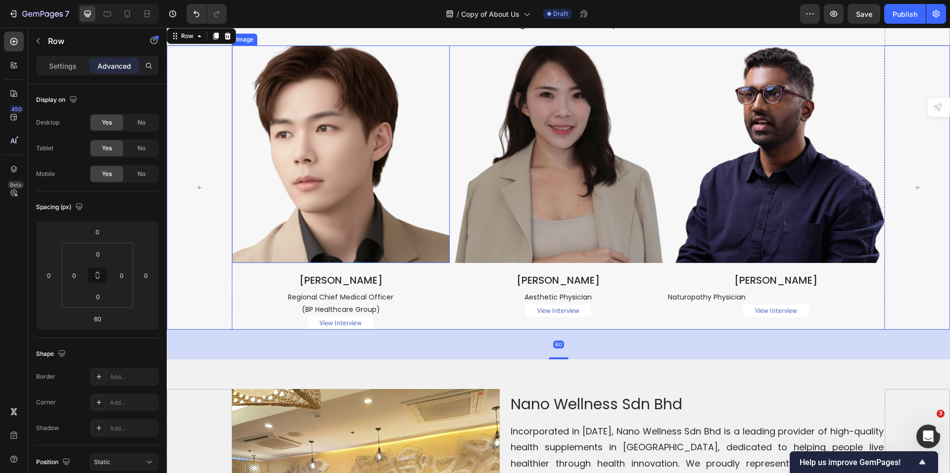
scroll to position [2154, 0]
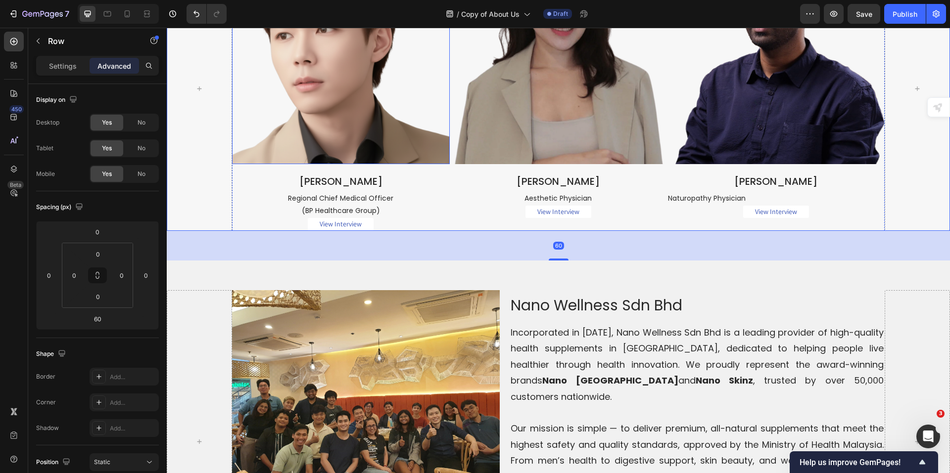
click at [400, 164] on img at bounding box center [341, 56] width 218 height 218
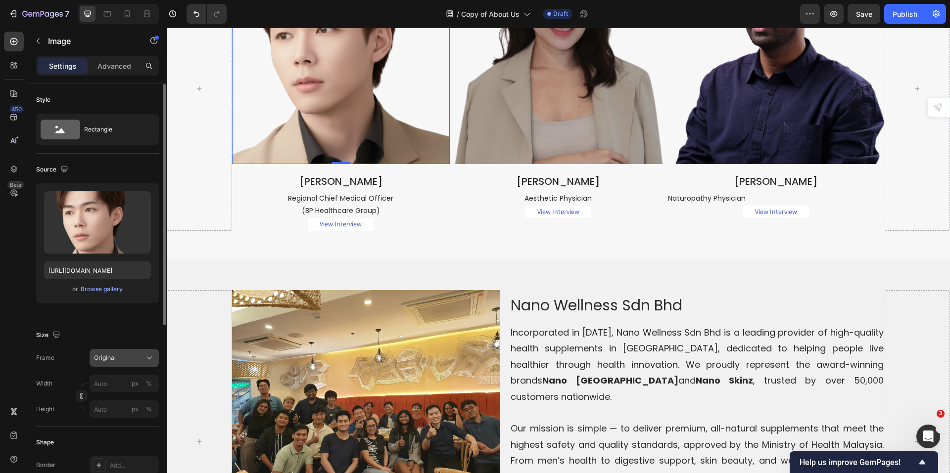
click at [144, 362] on div "Original" at bounding box center [124, 358] width 60 height 10
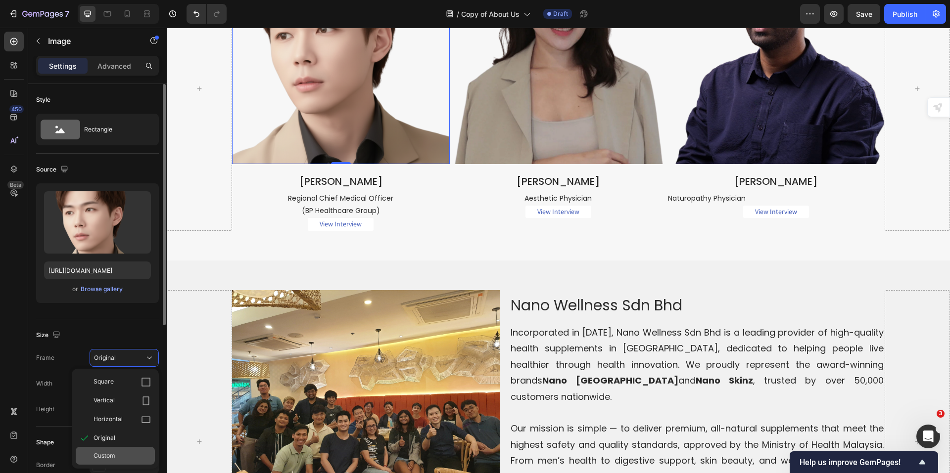
scroll to position [99, 0]
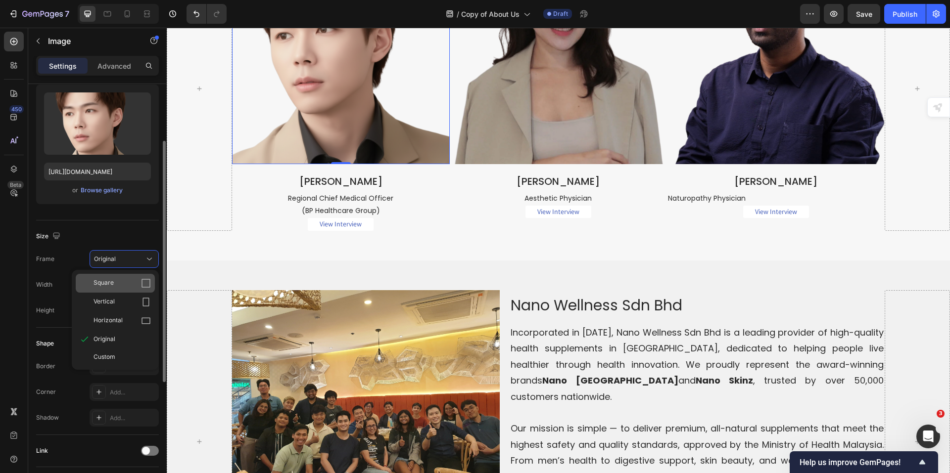
click at [141, 285] on icon at bounding box center [146, 284] width 10 height 10
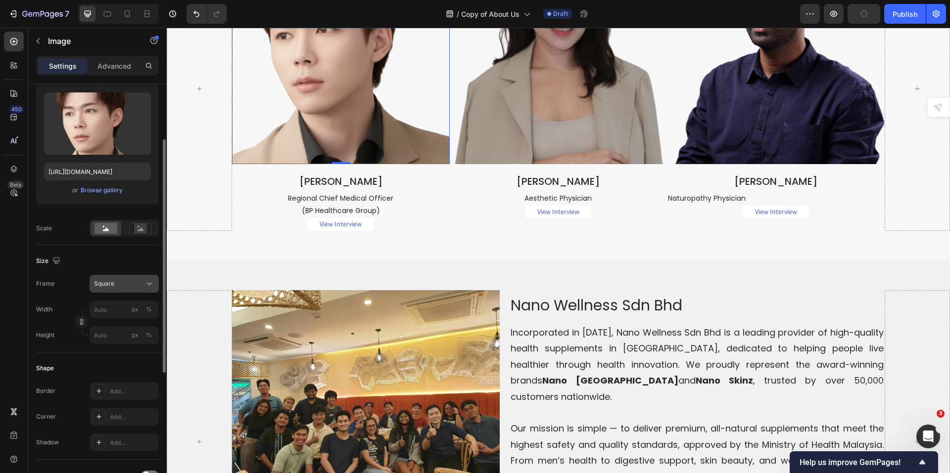
click at [146, 283] on icon at bounding box center [149, 284] width 10 height 10
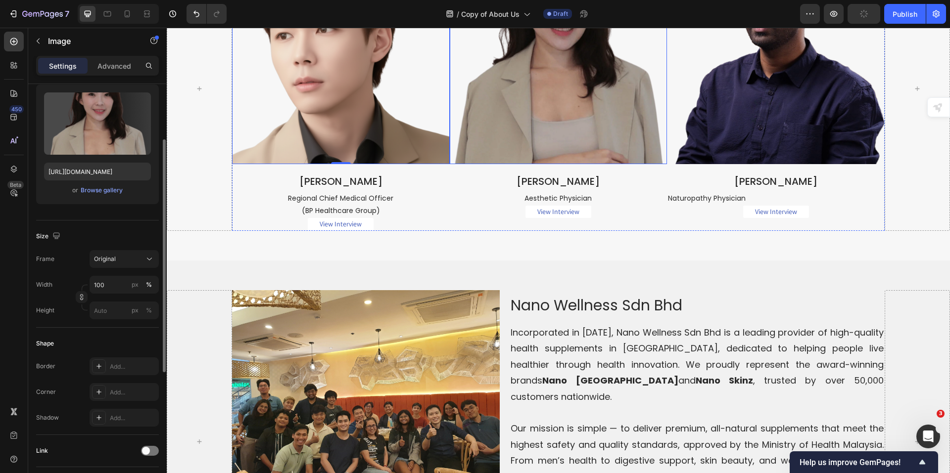
click at [501, 164] on img at bounding box center [559, 56] width 218 height 218
click at [140, 262] on div "Original" at bounding box center [118, 259] width 48 height 9
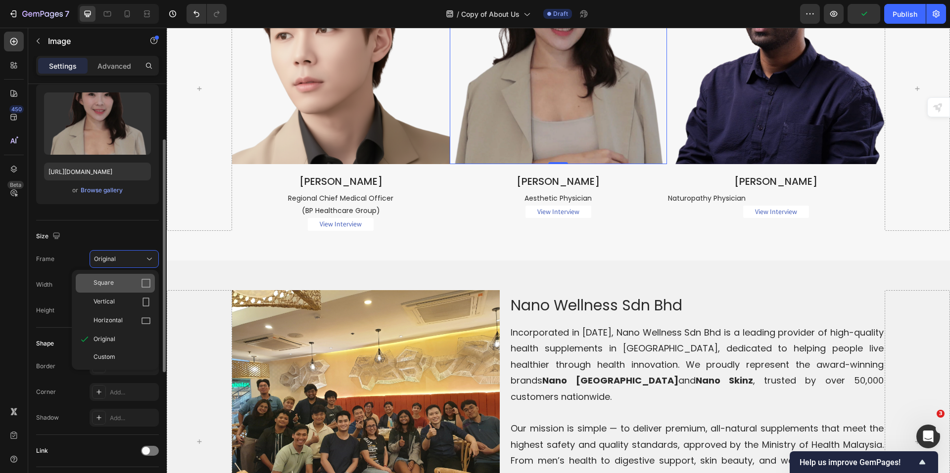
click at [126, 283] on div "Square" at bounding box center [121, 284] width 57 height 10
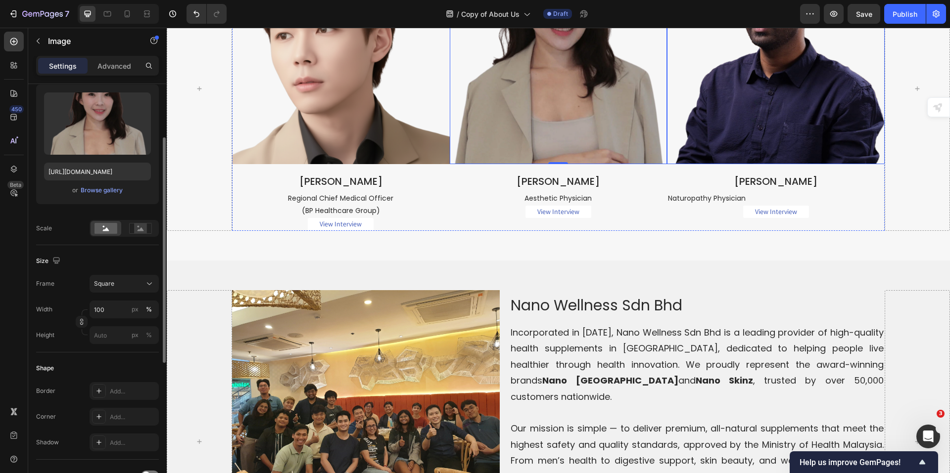
click at [757, 164] on img at bounding box center [776, 56] width 218 height 218
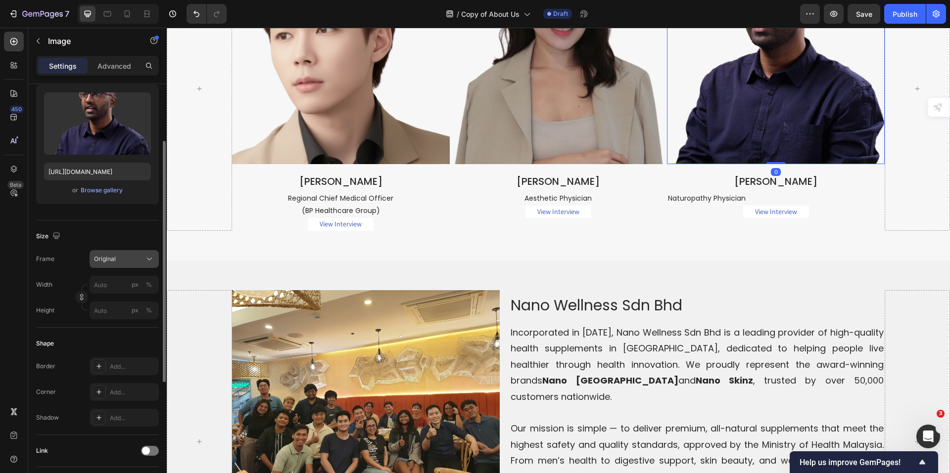
drag, startPoint x: 133, startPoint y: 255, endPoint x: 131, endPoint y: 260, distance: 5.8
click at [133, 255] on div "Original" at bounding box center [118, 259] width 48 height 9
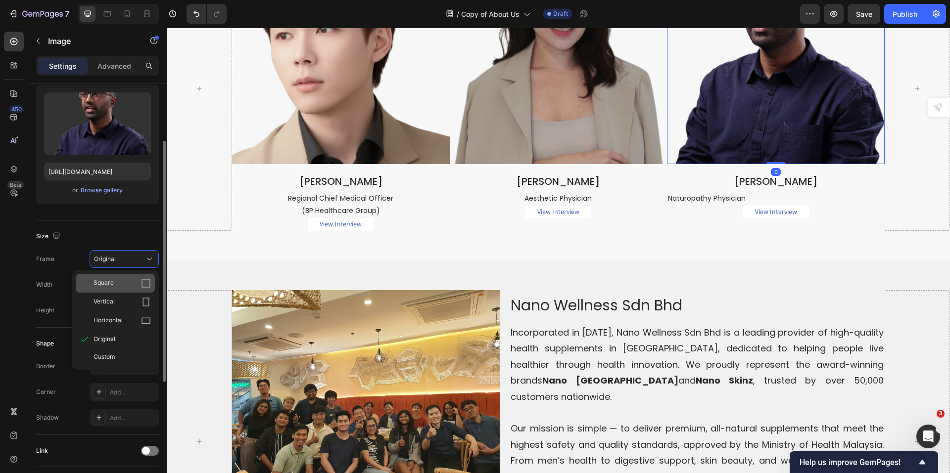
click at [118, 284] on div "Square" at bounding box center [121, 284] width 57 height 10
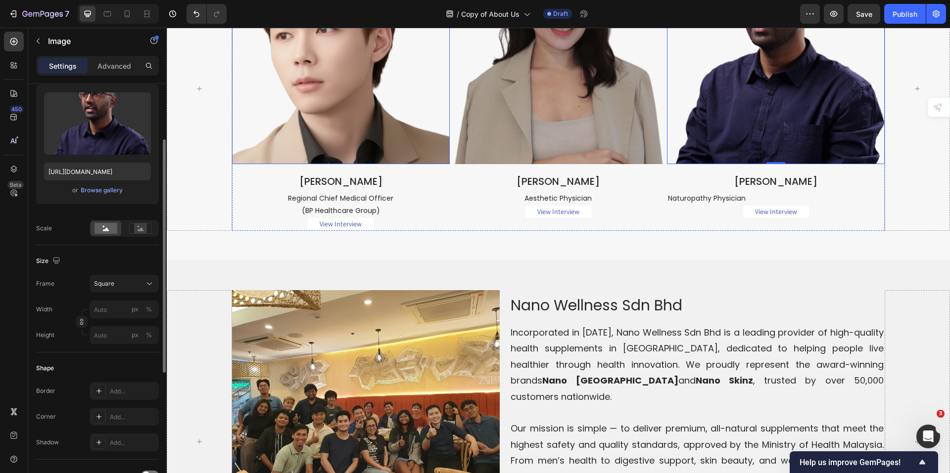
click at [326, 164] on img at bounding box center [341, 56] width 218 height 218
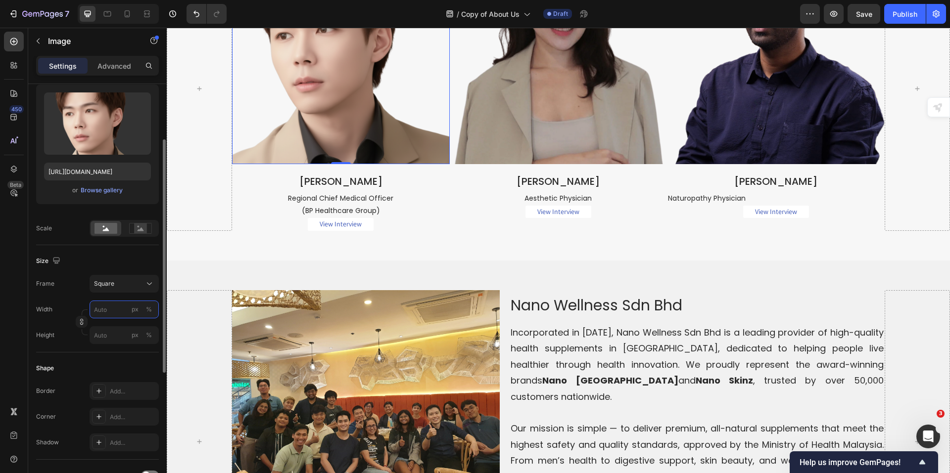
click at [101, 309] on input "px %" at bounding box center [124, 310] width 69 height 18
click at [153, 307] on button "%" at bounding box center [149, 310] width 12 height 12
click at [95, 310] on input "px %" at bounding box center [124, 310] width 69 height 18
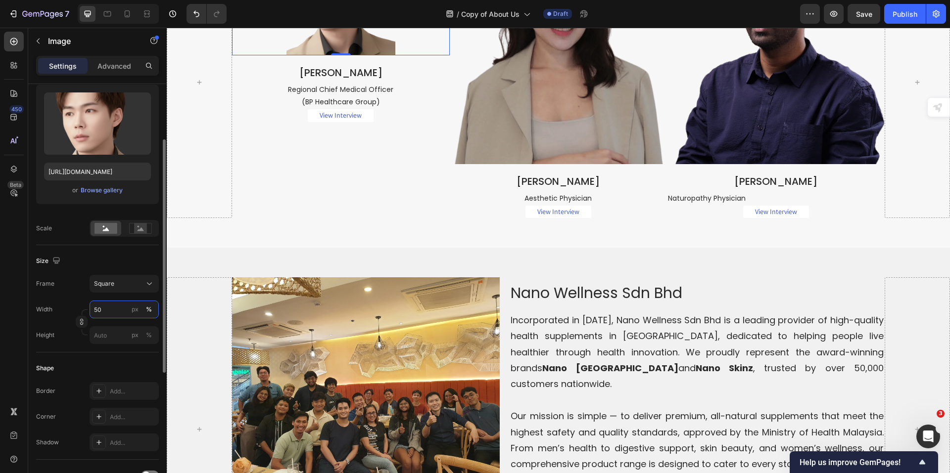
click at [115, 311] on input "50" at bounding box center [124, 310] width 69 height 18
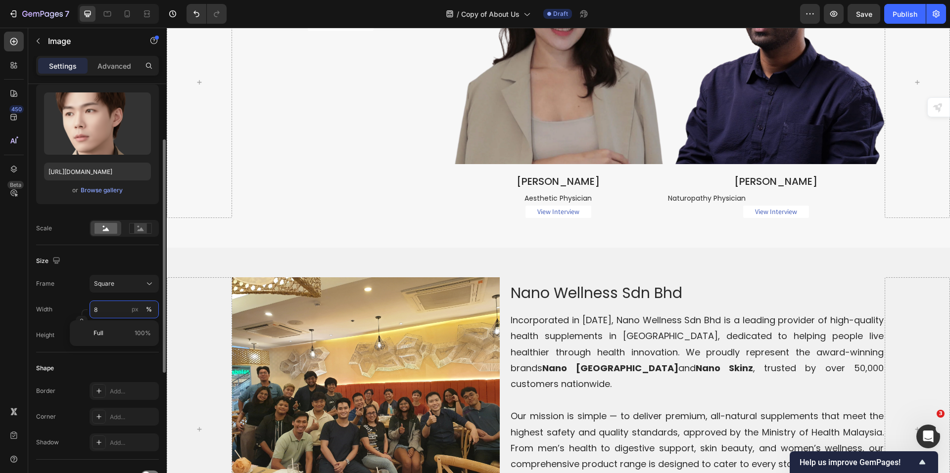
type input "80"
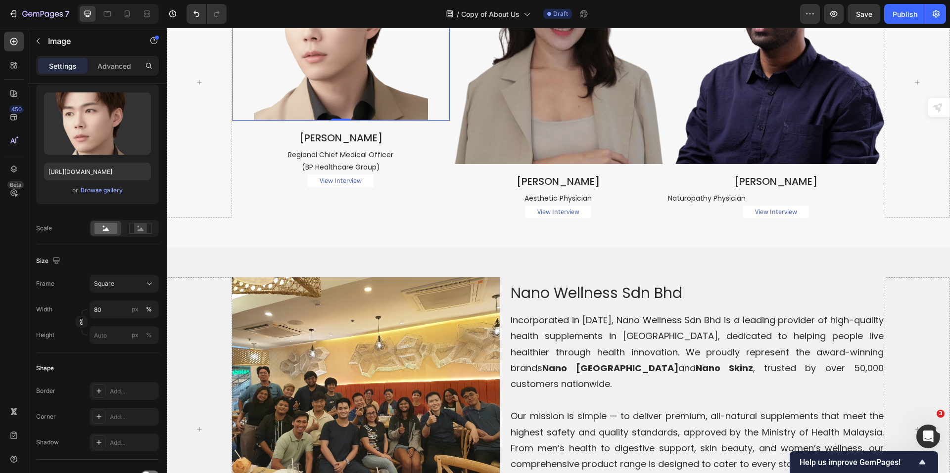
click at [512, 164] on img at bounding box center [559, 56] width 218 height 218
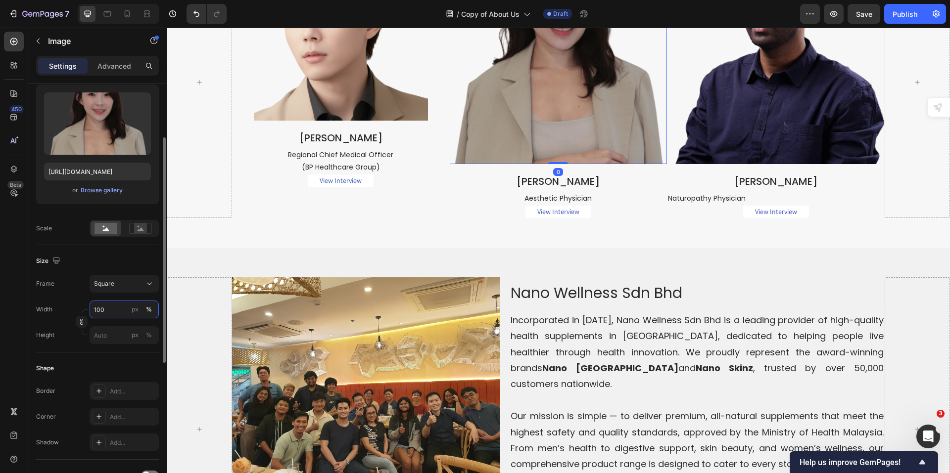
click at [111, 305] on input "100" at bounding box center [124, 310] width 69 height 18
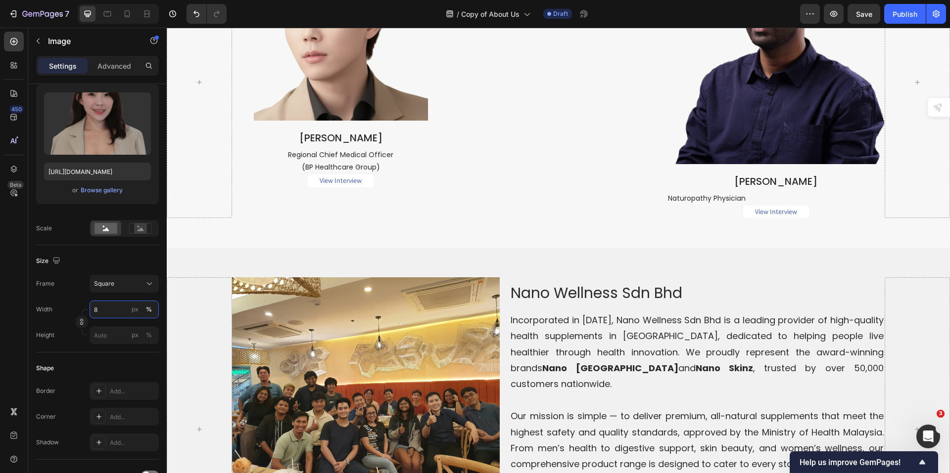
type input "80"
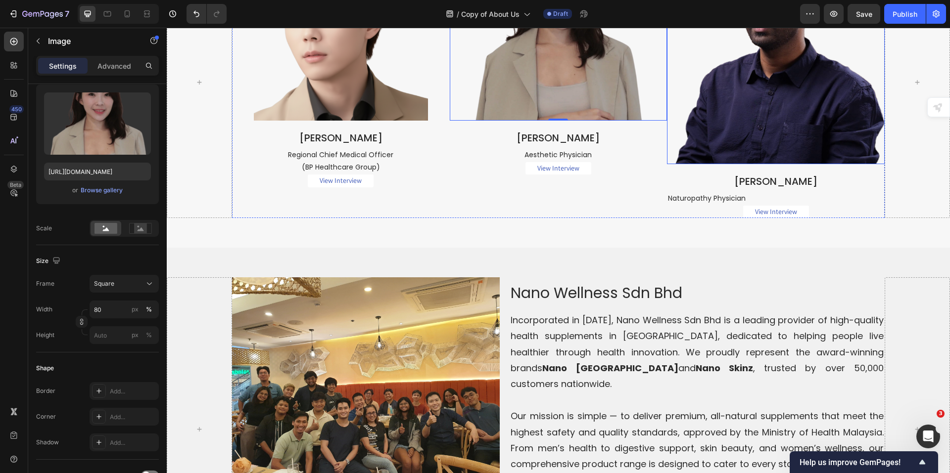
click at [768, 164] on img at bounding box center [776, 56] width 218 height 218
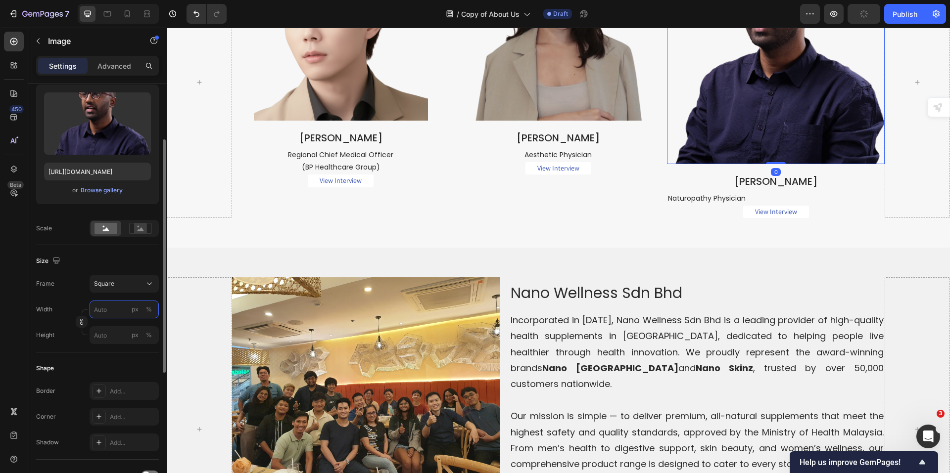
click at [108, 304] on input "px %" at bounding box center [124, 310] width 69 height 18
type input "8"
type input "80"
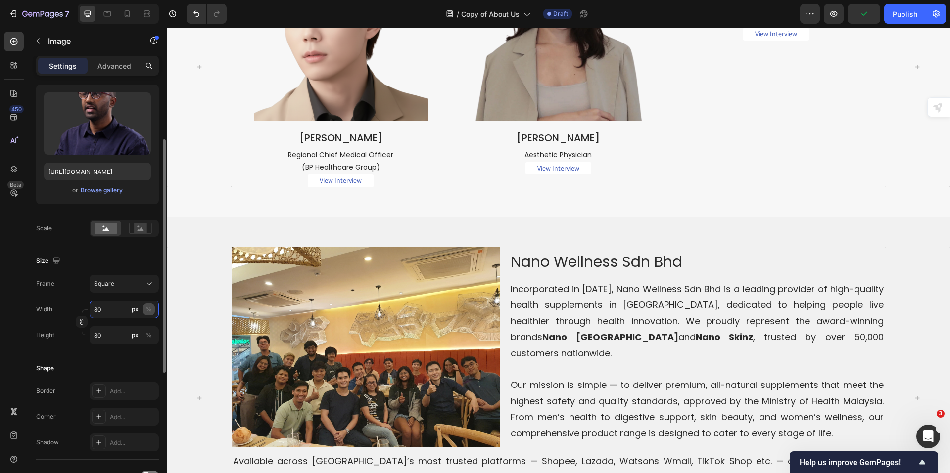
type input "80"
click at [148, 310] on div "%" at bounding box center [149, 309] width 6 height 9
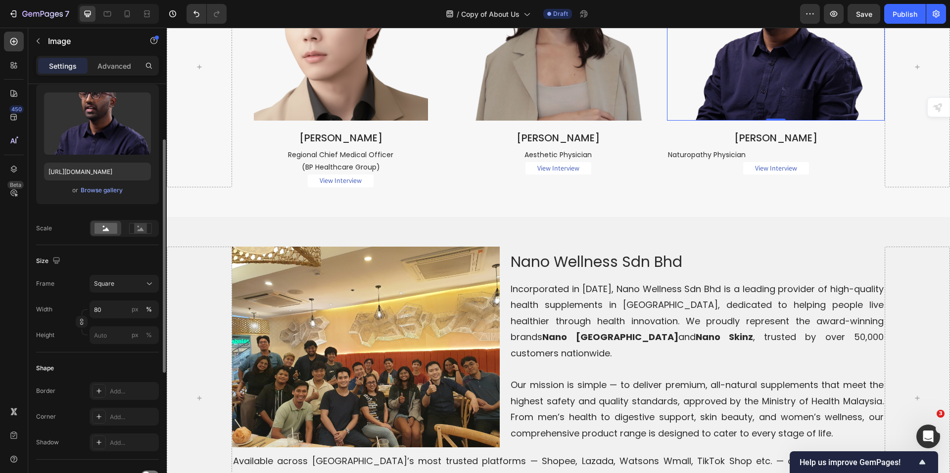
click at [139, 266] on div "Size" at bounding box center [97, 261] width 123 height 16
click at [394, 121] on img at bounding box center [341, 34] width 174 height 174
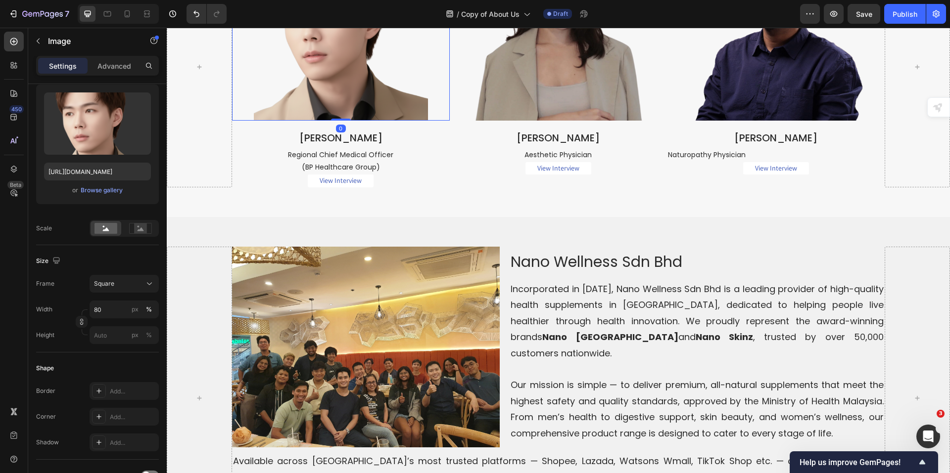
click at [372, 121] on img at bounding box center [341, 34] width 174 height 174
click at [213, 187] on div at bounding box center [199, 67] width 65 height 240
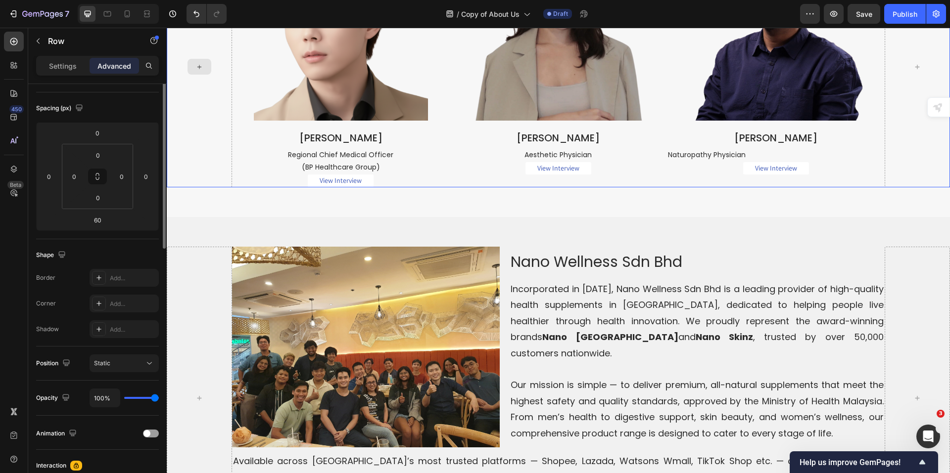
scroll to position [0, 0]
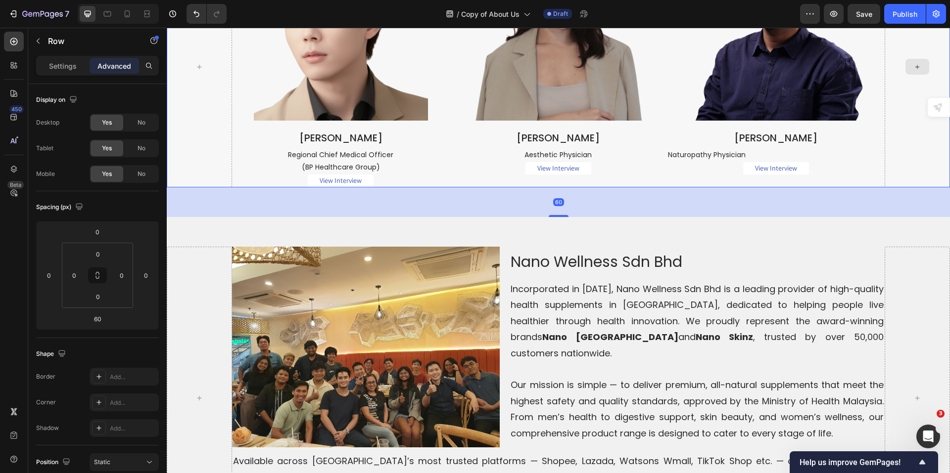
click at [937, 187] on div at bounding box center [917, 67] width 65 height 240
click at [831, 12] on icon "button" at bounding box center [834, 14] width 10 height 10
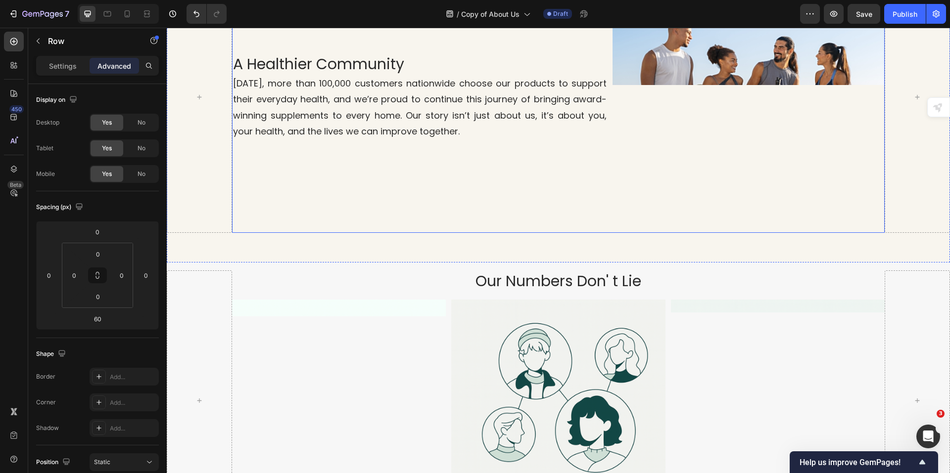
scroll to position [769, 0]
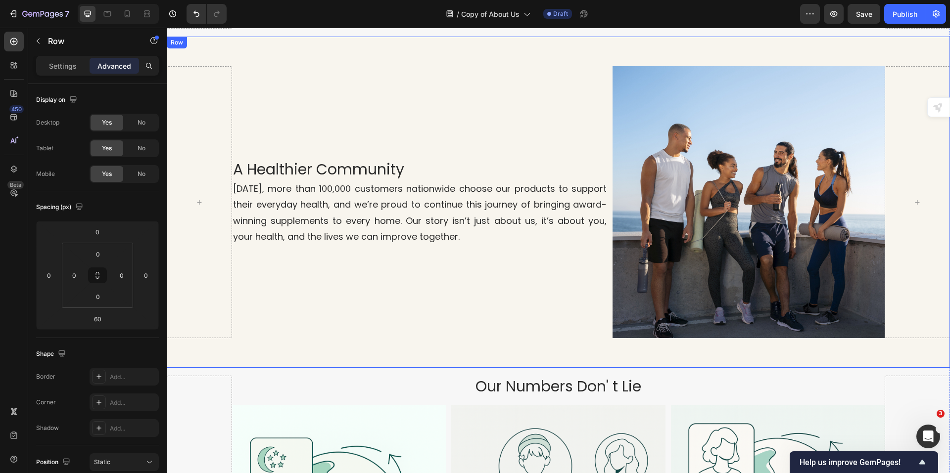
click at [204, 336] on div "A Healthier Community Heading Today, more than 100,000 customers nationwide cho…" at bounding box center [558, 202] width 783 height 331
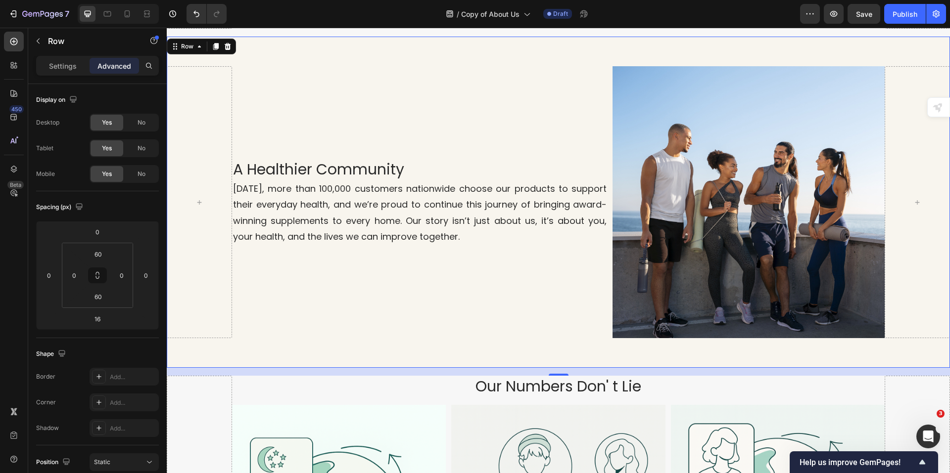
drag, startPoint x: 57, startPoint y: 64, endPoint x: 62, endPoint y: 82, distance: 18.0
click at [57, 65] on p "Settings" at bounding box center [63, 66] width 28 height 10
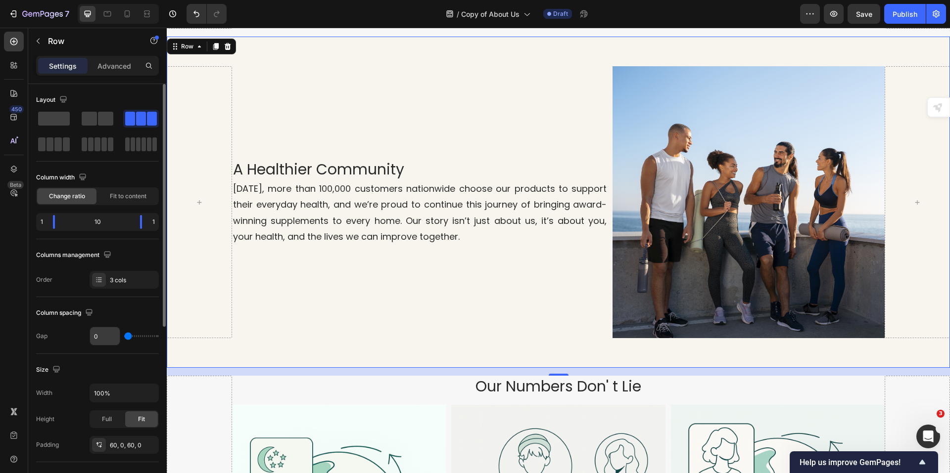
scroll to position [148, 0]
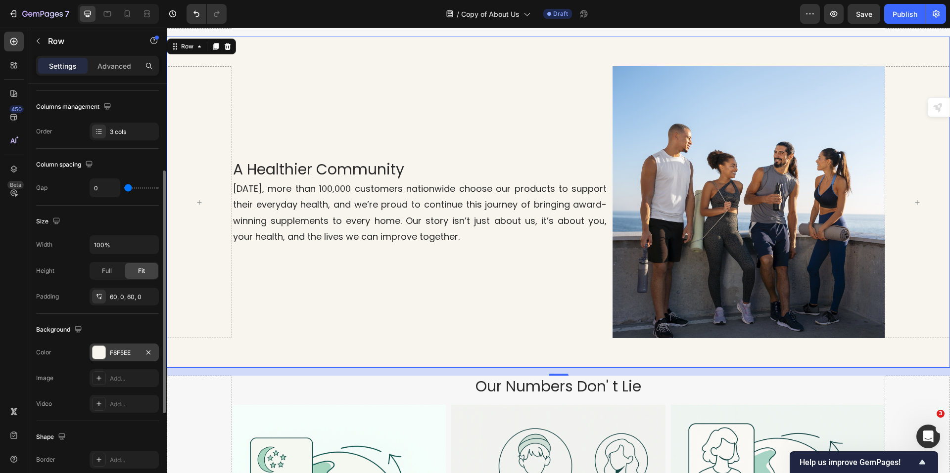
click at [116, 355] on div "F8F5EE" at bounding box center [124, 353] width 29 height 9
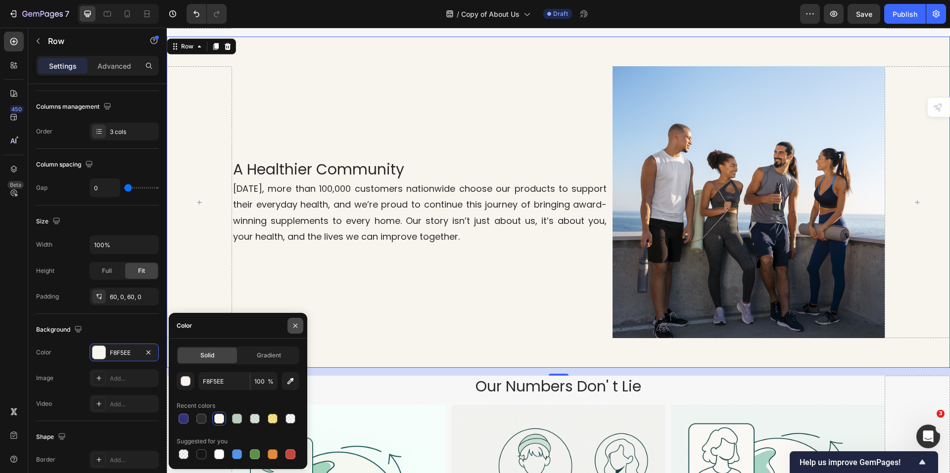
click at [296, 328] on icon "button" at bounding box center [295, 326] width 8 height 8
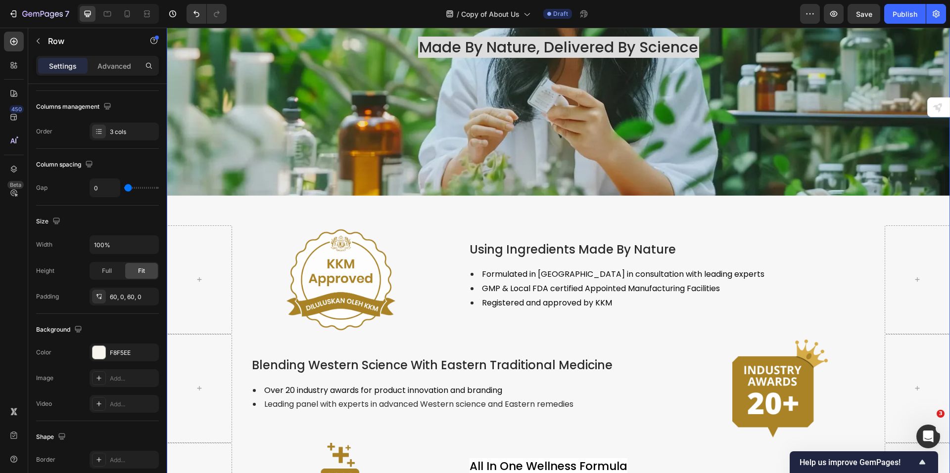
scroll to position [1610, 0]
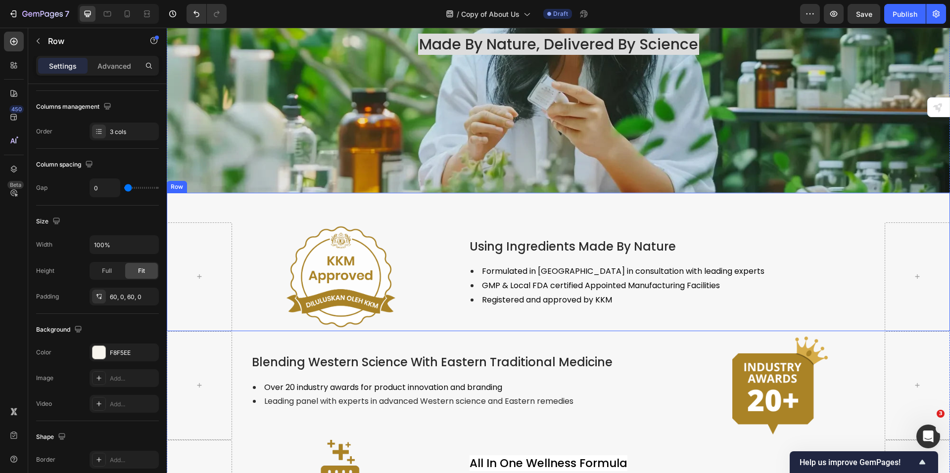
click at [212, 198] on div "Image Using Ingredients Made By Nature Text Block Formulated in Singapore in co…" at bounding box center [558, 262] width 783 height 139
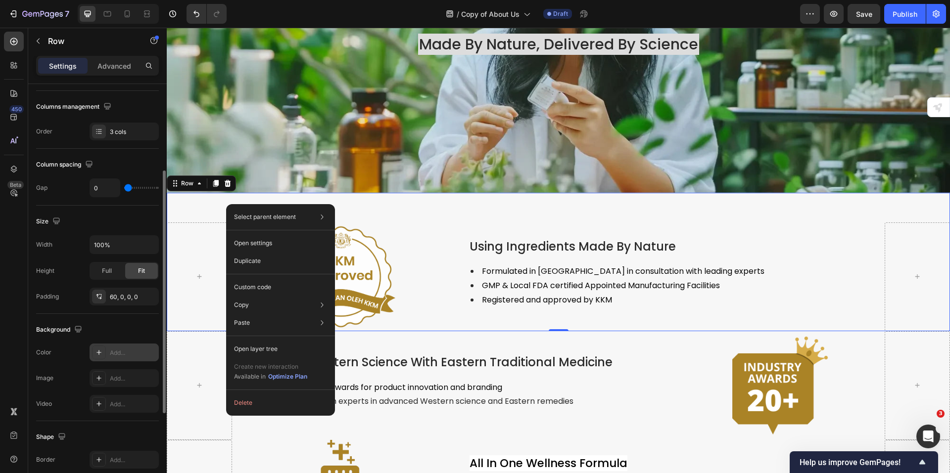
click at [118, 354] on div "Add..." at bounding box center [133, 353] width 47 height 9
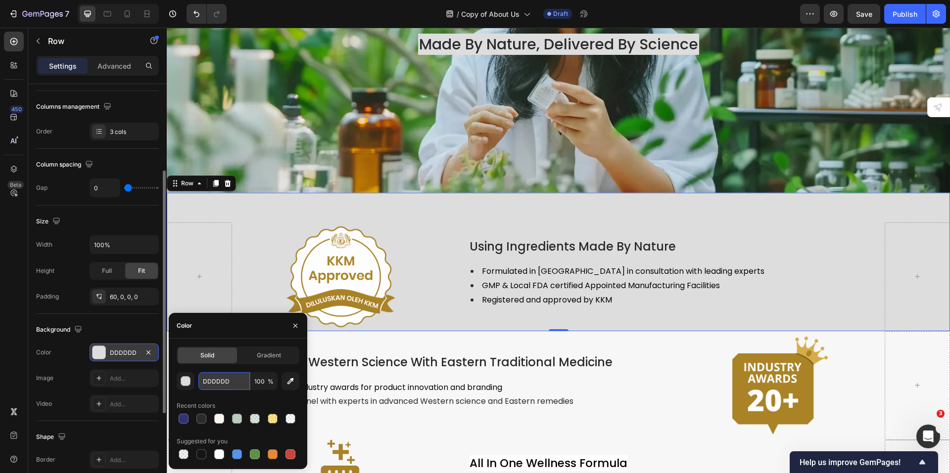
click at [219, 381] on input "DDDDDD" at bounding box center [223, 382] width 51 height 18
paste input "F8F5EE"
type input "F8F5EE"
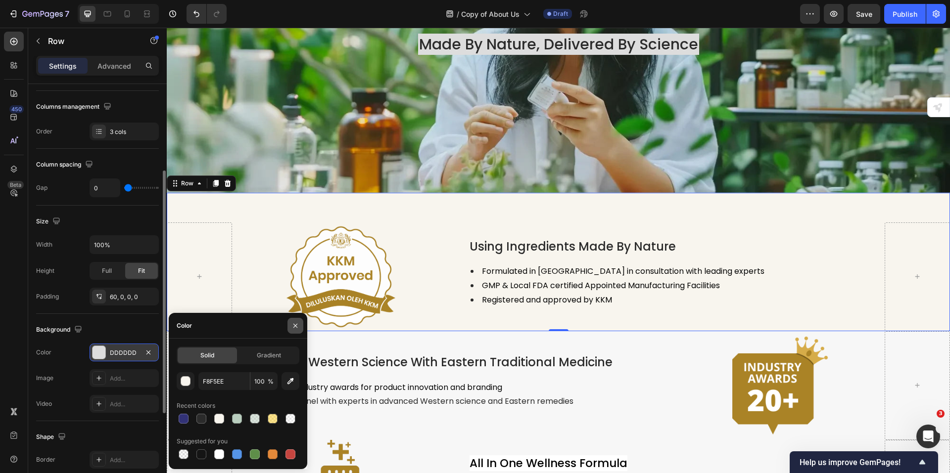
click at [300, 329] on button "button" at bounding box center [295, 326] width 16 height 16
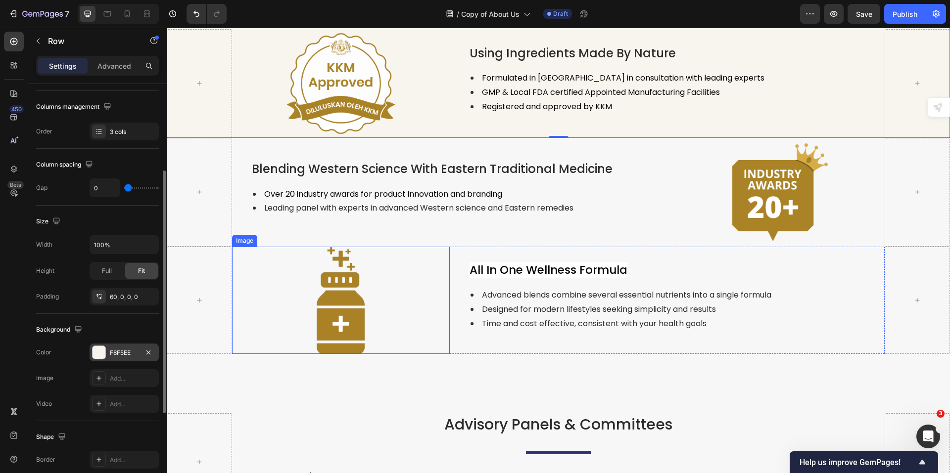
scroll to position [1808, 0]
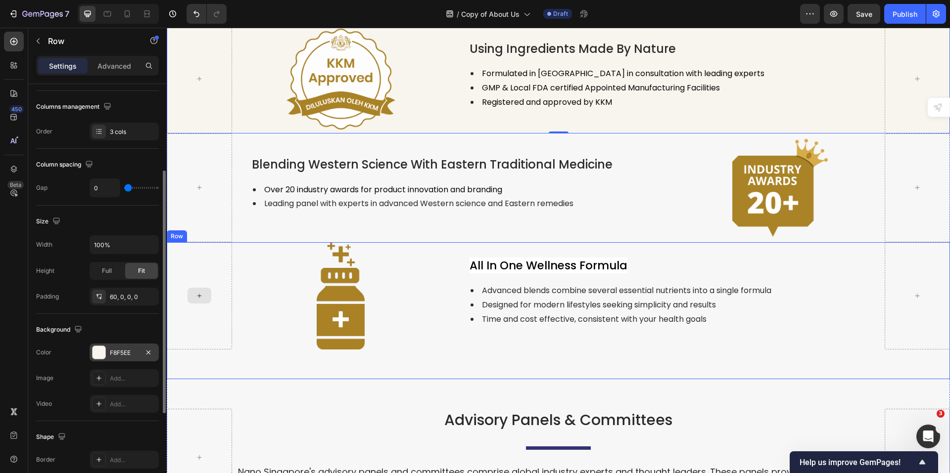
click at [214, 250] on div at bounding box center [199, 296] width 65 height 108
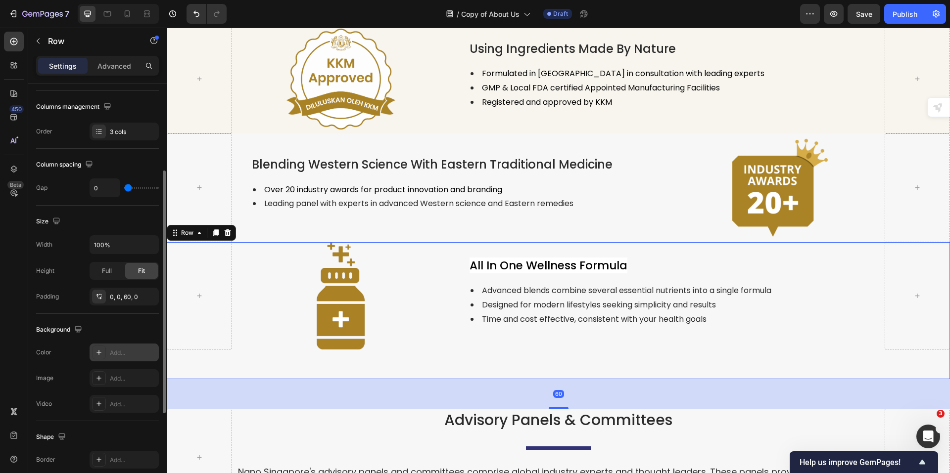
click at [116, 351] on div "Add..." at bounding box center [133, 353] width 47 height 9
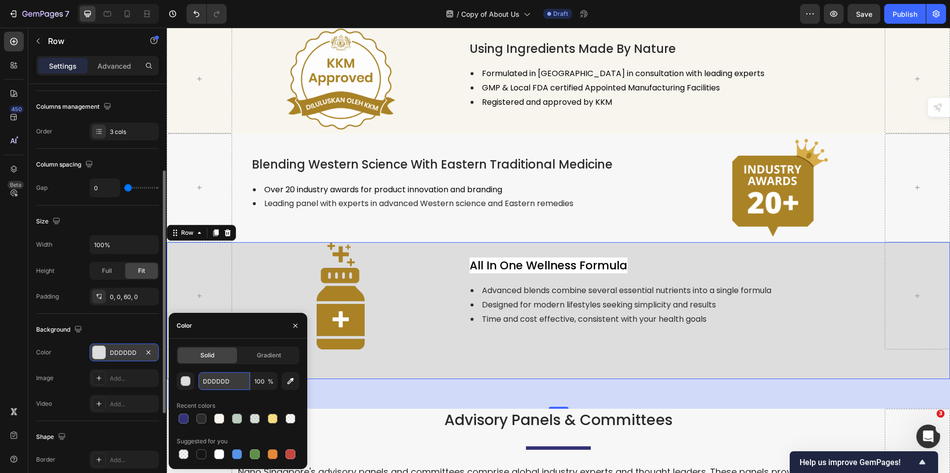
click at [219, 377] on input "DDDDDD" at bounding box center [223, 382] width 51 height 18
paste input "F8F5EE"
type input "F8F5EE"
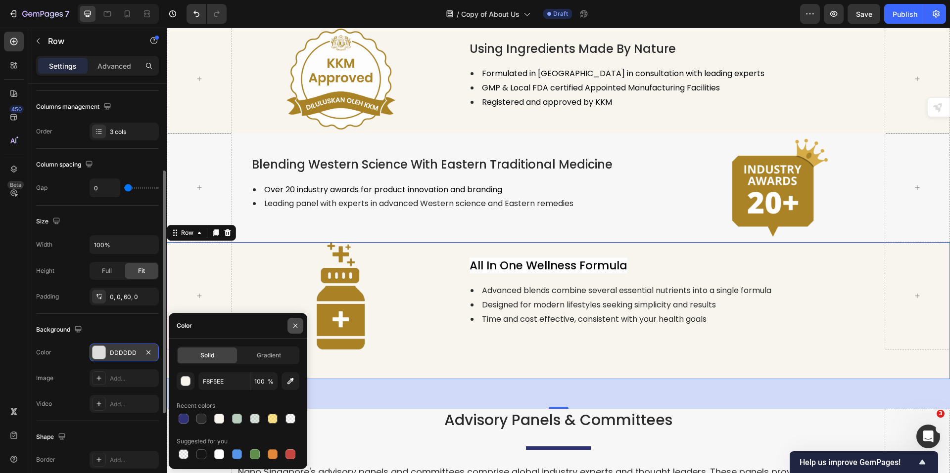
click at [294, 325] on icon "button" at bounding box center [295, 326] width 4 height 4
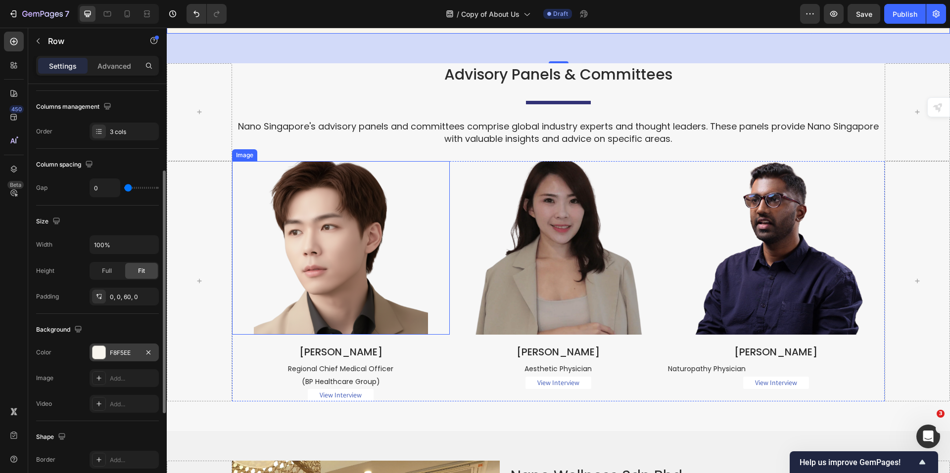
scroll to position [2104, 0]
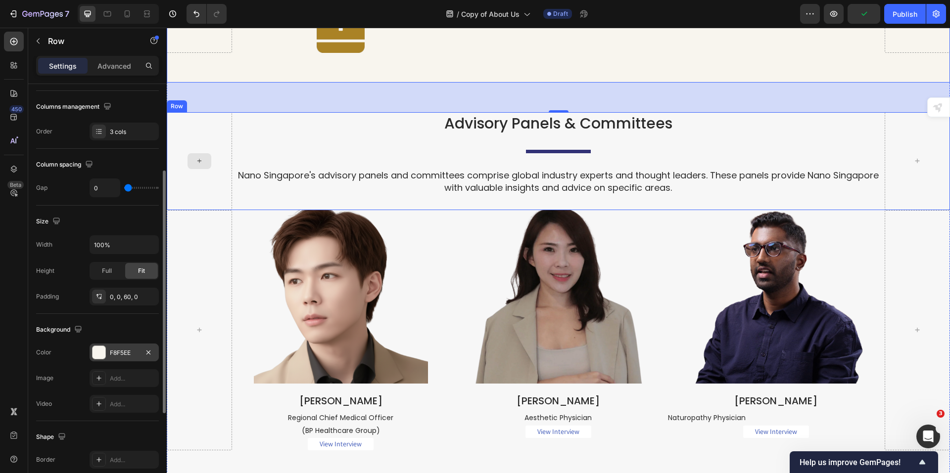
click at [224, 126] on div at bounding box center [199, 160] width 65 height 97
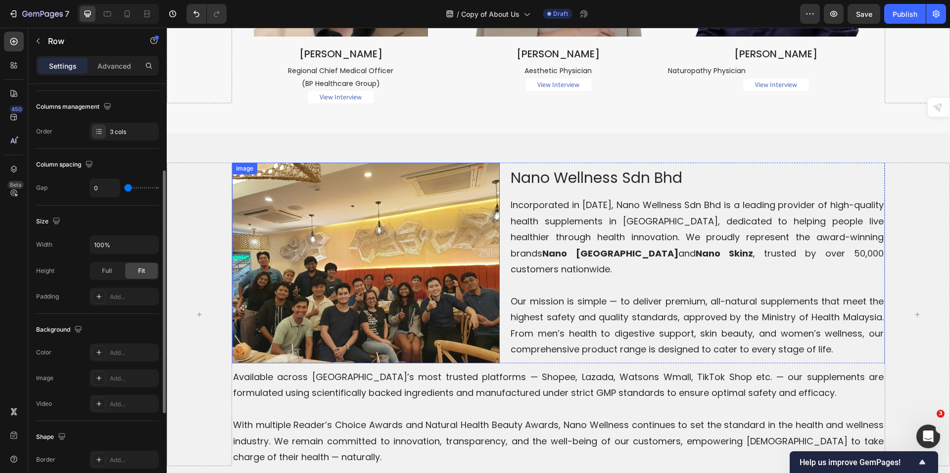
scroll to position [2451, 0]
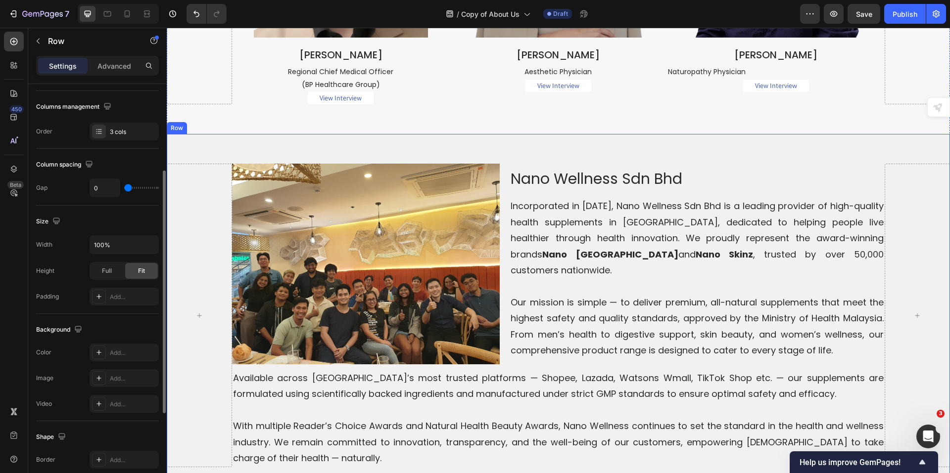
click at [188, 140] on div "Image Nano Wellness Sdn Bhd Heading Incorporated in 2020, Nano Wellness Sdn Bhd…" at bounding box center [558, 325] width 783 height 383
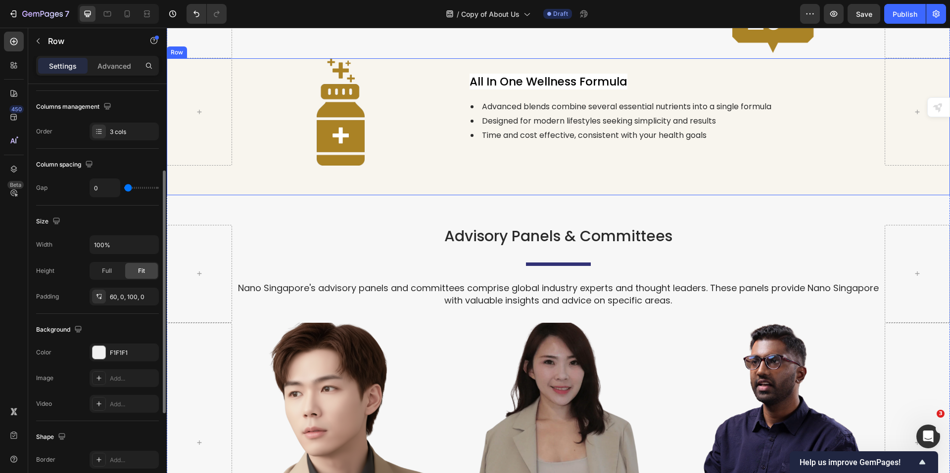
scroll to position [2104, 0]
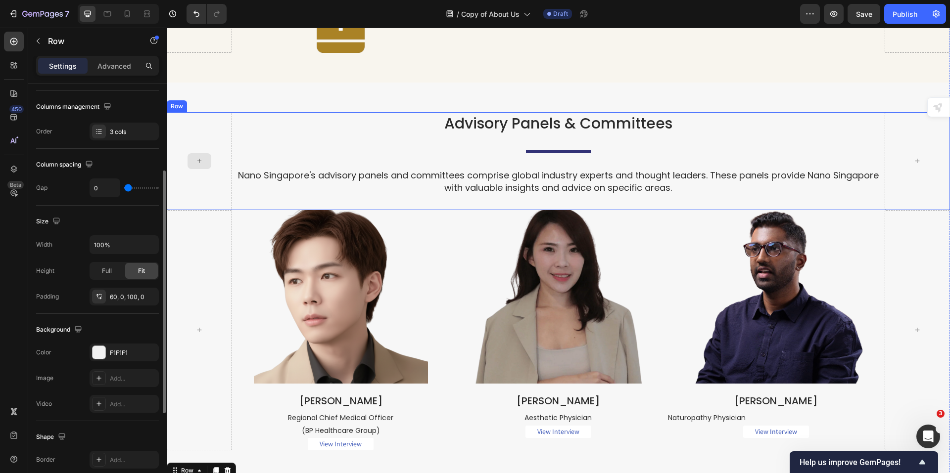
click at [227, 168] on div at bounding box center [199, 160] width 65 height 97
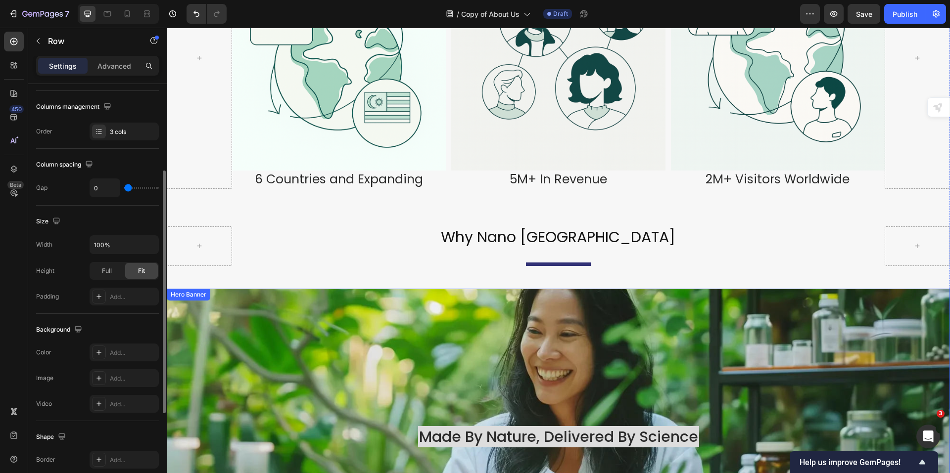
scroll to position [1214, 0]
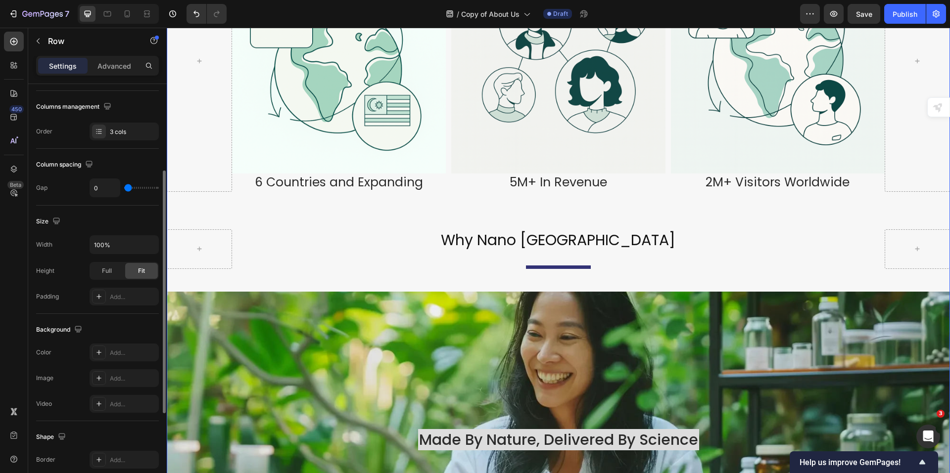
click at [338, 280] on div "Image Nano Wellness Sdn Bhd Heading Title Line Incorporated in 2020, Nano Welln…" at bounding box center [558, 333] width 783 height 2841
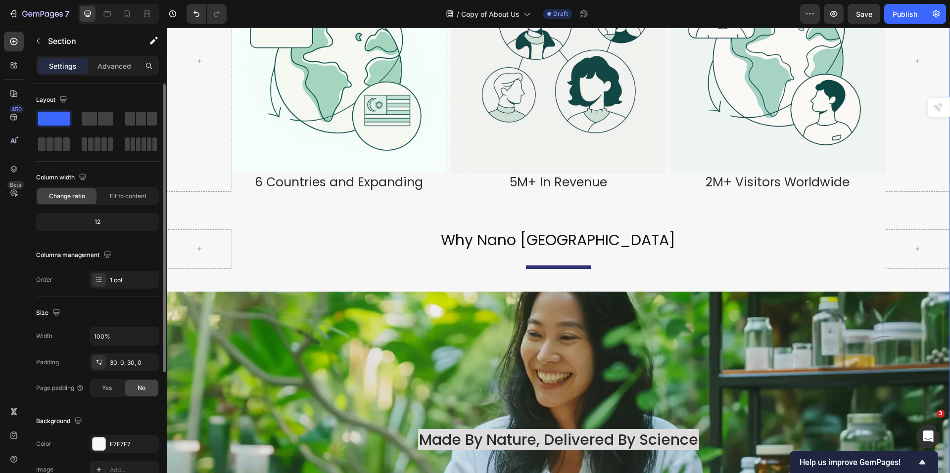
click at [323, 278] on div "Image Nano Wellness Sdn Bhd Heading Title Line Incorporated in 2020, Nano Welln…" at bounding box center [558, 333] width 783 height 2841
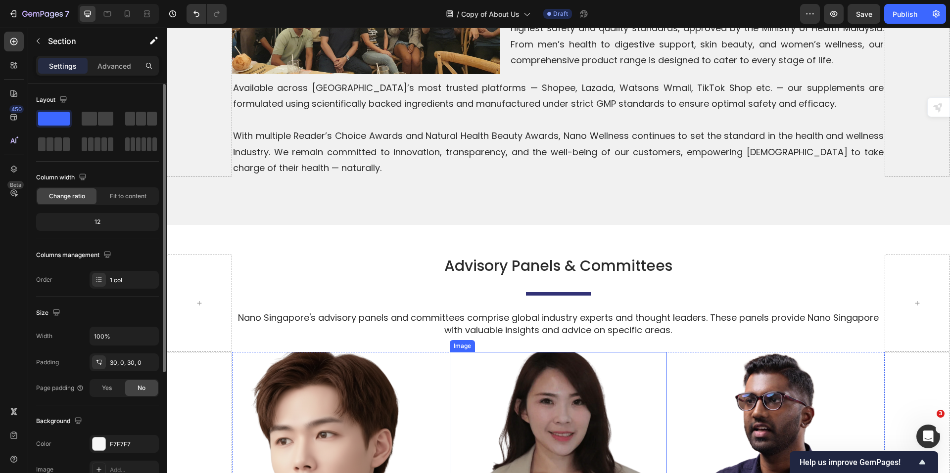
scroll to position [2698, 0]
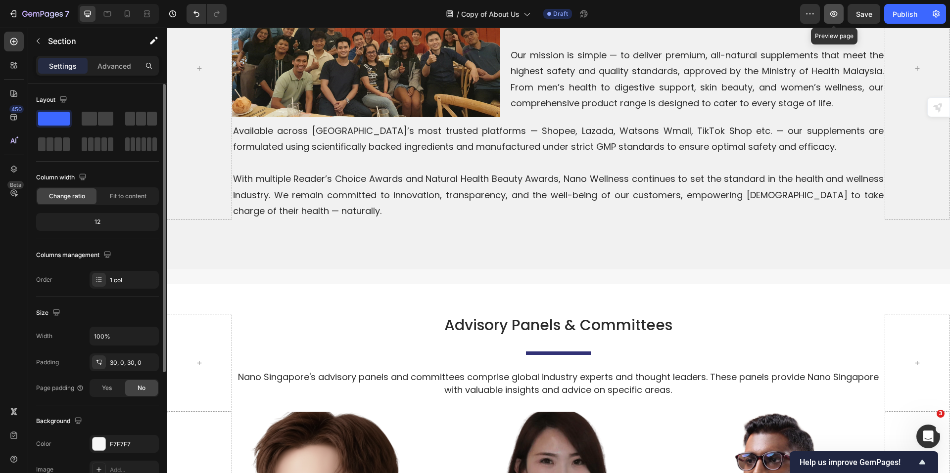
click at [830, 15] on icon "button" at bounding box center [834, 14] width 10 height 10
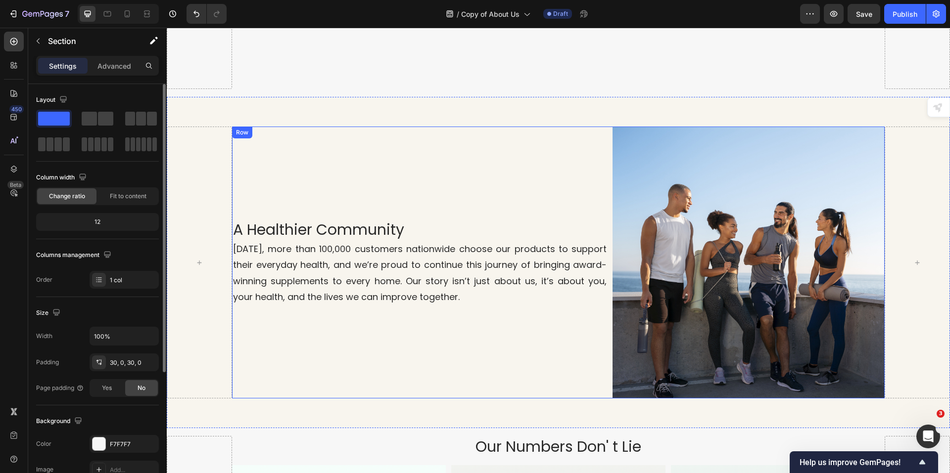
scroll to position [634, 0]
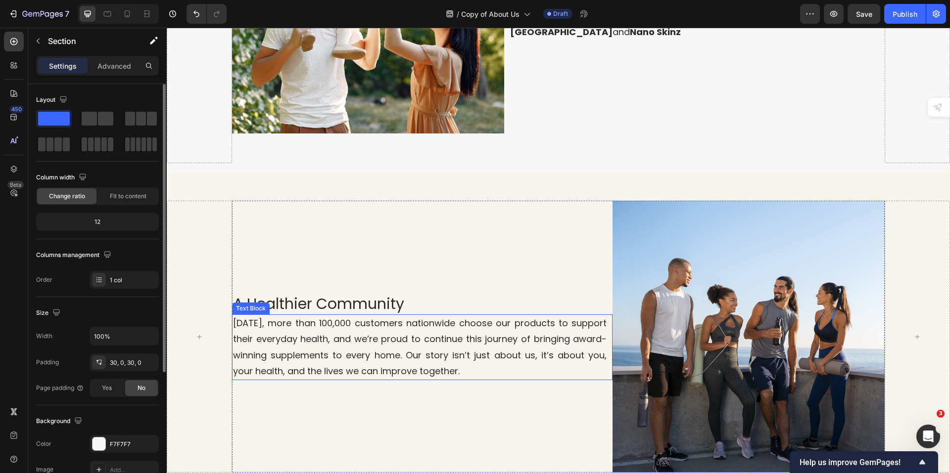
click at [403, 326] on p "[DATE], more than 100,000 customers nationwide choose our products to support t…" at bounding box center [420, 348] width 374 height 64
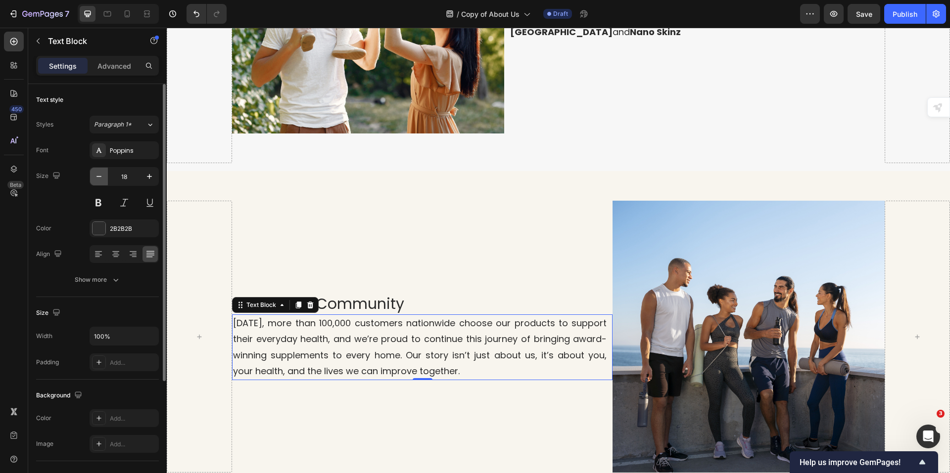
click at [101, 179] on icon "button" at bounding box center [99, 177] width 10 height 10
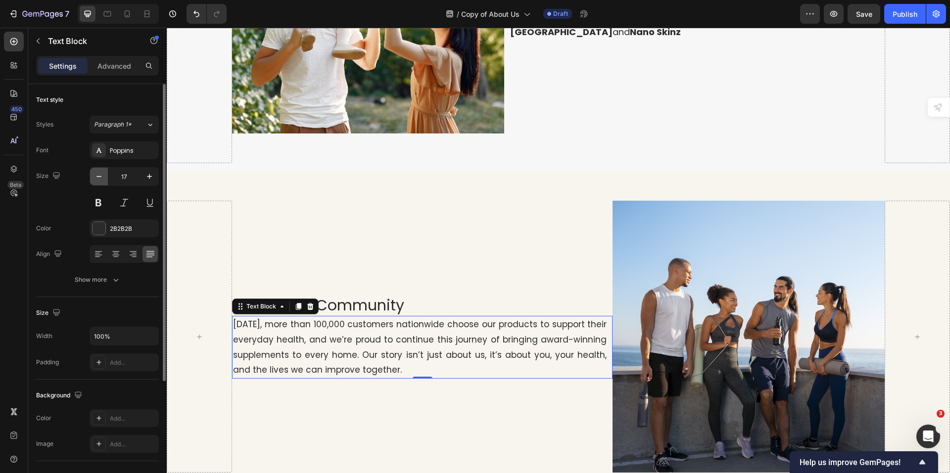
click at [101, 179] on icon "button" at bounding box center [99, 177] width 10 height 10
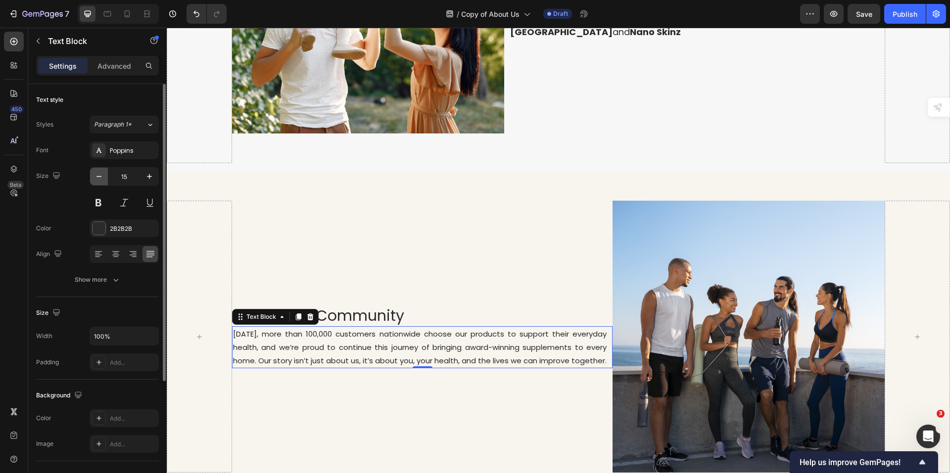
click at [101, 179] on icon "button" at bounding box center [99, 177] width 10 height 10
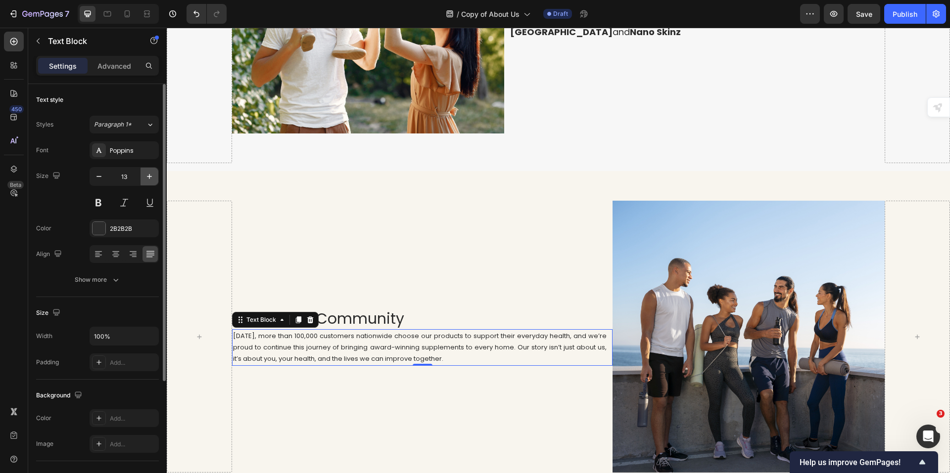
click at [151, 182] on button "button" at bounding box center [149, 177] width 18 height 18
click at [151, 181] on icon "button" at bounding box center [149, 177] width 10 height 10
type input "15"
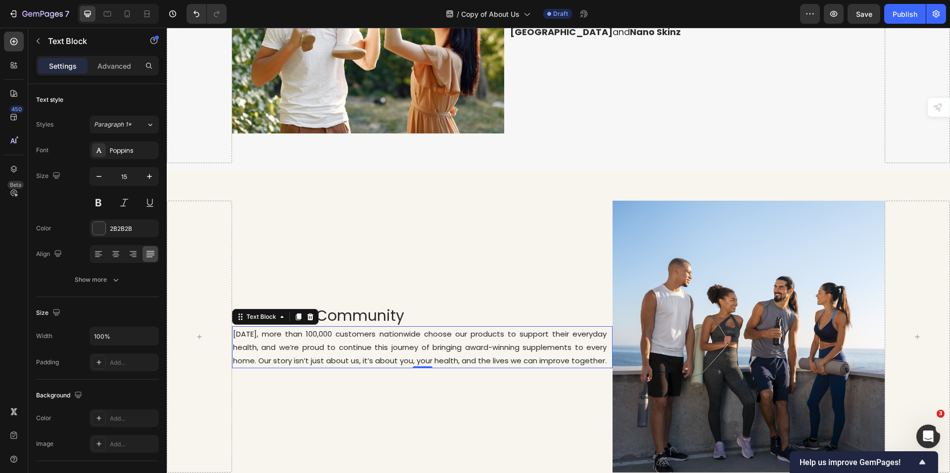
click at [400, 341] on p "[DATE], more than 100,000 customers nationwide choose our products to support t…" at bounding box center [420, 347] width 374 height 40
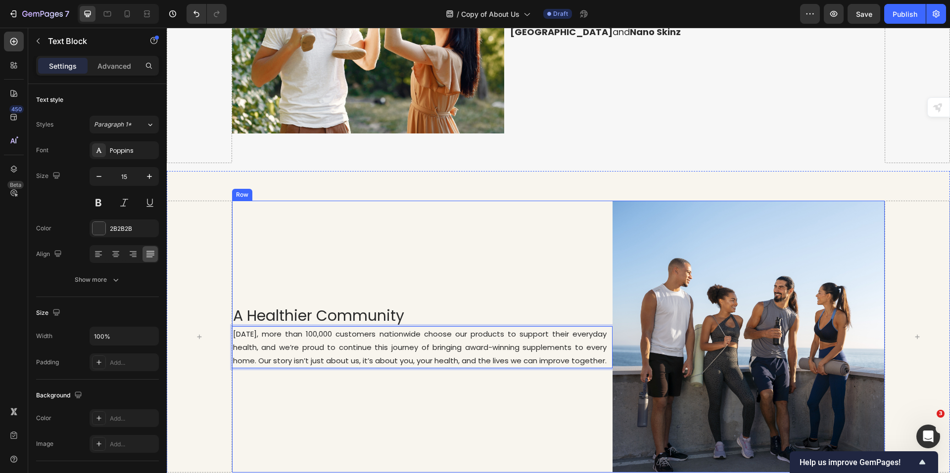
click at [602, 269] on div "A Healthier Community Heading [DATE], more than 100,000 customers nationwide ch…" at bounding box center [422, 337] width 381 height 272
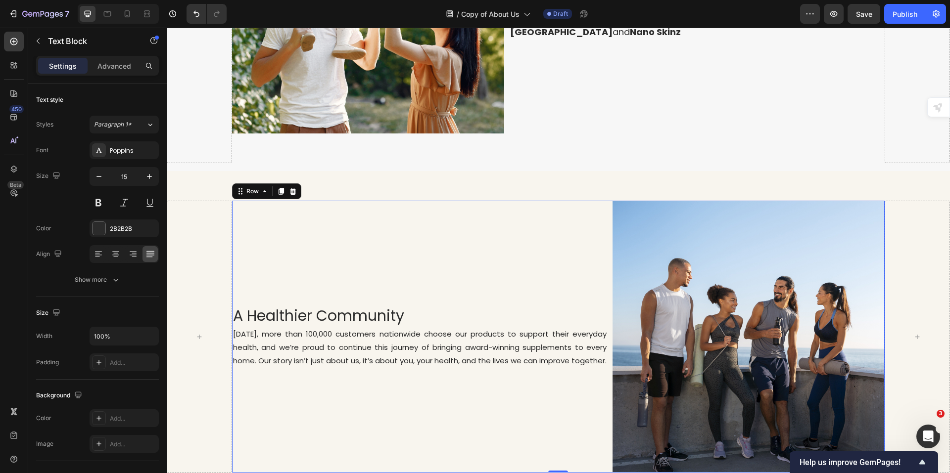
click at [599, 327] on p "[DATE], more than 100,000 customers nationwide choose our products to support t…" at bounding box center [420, 347] width 374 height 40
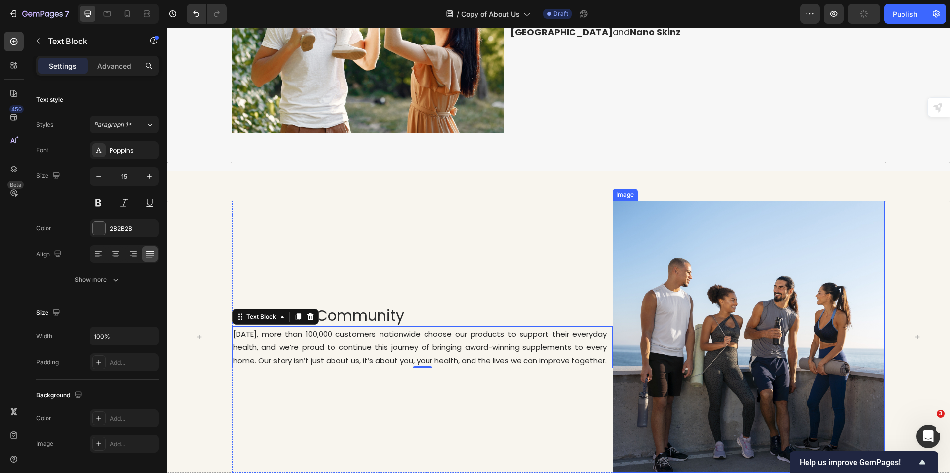
click at [663, 290] on img at bounding box center [748, 337] width 272 height 272
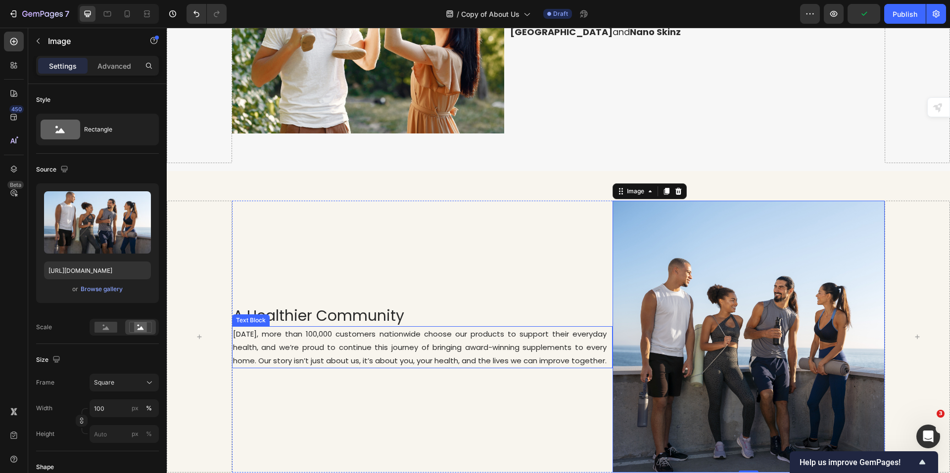
click at [407, 330] on p "[DATE], more than 100,000 customers nationwide choose our products to support t…" at bounding box center [420, 347] width 374 height 40
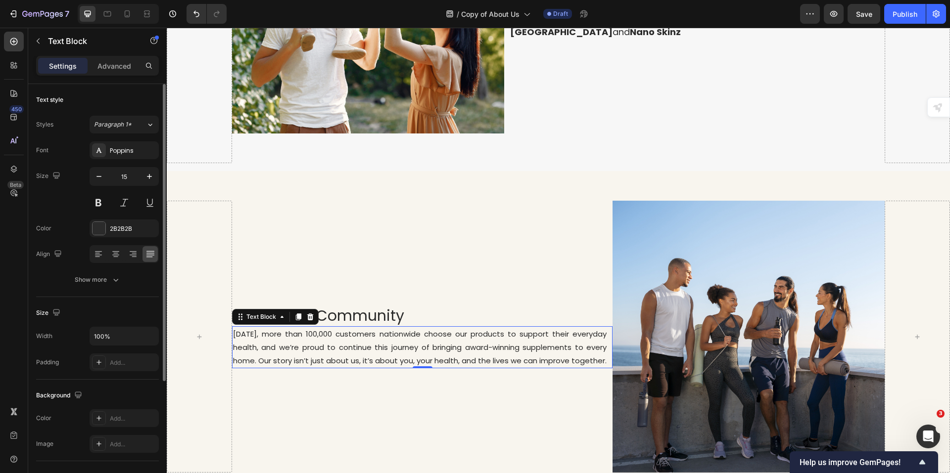
drag, startPoint x: 121, startPoint y: 67, endPoint x: 131, endPoint y: 93, distance: 27.7
click at [120, 67] on p "Advanced" at bounding box center [114, 66] width 34 height 10
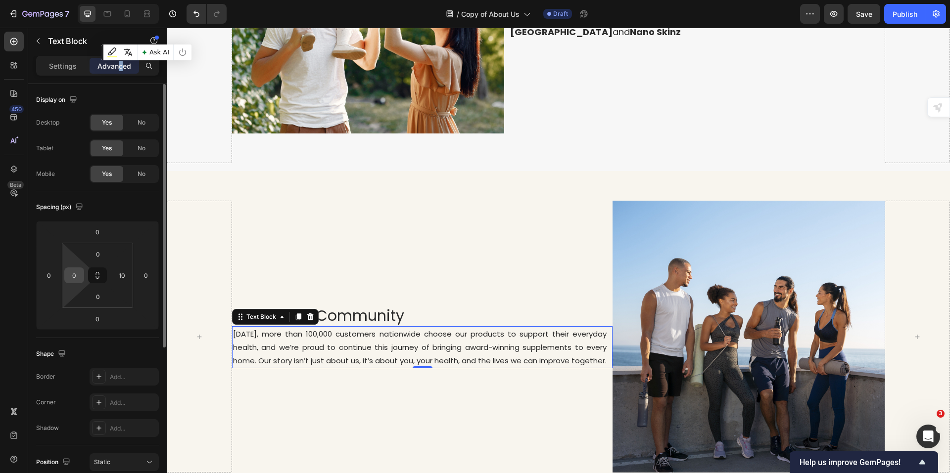
click at [73, 278] on input "0" at bounding box center [74, 275] width 15 height 15
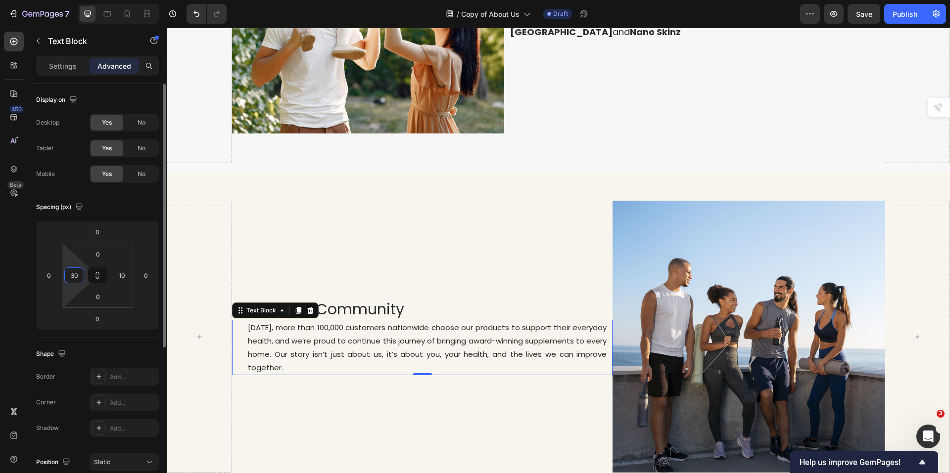
click at [71, 275] on input "30" at bounding box center [74, 275] width 15 height 15
type input "0"
drag, startPoint x: 120, startPoint y: 274, endPoint x: 125, endPoint y: 279, distance: 6.7
click at [122, 274] on input "10" at bounding box center [121, 275] width 15 height 15
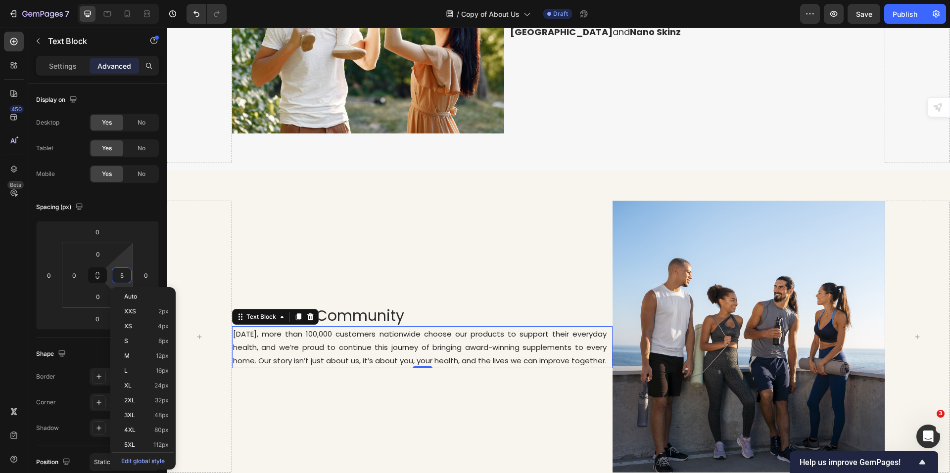
type input "50"
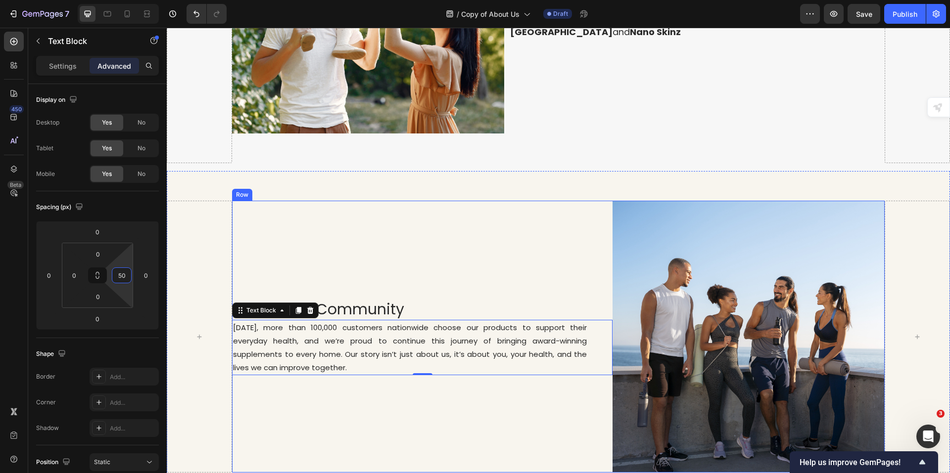
click at [555, 261] on div "A Healthier Community Heading [DATE], more than 100,000 customers nationwide ch…" at bounding box center [422, 337] width 381 height 272
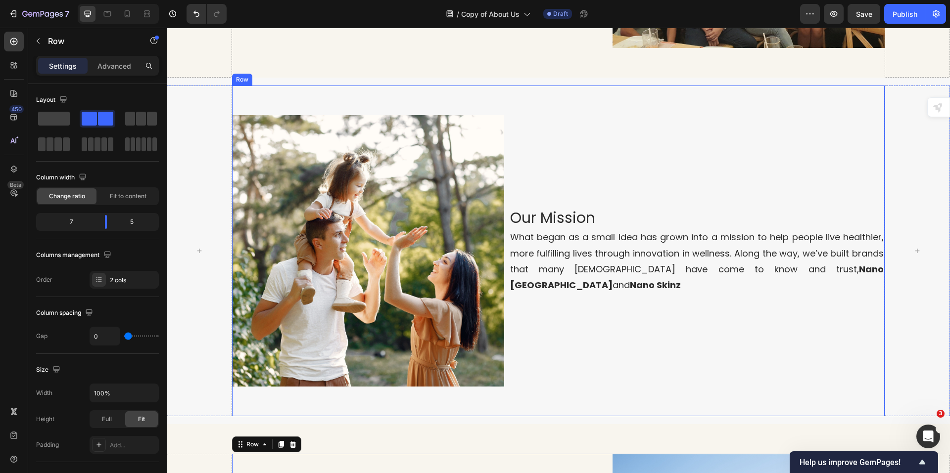
scroll to position [387, 0]
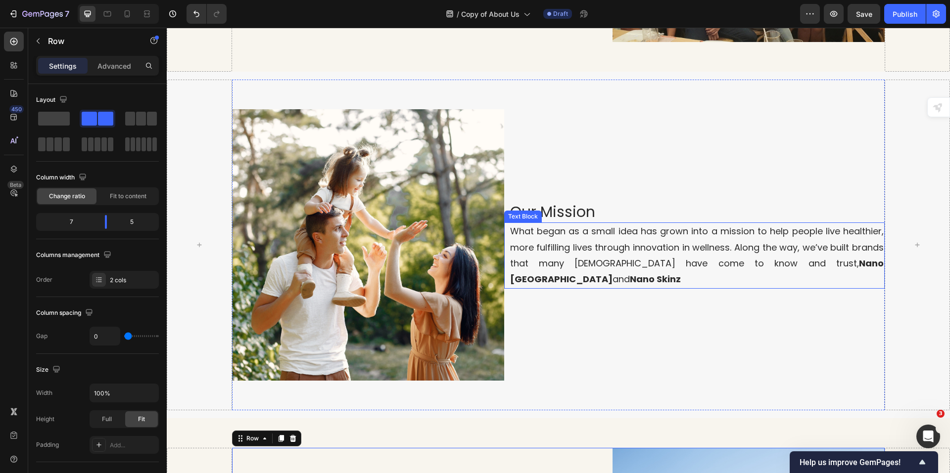
click at [548, 248] on p "What began as a small idea has grown into a mission to help people live healthi…" at bounding box center [697, 256] width 374 height 64
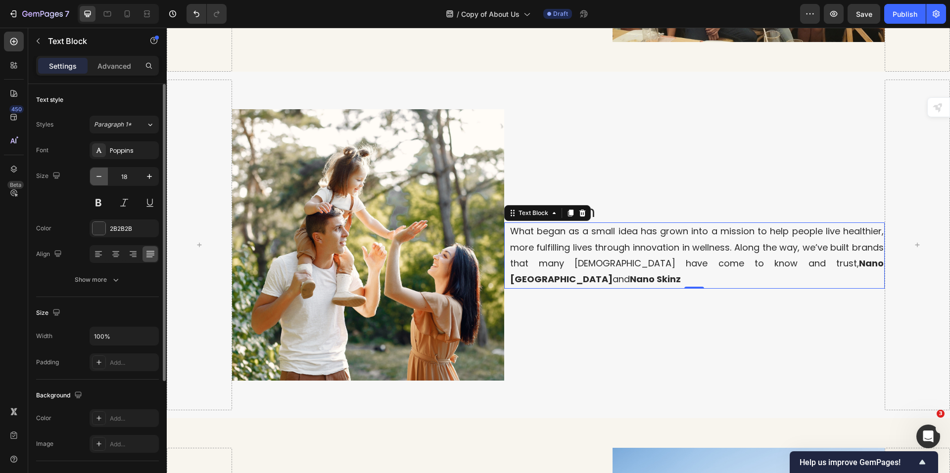
click at [102, 176] on icon "button" at bounding box center [99, 177] width 10 height 10
click at [102, 177] on icon "button" at bounding box center [99, 177] width 10 height 10
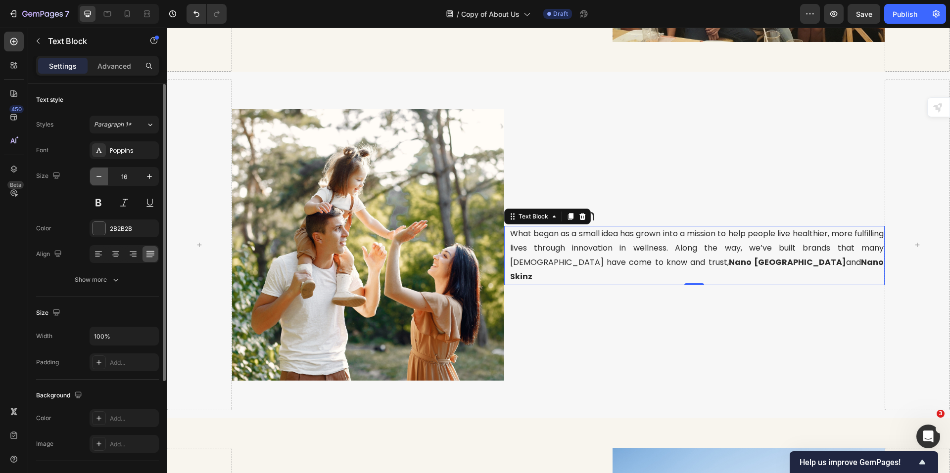
click at [100, 174] on icon "button" at bounding box center [99, 177] width 10 height 10
type input "15"
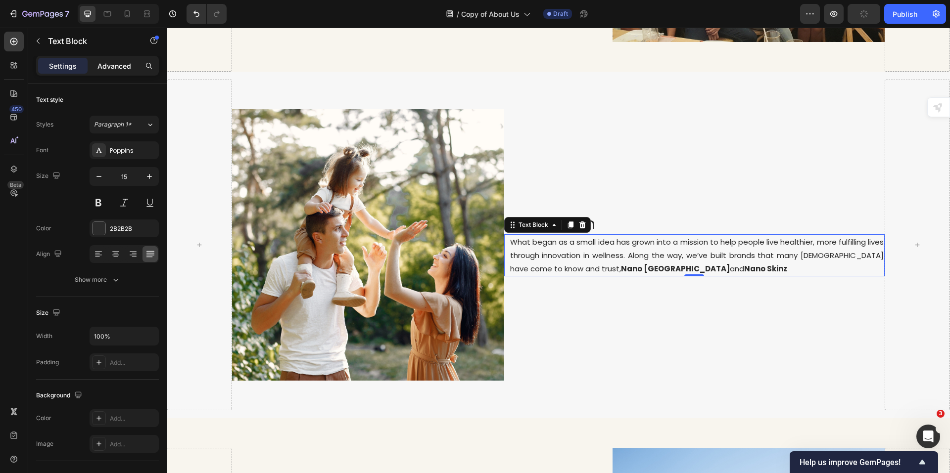
click at [113, 71] on div "Advanced" at bounding box center [114, 66] width 49 height 16
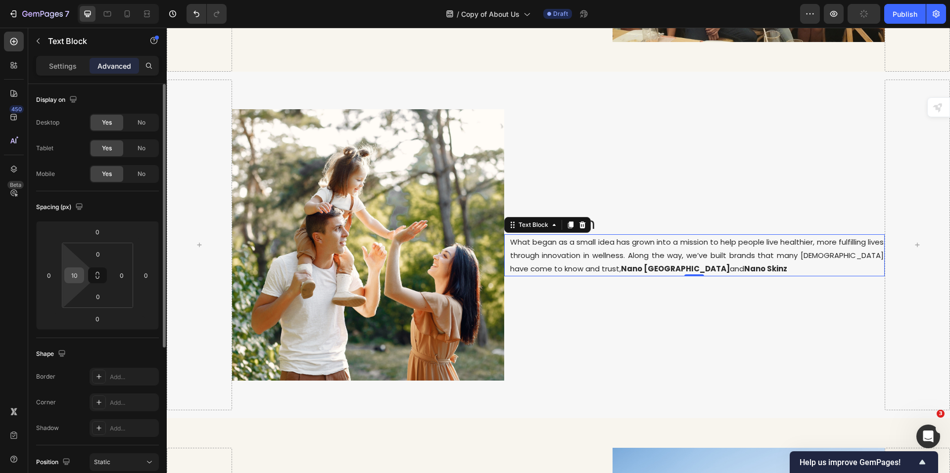
click at [71, 278] on input "10" at bounding box center [74, 275] width 15 height 15
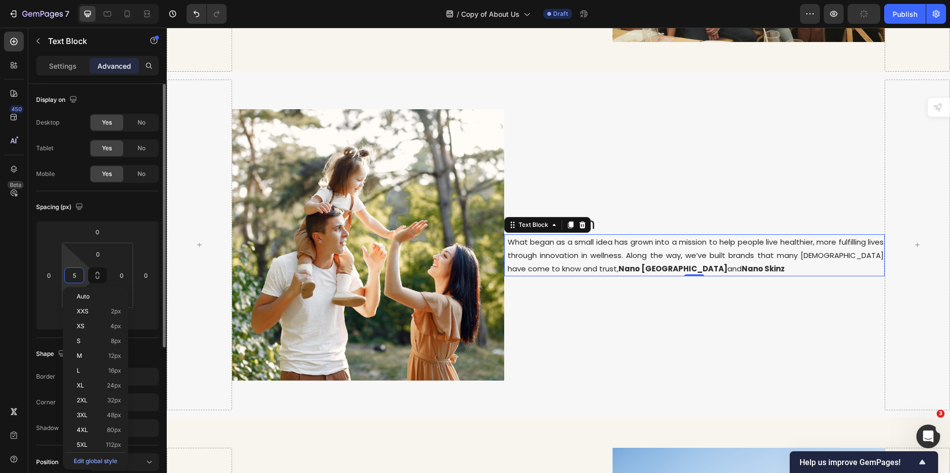
type input "50"
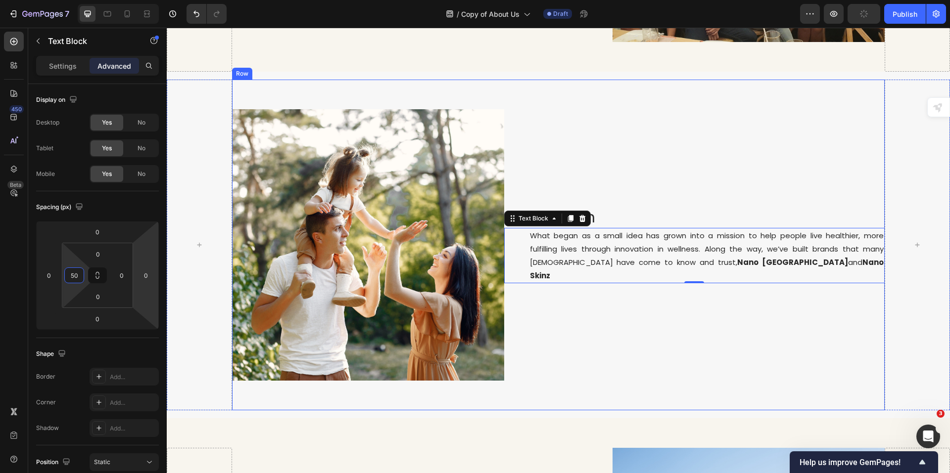
click at [571, 324] on div "Our Mission Heading What began as a small idea has grown into a mission to help…" at bounding box center [694, 245] width 381 height 272
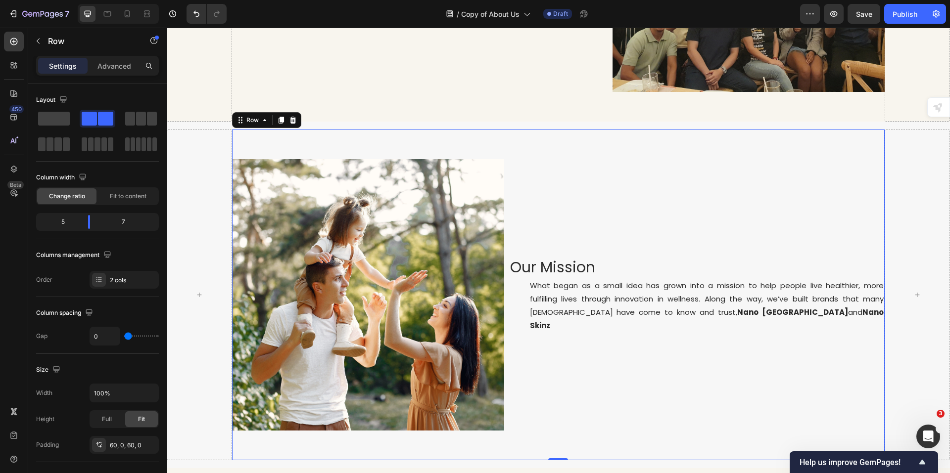
scroll to position [238, 0]
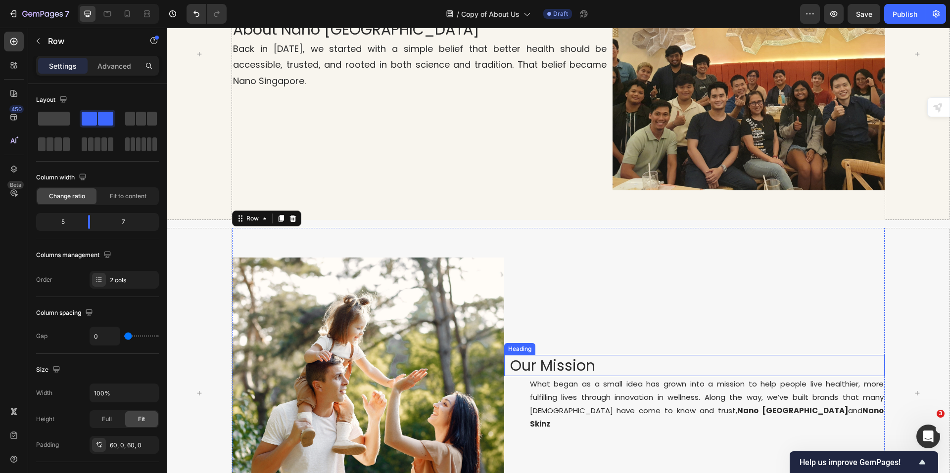
click at [525, 368] on h2 "Our Mission" at bounding box center [697, 365] width 376 height 21
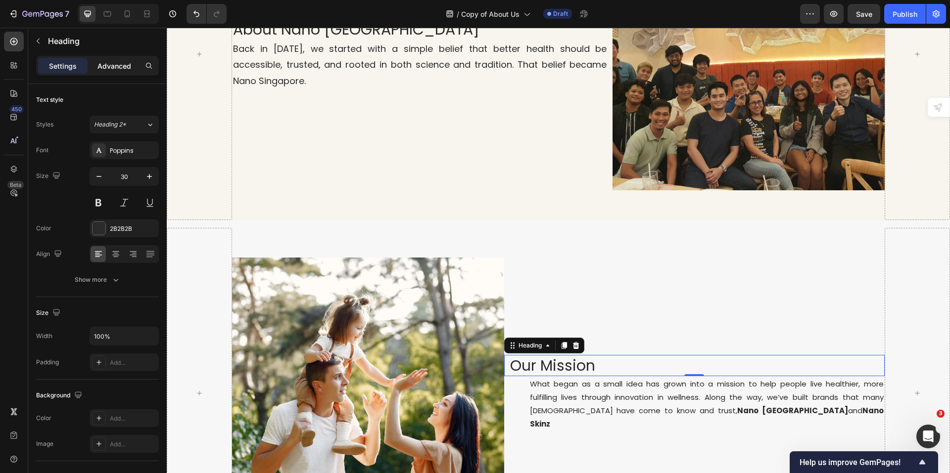
click at [115, 67] on p "Advanced" at bounding box center [114, 66] width 34 height 10
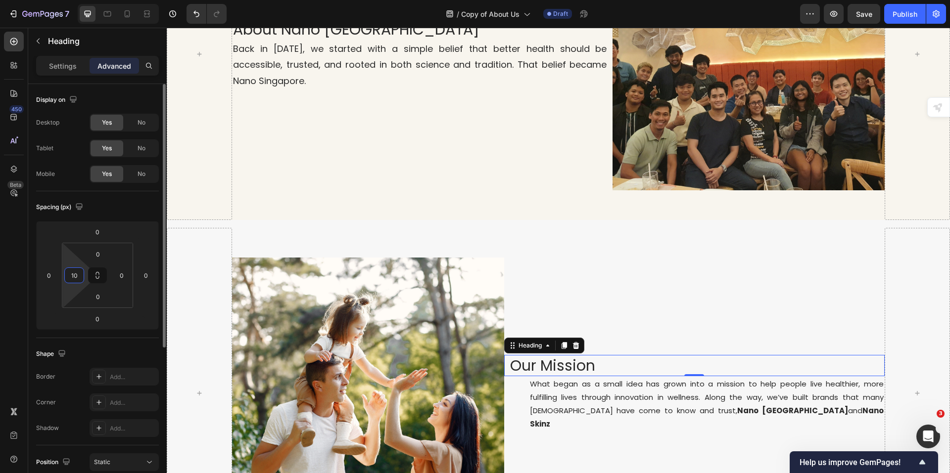
click at [74, 279] on input "10" at bounding box center [74, 275] width 15 height 15
type input "50"
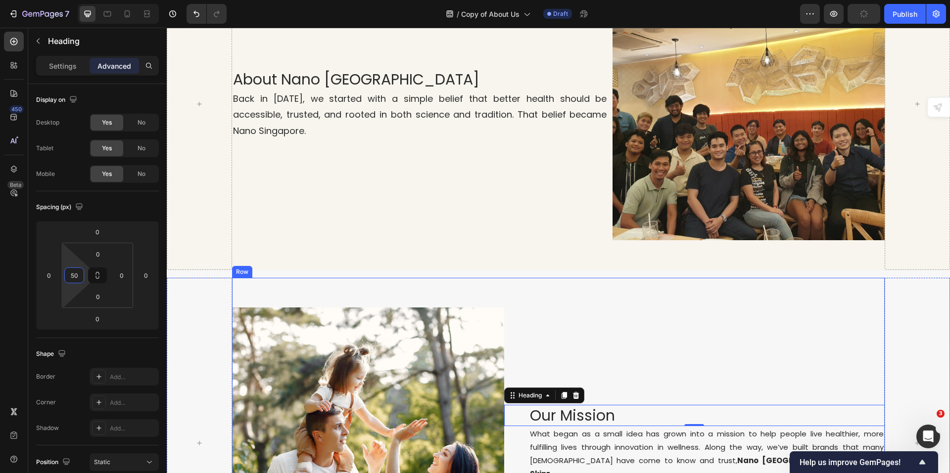
scroll to position [140, 0]
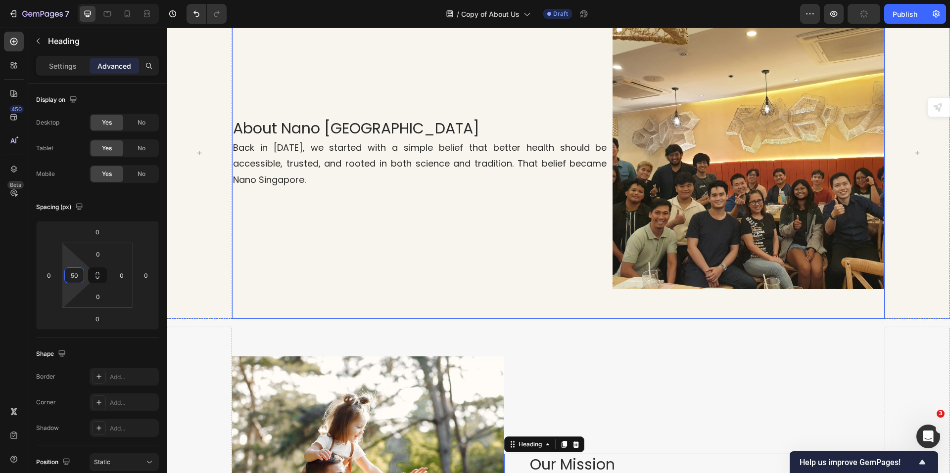
click at [238, 177] on p "Back in [DATE], we started with a simple belief that better health should be ac…" at bounding box center [420, 164] width 374 height 48
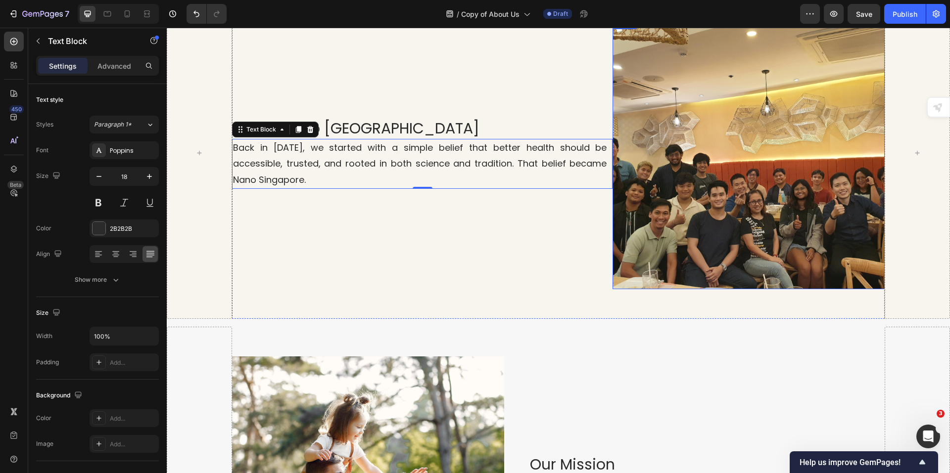
click at [619, 174] on img at bounding box center [748, 153] width 272 height 272
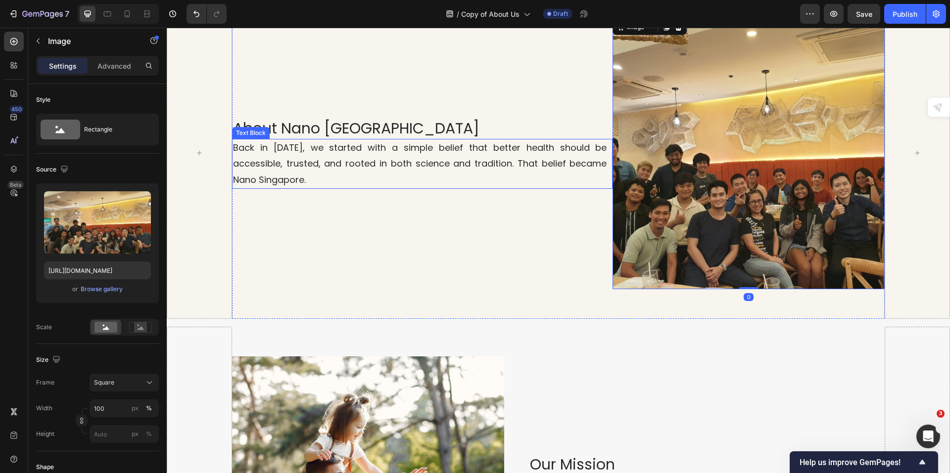
click at [426, 161] on p "Back in [DATE], we started with a simple belief that better health should be ac…" at bounding box center [420, 164] width 374 height 48
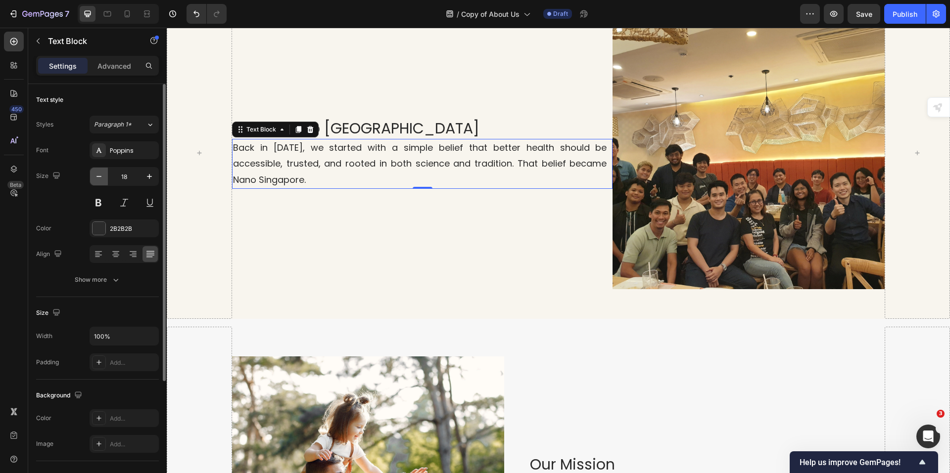
click at [97, 178] on icon "button" at bounding box center [99, 177] width 10 height 10
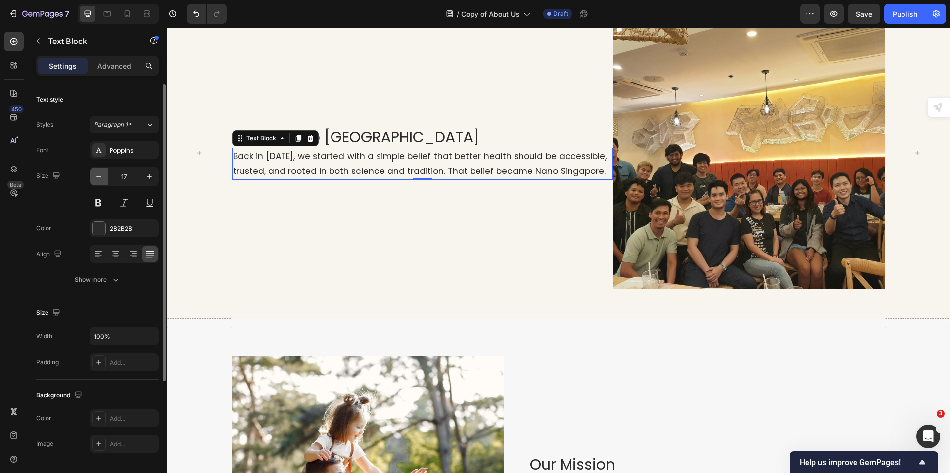
click at [97, 178] on icon "button" at bounding box center [99, 177] width 10 height 10
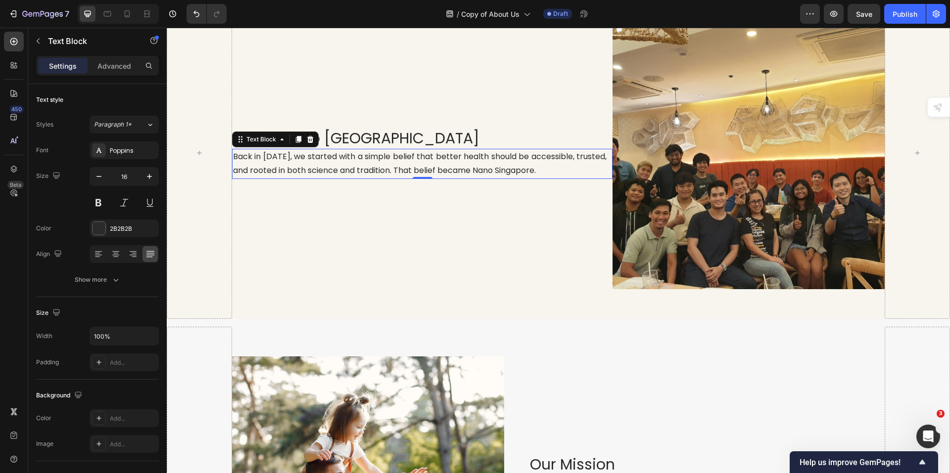
type input "15"
click at [560, 171] on p "Back in [DATE], we started with a simple belief that better health should be ac…" at bounding box center [420, 163] width 374 height 27
click at [624, 185] on img at bounding box center [748, 153] width 272 height 272
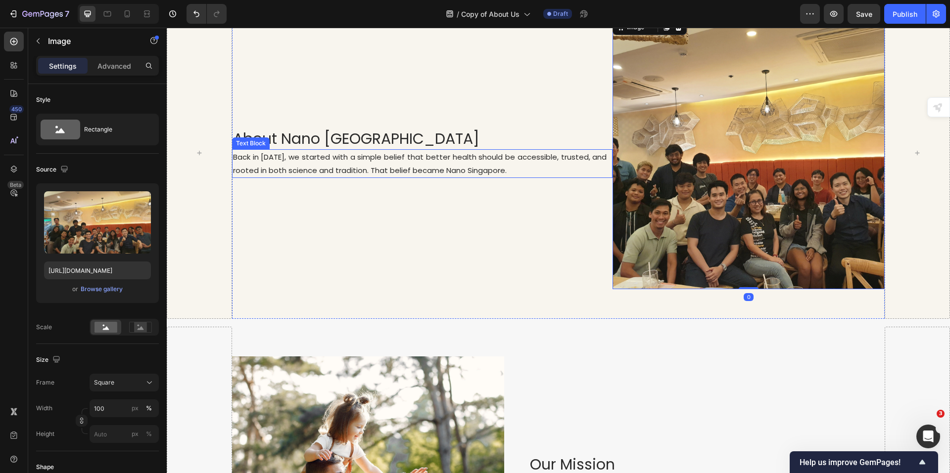
click at [584, 167] on p "Back in [DATE], we started with a simple belief that better health should be ac…" at bounding box center [420, 163] width 374 height 27
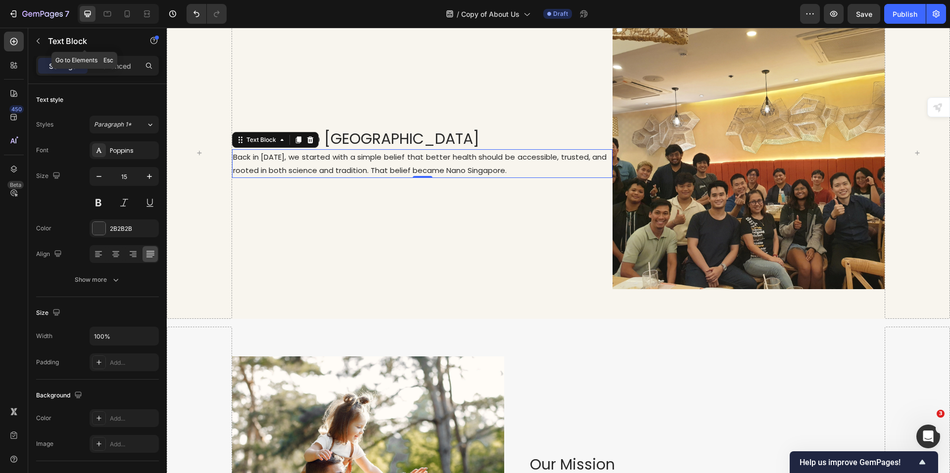
drag, startPoint x: 109, startPoint y: 55, endPoint x: 112, endPoint y: 64, distance: 10.0
click at [109, 55] on div "Text Block" at bounding box center [84, 42] width 113 height 28
click at [119, 70] on p "Advanced" at bounding box center [114, 66] width 34 height 10
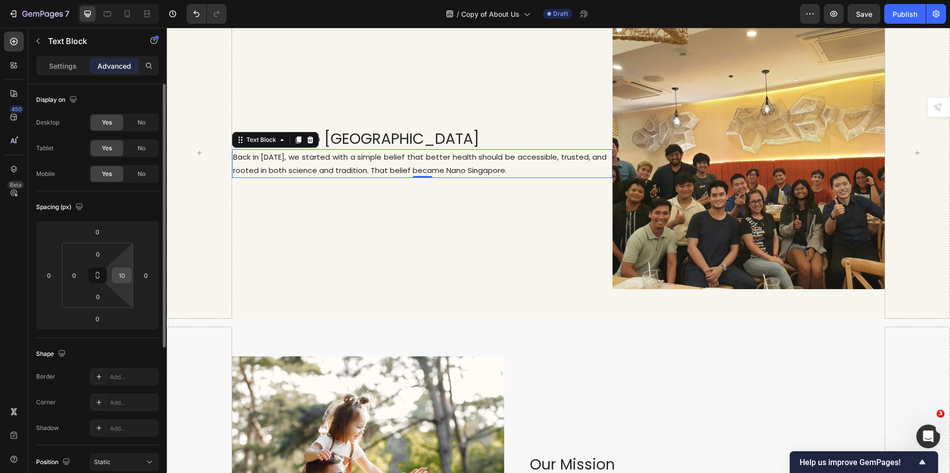
click at [120, 279] on input "10" at bounding box center [121, 275] width 15 height 15
type input "50"
click at [516, 224] on div "About Nano Singapore Heading Back in 2020, we started with a simple belief that…" at bounding box center [422, 153] width 381 height 272
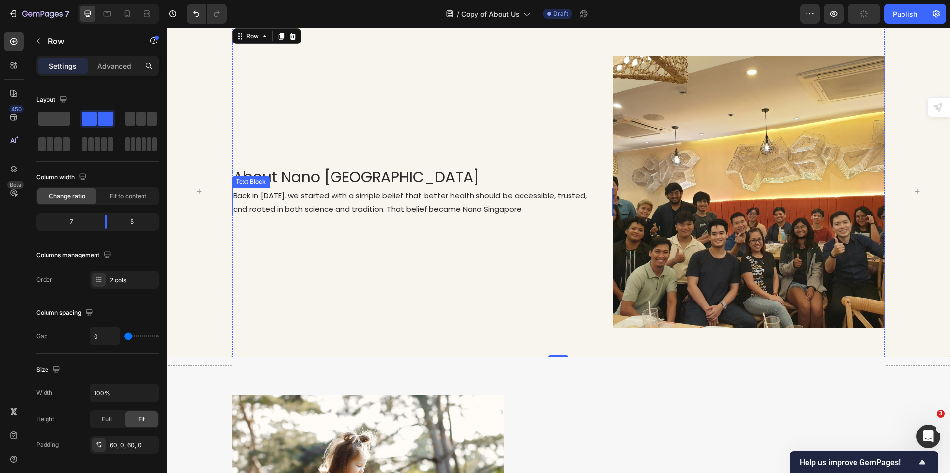
scroll to position [41, 0]
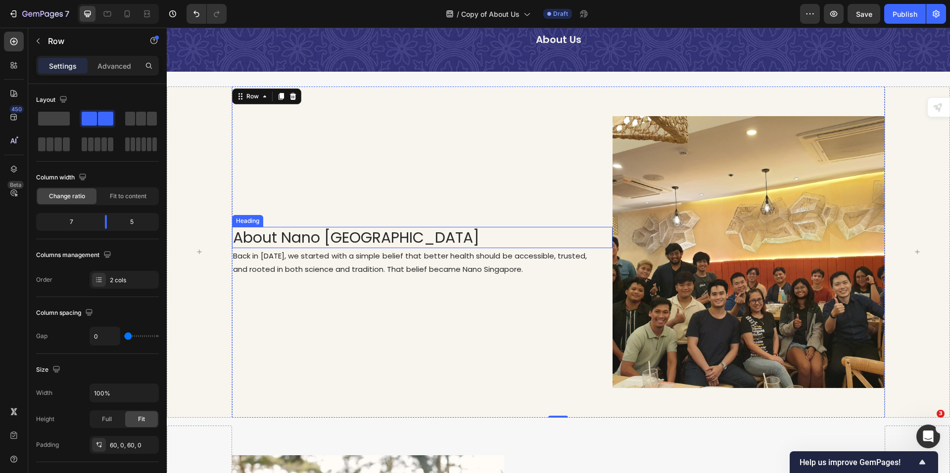
click at [454, 228] on h2 "About Nano [GEOGRAPHIC_DATA]" at bounding box center [422, 237] width 381 height 21
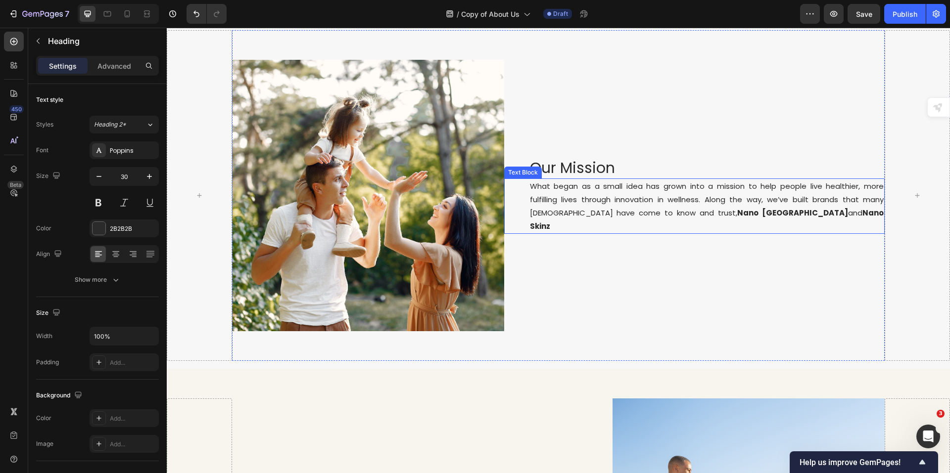
scroll to position [684, 0]
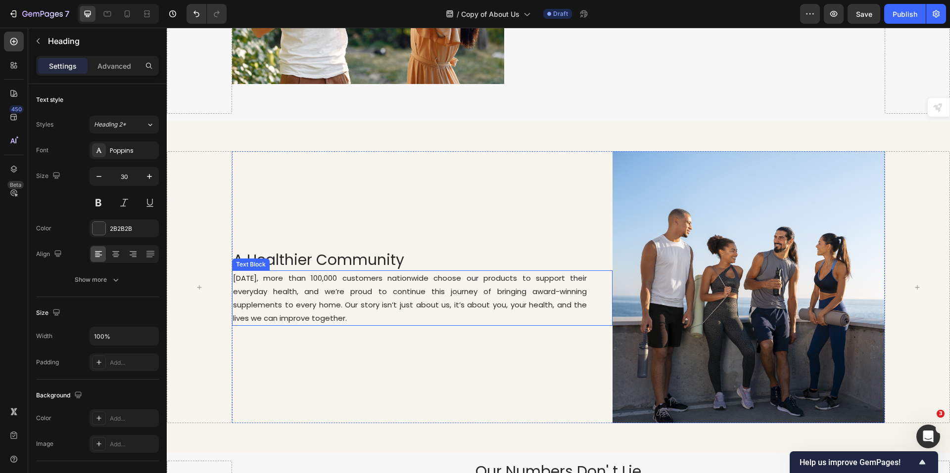
click at [585, 290] on div "Today, more than 100,000 customers nationwide choose our products to support th…" at bounding box center [422, 298] width 381 height 55
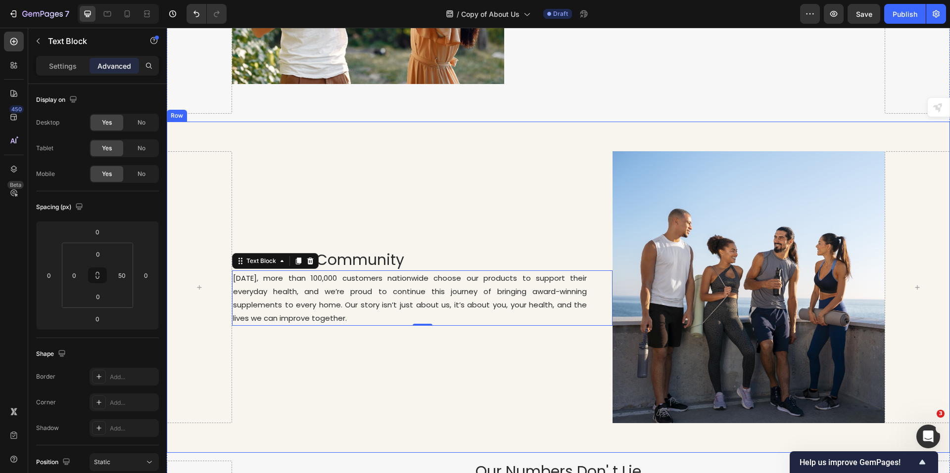
click at [560, 134] on div "A Healthier Community Heading Today, more than 100,000 customers nationwide cho…" at bounding box center [558, 287] width 783 height 331
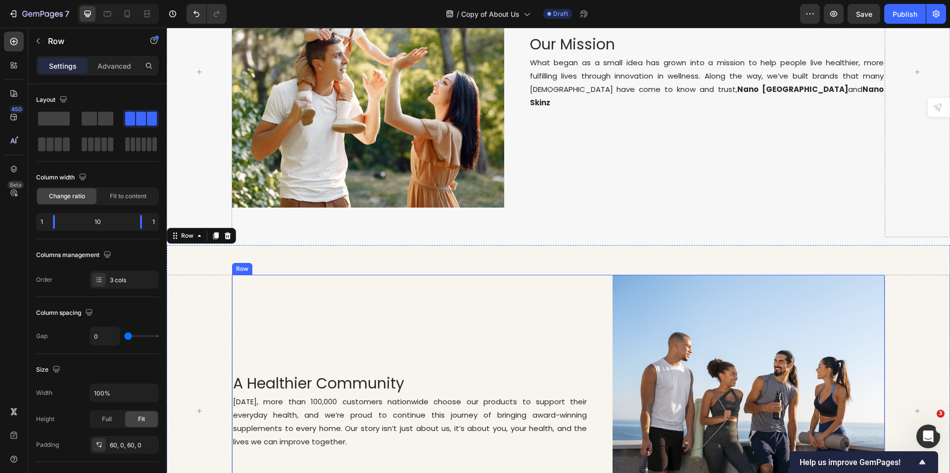
scroll to position [486, 0]
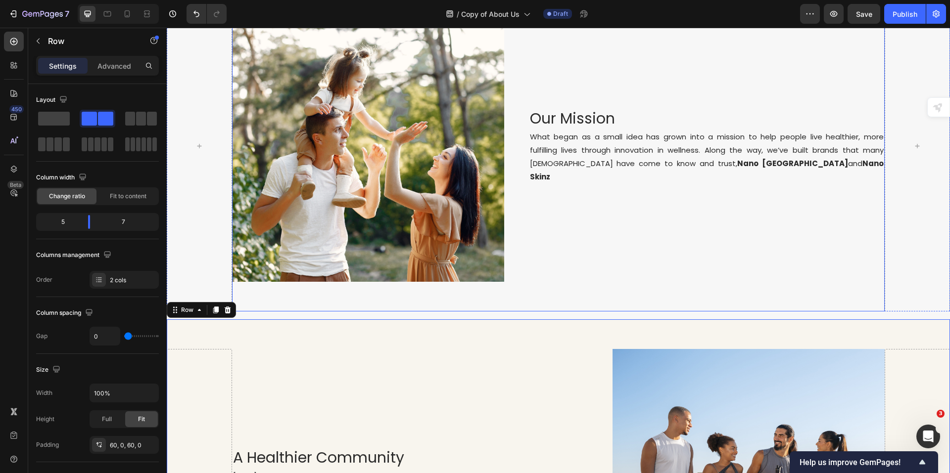
click at [631, 274] on div "Our Mission Heading What began as a small idea has grown into a mission to help…" at bounding box center [694, 146] width 381 height 272
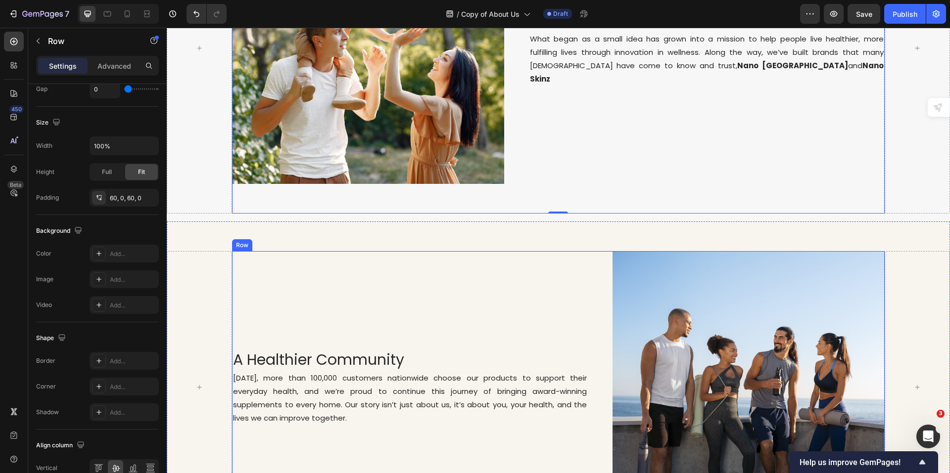
scroll to position [585, 0]
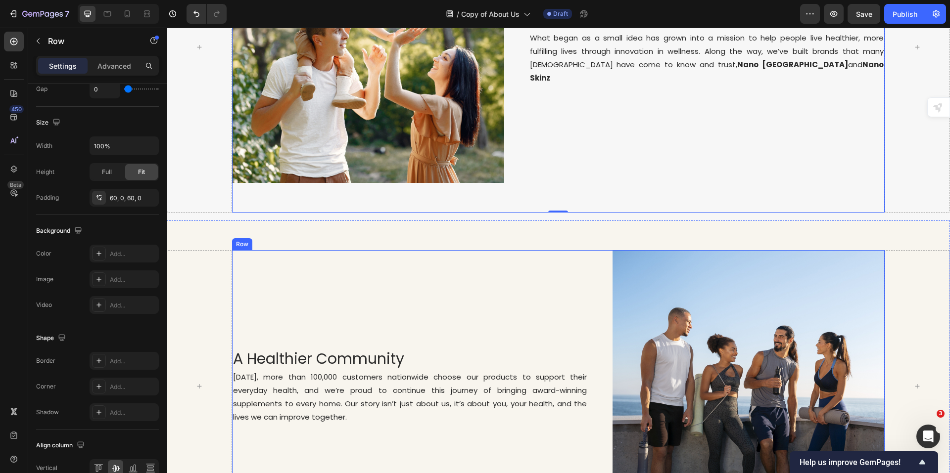
click at [551, 287] on div "A Healthier Community Heading [DATE], more than 100,000 customers nationwide ch…" at bounding box center [422, 386] width 381 height 272
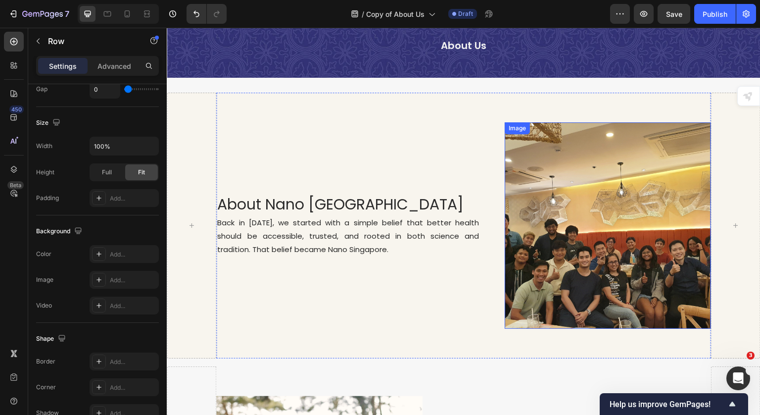
scroll to position [0, 0]
